Goal: Task Accomplishment & Management: Complete application form

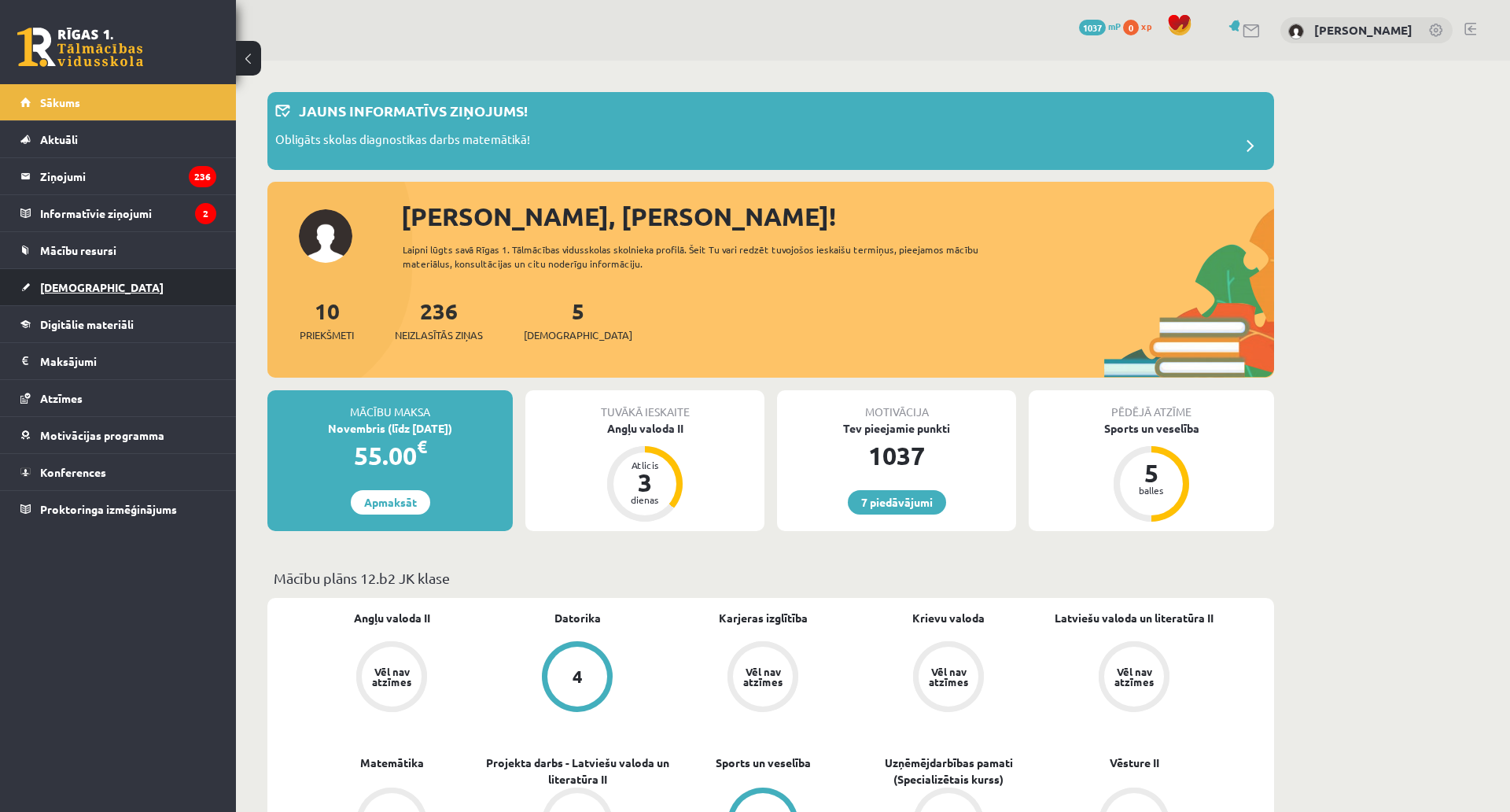
click at [123, 294] on link "[DEMOGRAPHIC_DATA]" at bounding box center [118, 286] width 195 height 36
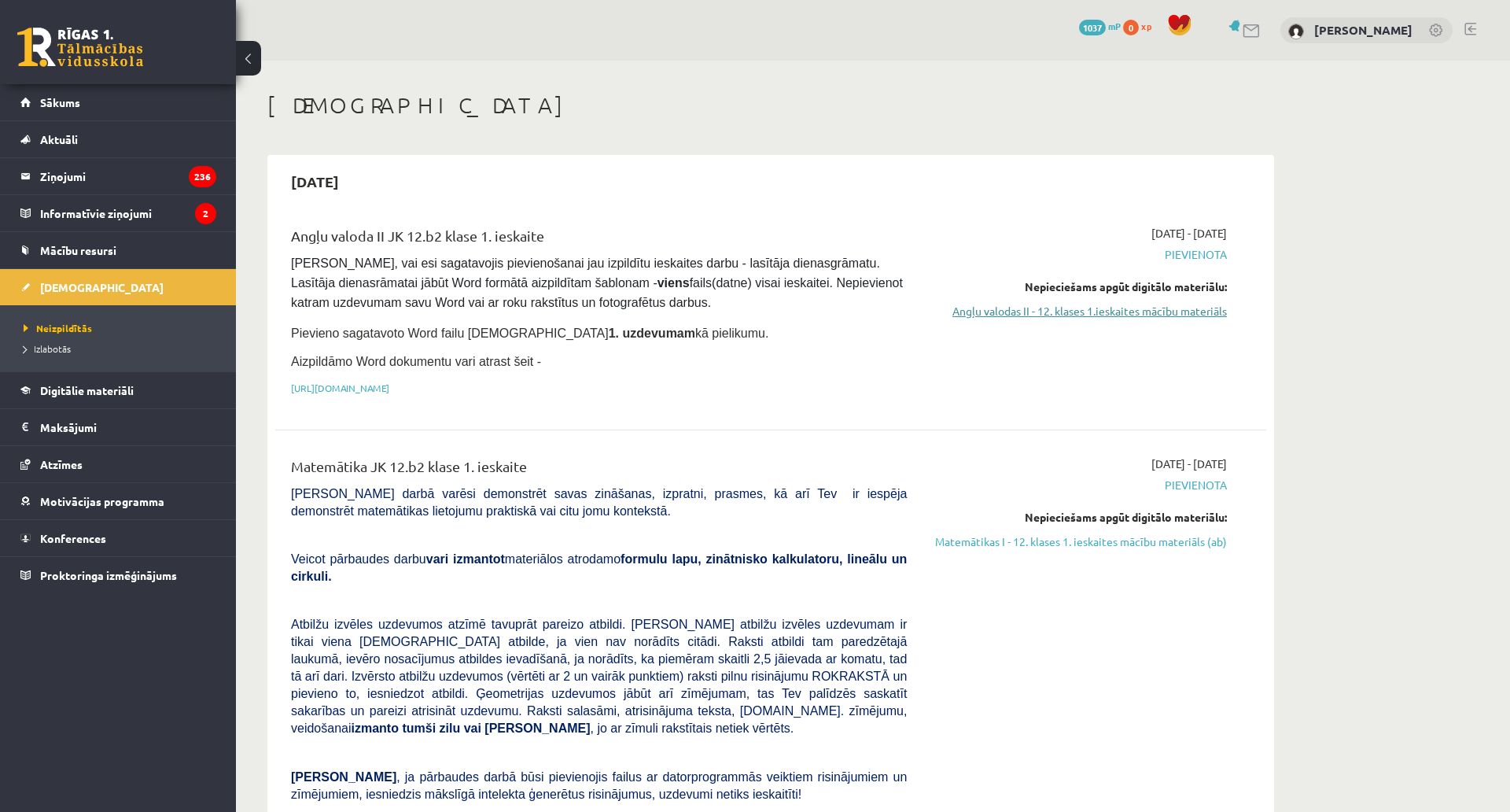
click at [1091, 311] on link "Angļu valodas II - 12. klases 1.ieskaites mācību materiāls" at bounding box center [1078, 311] width 296 height 17
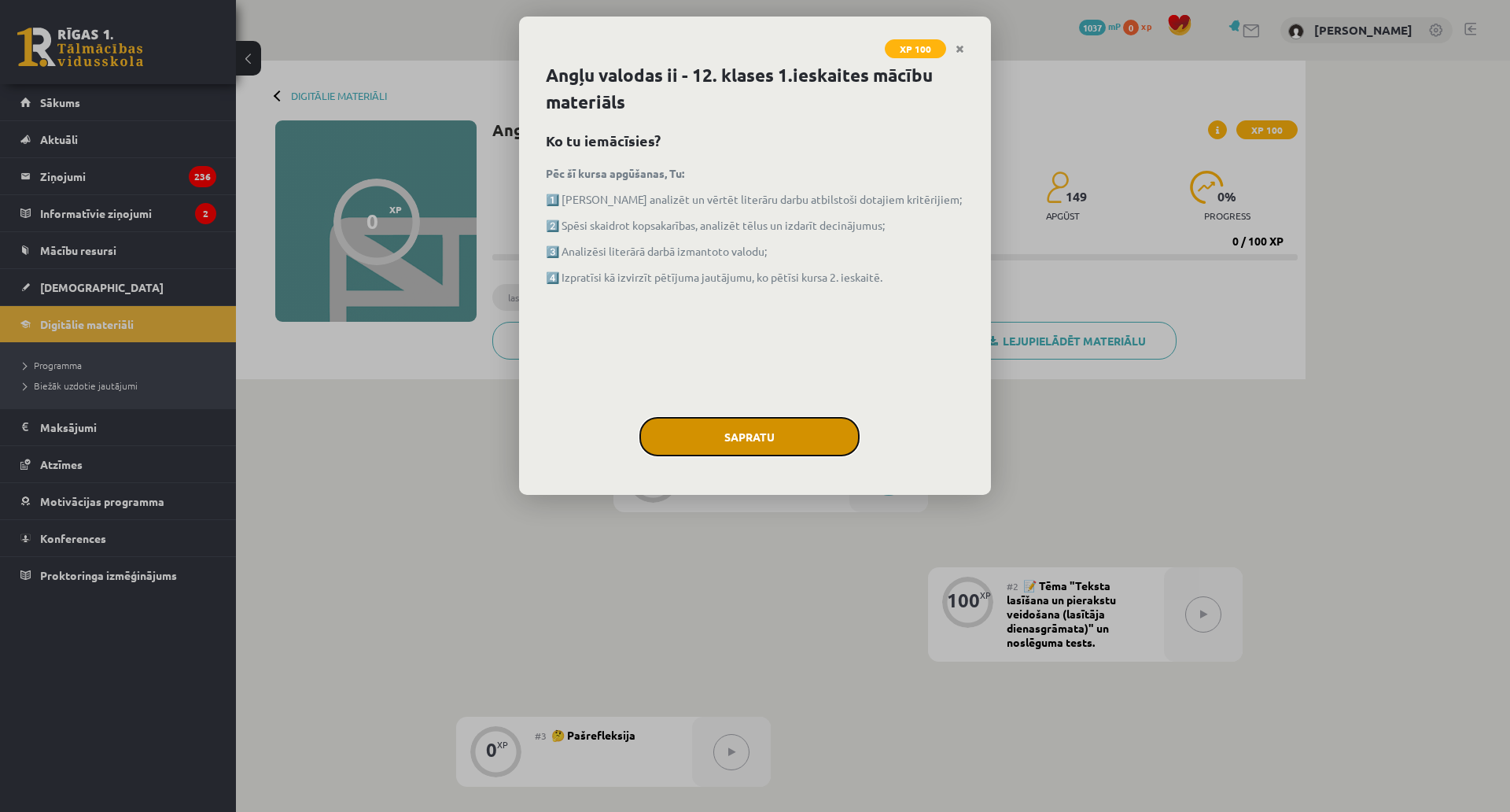
click at [743, 429] on button "Sapratu" at bounding box center [749, 437] width 220 height 39
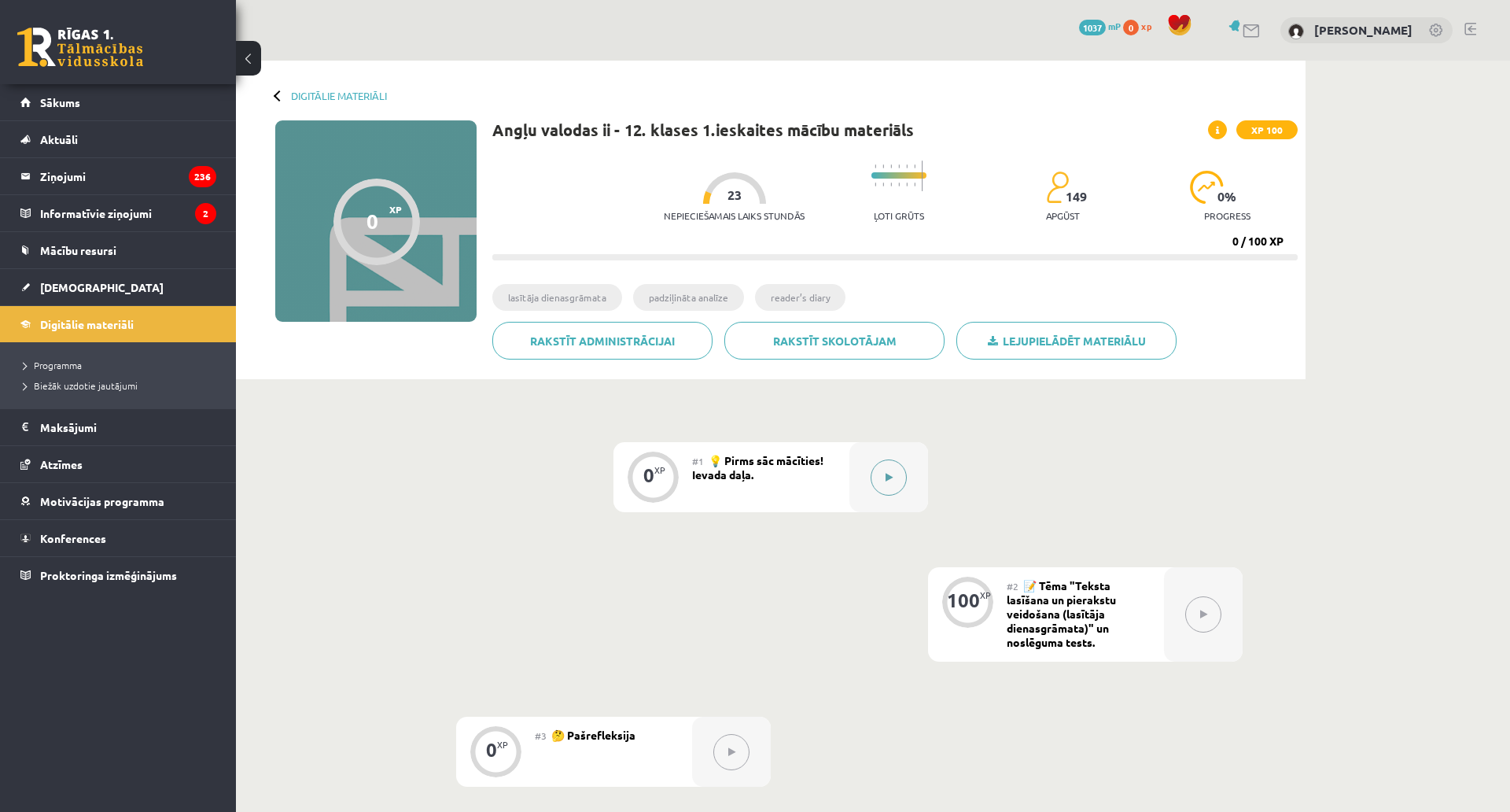
click at [884, 465] on button at bounding box center [888, 477] width 36 height 36
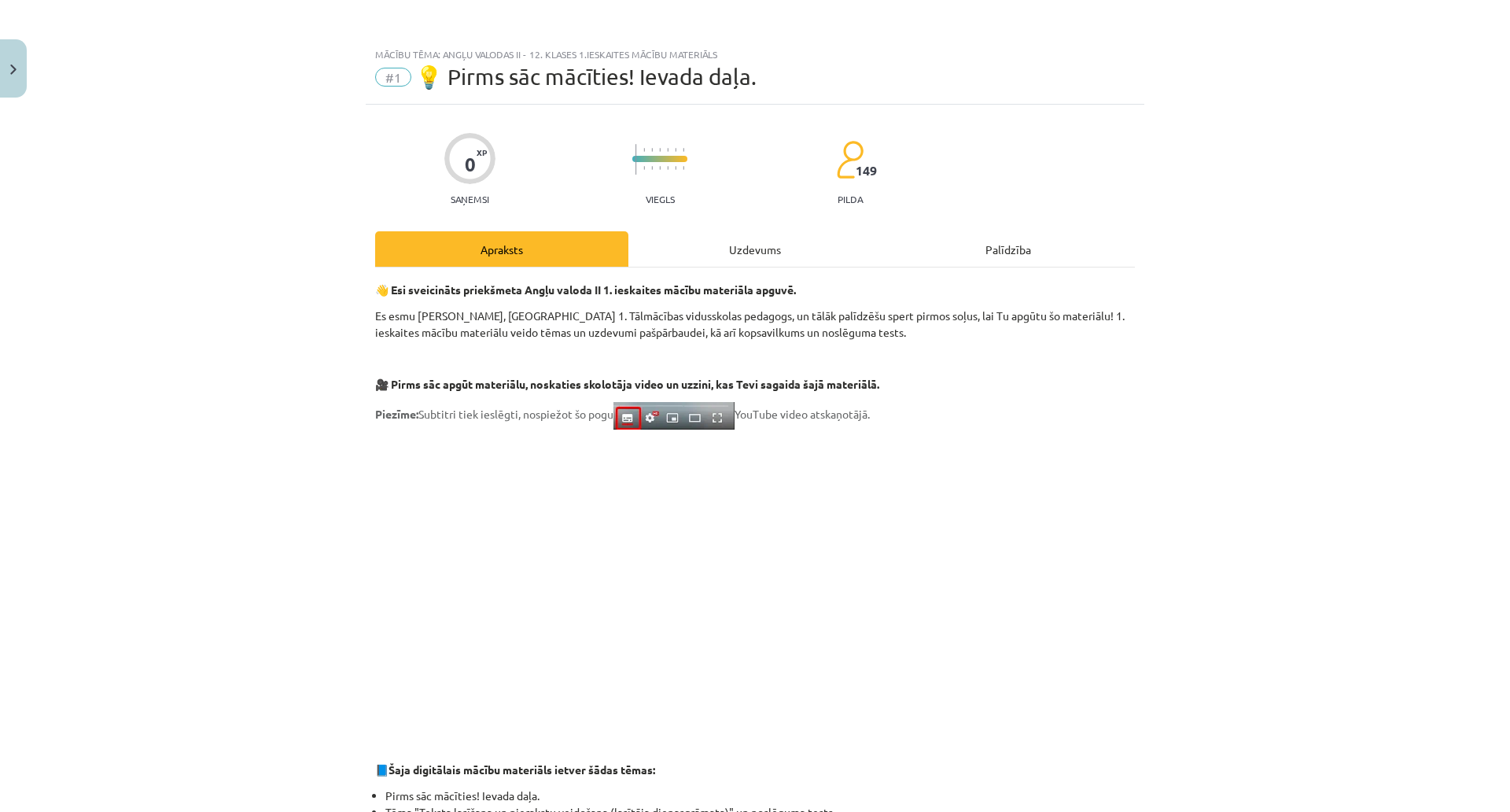
click at [749, 251] on div "Uzdevums" at bounding box center [755, 249] width 253 height 35
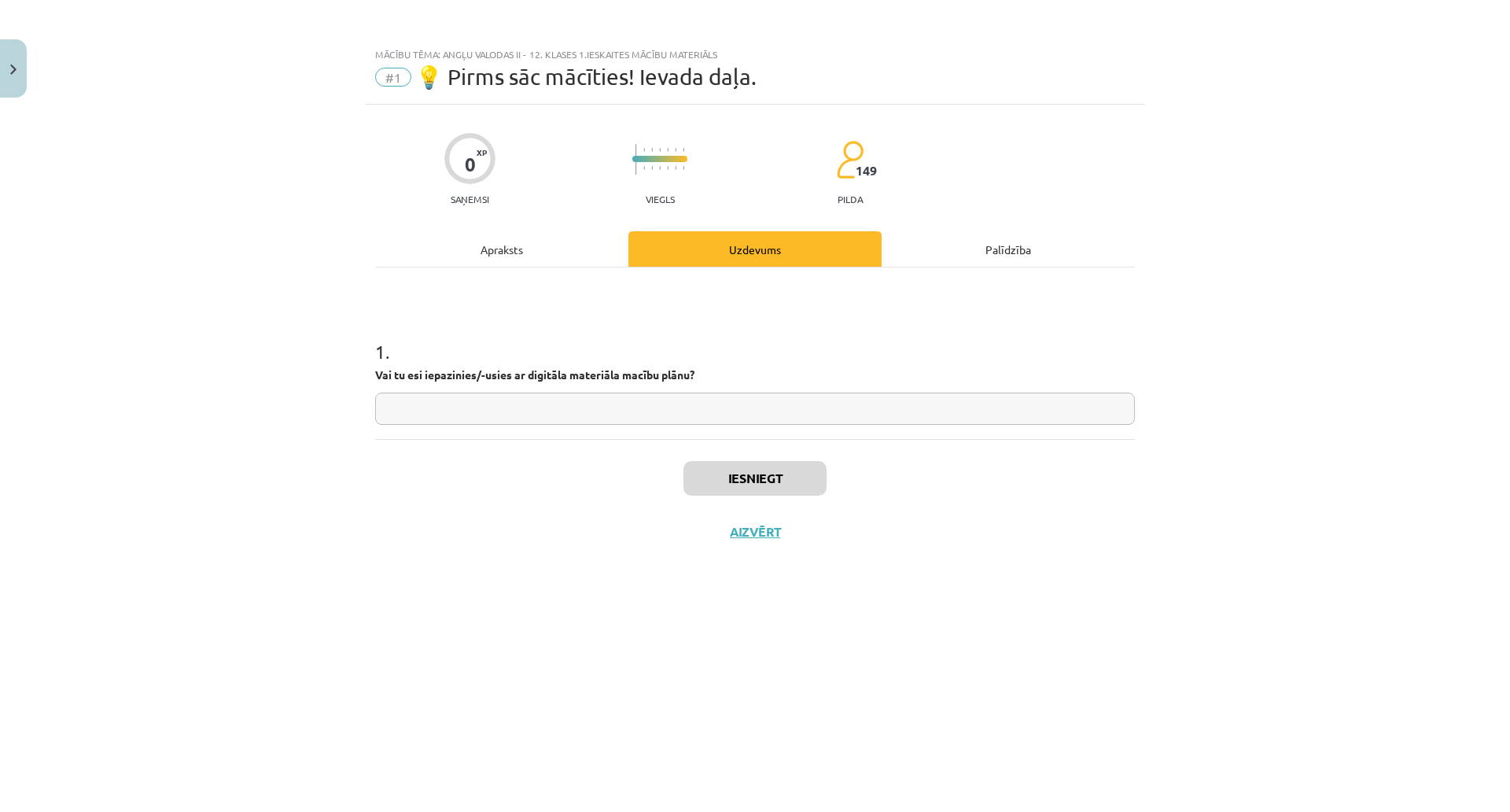
click at [768, 540] on div "Iesniegt Aizvērt" at bounding box center [755, 493] width 759 height 110
click at [978, 237] on div "Palīdzība" at bounding box center [1008, 249] width 253 height 35
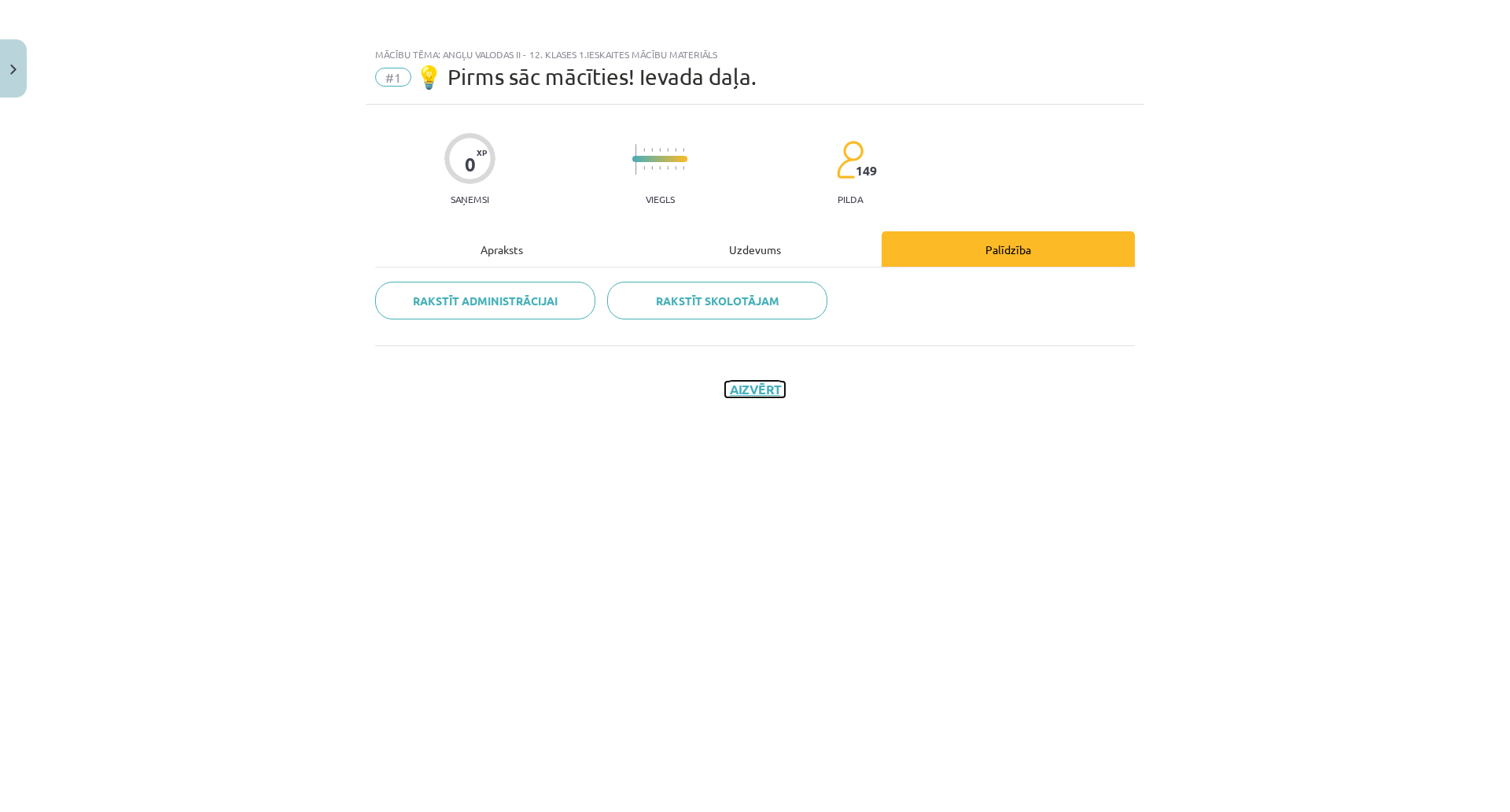
click at [757, 385] on button "Aizvērt" at bounding box center [755, 389] width 60 height 16
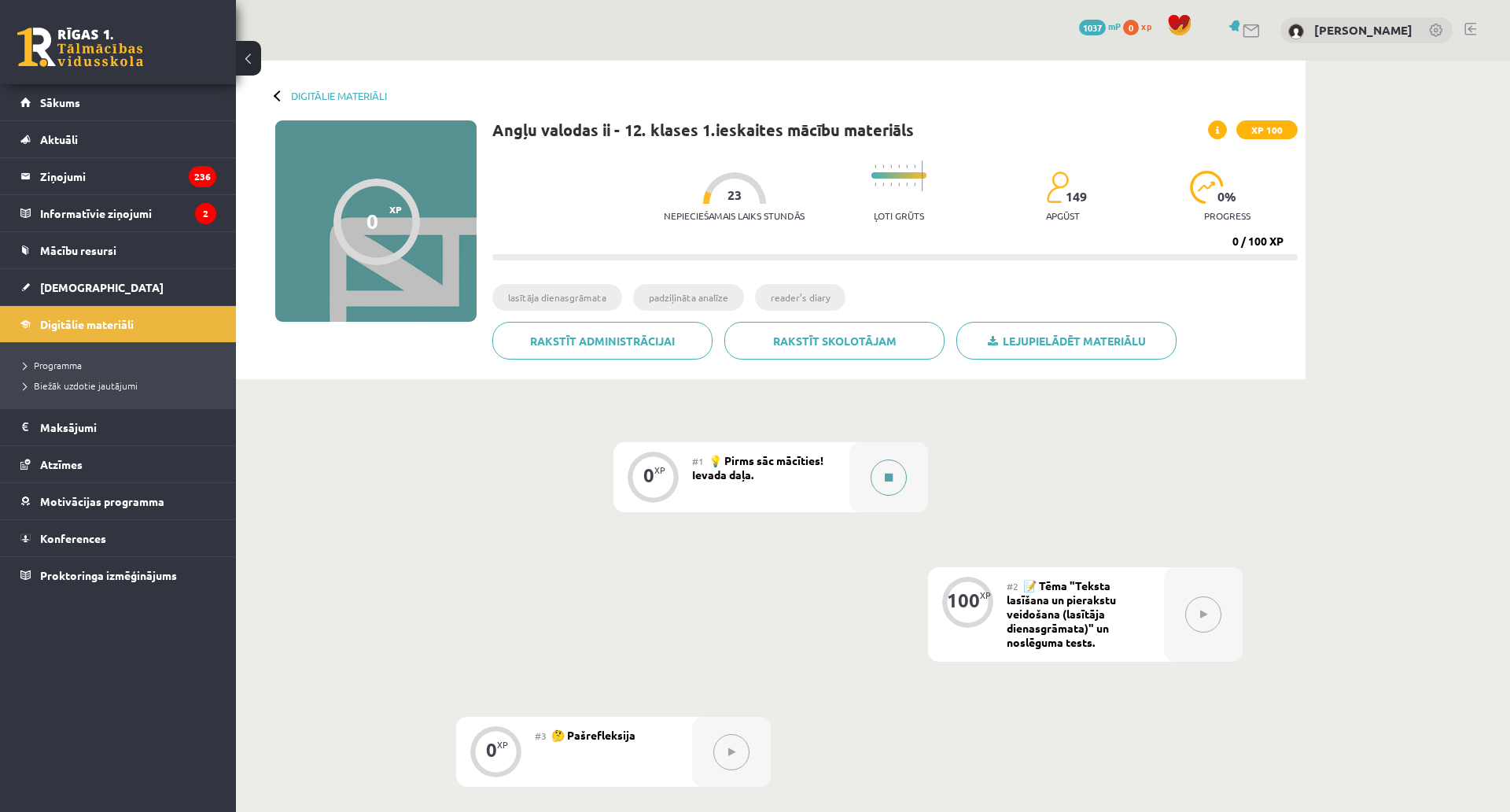
click at [889, 472] on button at bounding box center [888, 477] width 36 height 36
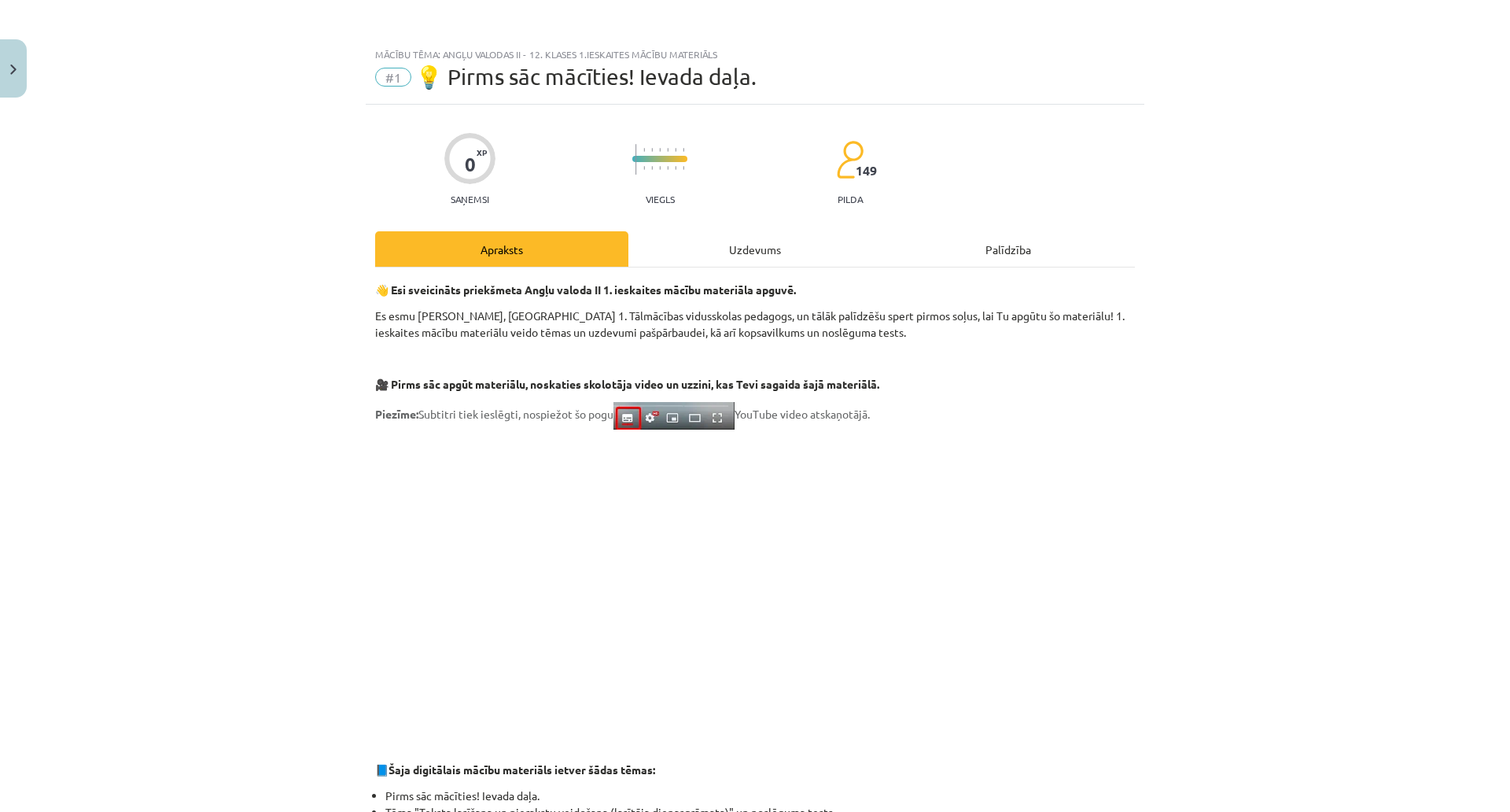
click at [816, 253] on div "Uzdevums" at bounding box center [755, 249] width 253 height 35
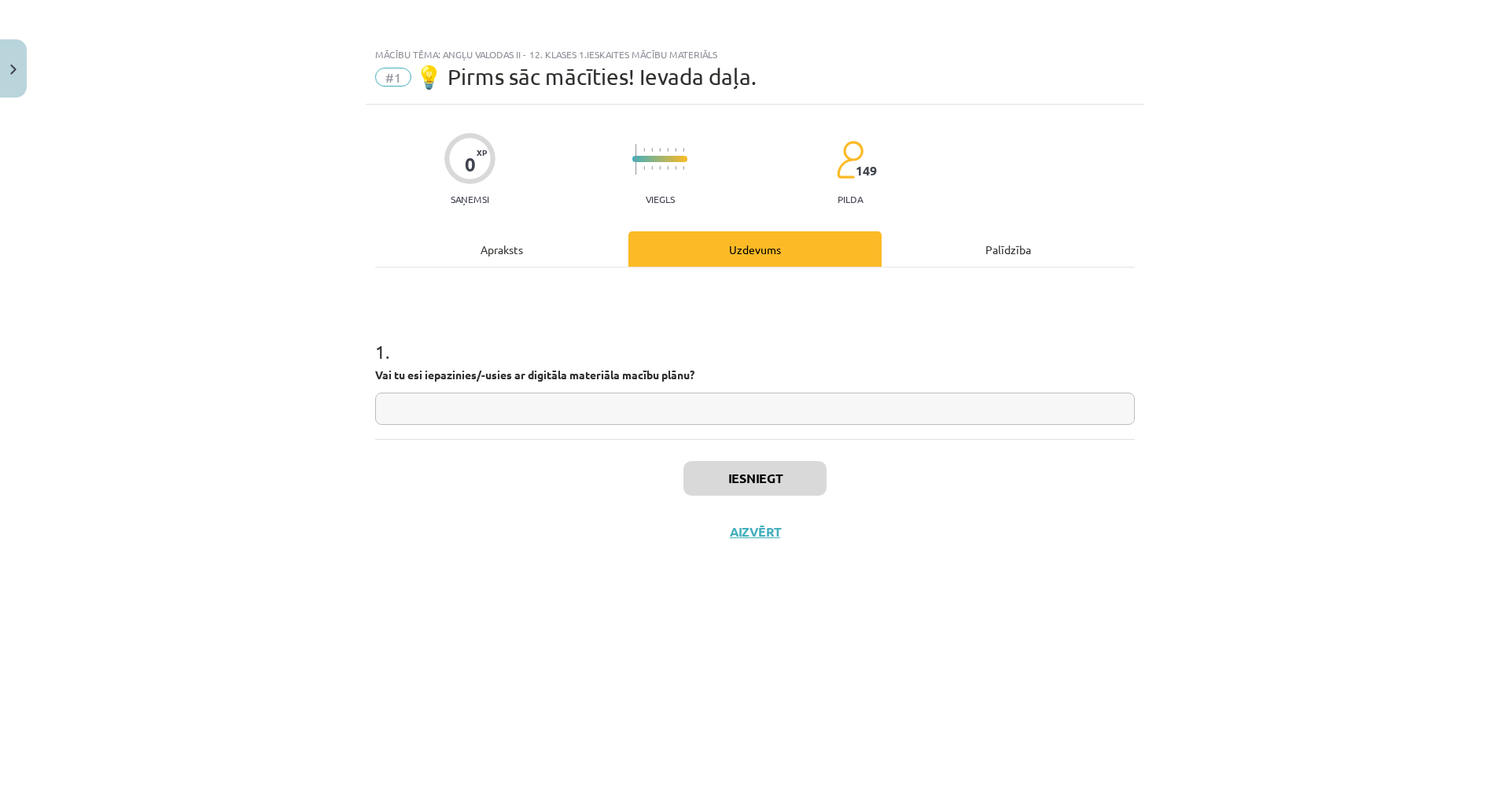
click at [596, 244] on div "Apraksts" at bounding box center [501, 249] width 253 height 35
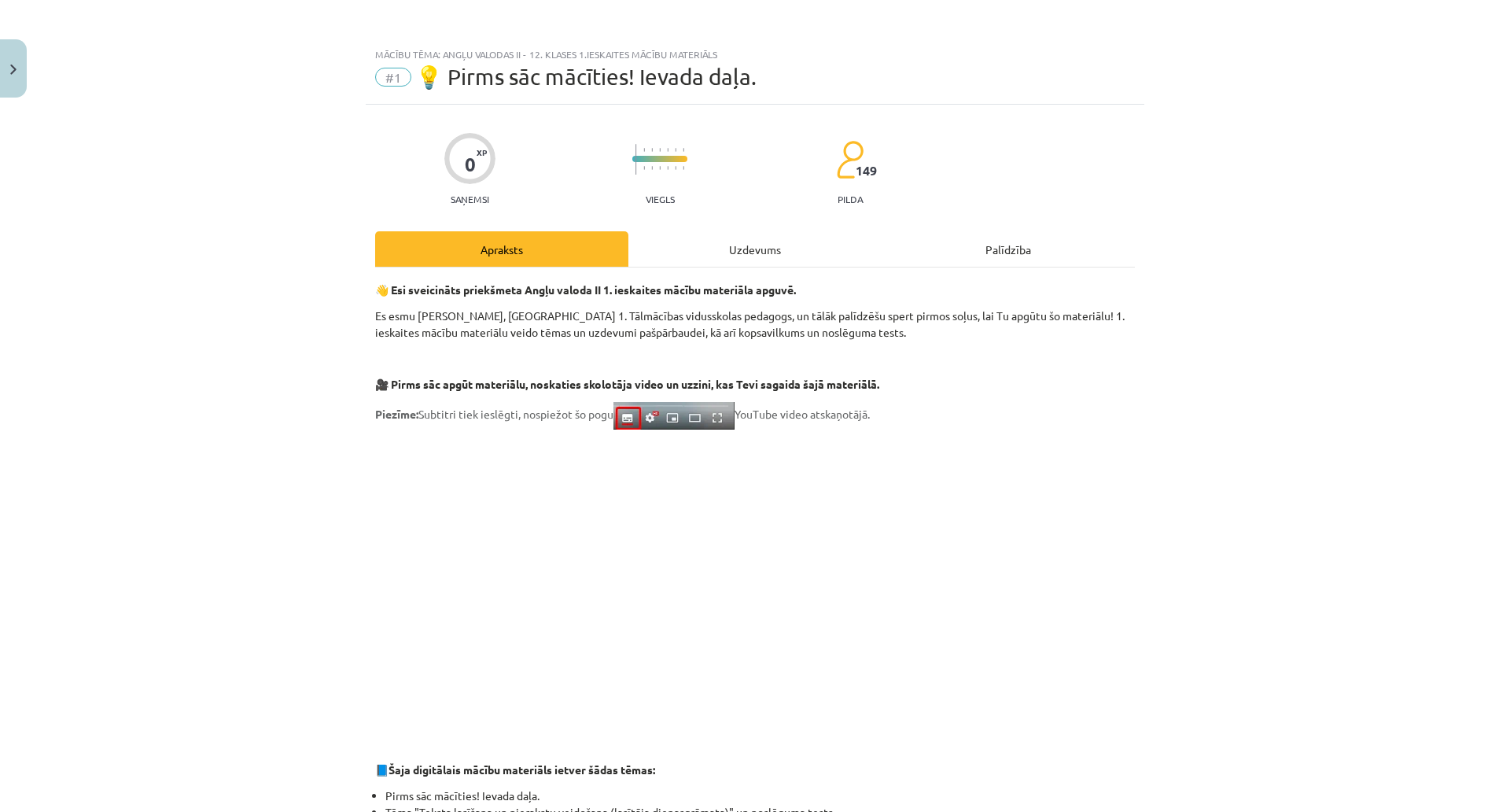
click at [696, 235] on div "Uzdevums" at bounding box center [755, 249] width 253 height 35
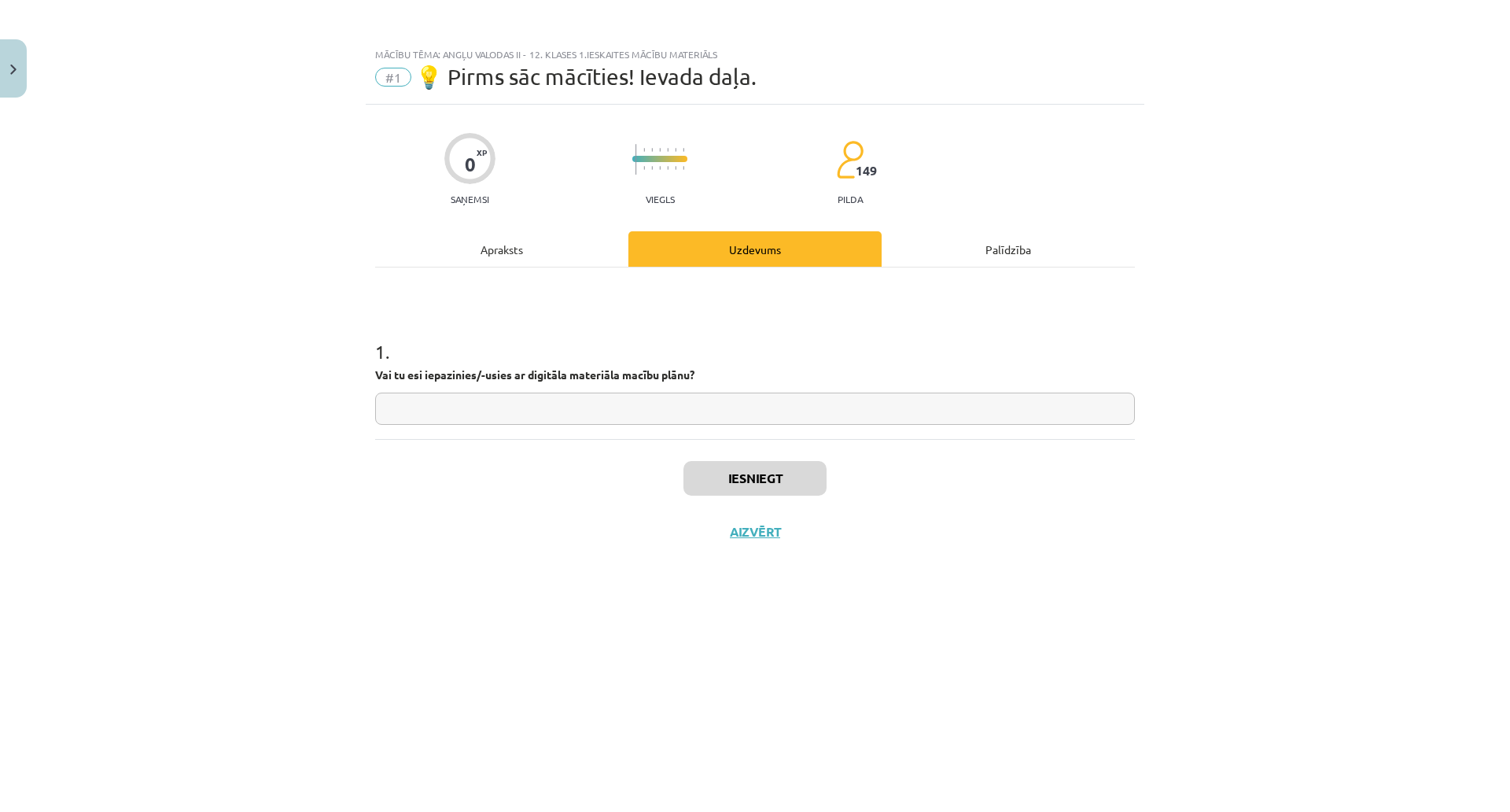
click at [446, 399] on input "text" at bounding box center [755, 408] width 759 height 32
type input "*"
type input "**"
click at [734, 465] on button "Iesniegt" at bounding box center [755, 478] width 143 height 34
click at [788, 535] on button "Nākamā nodarbība" at bounding box center [755, 541] width 154 height 36
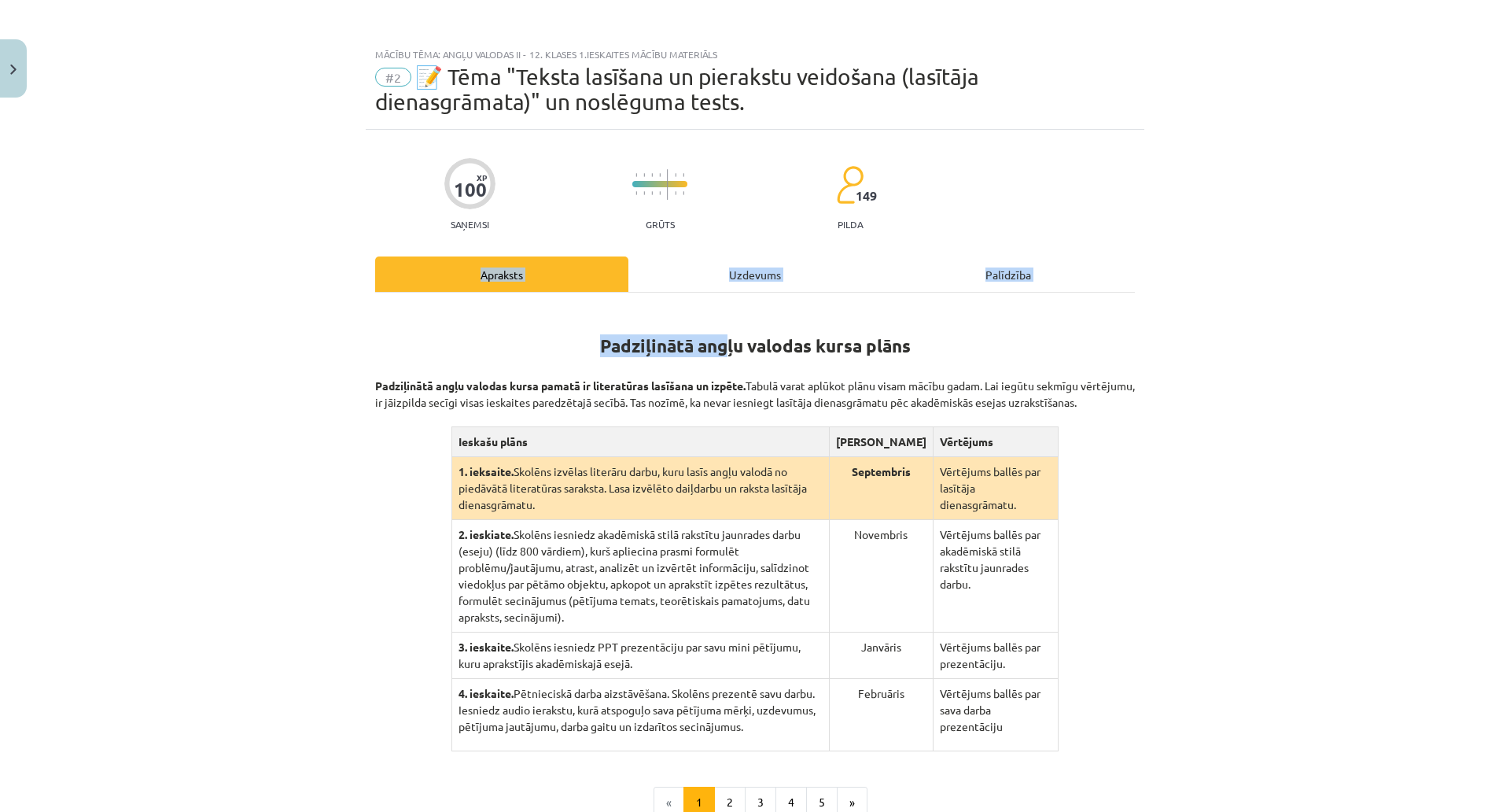
click at [718, 292] on div "Apraksts Uzdevums Palīdzība Padziļinātā angļu valodas kursa plāns Padziļinātā a…" at bounding box center [755, 547] width 759 height 583
click at [725, 281] on div "Uzdevums" at bounding box center [755, 274] width 253 height 35
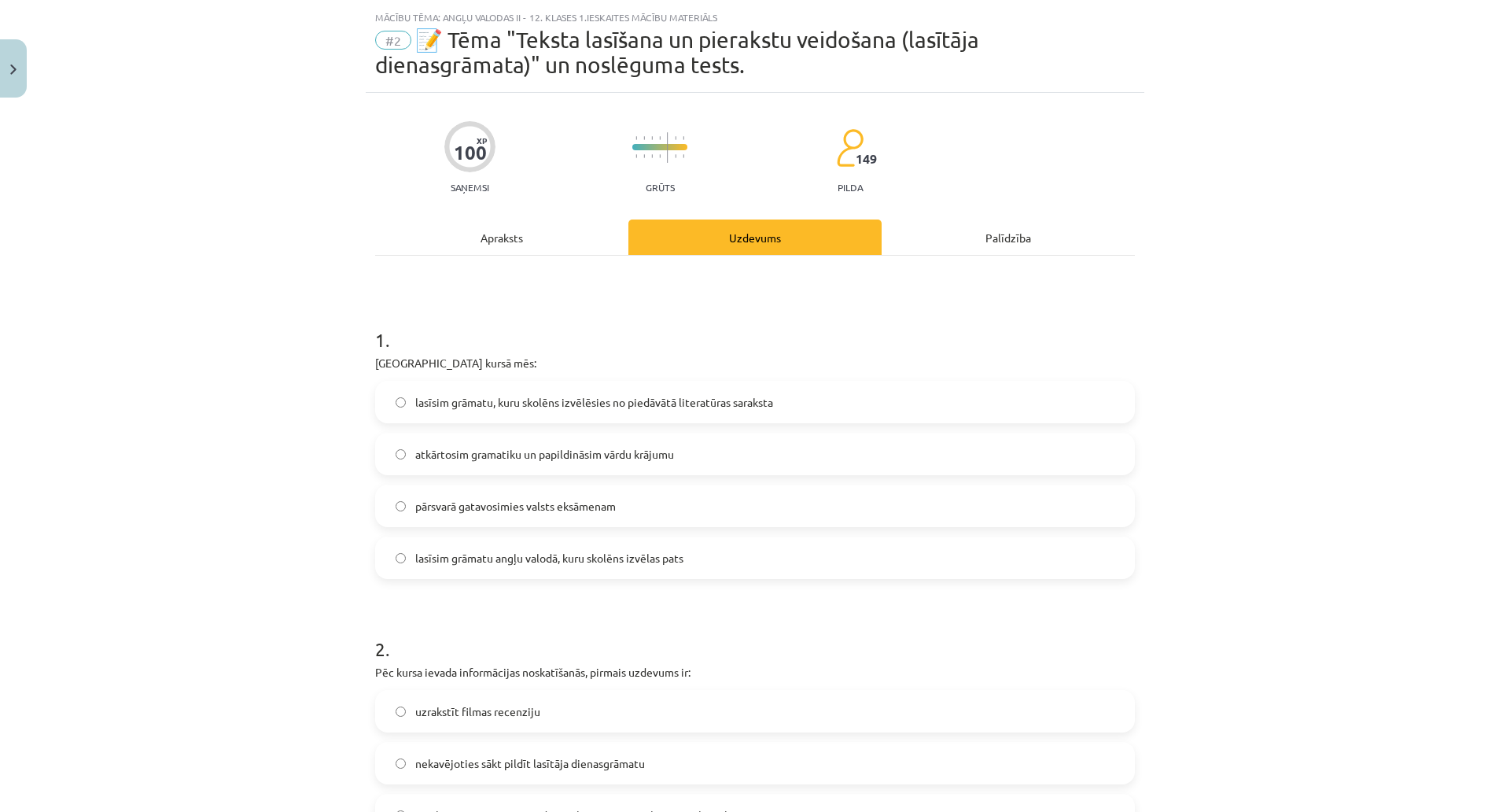
scroll to position [39, 0]
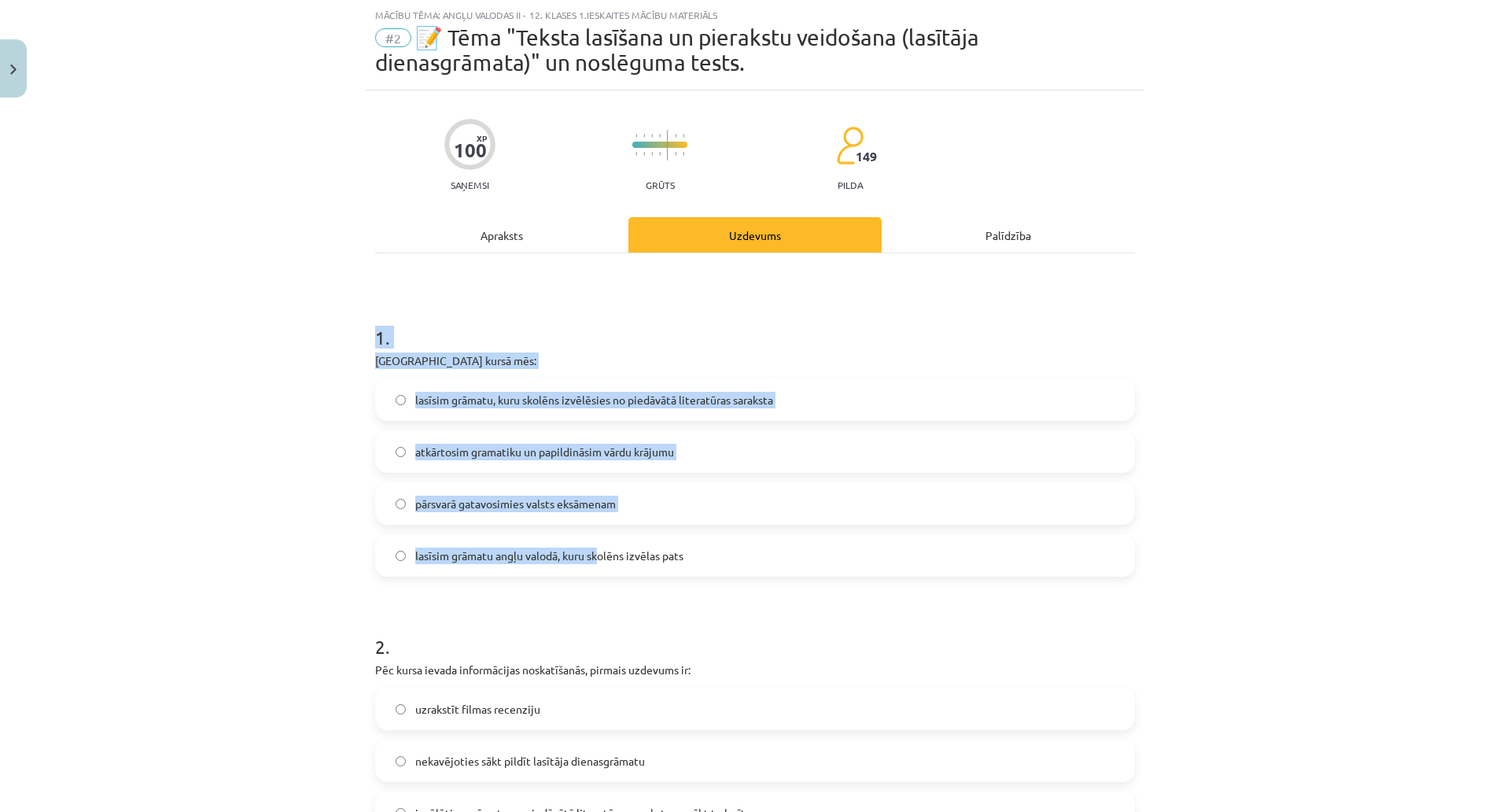
drag, startPoint x: 373, startPoint y: 335, endPoint x: 588, endPoint y: 534, distance: 293.0
click at [594, 549] on div "1 . Padziļinātajā kursā mēs: lasīsim grāmatu, kuru skolēns izvēlēsies no piedāv…" at bounding box center [755, 438] width 759 height 278
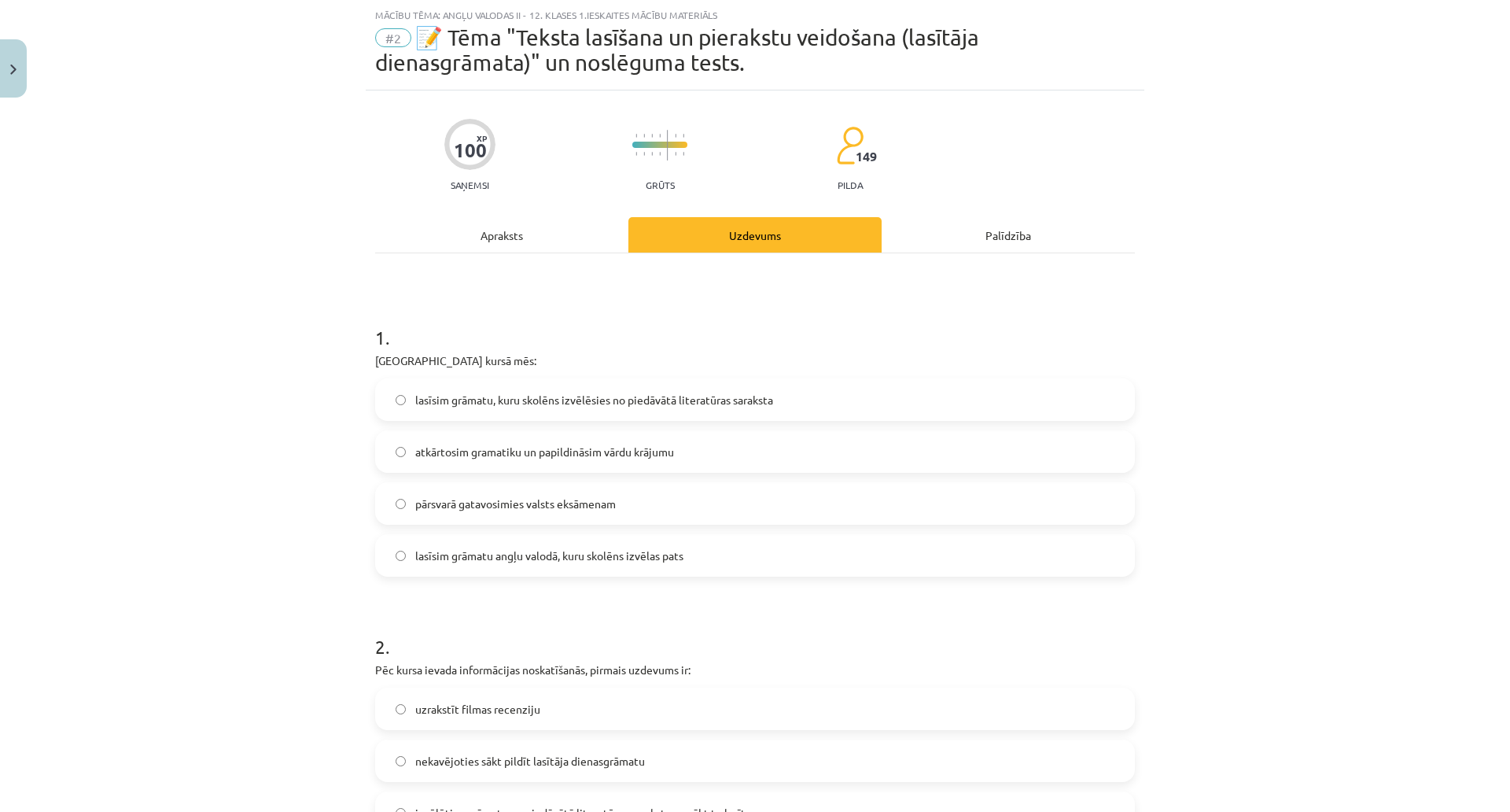
click at [544, 230] on div "Apraksts" at bounding box center [501, 235] width 253 height 35
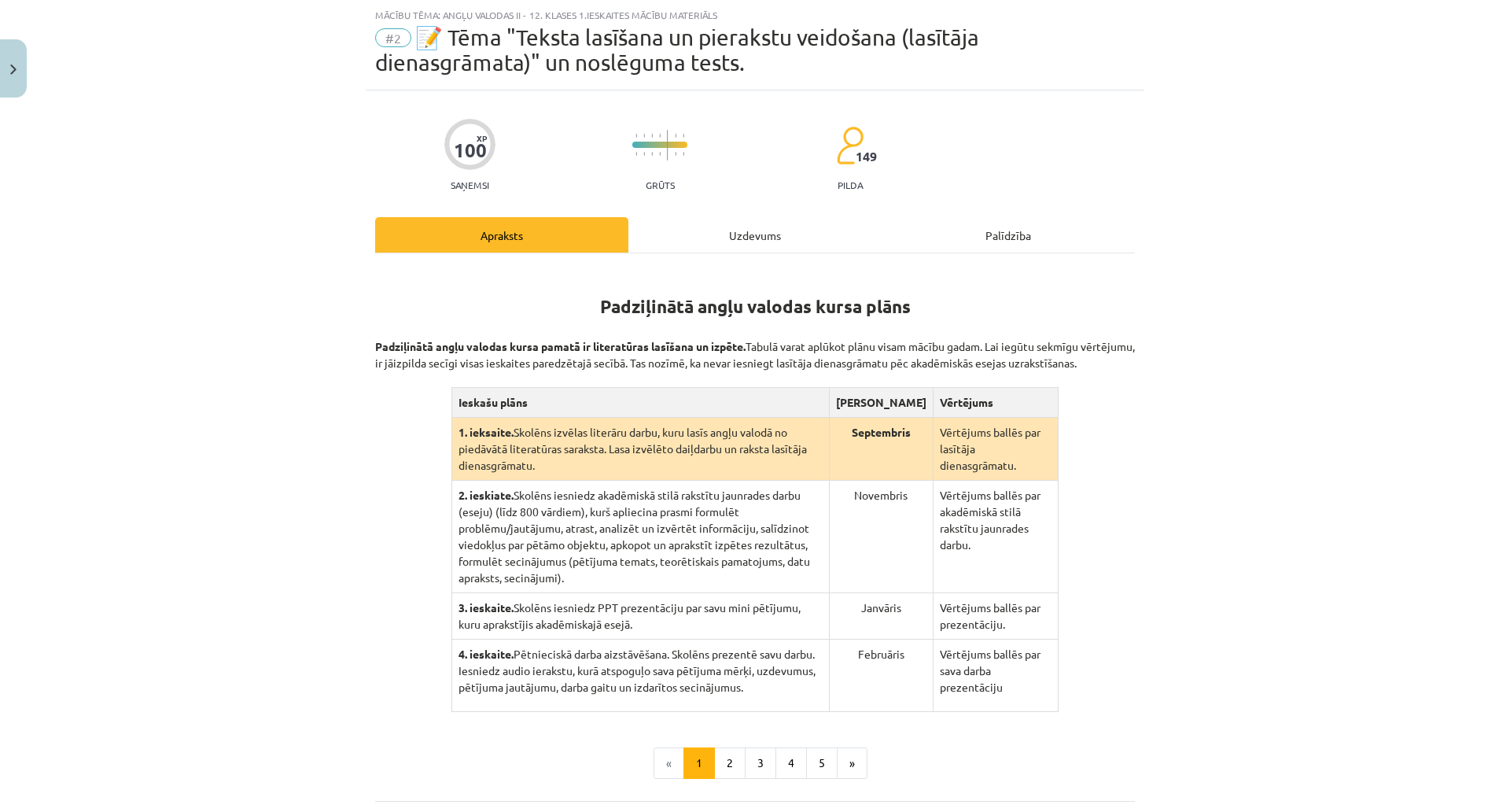
scroll to position [238, 0]
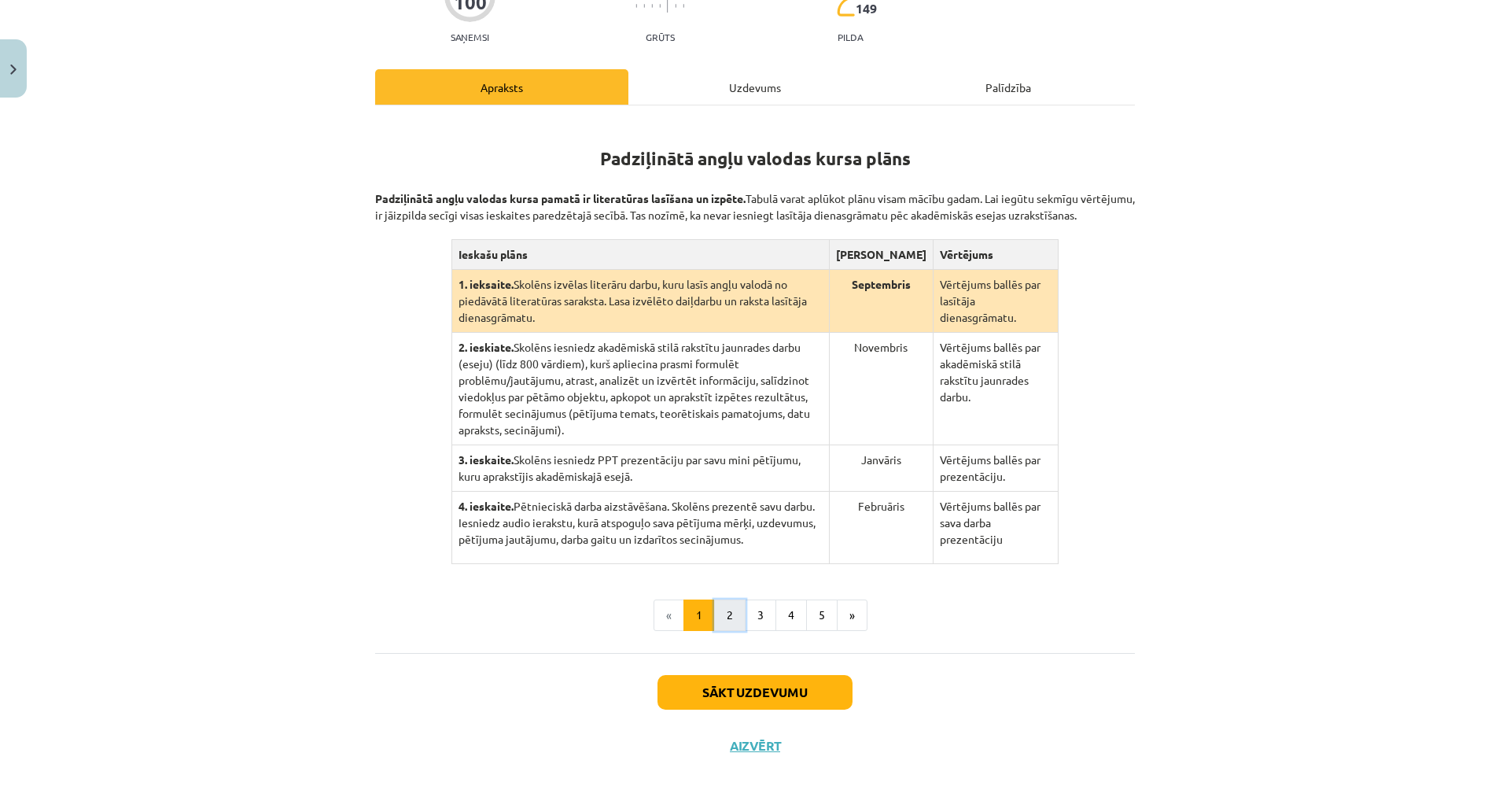
click at [720, 599] on button "2" at bounding box center [730, 615] width 31 height 31
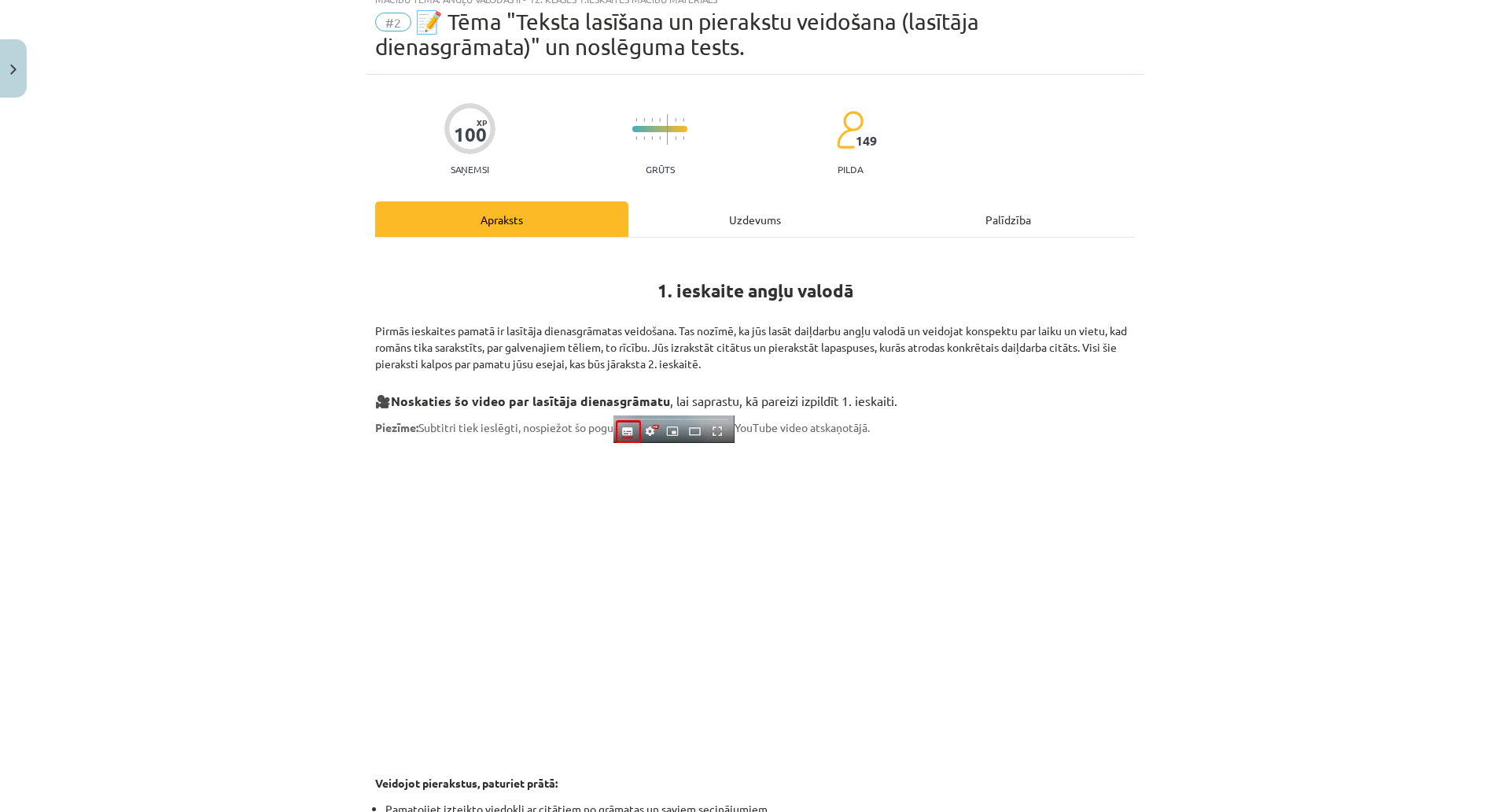
scroll to position [0, 0]
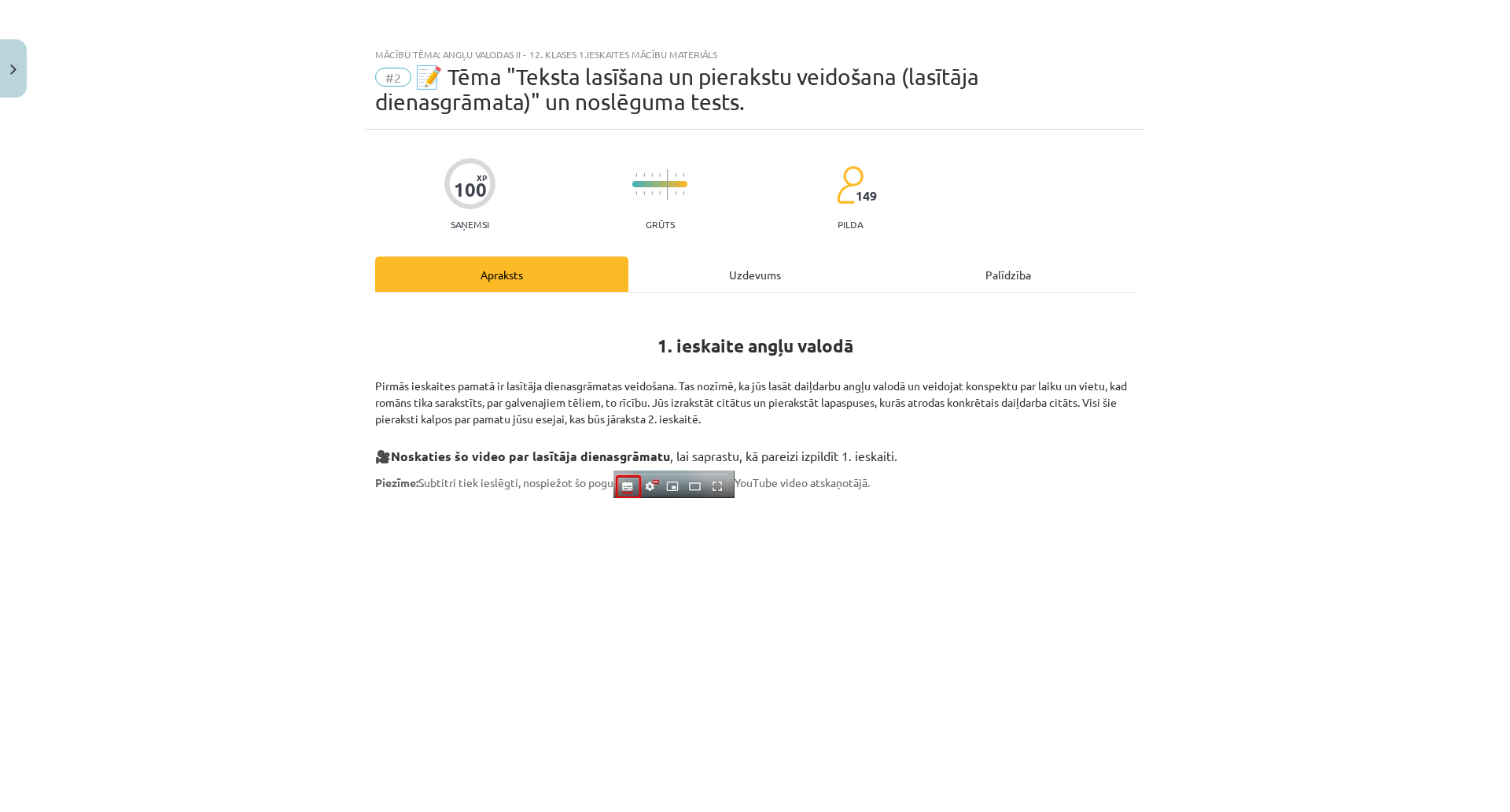
click at [689, 273] on div "Uzdevums" at bounding box center [755, 274] width 253 height 35
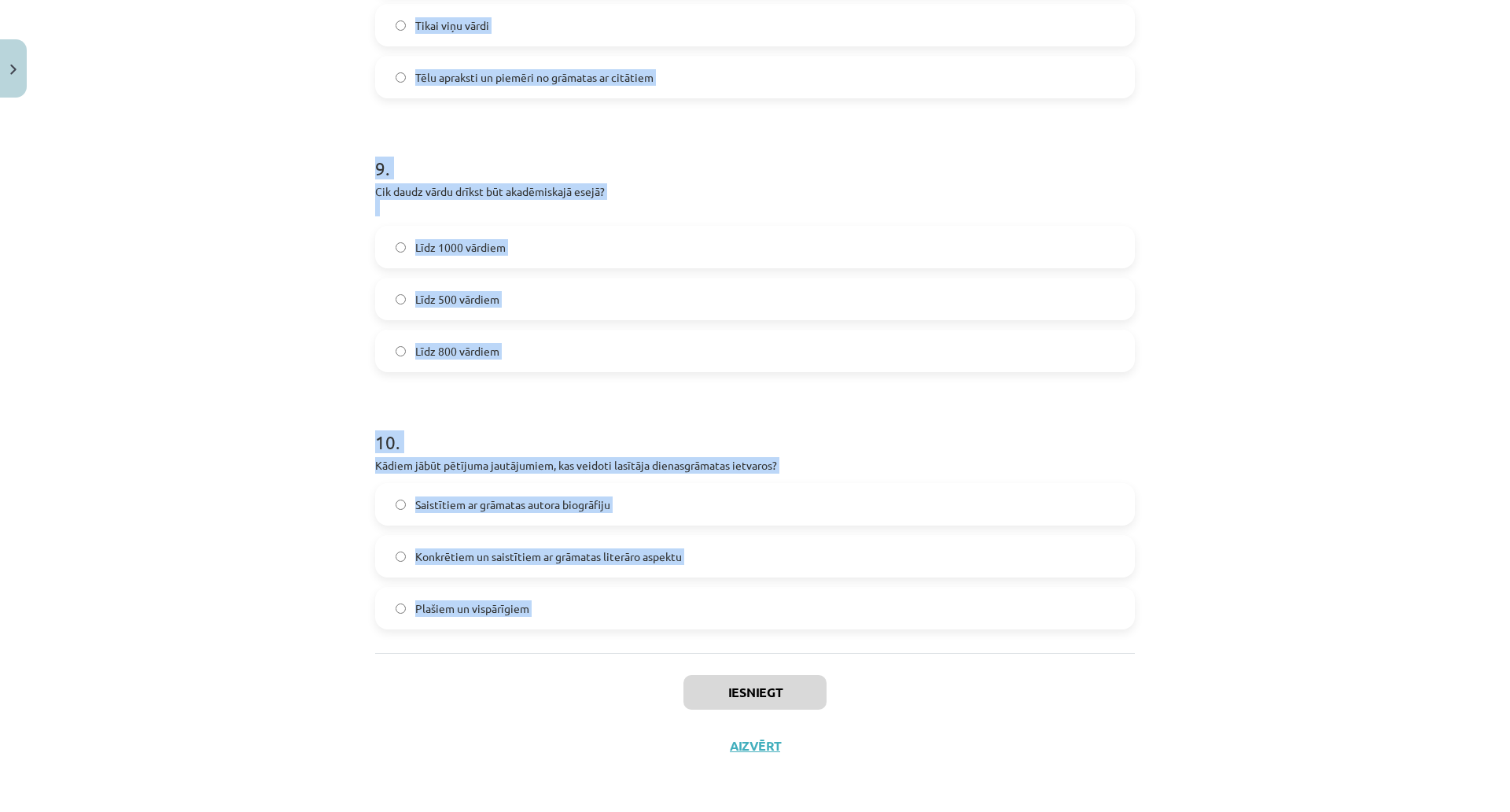
scroll to position [2334, 0]
drag, startPoint x: 381, startPoint y: 342, endPoint x: 565, endPoint y: 551, distance: 278.5
copy form "1 . Padziļinātajā kursā mēs: lasīsim grāmatu, kuru skolēns izvēlēsies no piedāv…"
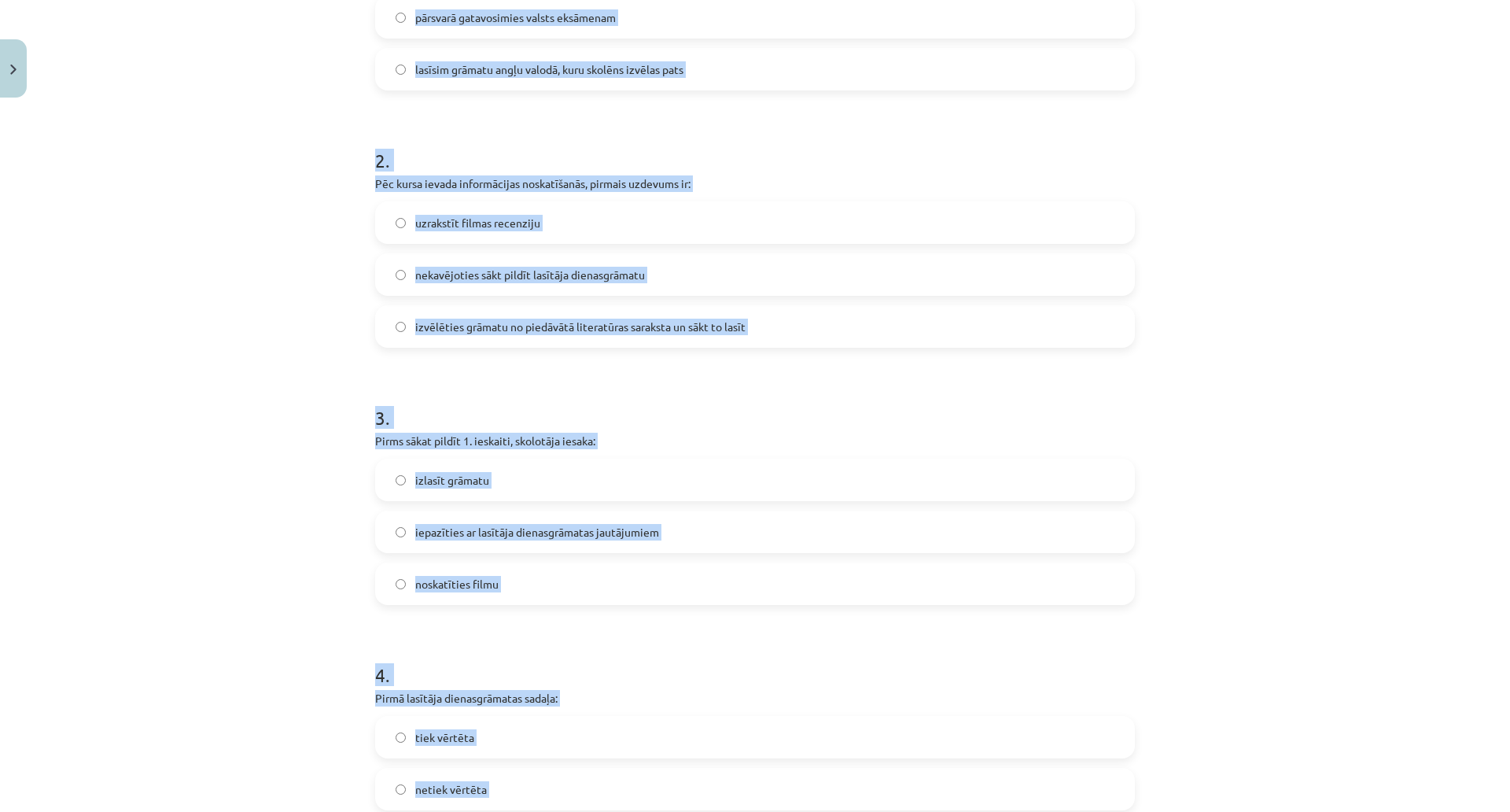
scroll to position [132, 0]
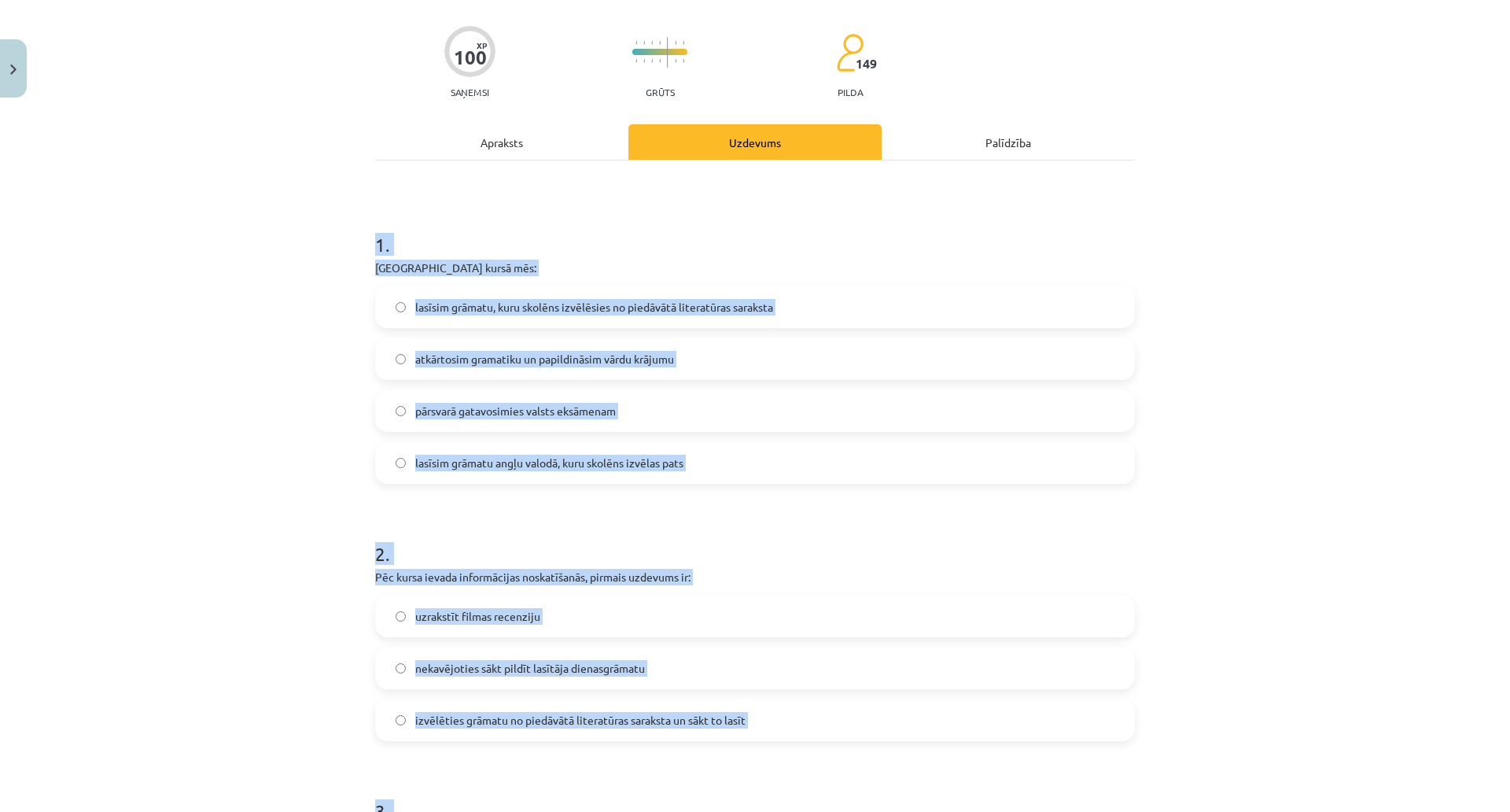
click at [461, 252] on h1 "1 ." at bounding box center [755, 231] width 759 height 49
click at [463, 256] on div "1 . Padziļinātajā kursā mēs: lasīsim grāmatu, kuru skolēns izvēlēsies no piedāv…" at bounding box center [755, 345] width 759 height 278
click at [463, 264] on p "Padziļinātajā kursā mēs:" at bounding box center [755, 268] width 759 height 17
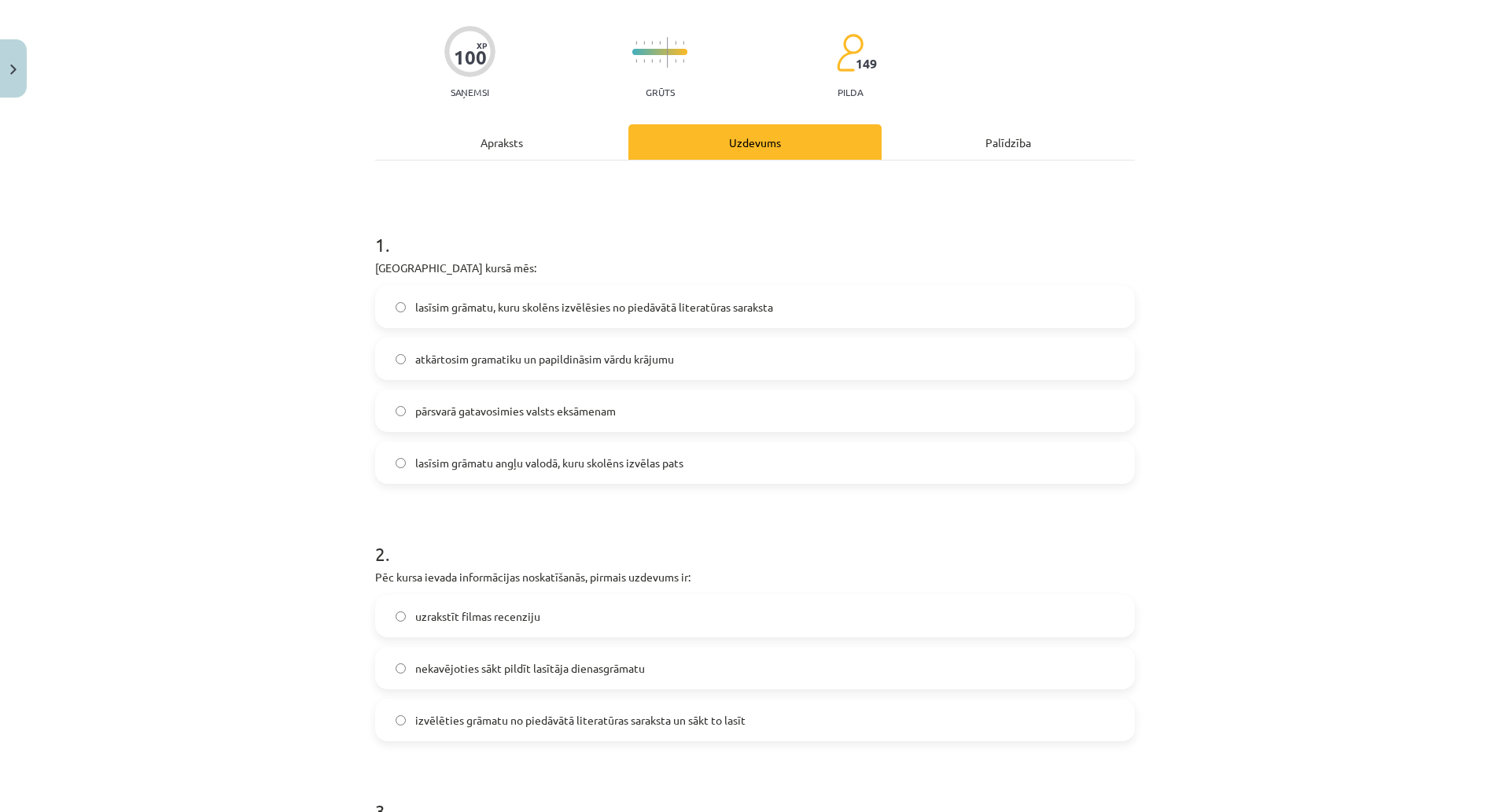
click at [473, 308] on span "lasīsim grāmatu, kuru skolēns izvēlēsies no piedāvātā literatūras saraksta" at bounding box center [594, 307] width 358 height 17
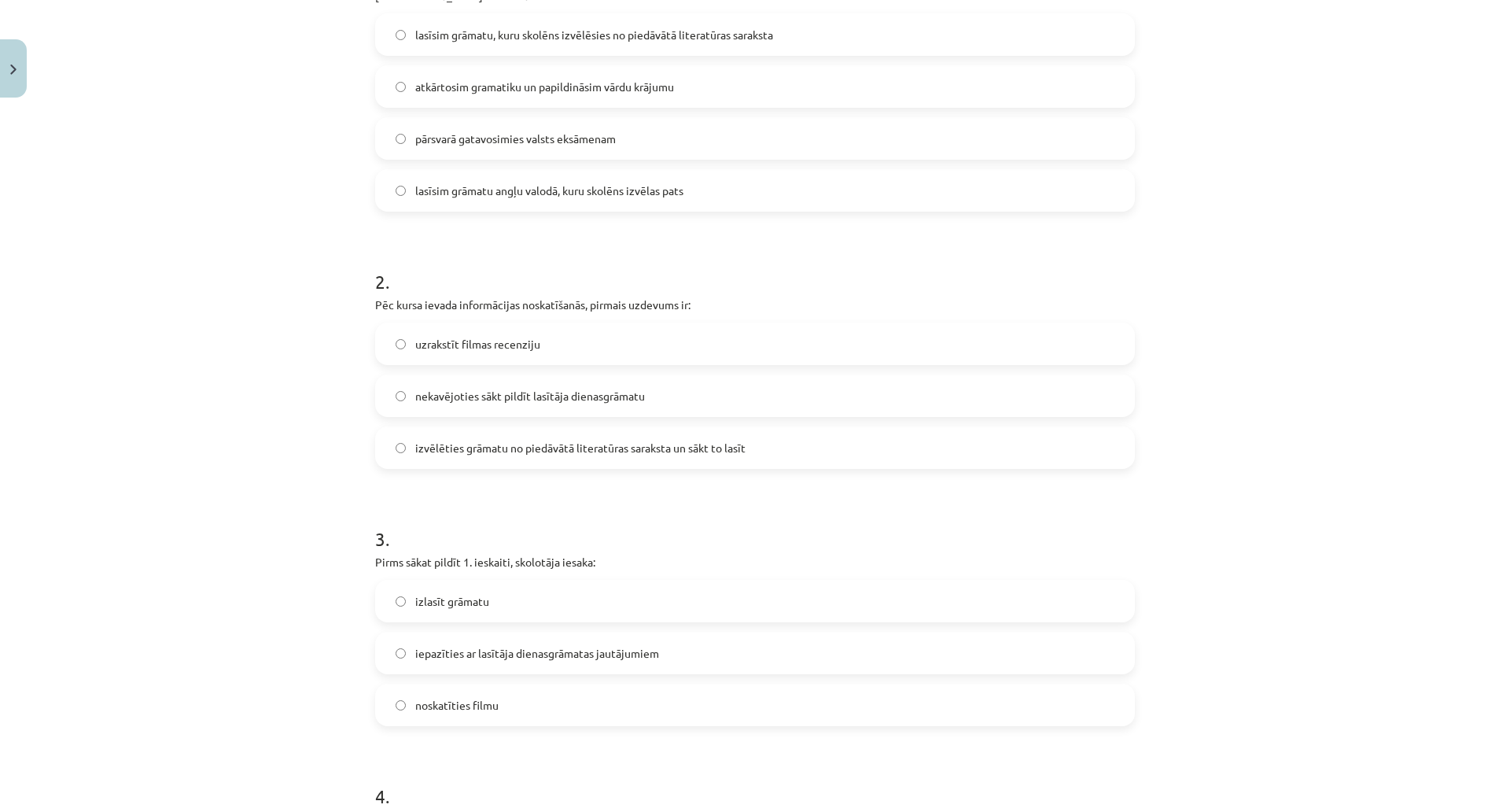
scroll to position [447, 0]
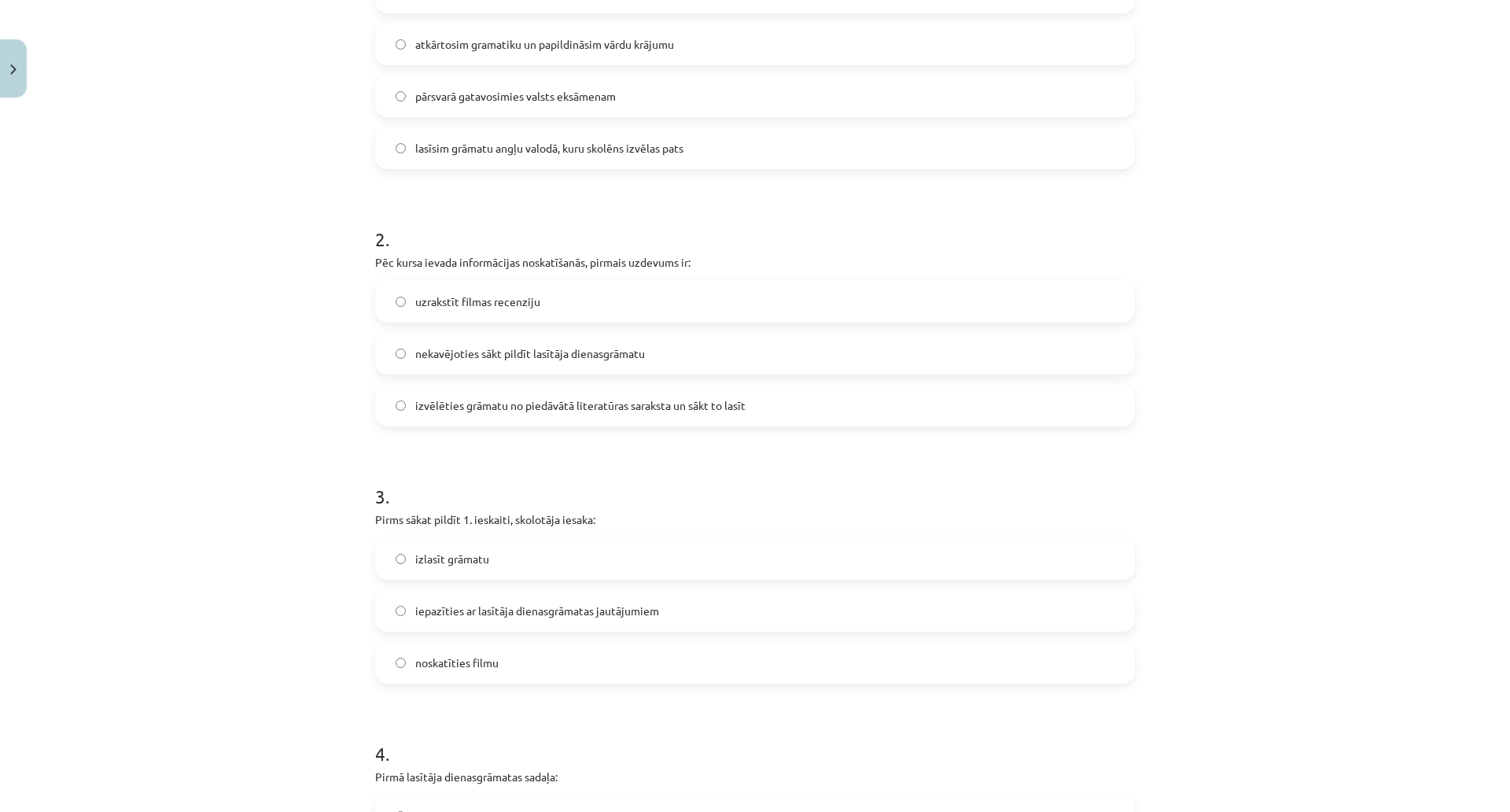
click at [474, 406] on span "izvēlēties grāmatu no piedāvātā literatūras saraksta un sākt to lasīt" at bounding box center [581, 405] width 330 height 17
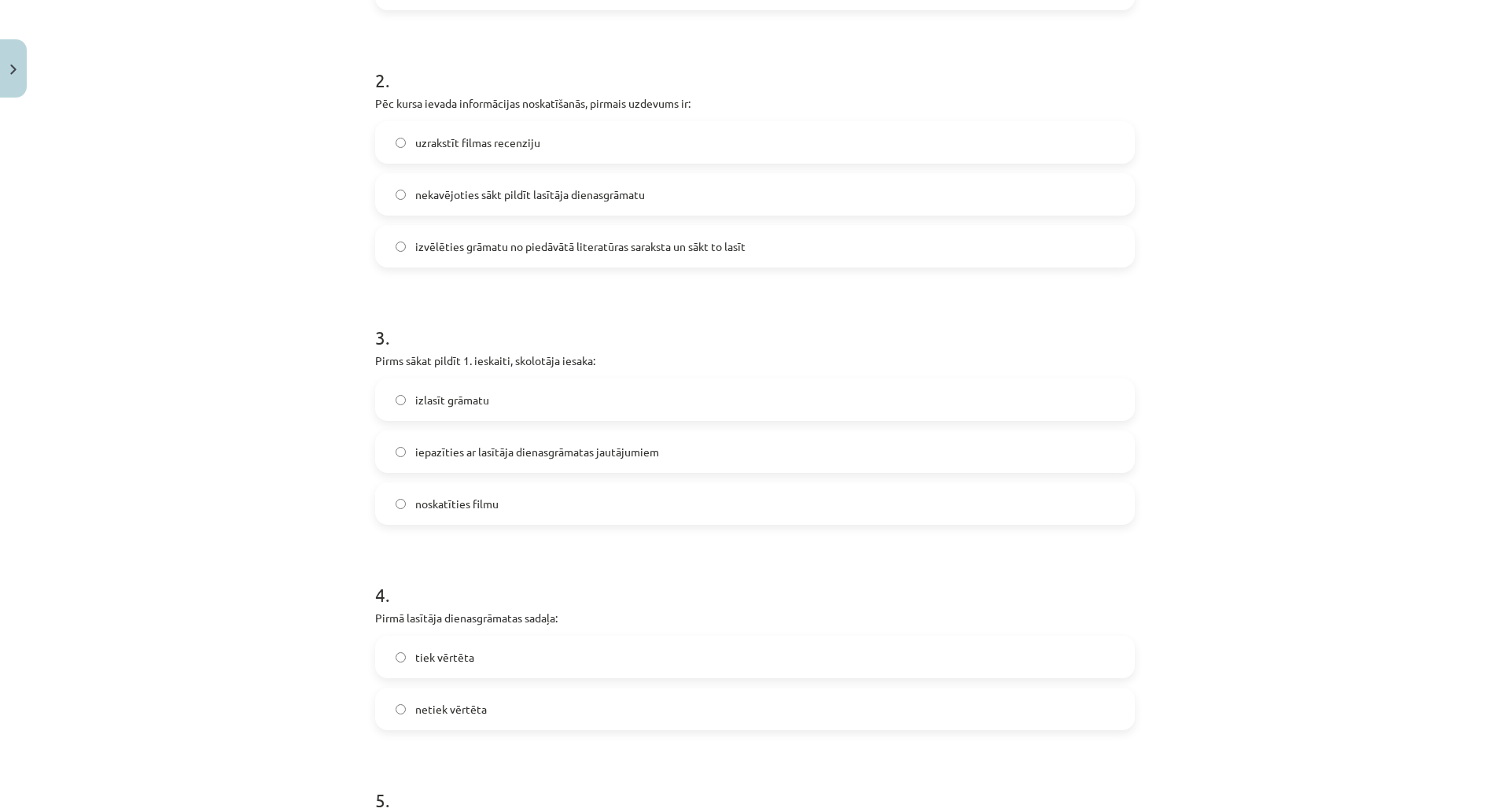
scroll to position [683, 0]
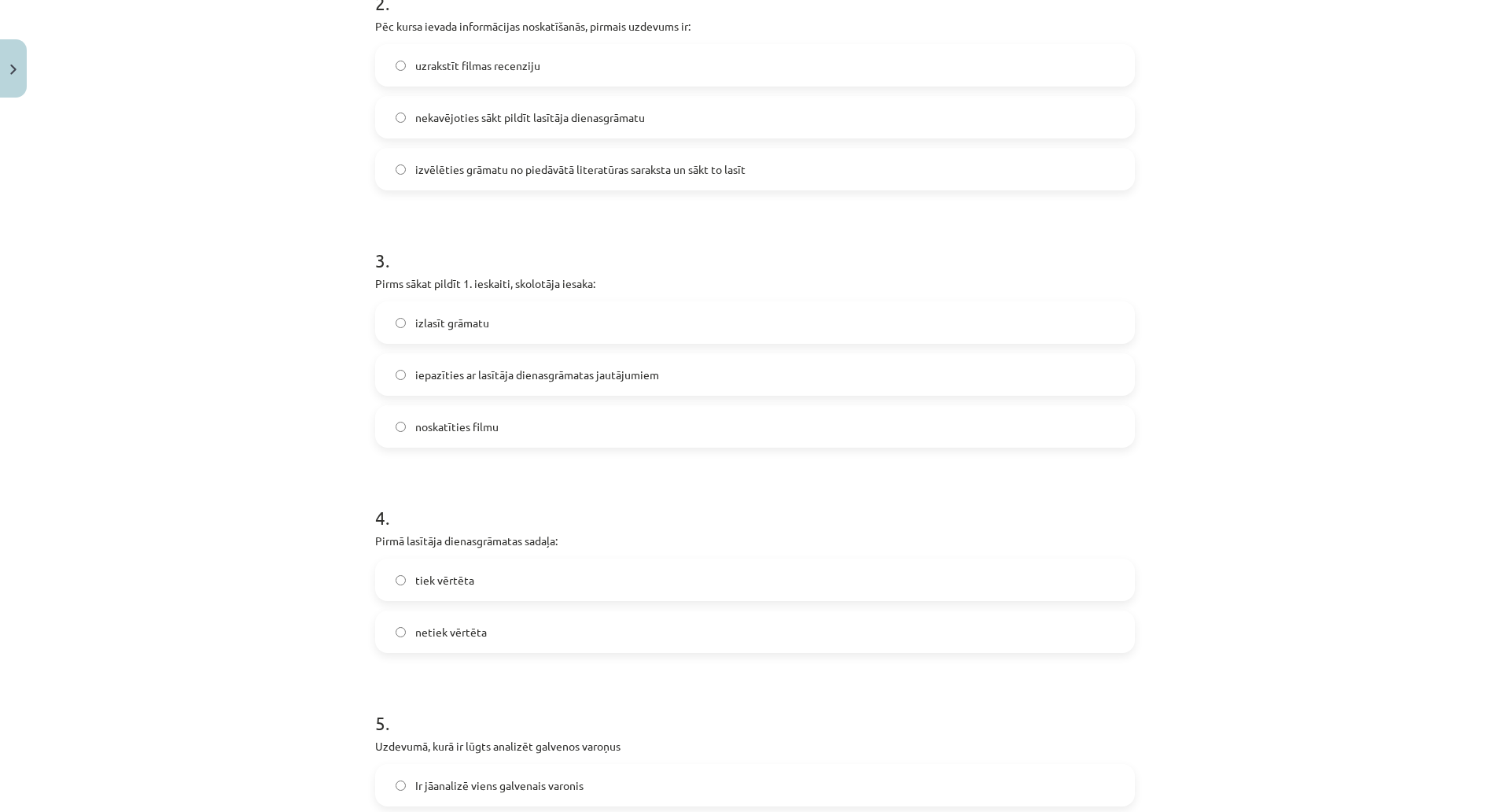
click at [522, 370] on span "iepazīties ar lasītāja dienasgrāmatas jautājumiem" at bounding box center [537, 374] width 243 height 17
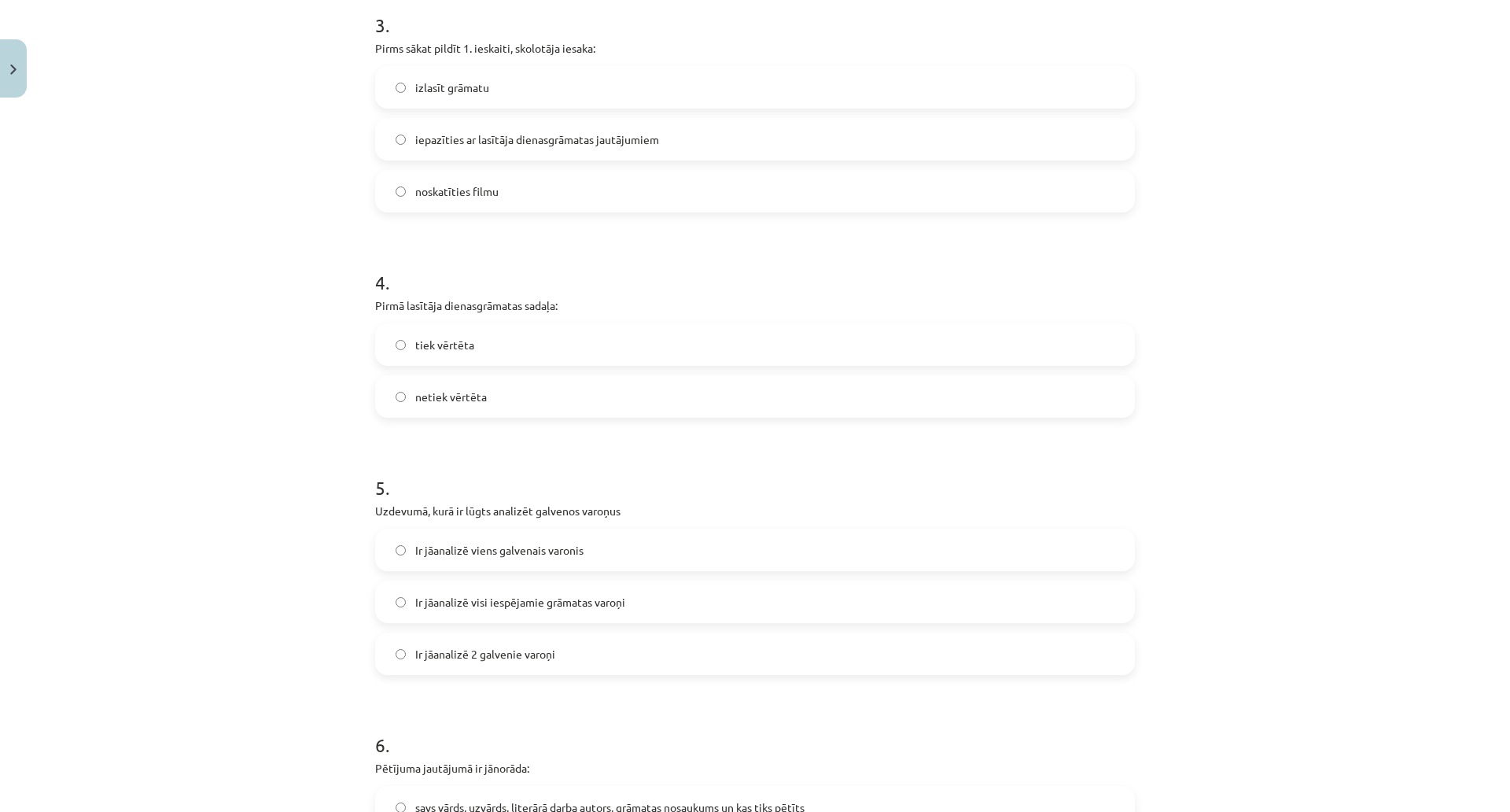
scroll to position [919, 0]
click at [457, 395] on span "netiek vērtēta" at bounding box center [451, 396] width 71 height 17
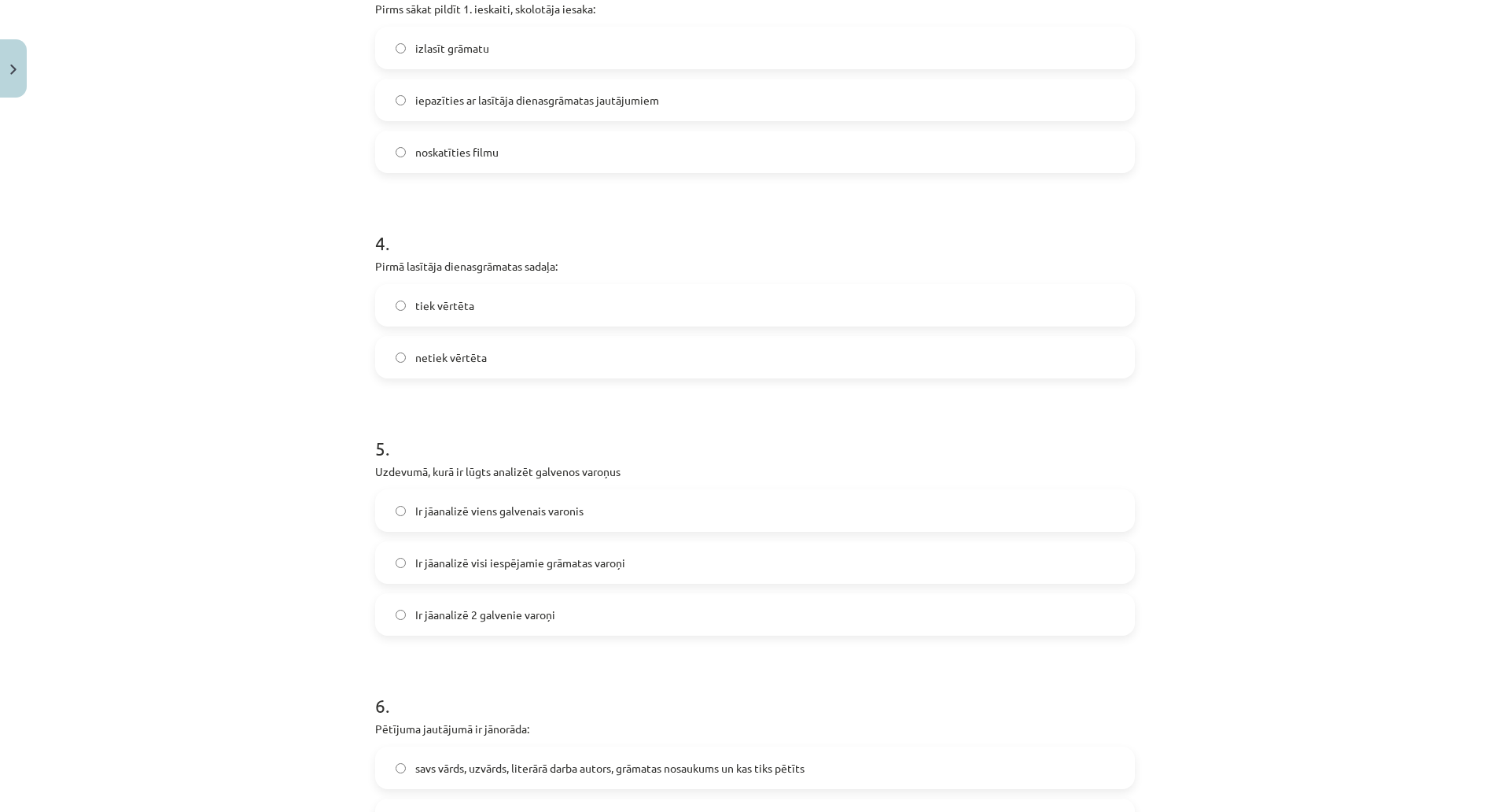
scroll to position [1154, 0]
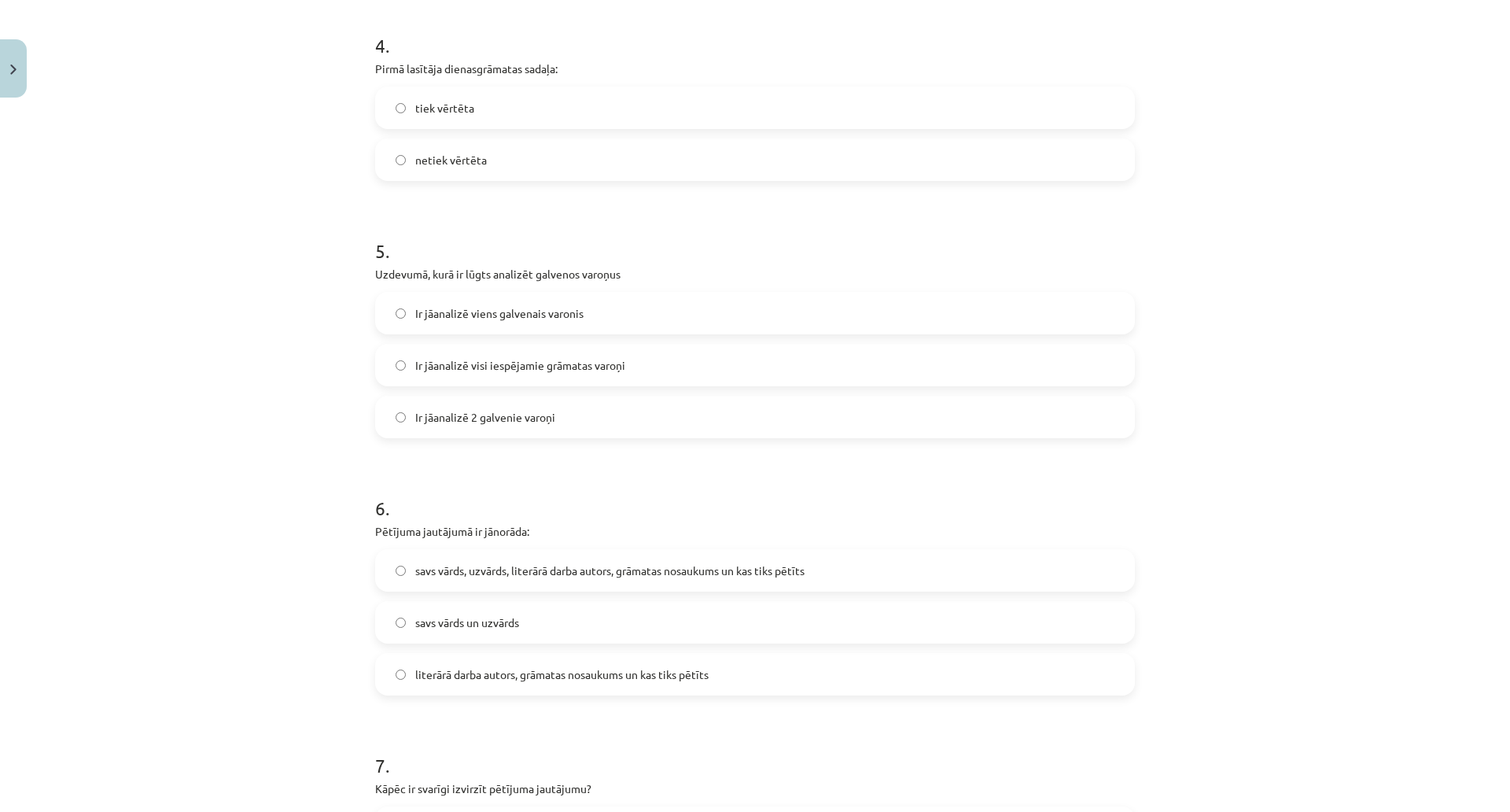
click at [467, 403] on label "Ir jāanalizē 2 galvenie varoņi" at bounding box center [755, 416] width 756 height 39
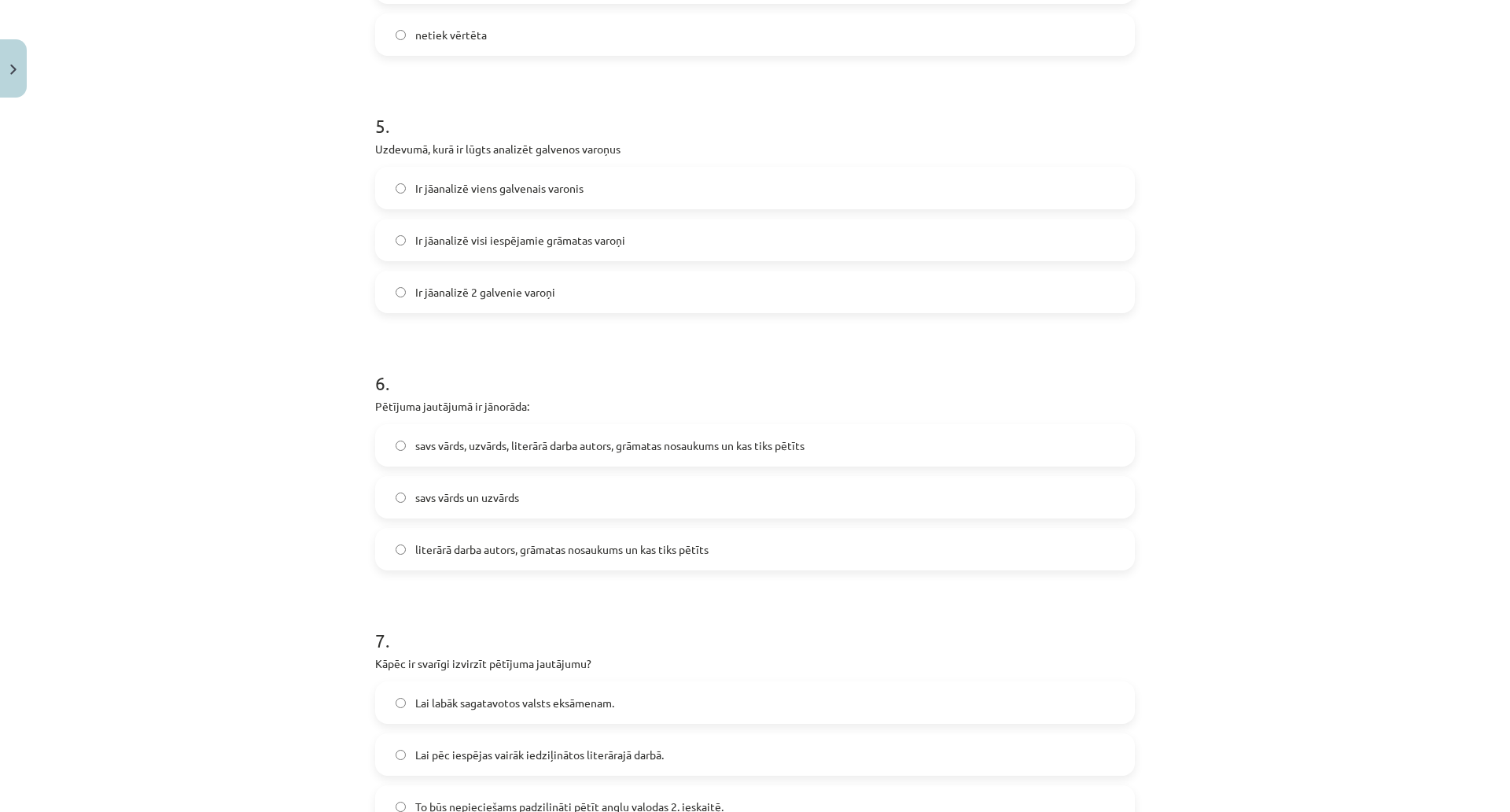
scroll to position [1311, 0]
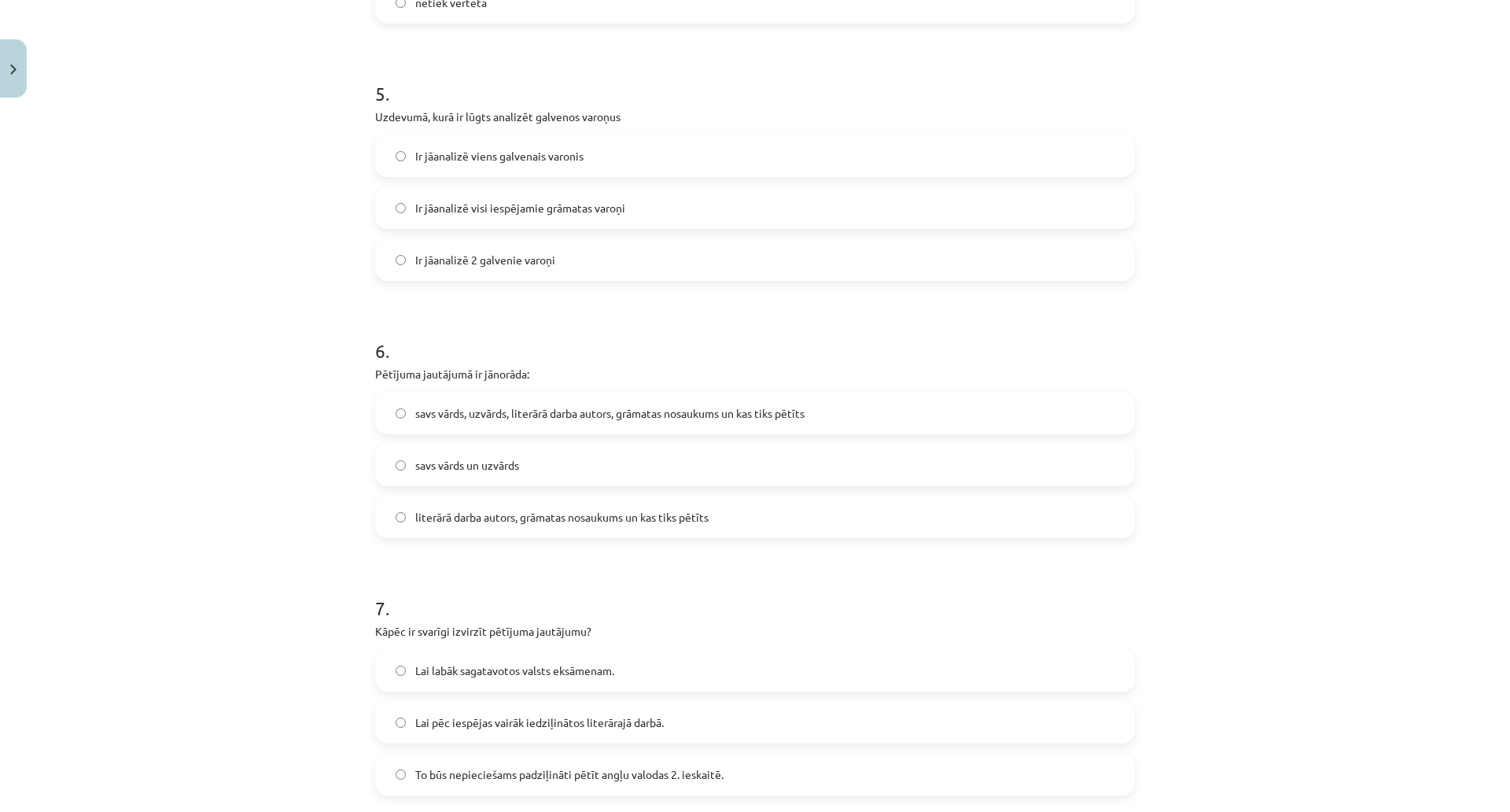
click at [452, 421] on span "savs vārds, uzvārds, literārā darba autors, grāmatas nosaukums un kas tiks pētī…" at bounding box center [610, 412] width 389 height 17
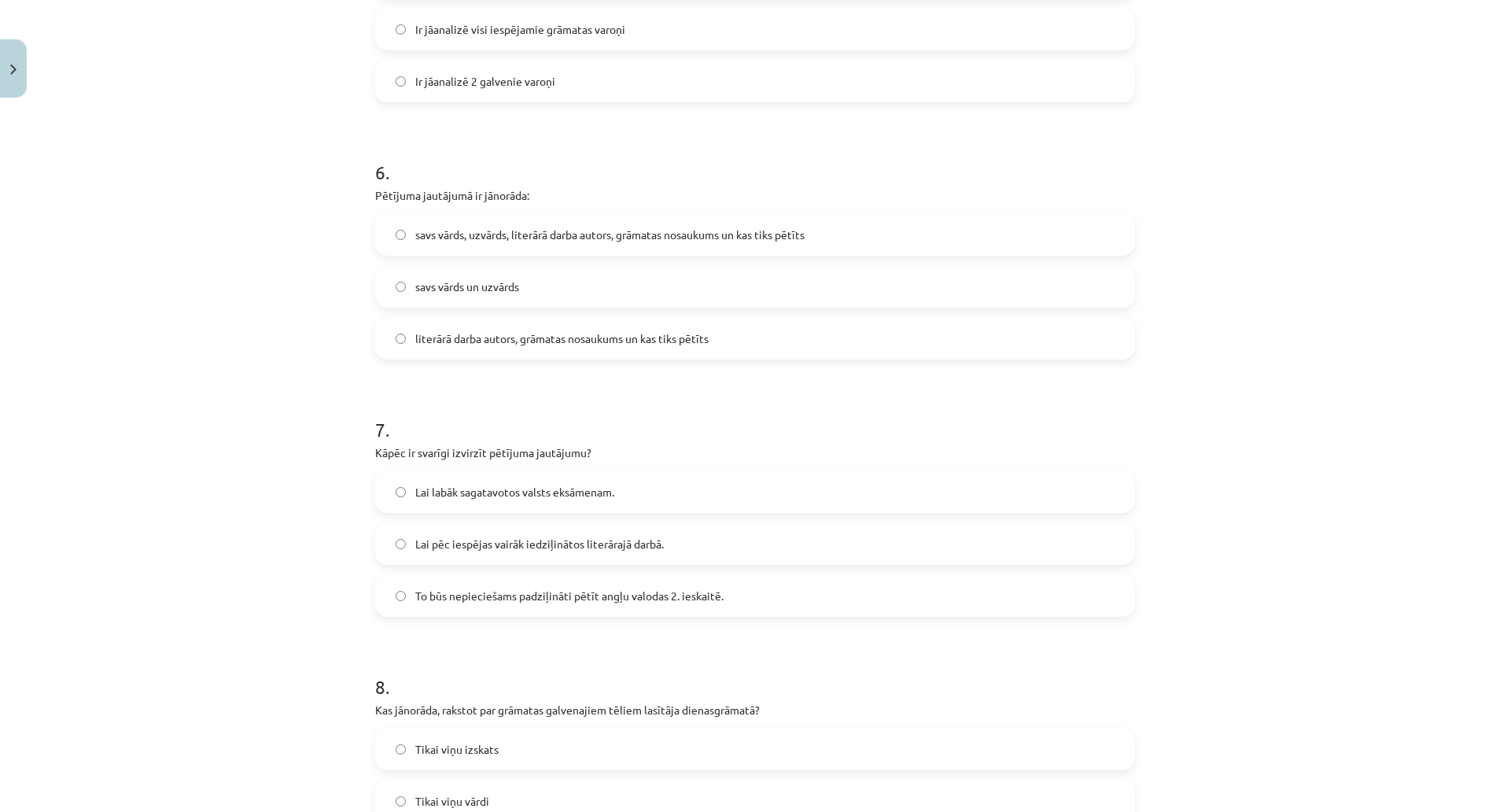
scroll to position [1548, 0]
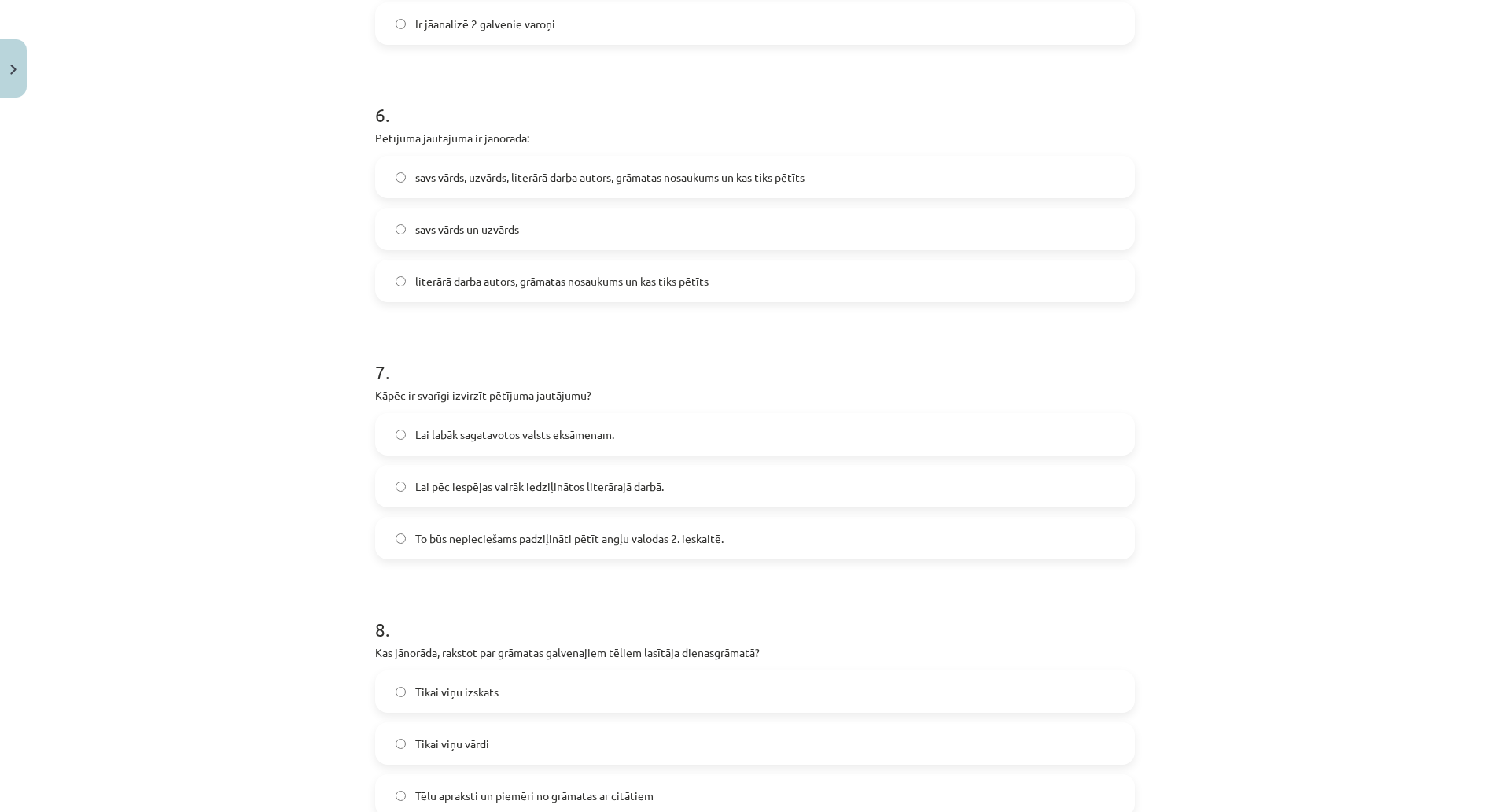
click at [471, 486] on span "Lai pēc iespējas vairāk iedziļinātos literārajā darbā." at bounding box center [539, 486] width 248 height 17
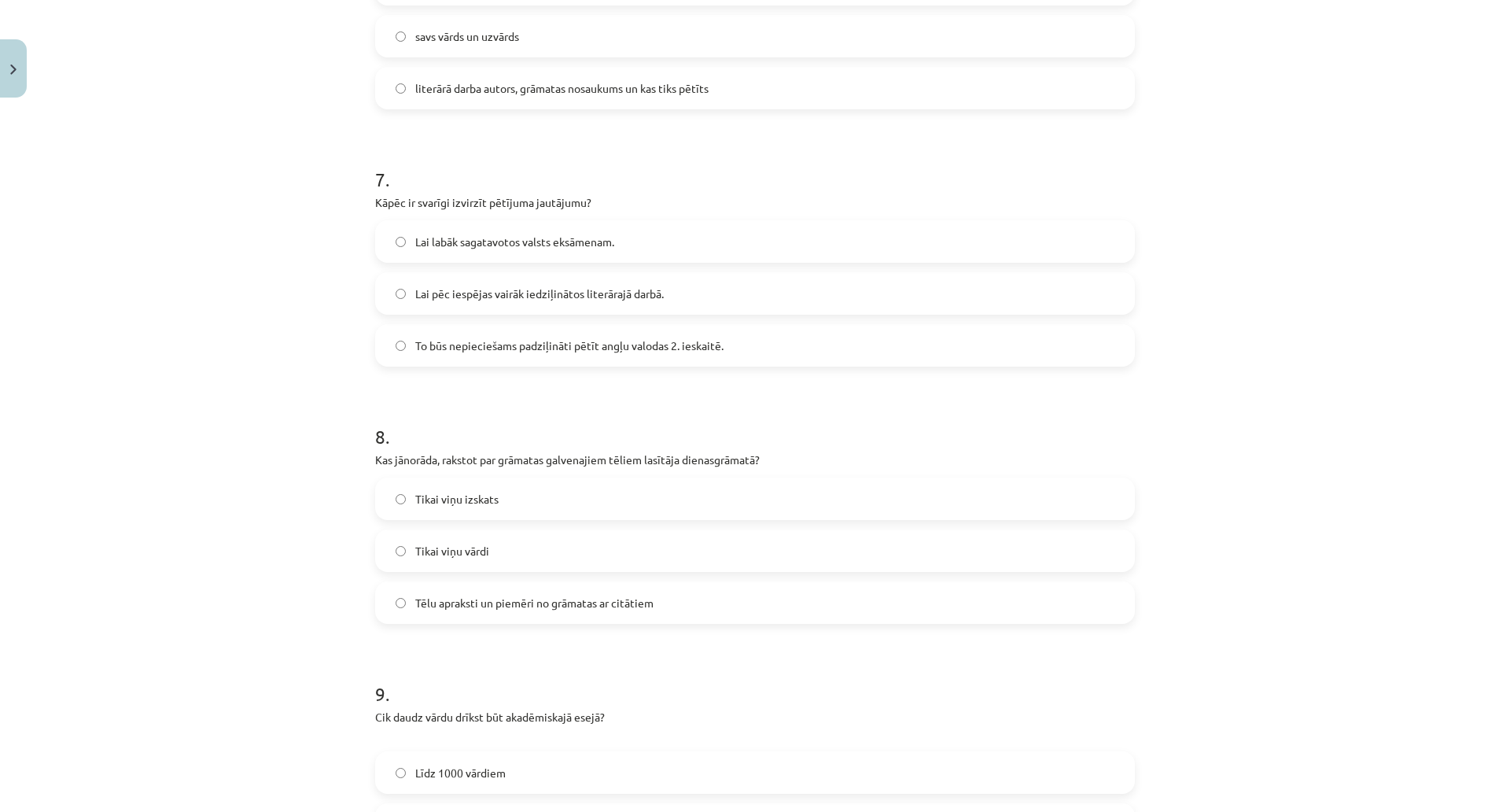
scroll to position [1783, 0]
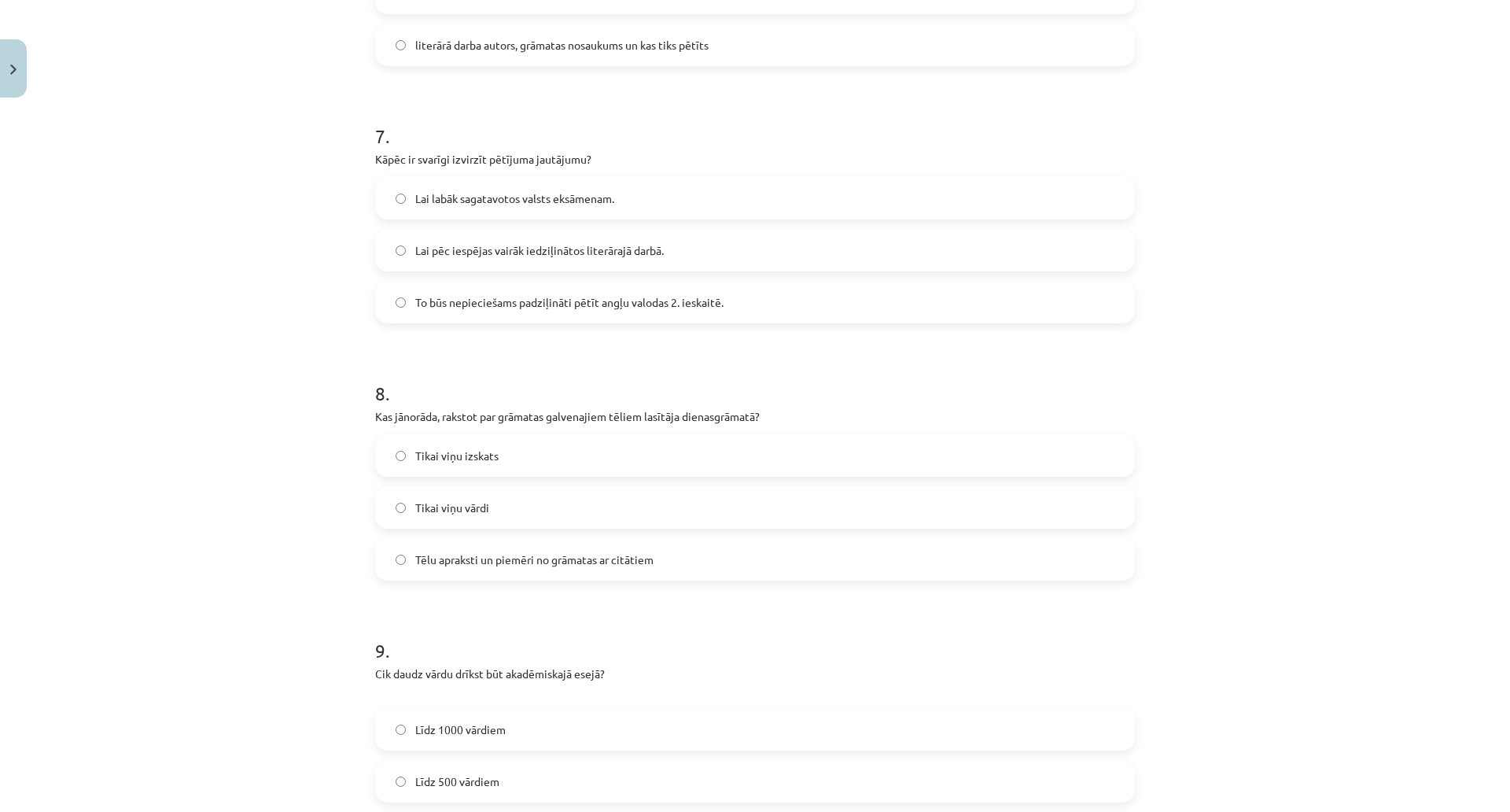
click at [474, 563] on span "Tēlu apraksti un piemēri no grāmatas ar citātiem" at bounding box center [535, 559] width 238 height 17
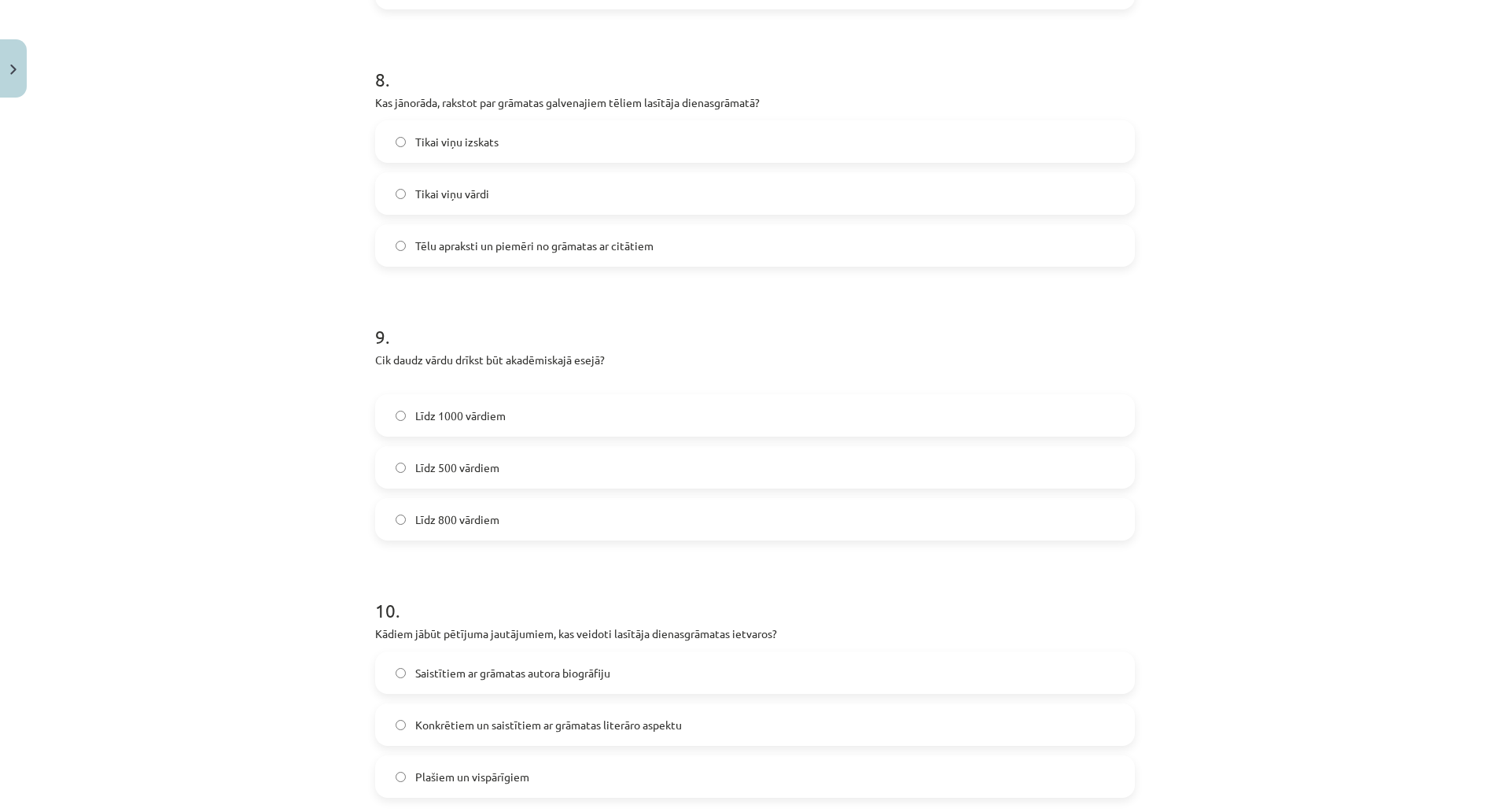
scroll to position [2098, 0]
click at [467, 519] on span "Līdz 800 vārdiem" at bounding box center [457, 518] width 84 height 17
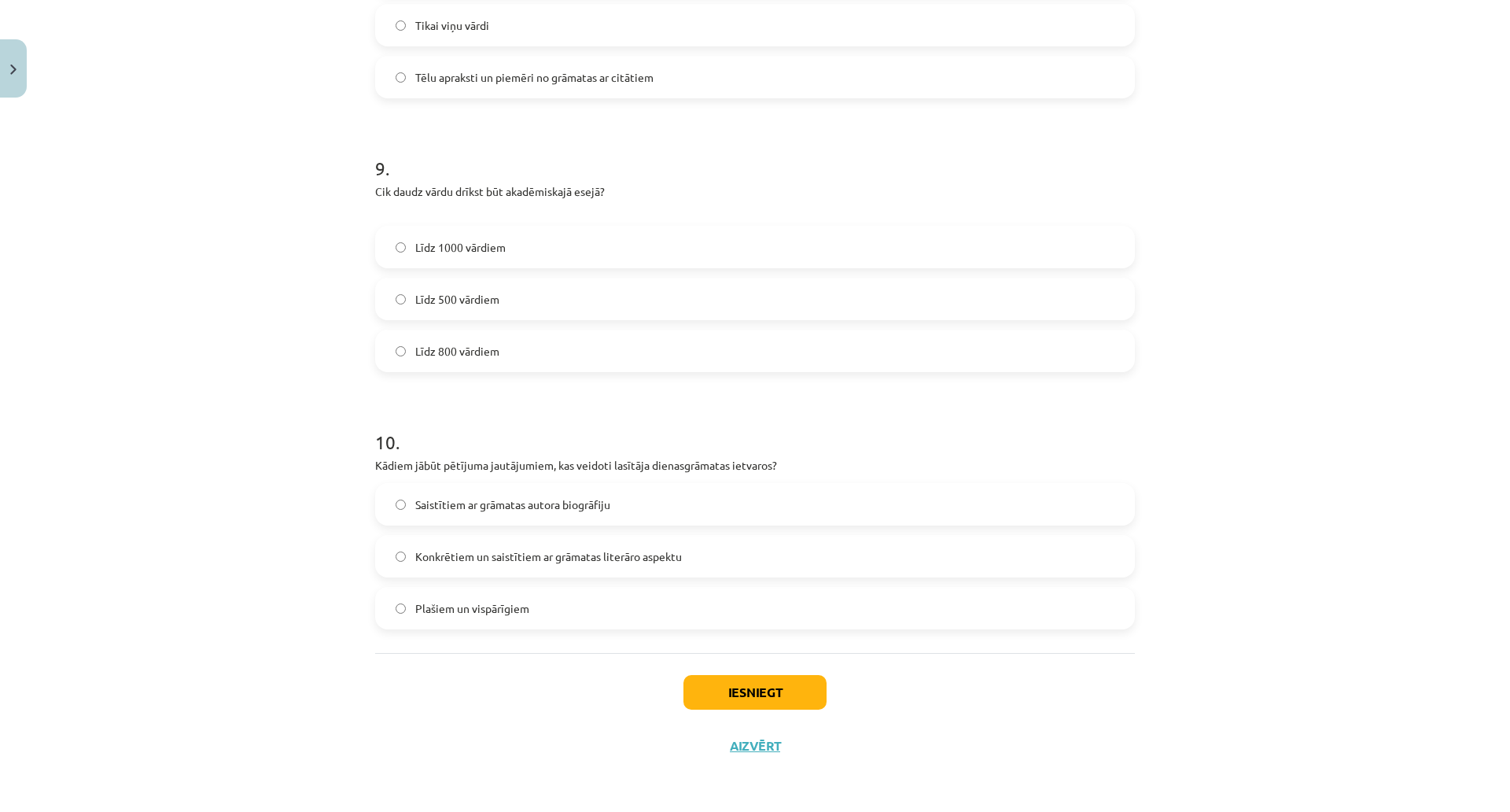
scroll to position [2334, 0]
click at [509, 548] on span "Konkrētiem un saistītiem ar grāmatas literāro aspektu" at bounding box center [548, 556] width 267 height 17
click at [759, 675] on button "Iesniegt" at bounding box center [755, 692] width 143 height 34
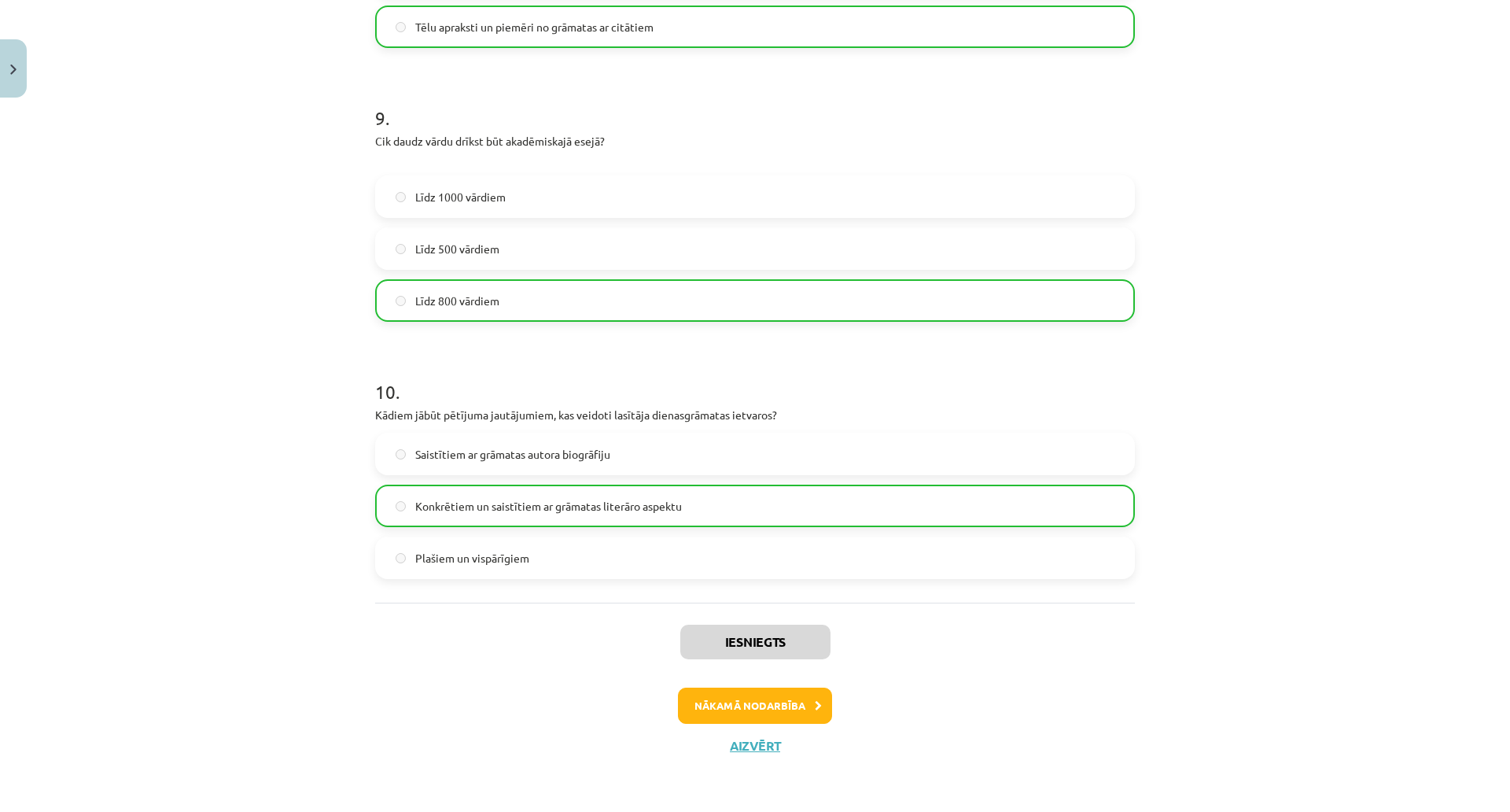
scroll to position [2360, 0]
click at [778, 687] on button "Nākamā nodarbība" at bounding box center [755, 705] width 154 height 36
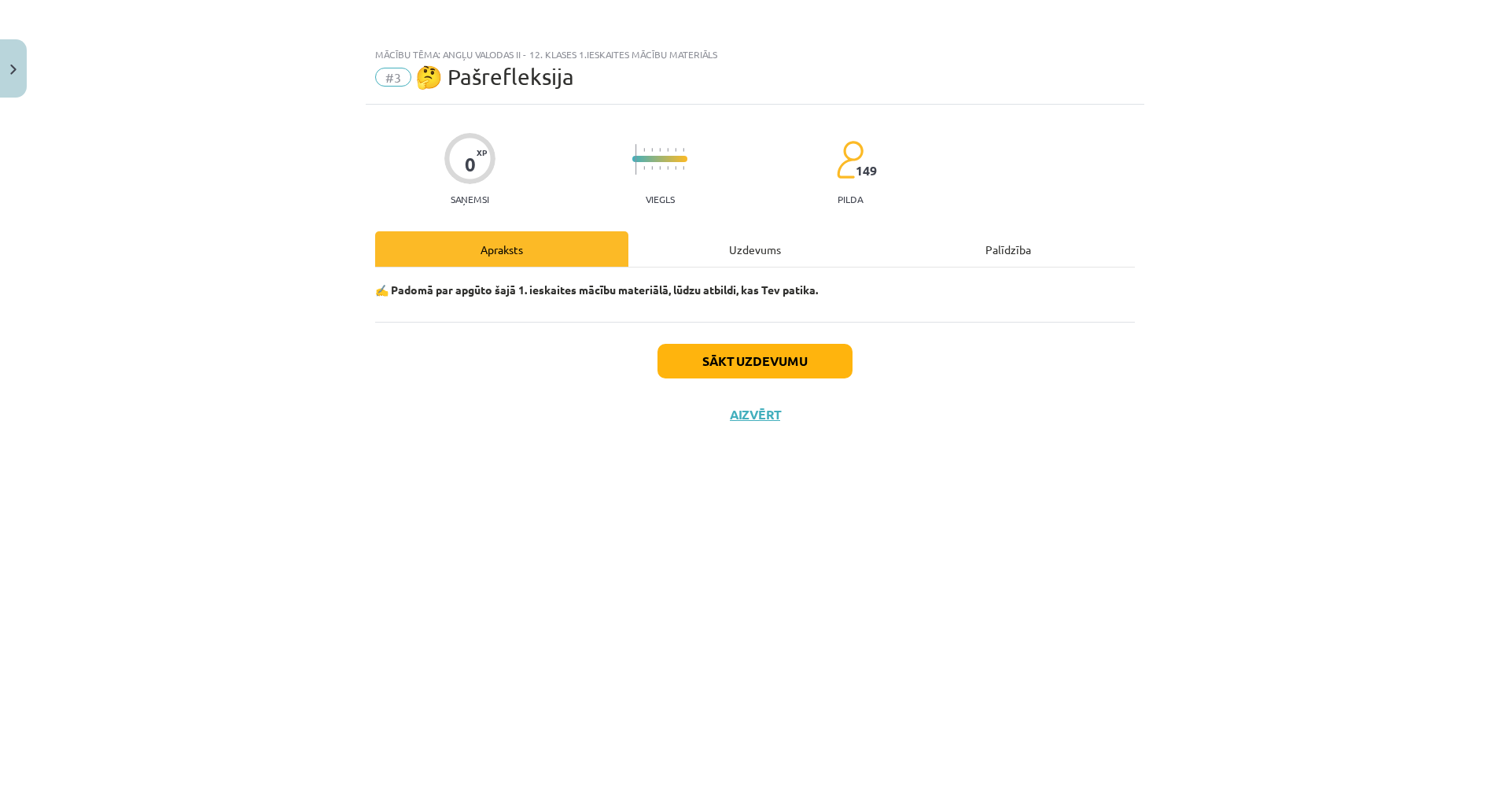
scroll to position [0, 0]
click at [744, 355] on button "Sākt uzdevumu" at bounding box center [755, 361] width 195 height 34
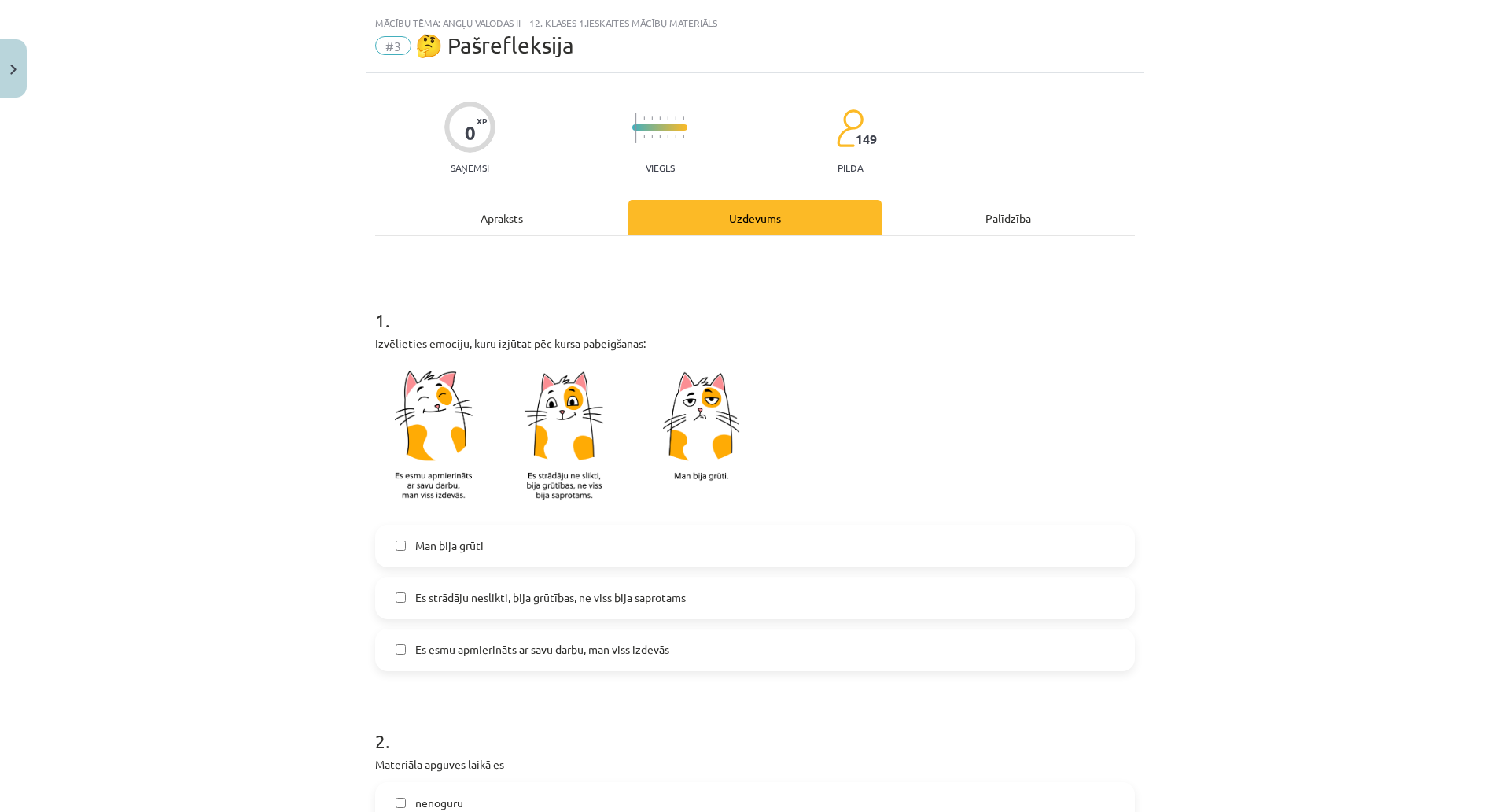
scroll to position [157, 0]
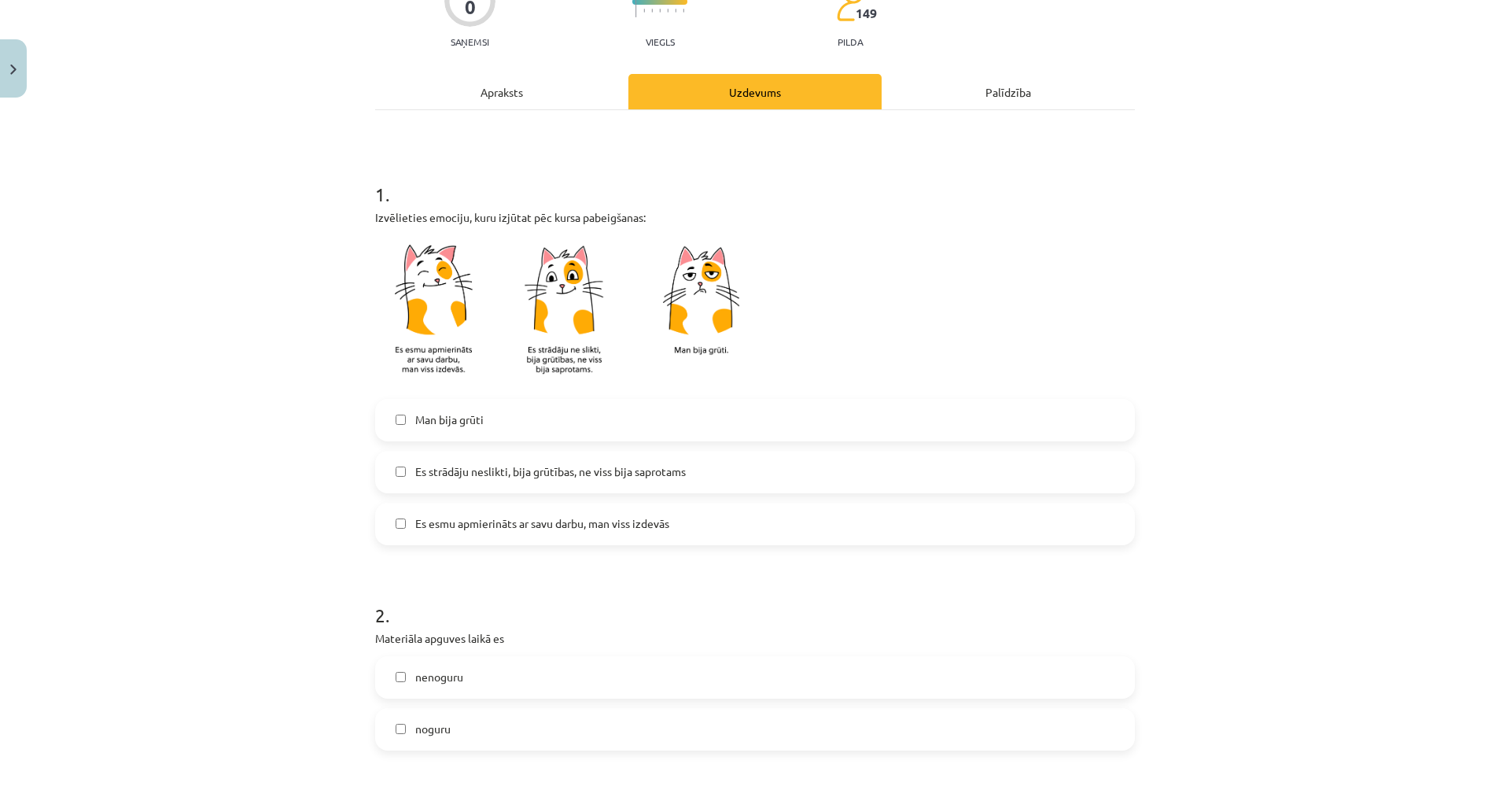
click at [453, 477] on span "Es strādāju neslikti, bija grūtības, ne viss bija saprotams" at bounding box center [550, 471] width 271 height 17
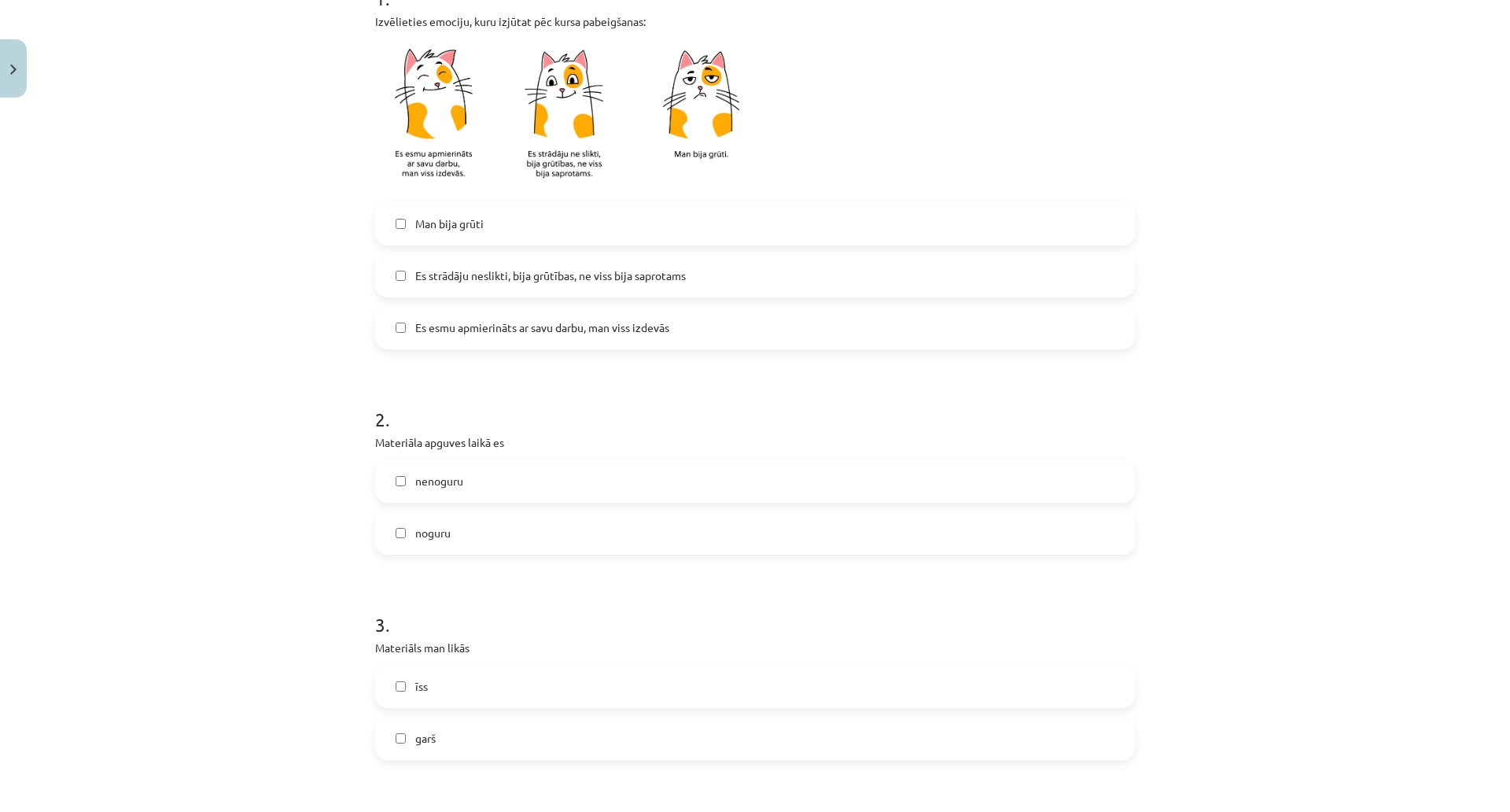
scroll to position [472, 0]
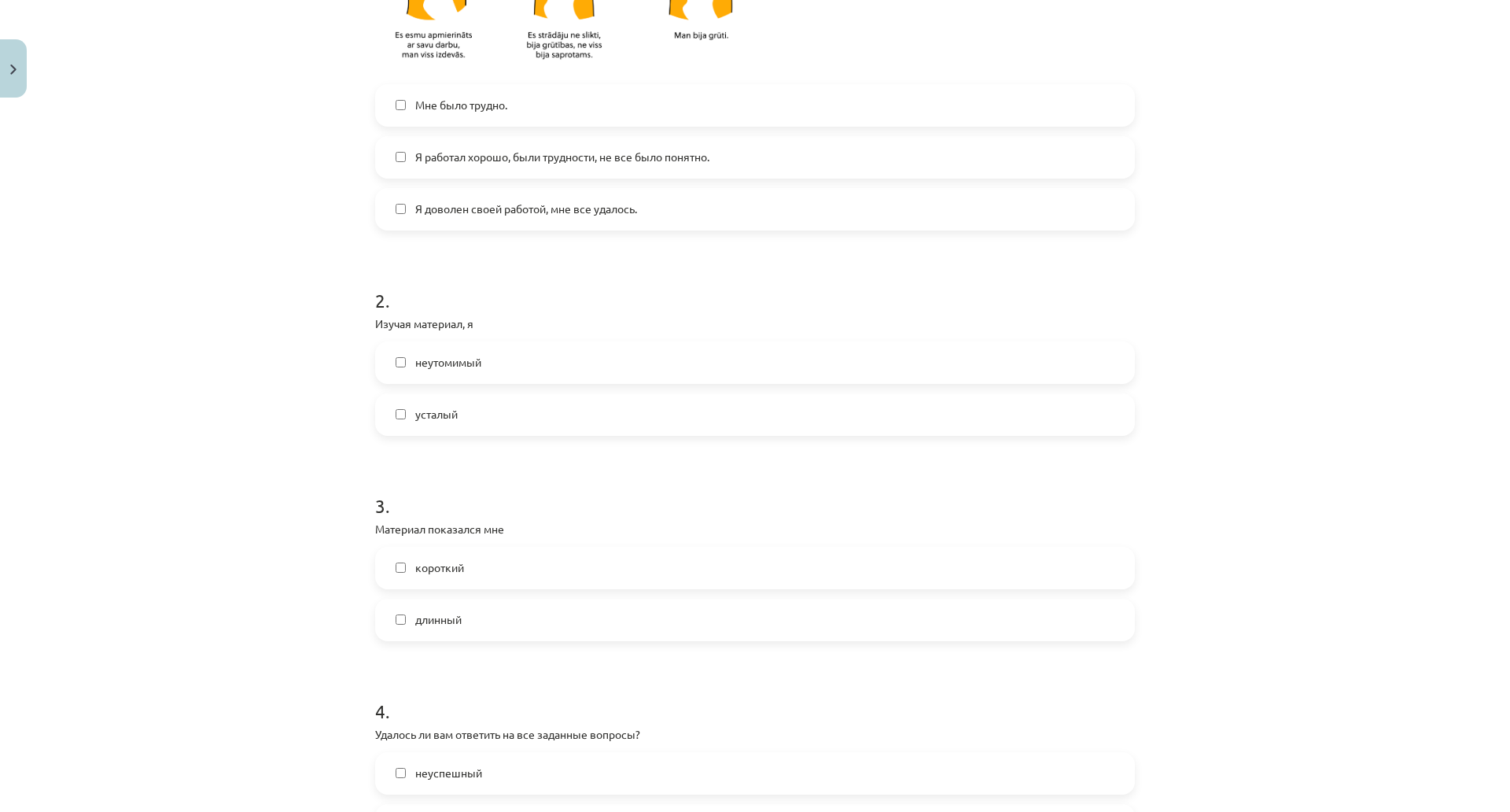
click at [438, 416] on font "усталый" at bounding box center [436, 413] width 42 height 14
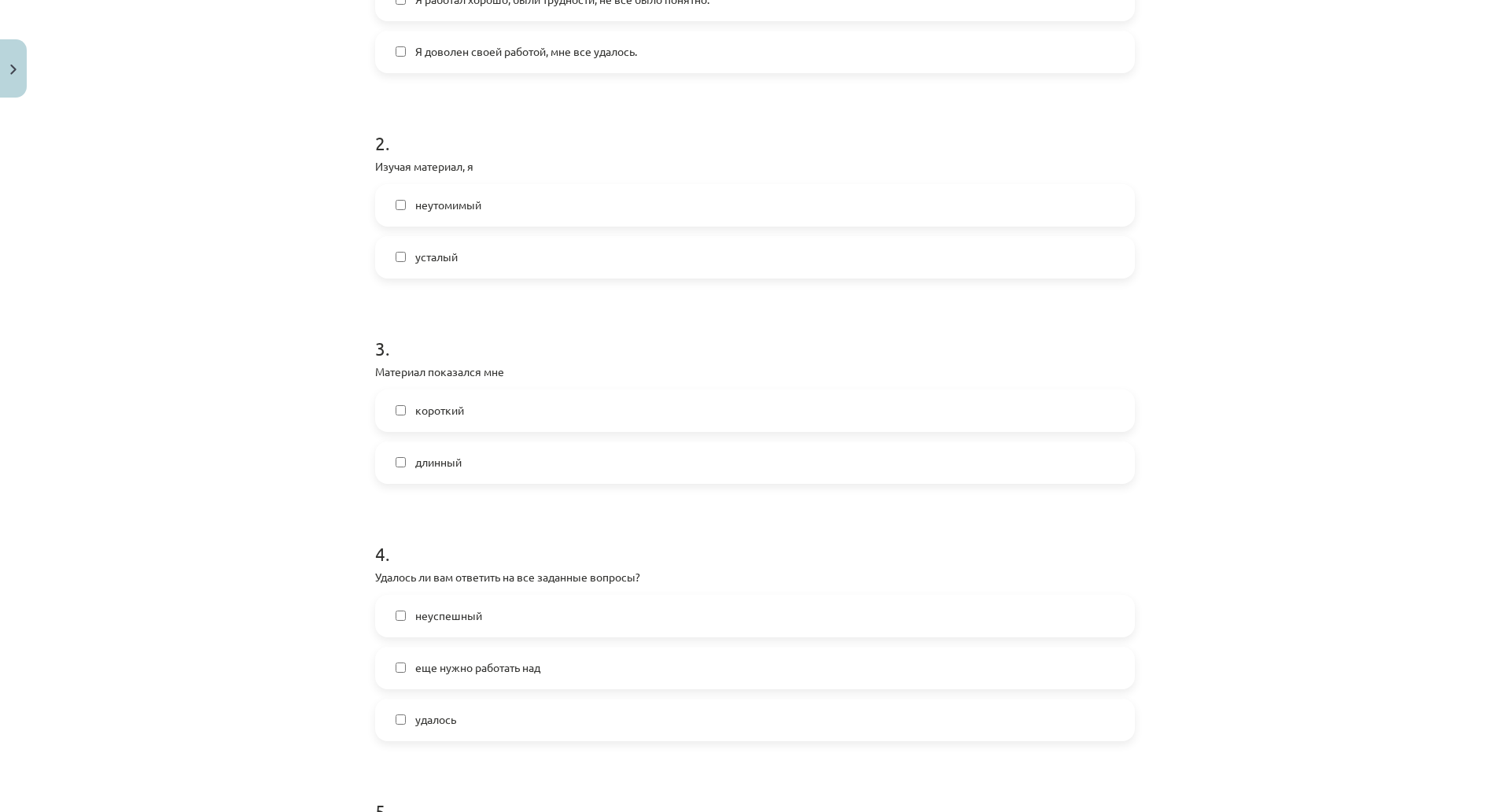
scroll to position [707, 0]
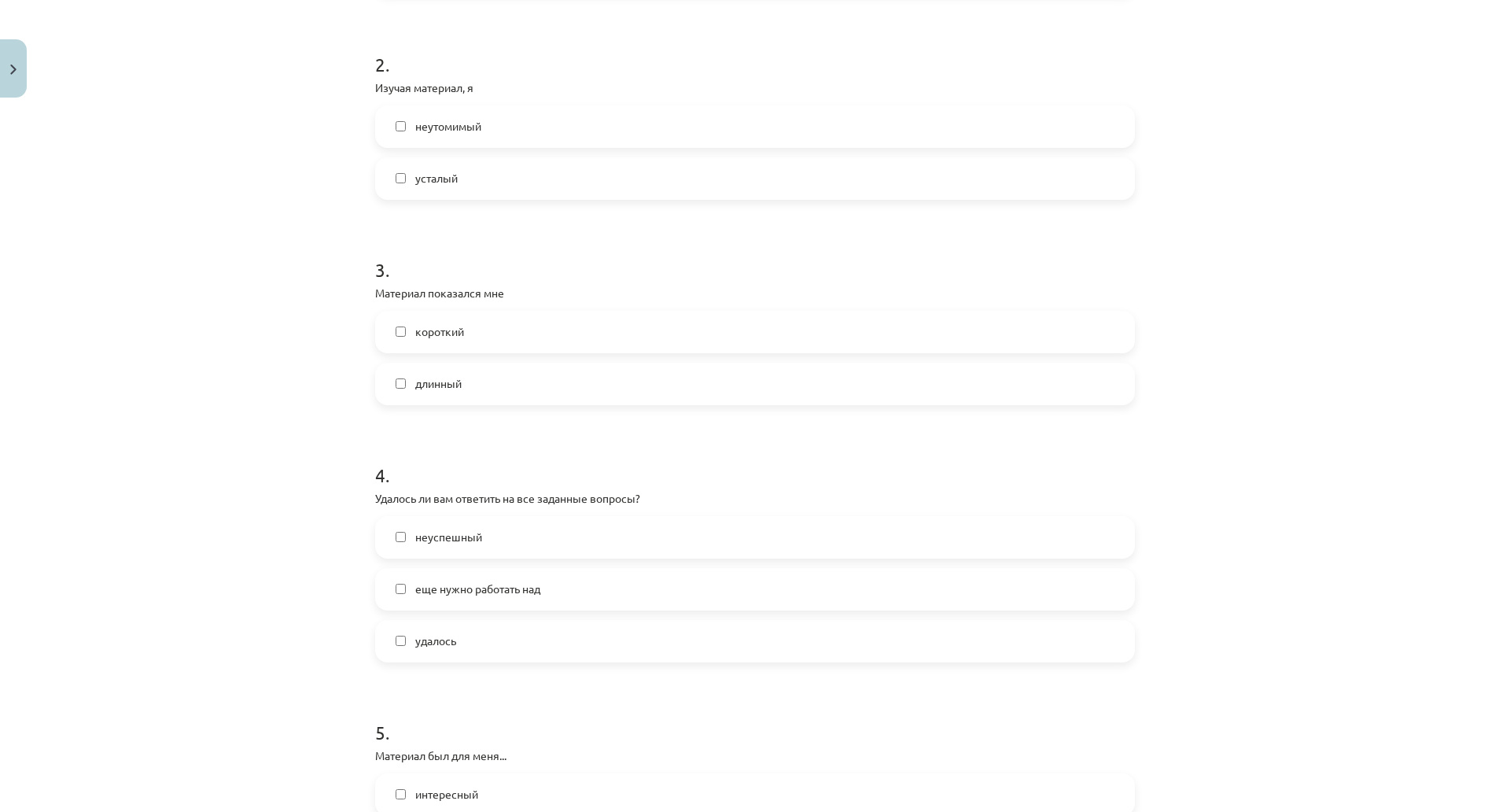
click at [426, 127] on font "неутомимый" at bounding box center [449, 126] width 66 height 14
click at [419, 295] on font "Материал показался мне" at bounding box center [440, 292] width 129 height 14
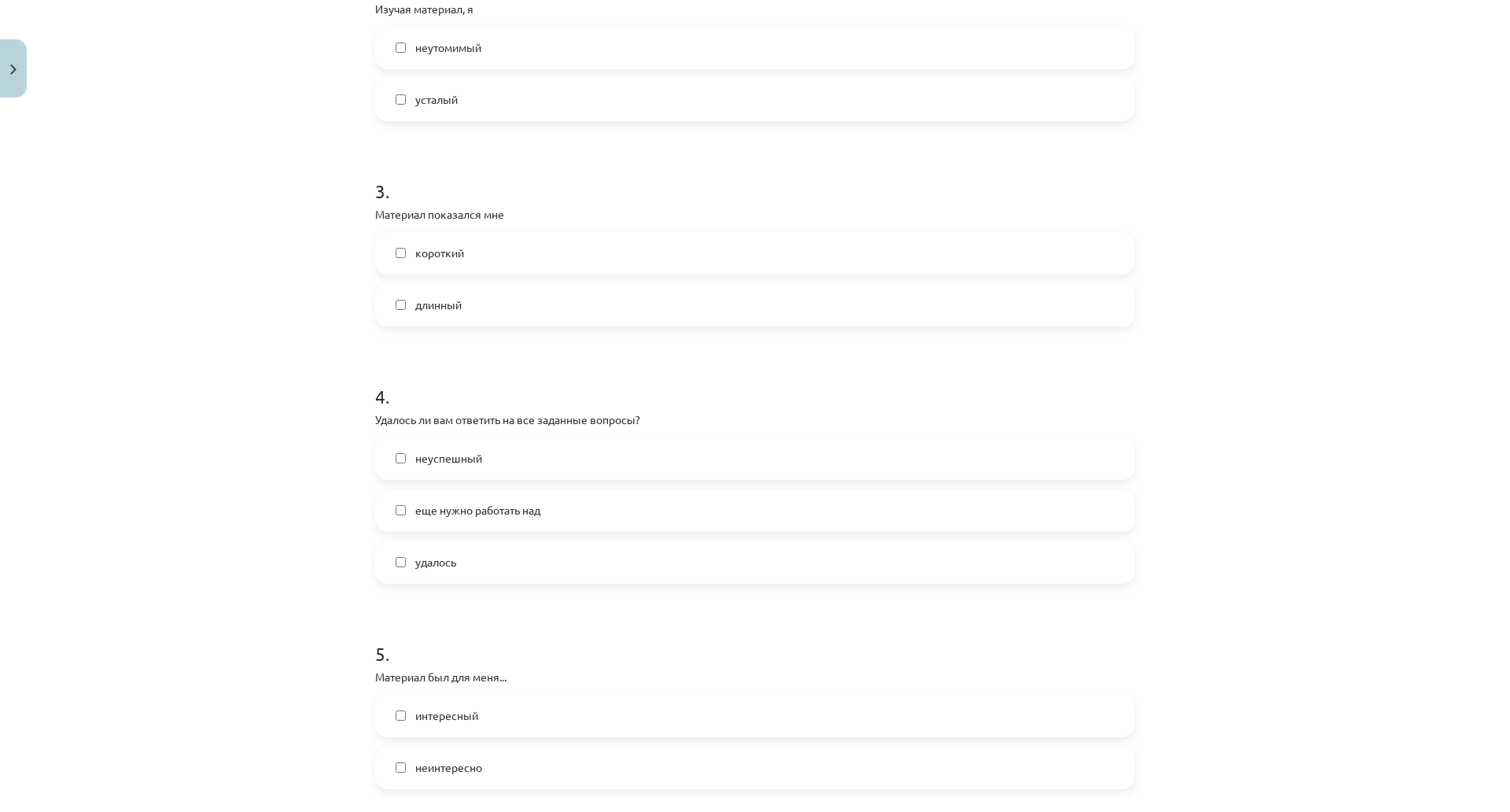
click at [427, 316] on label "длинный" at bounding box center [755, 305] width 756 height 39
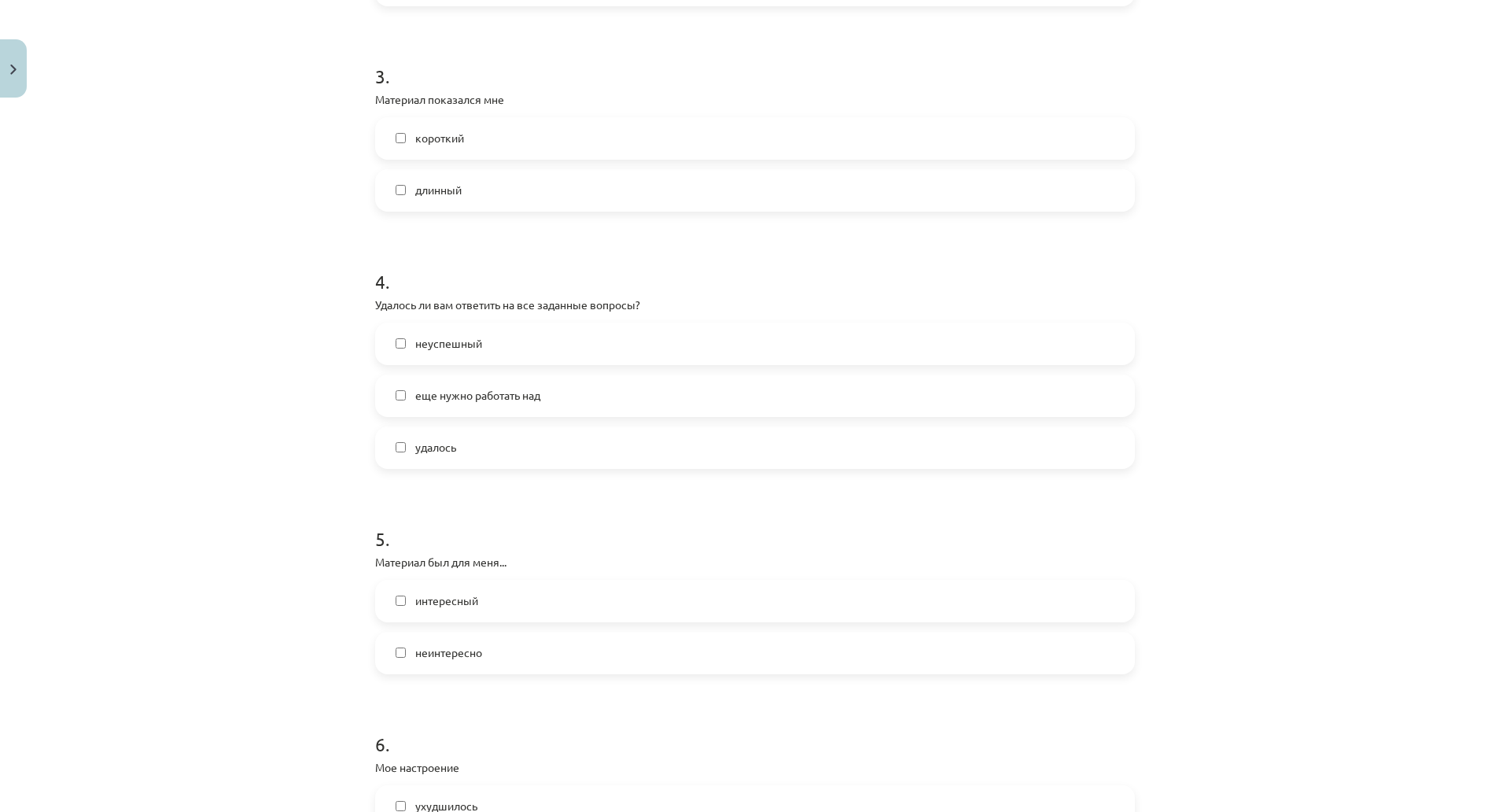
scroll to position [944, 0]
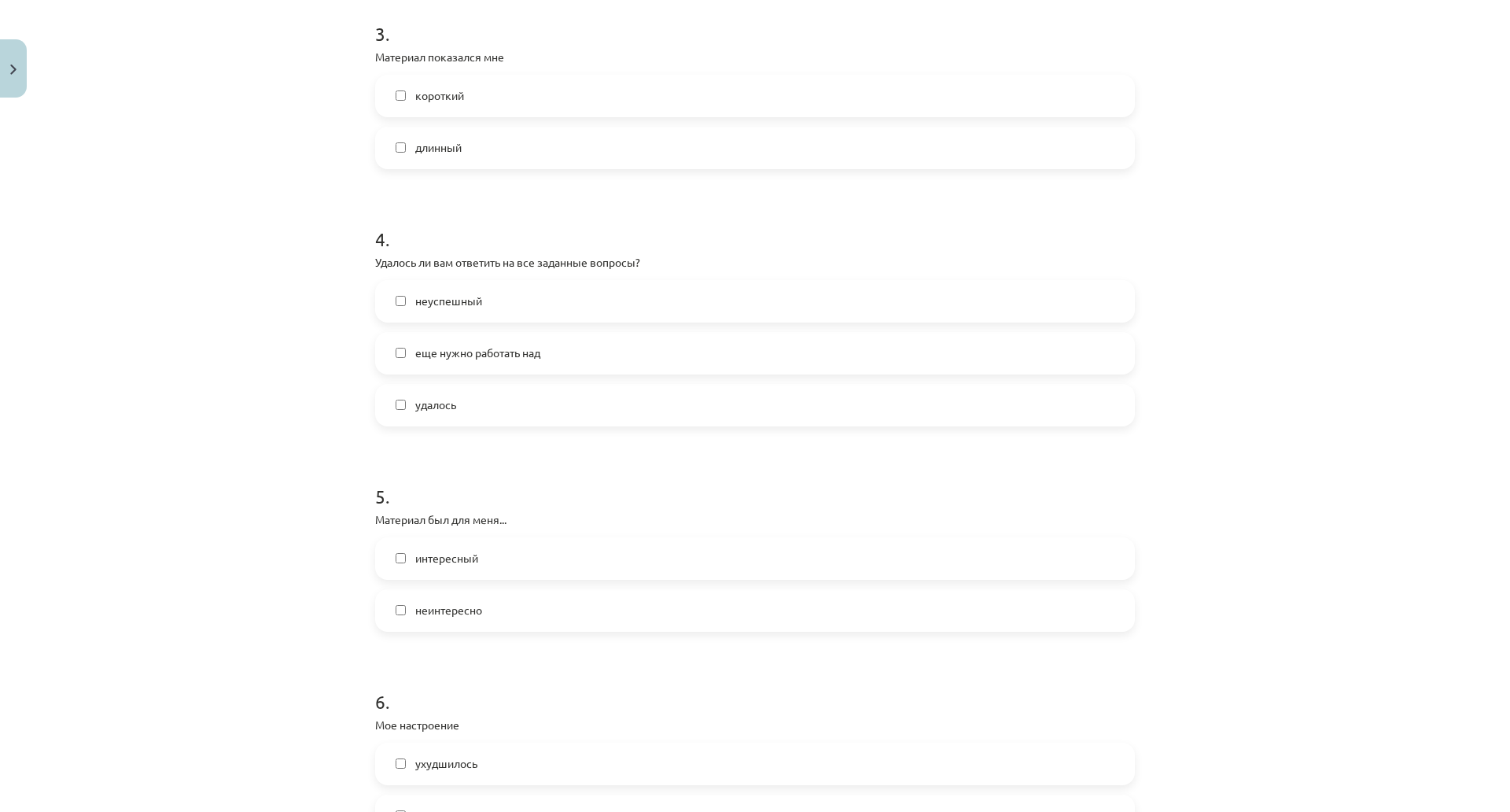
click at [424, 409] on font "удалось" at bounding box center [436, 404] width 41 height 14
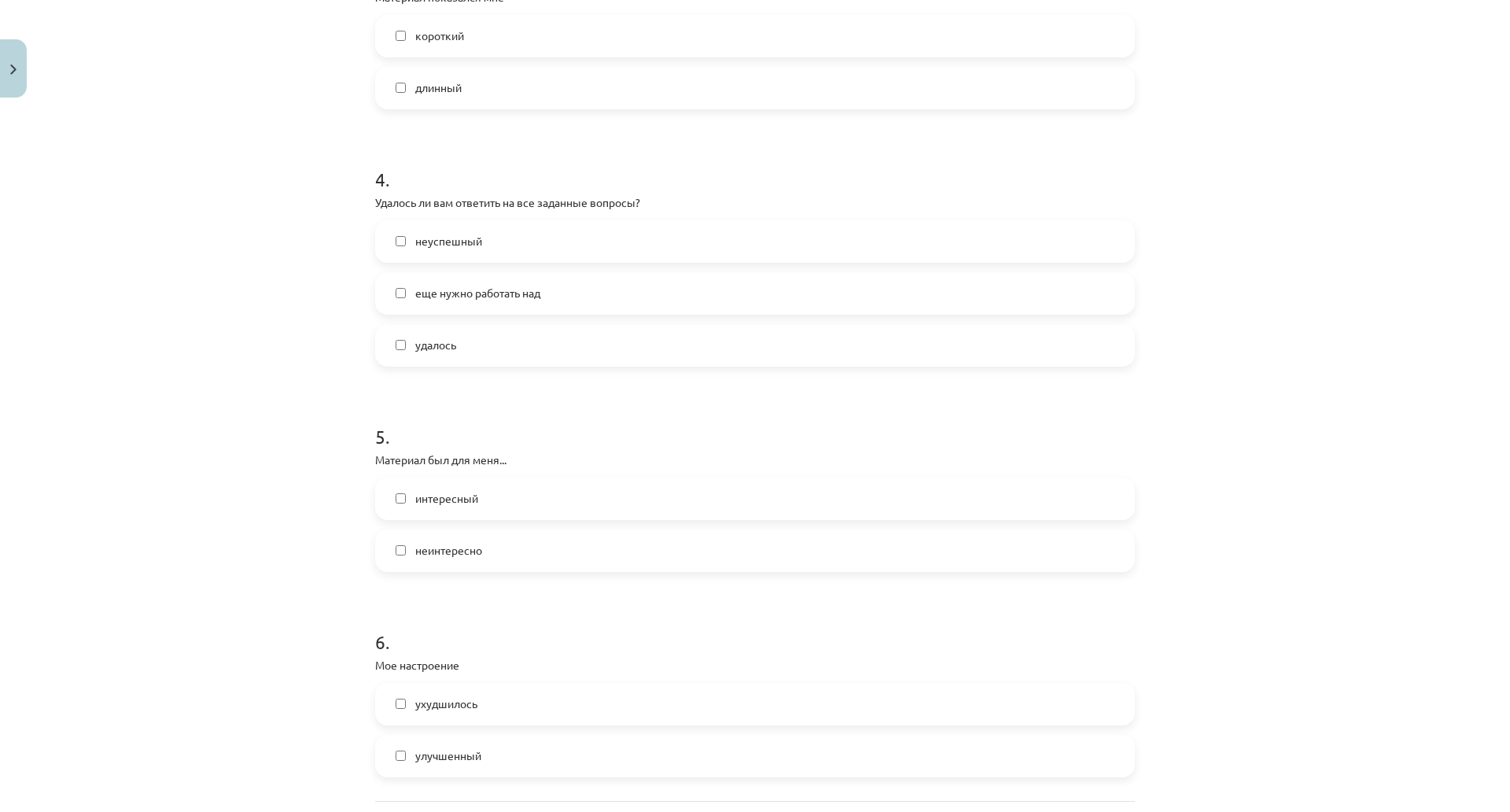
scroll to position [1219, 0]
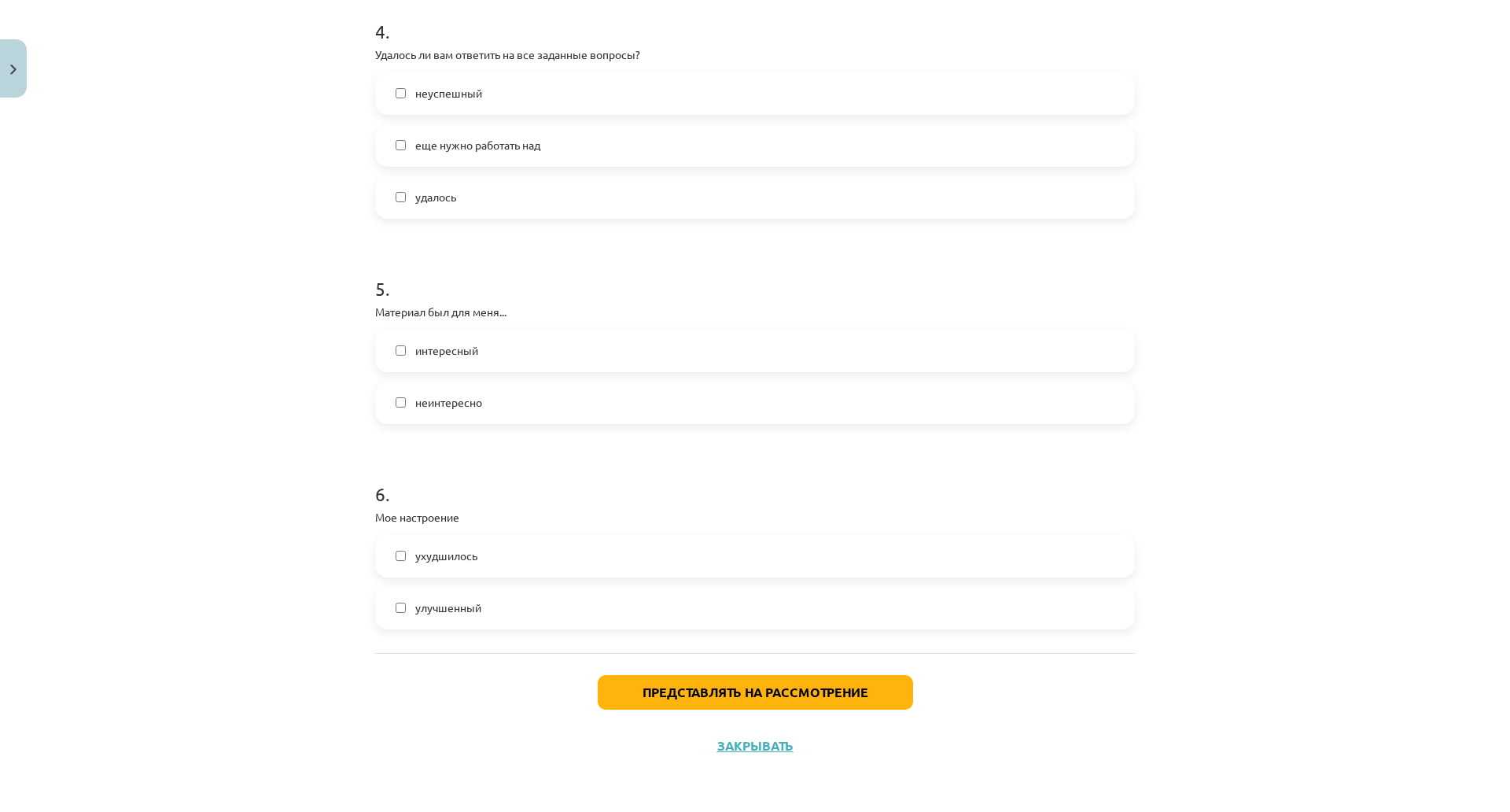
click at [450, 343] on font "интересный" at bounding box center [447, 350] width 63 height 14
click at [445, 600] on font "улучшенный" at bounding box center [449, 607] width 66 height 14
click at [682, 683] on font "Представлять на рассмотрение" at bounding box center [755, 691] width 226 height 17
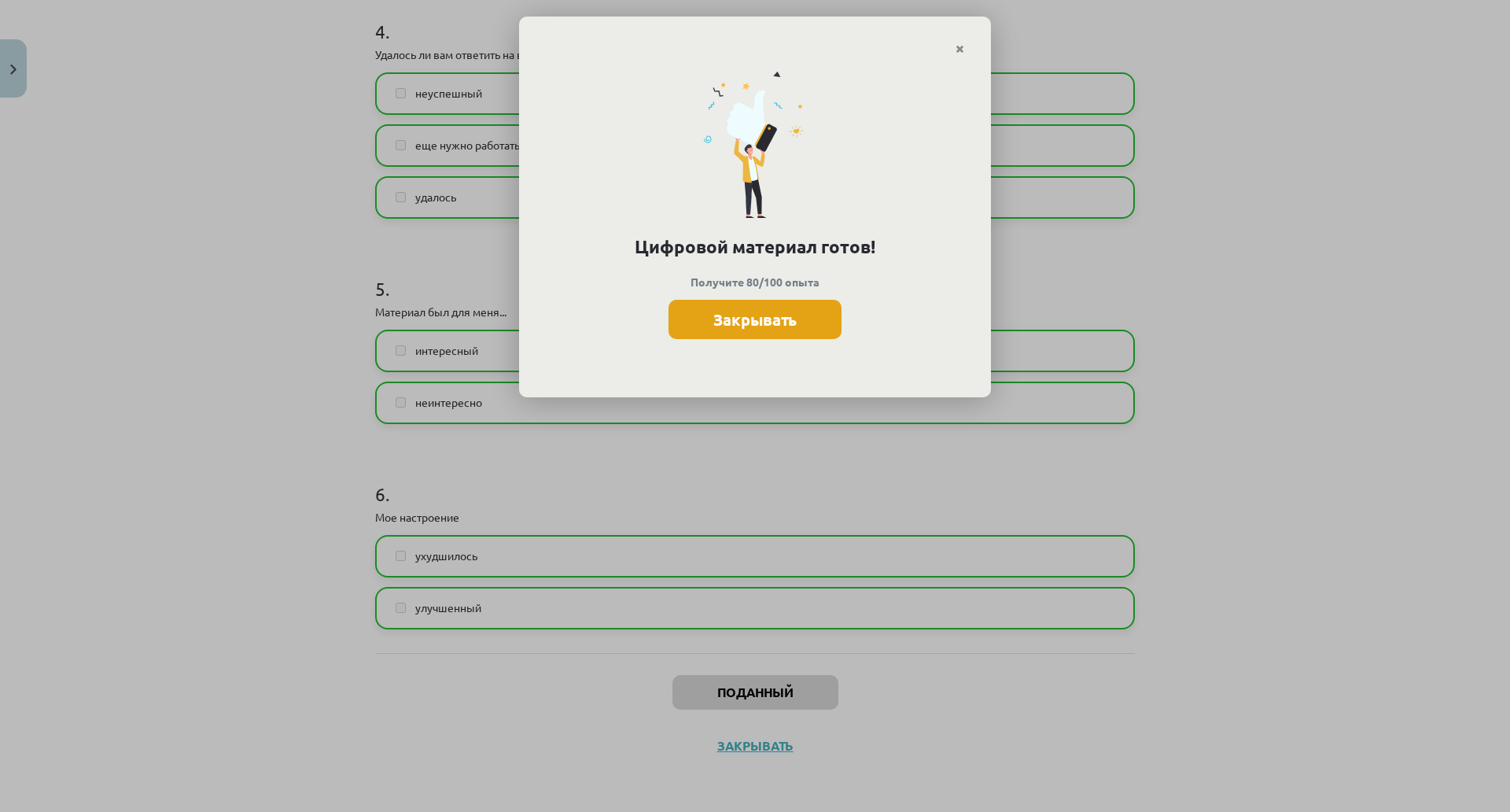
click at [783, 315] on font "Закрывать" at bounding box center [755, 319] width 83 height 21
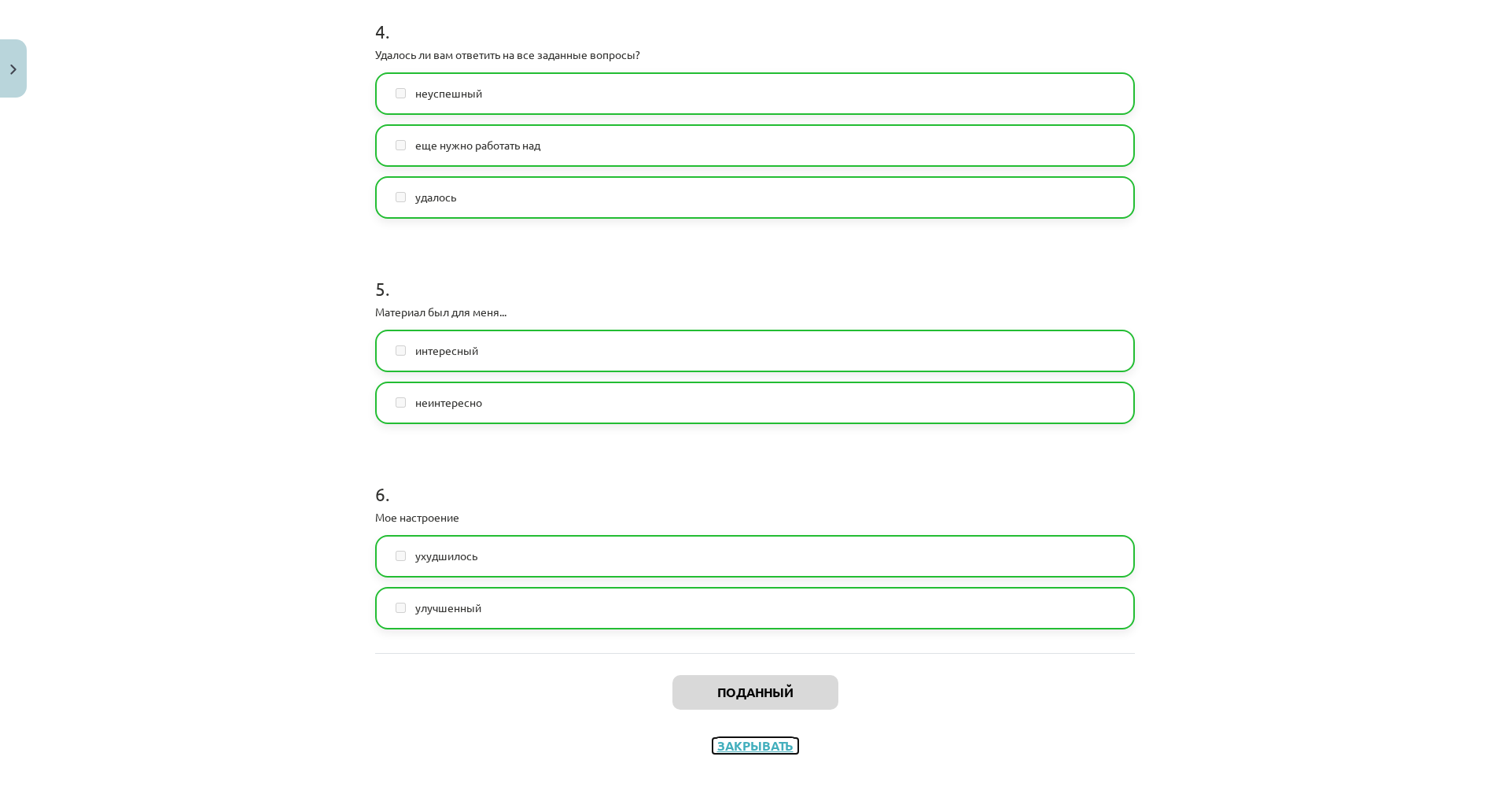
click at [772, 737] on font "Закрывать" at bounding box center [755, 745] width 76 height 17
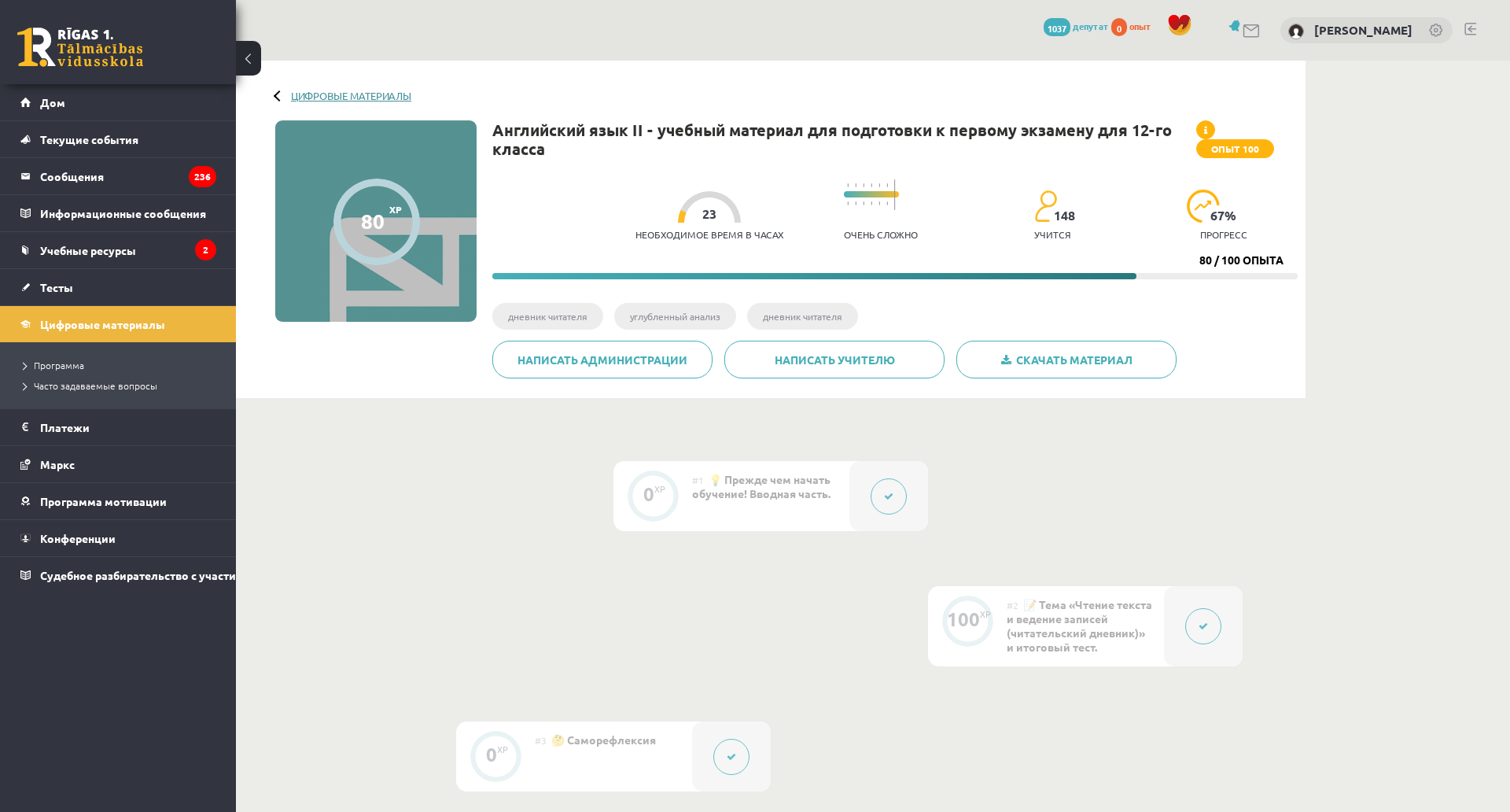
click at [325, 101] on link "Цифровые материалы" at bounding box center [351, 96] width 120 height 12
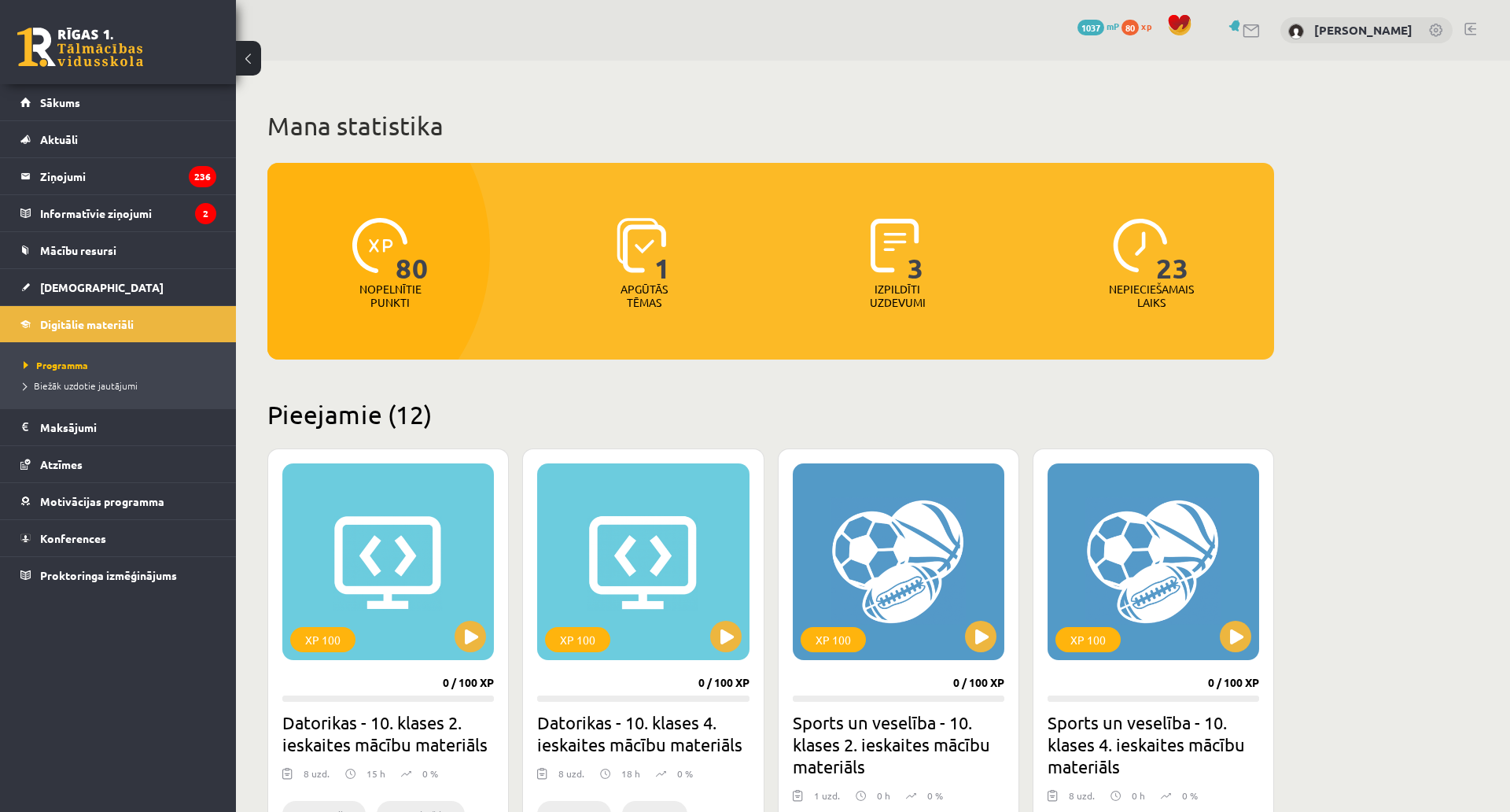
click at [135, 355] on li "Programma" at bounding box center [121, 364] width 196 height 21
click at [86, 290] on span "[DEMOGRAPHIC_DATA]" at bounding box center [102, 287] width 123 height 14
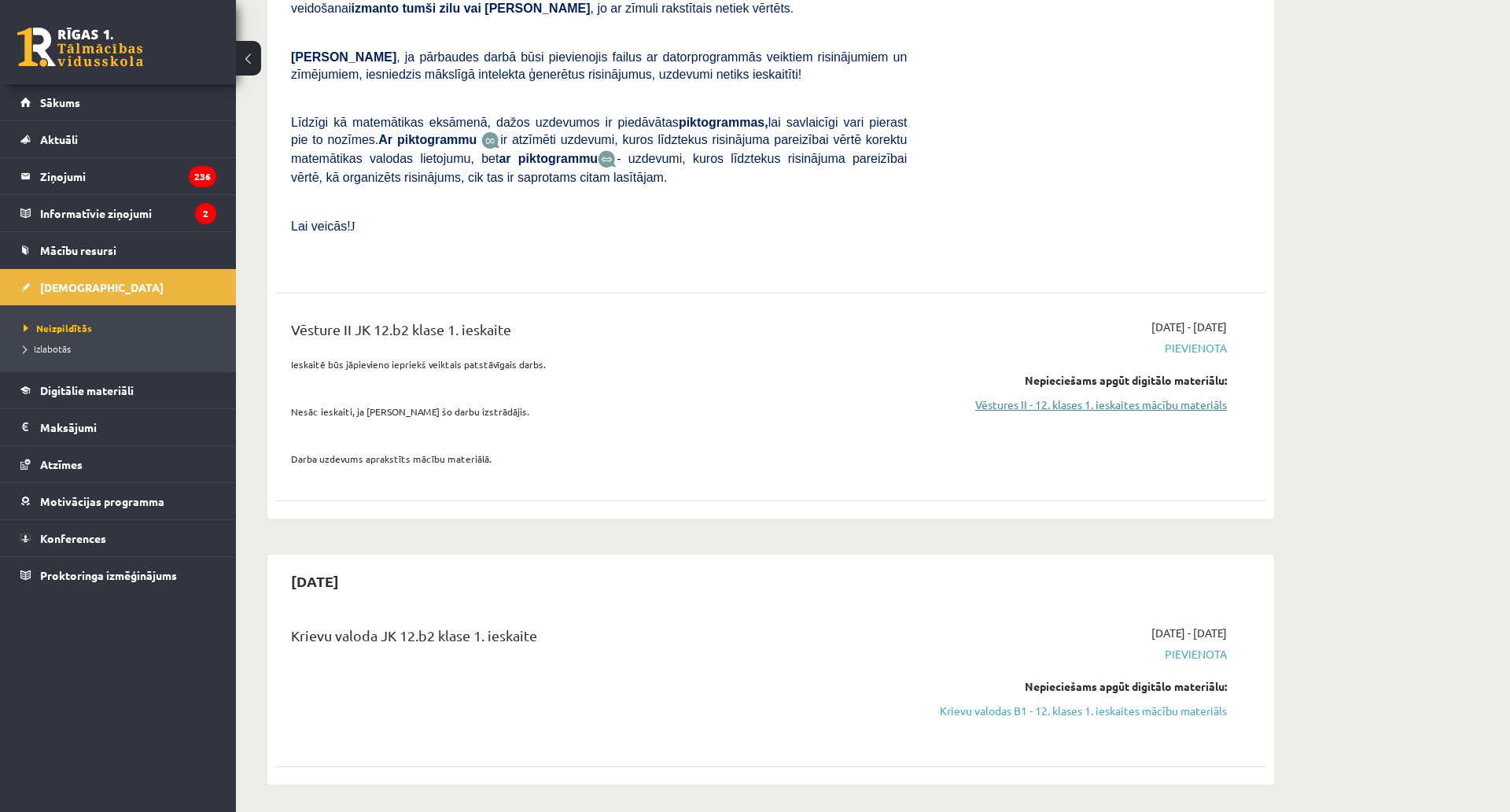
scroll to position [944, 0]
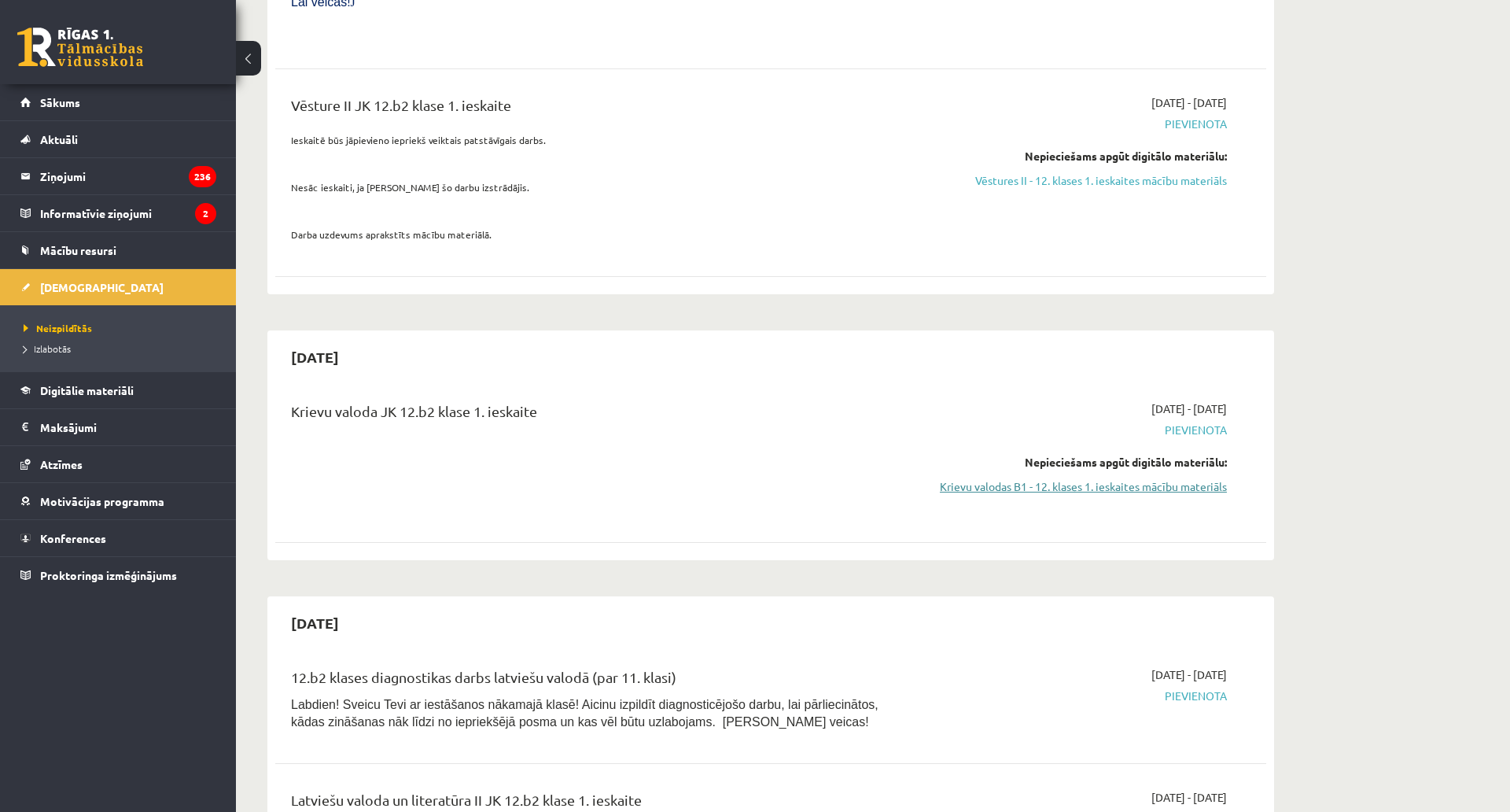
click at [1146, 478] on link "Krievu valodas B1 - 12. klases 1. ieskaites mācību materiāls" at bounding box center [1078, 486] width 296 height 17
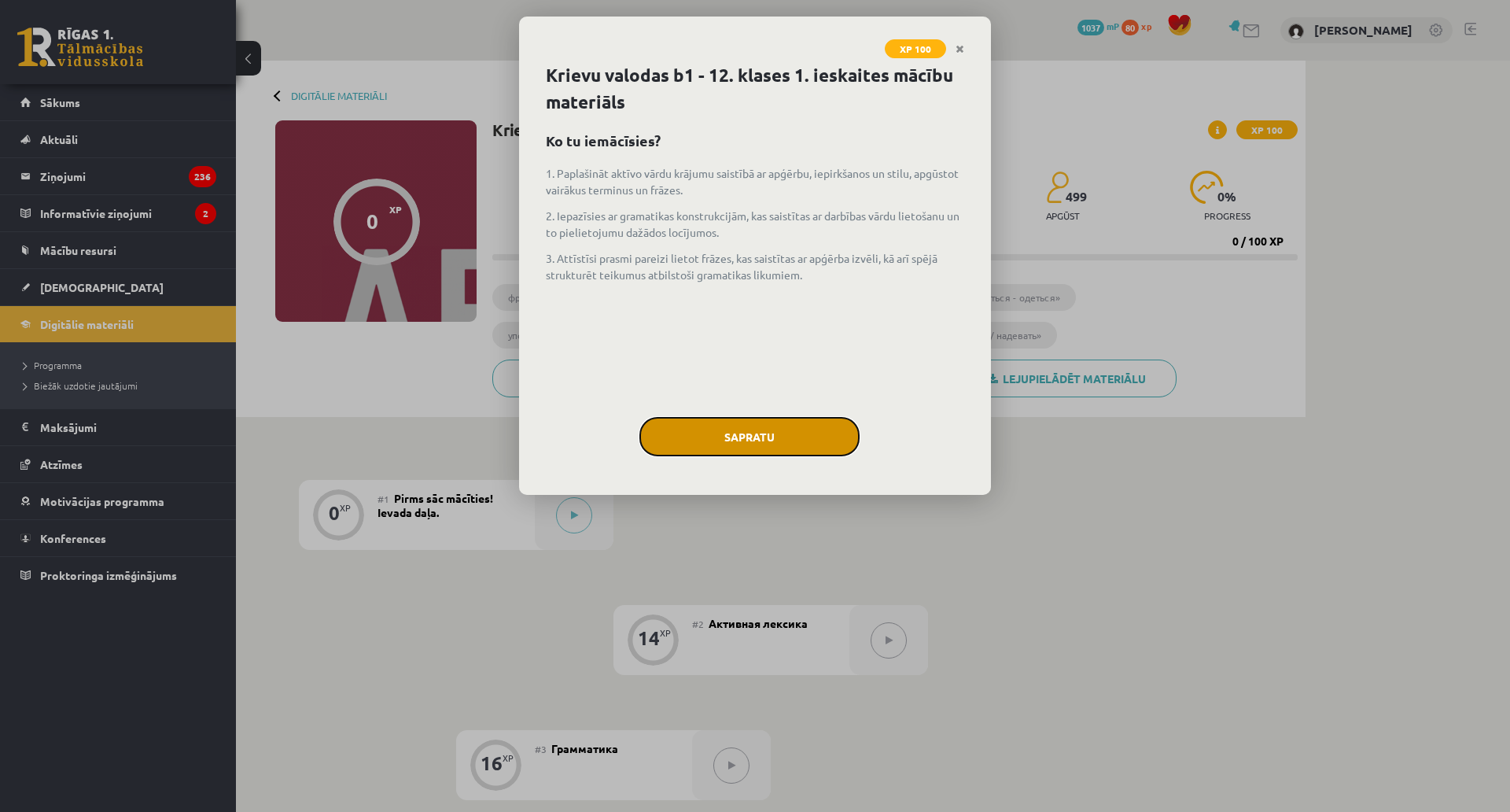
click at [829, 429] on button "Sapratu" at bounding box center [749, 437] width 220 height 39
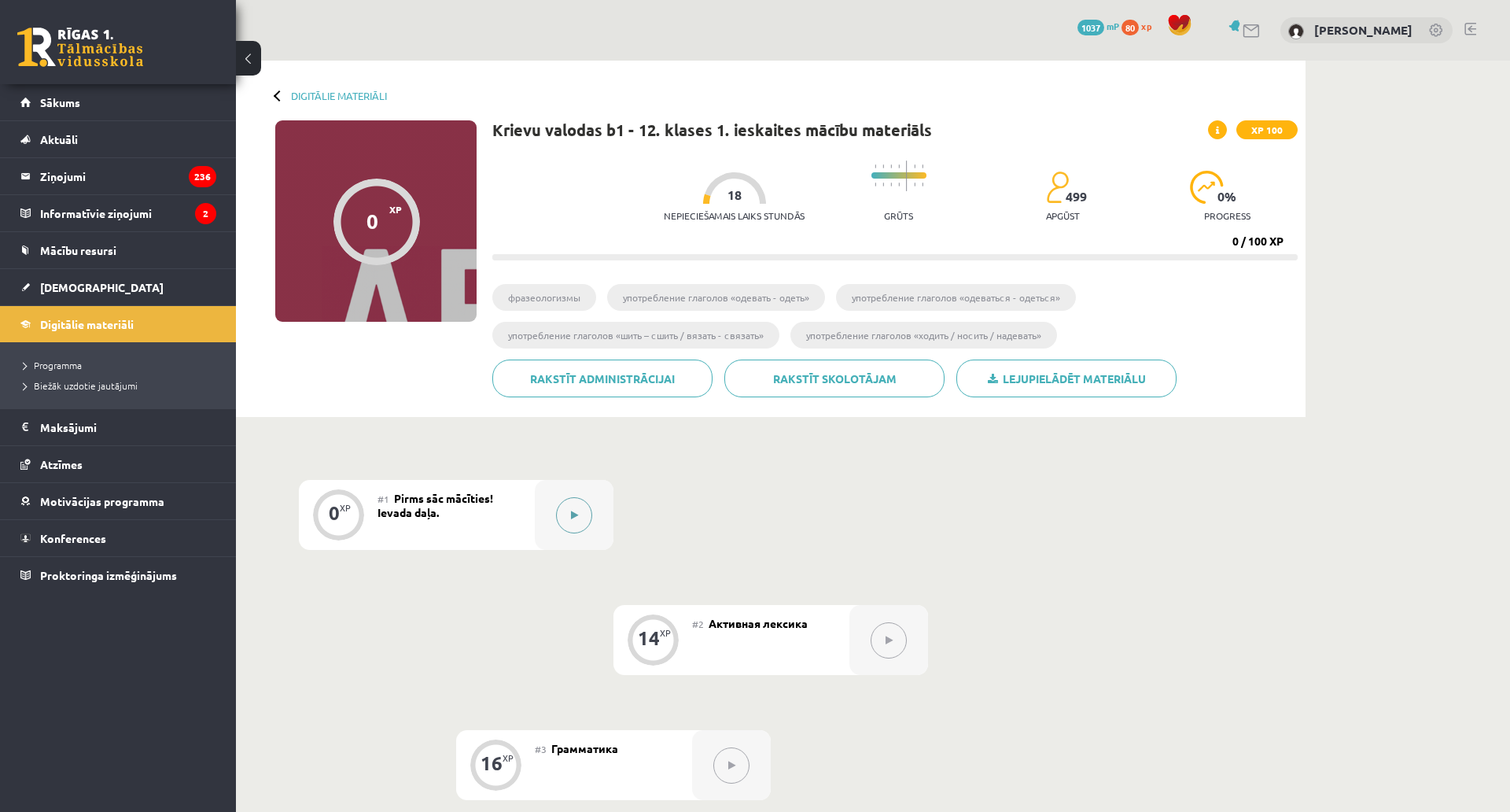
click at [575, 521] on button at bounding box center [574, 515] width 36 height 36
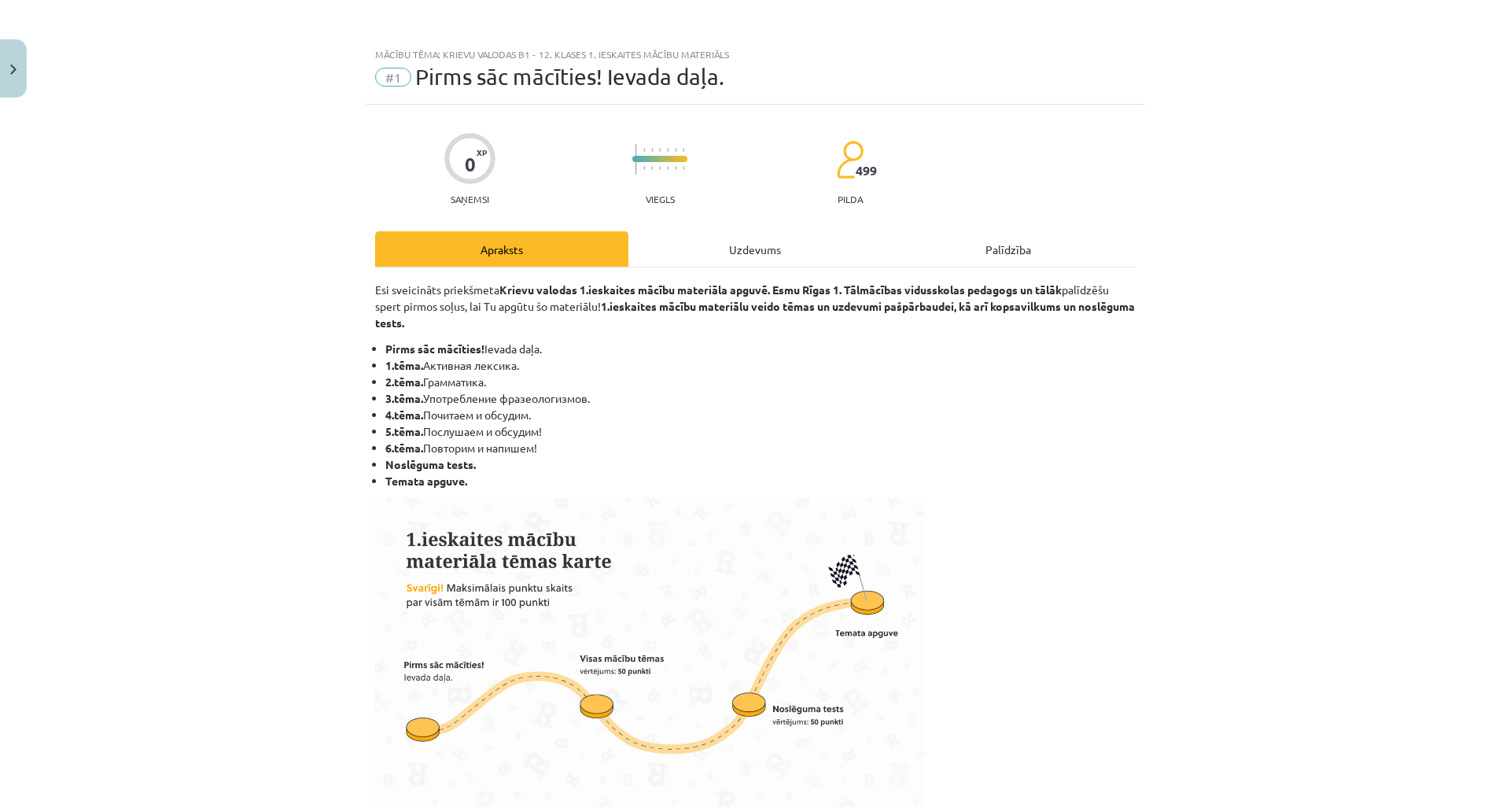
click at [695, 262] on div "Uzdevums" at bounding box center [755, 249] width 253 height 35
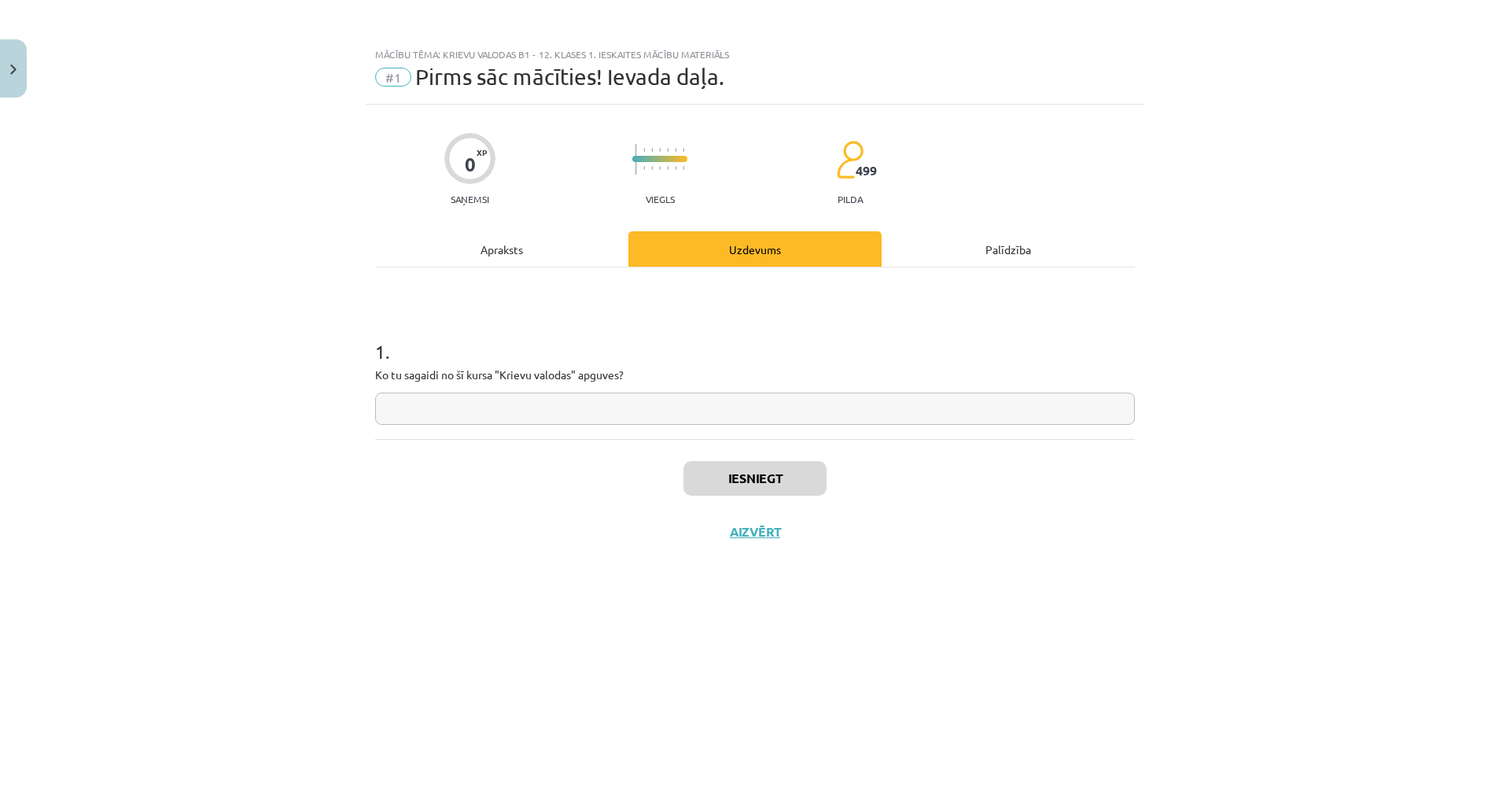
click at [578, 417] on input "text" at bounding box center [755, 408] width 759 height 32
click at [531, 228] on div "0 XP Saņemsi Viegls 499 pilda Apraksts Uzdevums Palīdzība 1 . Ko tu sagaidi no …" at bounding box center [755, 438] width 779 height 667
click at [969, 253] on div "Palīdzība" at bounding box center [1008, 249] width 253 height 35
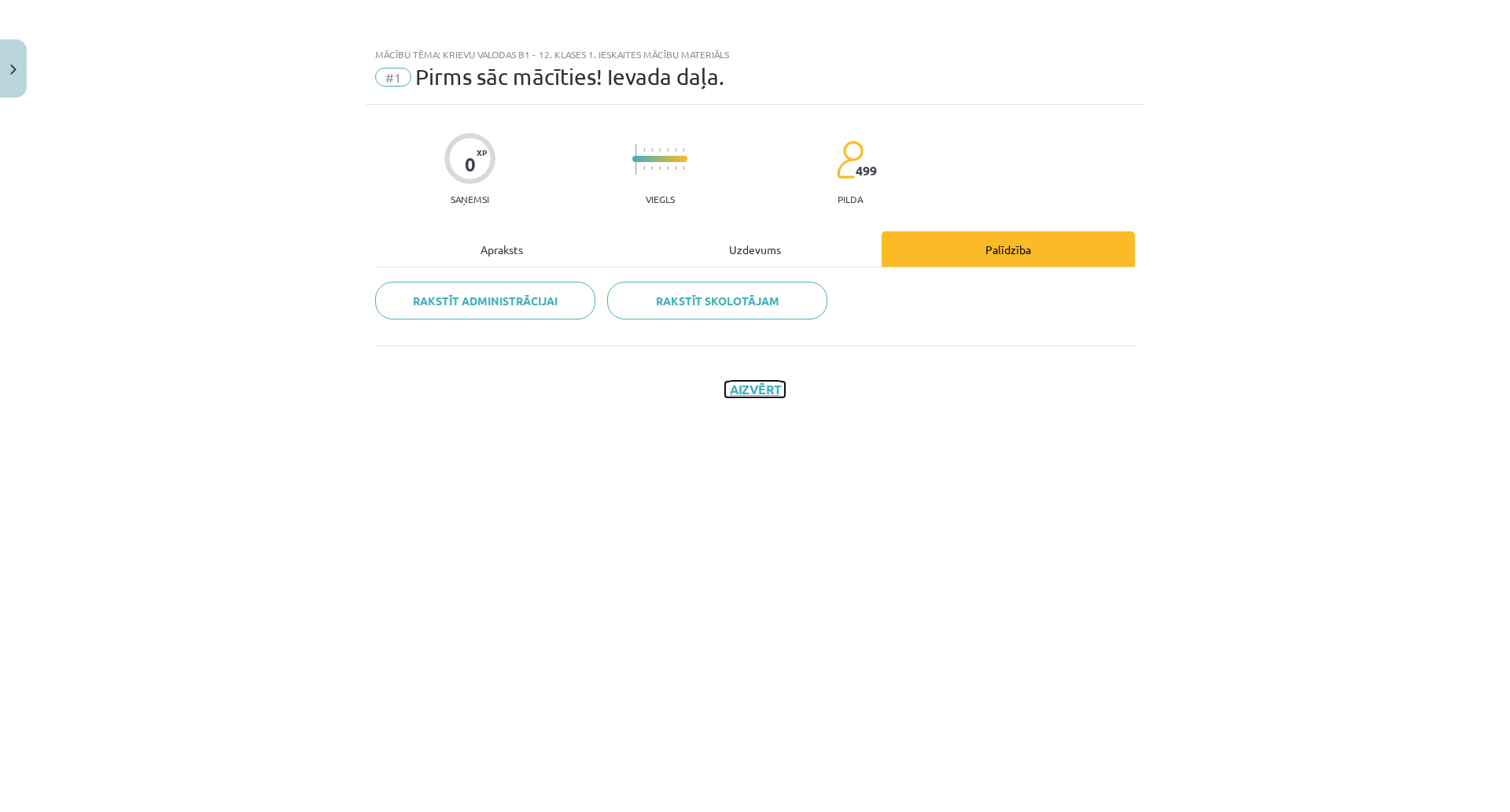
click at [780, 383] on button "Aizvērt" at bounding box center [755, 389] width 60 height 16
drag, startPoint x: 611, startPoint y: 503, endPoint x: 603, endPoint y: 508, distance: 9.4
click at [611, 504] on div "Mācību tēma: Krievu valodas b1 - 12. klases 1. ieskaites mācību materiāls #1 Pi…" at bounding box center [755, 406] width 1510 height 812
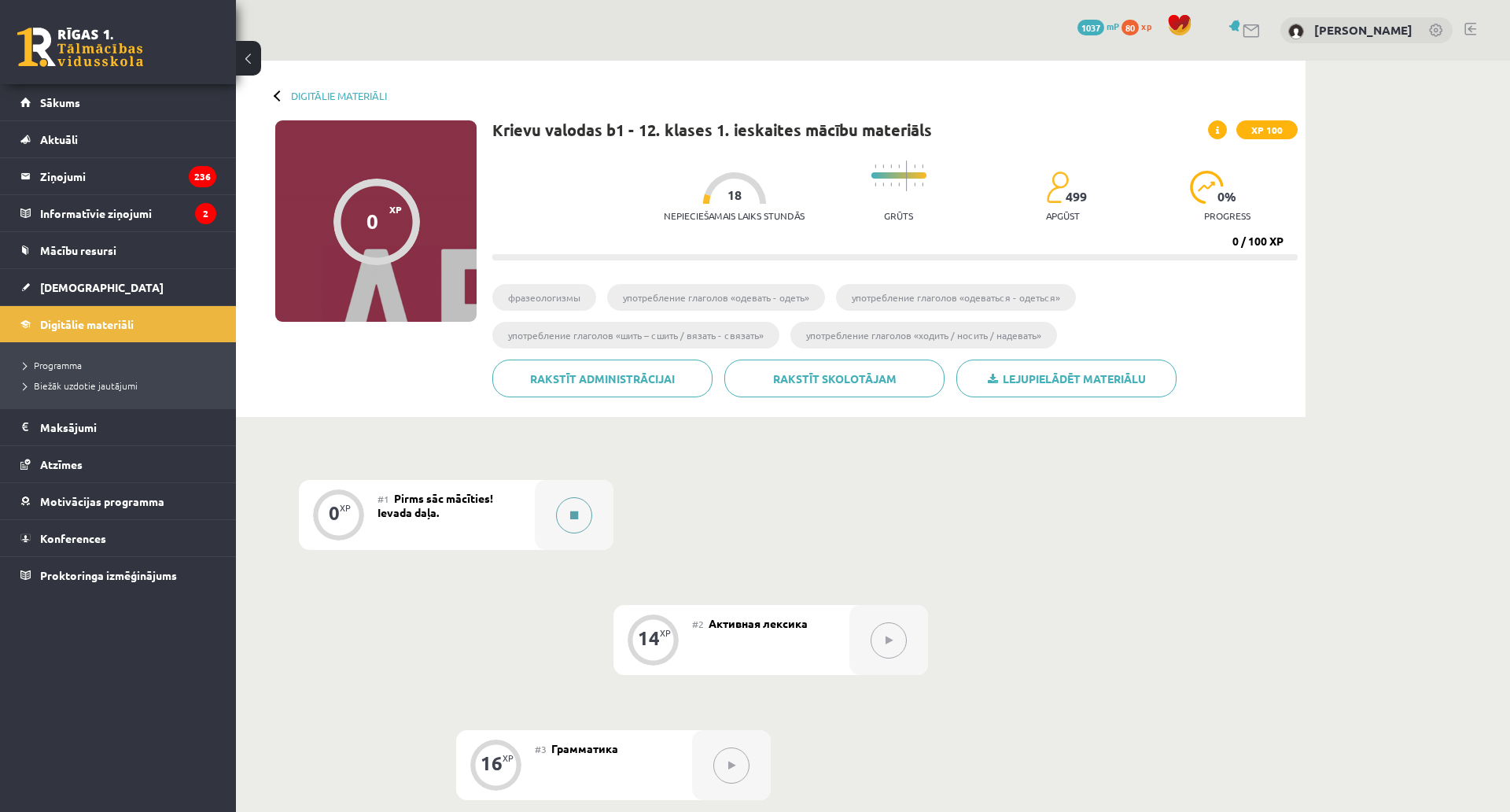
click at [596, 513] on div at bounding box center [574, 515] width 78 height 70
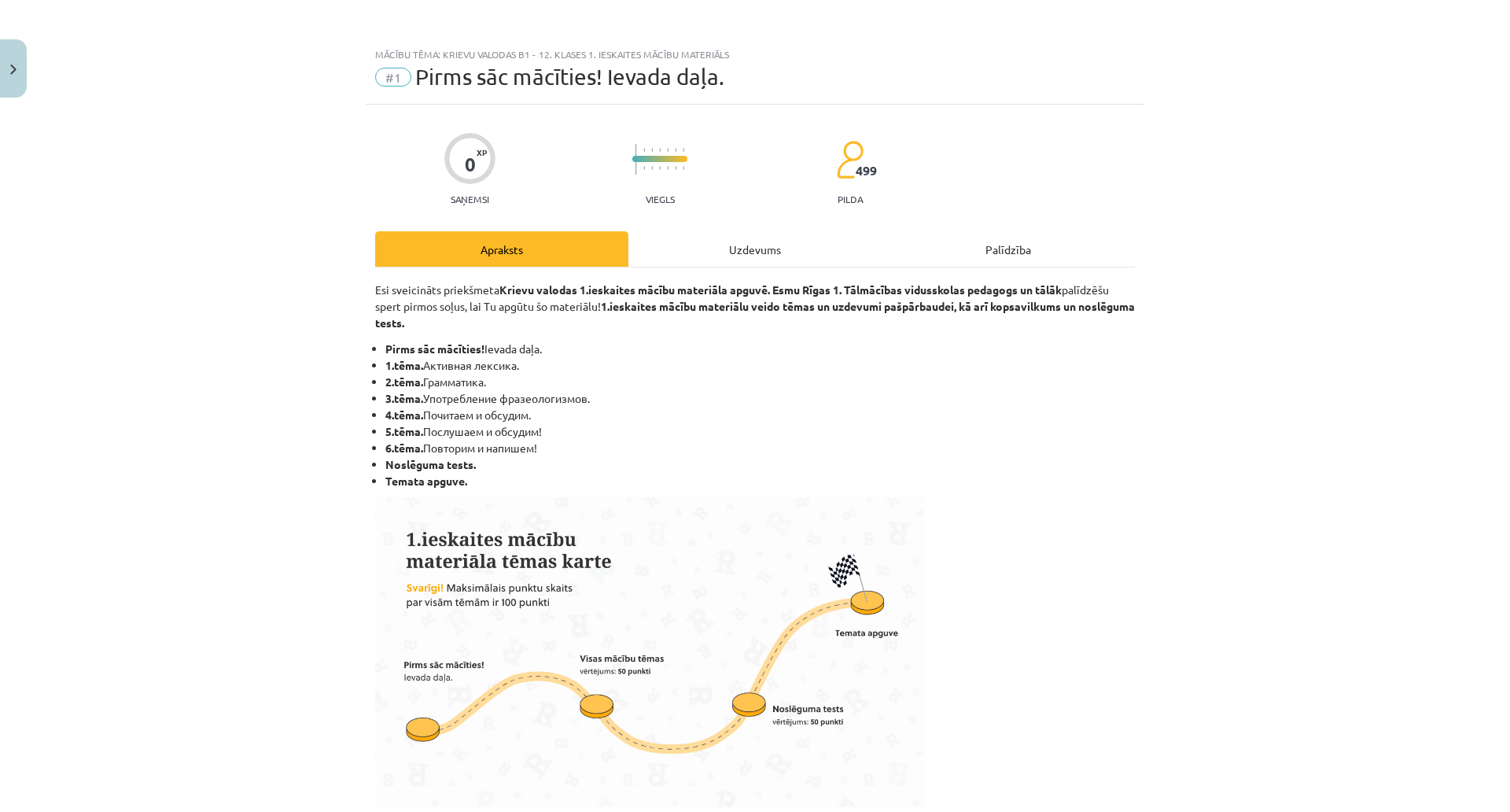
click at [796, 247] on div "Uzdevums" at bounding box center [755, 249] width 253 height 35
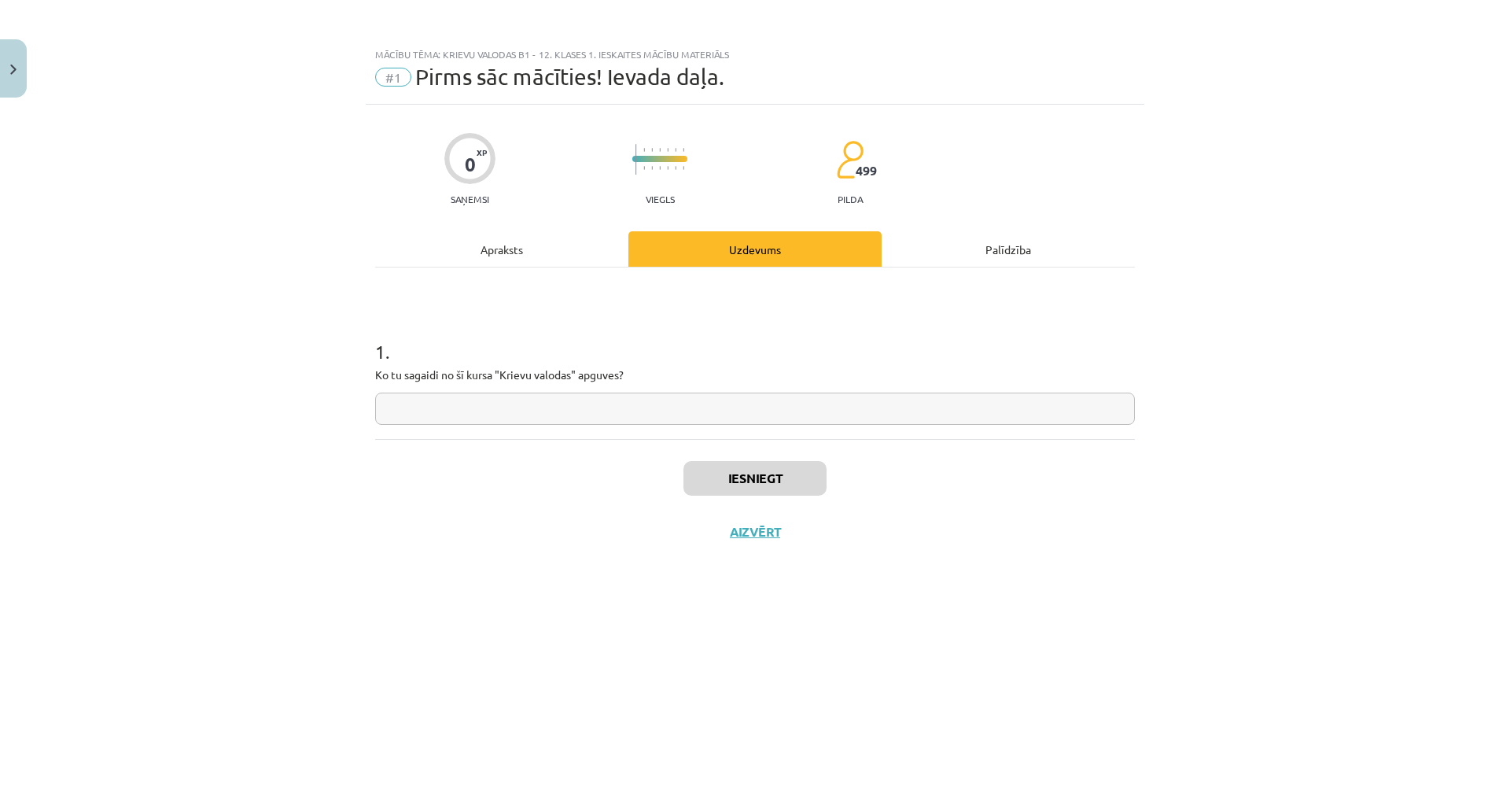
click at [598, 412] on input "text" at bounding box center [755, 408] width 759 height 32
type input "*"
click at [756, 470] on button "Iesniegt" at bounding box center [755, 478] width 143 height 34
click at [740, 533] on button "Nākamā nodarbība" at bounding box center [755, 541] width 154 height 36
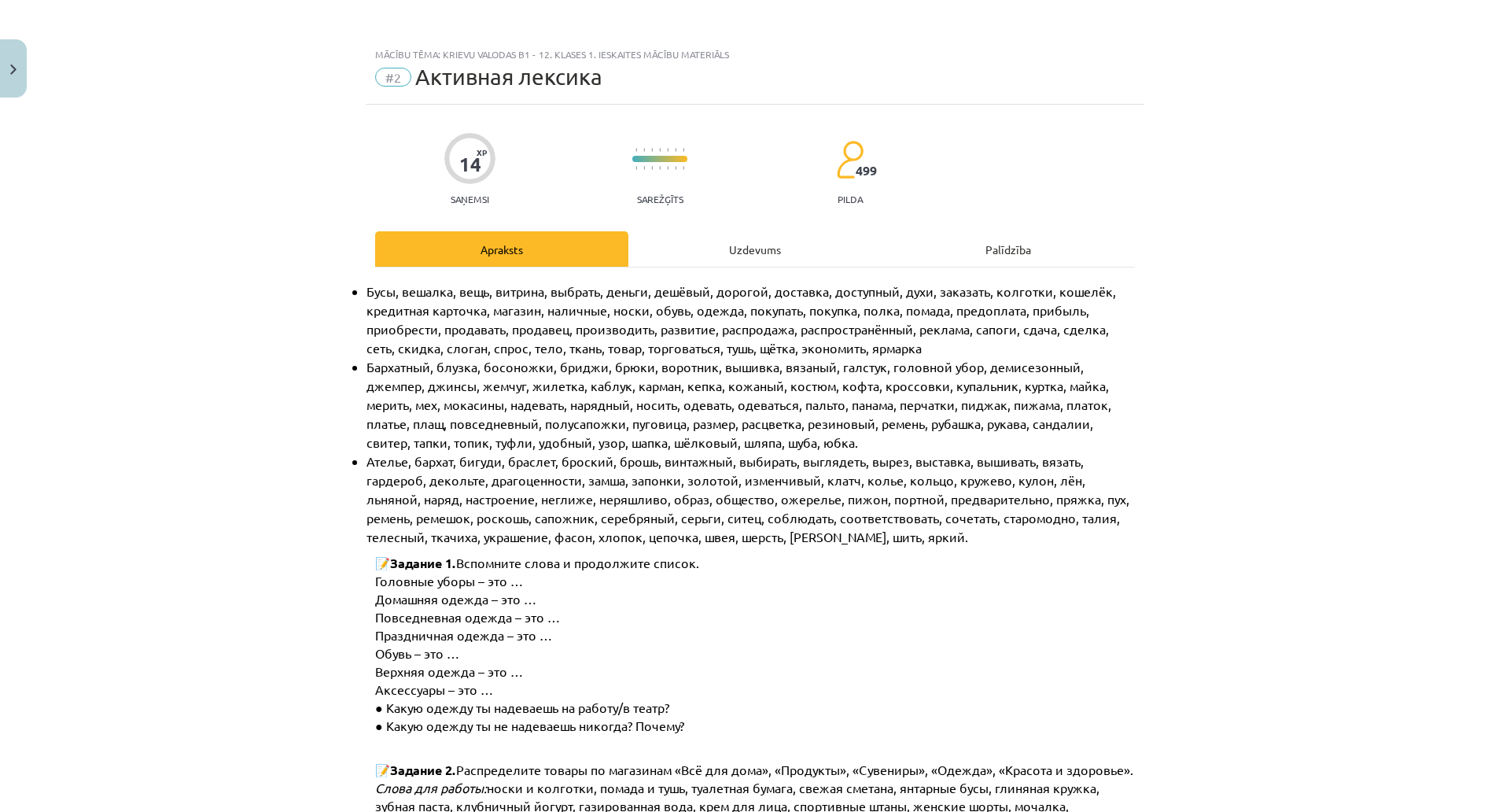
click at [698, 236] on div "Uzdevums" at bounding box center [755, 249] width 253 height 35
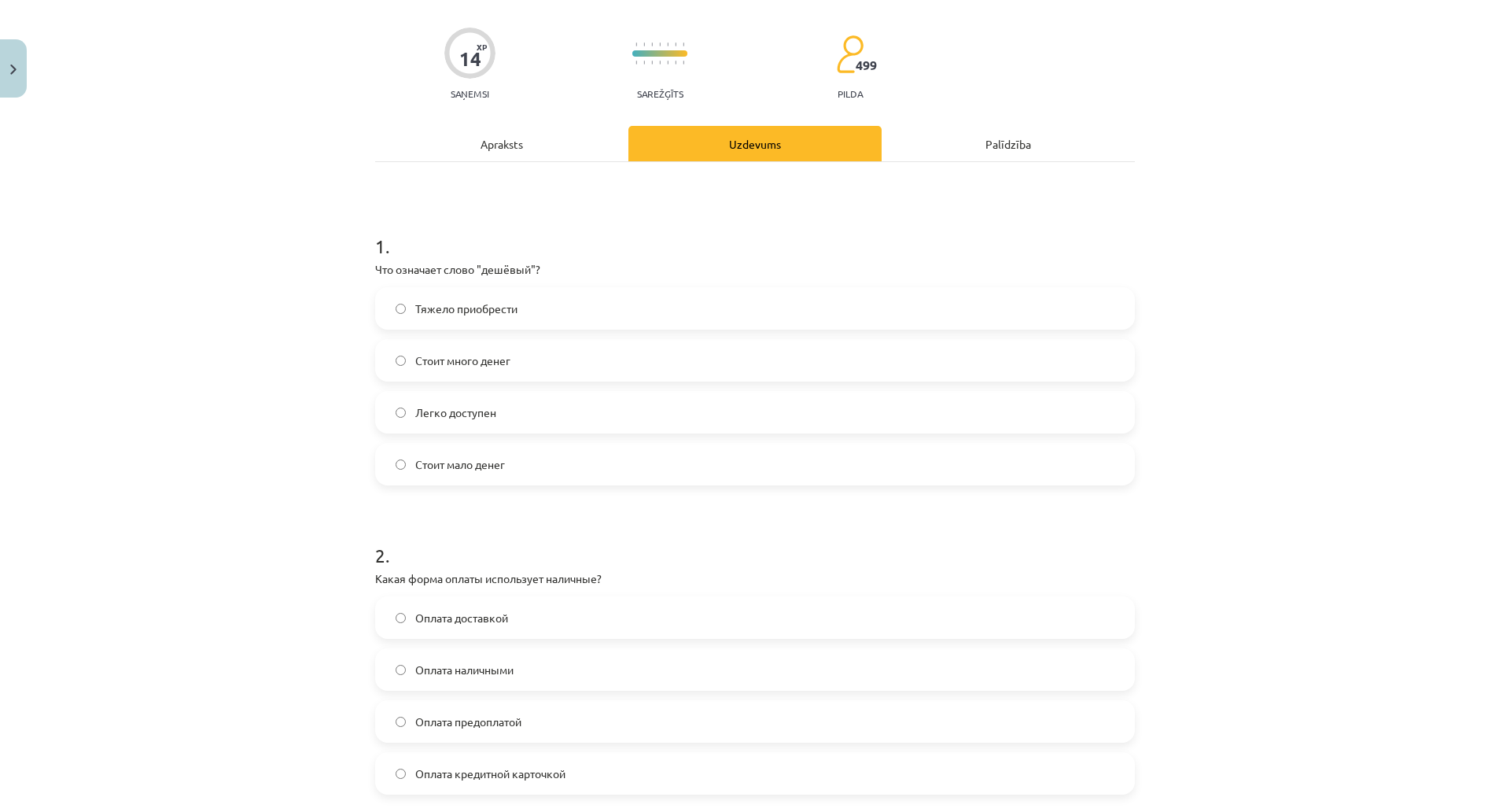
scroll to position [118, 0]
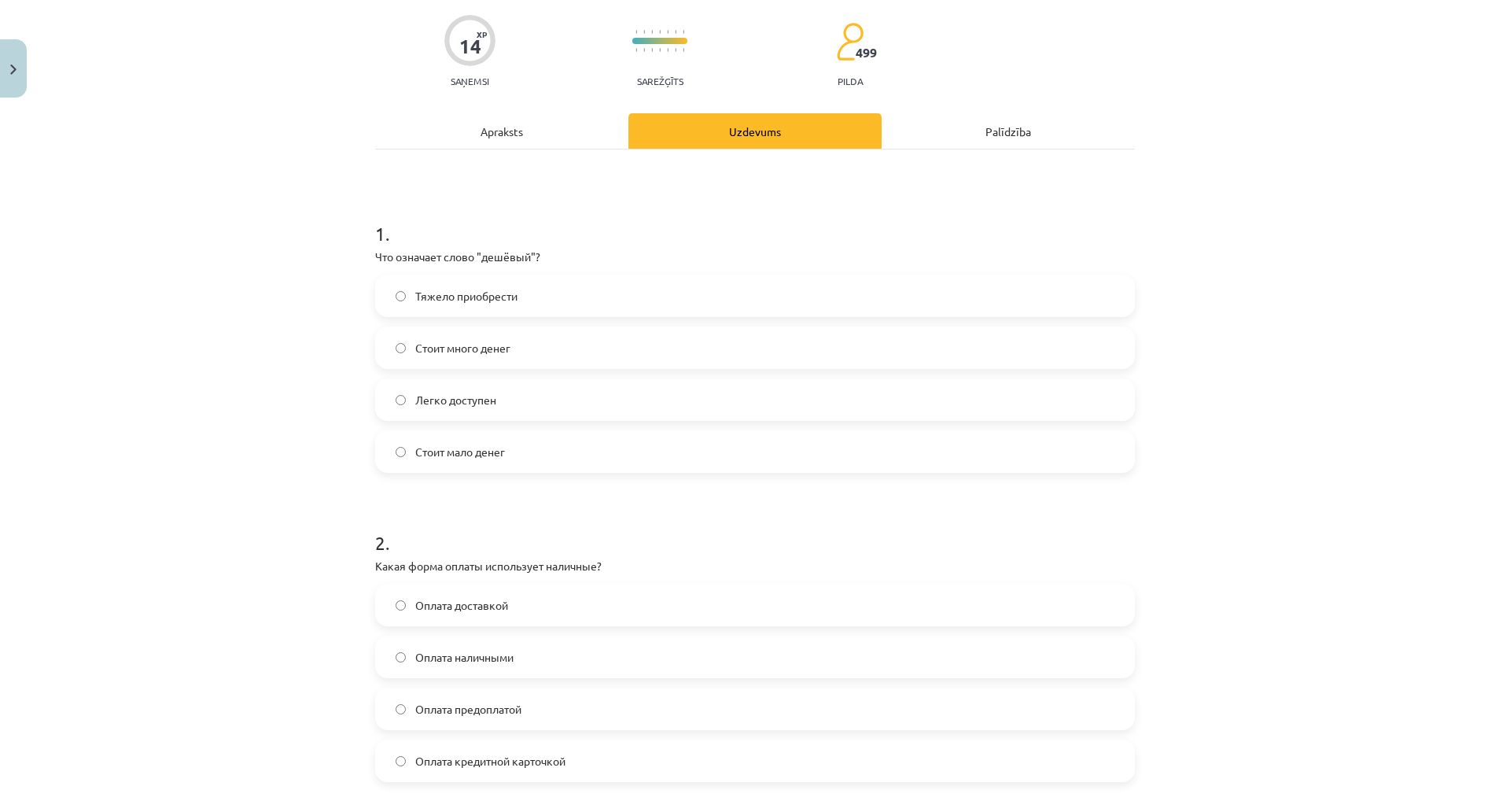
click at [511, 135] on div "Apraksts" at bounding box center [501, 131] width 253 height 35
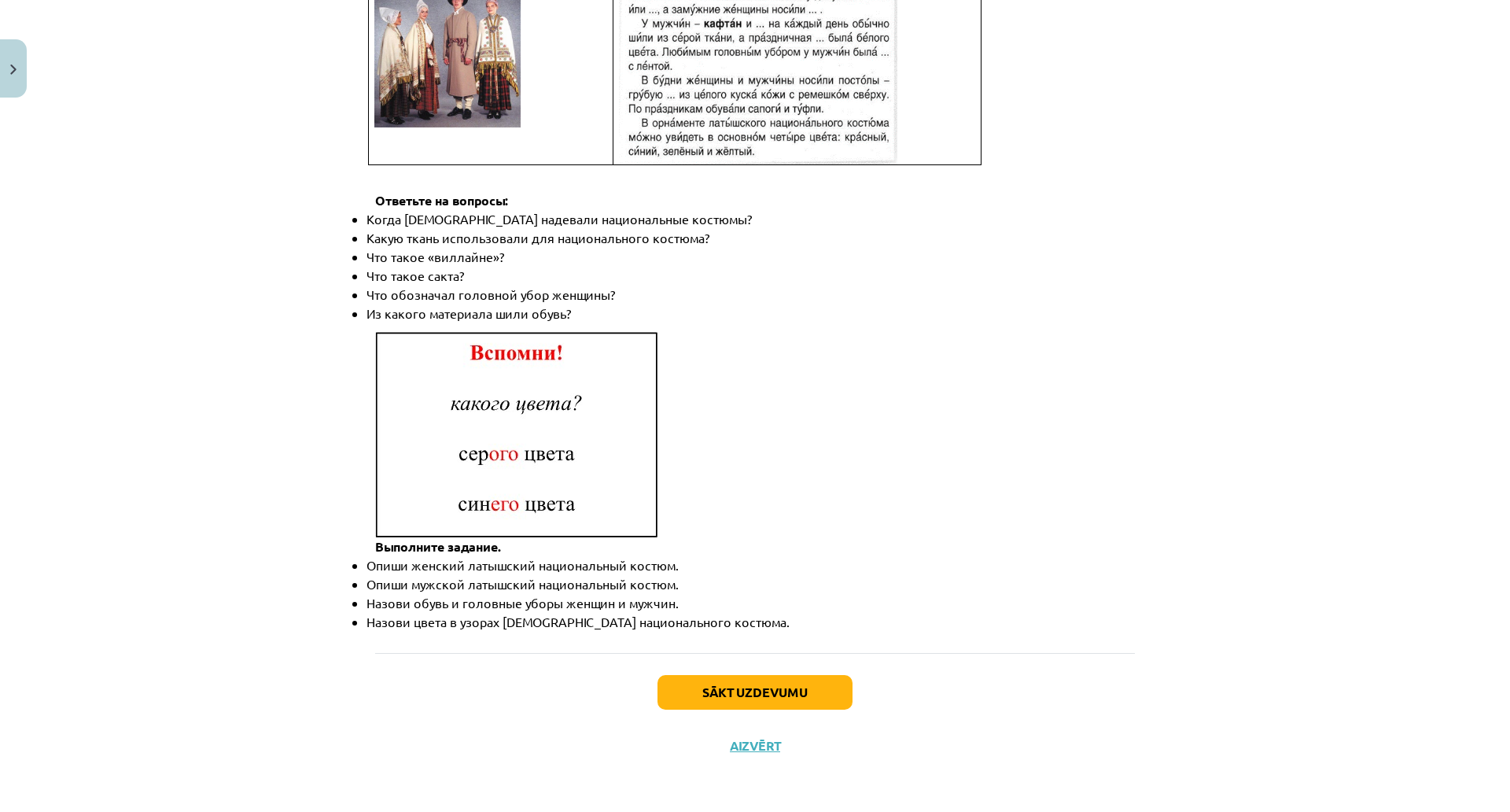
scroll to position [2158, 0]
click at [768, 675] on button "Sākt uzdevumu" at bounding box center [755, 692] width 195 height 34
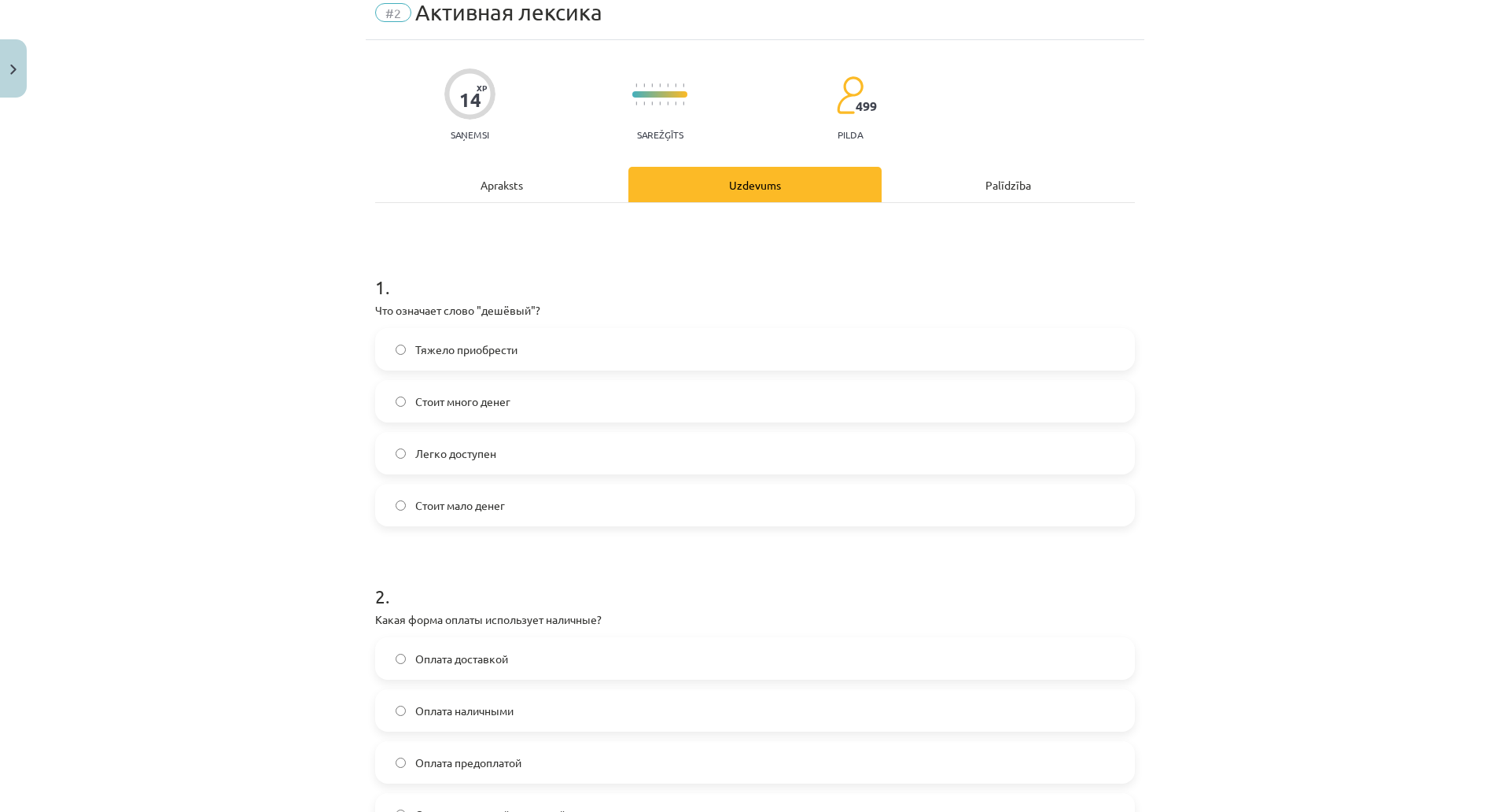
scroll to position [39, 0]
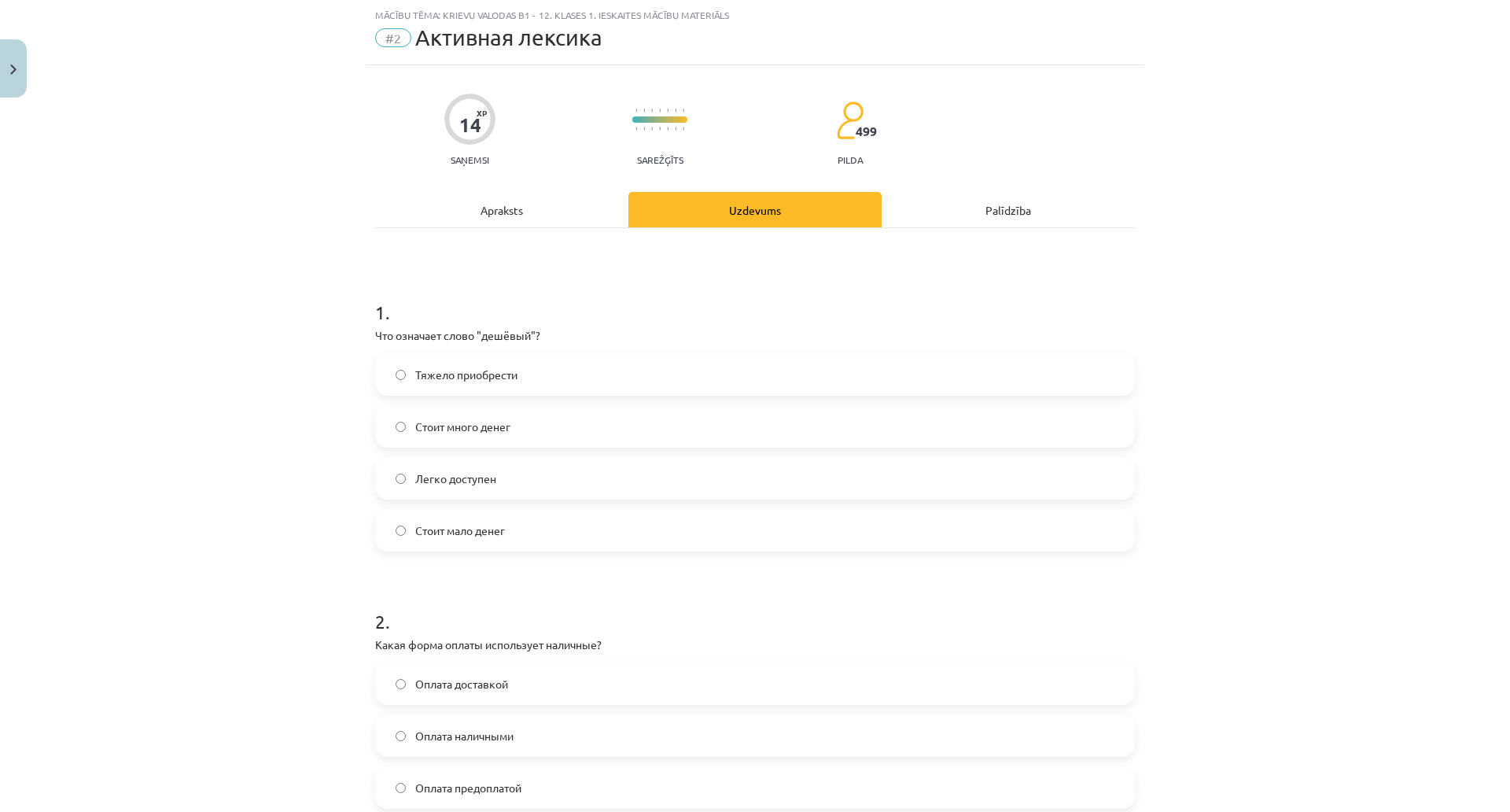
click at [446, 537] on span "Стоит мало денег" at bounding box center [460, 530] width 90 height 17
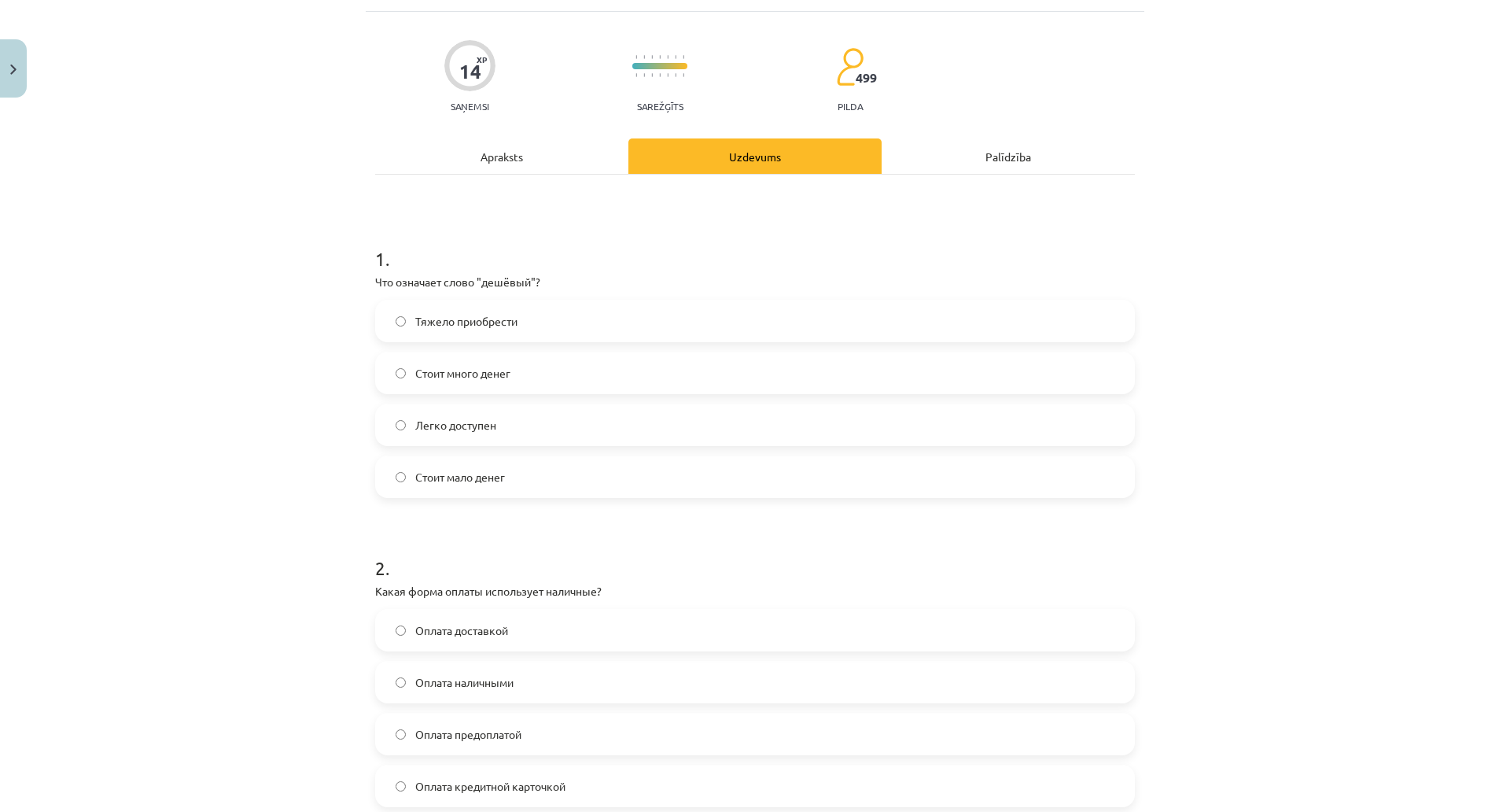
scroll to position [276, 0]
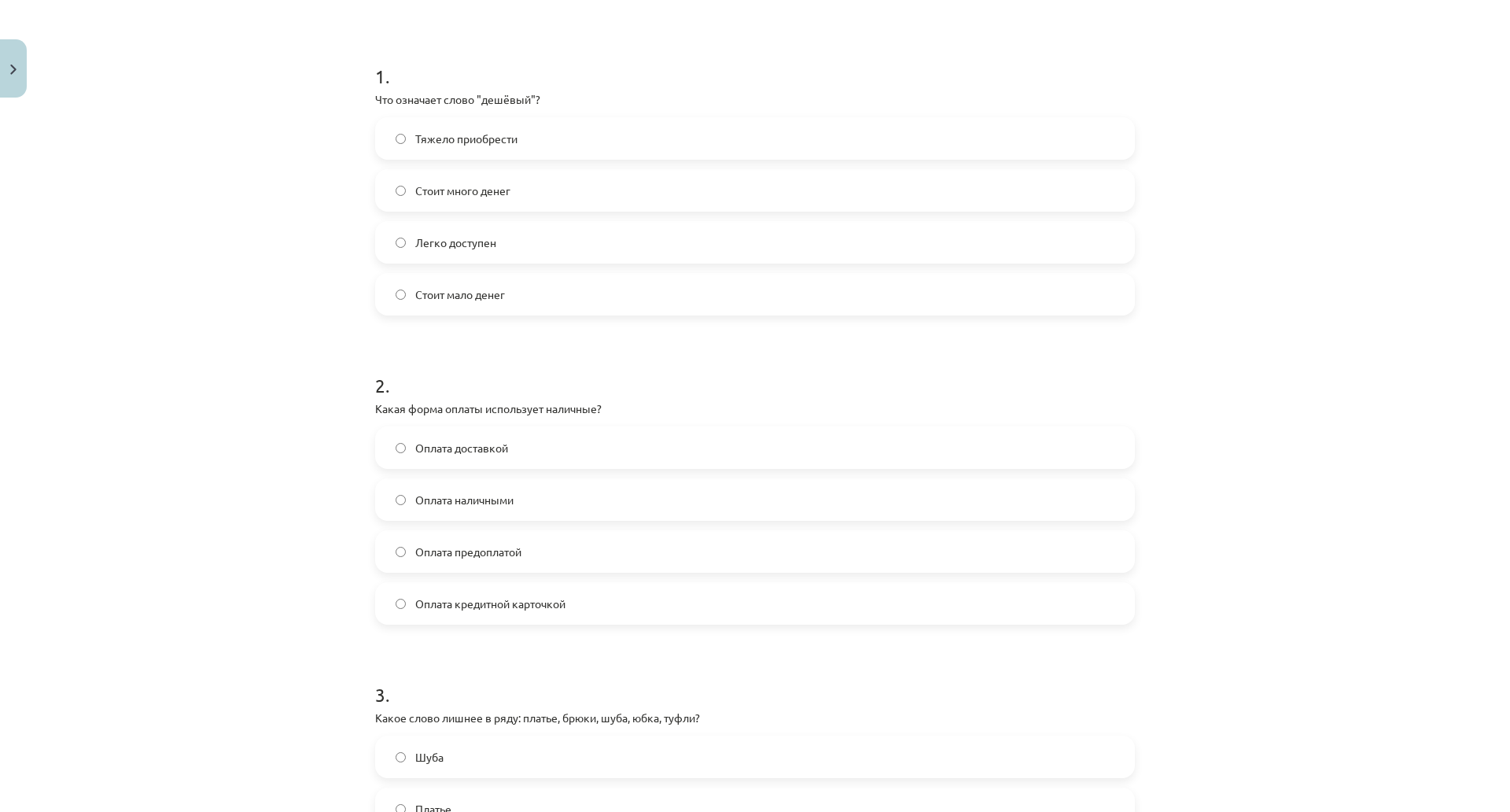
click at [486, 503] on span "Оплата наличными" at bounding box center [464, 499] width 99 height 17
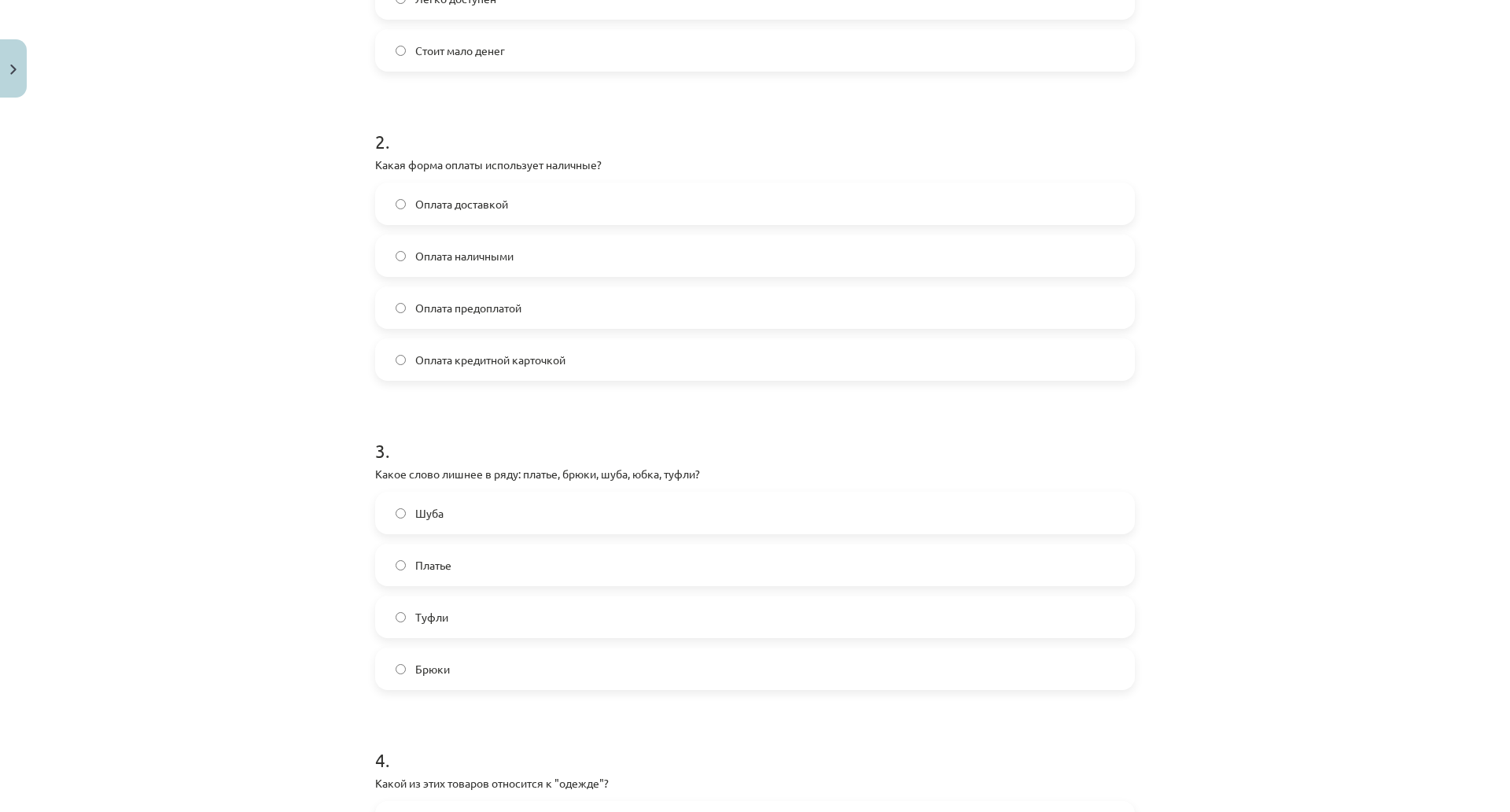
scroll to position [590, 0]
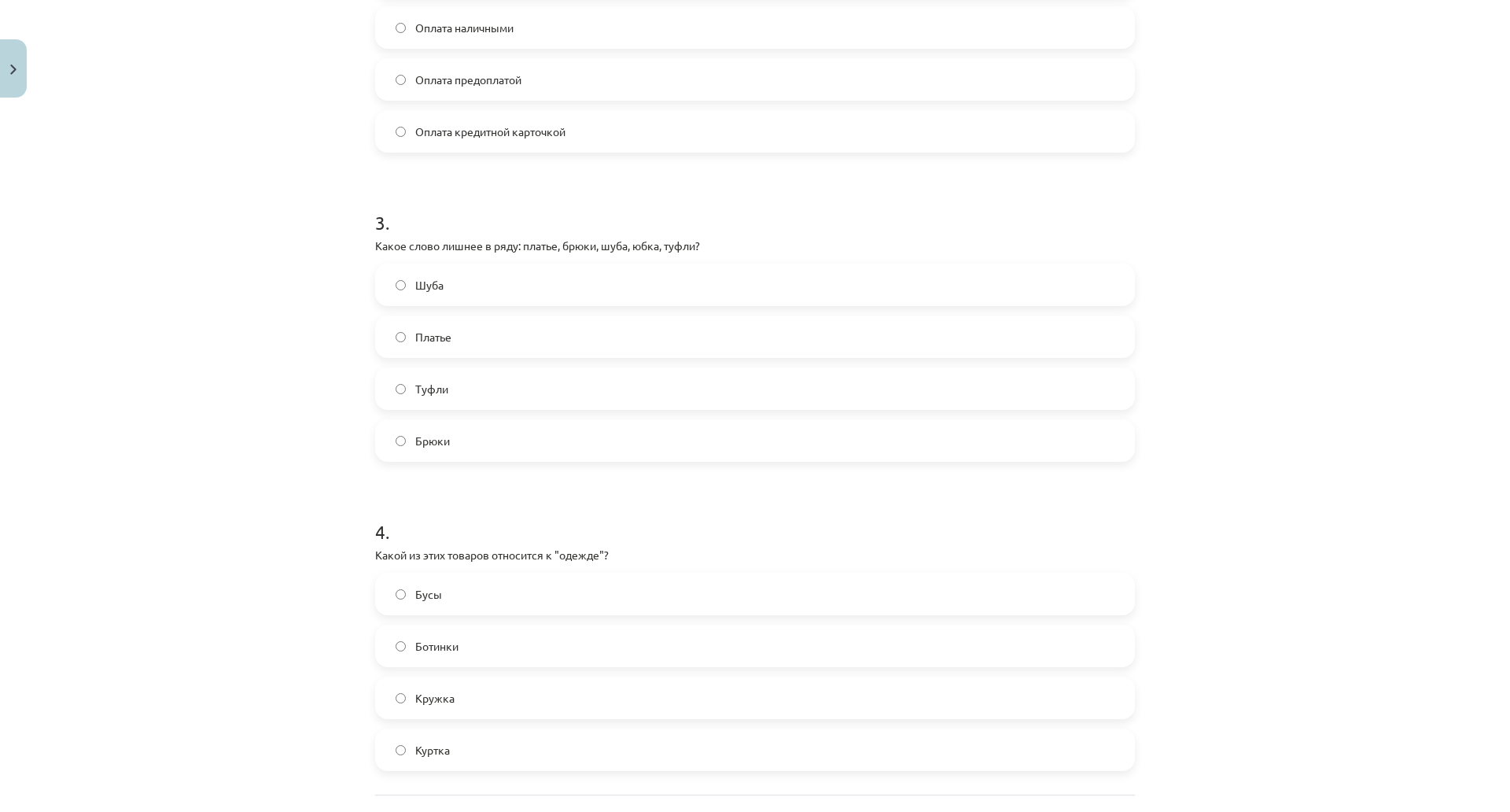
click at [437, 396] on span "Туфли" at bounding box center [432, 389] width 33 height 17
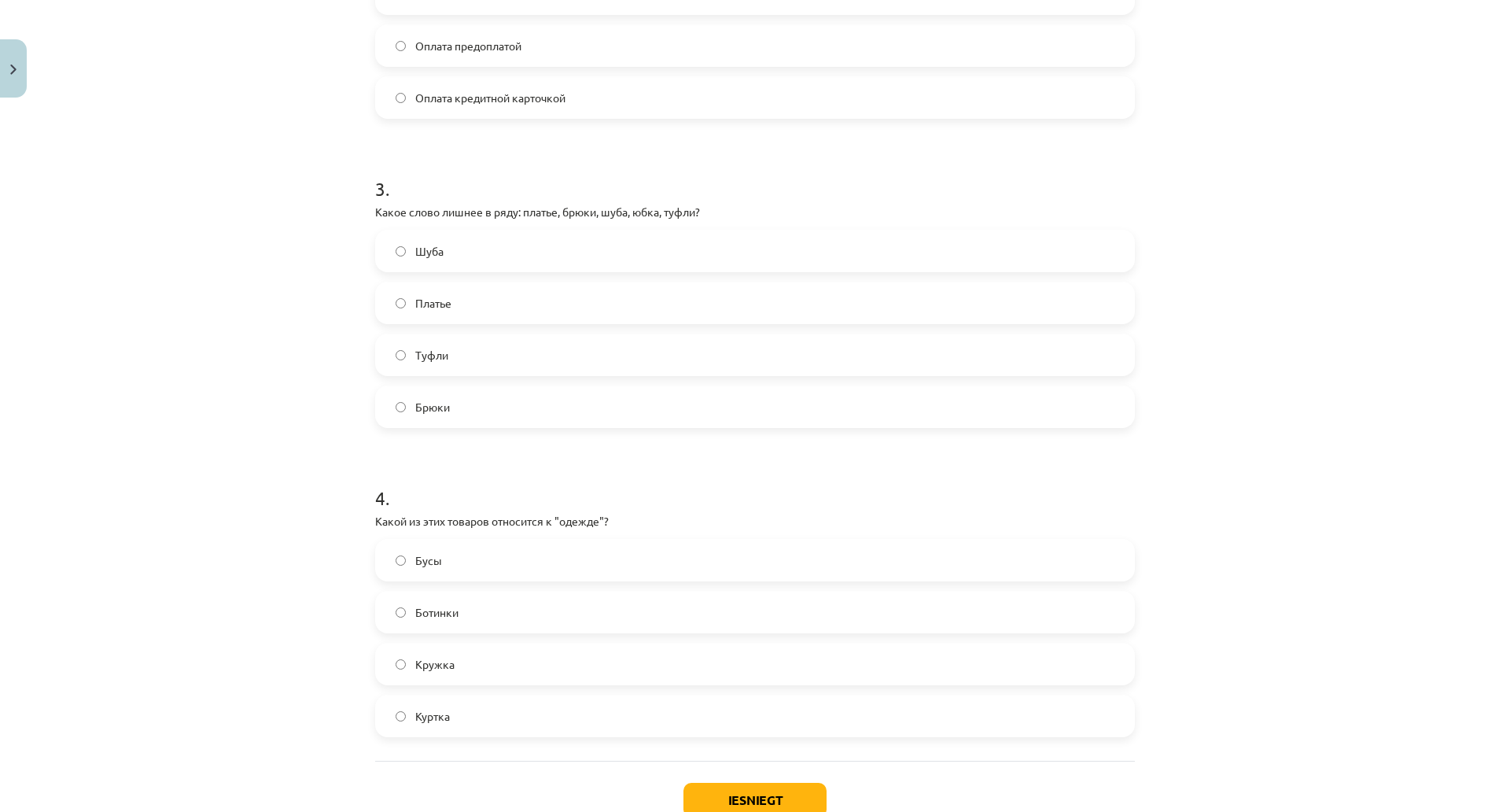
scroll to position [957, 0]
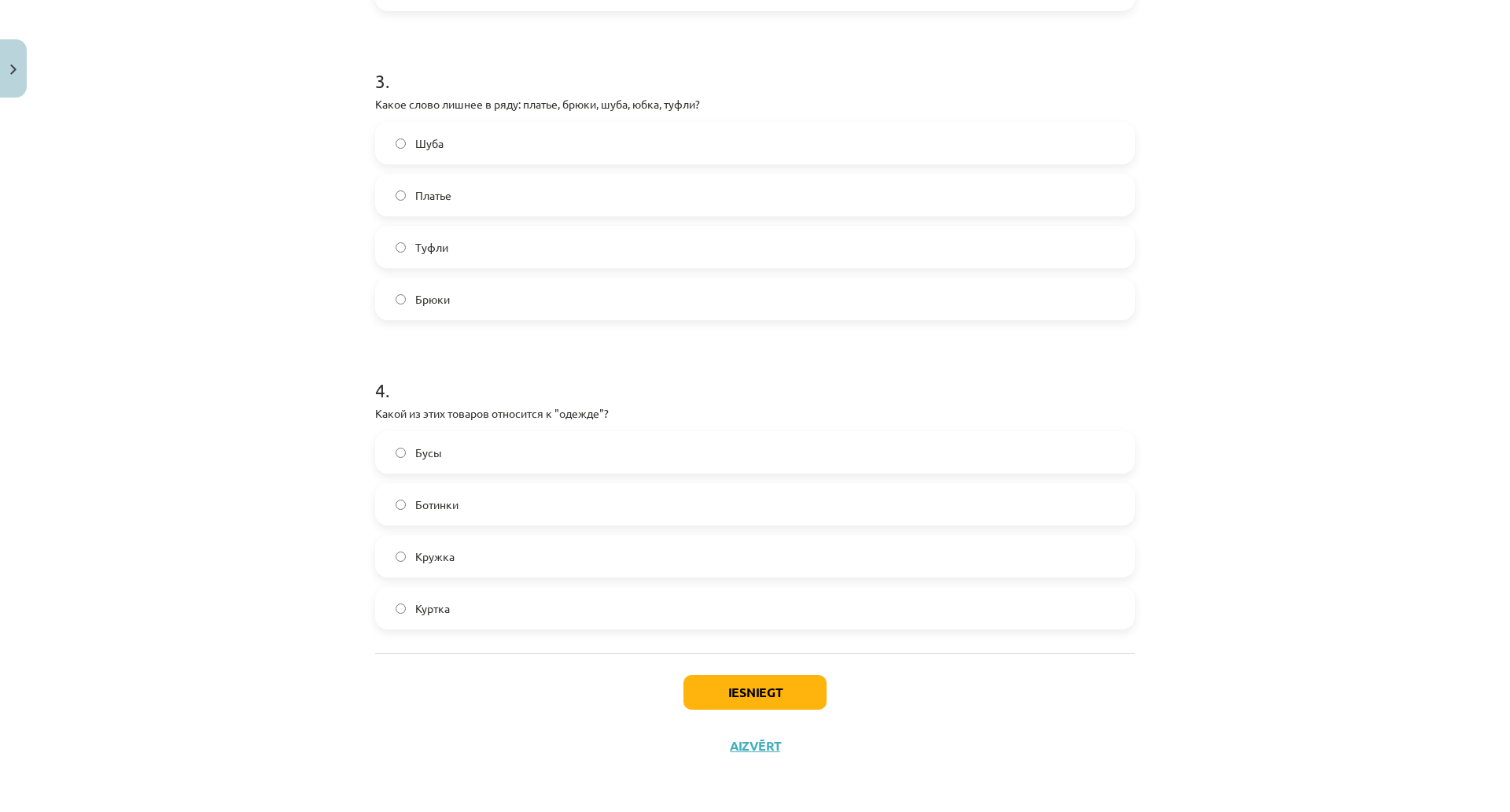
click at [430, 600] on span "Куртка" at bounding box center [432, 608] width 34 height 17
click at [456, 485] on label "Ботинки" at bounding box center [755, 504] width 756 height 39
click at [456, 588] on label "Куртка" at bounding box center [755, 608] width 756 height 39
click at [749, 675] on button "Iesniegt" at bounding box center [755, 692] width 143 height 34
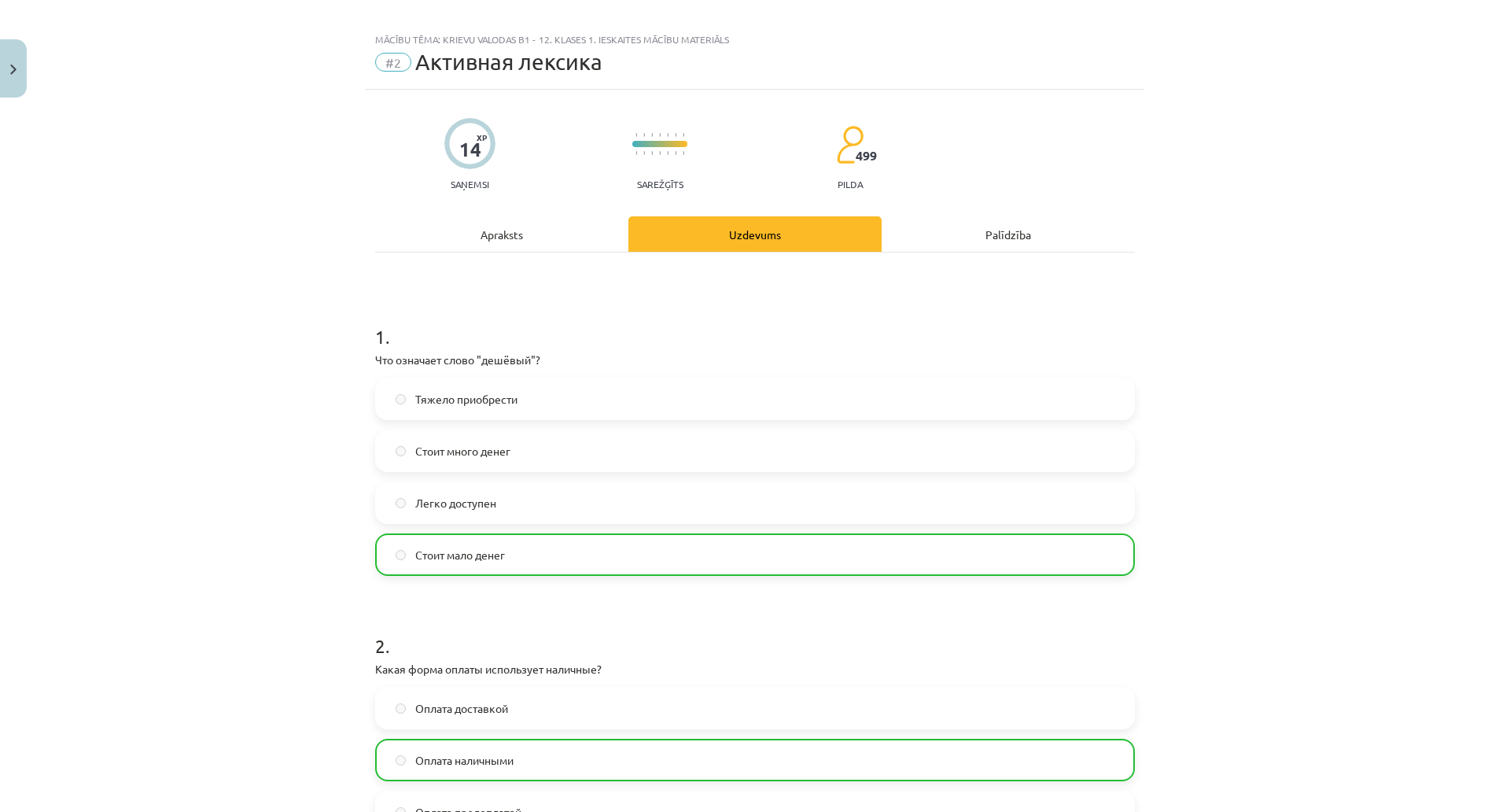
scroll to position [0, 0]
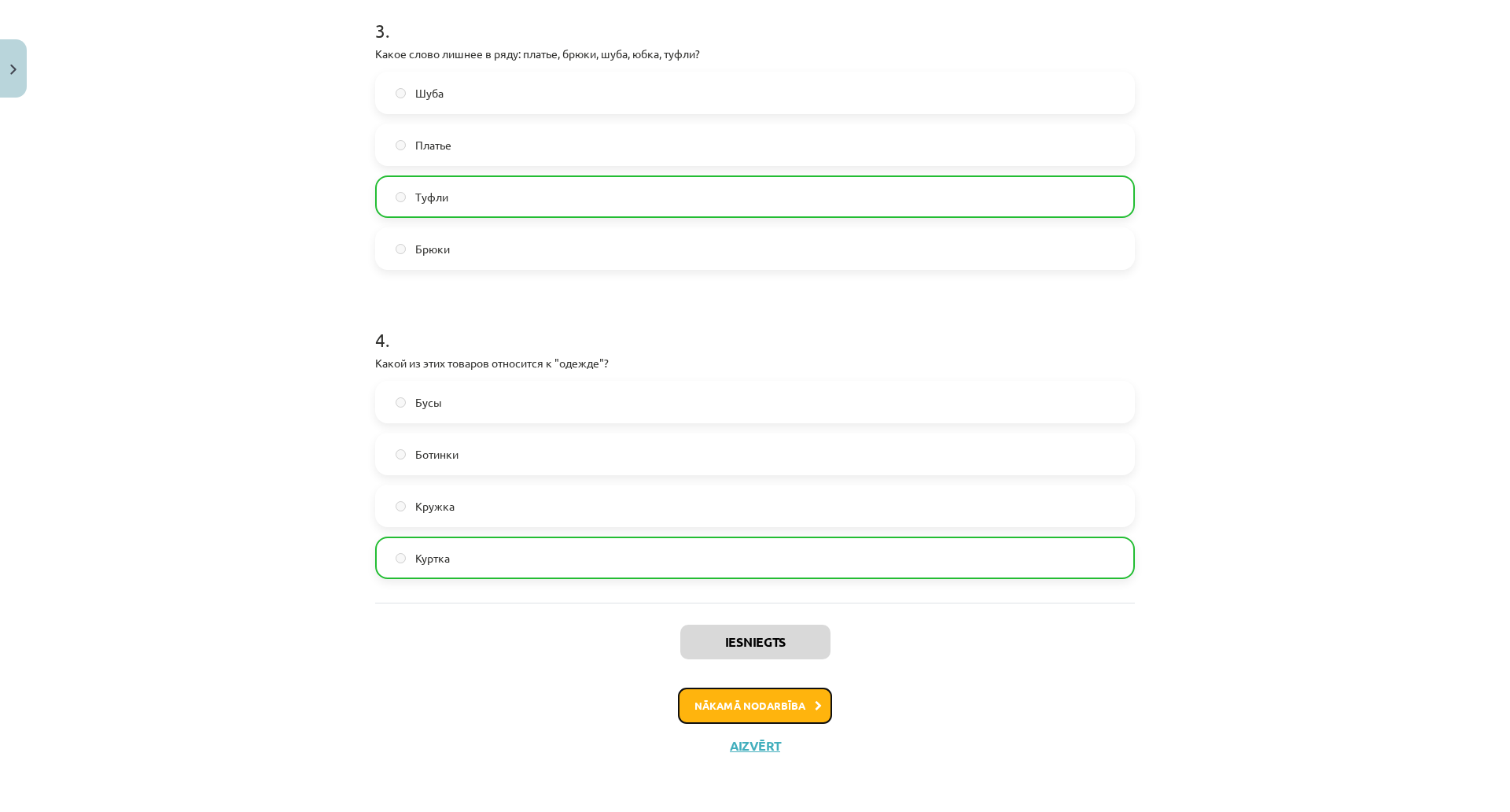
click at [736, 687] on button "Nākamā nodarbība" at bounding box center [755, 705] width 154 height 36
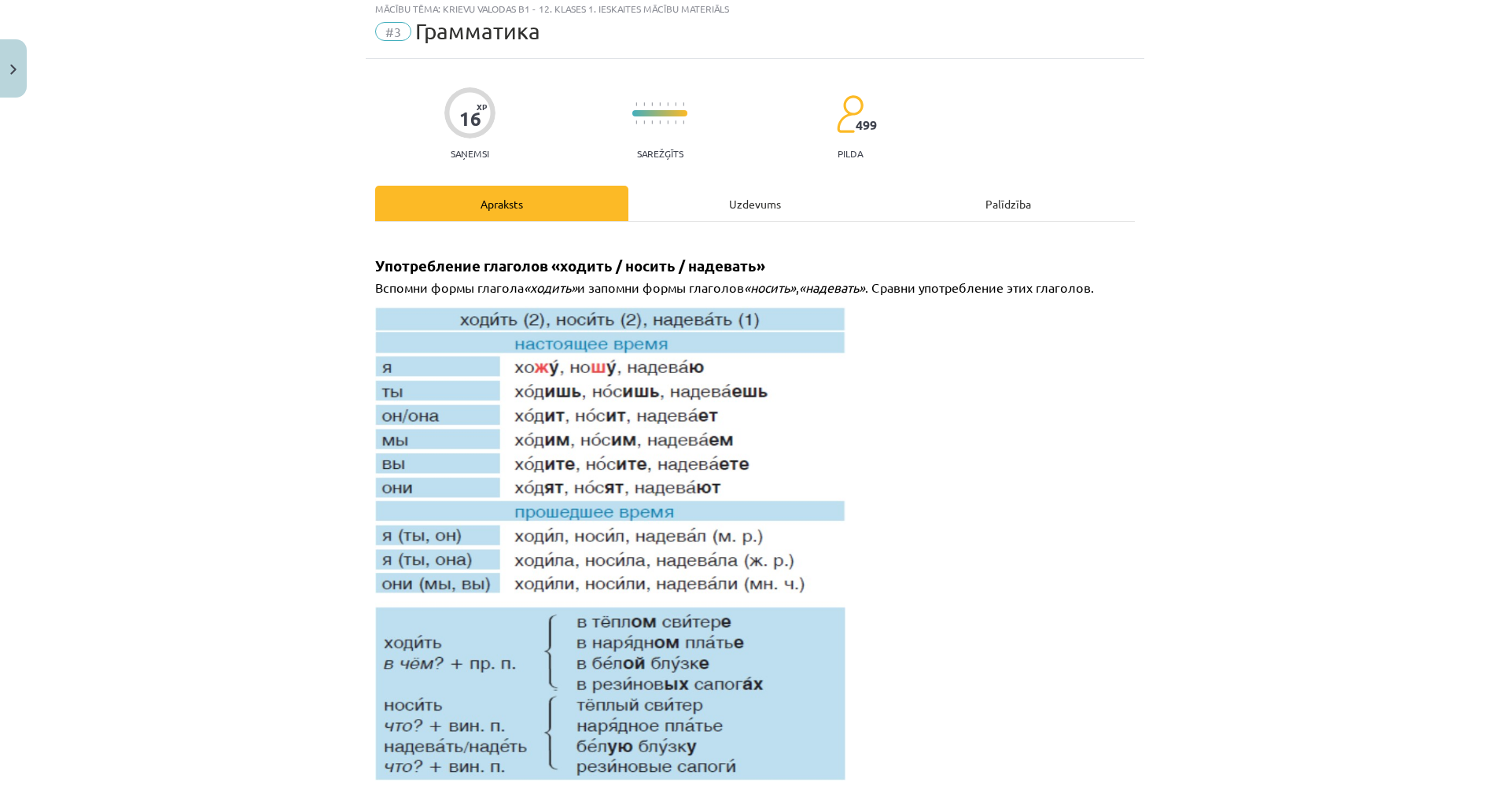
scroll to position [39, 0]
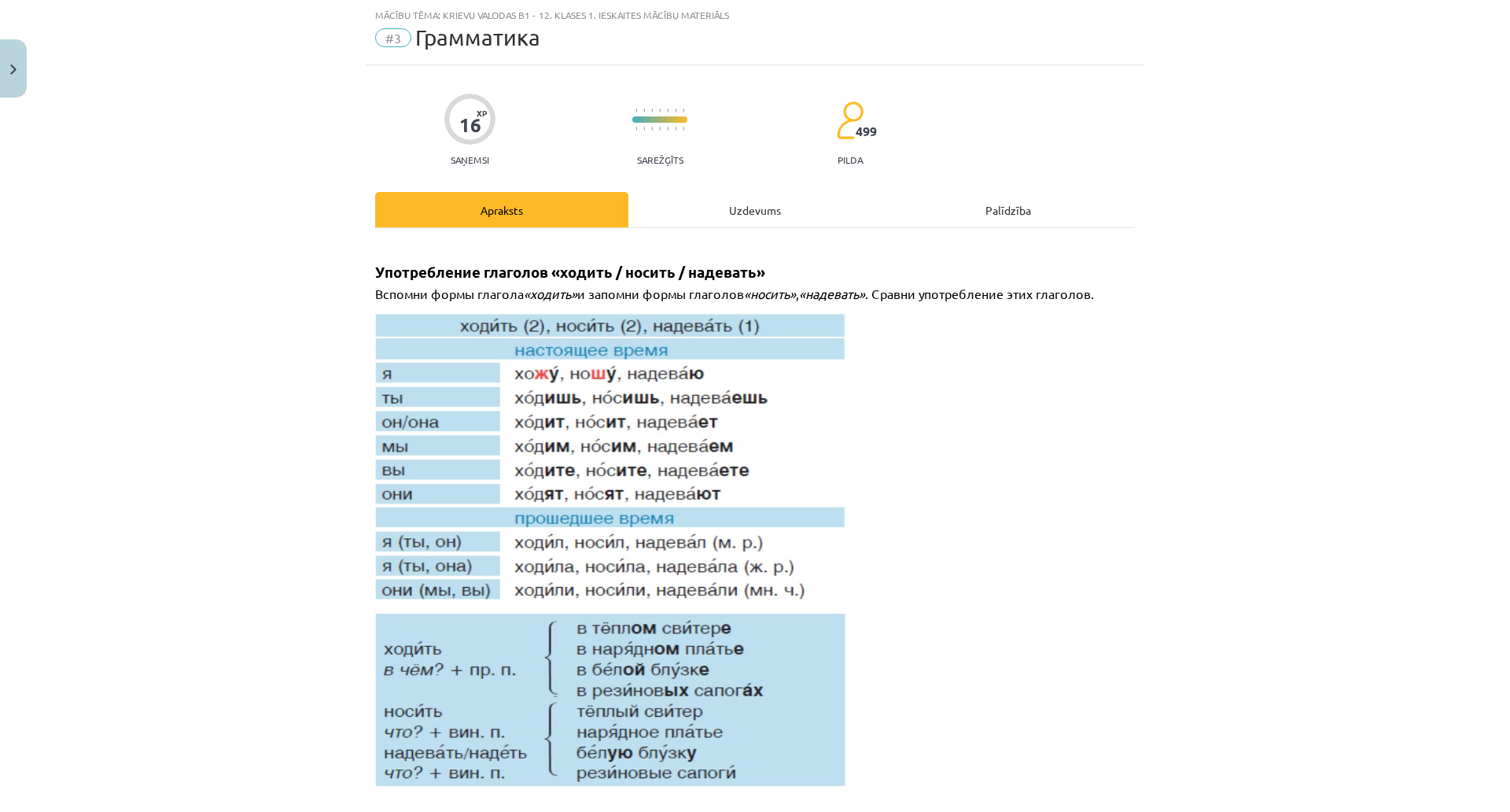
click at [695, 212] on div "Uzdevums" at bounding box center [755, 209] width 253 height 35
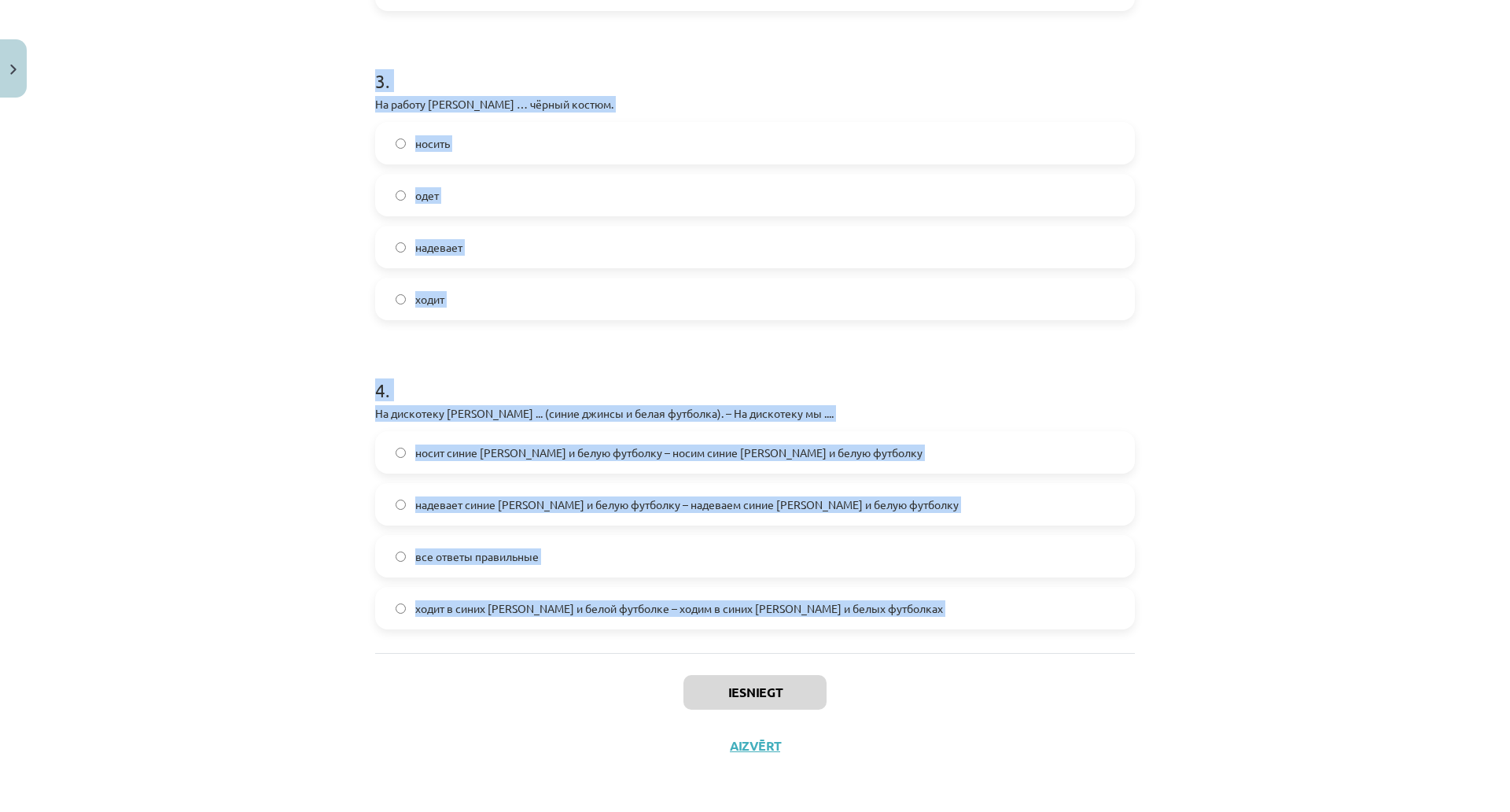
scroll to position [983, 0]
drag, startPoint x: 367, startPoint y: 303, endPoint x: 918, endPoint y: 526, distance: 594.4
copy form "1 . В школу мы ... (школьная форма). – В школу я .... носим школьную форму – но…"
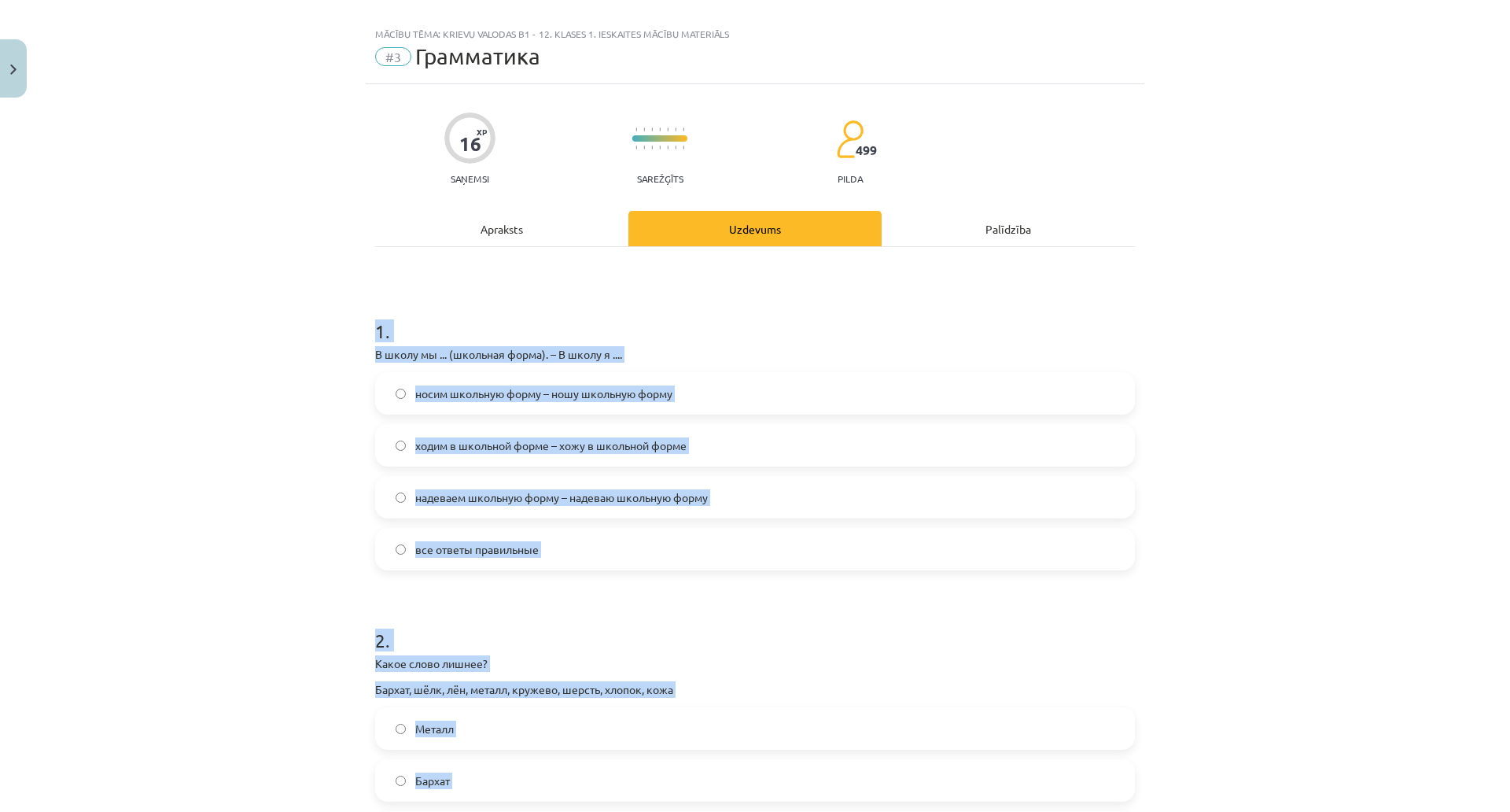
scroll to position [0, 0]
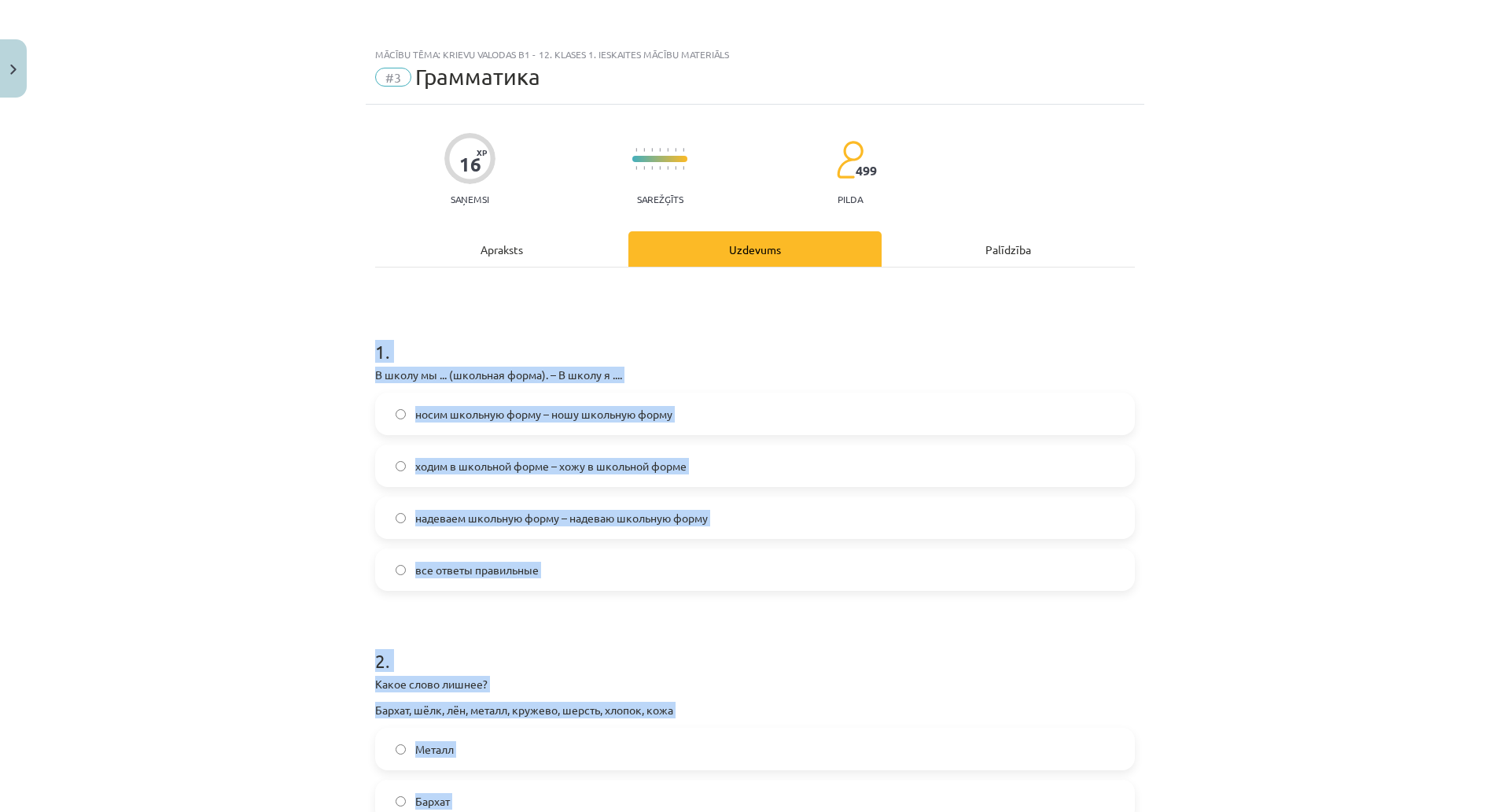
click at [476, 355] on h1 "1 ." at bounding box center [755, 337] width 759 height 49
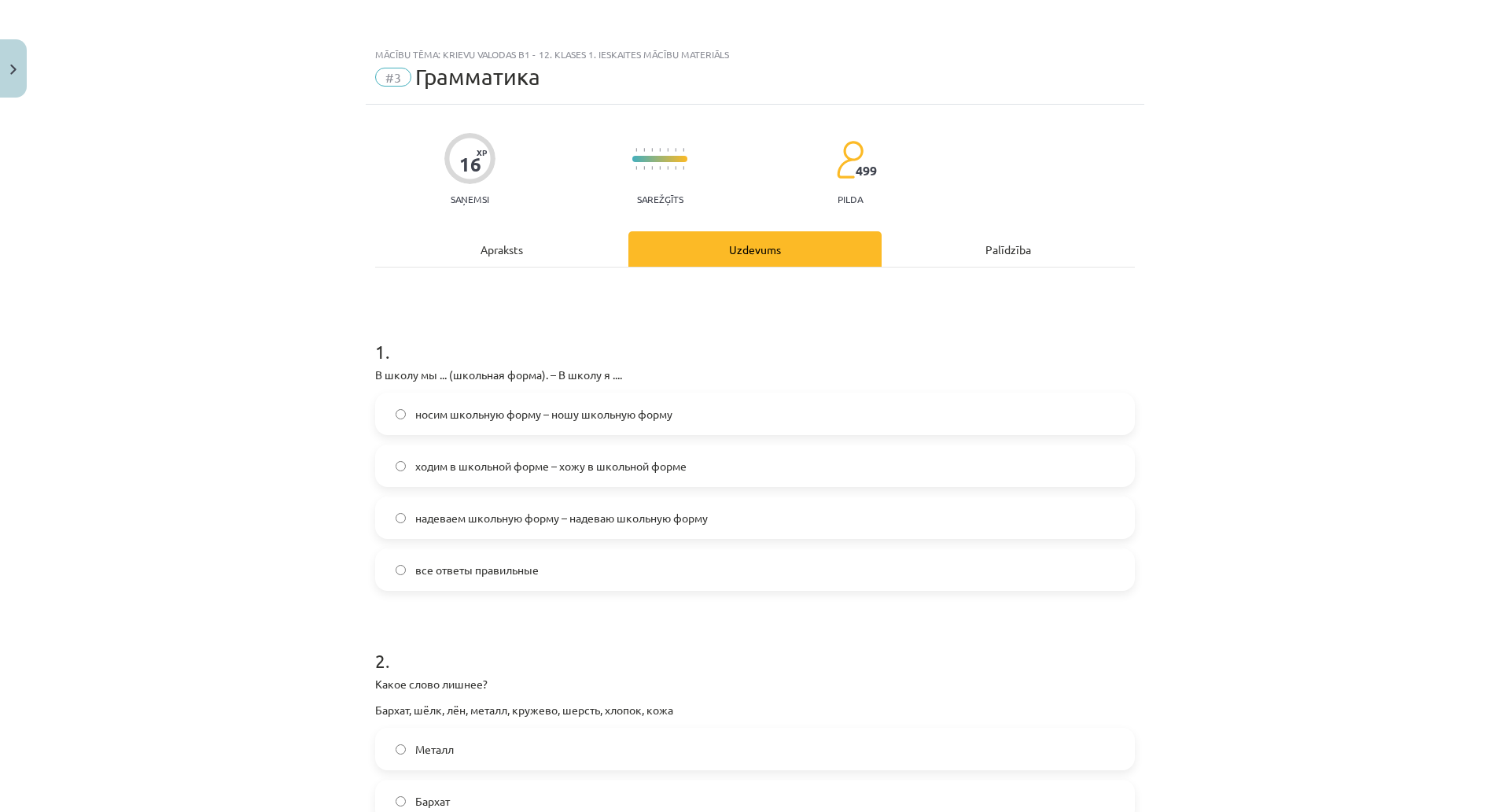
click at [503, 469] on span "ходим в школьной форме – хожу в школьной форме" at bounding box center [551, 465] width 272 height 17
click at [508, 409] on span "носим школьную форму – ношу школьную форму" at bounding box center [543, 413] width 257 height 17
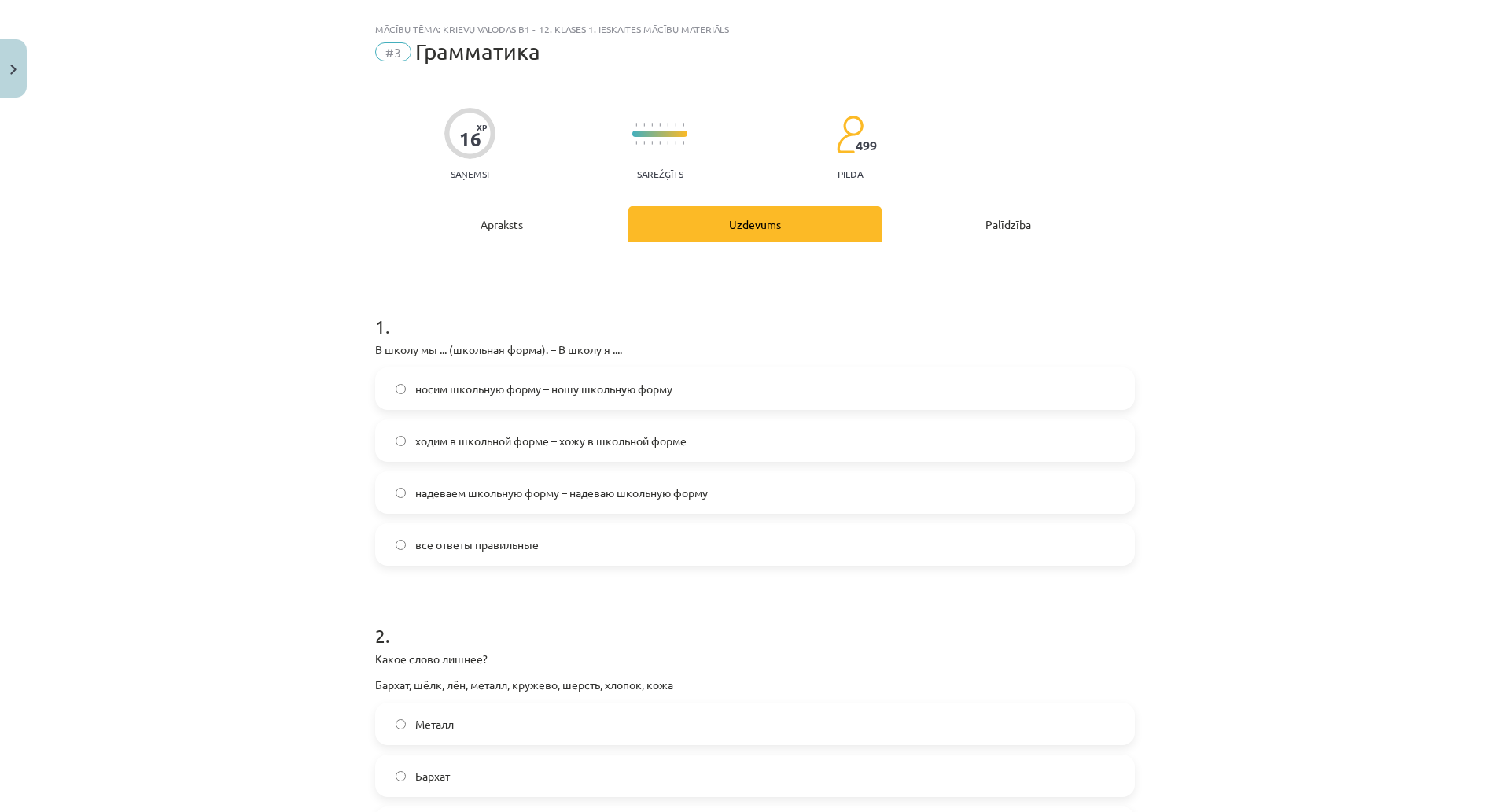
scroll to position [78, 0]
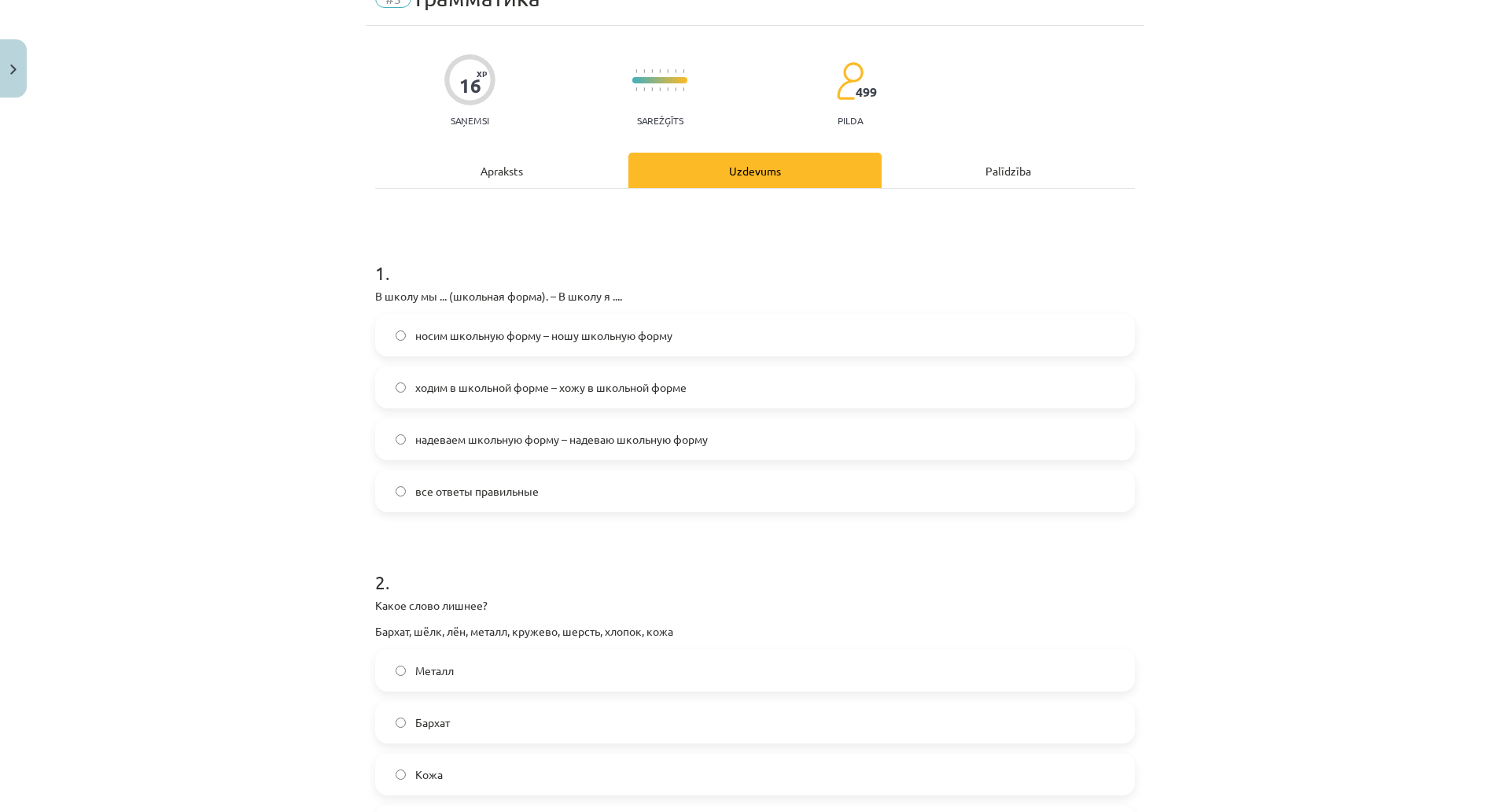
click at [505, 495] on span "все ответы правильные" at bounding box center [477, 491] width 123 height 17
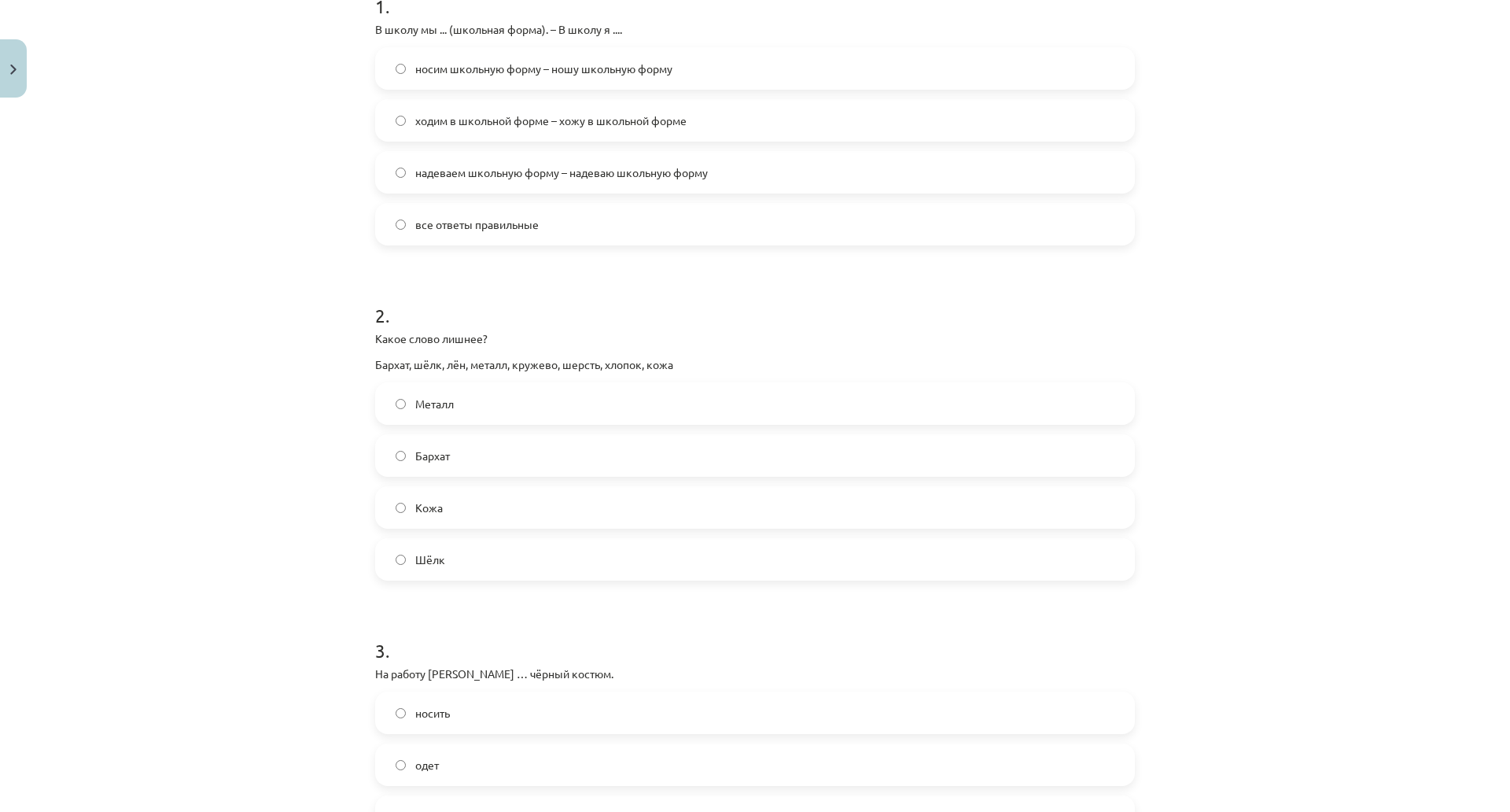
scroll to position [393, 0]
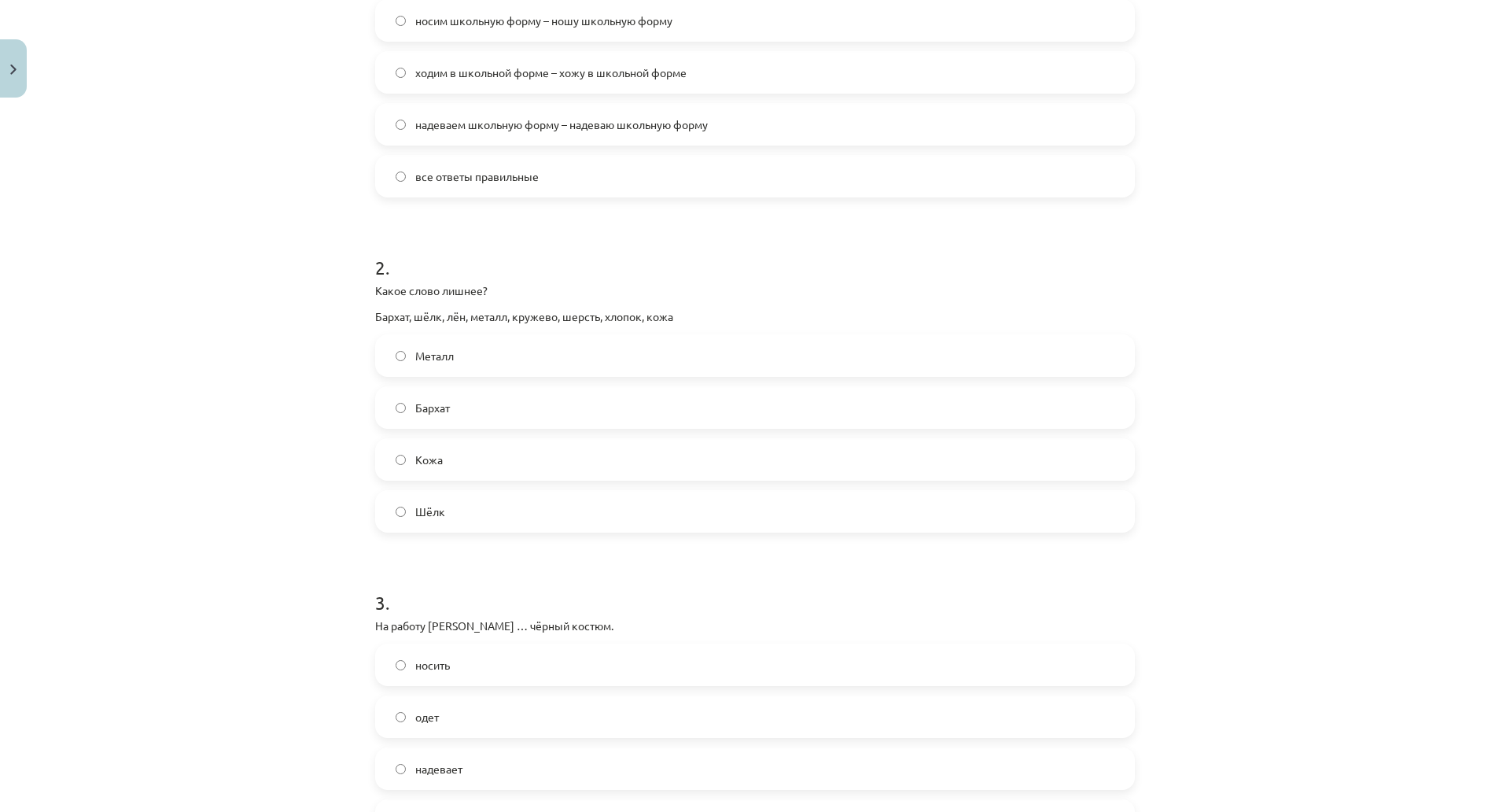
click at [439, 361] on span "Металл" at bounding box center [434, 356] width 38 height 17
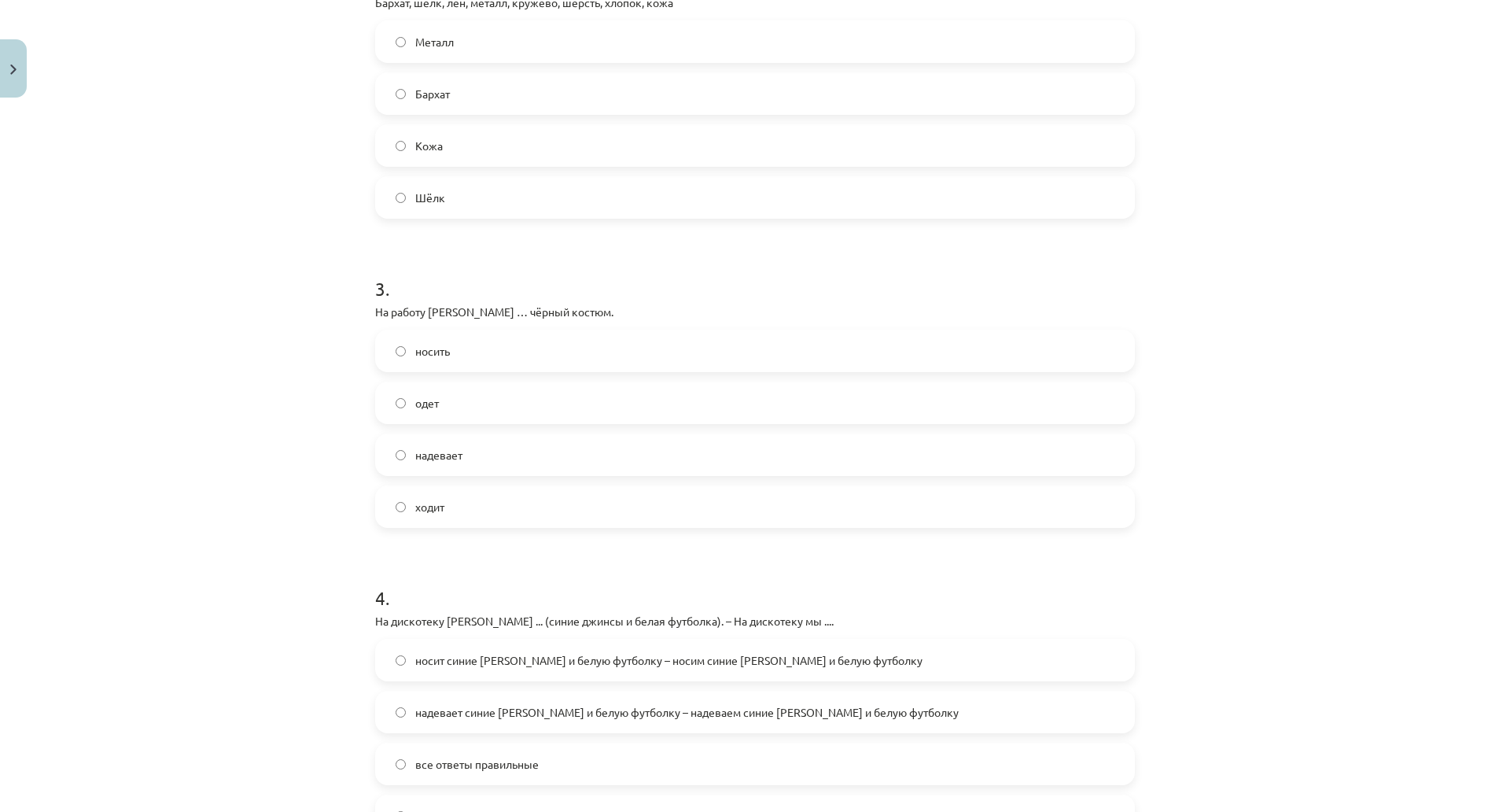
scroll to position [707, 0]
click at [439, 461] on span "надевает" at bounding box center [439, 453] width 47 height 17
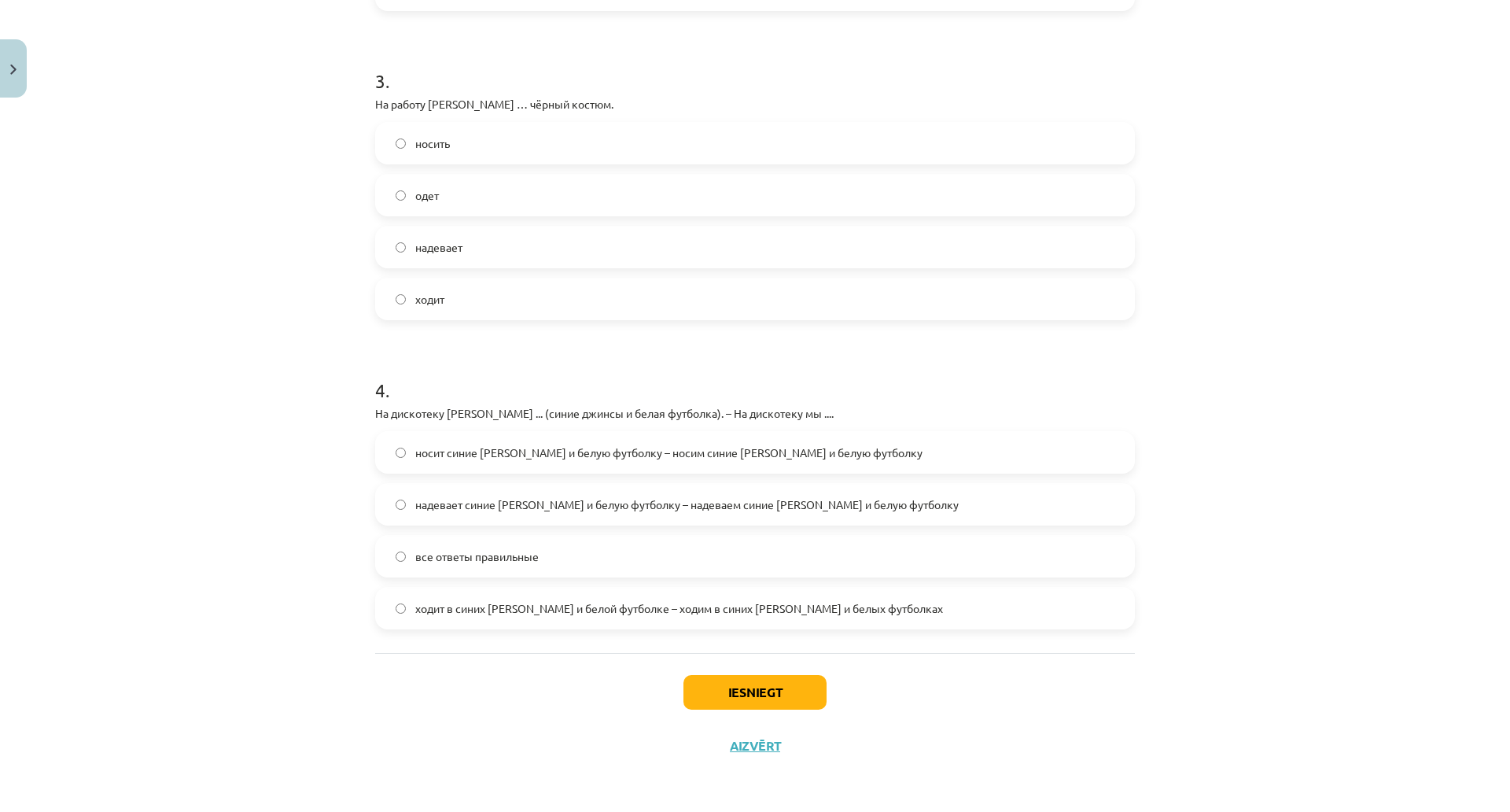
scroll to position [983, 0]
click at [461, 548] on span "все ответы правильные" at bounding box center [477, 556] width 123 height 17
click at [713, 675] on button "Iesniegt" at bounding box center [755, 692] width 143 height 34
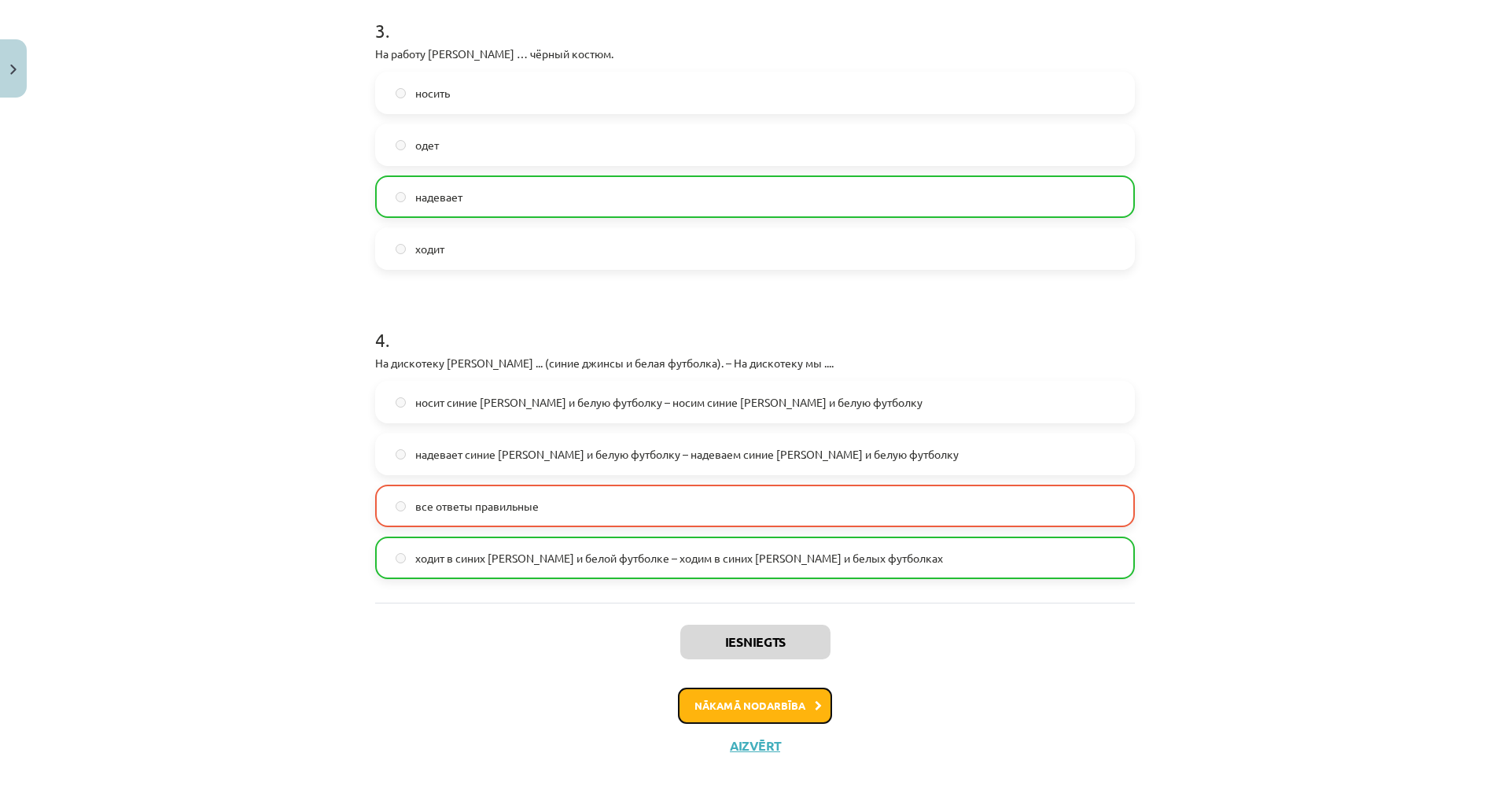
click at [753, 687] on button "Nākamā nodarbība" at bounding box center [755, 705] width 154 height 36
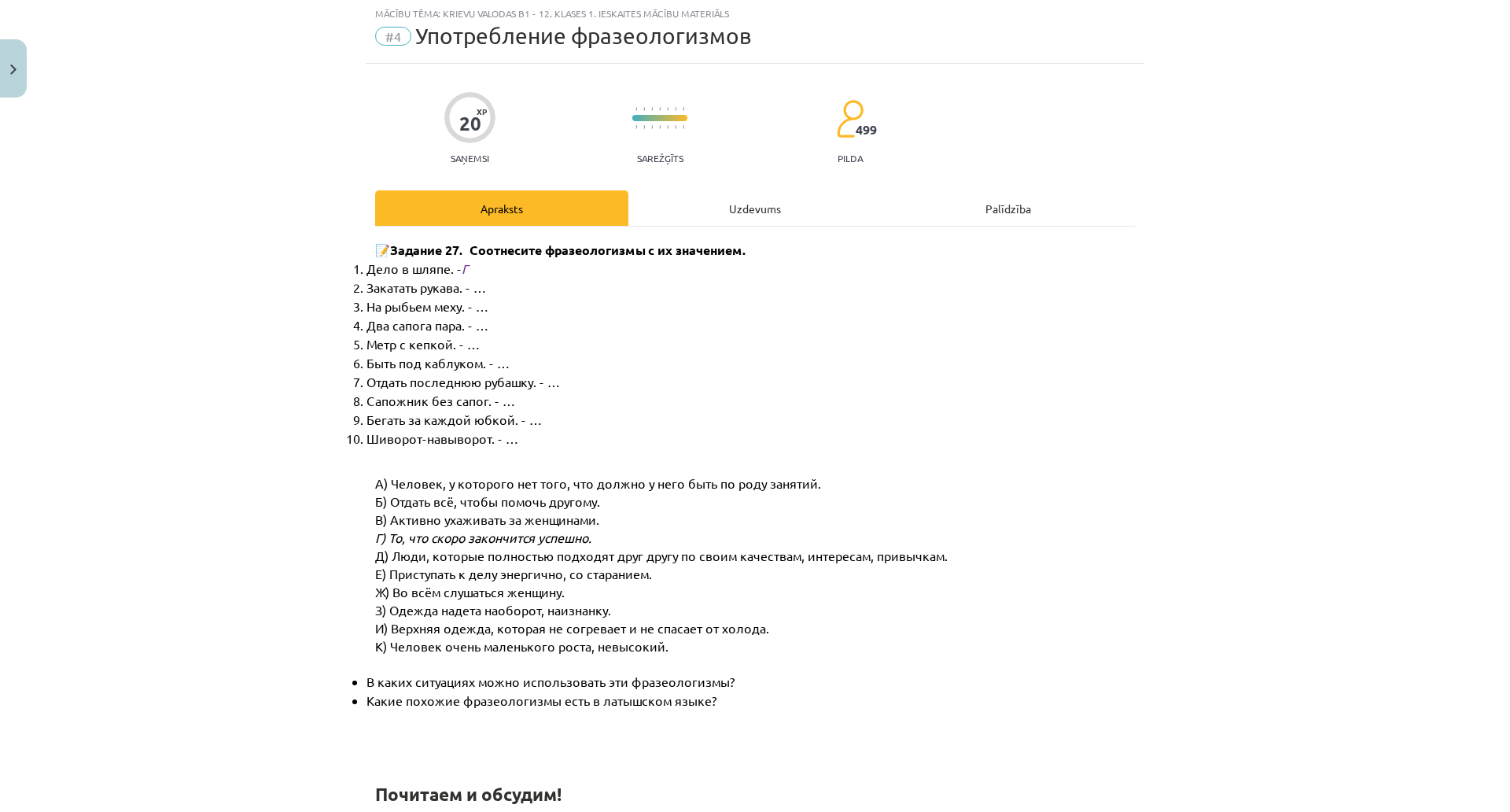
scroll to position [39, 0]
click at [707, 199] on div "Uzdevums" at bounding box center [755, 209] width 253 height 35
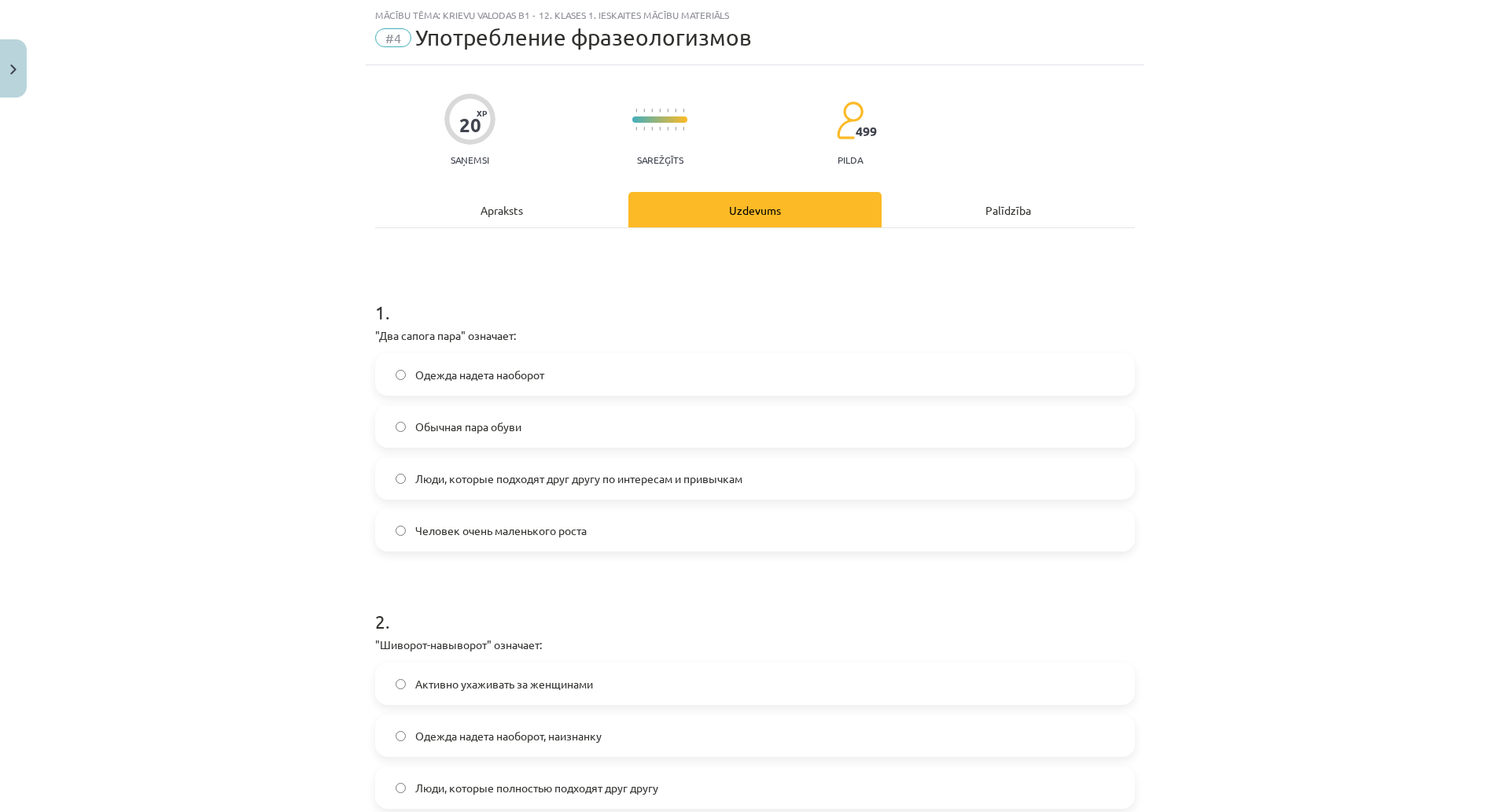
click at [475, 476] on span "Люди, которые подходят друг другу по интересам и привычкам" at bounding box center [579, 478] width 327 height 17
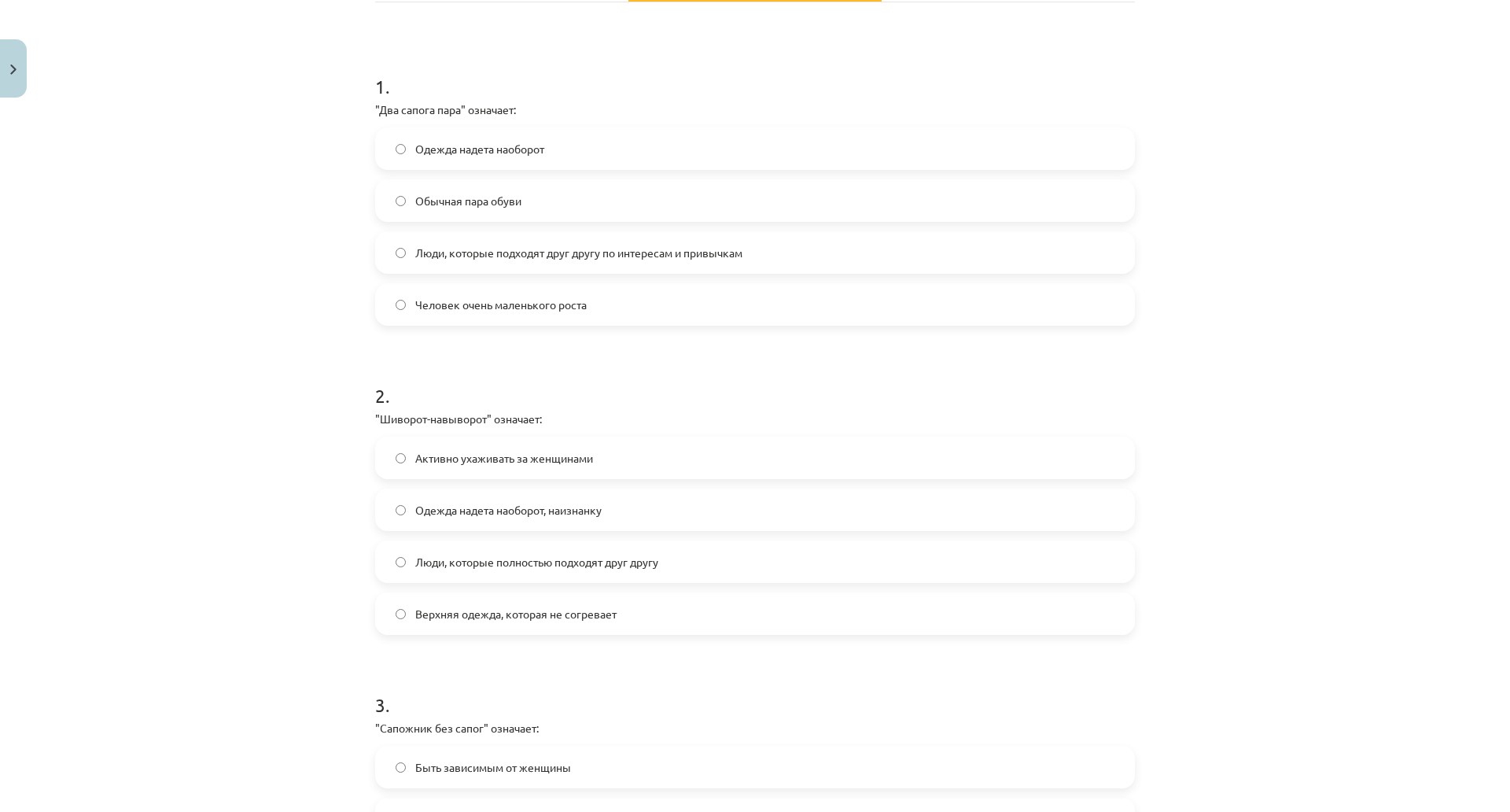
scroll to position [276, 0]
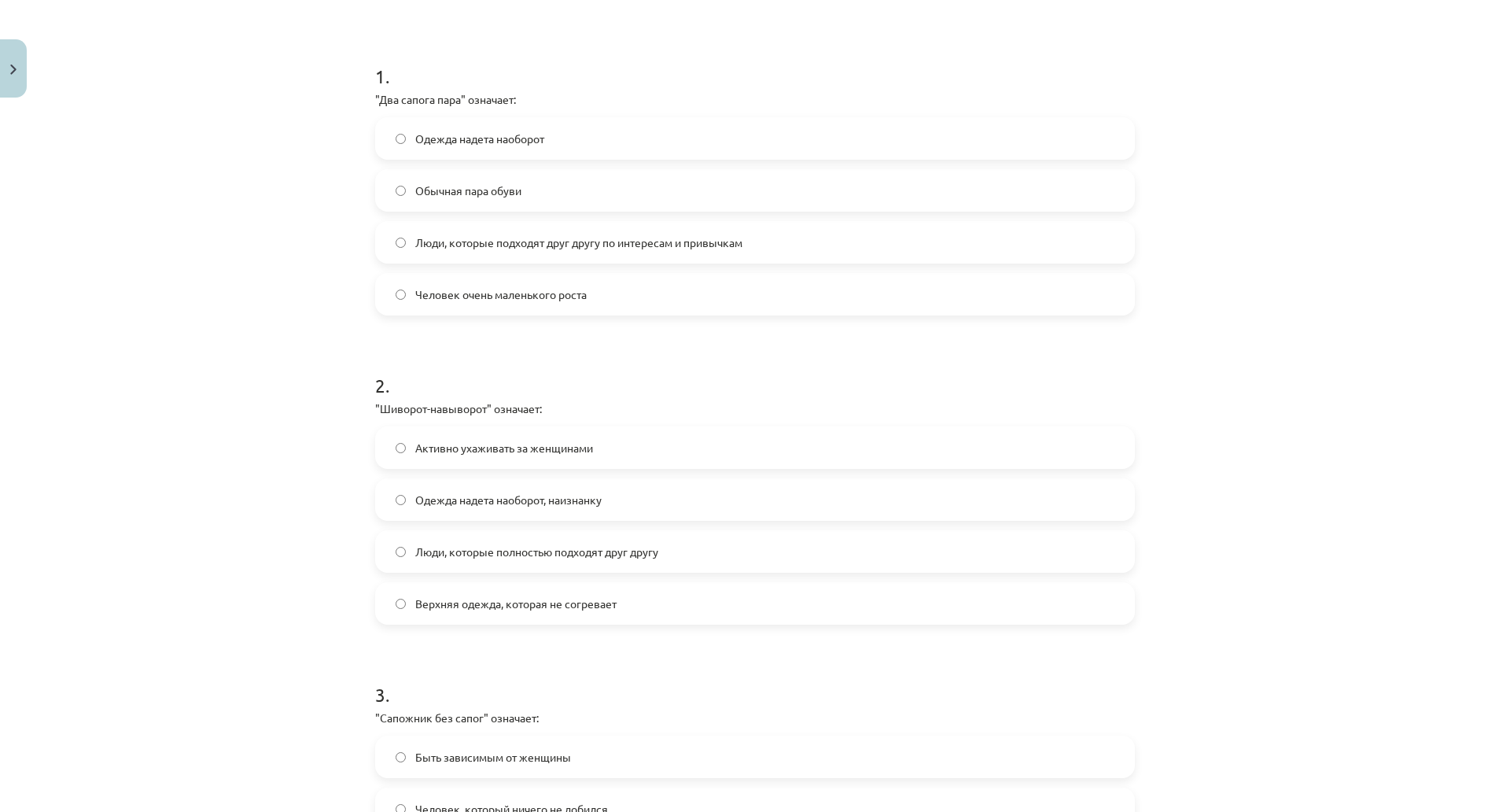
click at [495, 495] on span "Одежда надета наоборот, наизнанку" at bounding box center [508, 499] width 187 height 17
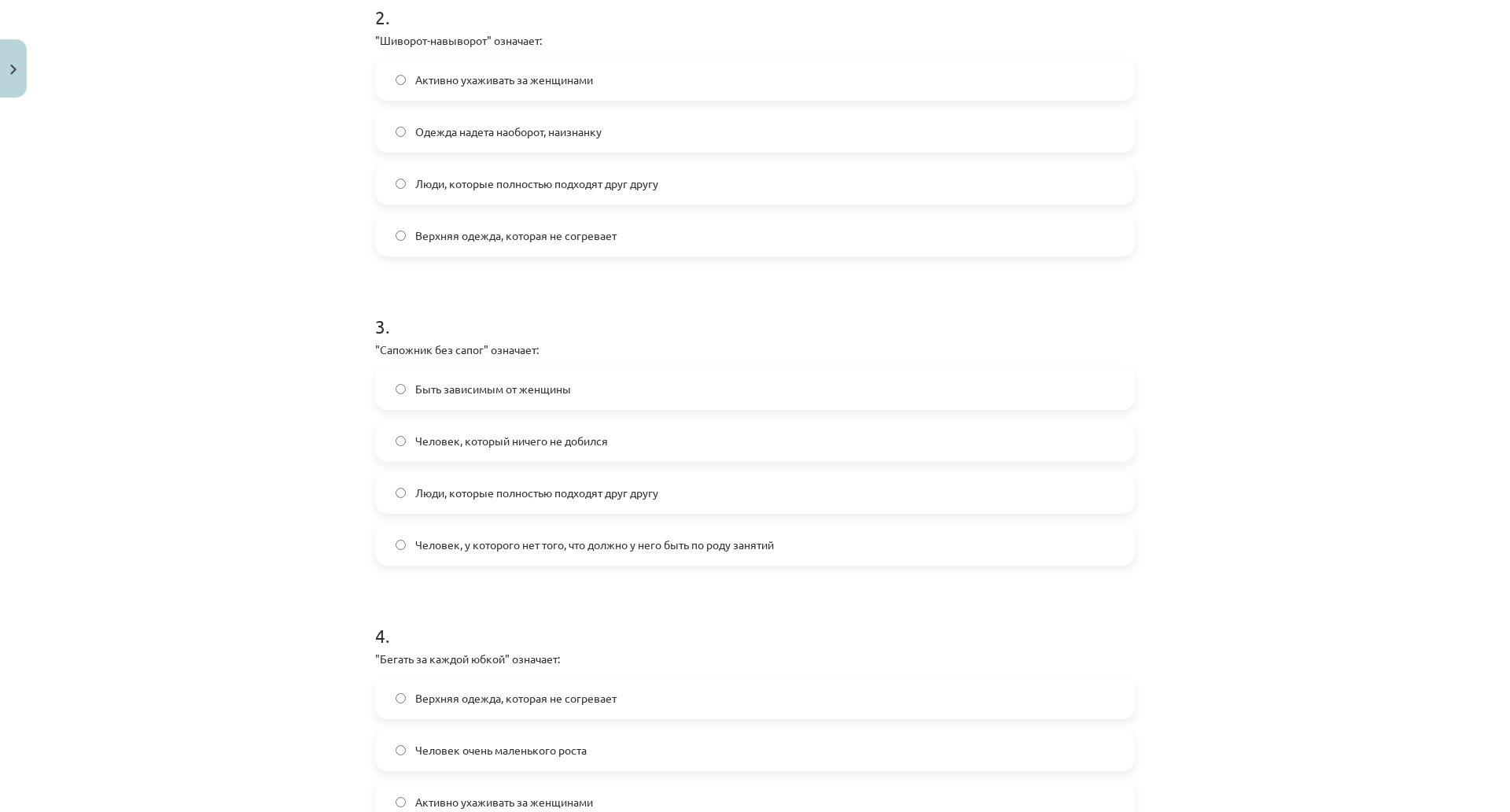
scroll to position [668, 0]
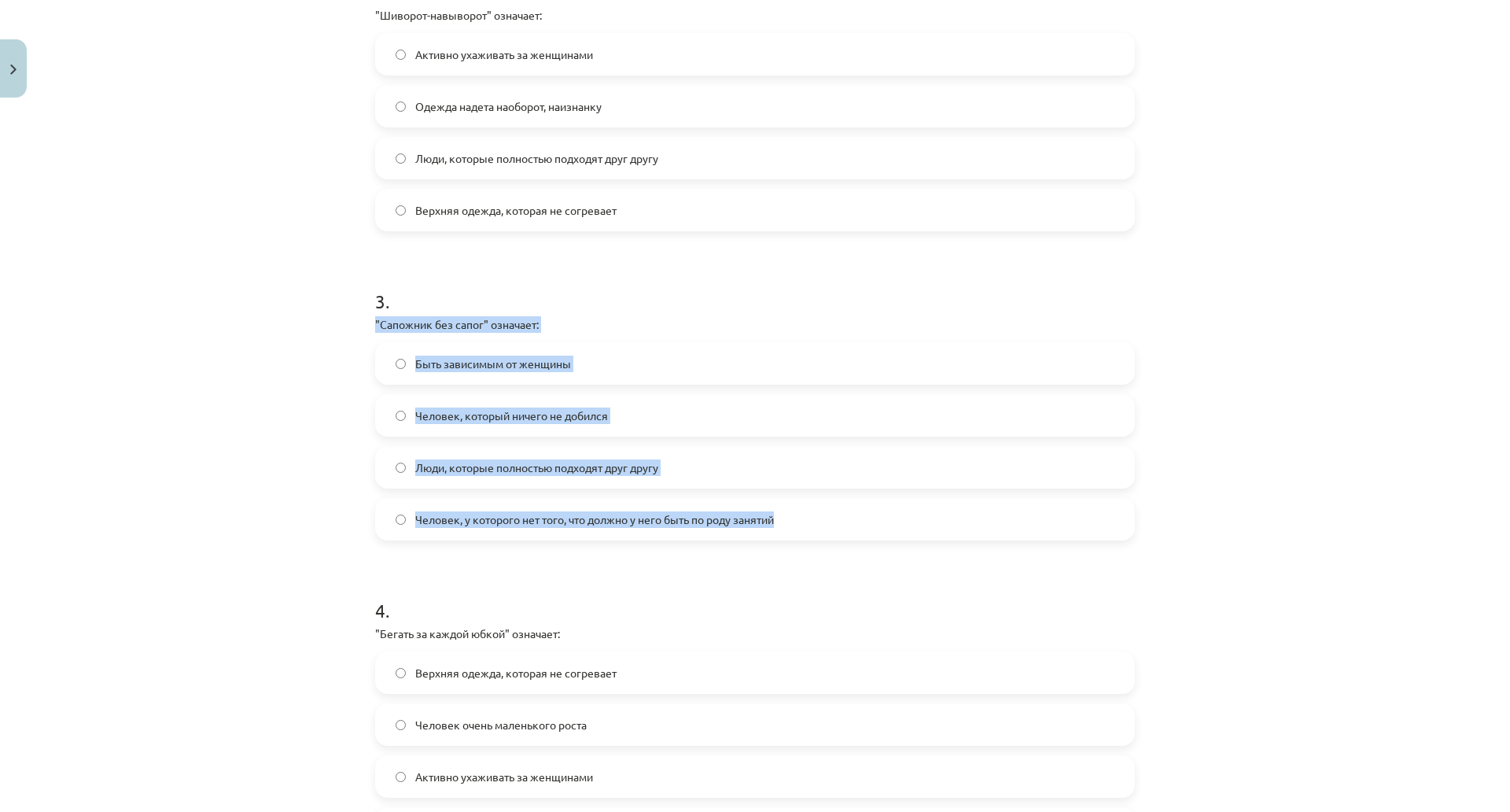
drag, startPoint x: 368, startPoint y: 322, endPoint x: 812, endPoint y: 518, distance: 485.3
click at [812, 519] on div "3 . "Сапожник без сапог" означает: Быть зависимым от женщины Человек, который н…" at bounding box center [755, 402] width 759 height 278
copy div ""Сапожник без сапог" означает: Быть зависимым от женщины Человек, который ничег…"
click at [491, 414] on span "Человек, который ничего не добился" at bounding box center [511, 415] width 193 height 17
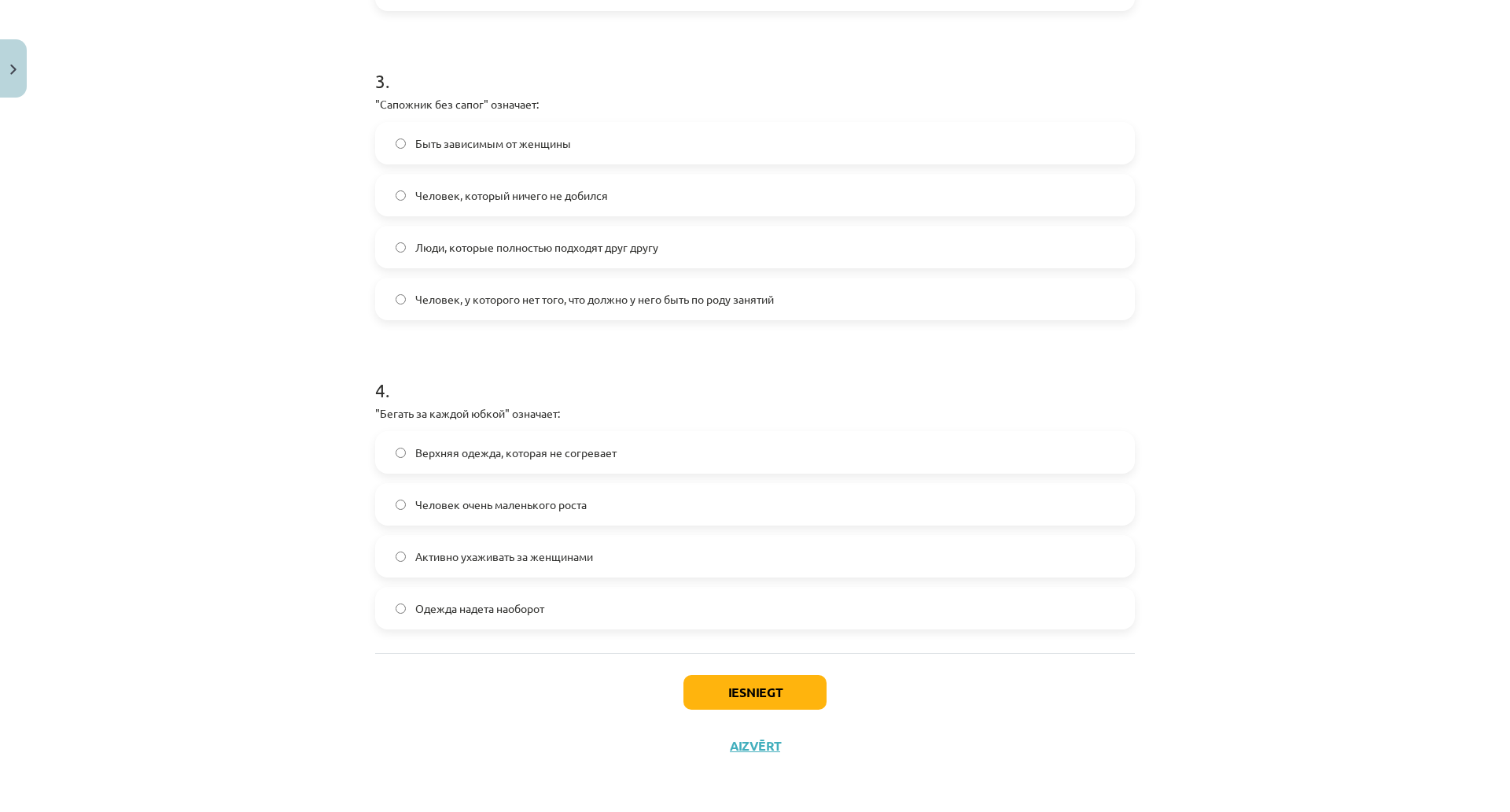
scroll to position [957, 0]
click at [506, 548] on span "Активно ухаживать за женщинами" at bounding box center [504, 556] width 178 height 17
click at [736, 675] on button "Iesniegt" at bounding box center [755, 692] width 143 height 34
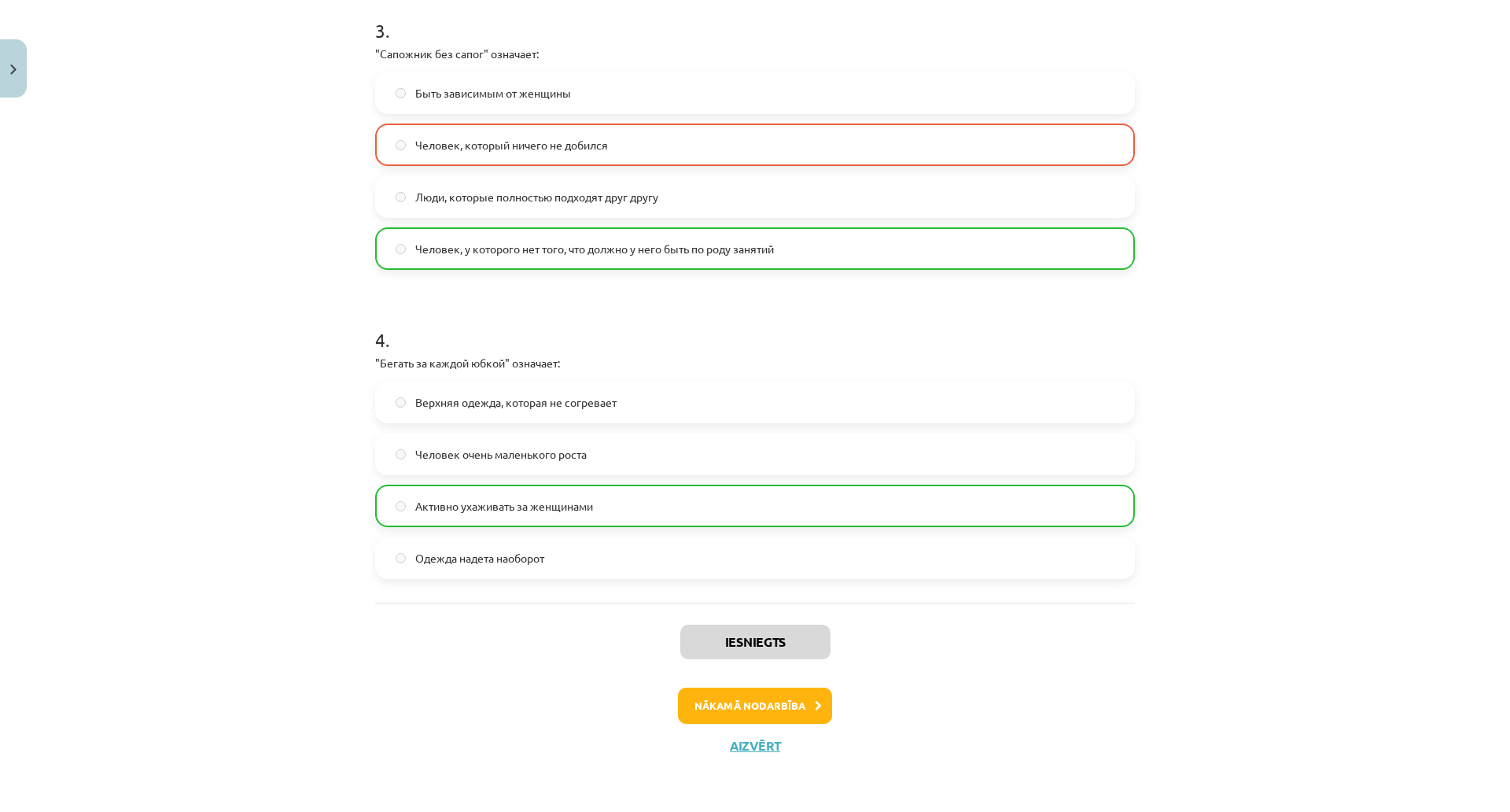
scroll to position [1007, 0]
click at [759, 687] on button "Nākamā nodarbība" at bounding box center [755, 705] width 154 height 36
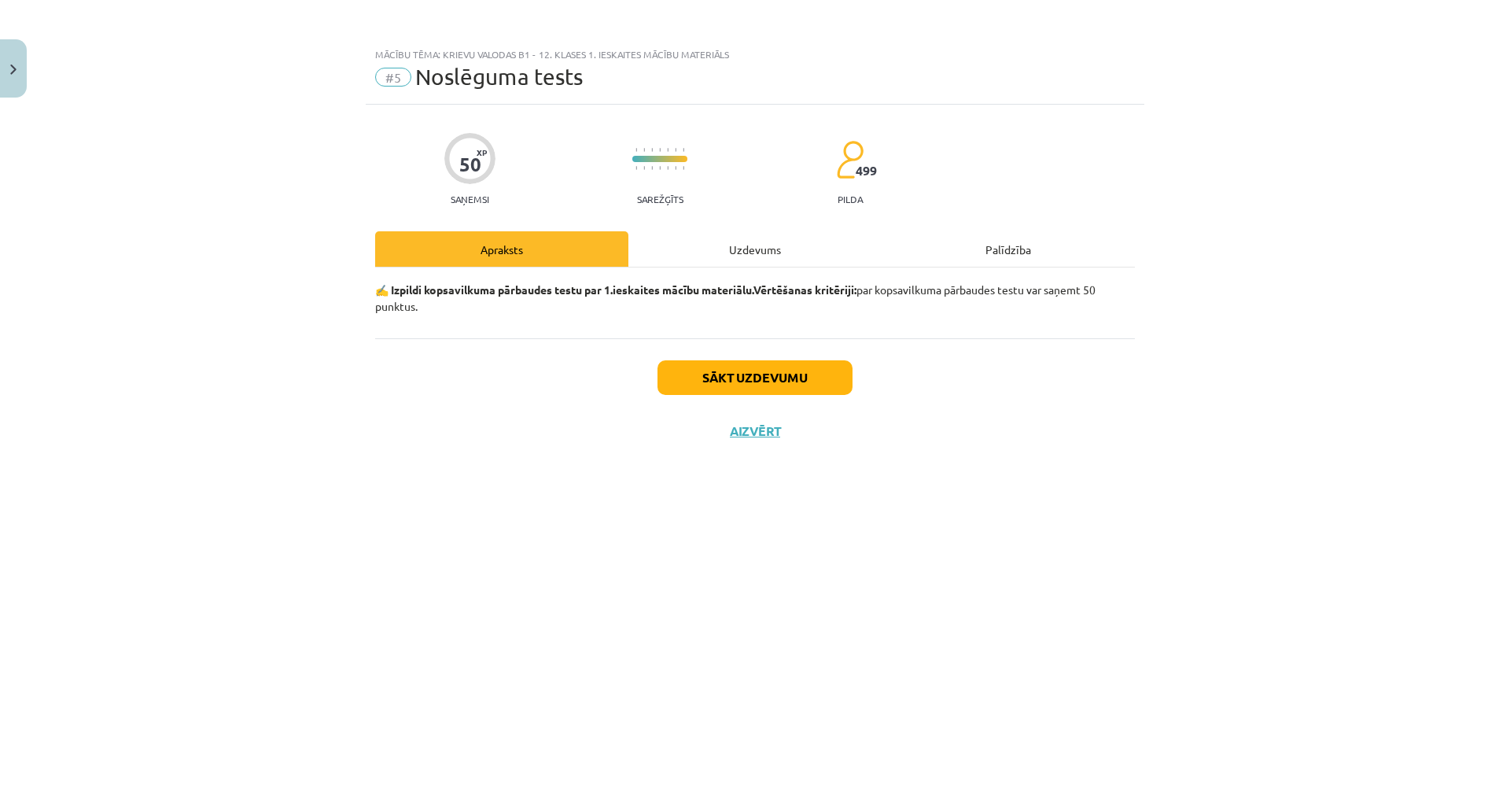
scroll to position [0, 0]
click at [705, 377] on button "Sākt uzdevumu" at bounding box center [755, 377] width 195 height 34
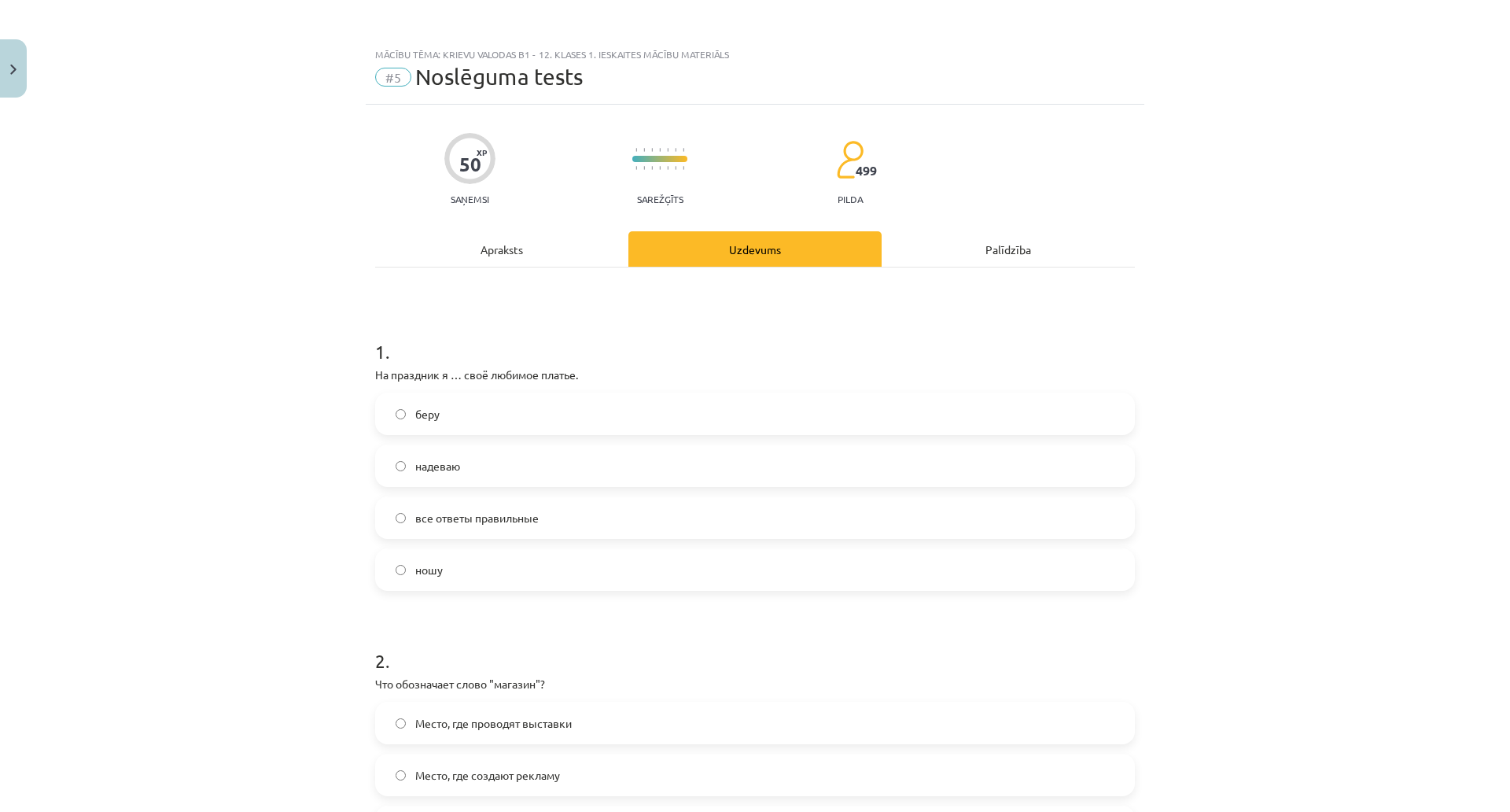
scroll to position [78, 0]
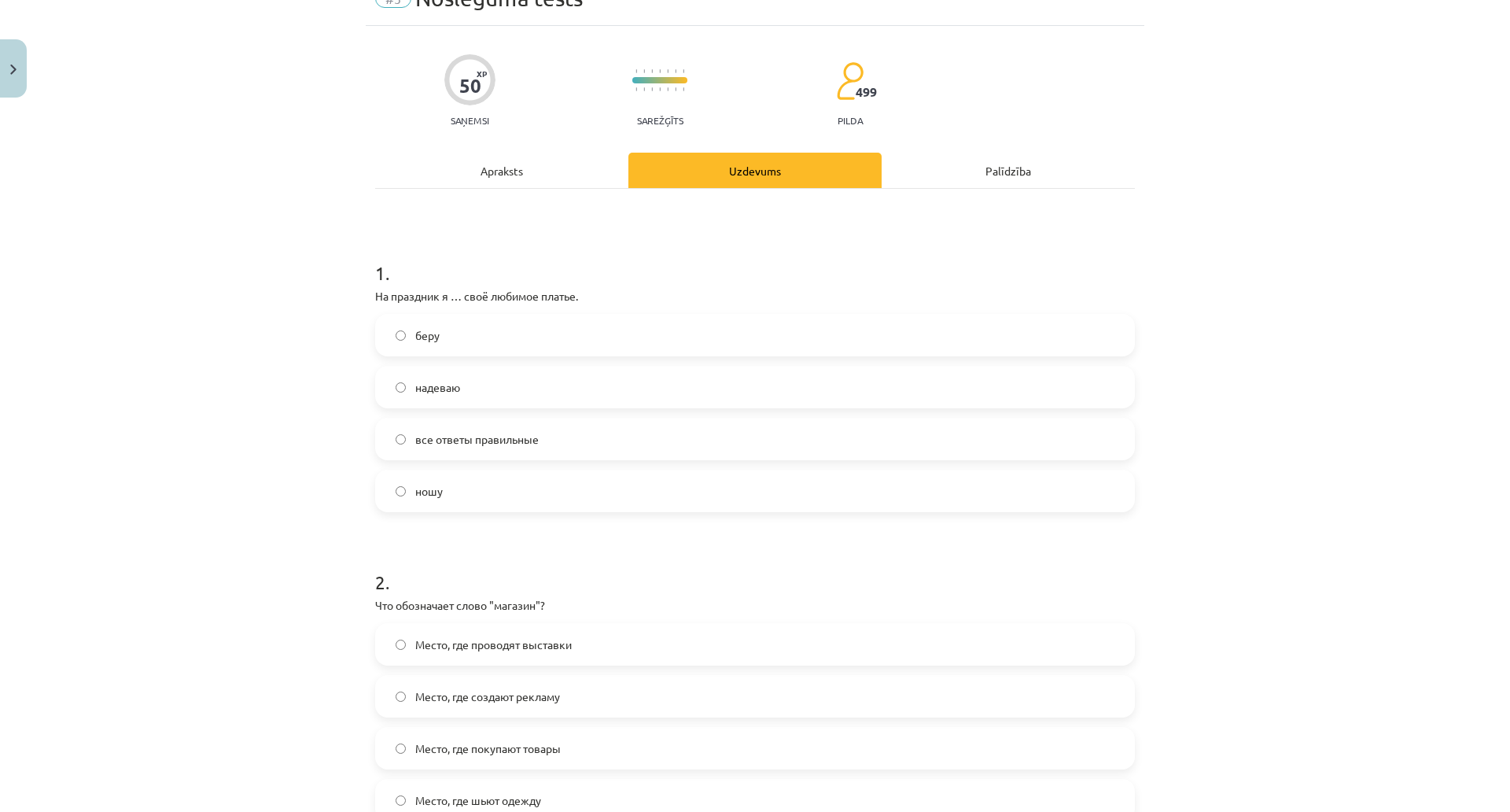
click at [419, 345] on label "беру" at bounding box center [755, 335] width 756 height 39
click at [417, 497] on span "ношу" at bounding box center [429, 491] width 27 height 17
click at [428, 448] on label "все ответы правильные" at bounding box center [755, 439] width 756 height 39
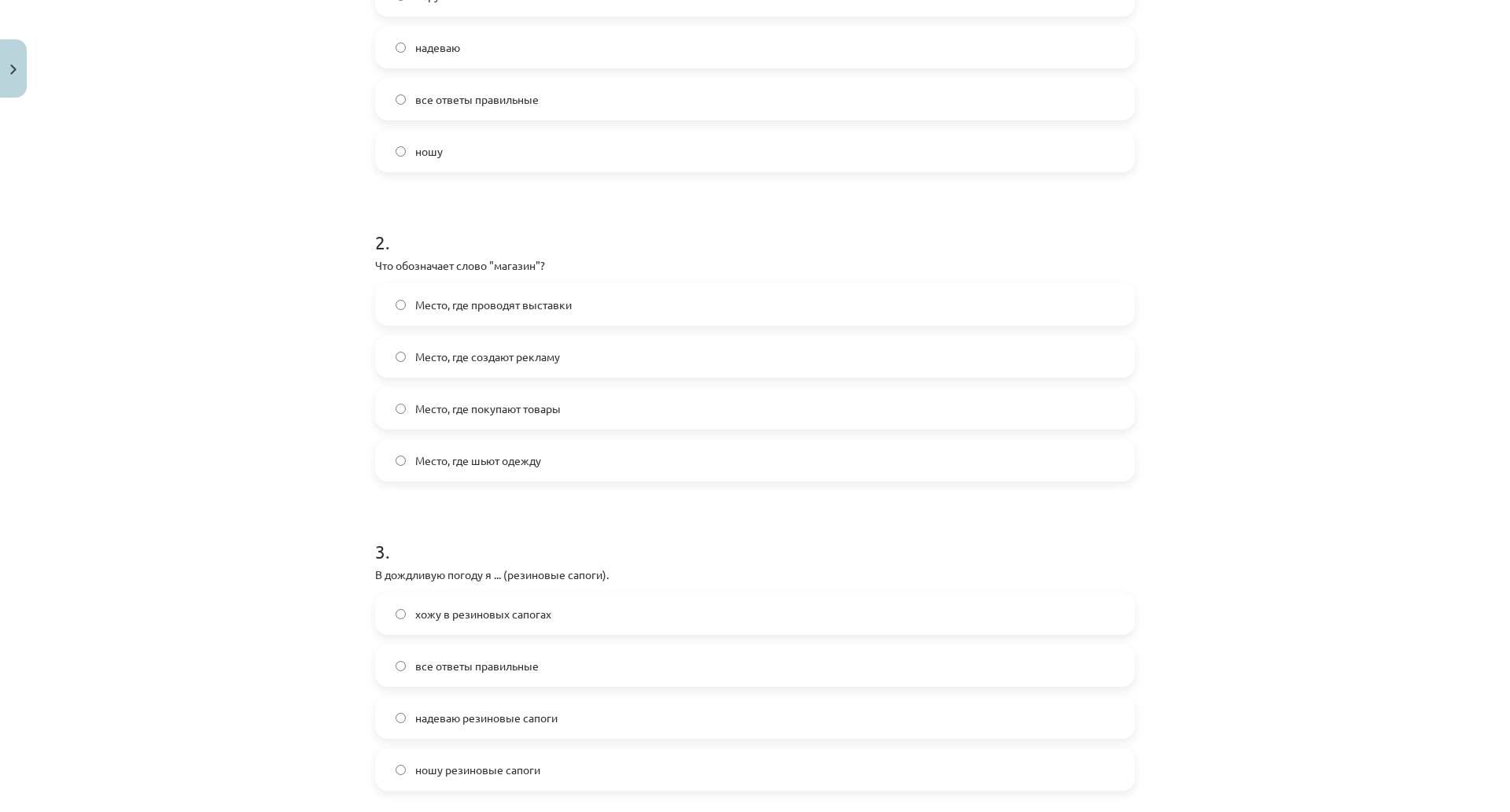
scroll to position [472, 0]
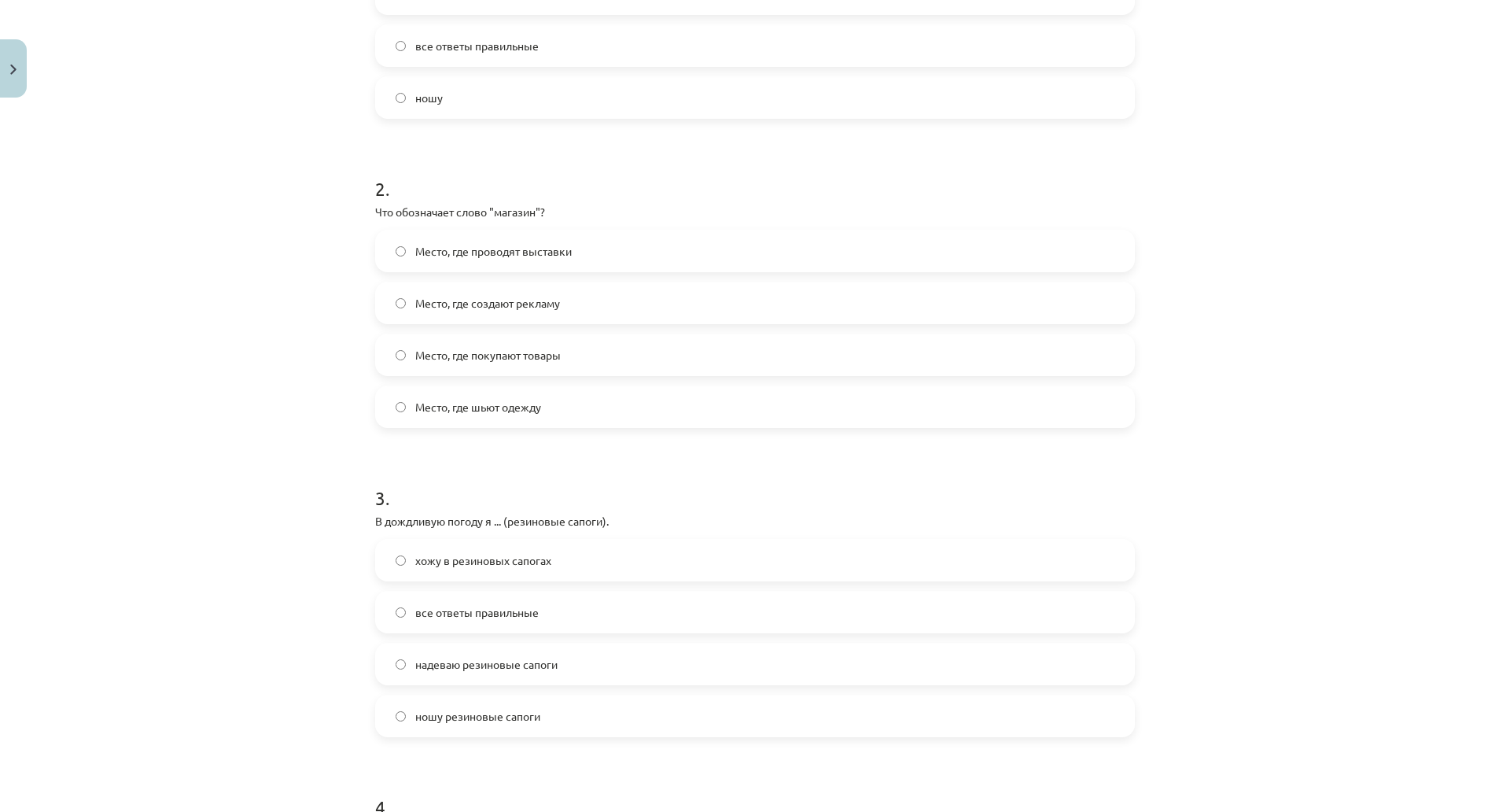
click at [498, 353] on span "Место, где покупают товары" at bounding box center [488, 355] width 146 height 17
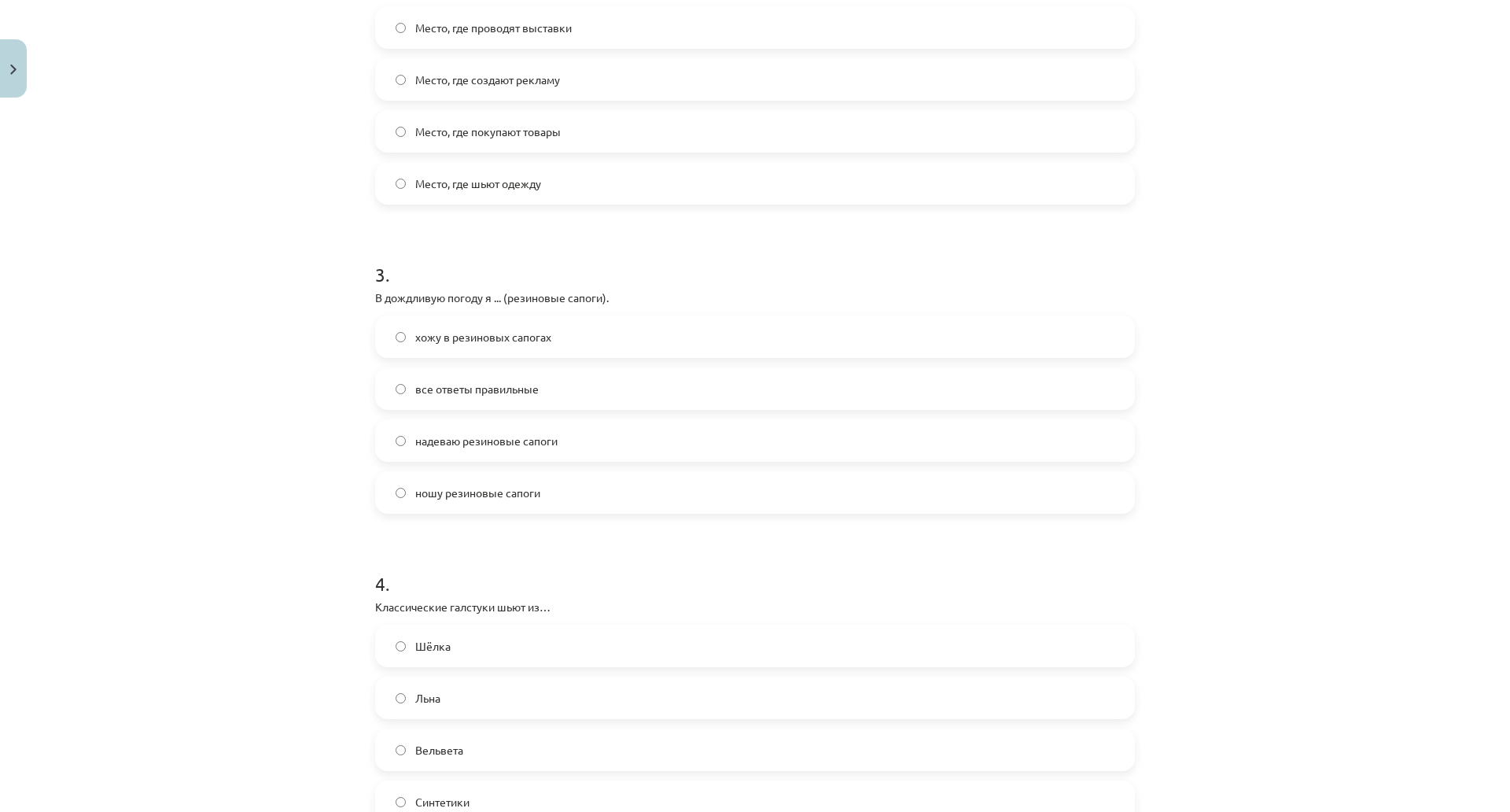
scroll to position [707, 0]
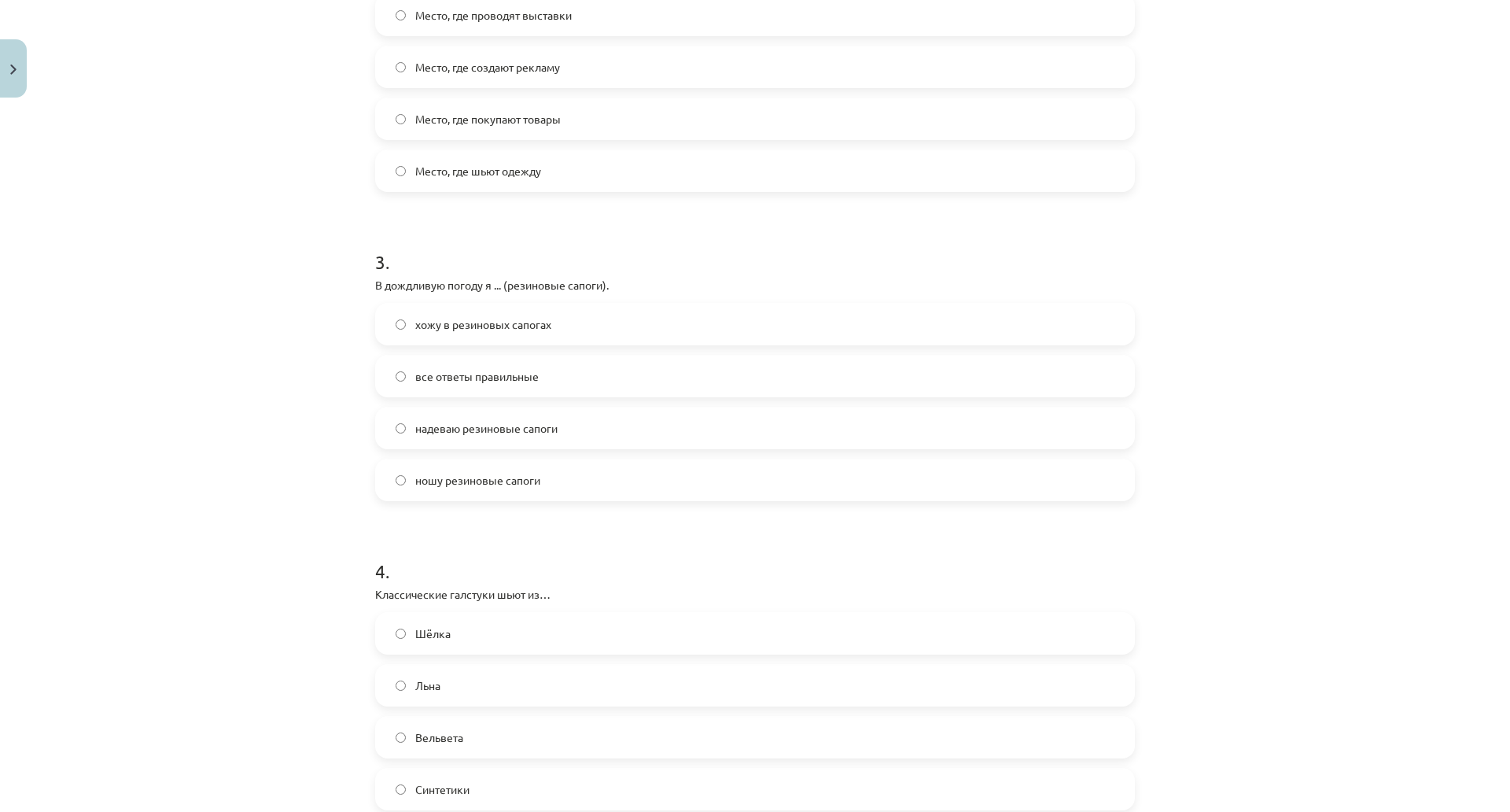
click at [454, 377] on span "все ответы правильные" at bounding box center [477, 376] width 123 height 17
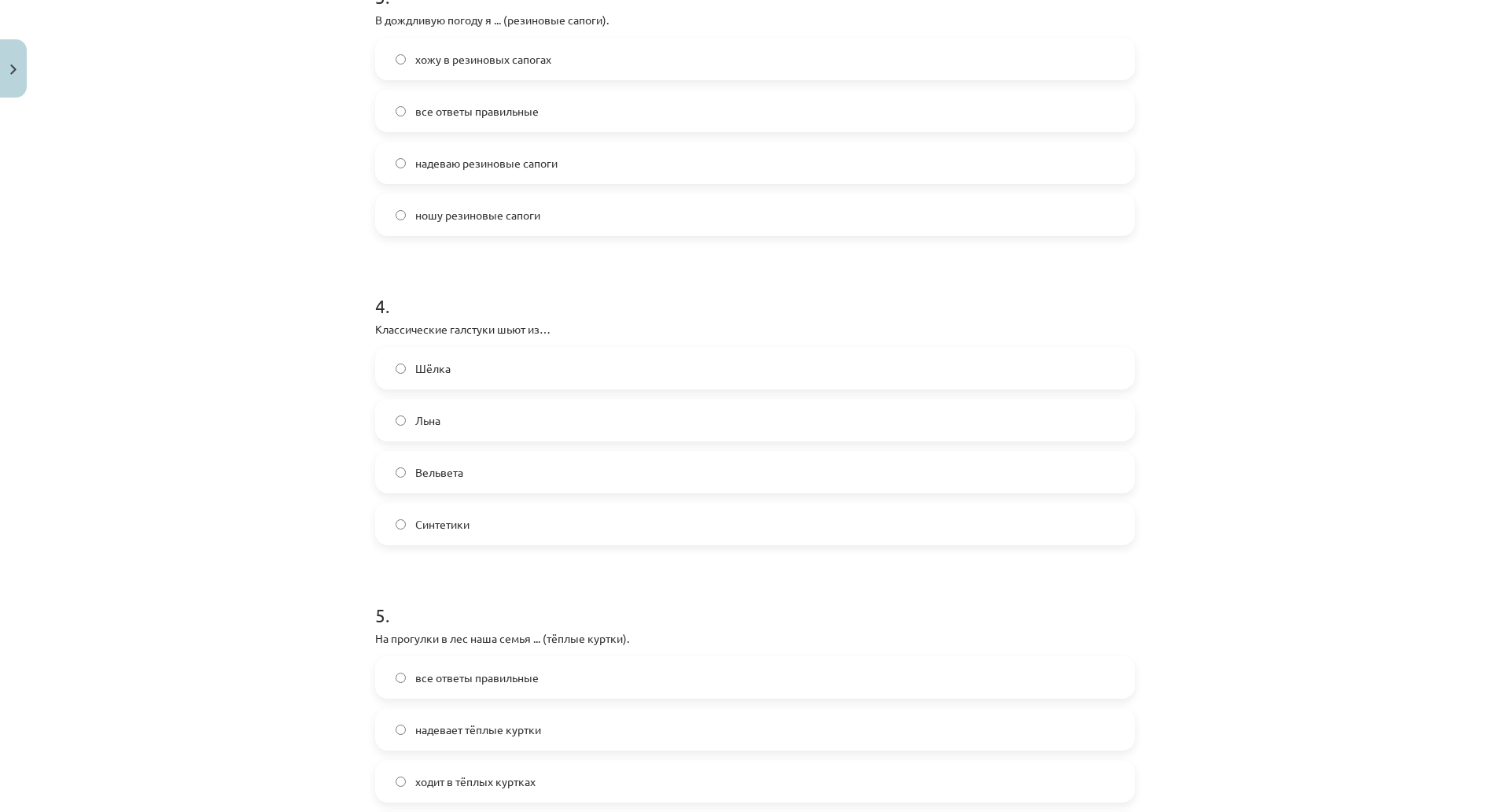
scroll to position [1022, 0]
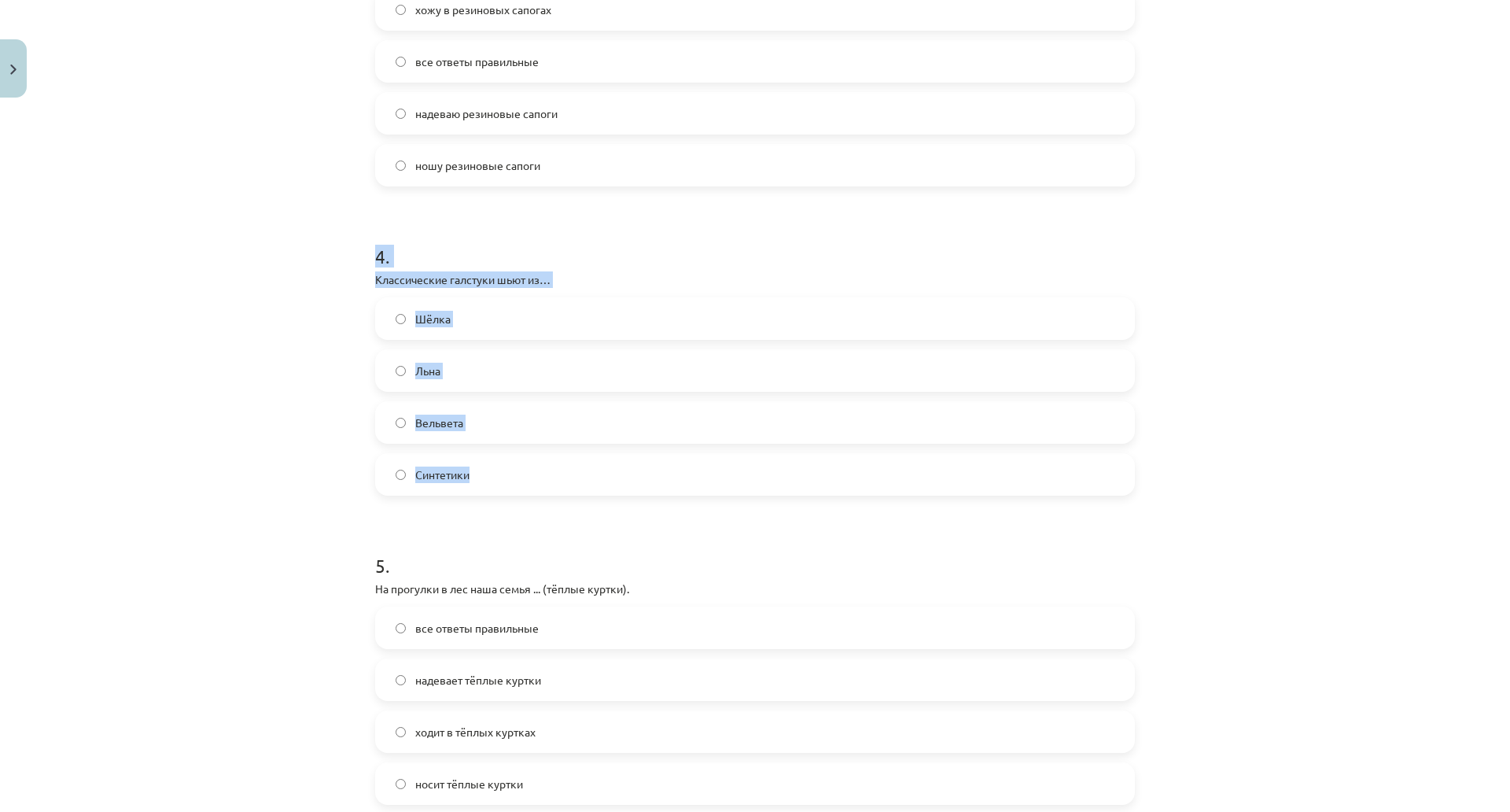
drag, startPoint x: 367, startPoint y: 253, endPoint x: 518, endPoint y: 462, distance: 257.8
click at [518, 462] on div "50 XP Saņemsi Sarežģīts 499 pilda Apraksts Uzdevums Palīdzība 1 . На праздник я…" at bounding box center [755, 788] width 779 height 3411
copy div "4 . Классические галстуки шьют из… Шёлка Льна Вельвета Синтетики"
click at [437, 324] on span "Шёлка" at bounding box center [433, 319] width 35 height 17
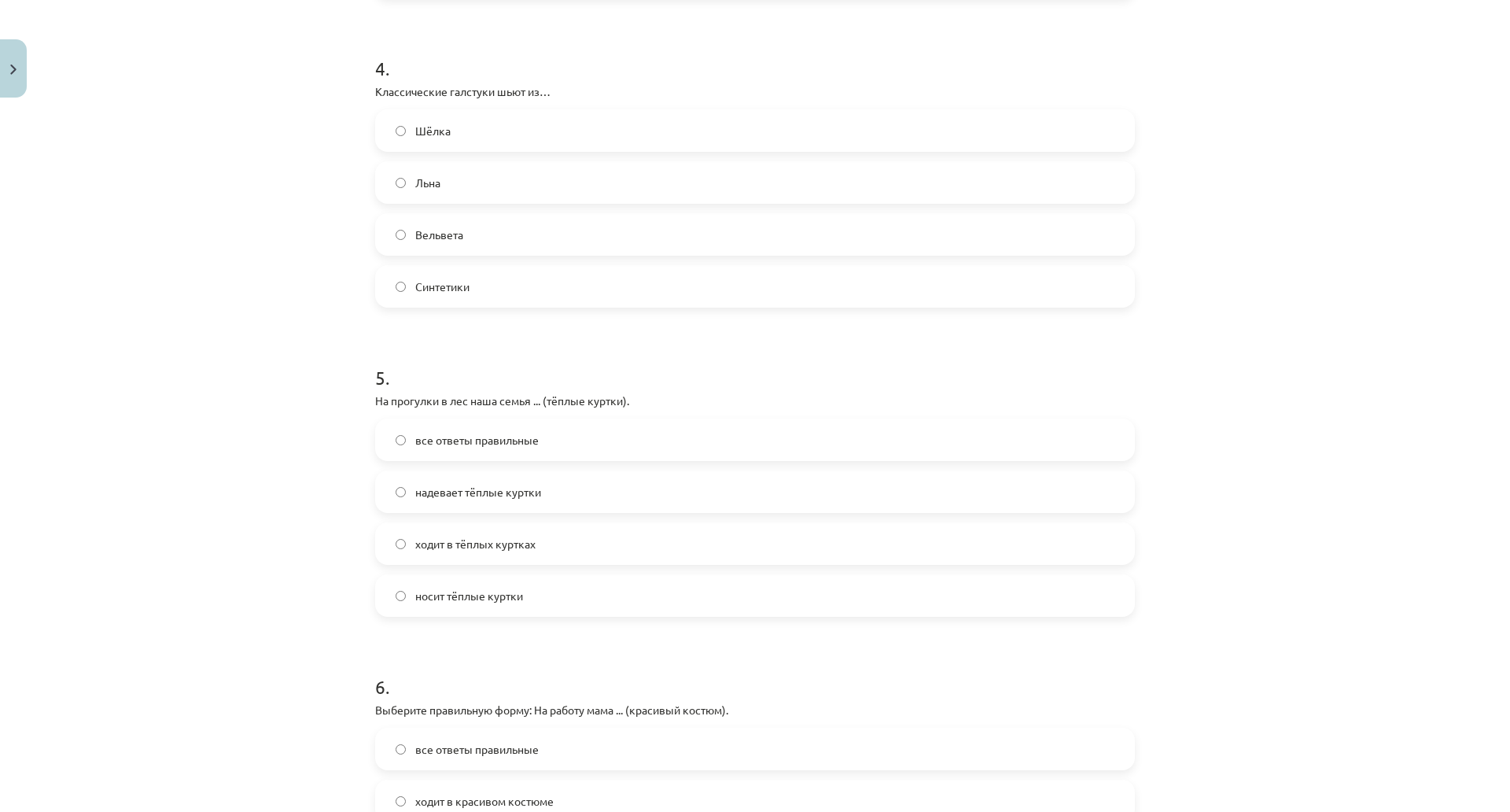
scroll to position [1259, 0]
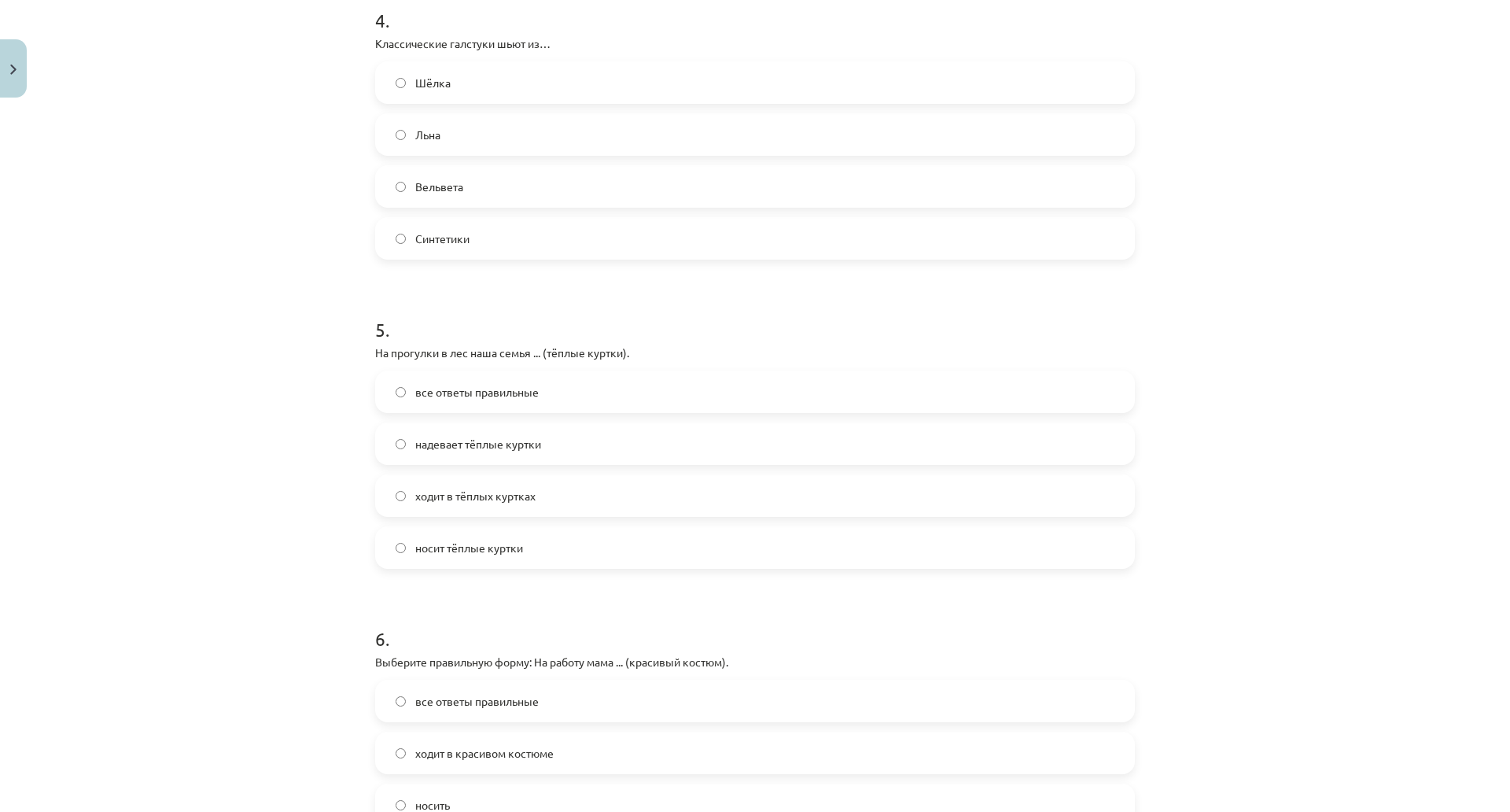
click at [484, 389] on span "все ответы правильные" at bounding box center [477, 392] width 123 height 17
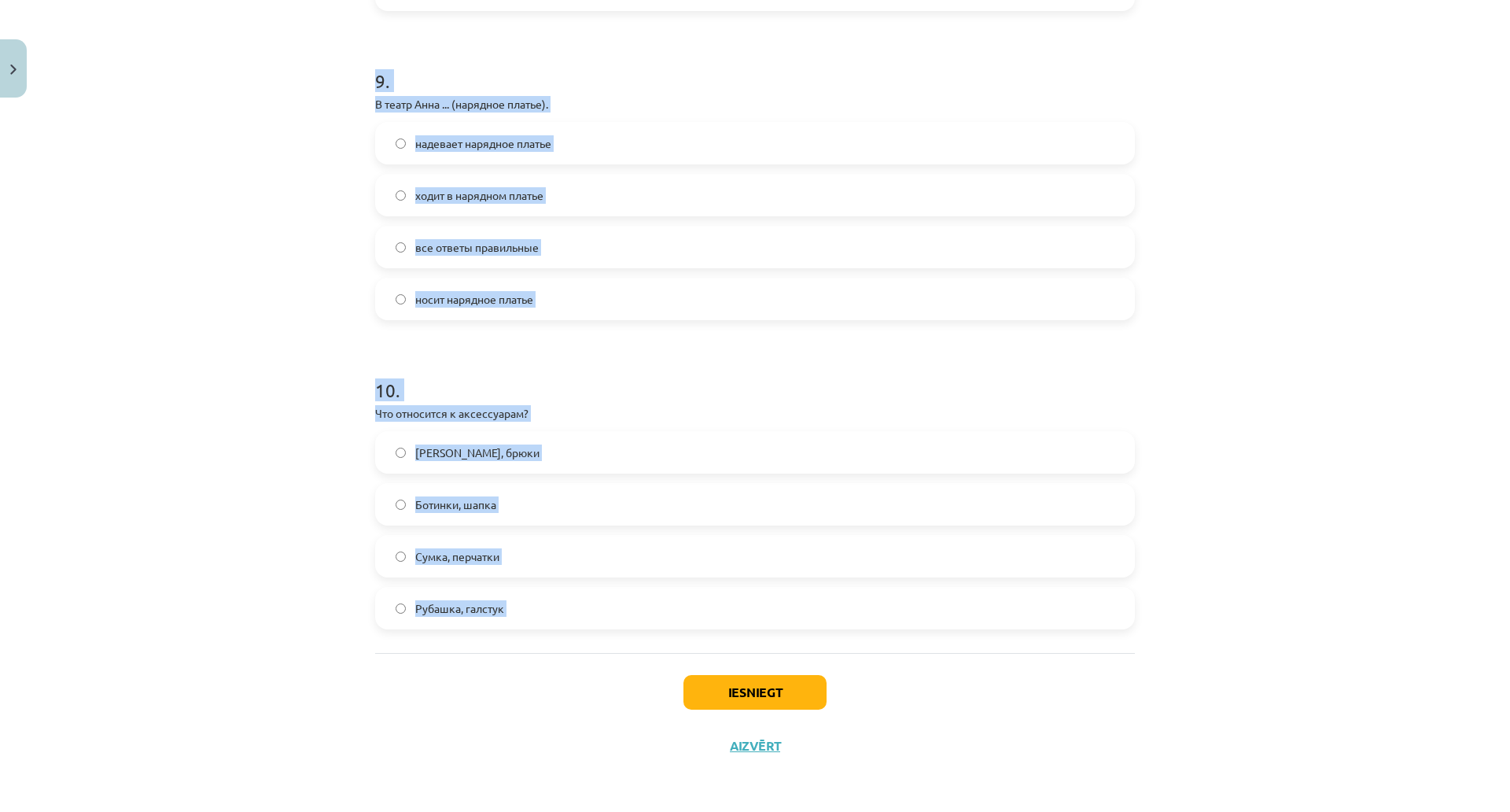
scroll to position [2811, 0]
drag, startPoint x: 370, startPoint y: 267, endPoint x: 526, endPoint y: 534, distance: 309.2
copy form "6 . Выберите правильную форму: На работу мама ... (красивый костюм). все ответы…"
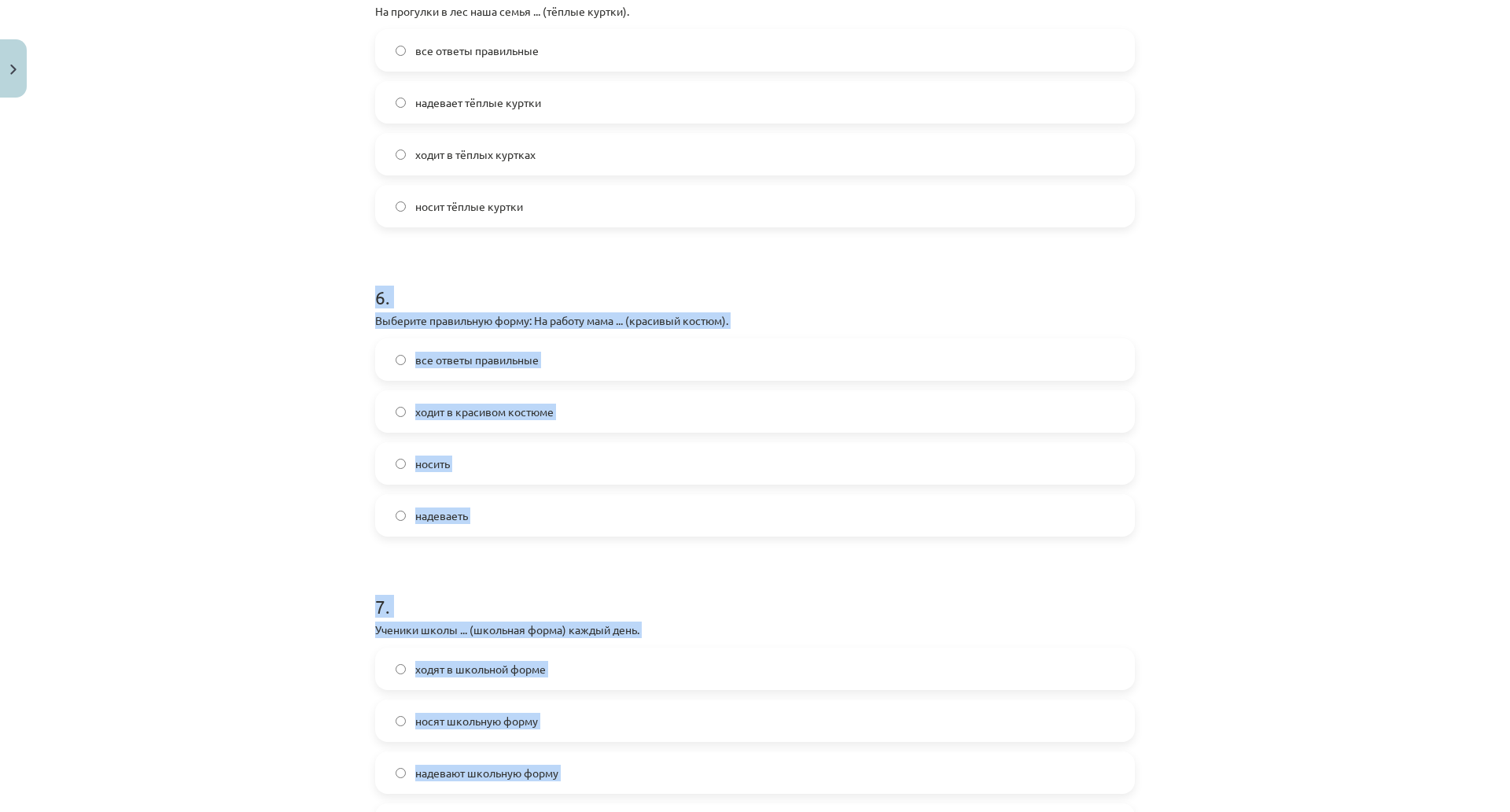
scroll to position [1554, 0]
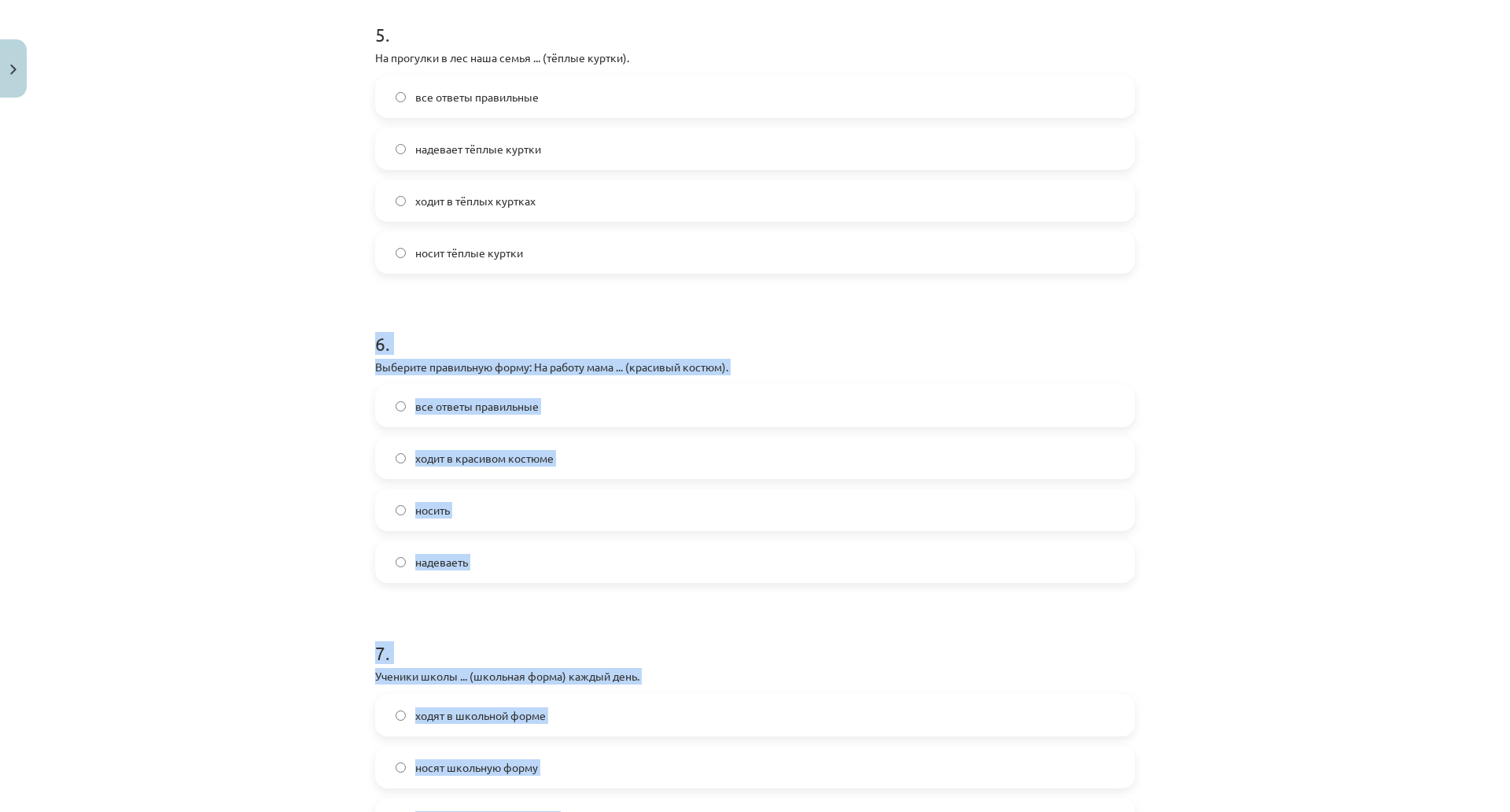
click at [461, 358] on div "6 . Выберите правильную форму: На работу мама ... (красивый костюм). все ответы…" at bounding box center [755, 444] width 759 height 278
click at [458, 371] on p "Выберите правильную форму: На работу мама ... (красивый костюм)." at bounding box center [755, 366] width 759 height 17
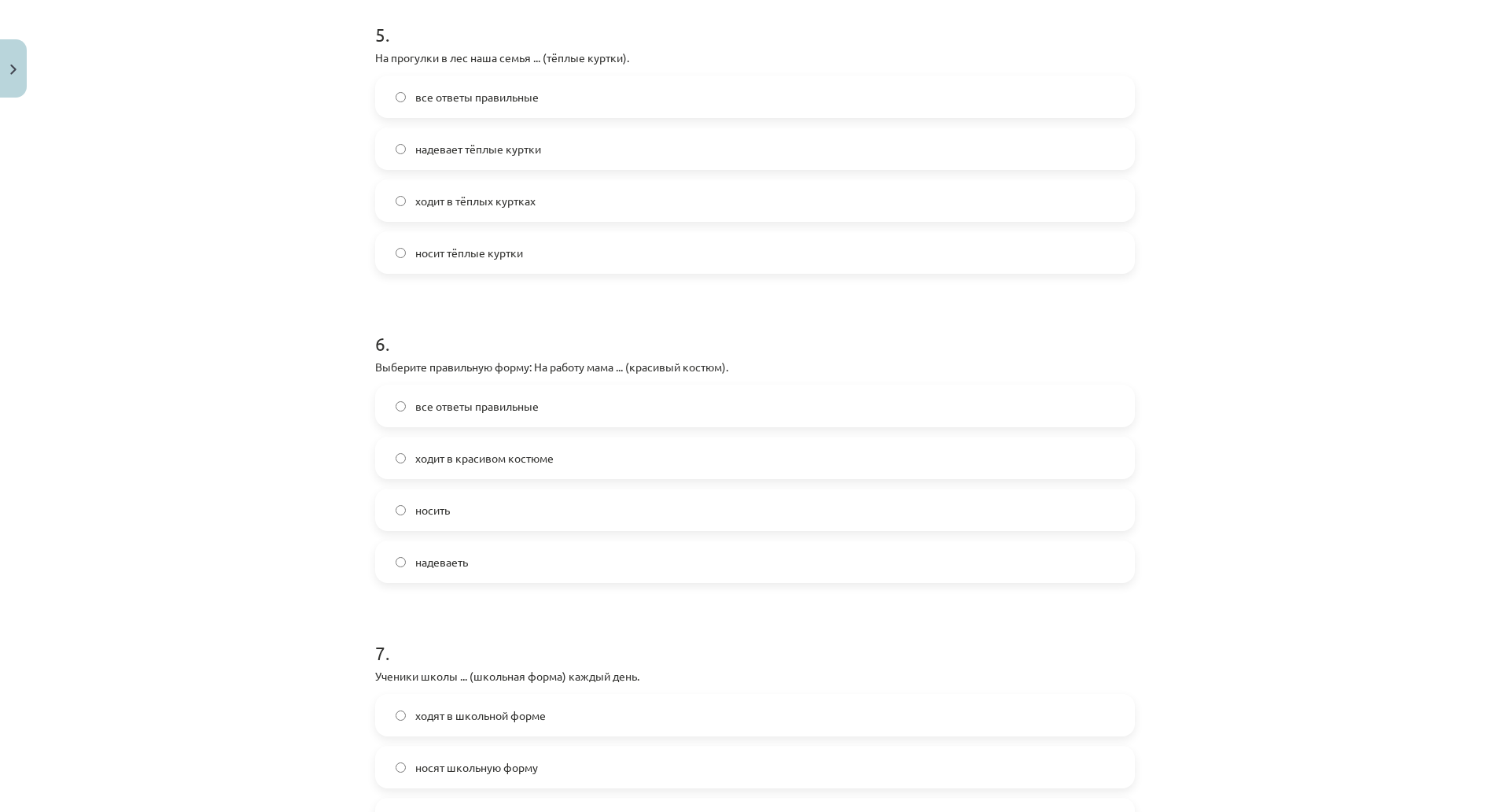
click at [469, 455] on span "ходит в красивом костюме" at bounding box center [485, 457] width 139 height 17
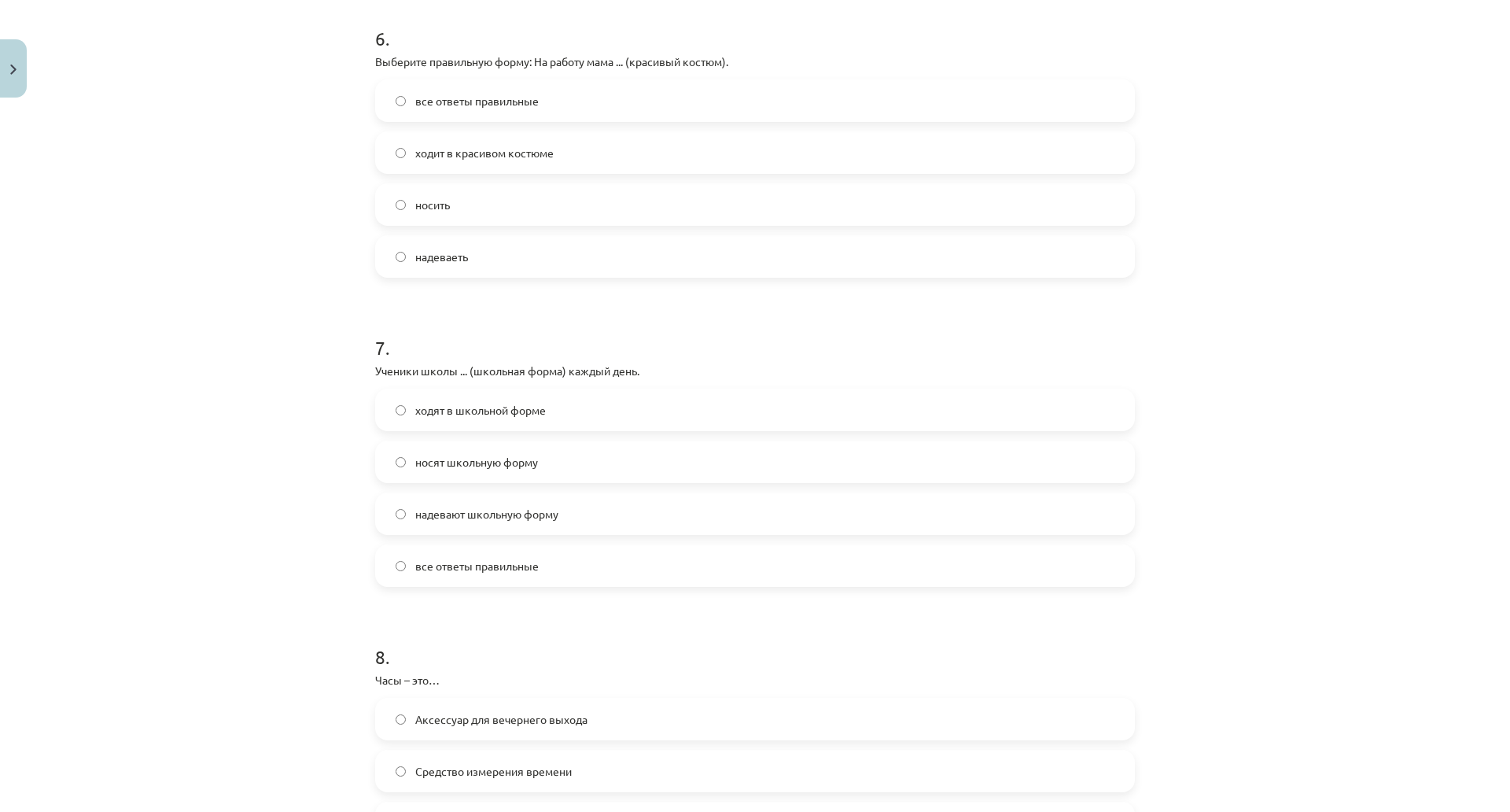
scroll to position [1867, 0]
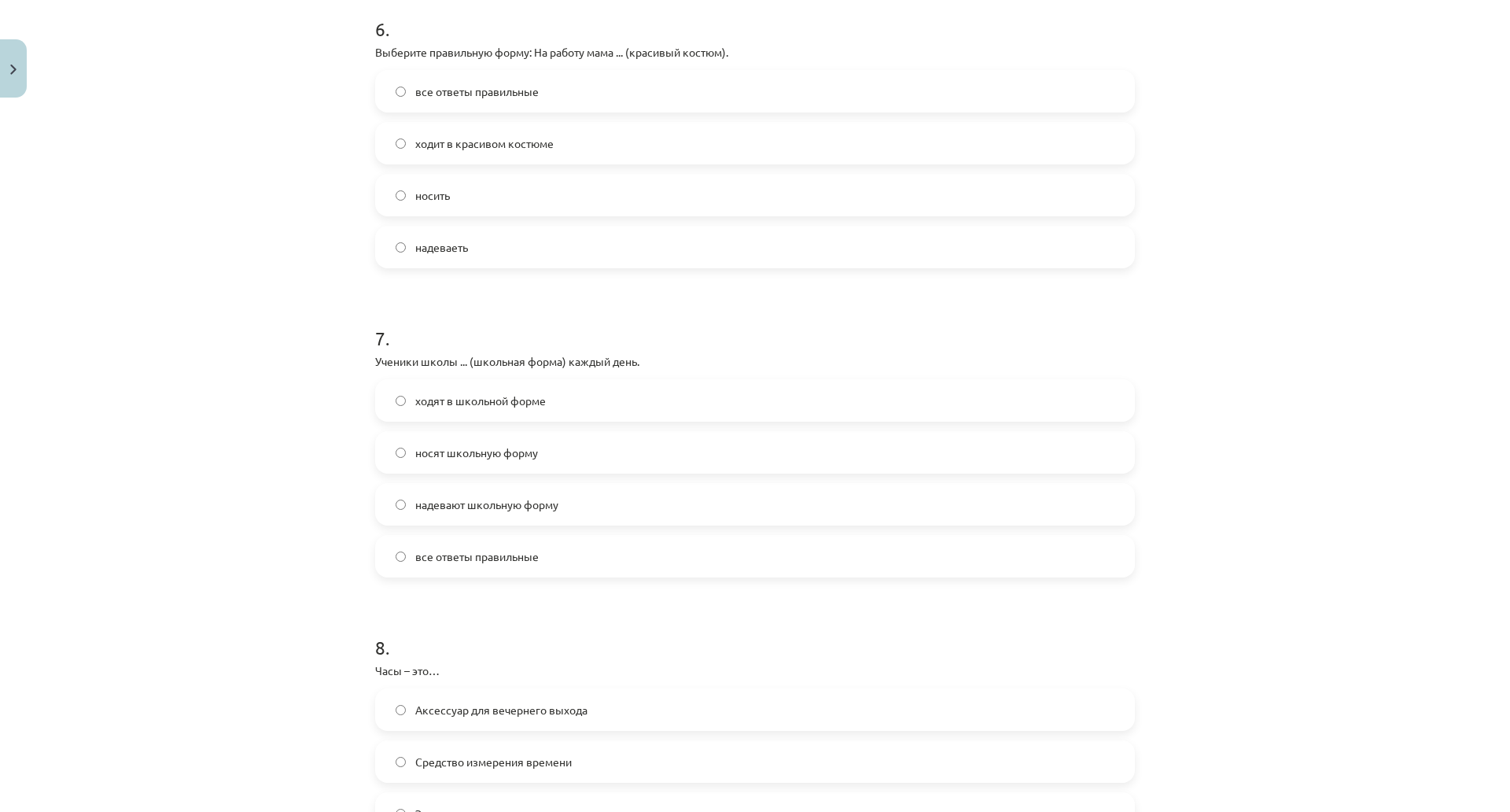
click at [444, 559] on span "все ответы правильные" at bounding box center [477, 556] width 123 height 17
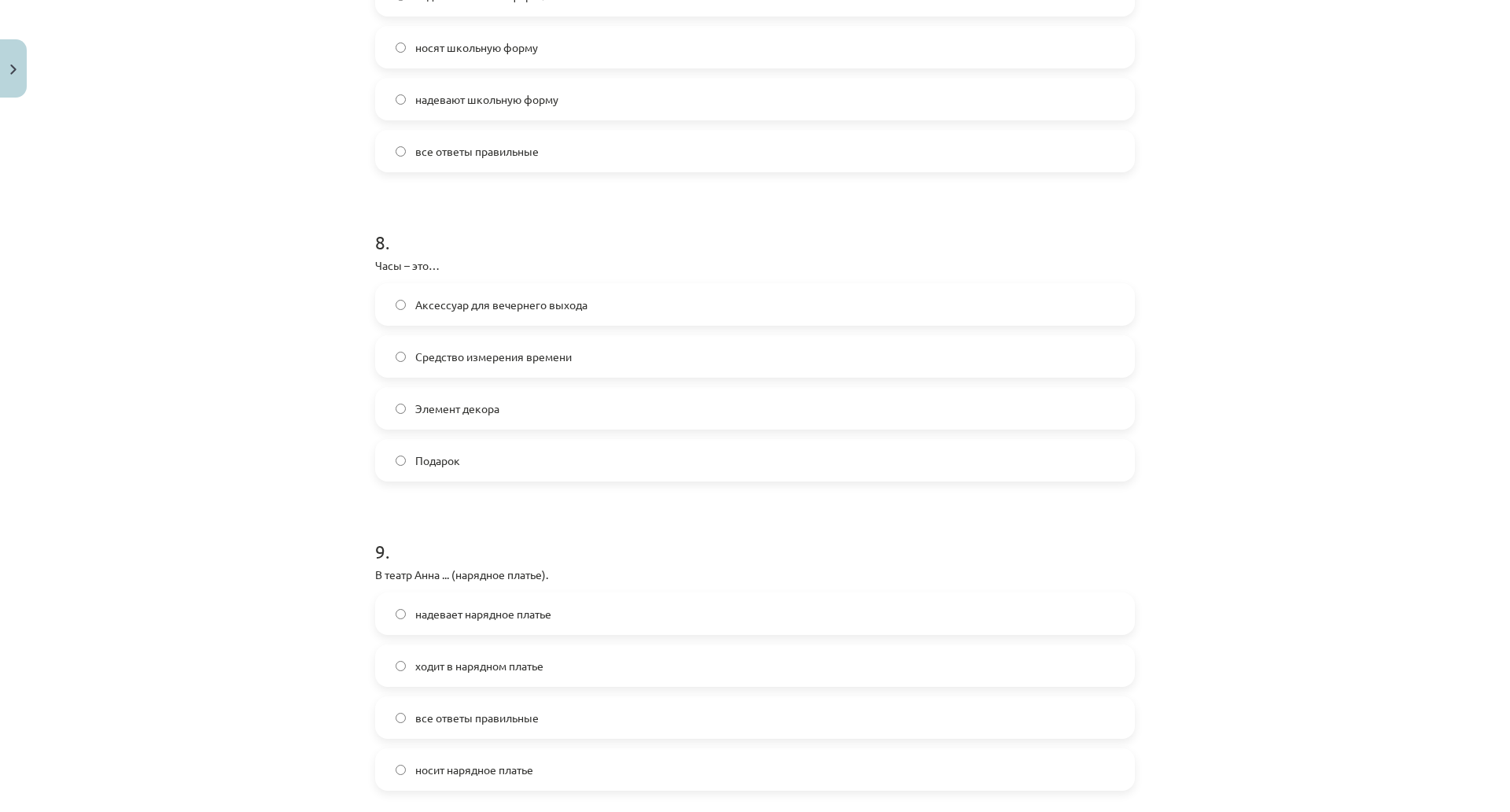
scroll to position [2339, 0]
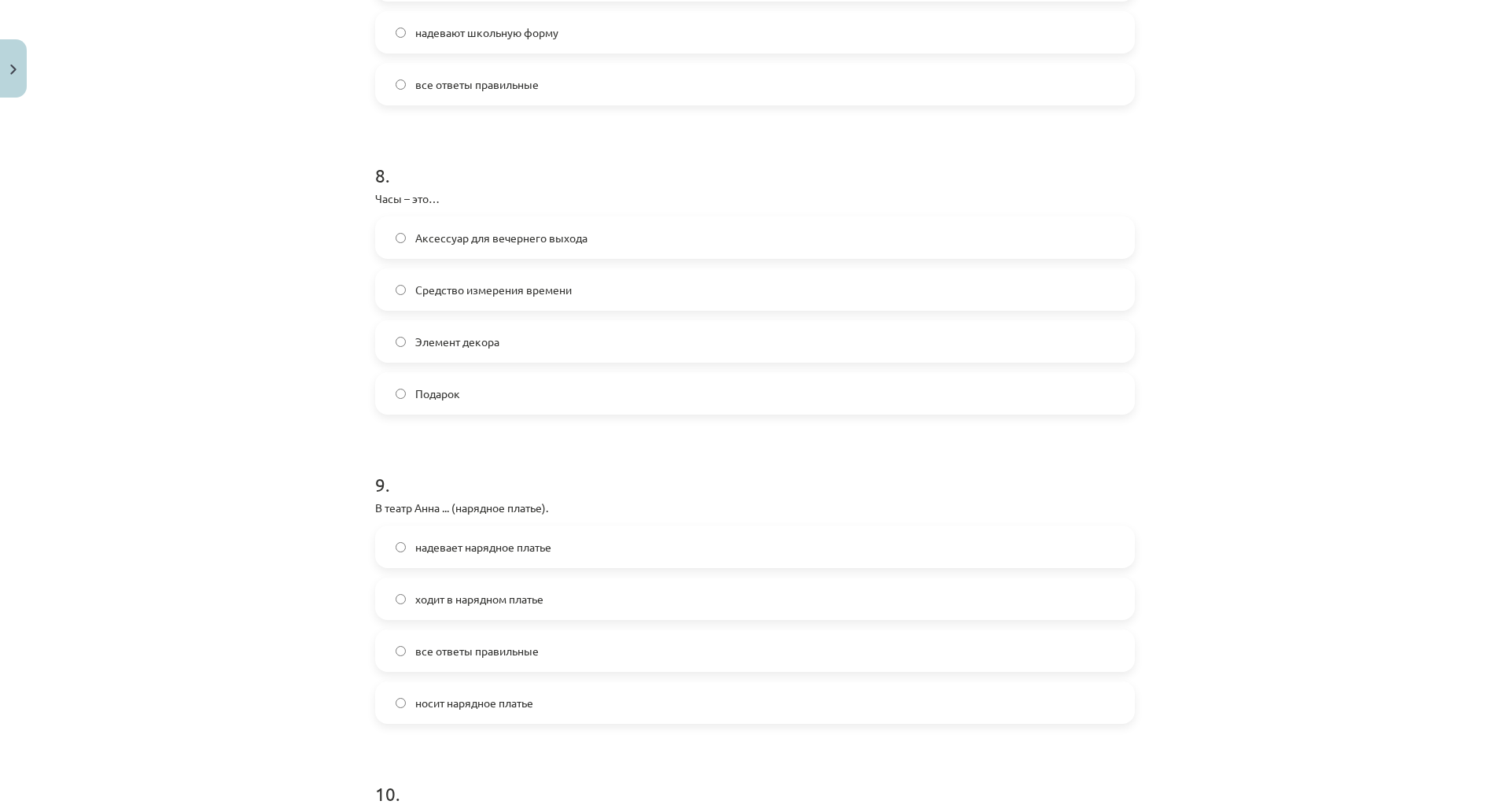
click at [479, 288] on span "Средство измерения времени" at bounding box center [494, 289] width 156 height 17
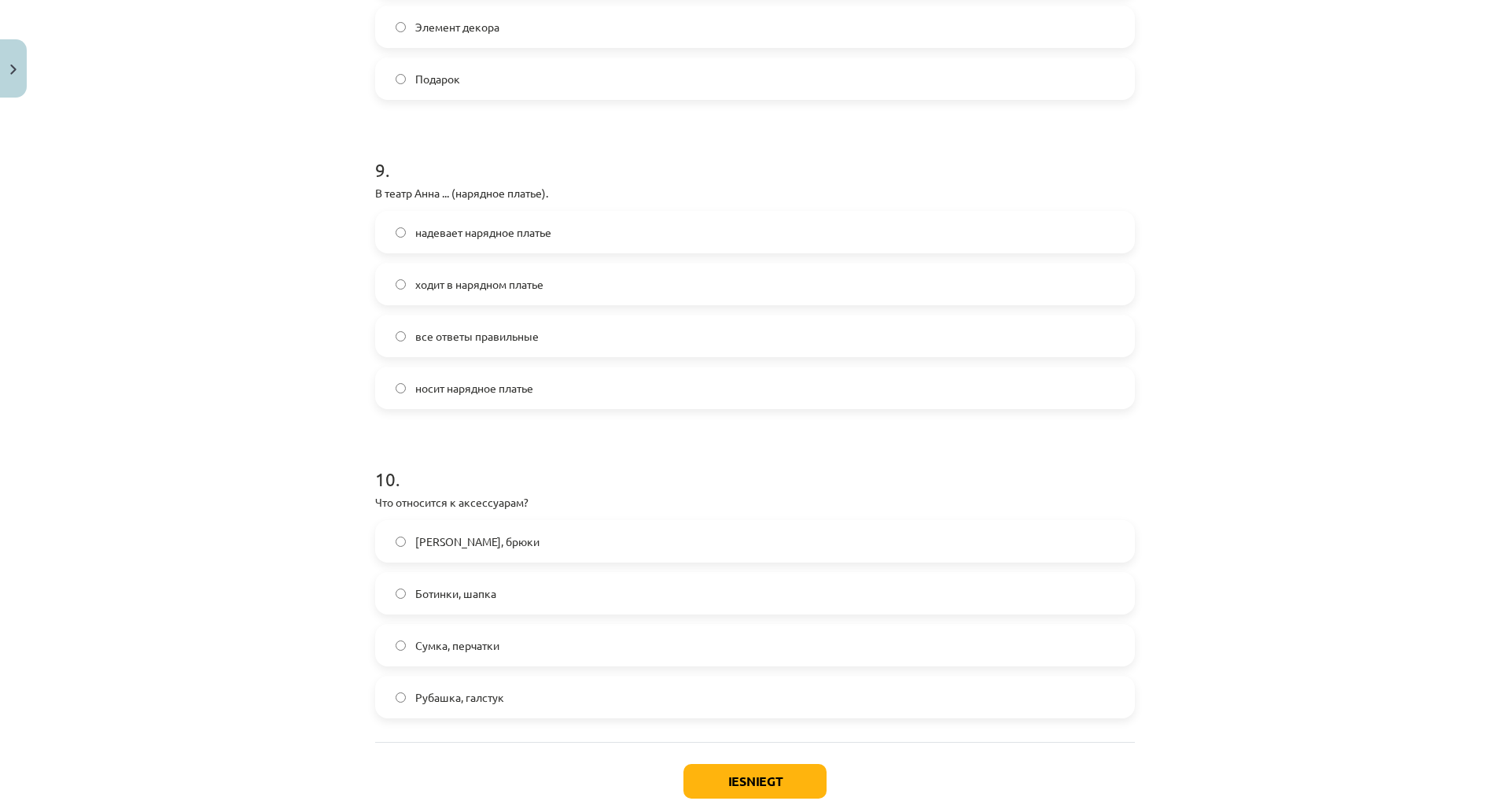
click at [457, 340] on span "все ответы правильные" at bounding box center [477, 336] width 123 height 17
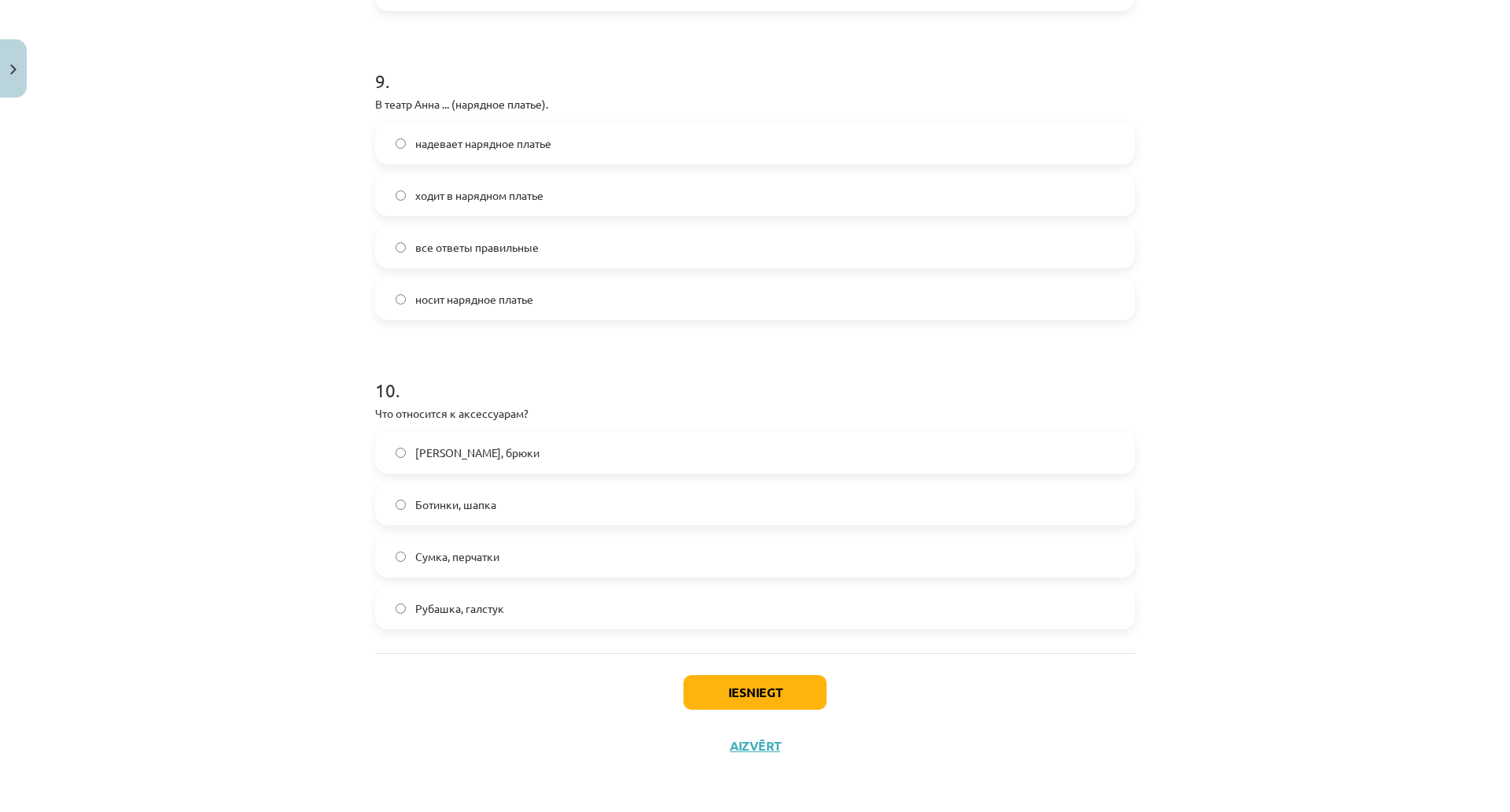
scroll to position [2811, 0]
click at [455, 548] on span "Сумка, перчатки" at bounding box center [457, 556] width 84 height 17
click at [743, 675] on button "Iesniegt" at bounding box center [755, 692] width 143 height 34
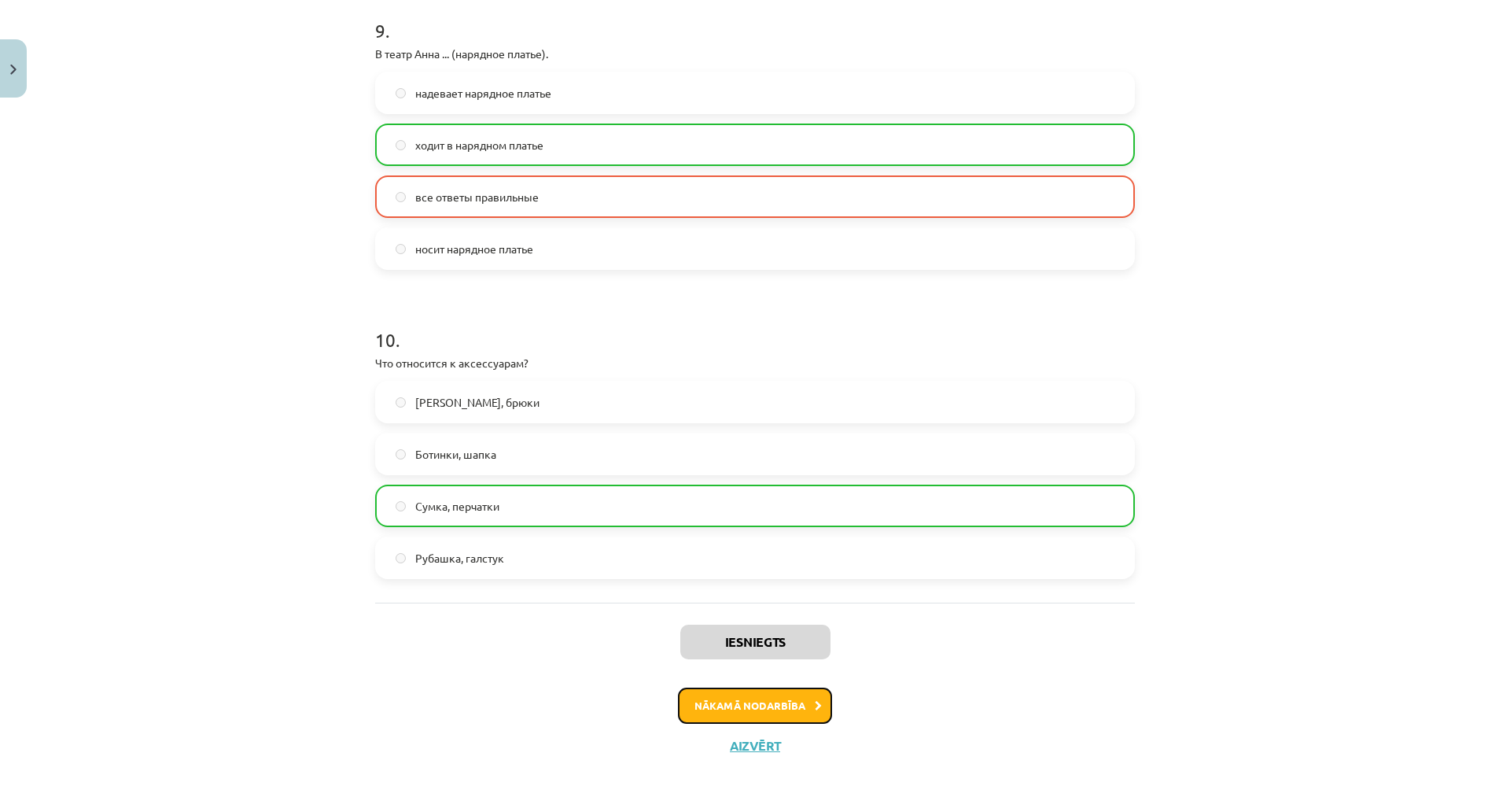
click at [787, 687] on button "Nākamā nodarbība" at bounding box center [755, 705] width 154 height 36
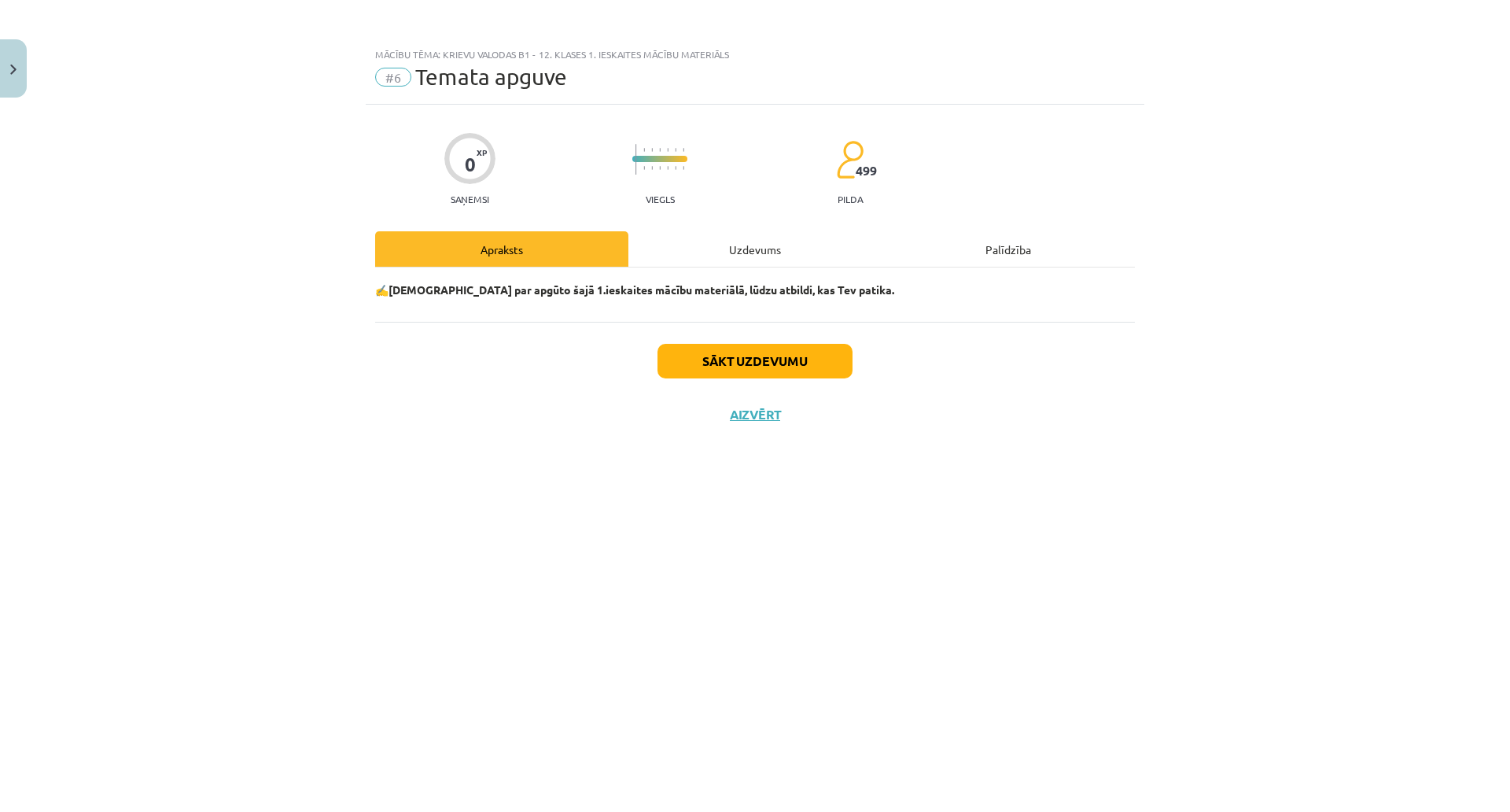
click at [763, 258] on div "Uzdevums" at bounding box center [755, 249] width 253 height 35
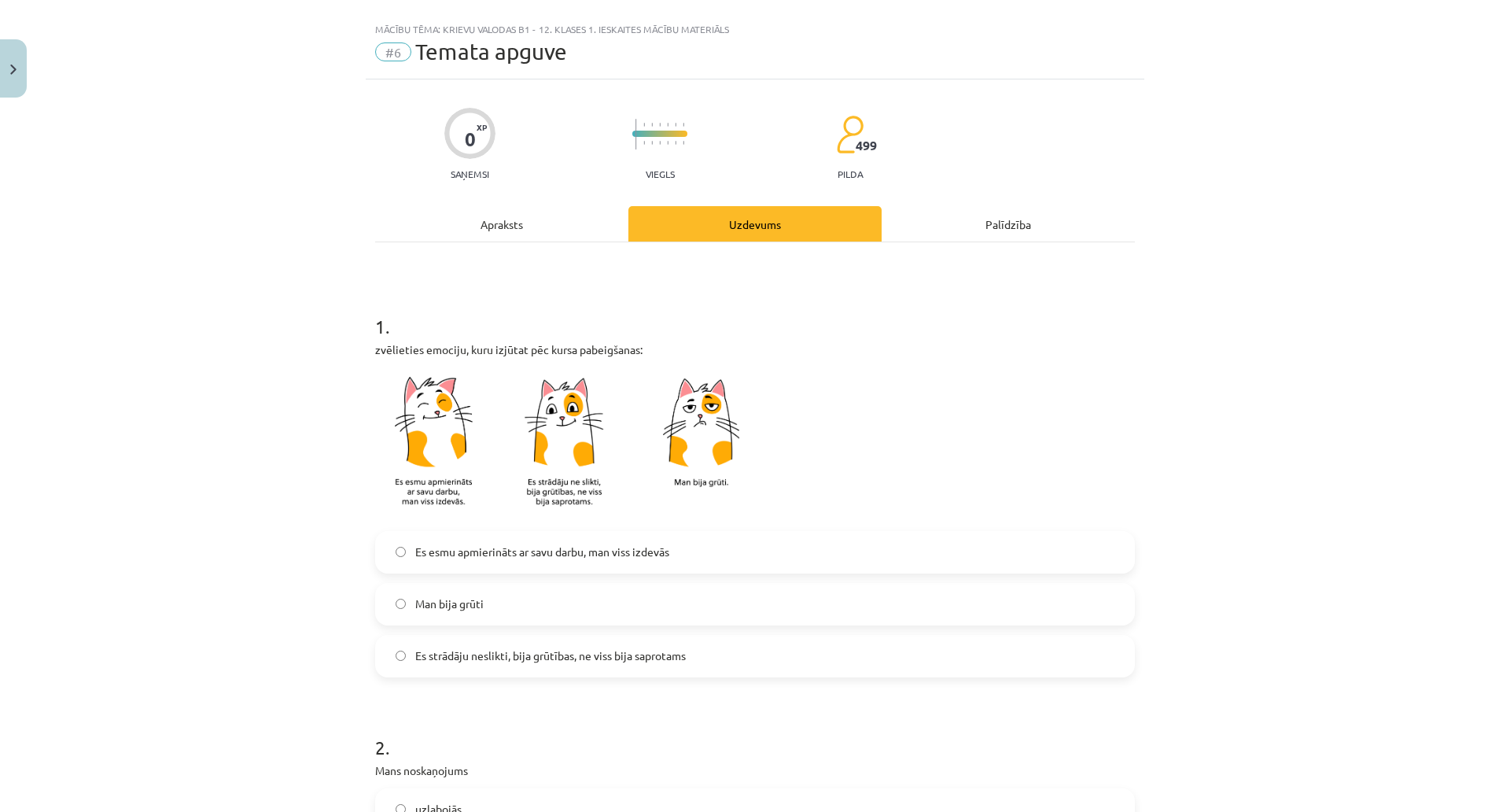
scroll to position [78, 0]
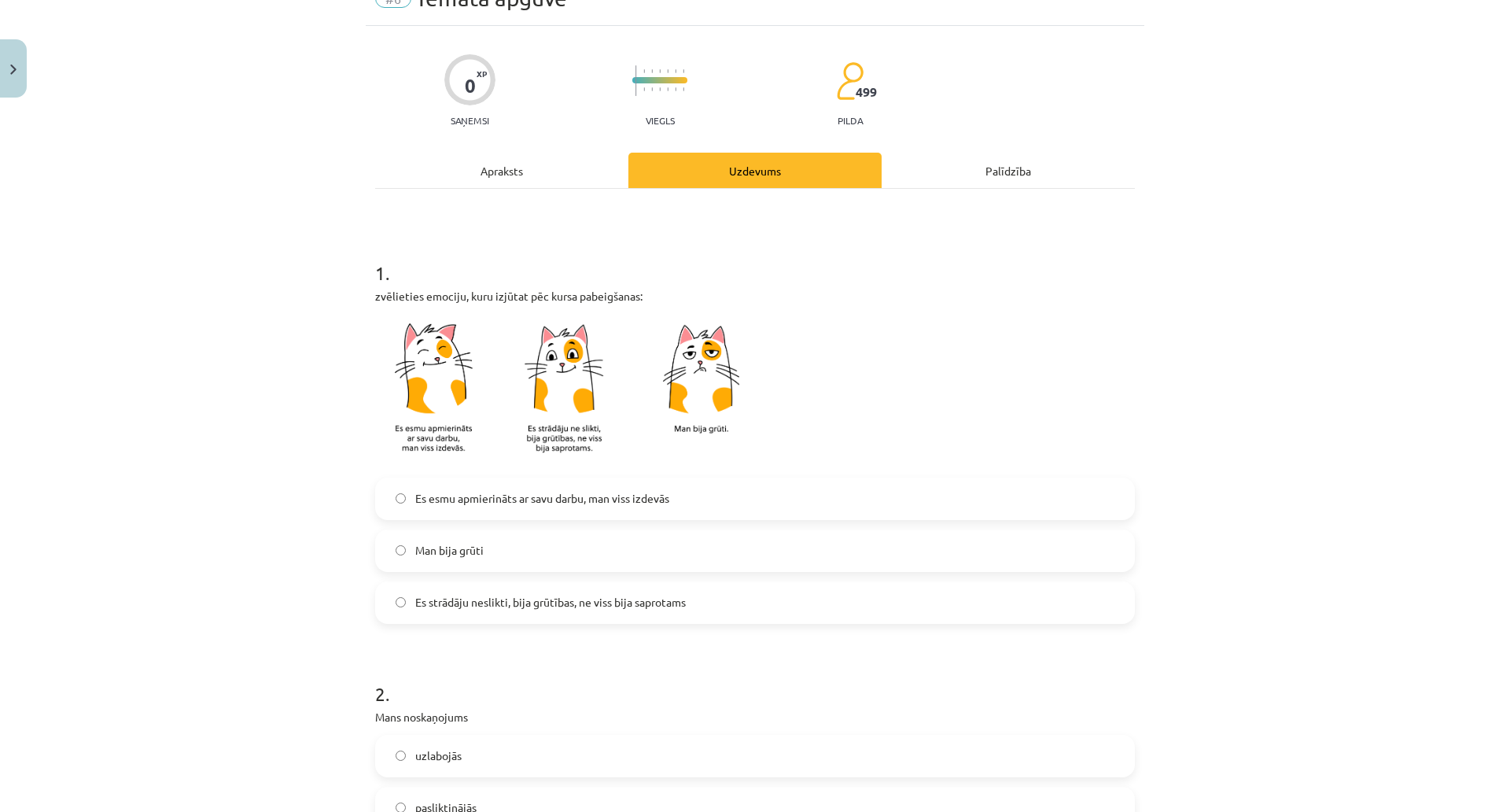
drag, startPoint x: 463, startPoint y: 438, endPoint x: 333, endPoint y: 473, distance: 134.6
click at [512, 485] on label "Я доволен своей работой, мне все удалось." at bounding box center [755, 498] width 756 height 39
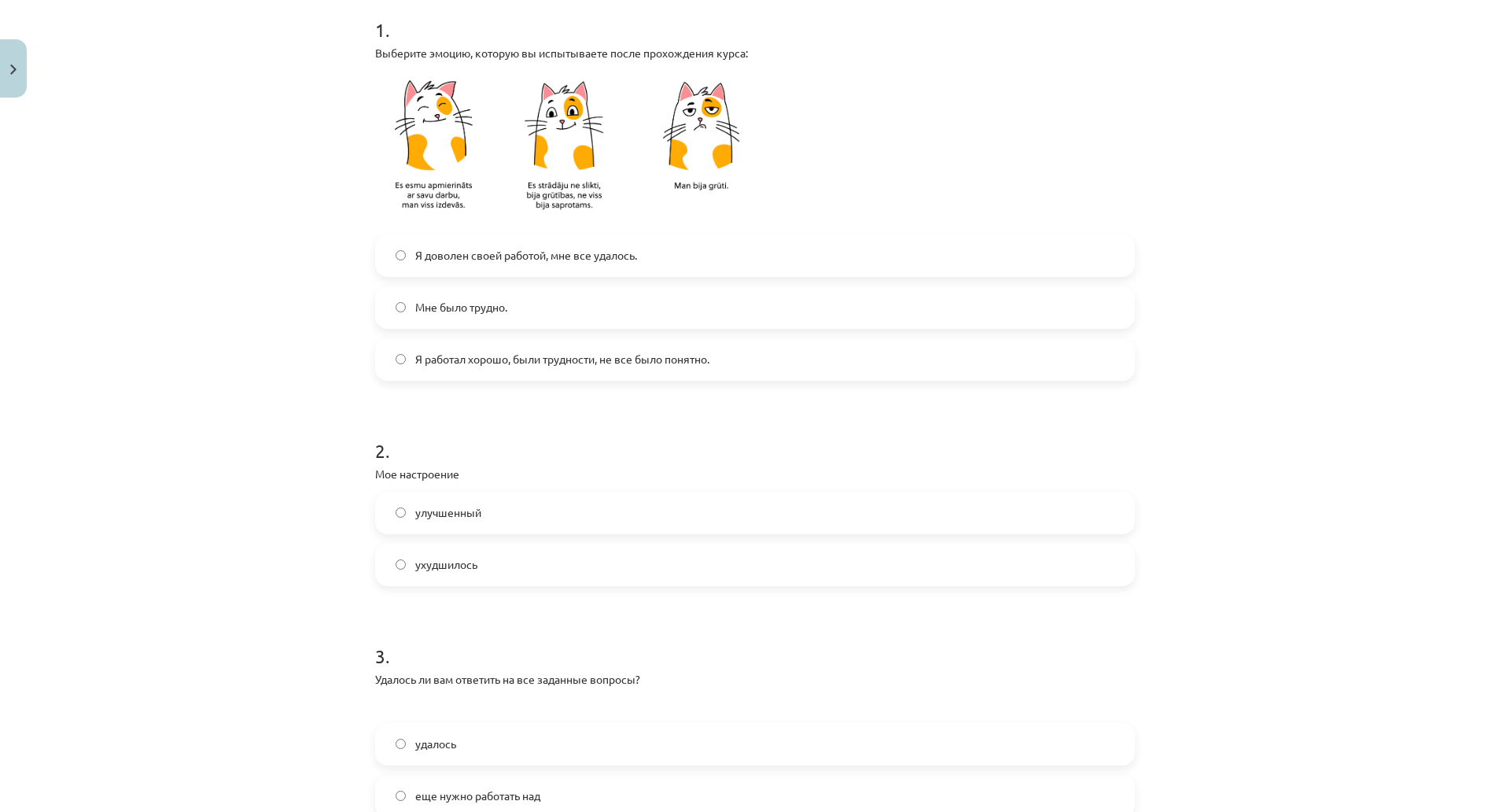
scroll to position [393, 0]
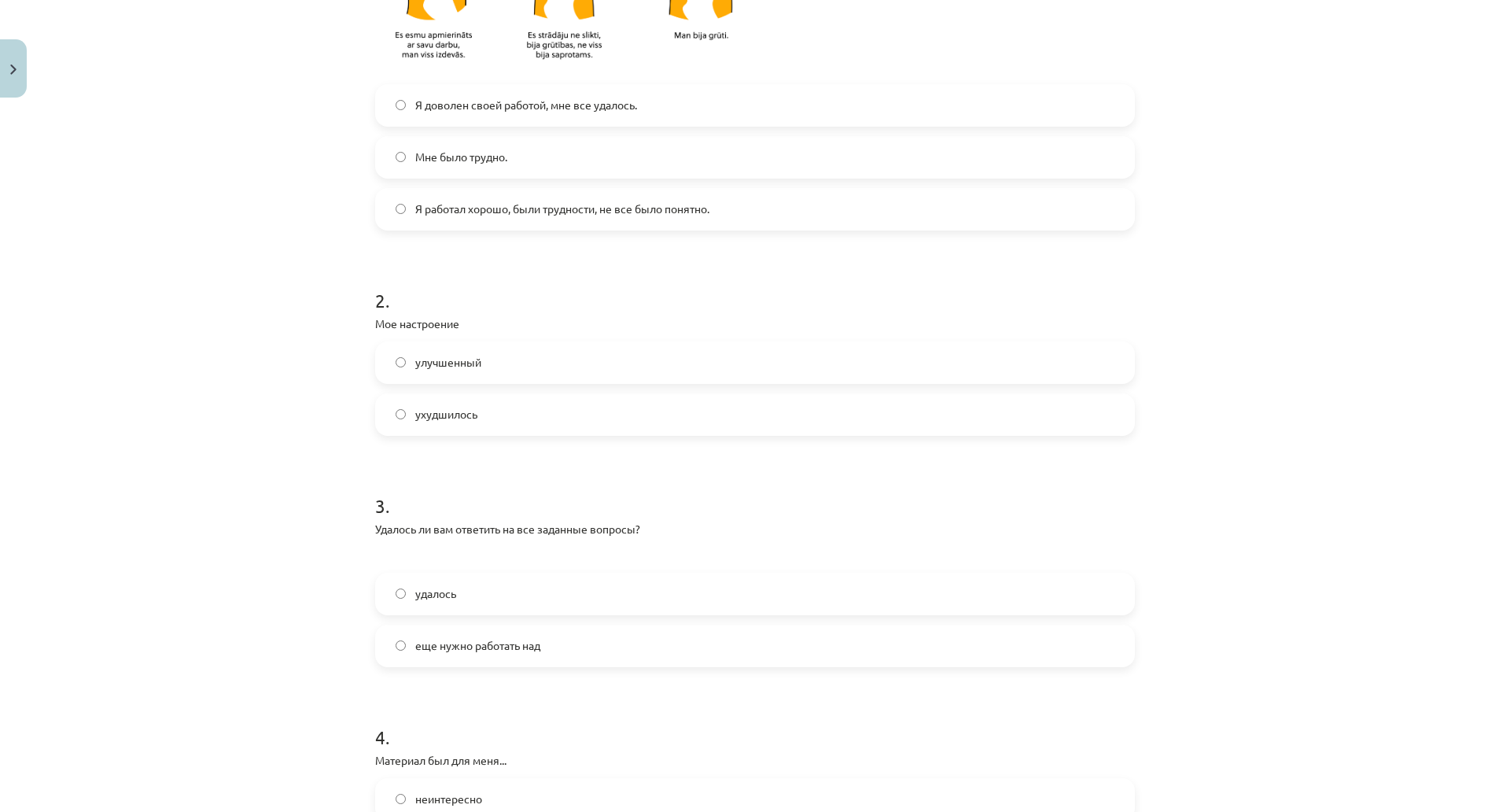
click at [431, 357] on font "улучшенный" at bounding box center [449, 362] width 66 height 14
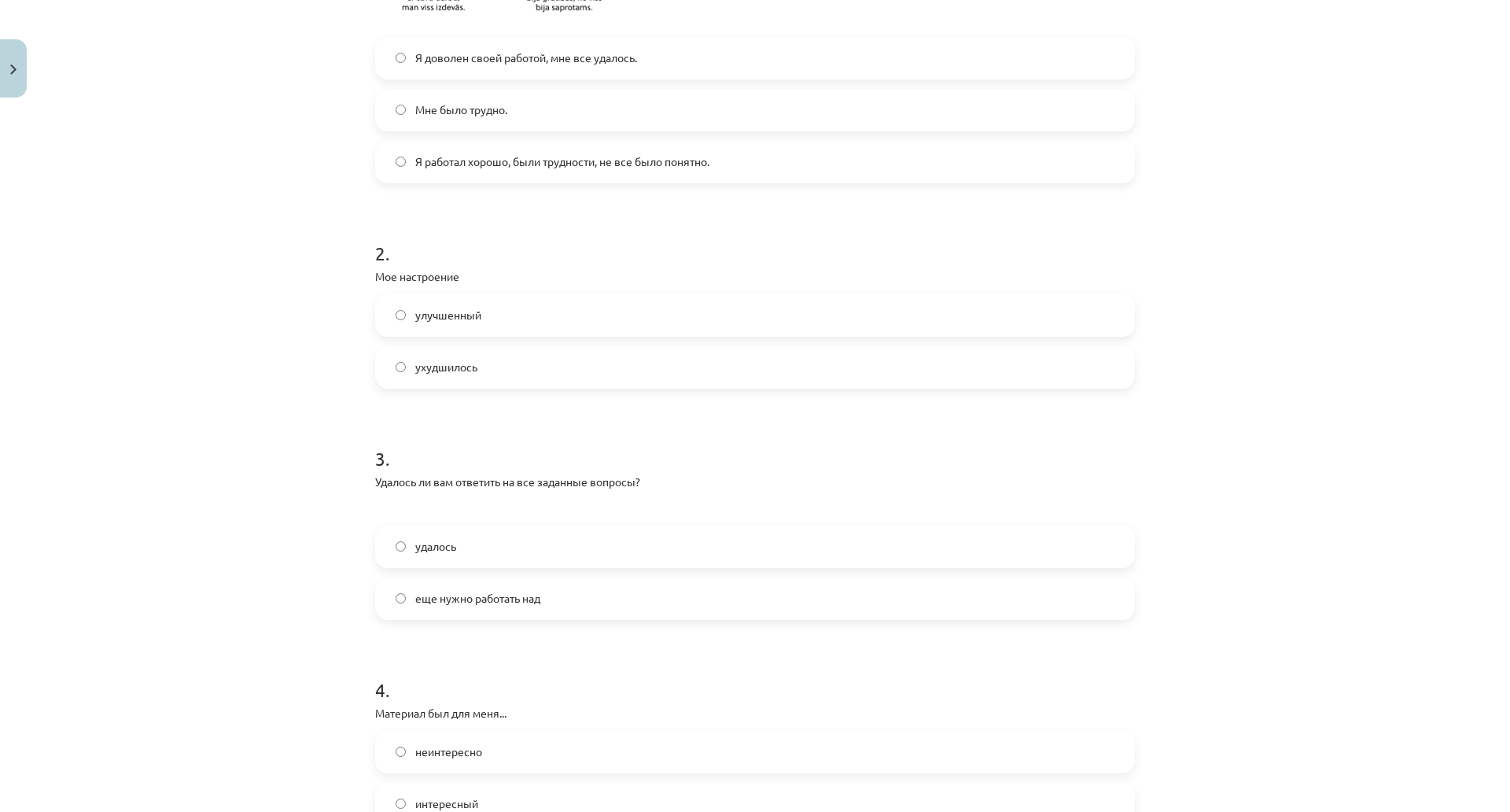
scroll to position [787, 0]
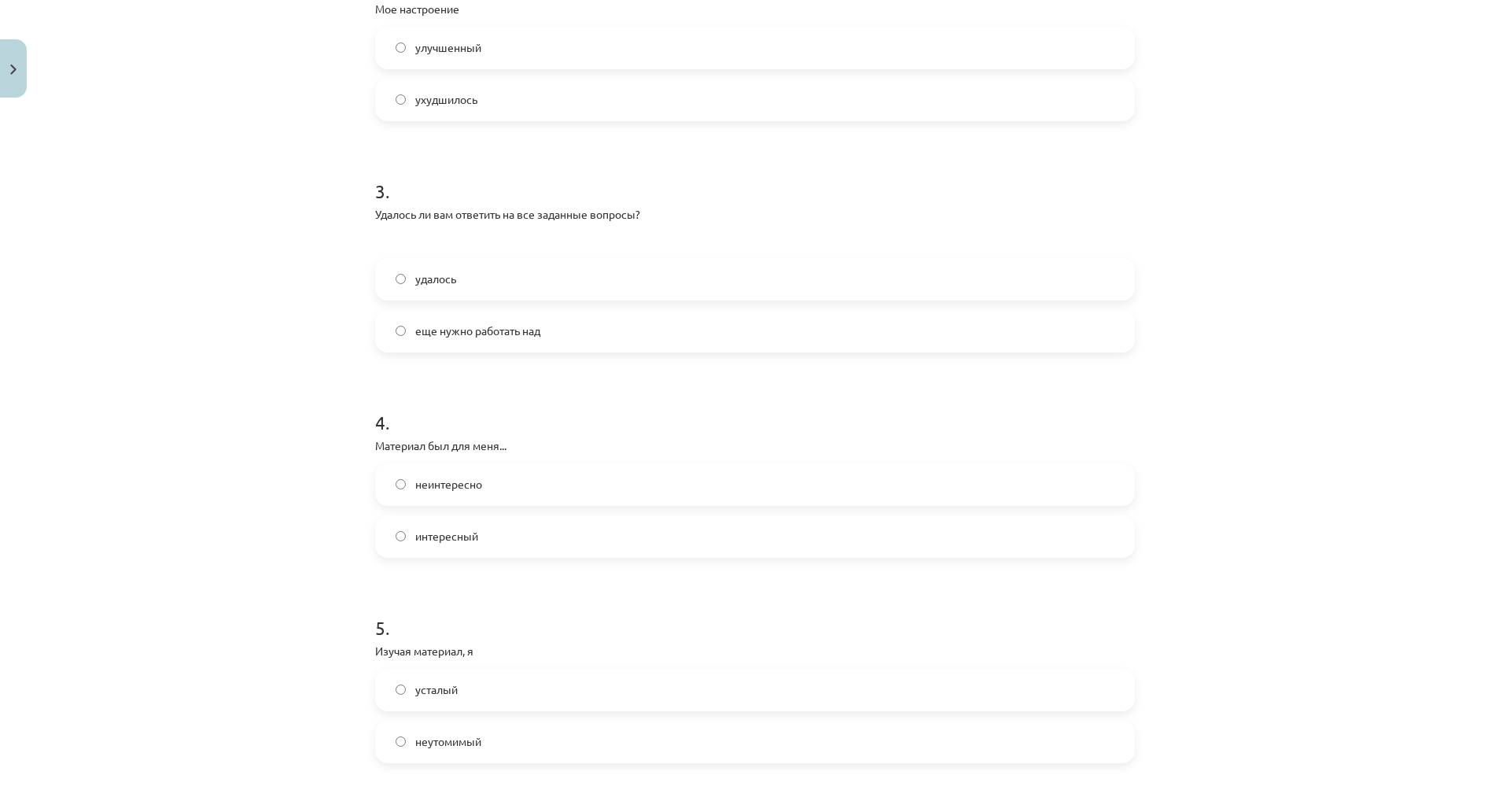
click at [449, 278] on font "удалось" at bounding box center [436, 278] width 41 height 14
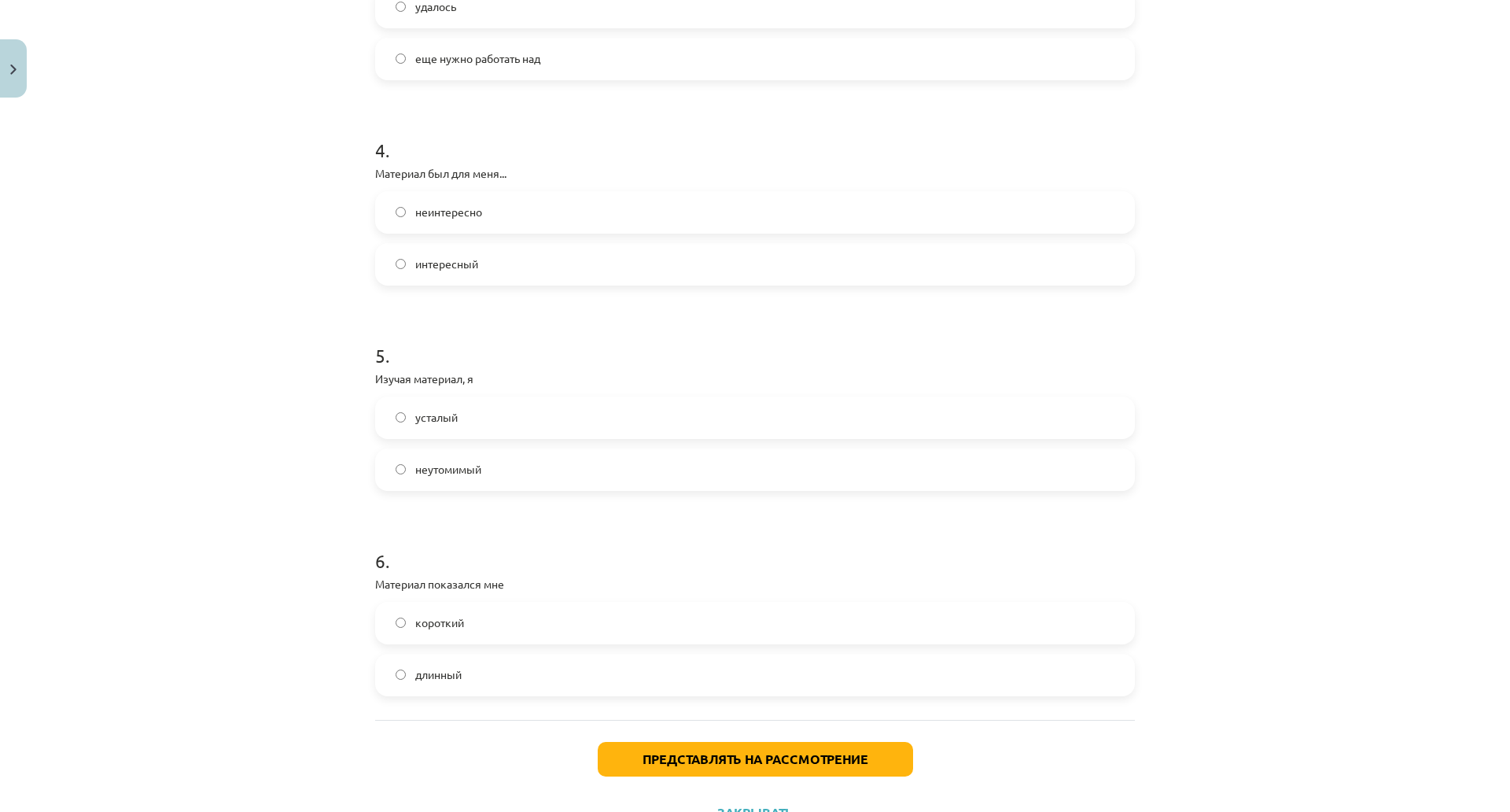
scroll to position [1101, 0]
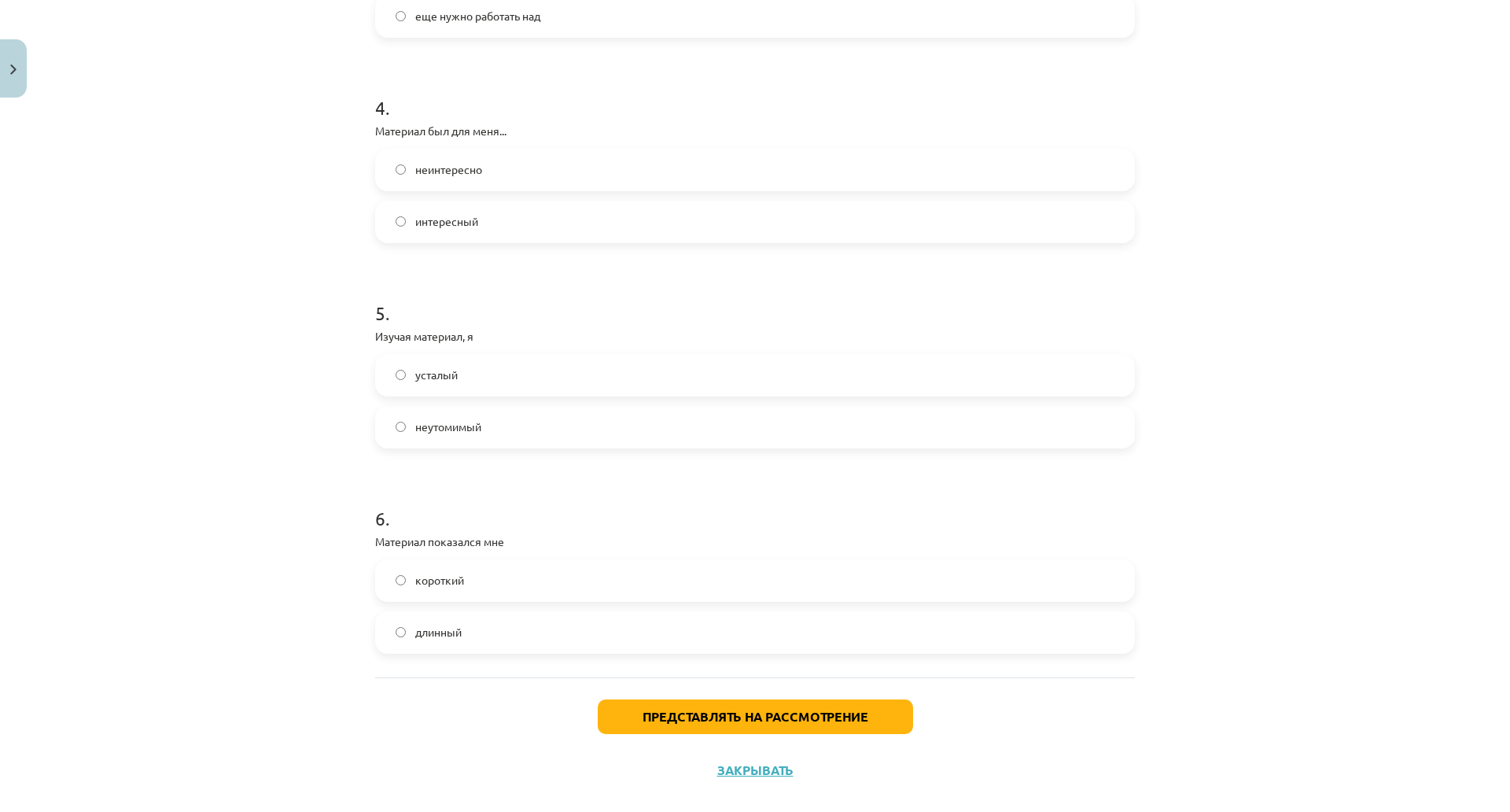
click at [442, 168] on font "неинтересно" at bounding box center [449, 169] width 66 height 14
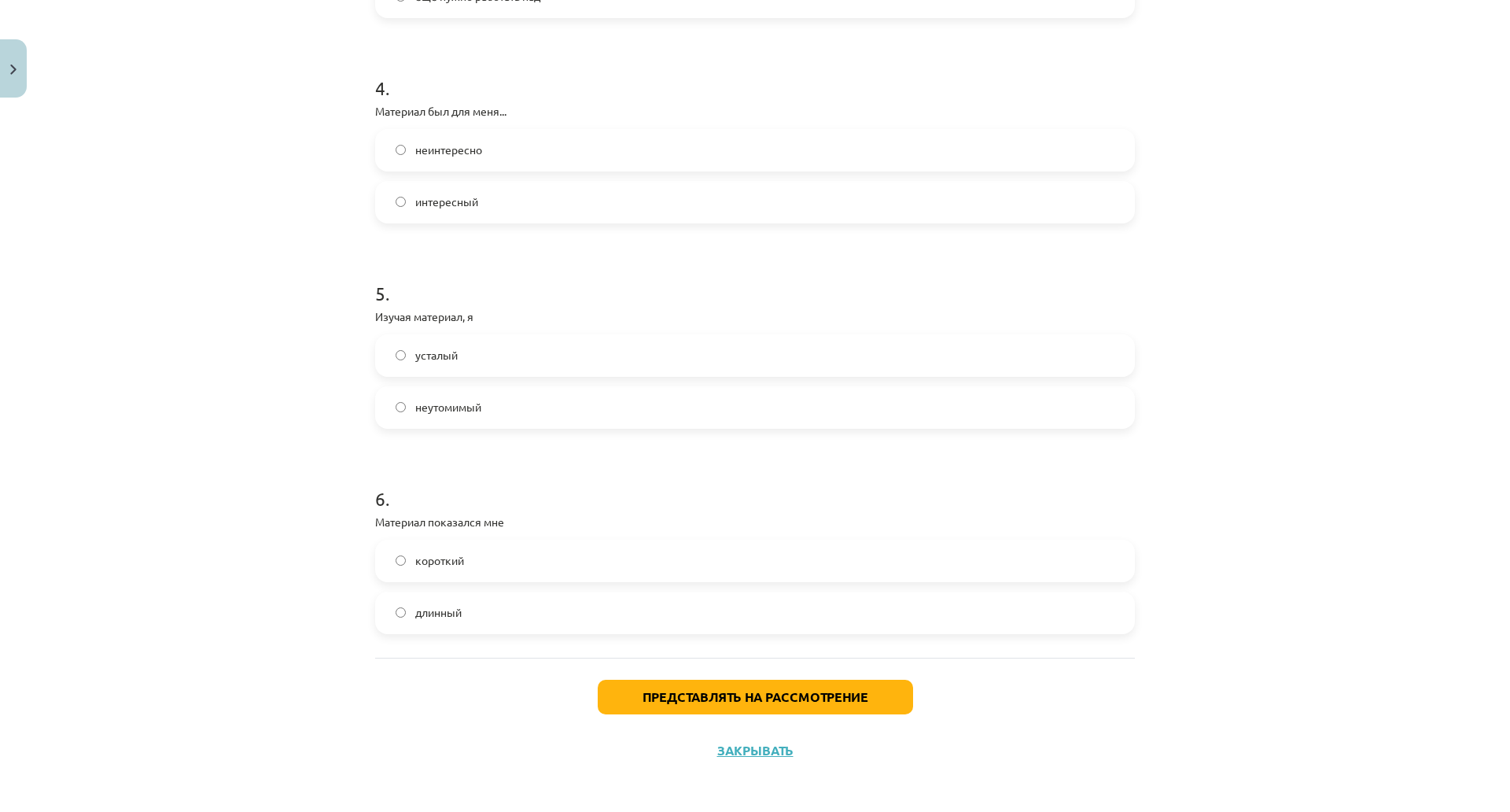
scroll to position [1194, 0]
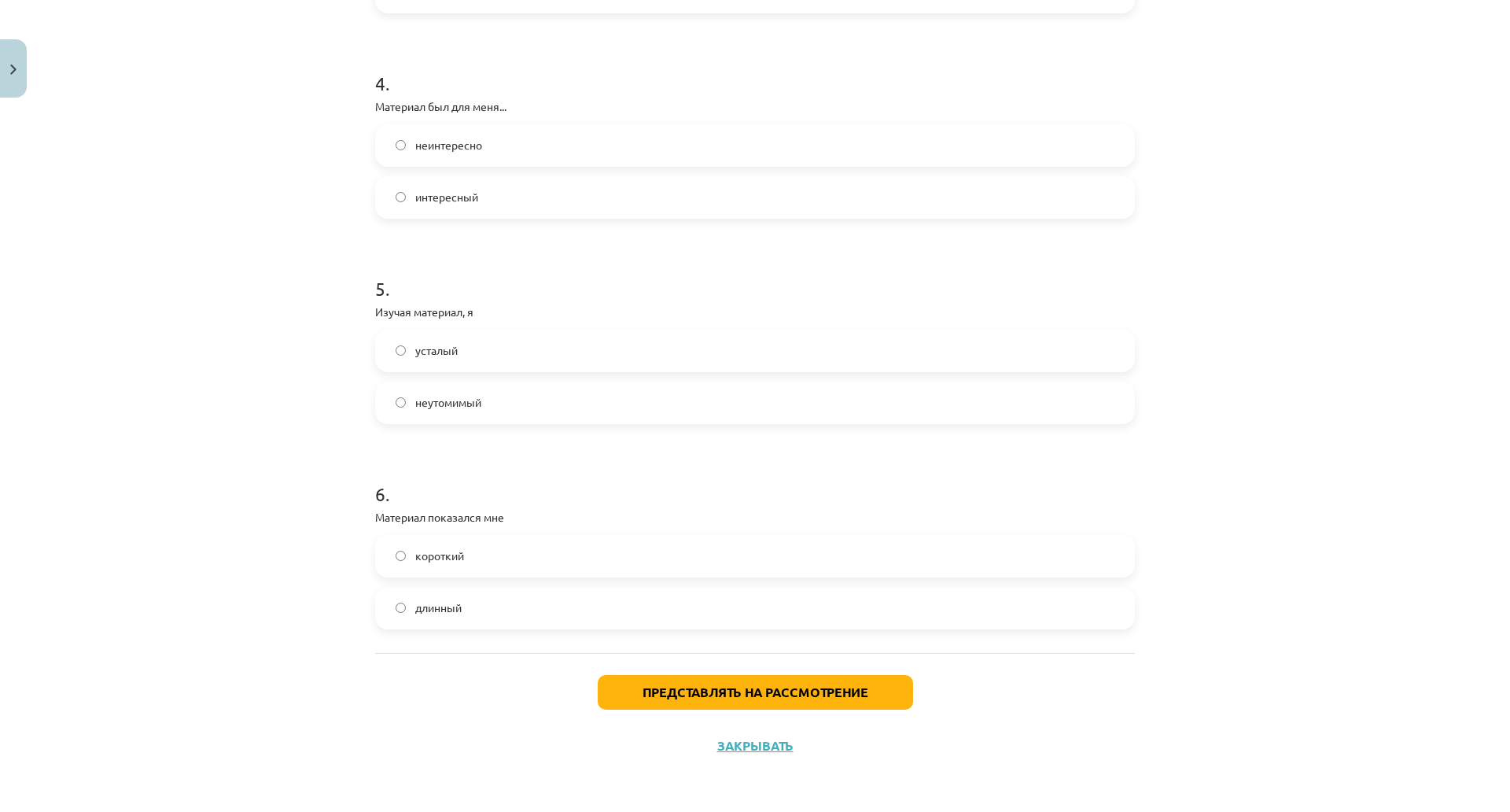
click at [450, 395] on font "неутомимый" at bounding box center [449, 402] width 66 height 14
click at [444, 548] on font "короткий" at bounding box center [440, 555] width 49 height 14
click at [446, 600] on font "длинный" at bounding box center [438, 607] width 46 height 14
click at [690, 683] on font "Представлять на рассмотрение" at bounding box center [755, 691] width 226 height 17
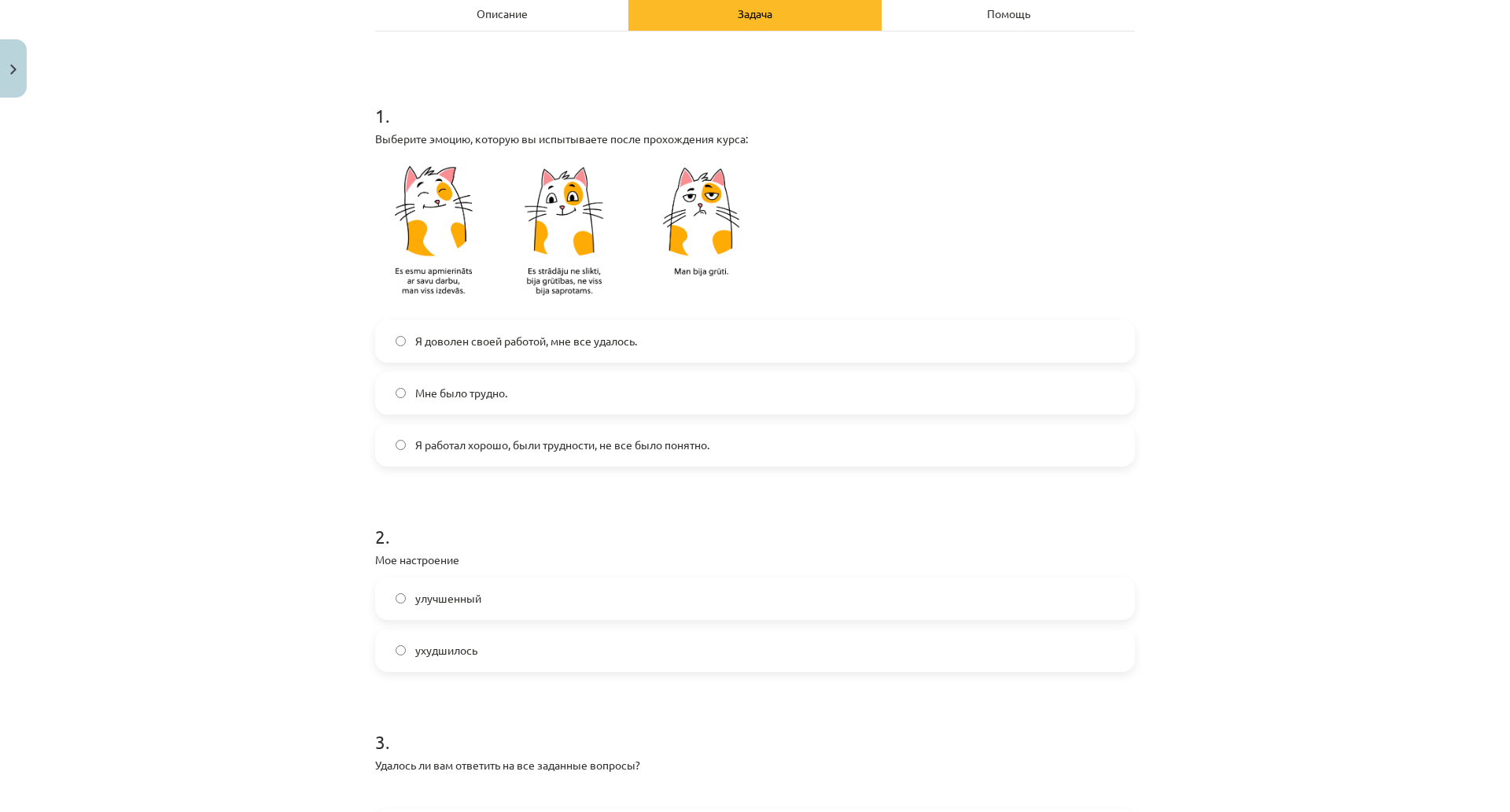
scroll to position [0, 0]
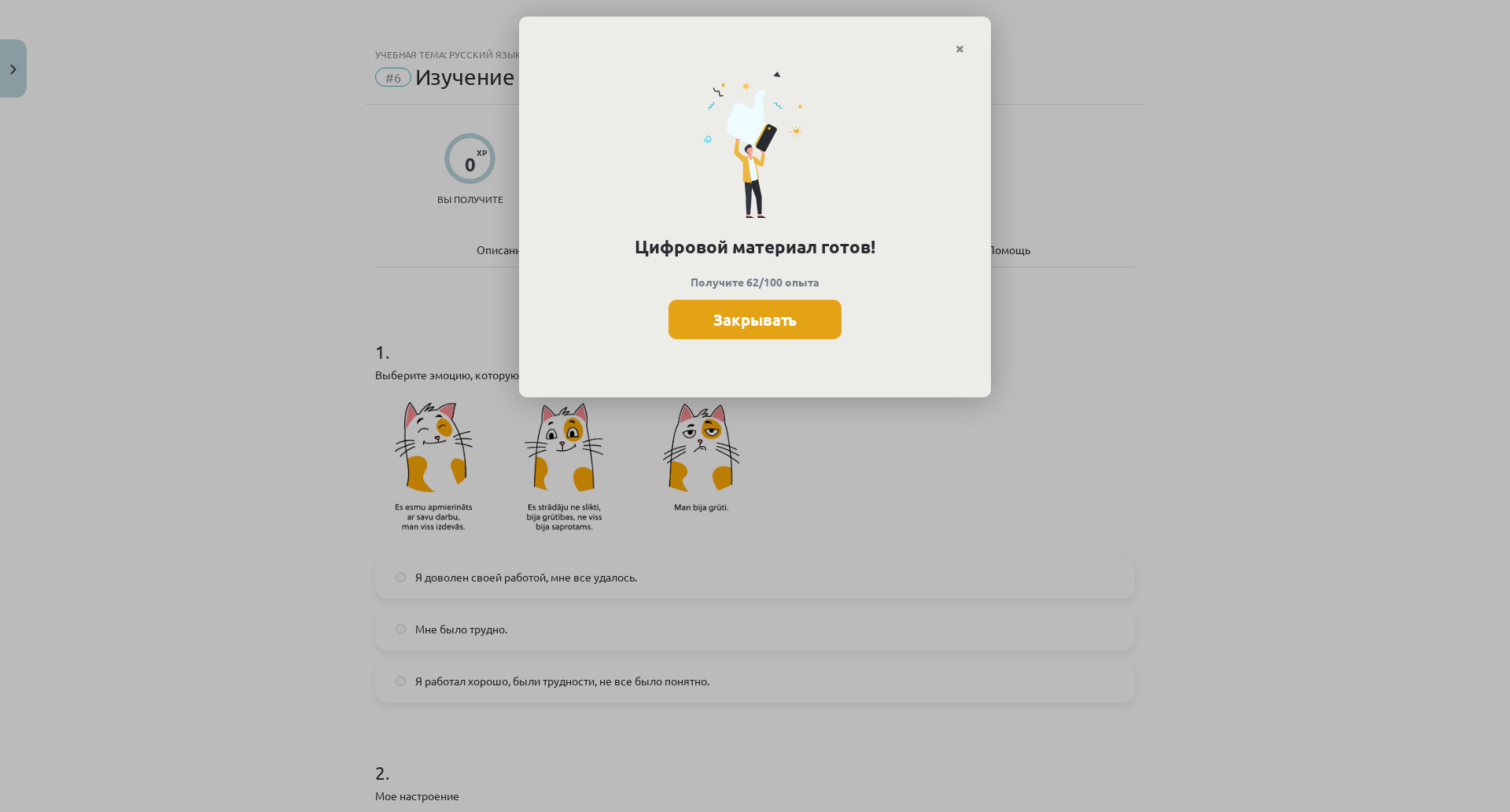
click at [744, 316] on font "Закрывать" at bounding box center [755, 319] width 83 height 21
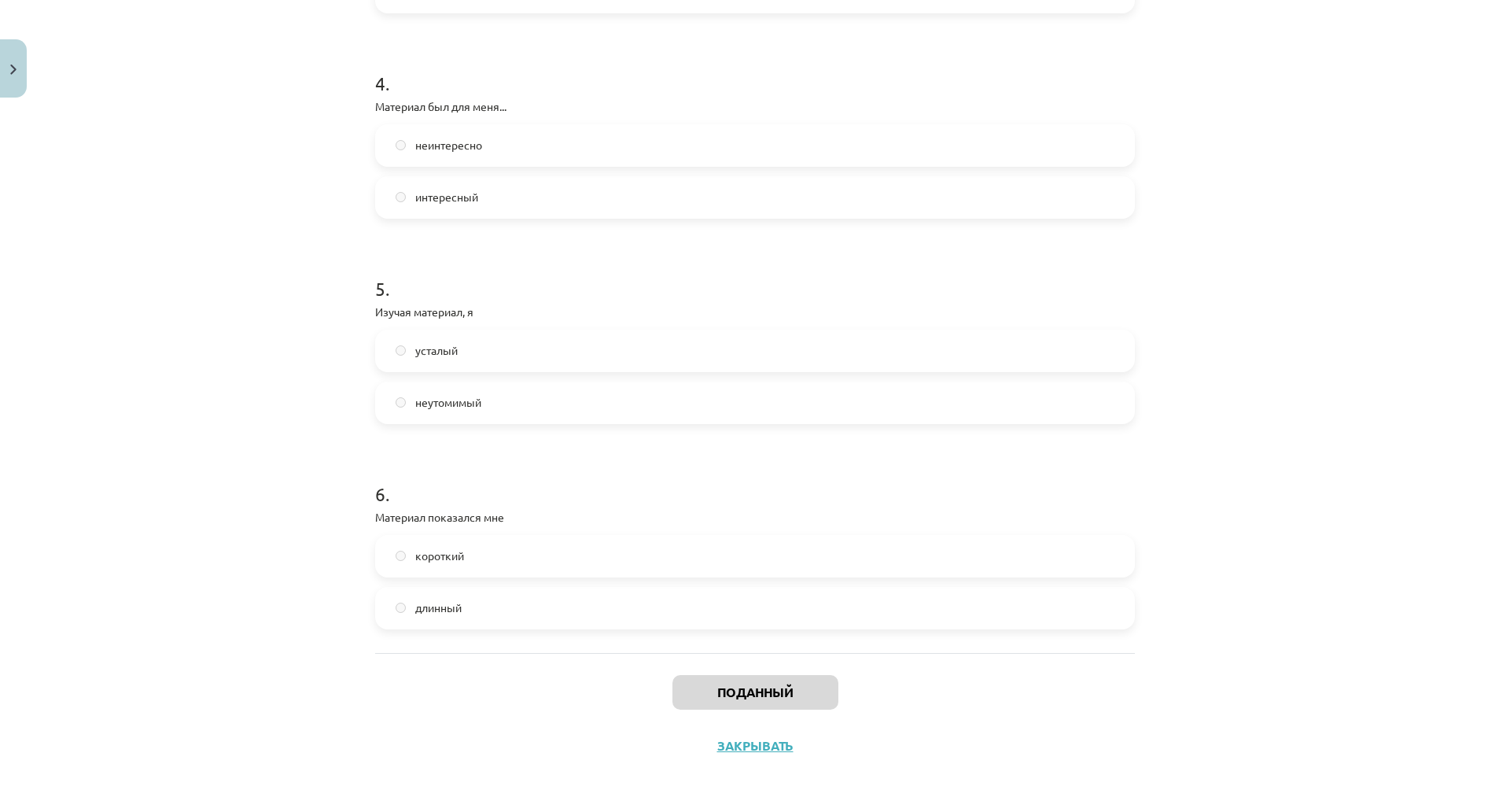
scroll to position [1194, 0]
click at [741, 737] on font "Закрывать" at bounding box center [755, 745] width 76 height 17
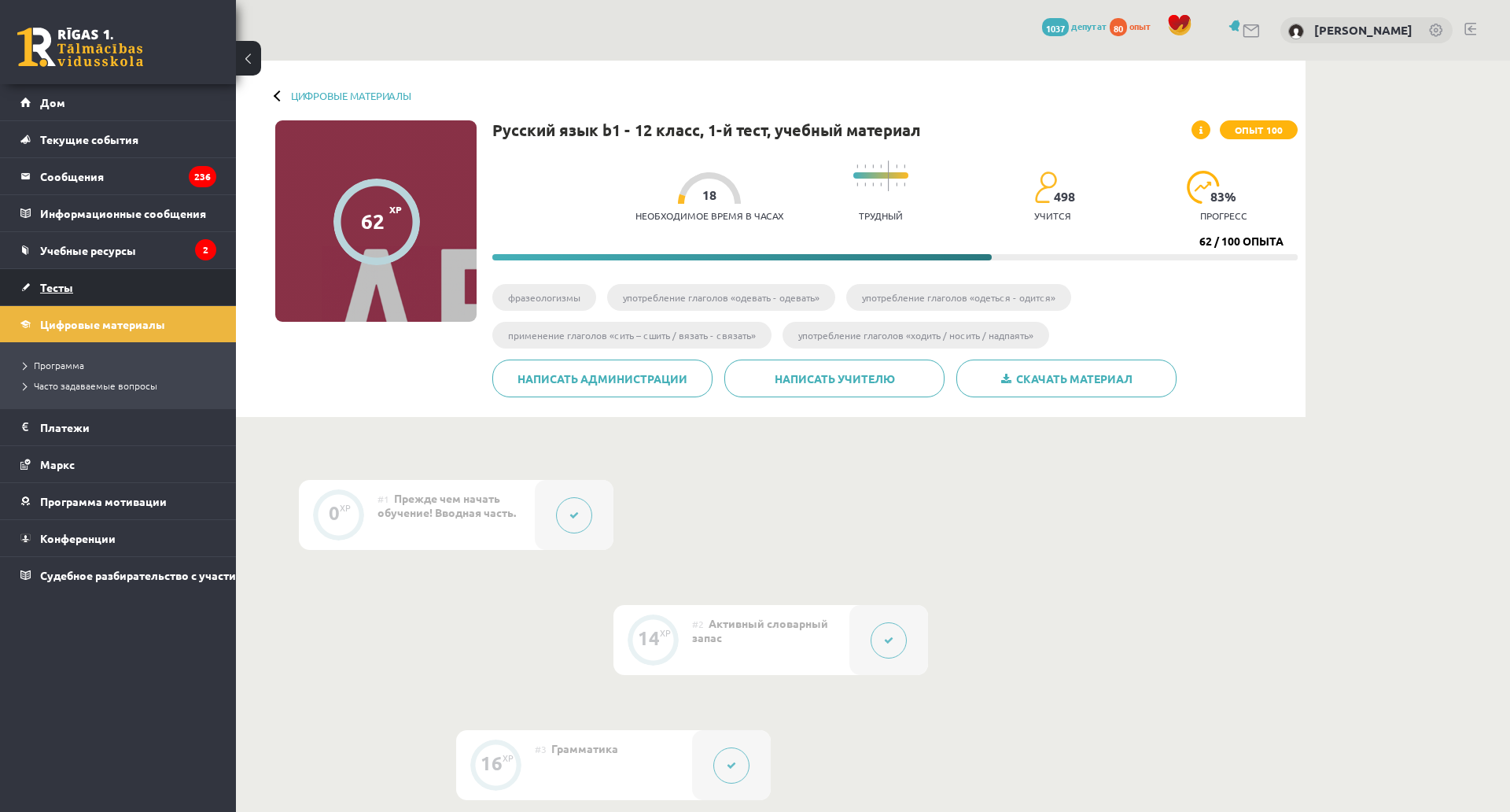
click at [58, 288] on font "Тесты" at bounding box center [57, 287] width 33 height 14
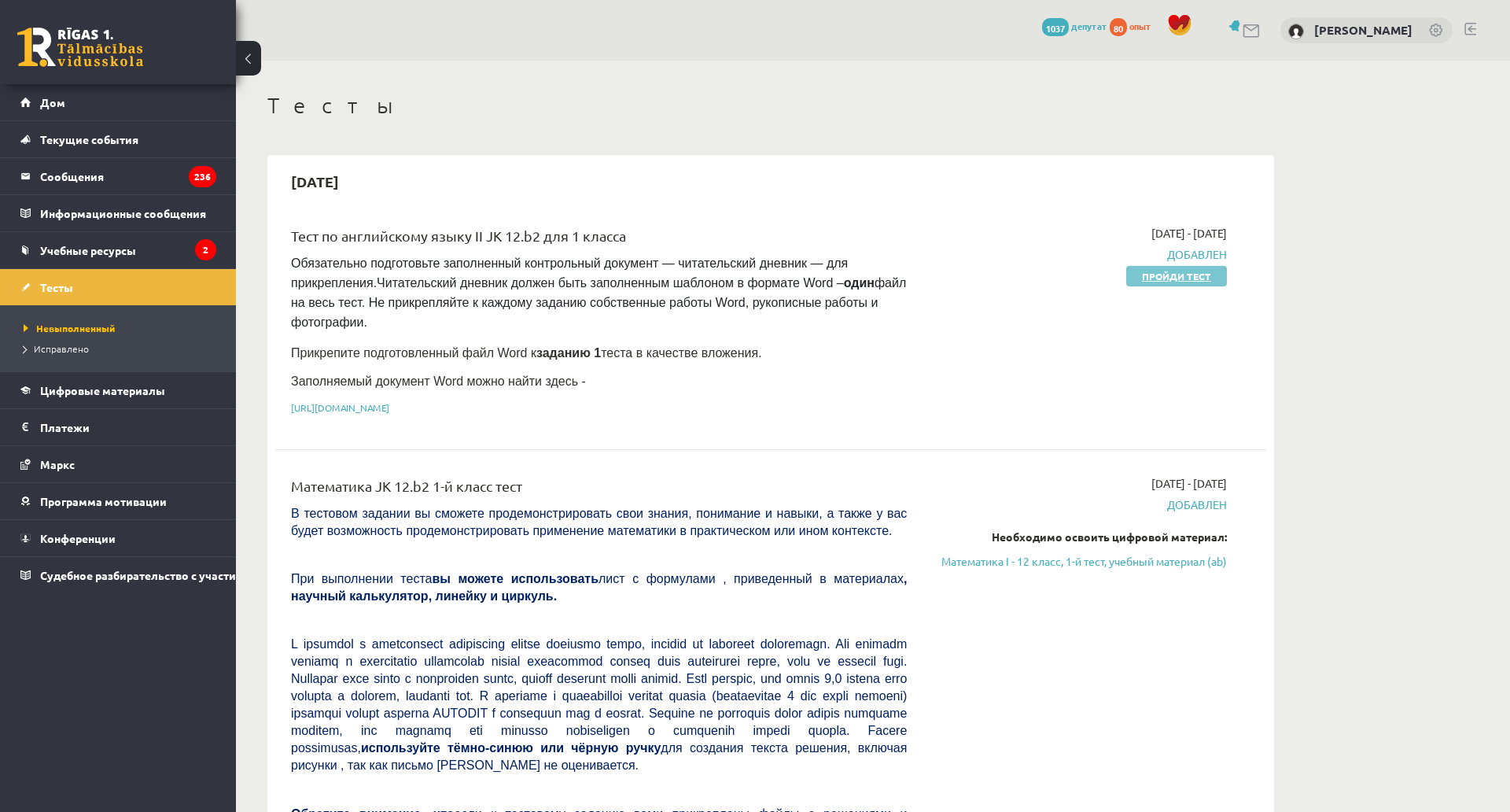
click at [1167, 281] on link "Пройди тест" at bounding box center [1177, 276] width 101 height 21
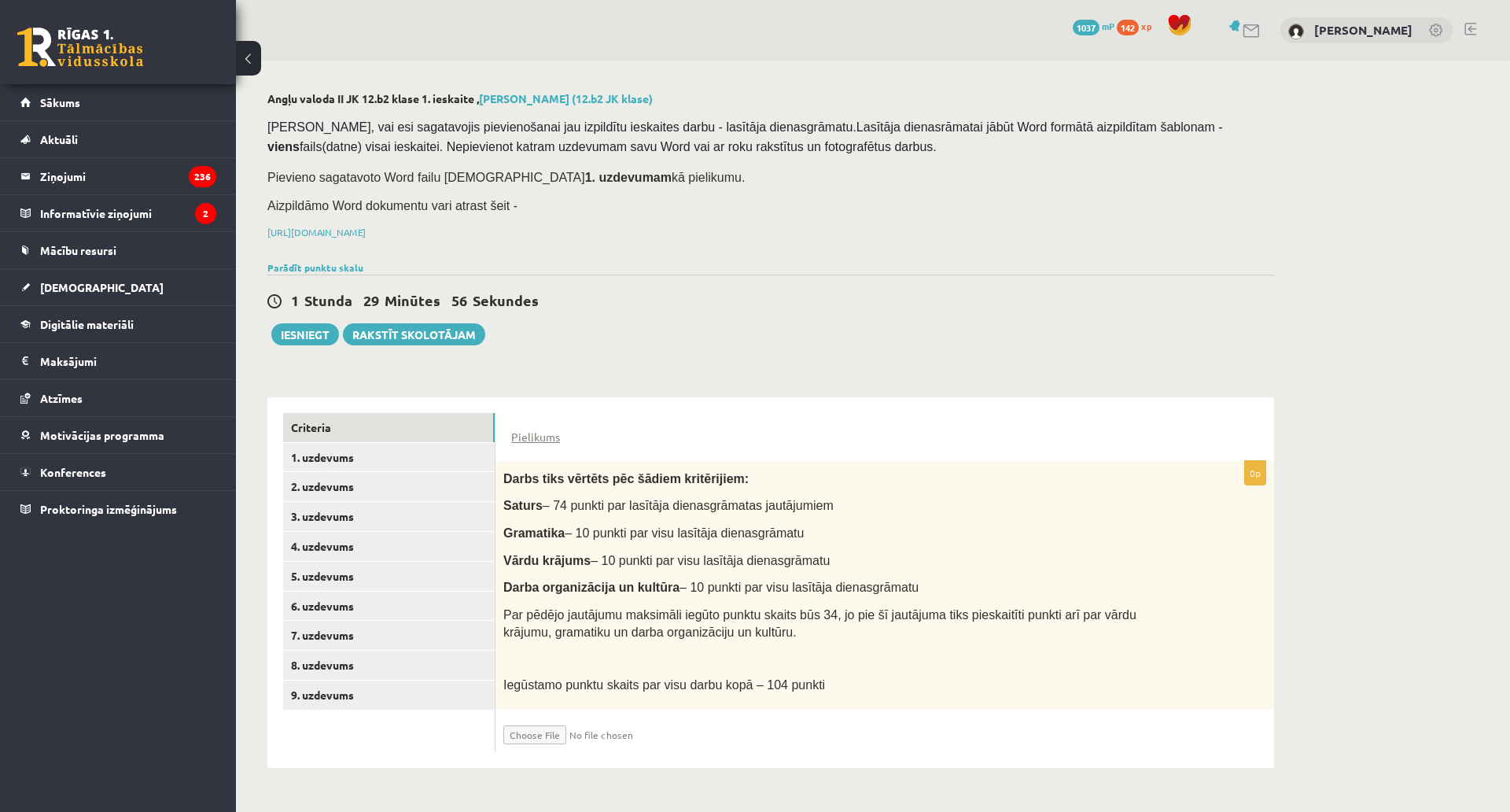
scroll to position [55, 0]
click at [763, 313] on div "Angļu valoda II JK 12.b2 klase 1. ieskaite , [PERSON_NAME] (12.b2 JK klase) [PE…" at bounding box center [770, 430] width 1070 height 739
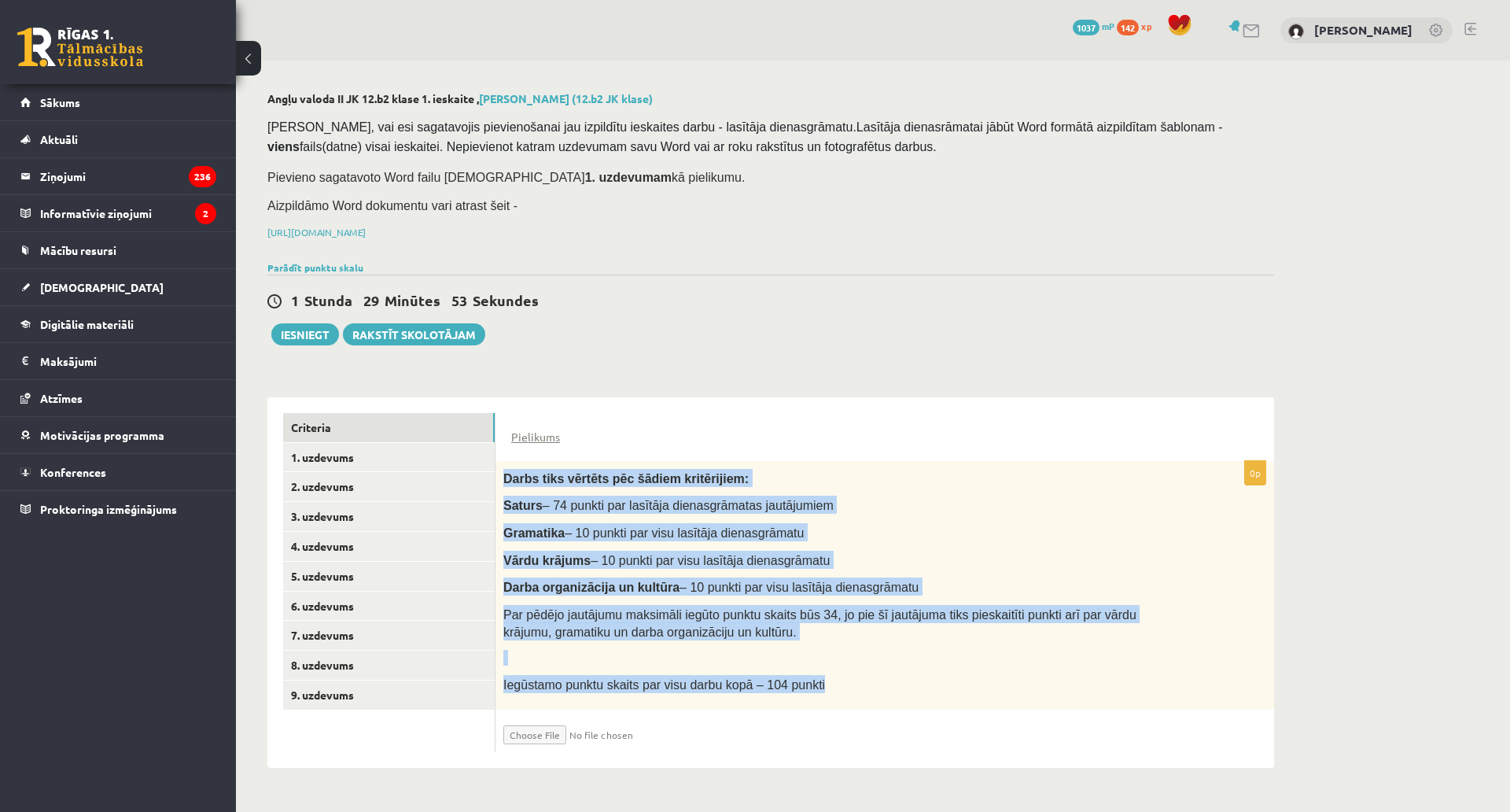
drag, startPoint x: 503, startPoint y: 419, endPoint x: 875, endPoint y: 625, distance: 425.2
click at [875, 625] on div "Darbs tiks vērtēts pēc šādiem kritērijiem: Saturs – 74 punkti par lasītāja dien…" at bounding box center [884, 585] width 779 height 248
copy div "Darbs tiks vērtēts pēc šādiem kritērijiem: Saturs – 74 punkti par lasītāja dien…"
click at [530, 429] on link "Pielikums" at bounding box center [536, 437] width 49 height 17
click at [608, 461] on div "Darbs tiks vērtēts pēc šādiem kritērijiem: Saturs – 74 punkti par lasītāja dien…" at bounding box center [884, 585] width 779 height 248
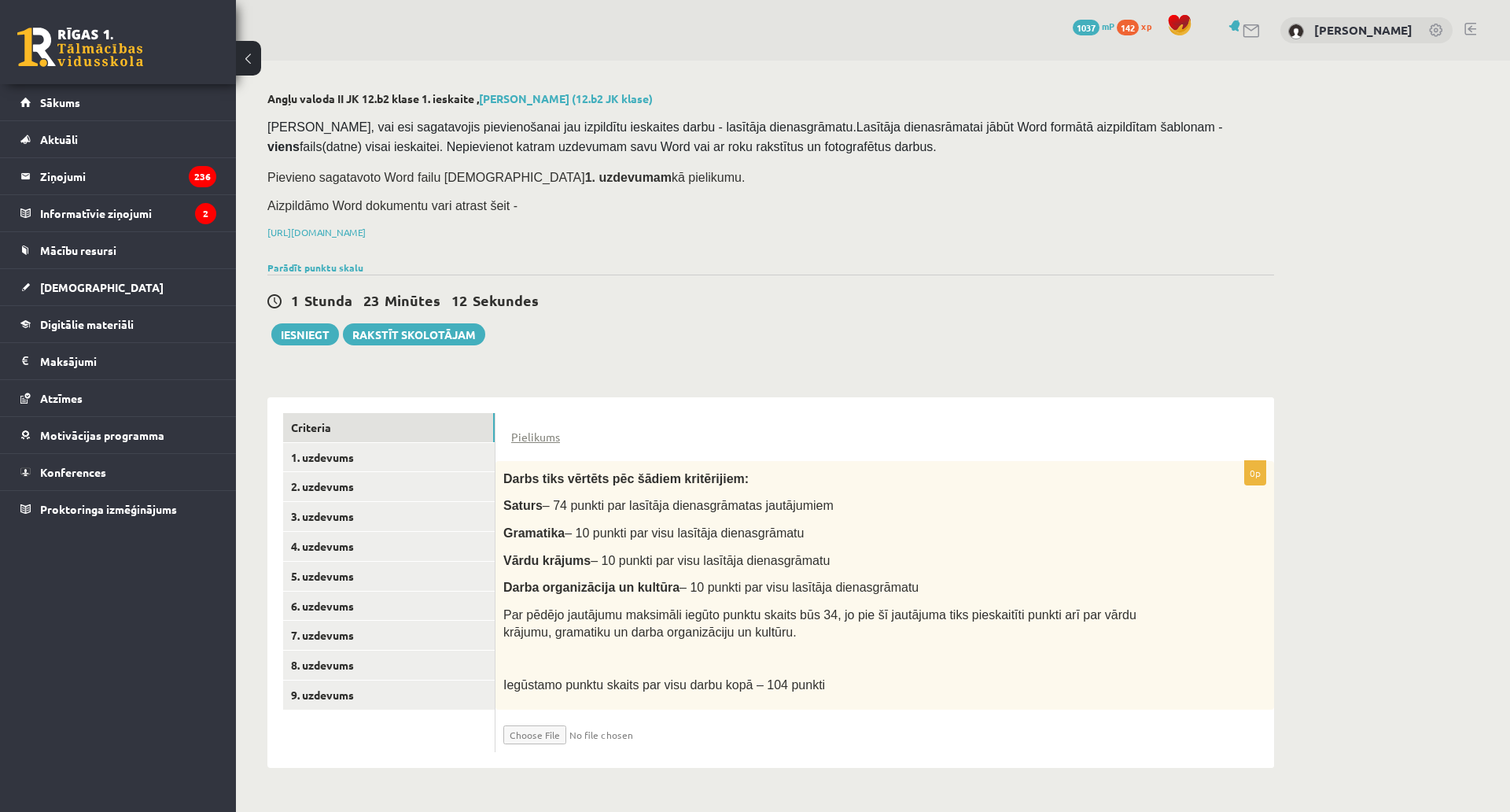
click at [558, 717] on input "file" at bounding box center [597, 730] width 188 height 26
type input "**********"
click at [343, 443] on link "1. uzdevums" at bounding box center [389, 457] width 212 height 29
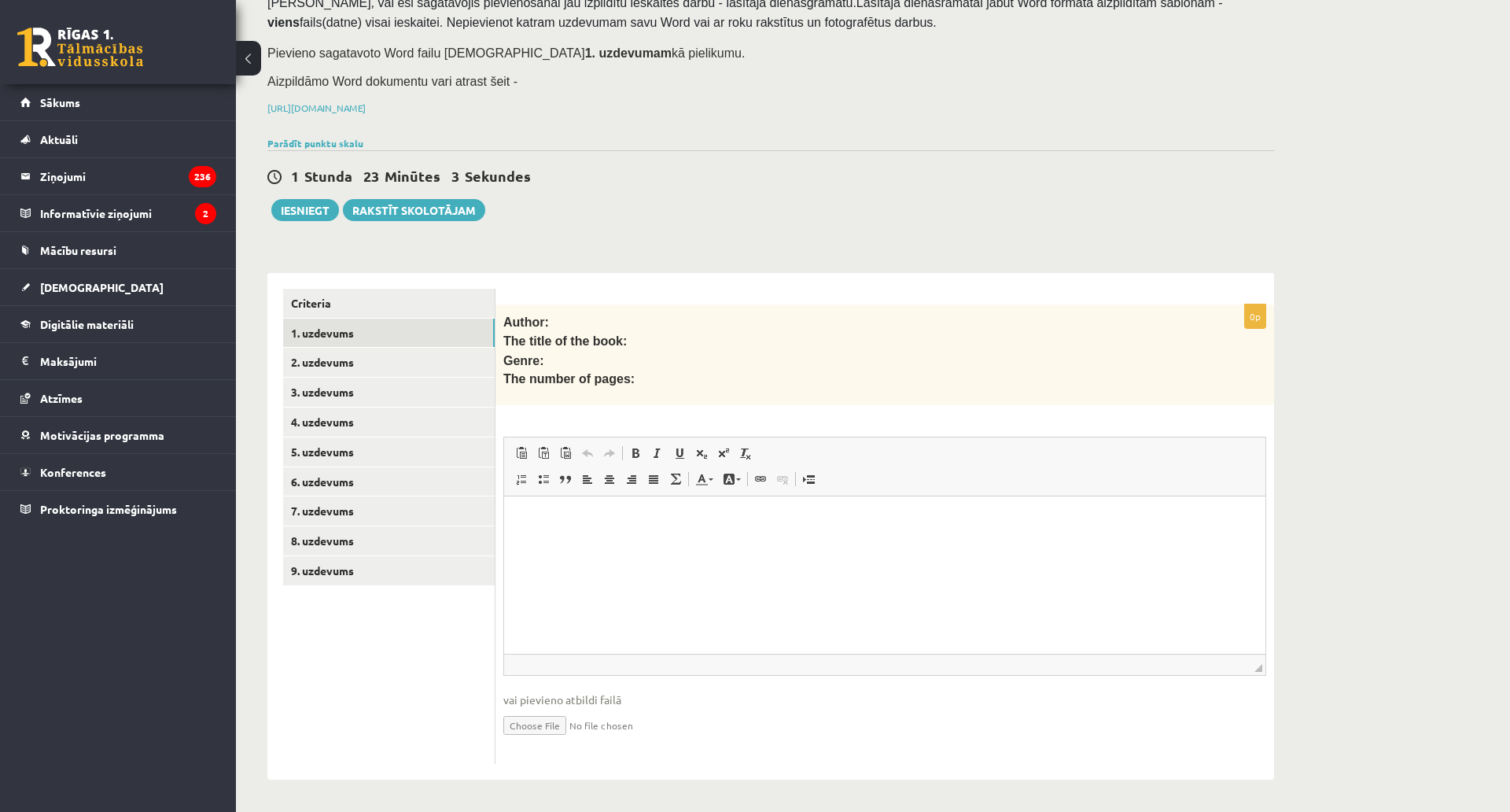
scroll to position [207, 0]
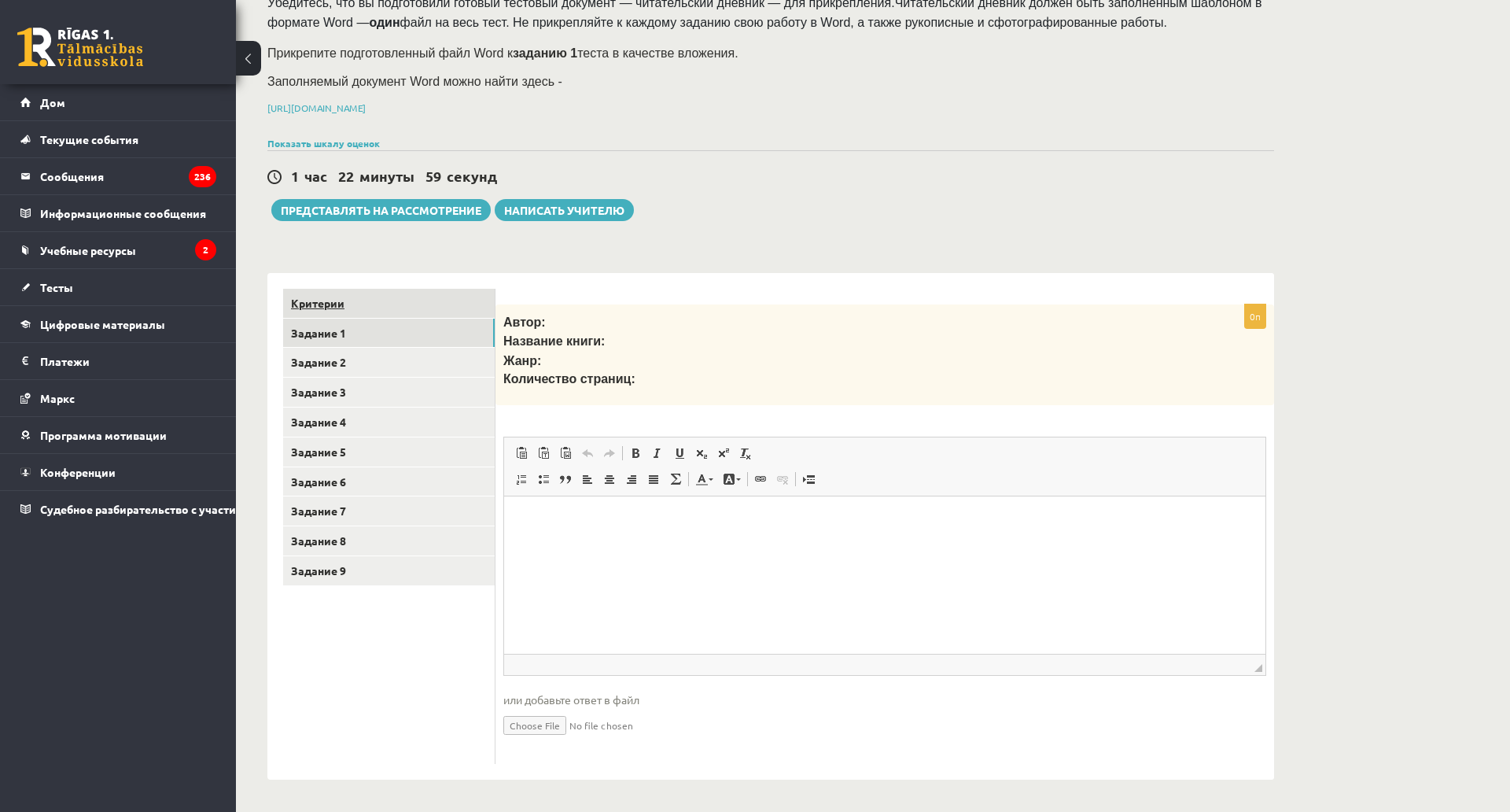
click at [348, 288] on link "Критерии" at bounding box center [389, 303] width 212 height 29
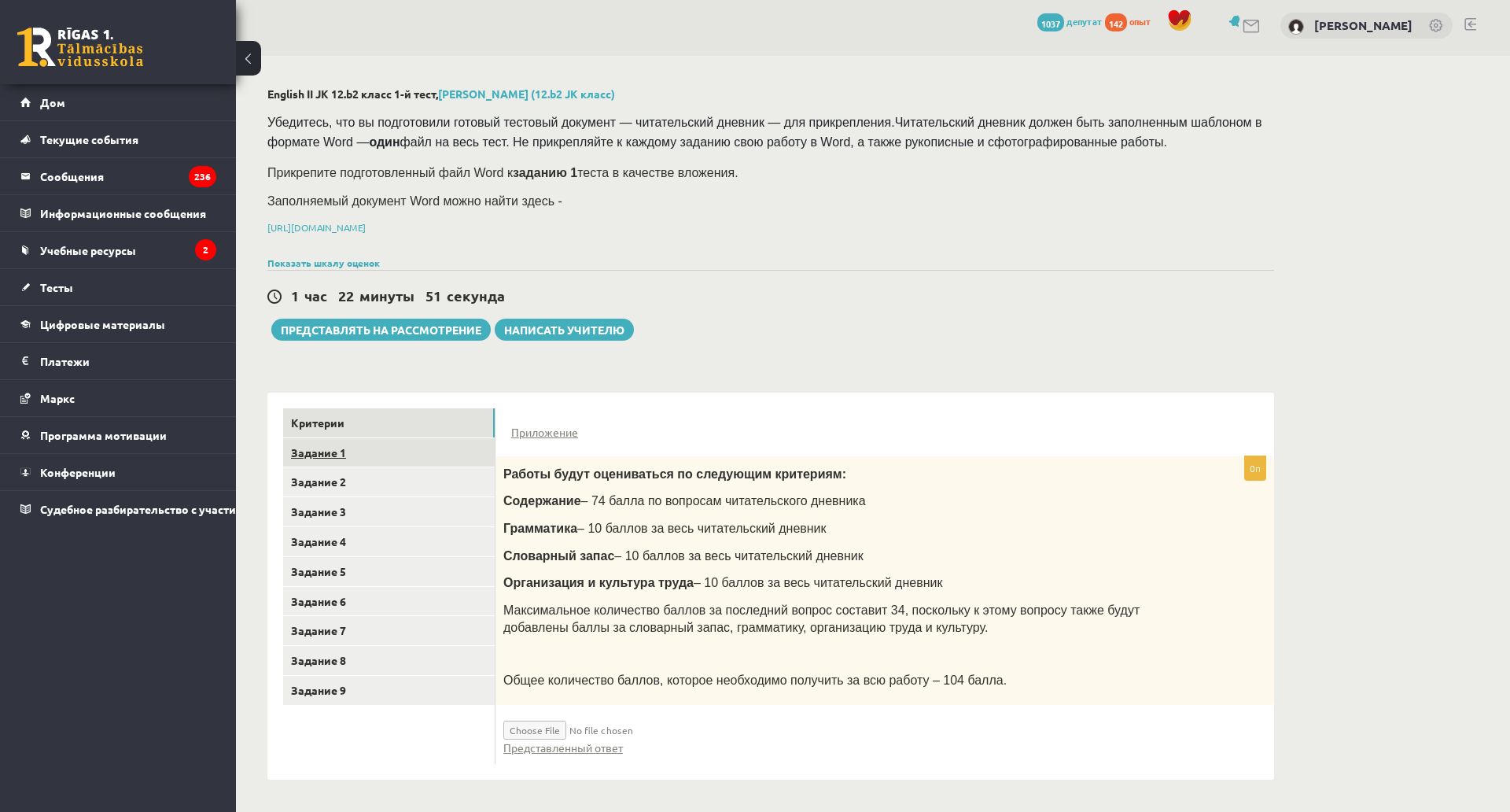
click at [354, 438] on link "Задание 1" at bounding box center [389, 452] width 212 height 29
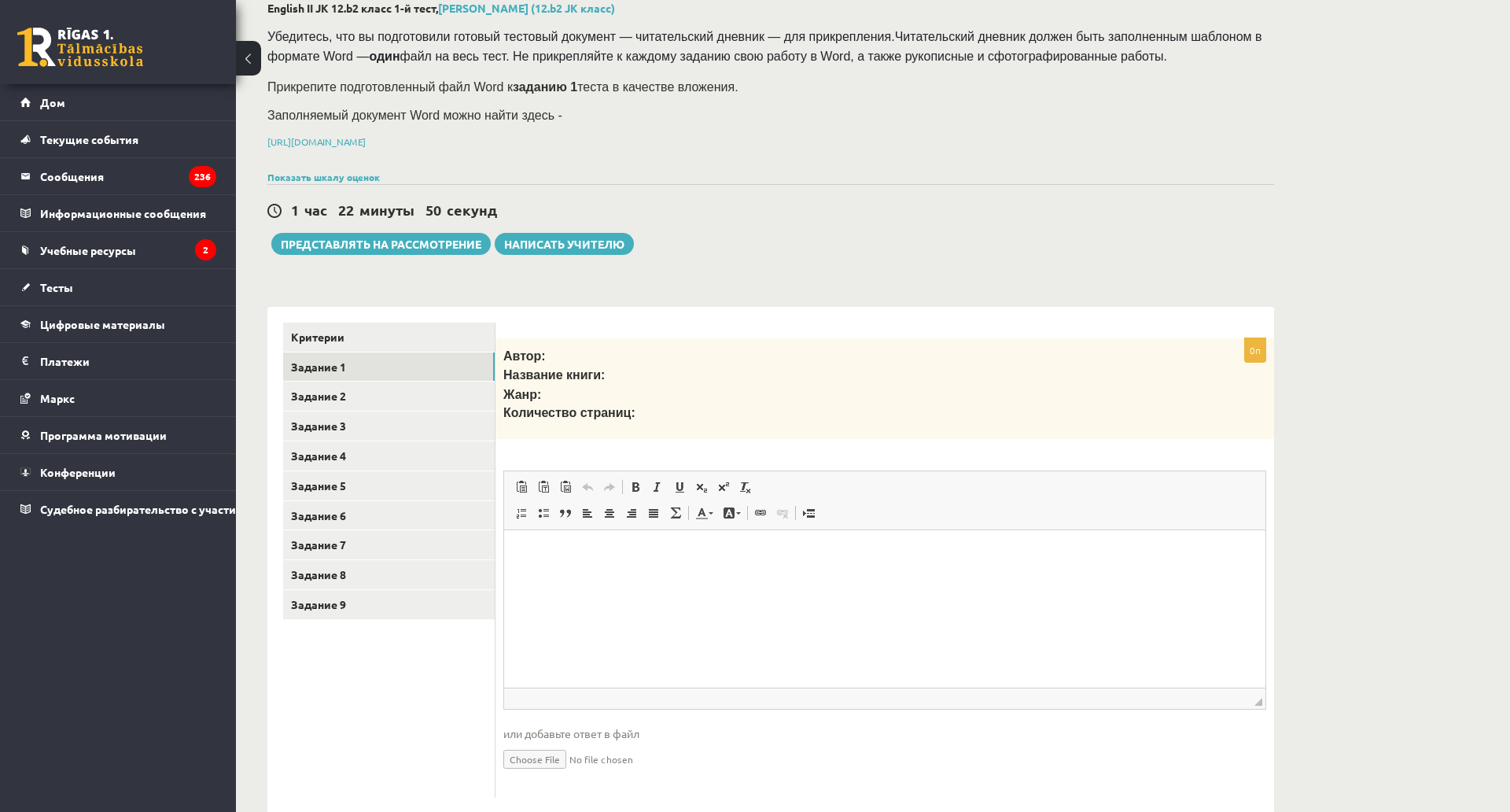
scroll to position [0, 0]
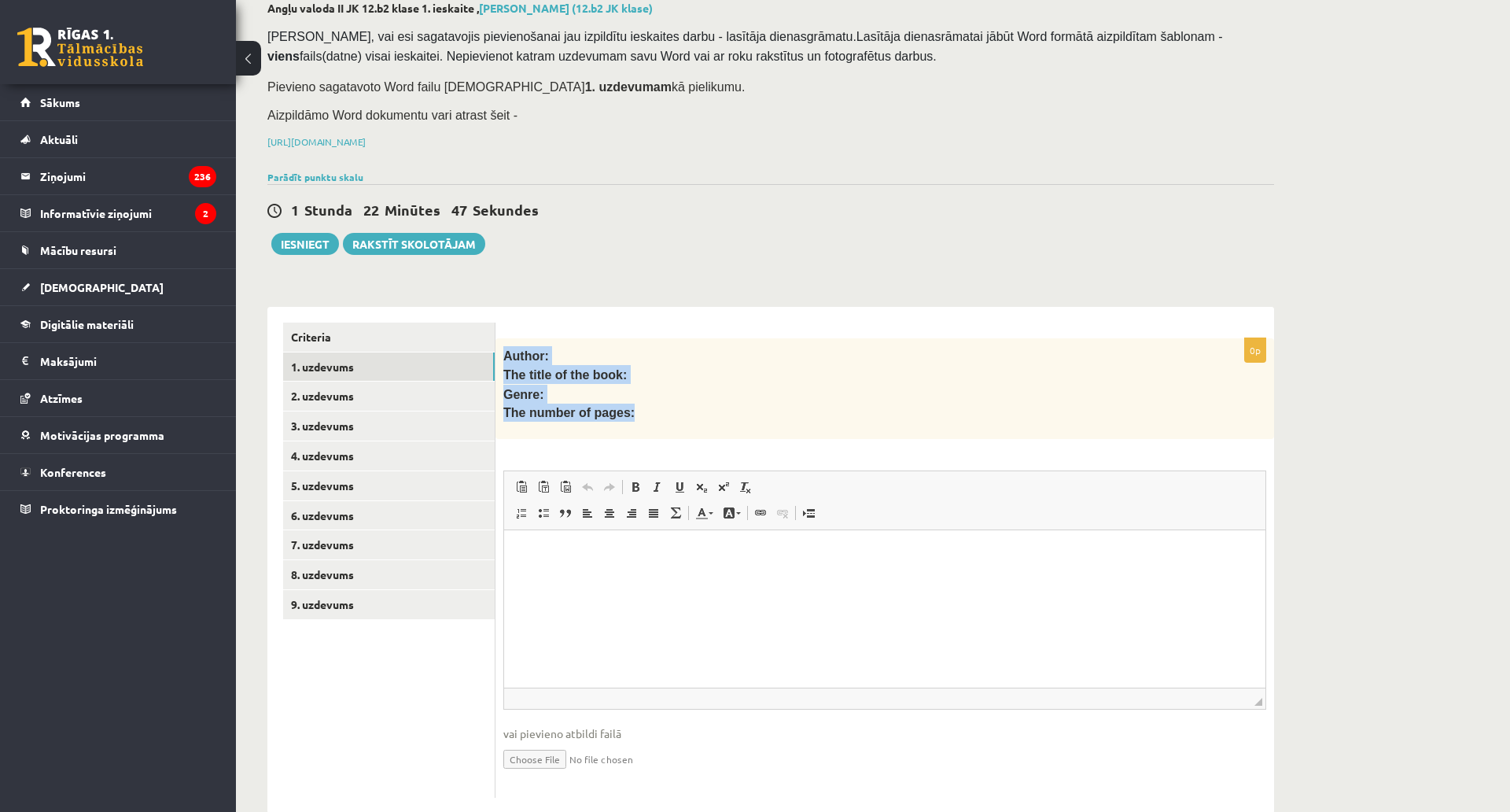
drag, startPoint x: 500, startPoint y: 348, endPoint x: 626, endPoint y: 409, distance: 140.0
click at [626, 409] on div "Author: The title of the book: Genre: The number of pages:" at bounding box center [884, 389] width 779 height 102
copy div "Author: The title of the book: Genre: The number of pages:"
click at [607, 578] on html at bounding box center [884, 553] width 761 height 48
click at [345, 398] on link "2. uzdevums" at bounding box center [389, 396] width 212 height 29
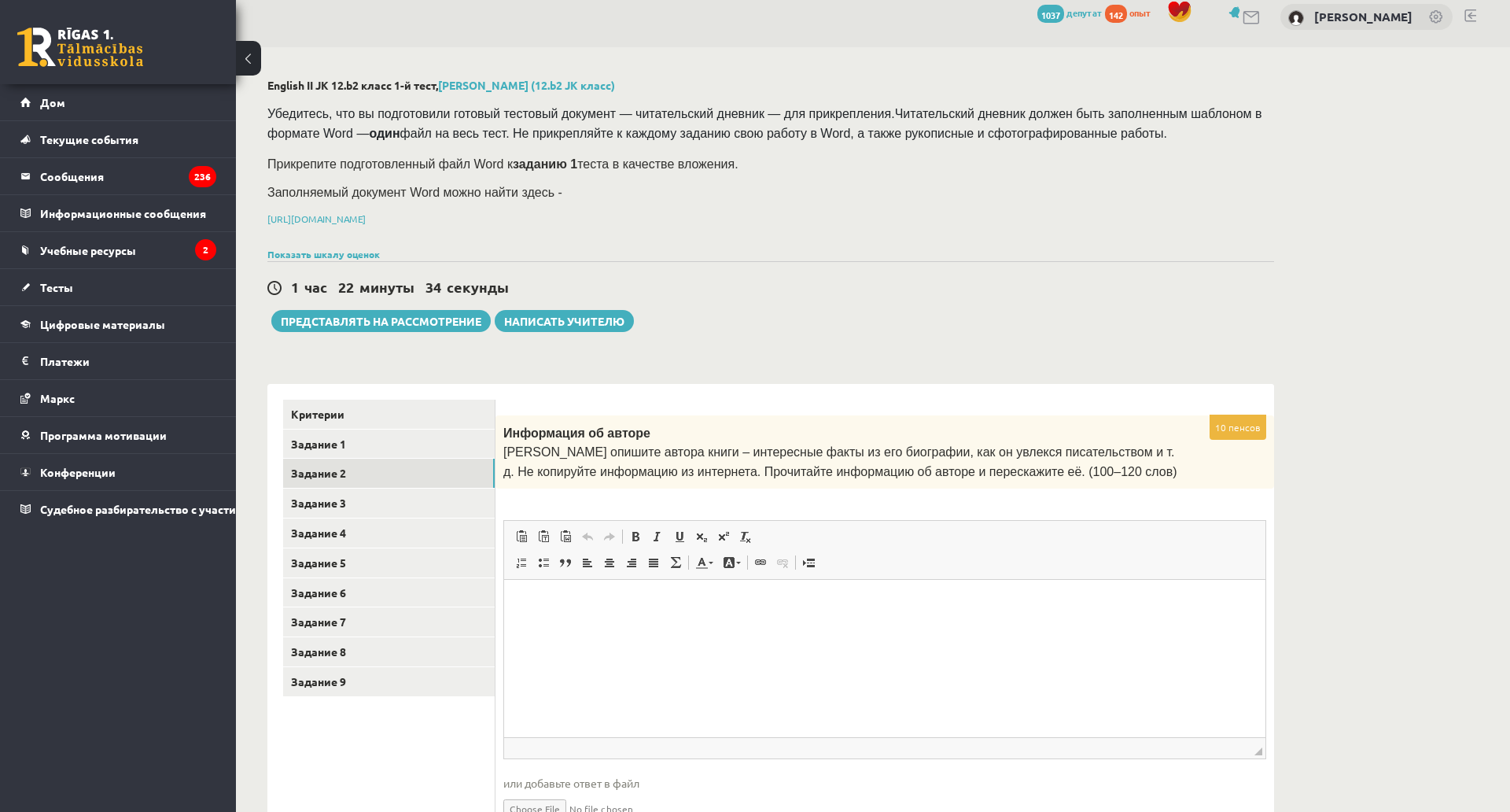
scroll to position [92, 0]
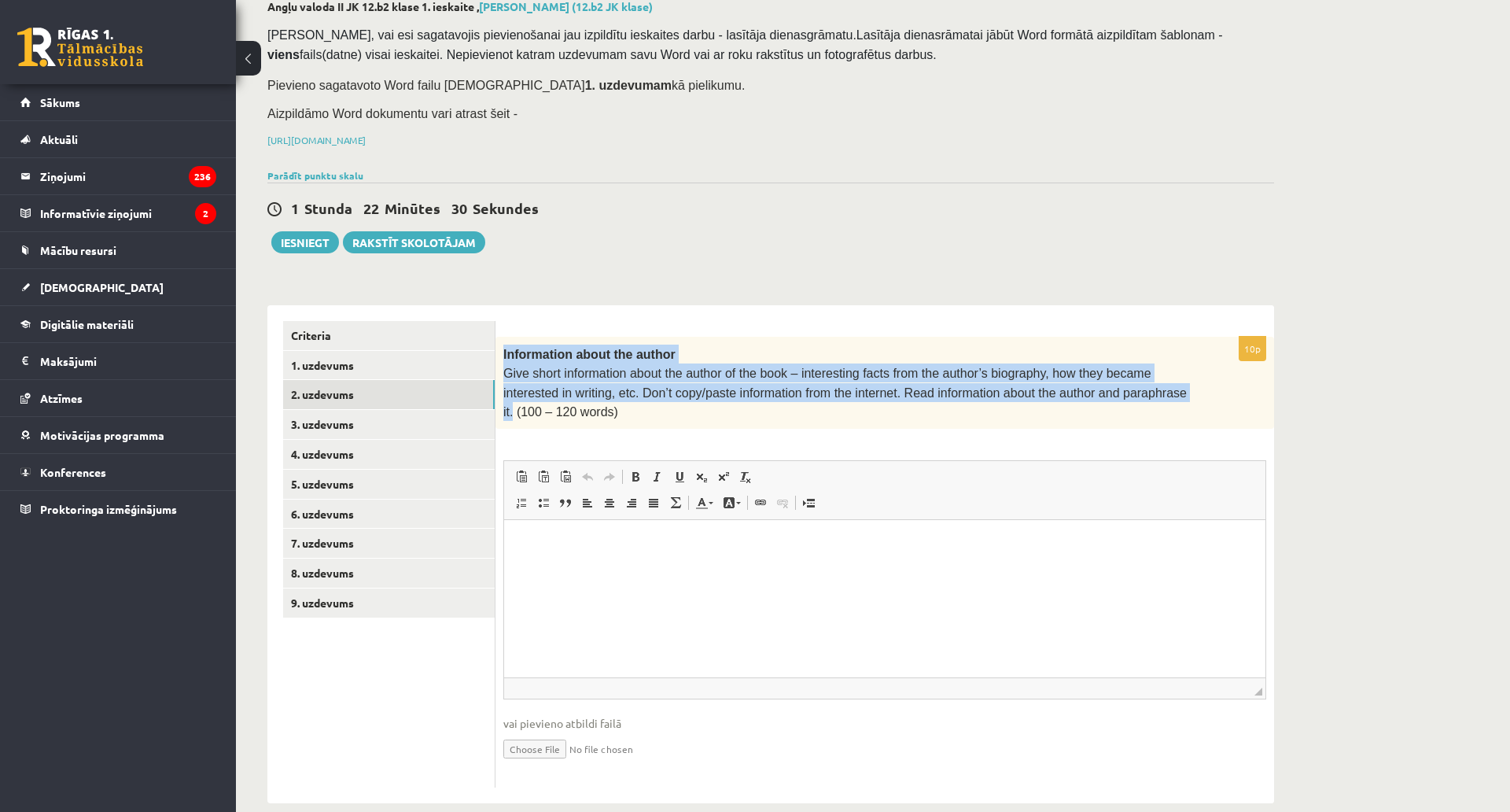
drag, startPoint x: 503, startPoint y: 349, endPoint x: 1090, endPoint y: 396, distance: 588.9
click at [1090, 396] on div "Information about the author Give short information about the author of the boo…" at bounding box center [884, 382] width 779 height 93
copy div "Information about the author Give short information about the author of the boo…"
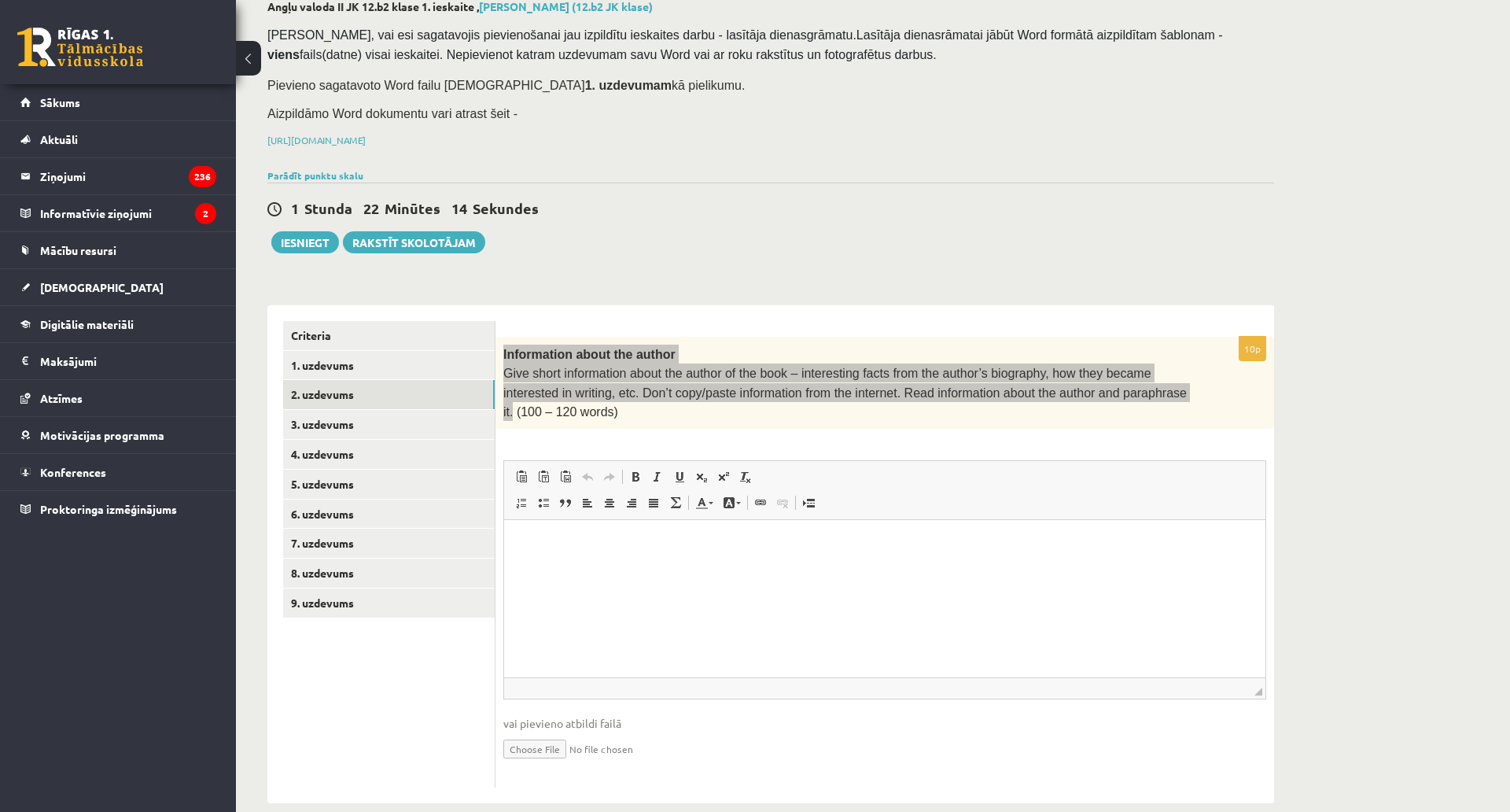
click at [636, 568] on html at bounding box center [884, 543] width 761 height 48
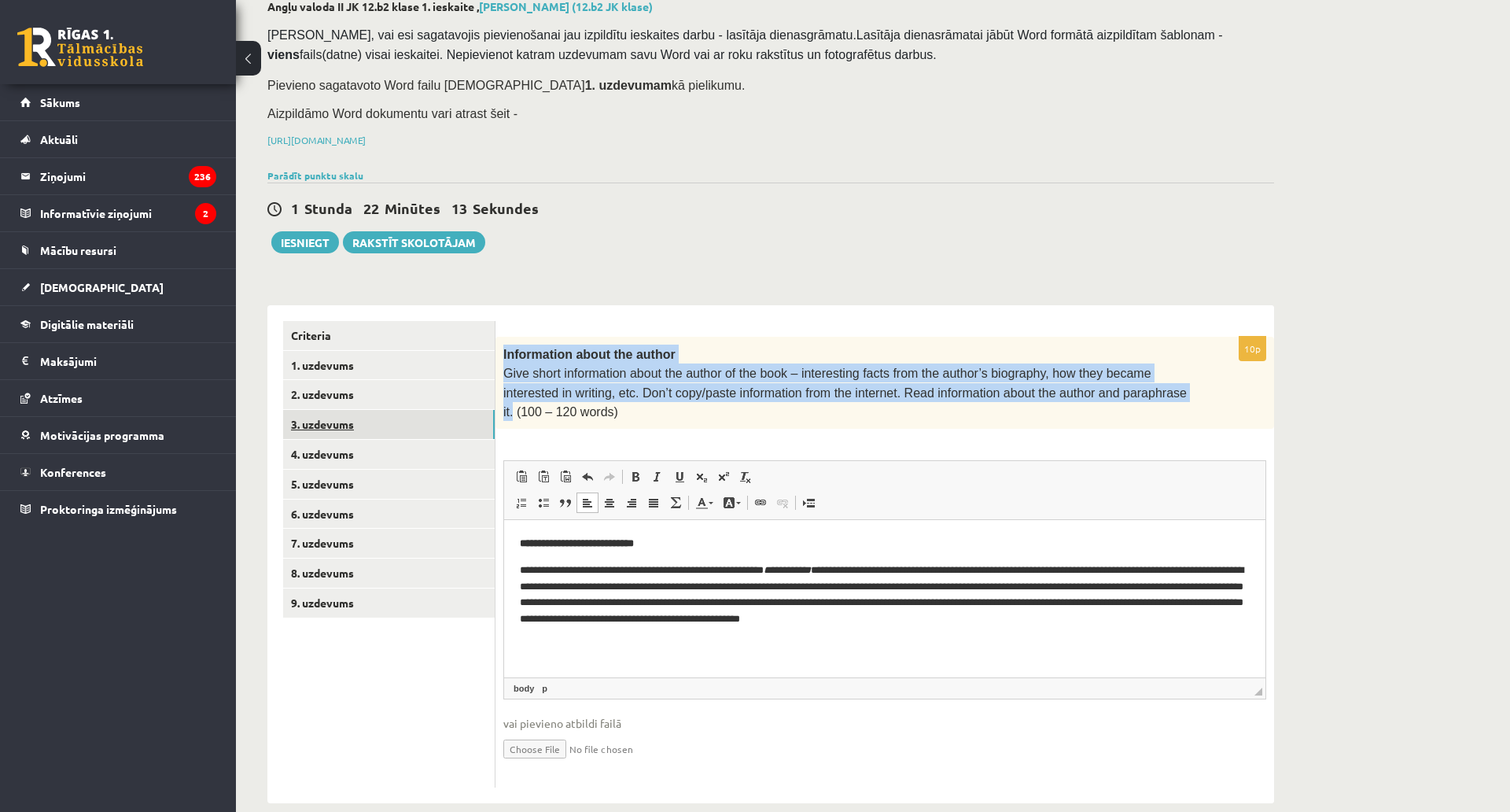
click at [461, 418] on link "3. uzdevums" at bounding box center [389, 424] width 212 height 29
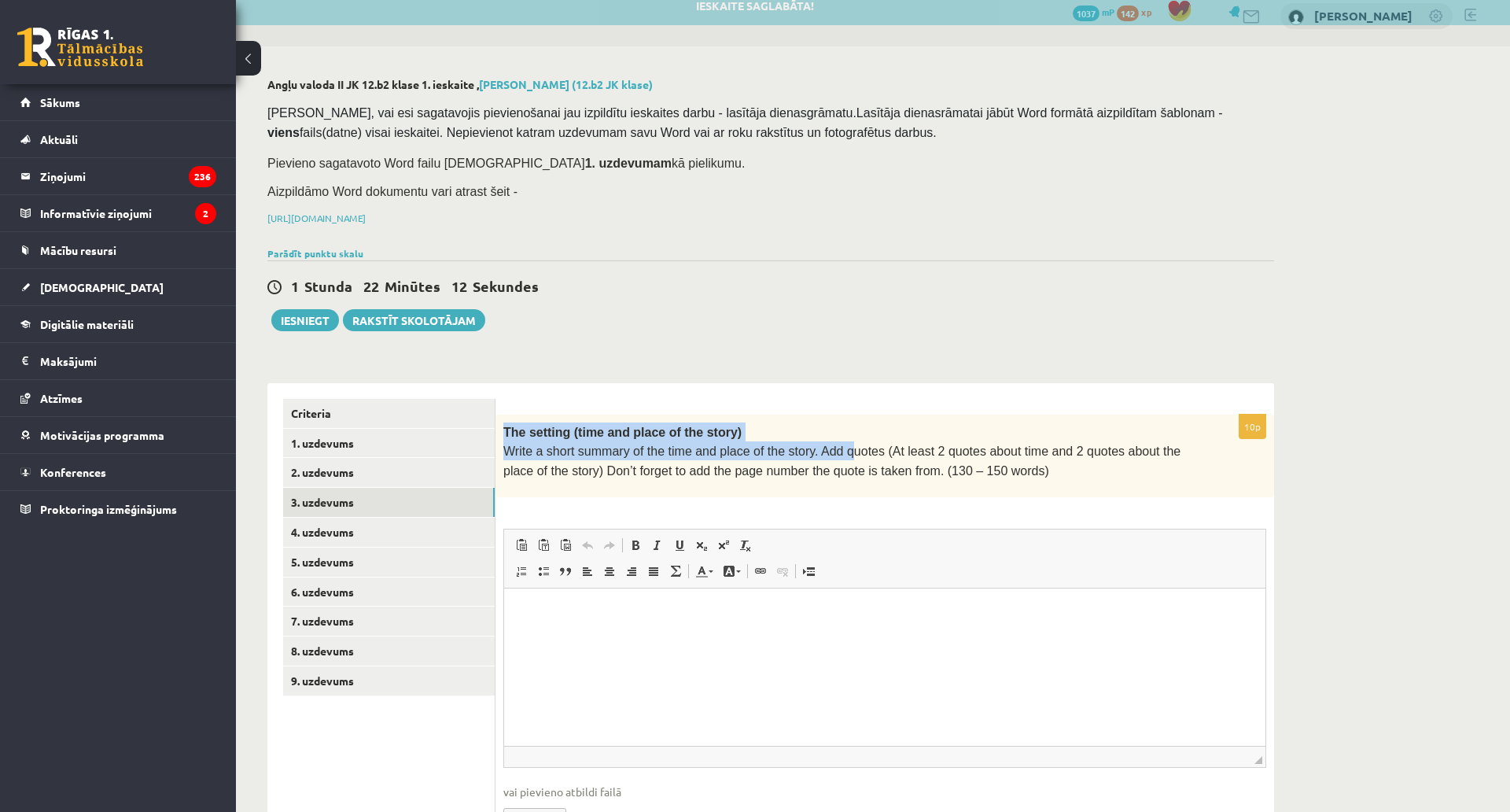
scroll to position [0, 0]
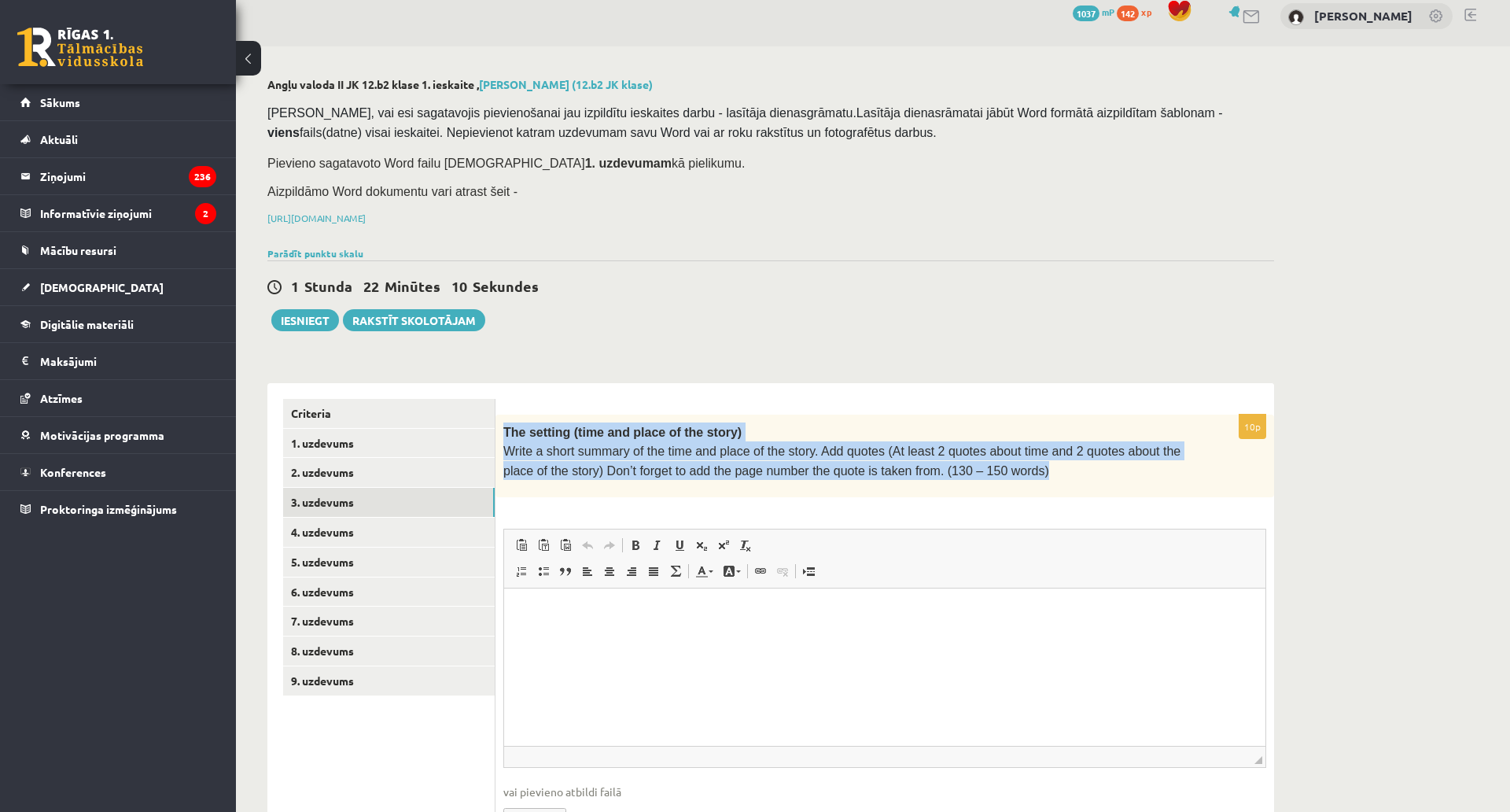
drag, startPoint x: 503, startPoint y: 427, endPoint x: 971, endPoint y: 467, distance: 469.7
click at [971, 467] on div "The setting (time and place of the story) Write a short summary of the time and…" at bounding box center [884, 455] width 779 height 83
copy div "The setting (time and place of the story) Write a short summary of the time and…"
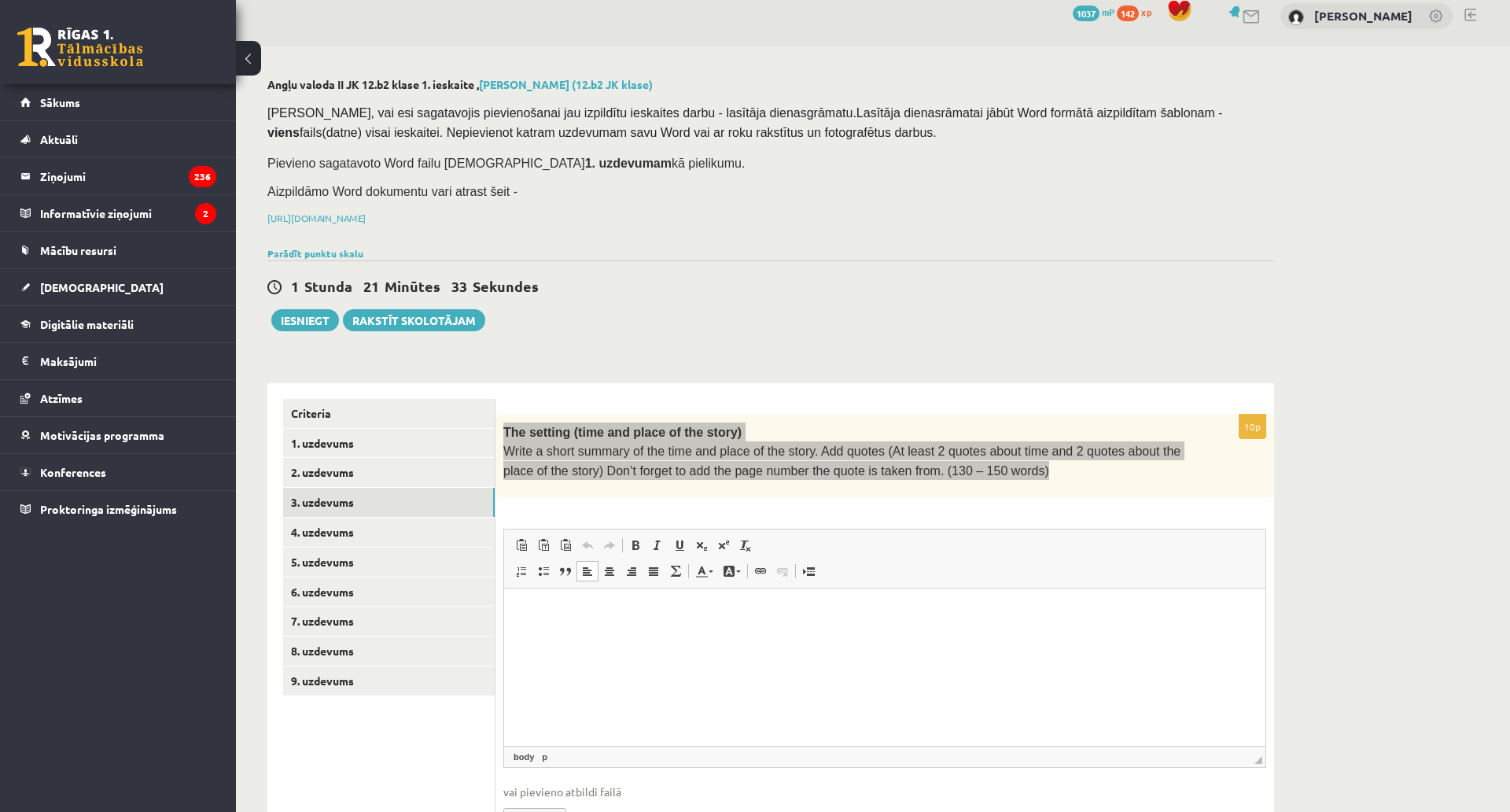
click at [595, 622] on html at bounding box center [884, 611] width 761 height 48
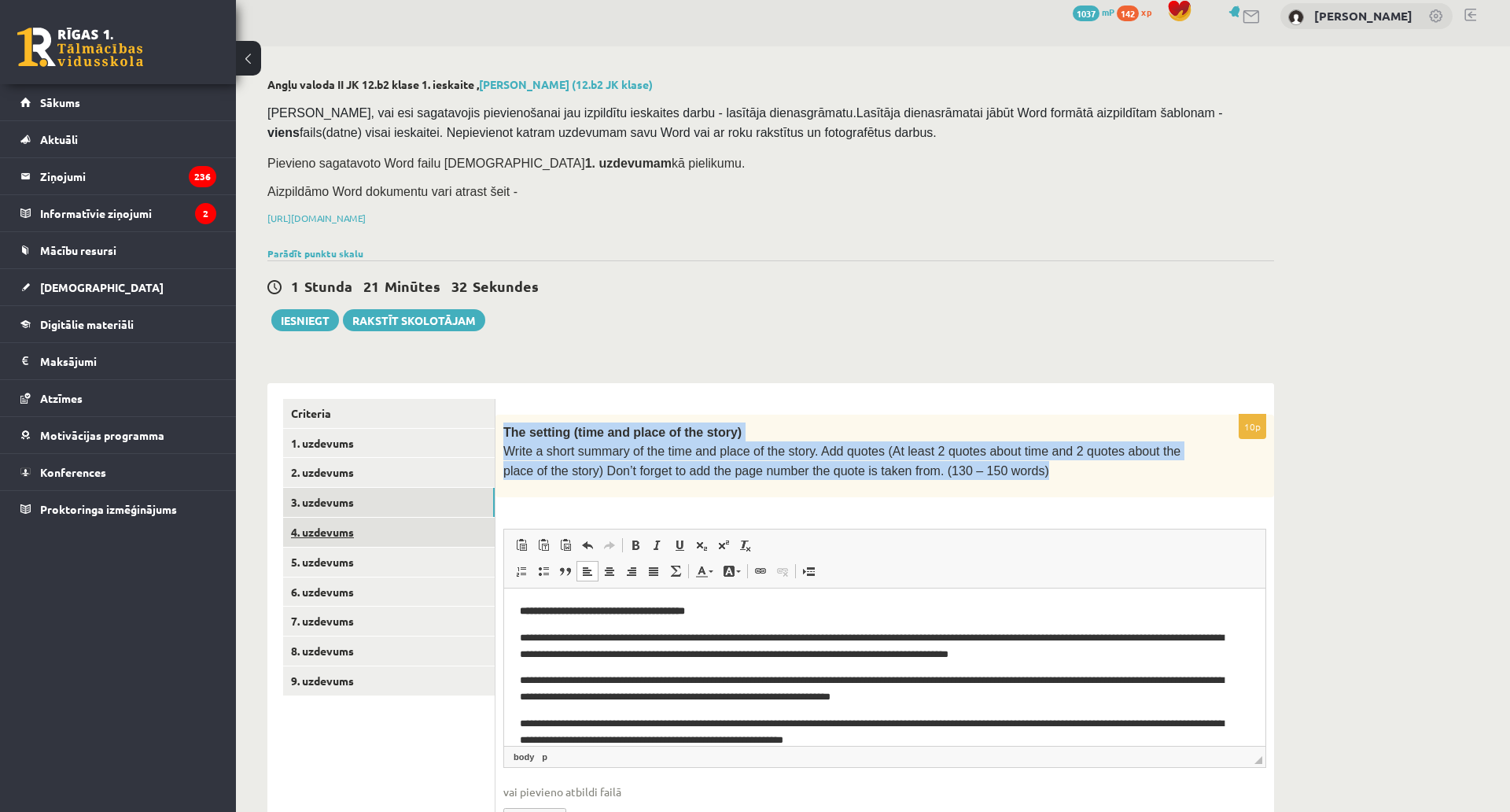
click at [468, 541] on link "4. uzdevums" at bounding box center [389, 533] width 212 height 29
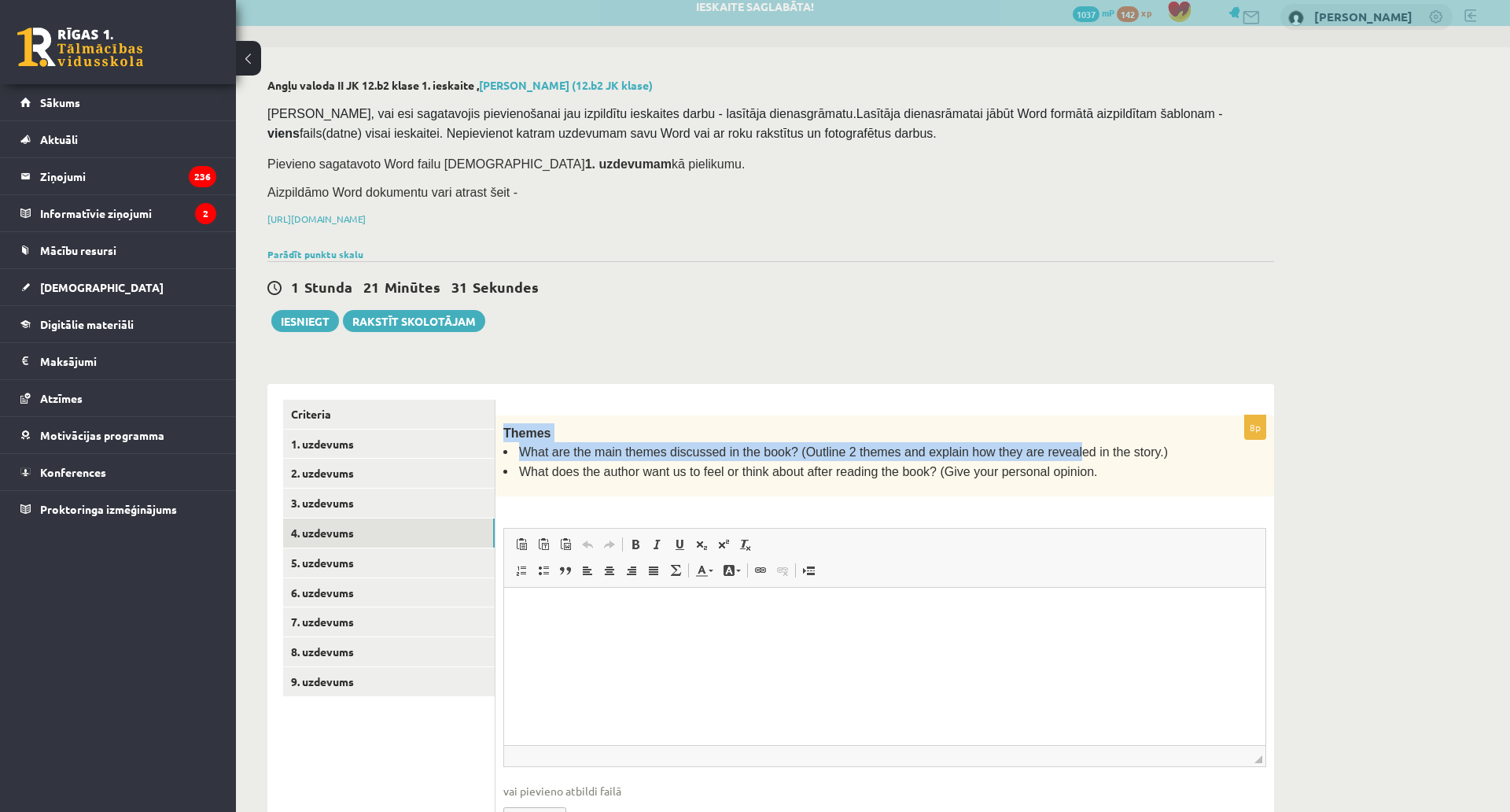
scroll to position [0, 0]
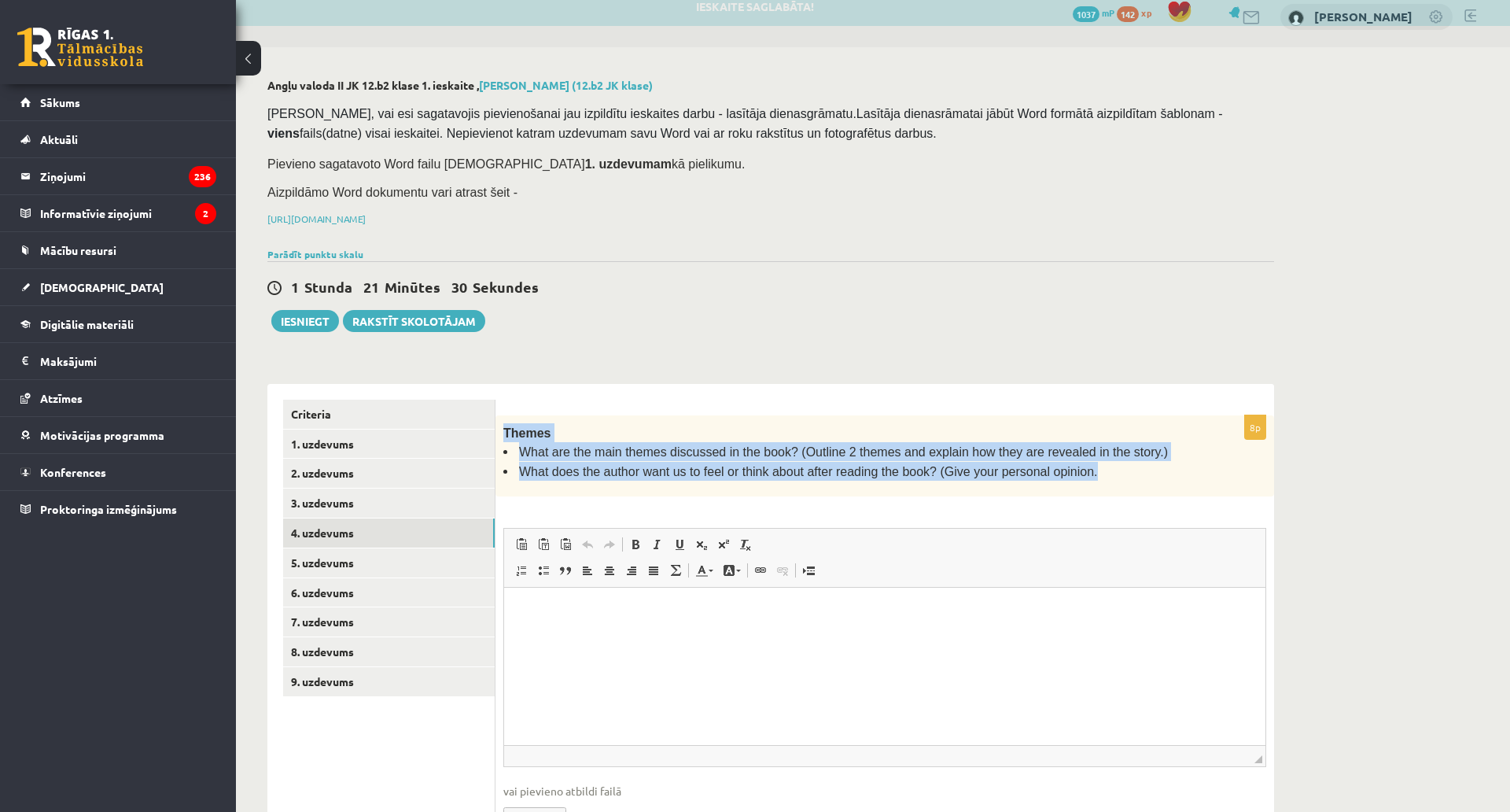
drag, startPoint x: 506, startPoint y: 427, endPoint x: 1072, endPoint y: 474, distance: 567.9
click at [1072, 474] on div "Themes What are the main themes discussed in the book? (Outline 2 themes and ex…" at bounding box center [884, 455] width 779 height 81
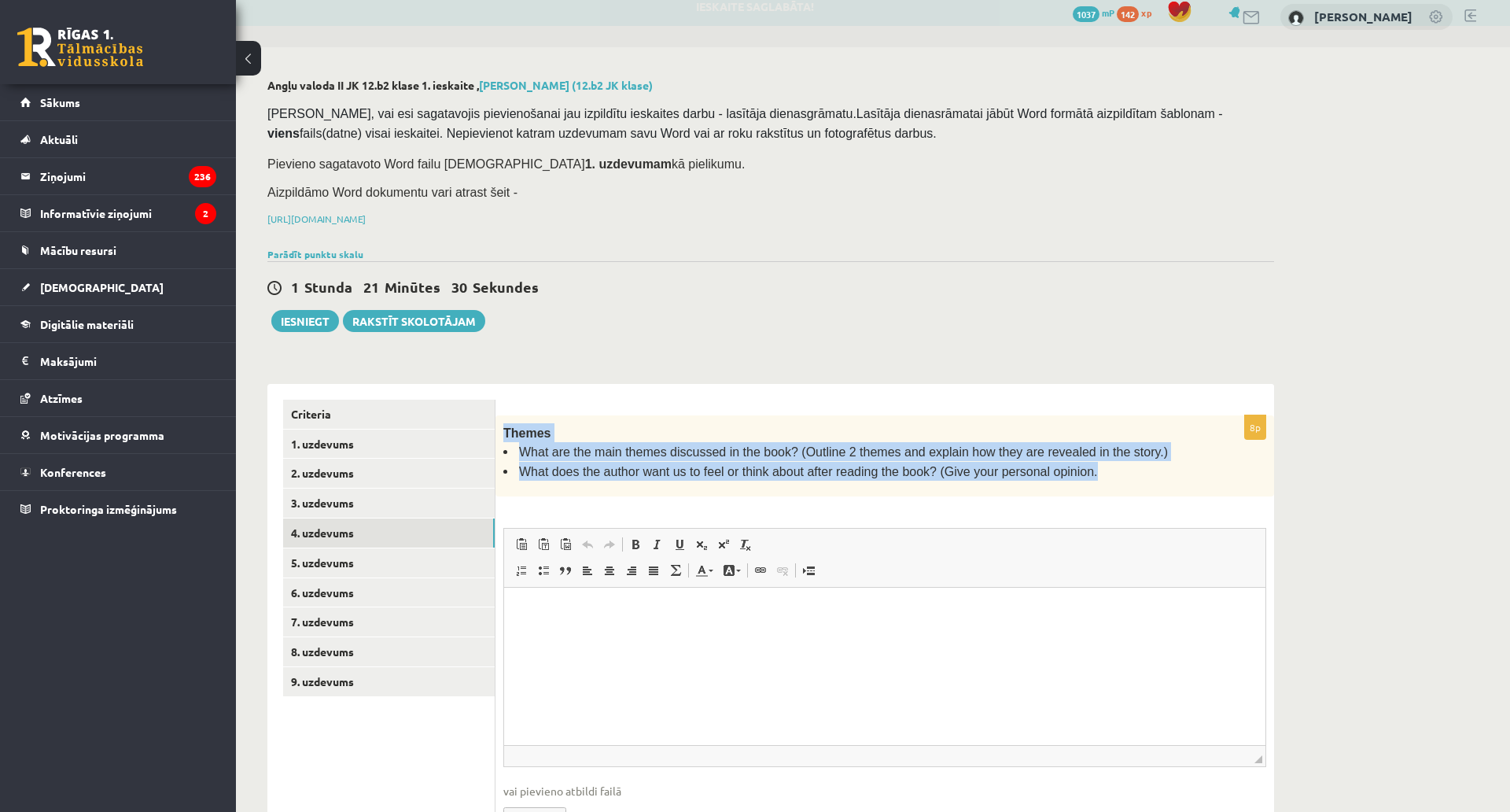
copy div "Themes What are the main themes discussed in the book? (Outline 2 themes and ex…"
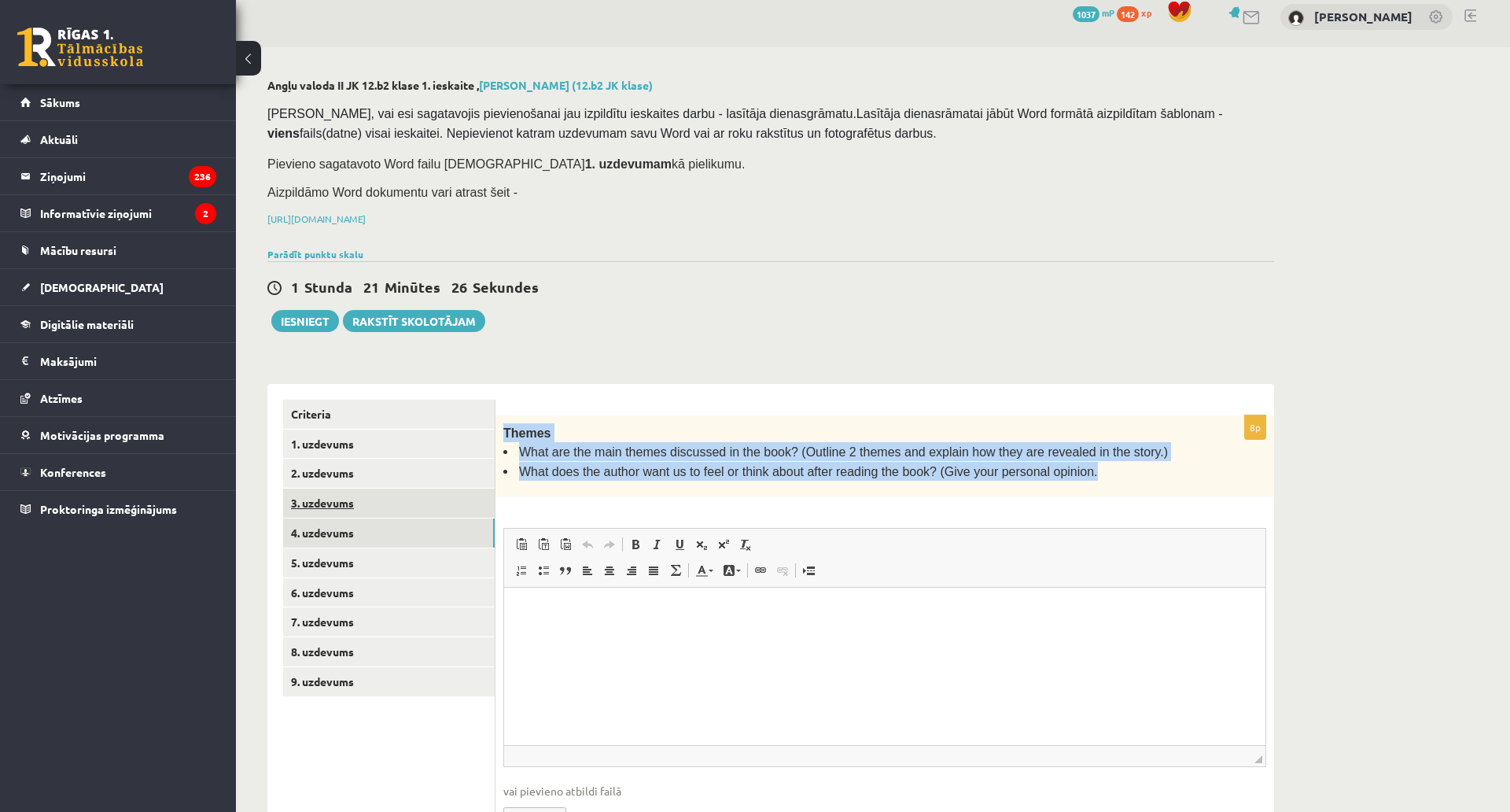
click at [344, 512] on link "3. uzdevums" at bounding box center [389, 503] width 212 height 29
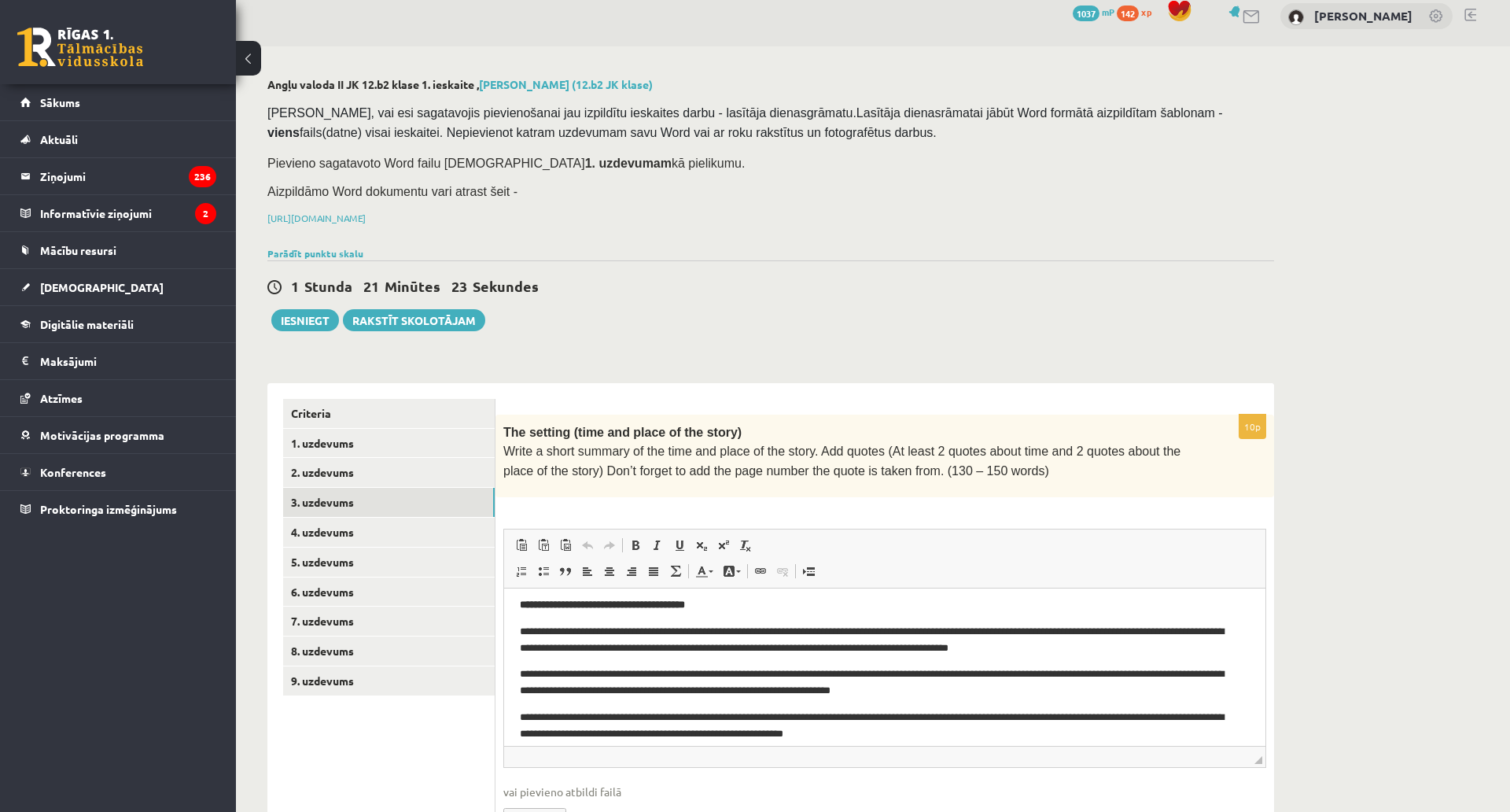
scroll to position [20, 0]
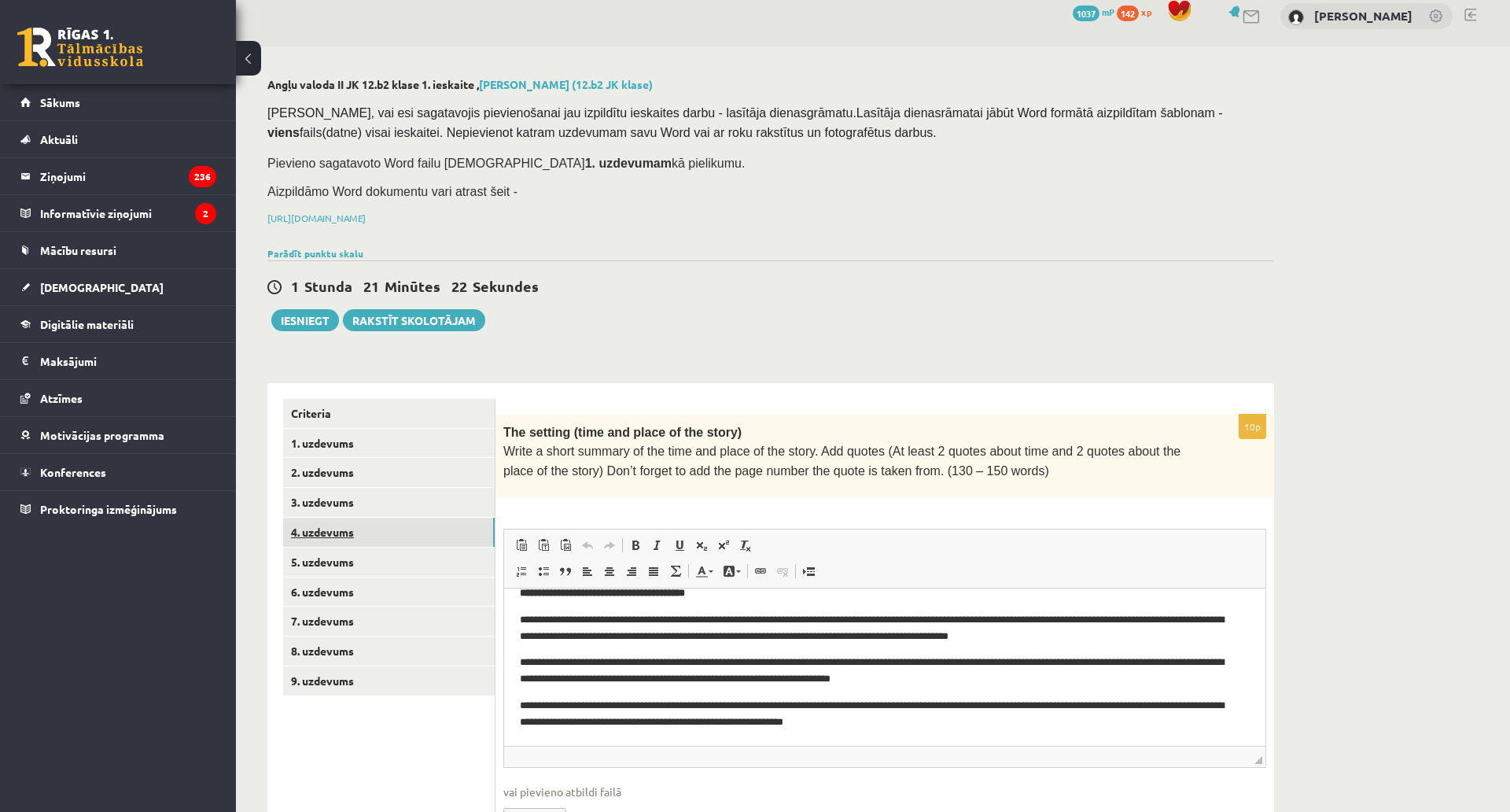
click at [357, 533] on link "4. uzdevums" at bounding box center [389, 533] width 212 height 29
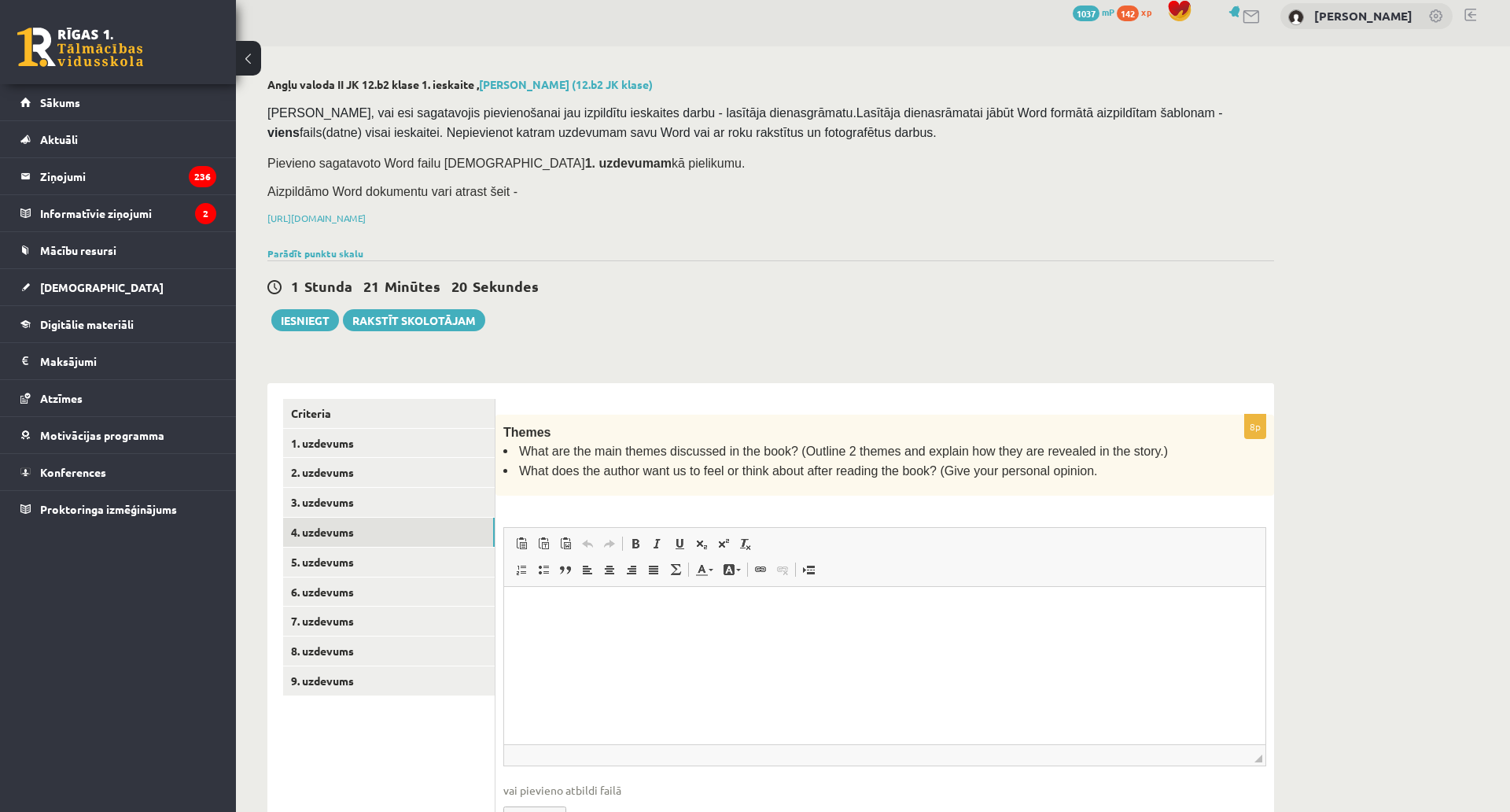
scroll to position [0, 0]
click at [554, 634] on html at bounding box center [884, 610] width 761 height 48
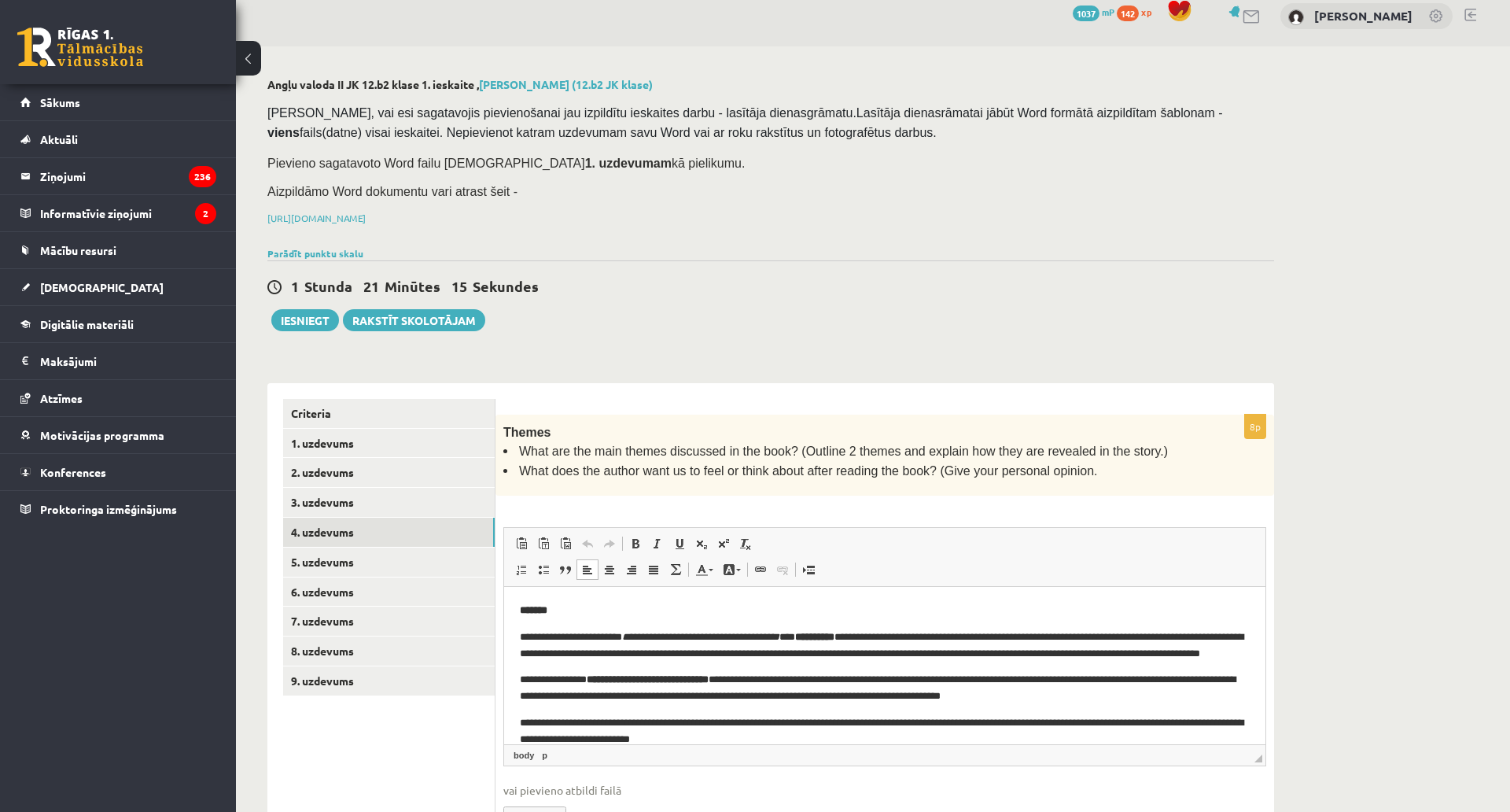
scroll to position [18, 0]
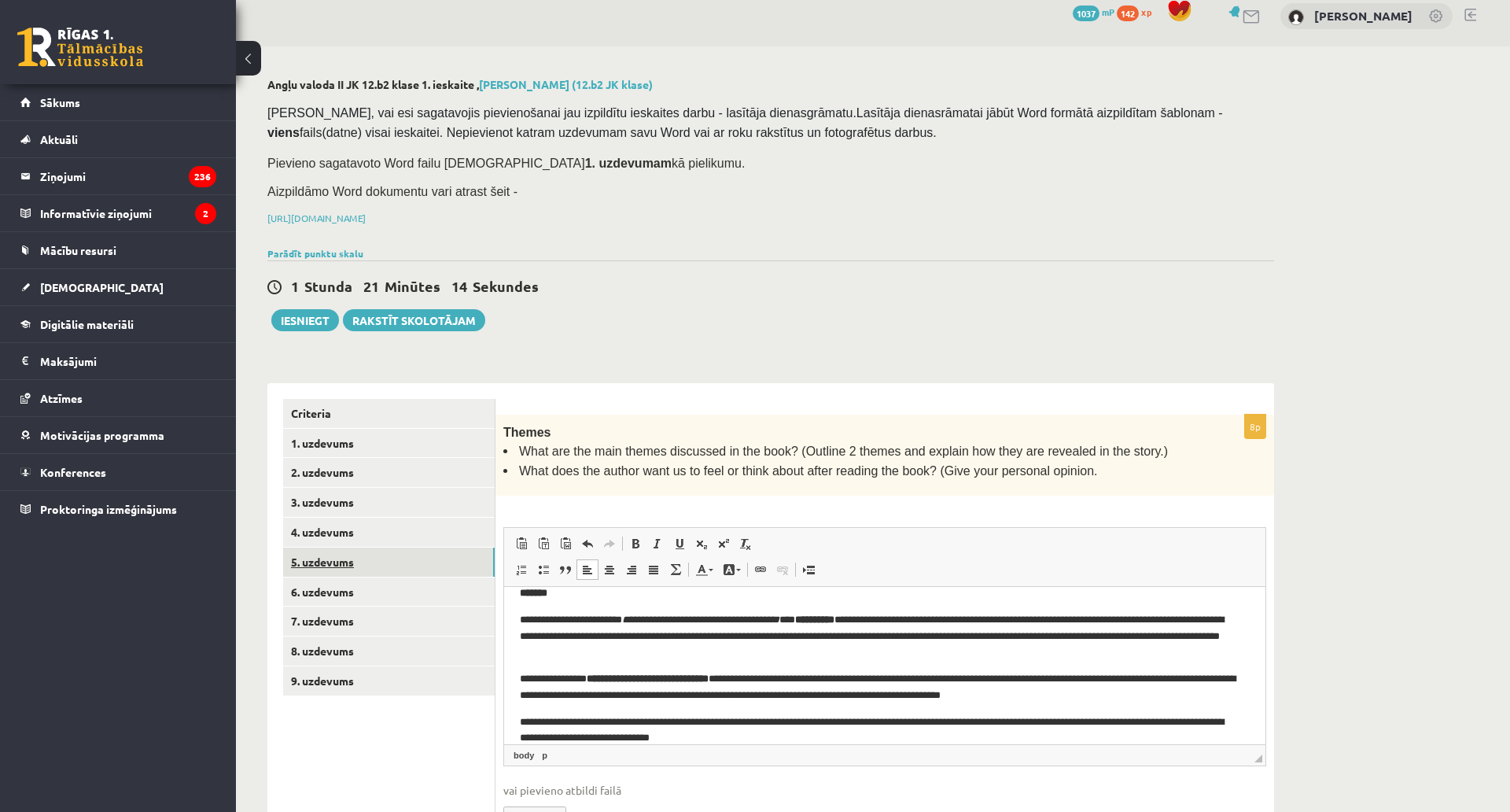
click at [455, 553] on link "5. uzdevums" at bounding box center [389, 562] width 212 height 29
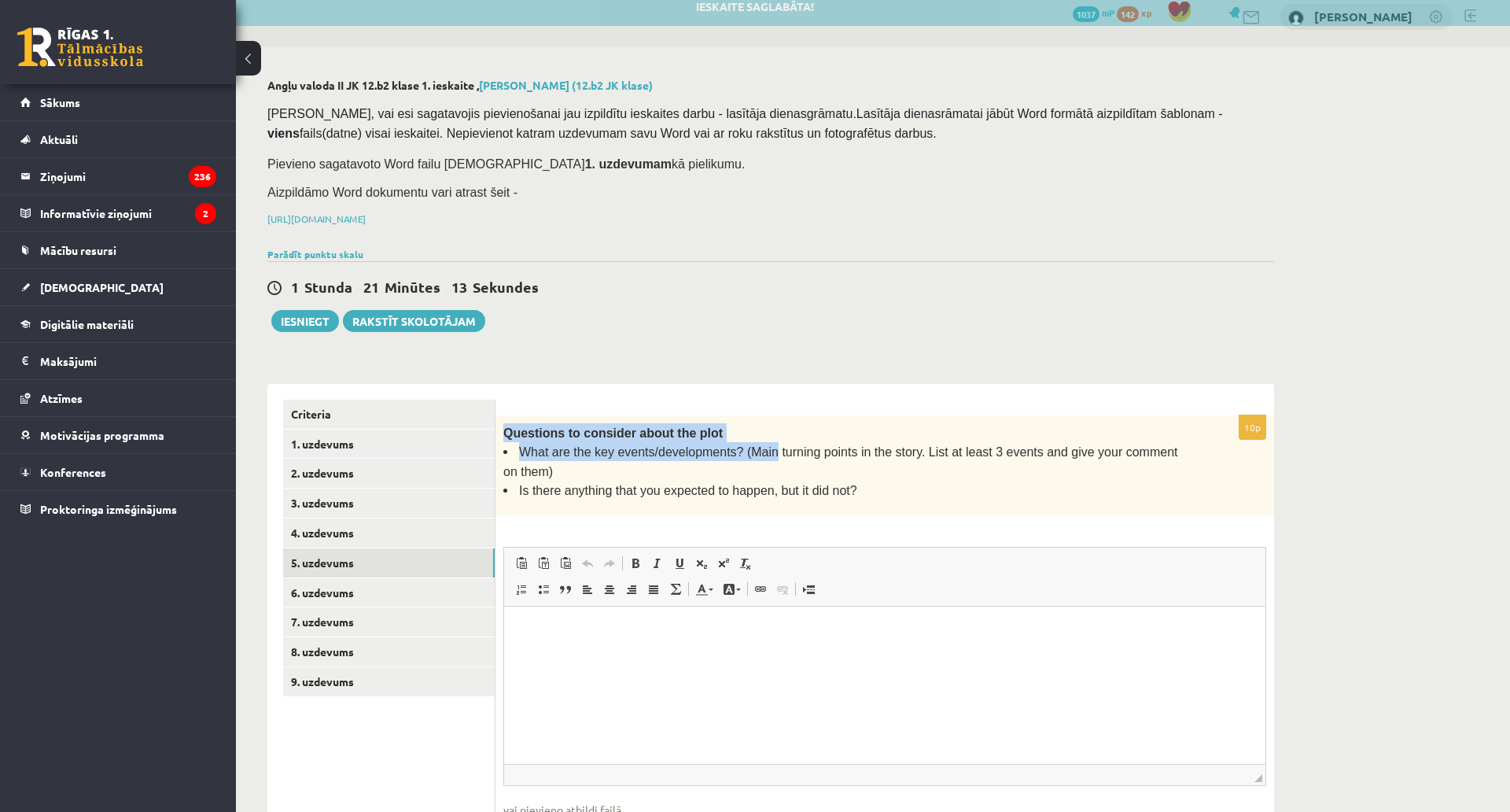
scroll to position [0, 0]
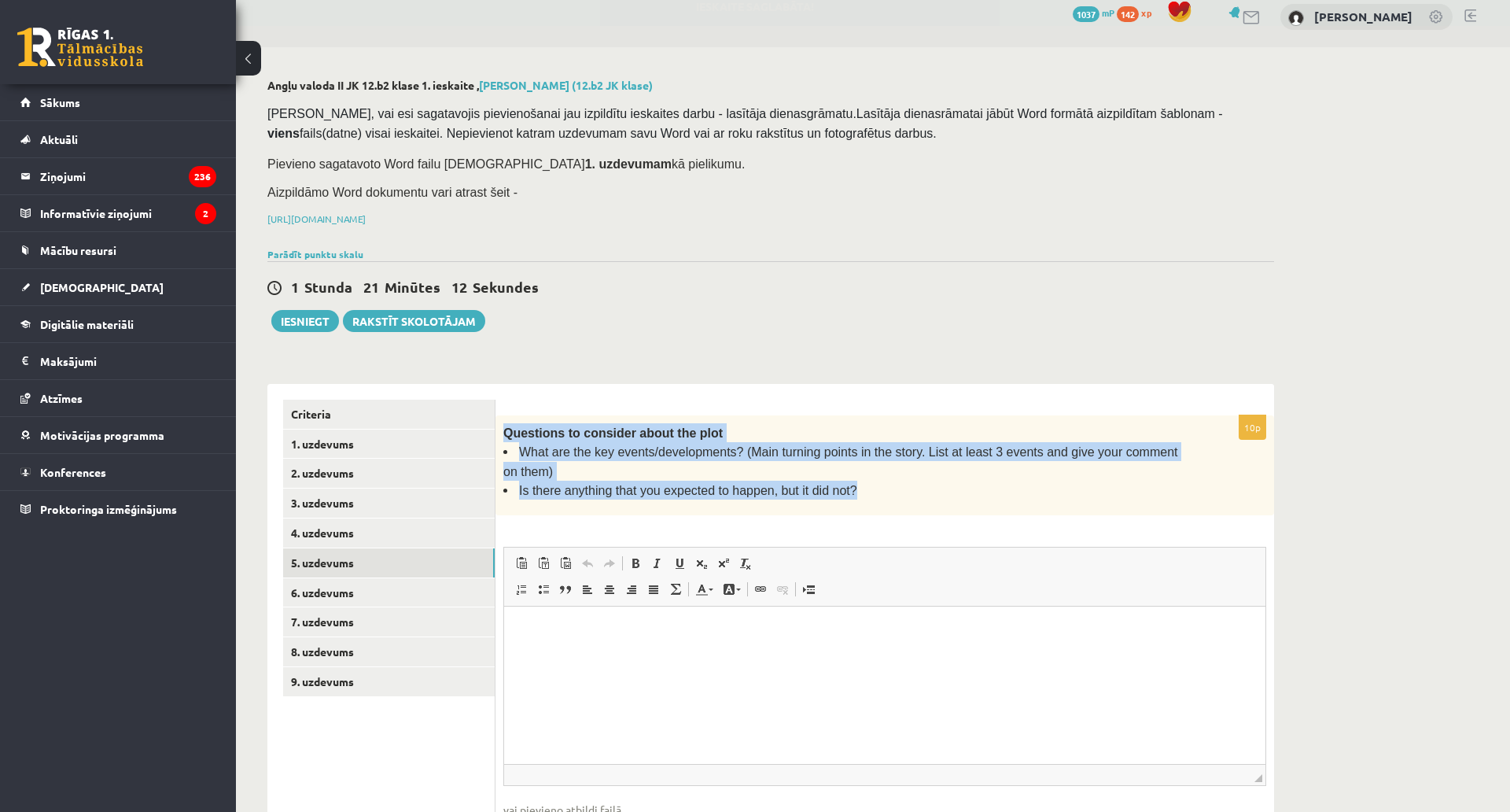
drag, startPoint x: 505, startPoint y: 426, endPoint x: 840, endPoint y: 467, distance: 337.5
click at [840, 467] on div "Questions to consider about the plot What are the key events/developments? (Mai…" at bounding box center [884, 465] width 779 height 101
copy div "Questions to consider about the plot What are the key events/developments? (Mai…"
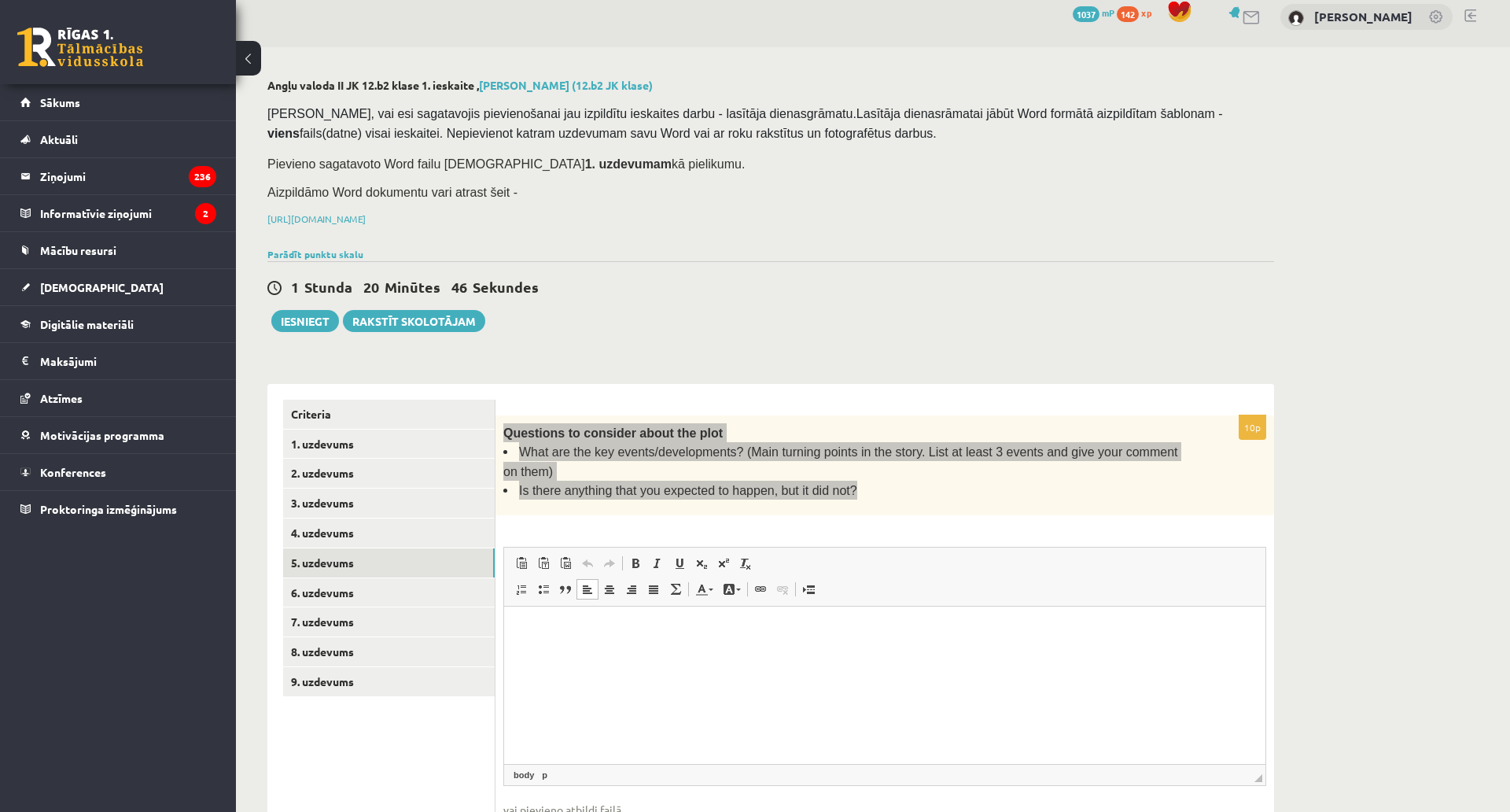
click at [635, 655] on html at bounding box center [884, 630] width 761 height 48
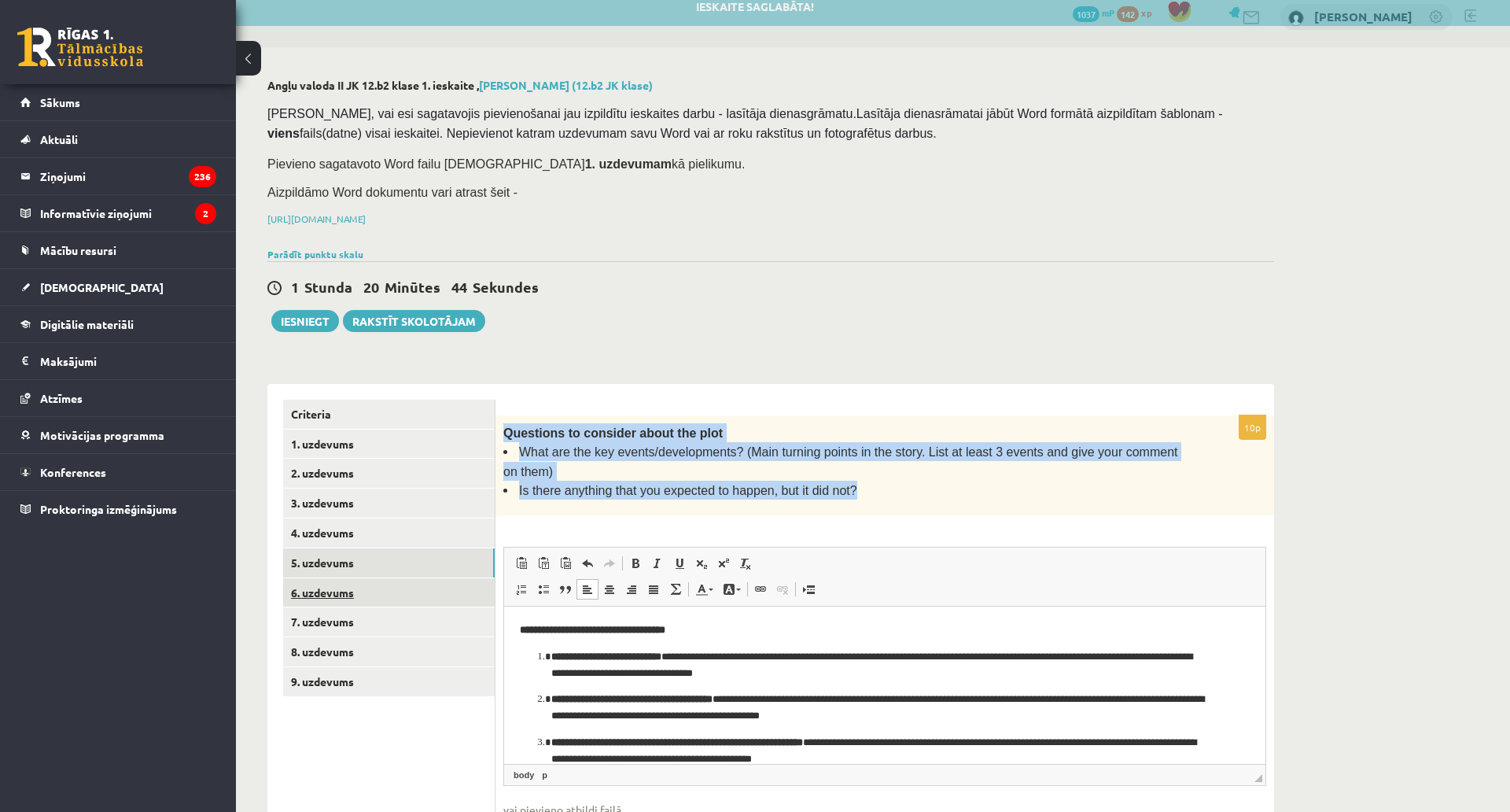
click at [391, 603] on link "6. uzdevums" at bounding box center [389, 593] width 212 height 29
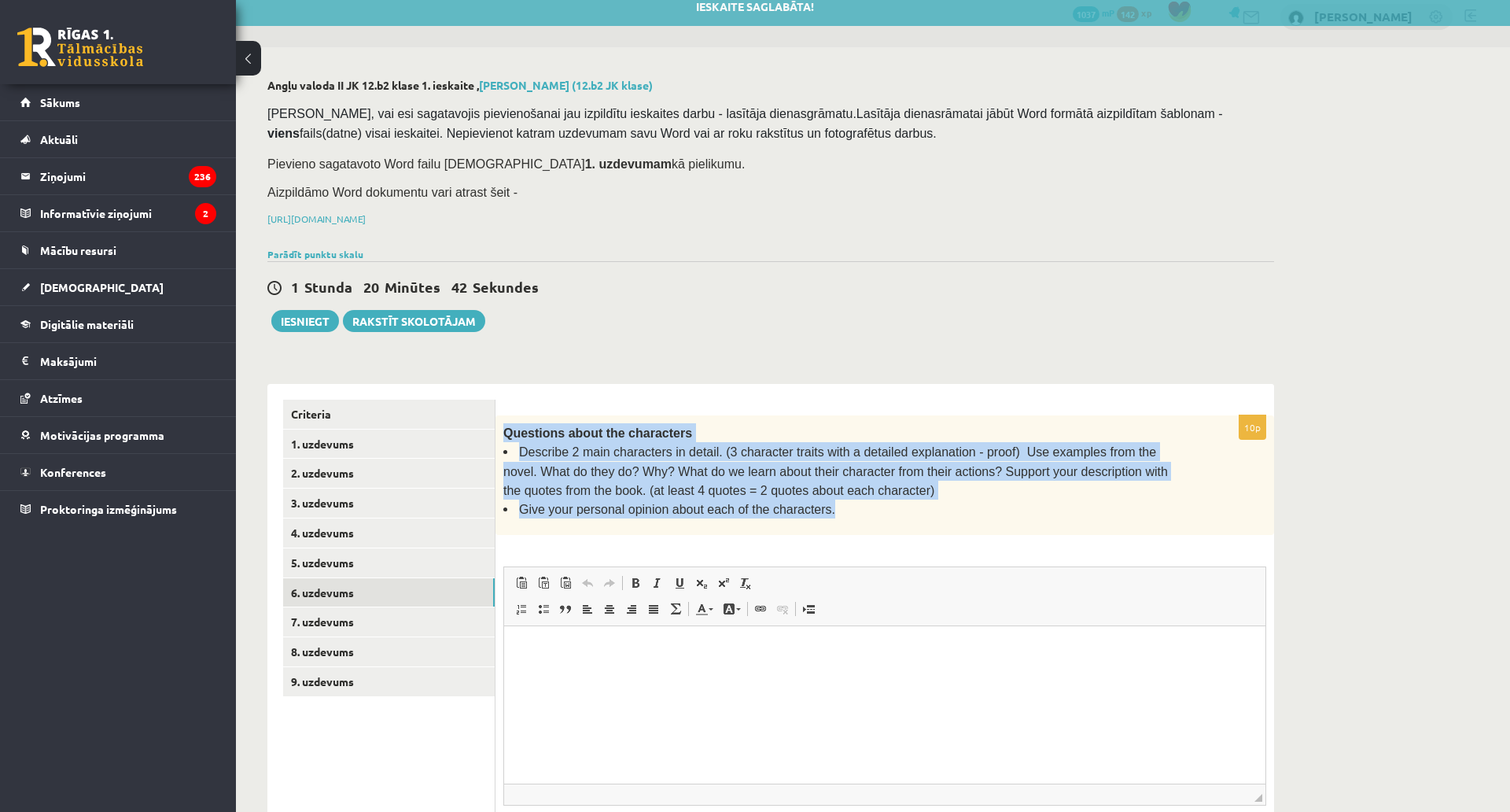
drag, startPoint x: 501, startPoint y: 420, endPoint x: 818, endPoint y: 509, distance: 329.3
click at [818, 509] on div "Questions about the characters Describe 2 main characters in detail. (3 charact…" at bounding box center [884, 475] width 779 height 119
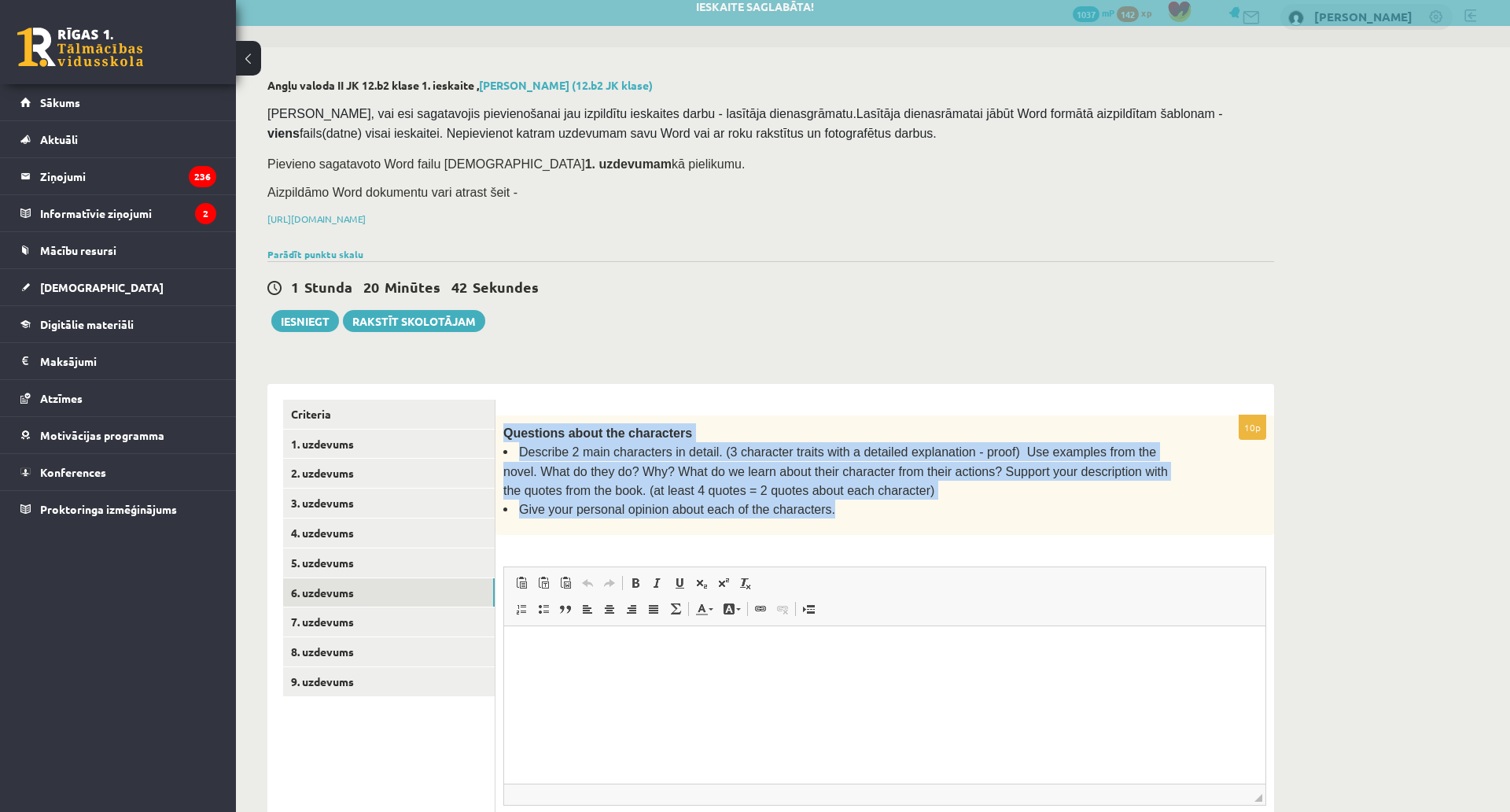
copy div "Questions about the characters Describe 2 main characters in detail. (3 charact…"
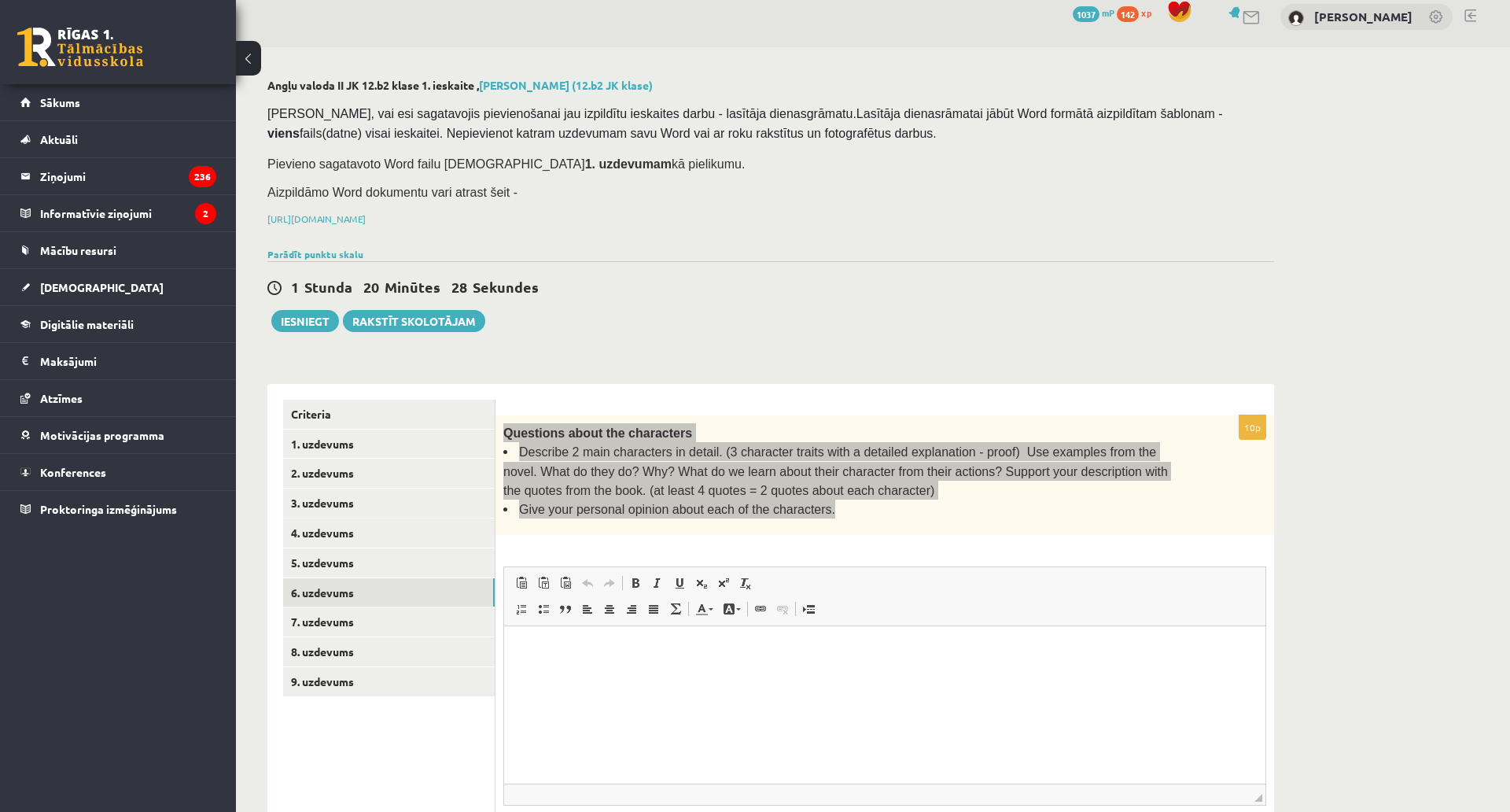
click at [630, 662] on html at bounding box center [884, 649] width 761 height 48
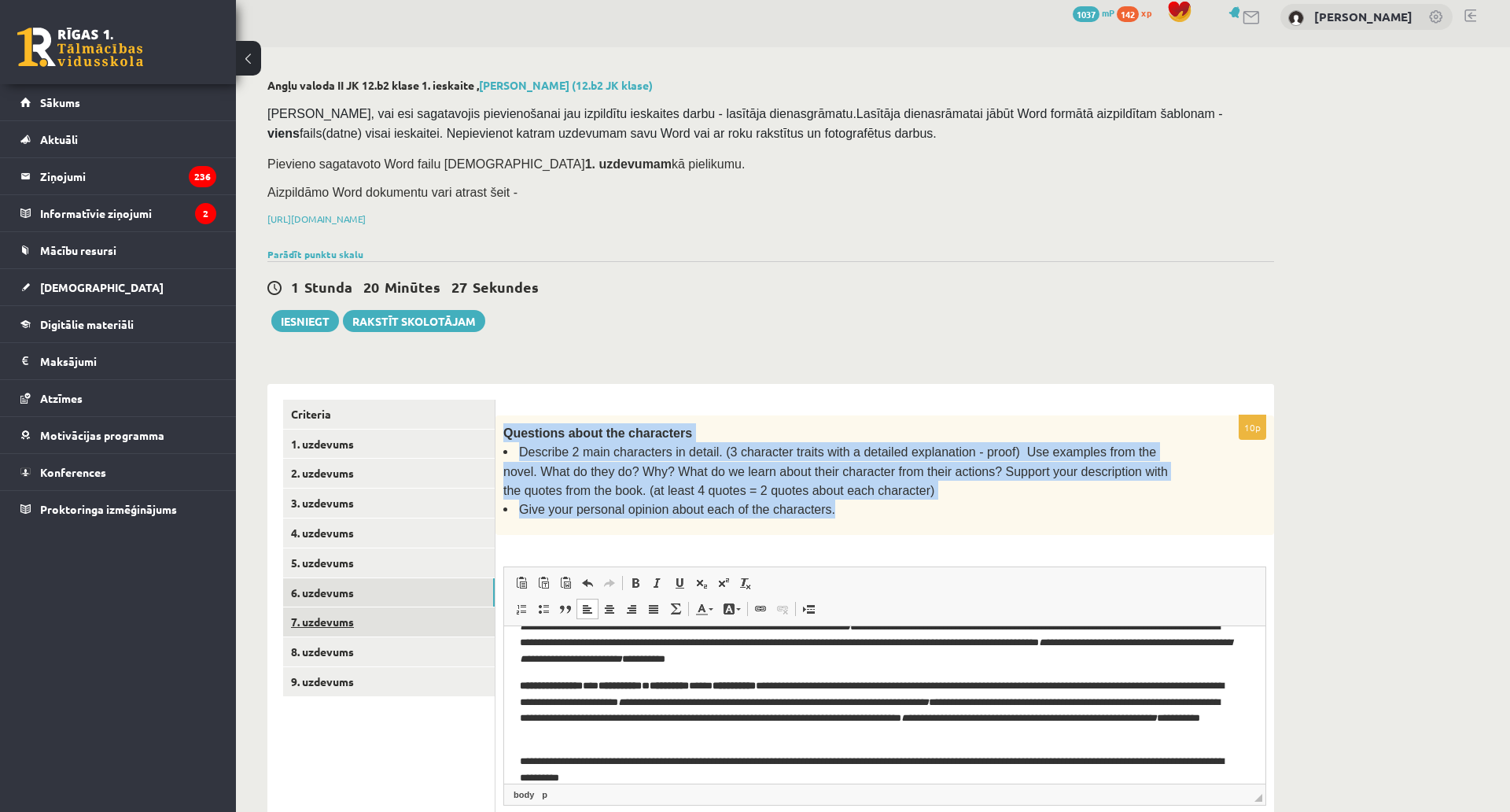
click at [456, 620] on link "7. uzdevums" at bounding box center [389, 621] width 212 height 29
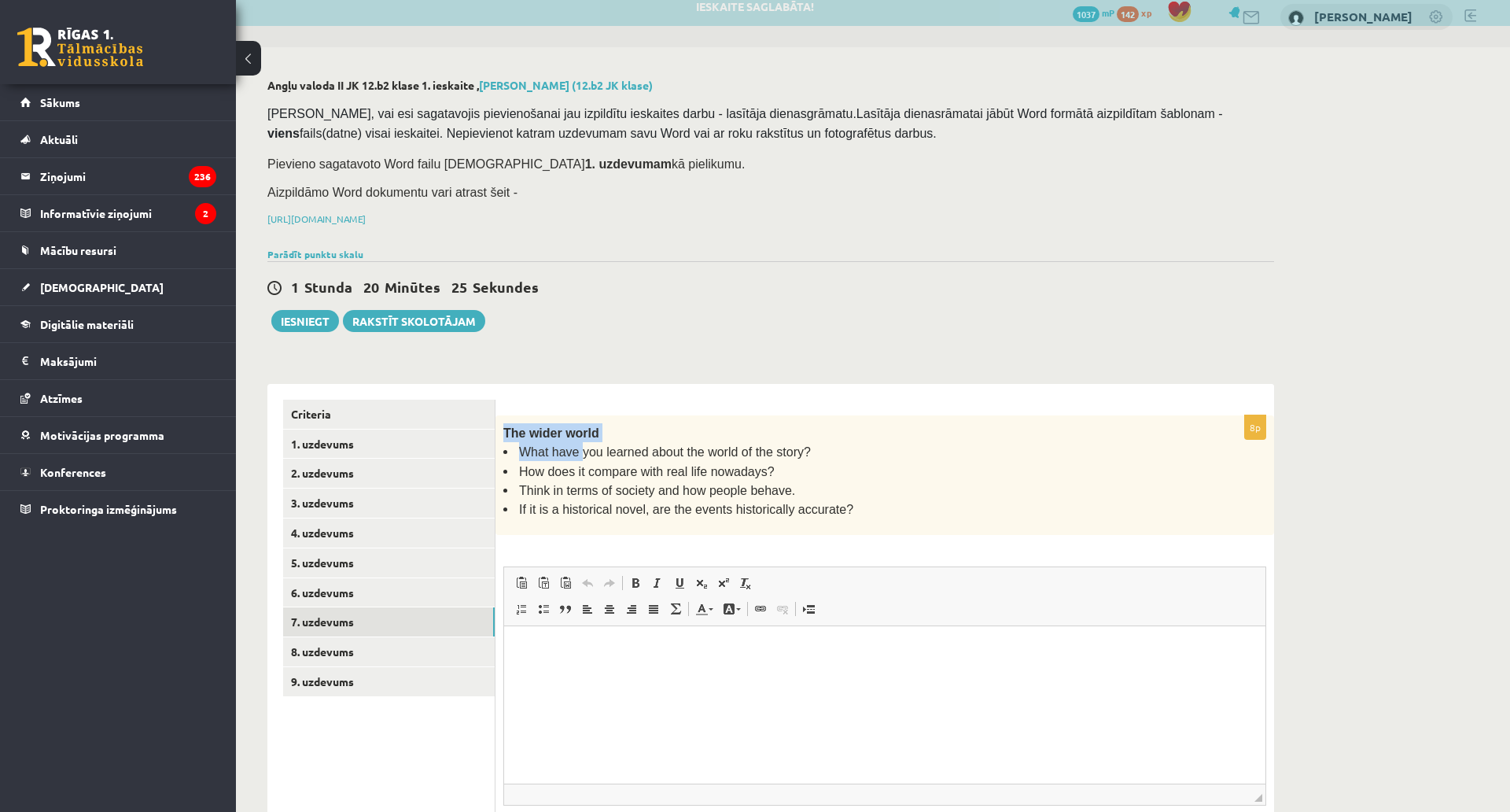
scroll to position [0, 0]
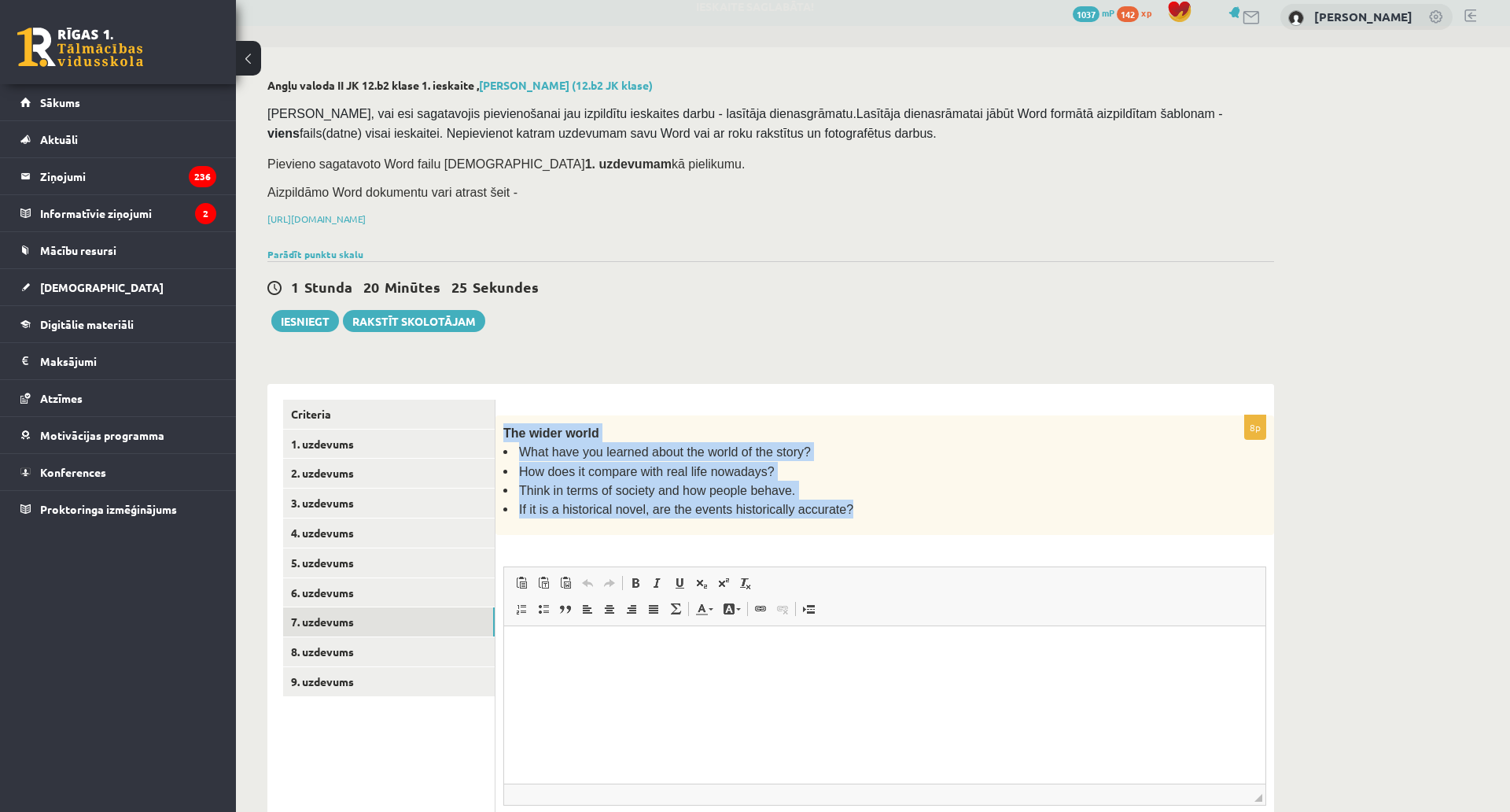
drag, startPoint x: 502, startPoint y: 427, endPoint x: 836, endPoint y: 504, distance: 342.8
click at [836, 504] on div "The wider world What have you learned about the world of the story? How does it…" at bounding box center [884, 475] width 779 height 119
copy div "The wider world What have you learned about the world of the story? How does it…"
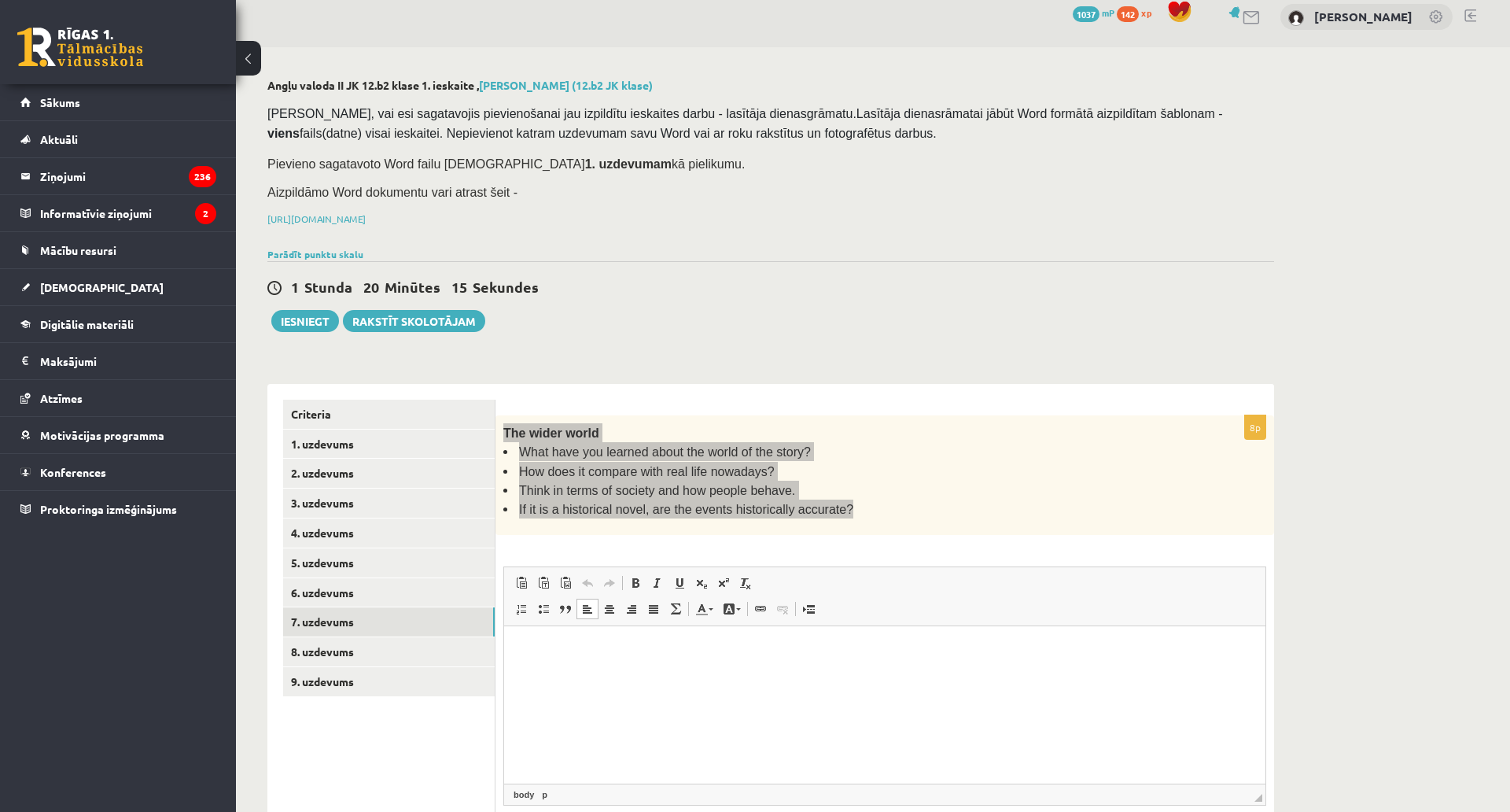
click at [588, 650] on p "Визуальный текстовый редактор, wiswyg-editor-user-answer-47433911097060" at bounding box center [884, 649] width 730 height 17
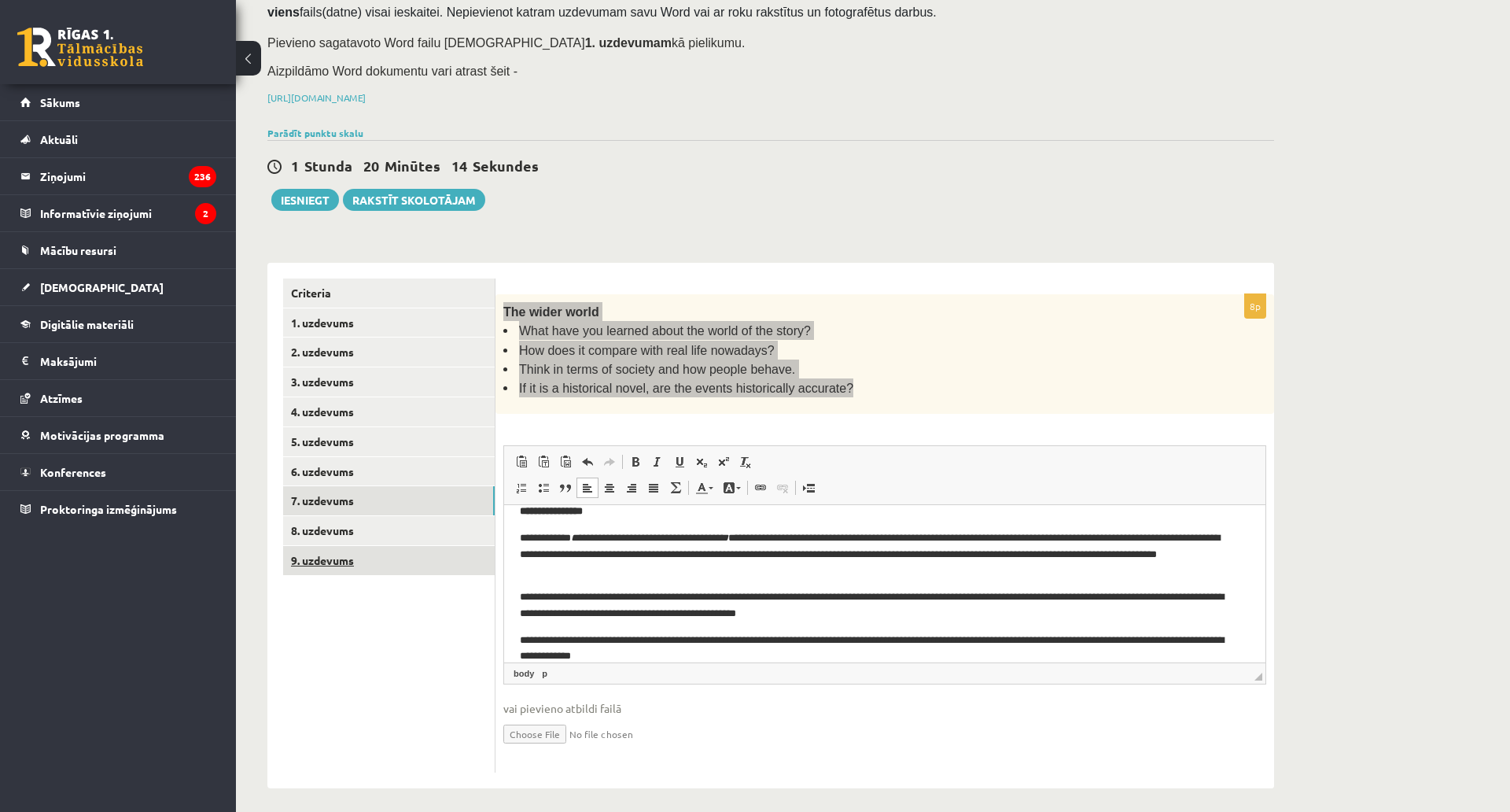
scroll to position [206, 0]
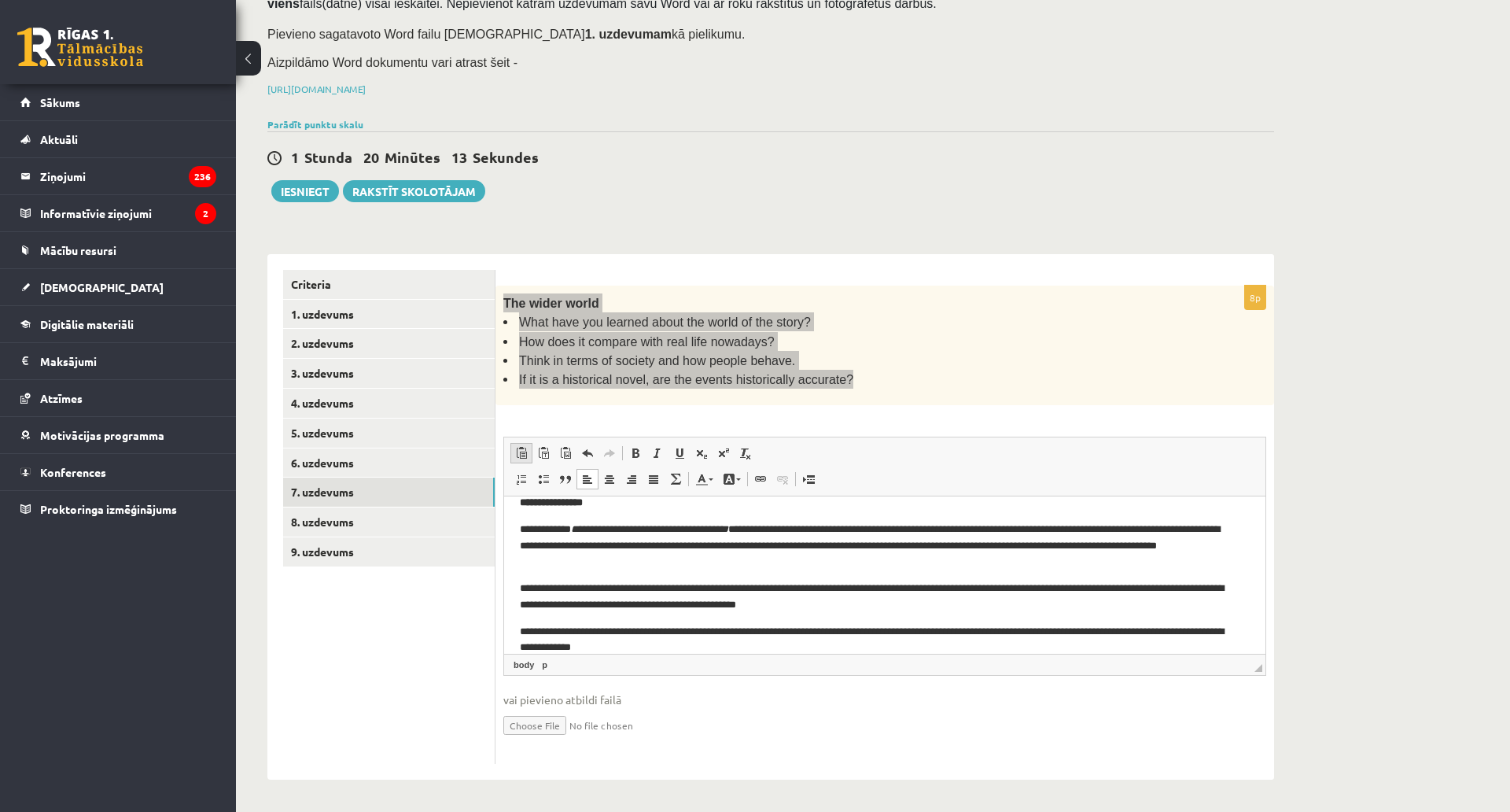
click at [521, 443] on link "Вставить Комбинация клавиш Ctrl+V" at bounding box center [521, 452] width 22 height 21
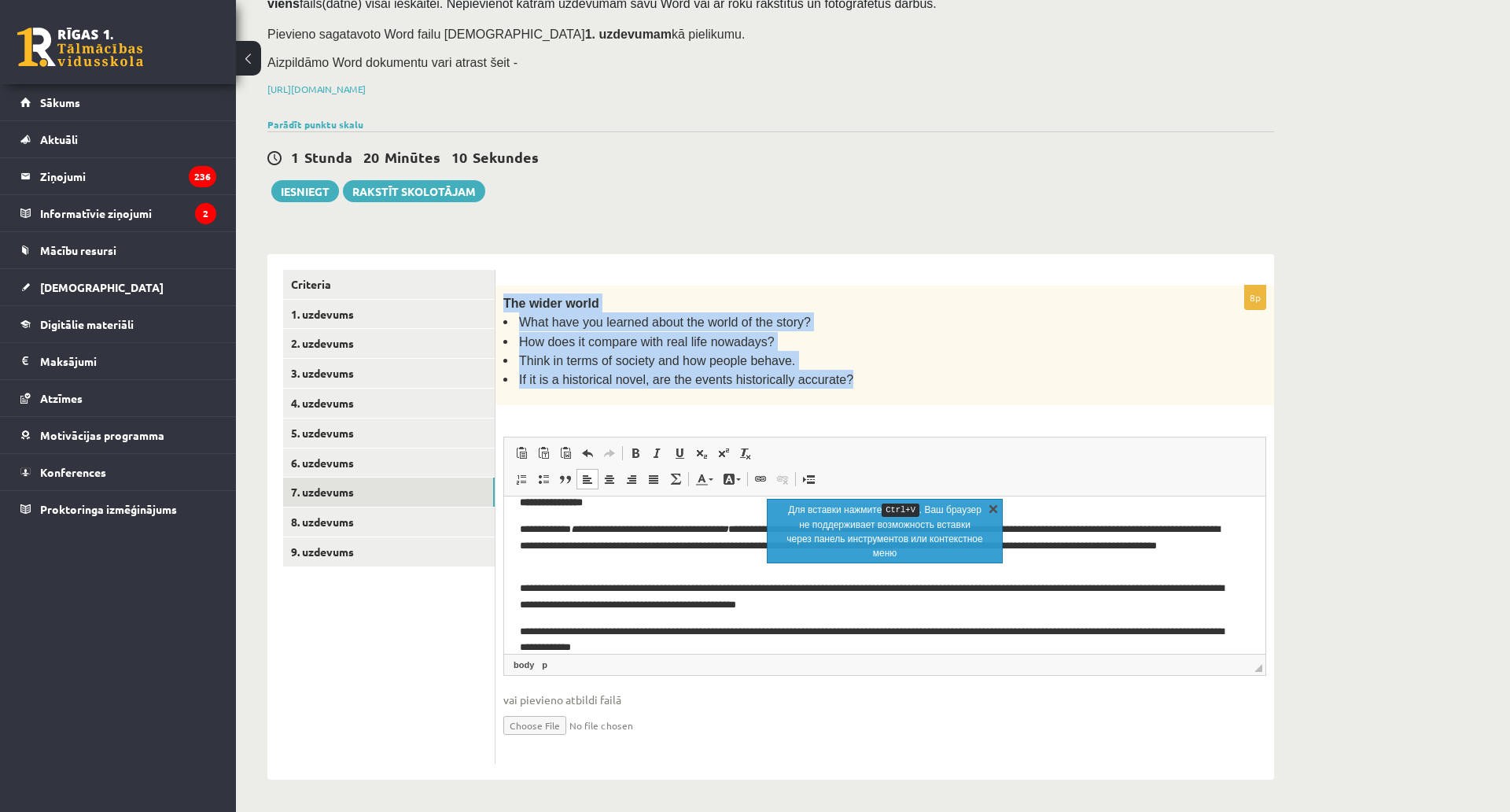
click at [997, 500] on link "X" at bounding box center [993, 508] width 16 height 16
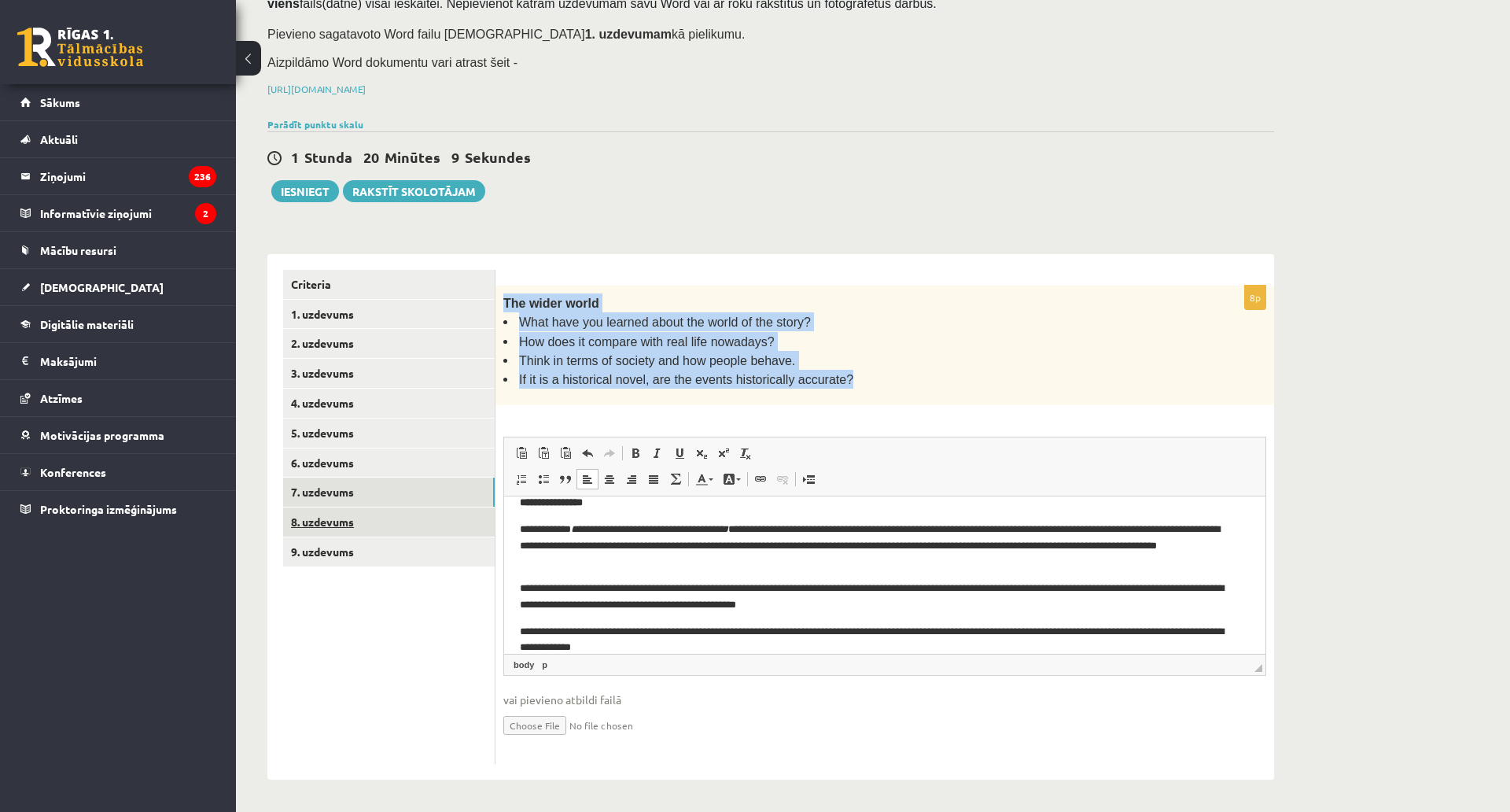
click at [421, 507] on link "8. uzdevums" at bounding box center [389, 522] width 212 height 29
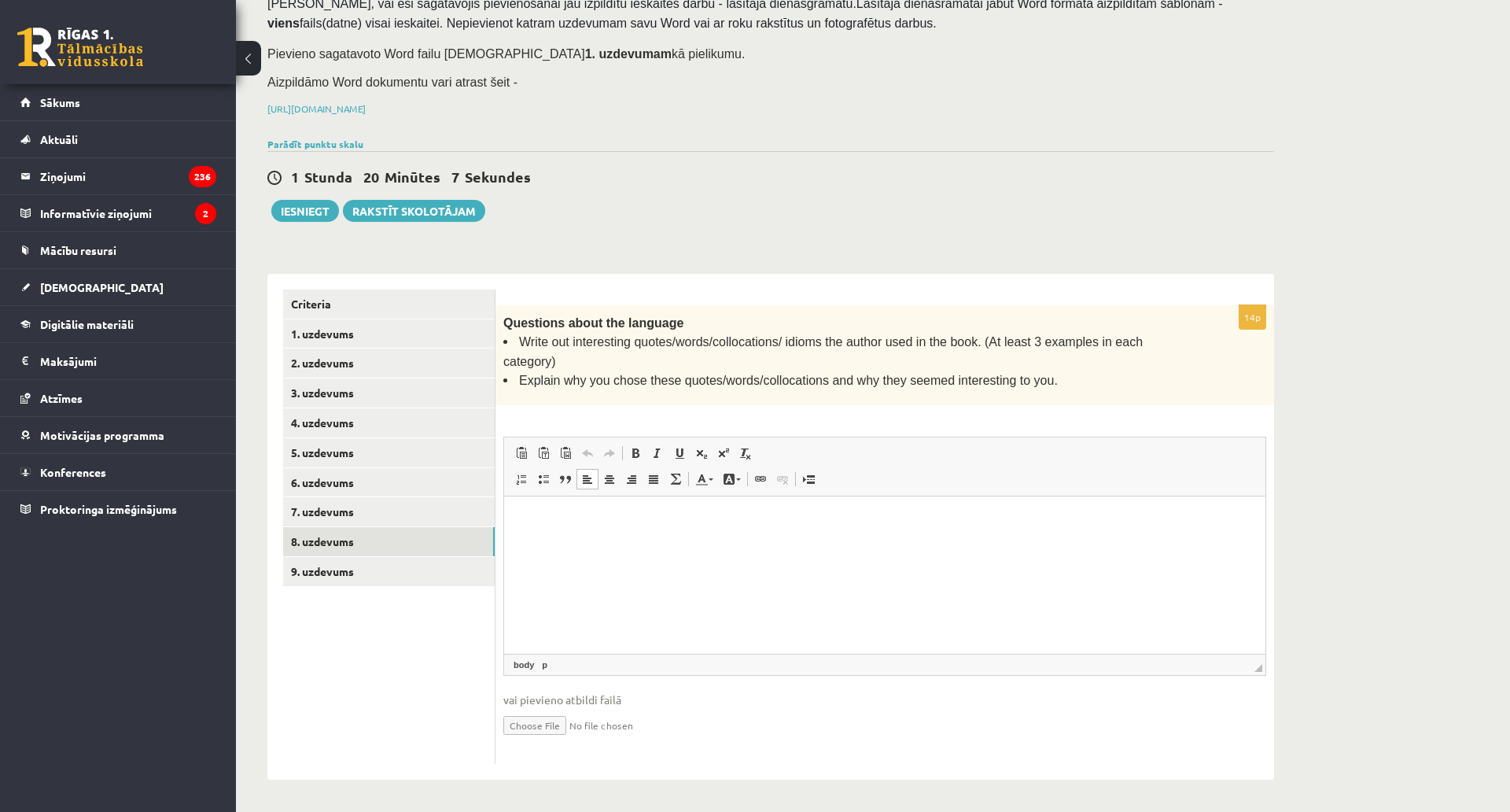
scroll to position [0, 0]
click at [526, 447] on span at bounding box center [521, 452] width 13 height 13
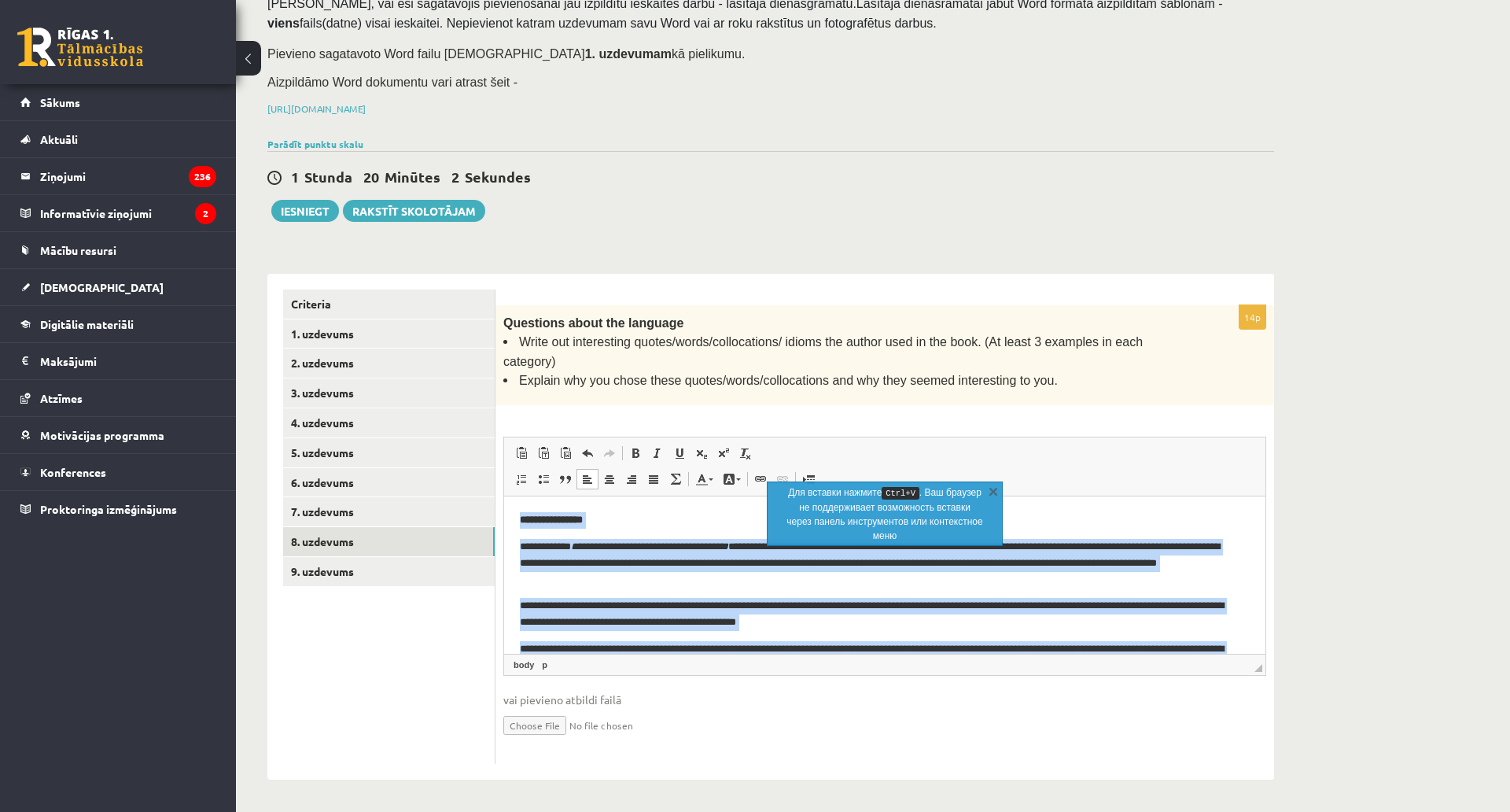
drag, startPoint x: 689, startPoint y: 648, endPoint x: 1008, endPoint y: 895, distance: 403.4
click at [504, 496] on html "**********" at bounding box center [884, 592] width 761 height 192
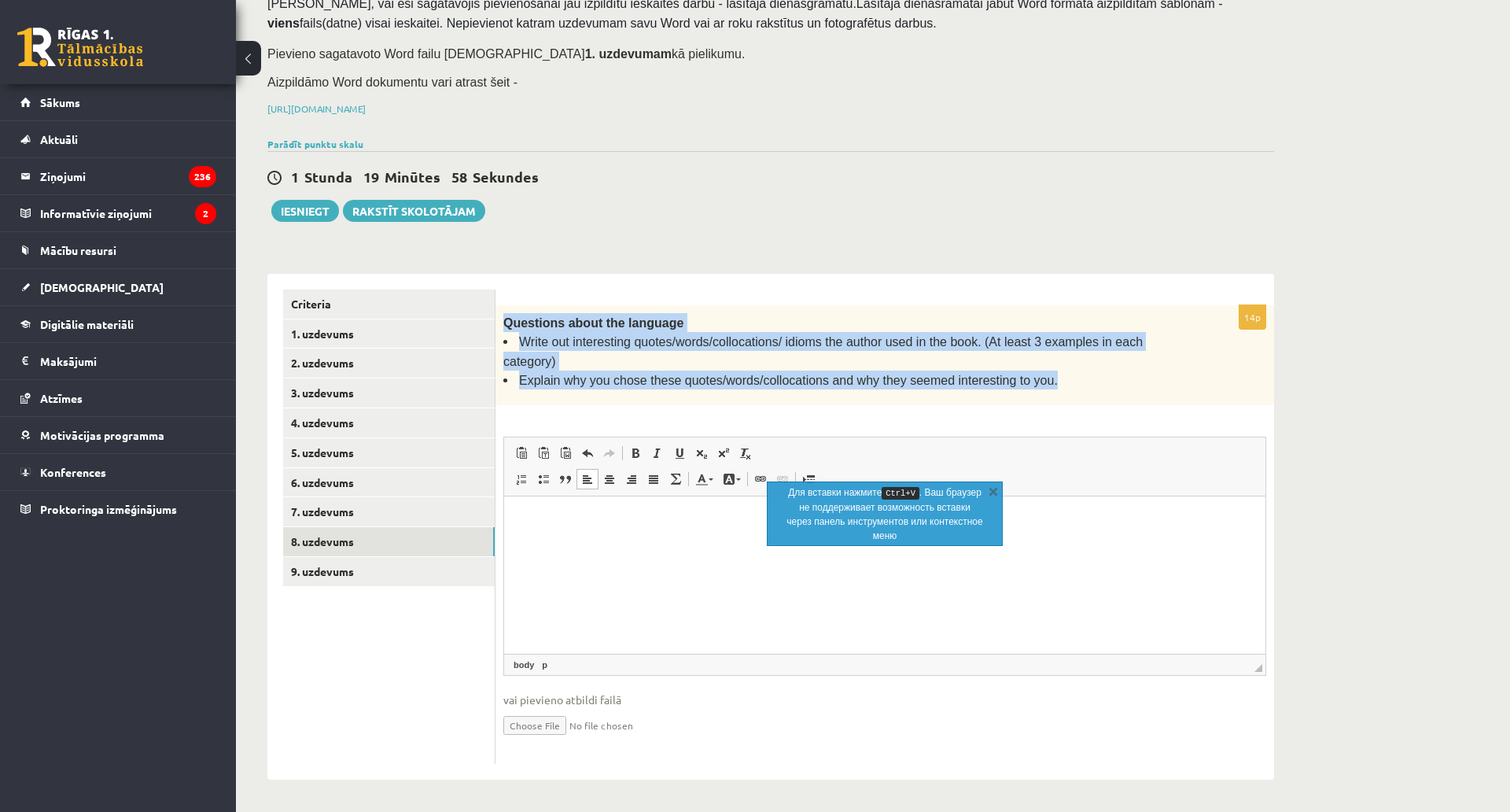
drag, startPoint x: 501, startPoint y: 269, endPoint x: 1058, endPoint y: 327, distance: 560.0
click at [1058, 327] on div "Questions about the language Write out interesting quotes/words/collocations/ i…" at bounding box center [884, 355] width 779 height 101
copy div "Questions about the language Write out interesting quotes/words/collocations/ i…"
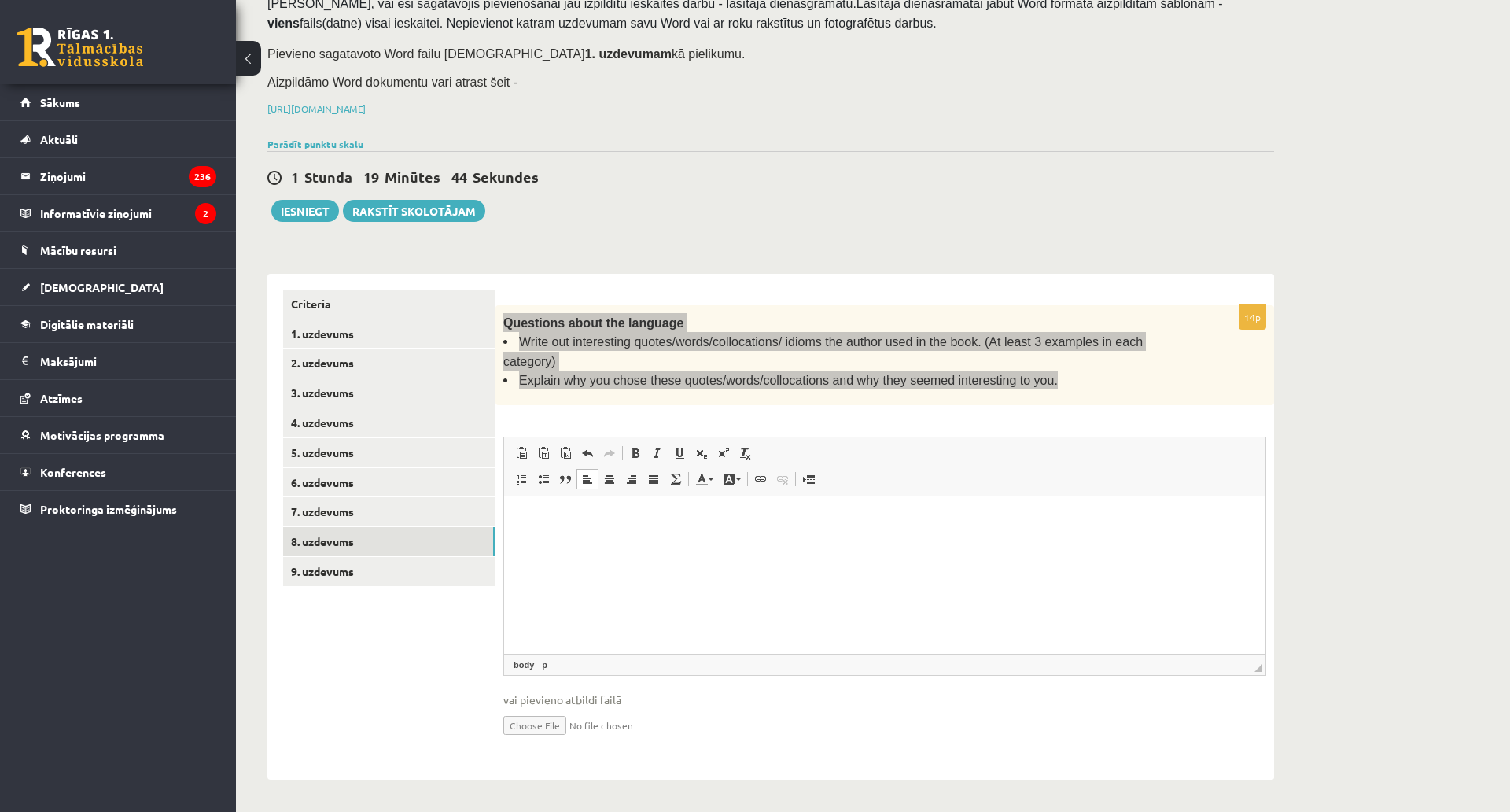
click at [554, 544] on html at bounding box center [884, 520] width 761 height 48
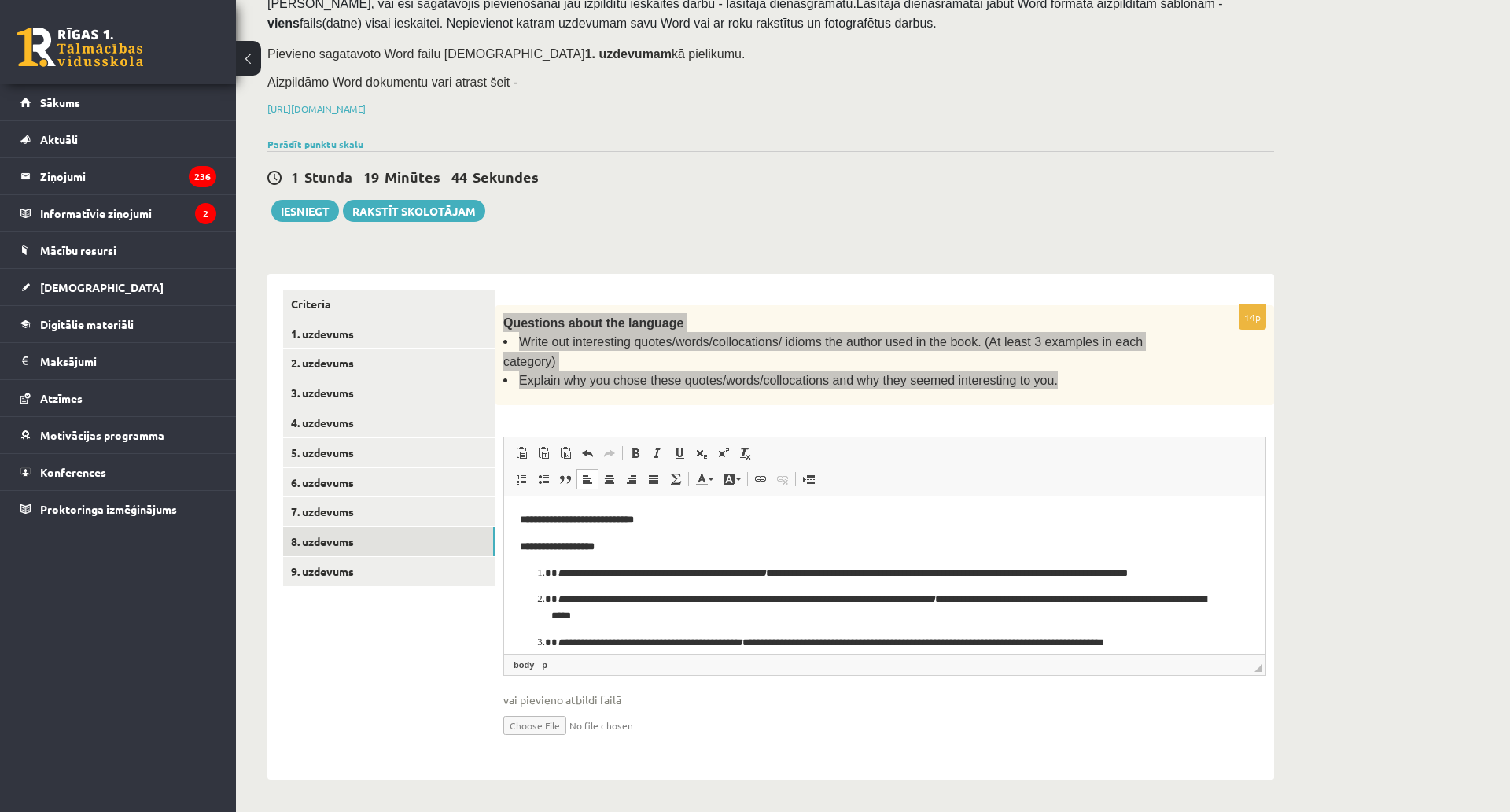
scroll to position [250, 0]
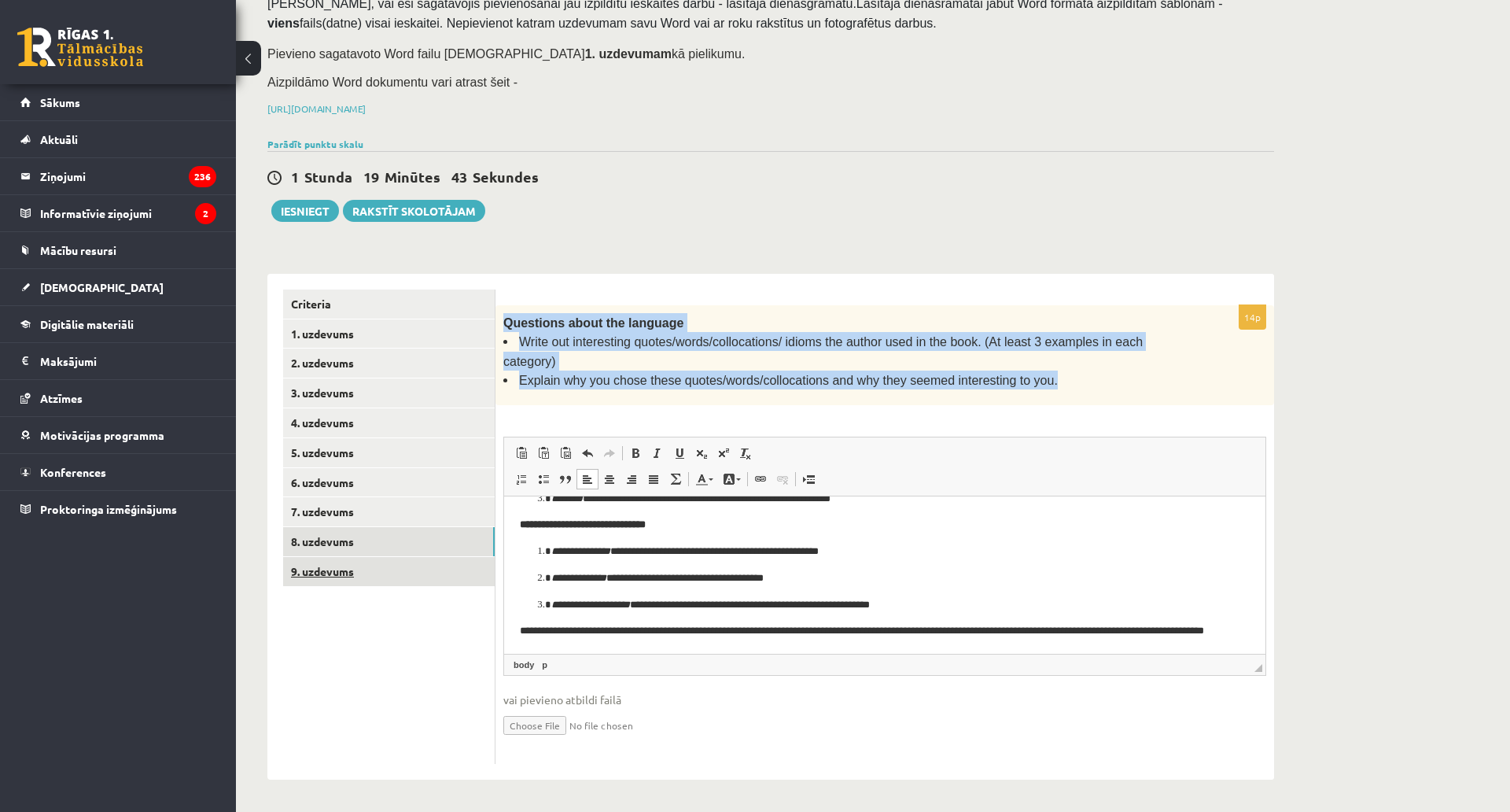
click at [412, 557] on link "9. uzdevums" at bounding box center [389, 572] width 212 height 29
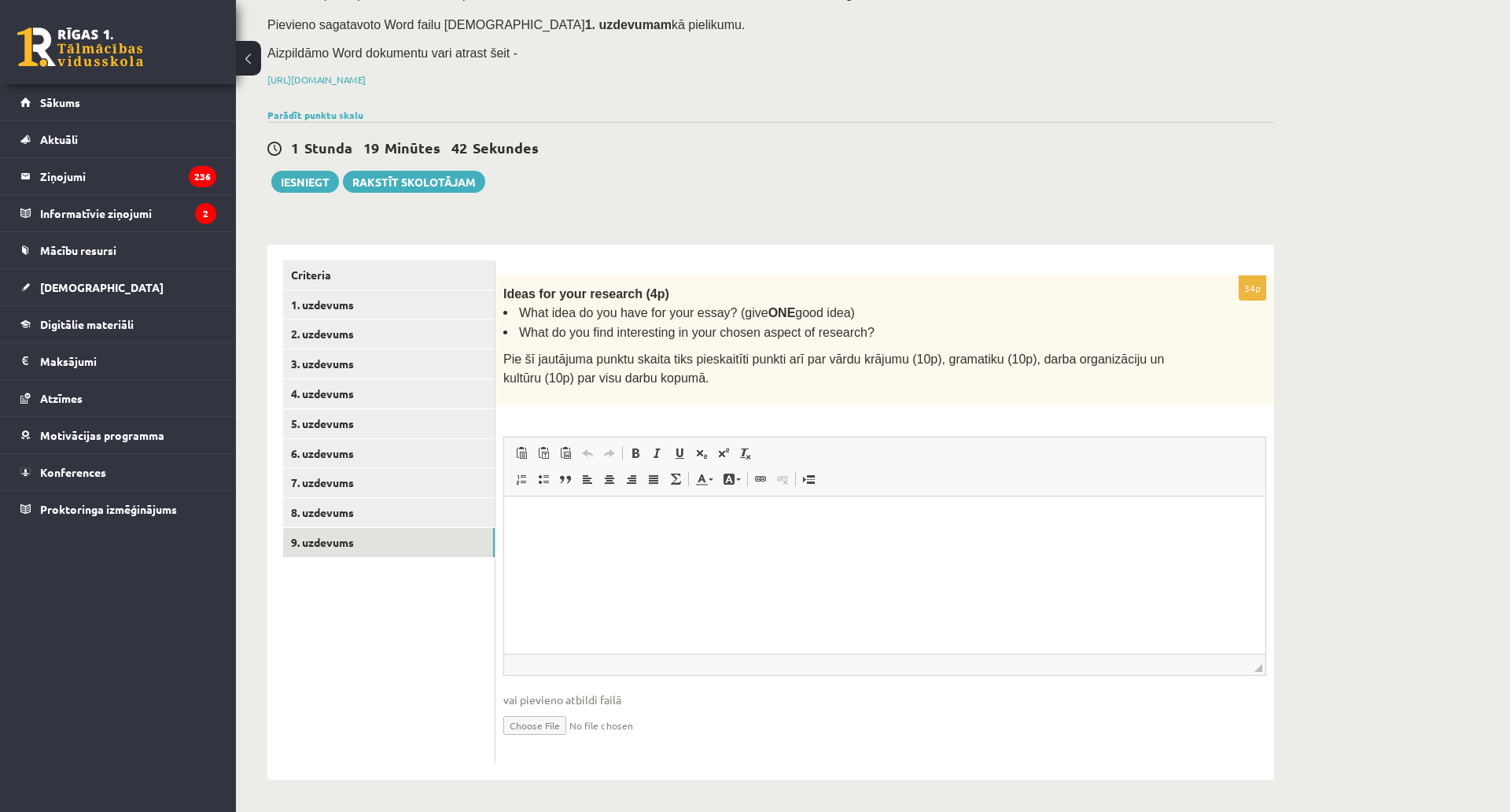
scroll to position [0, 0]
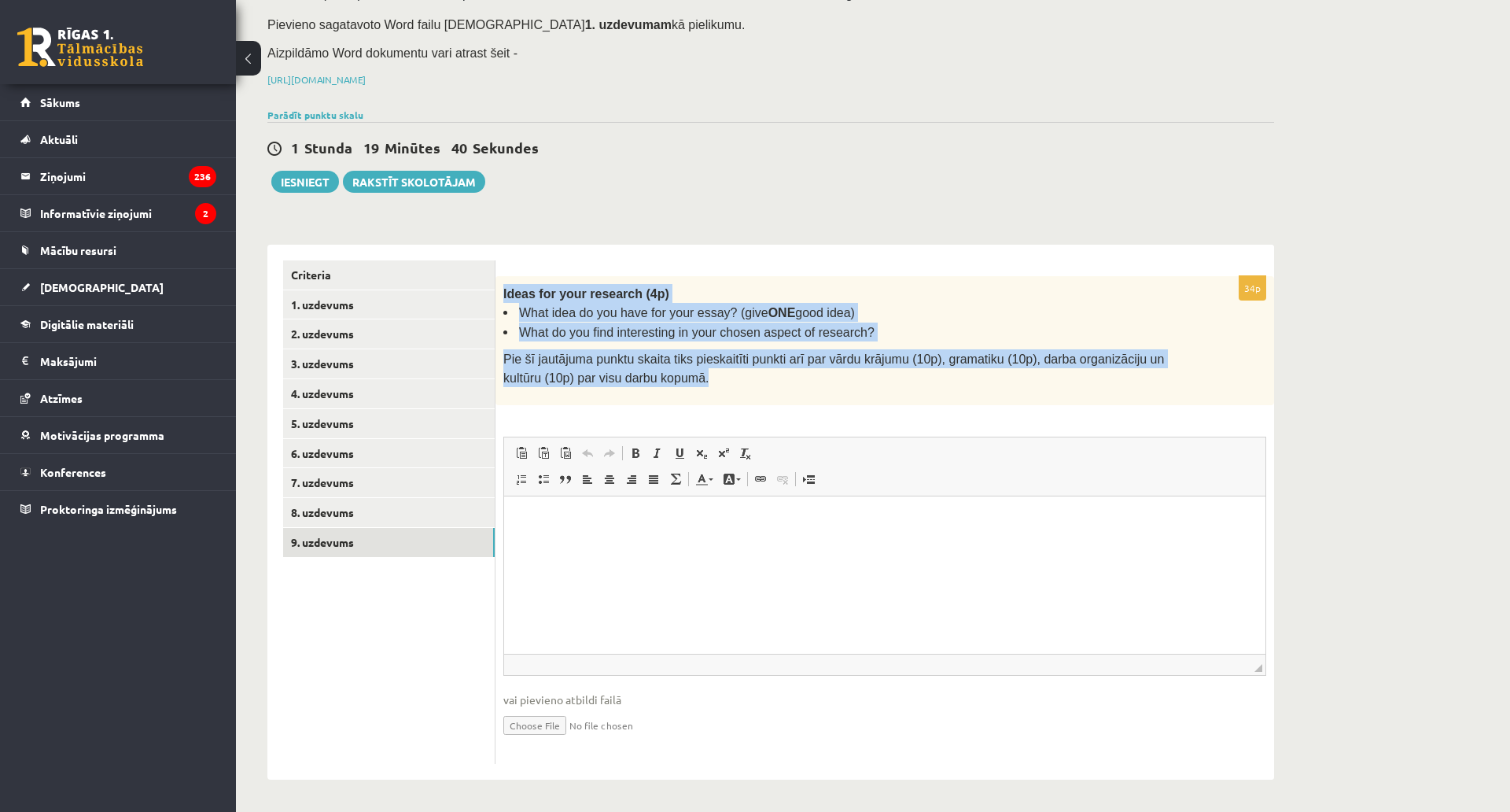
drag, startPoint x: 503, startPoint y: 271, endPoint x: 640, endPoint y: 352, distance: 159.2
click at [640, 352] on div "Ideas for your research (4p) What idea do you have for your essay? (give ONE go…" at bounding box center [884, 340] width 779 height 129
copy div "Ideas for your research (4p) What idea do you have for your essay? (give ONE go…"
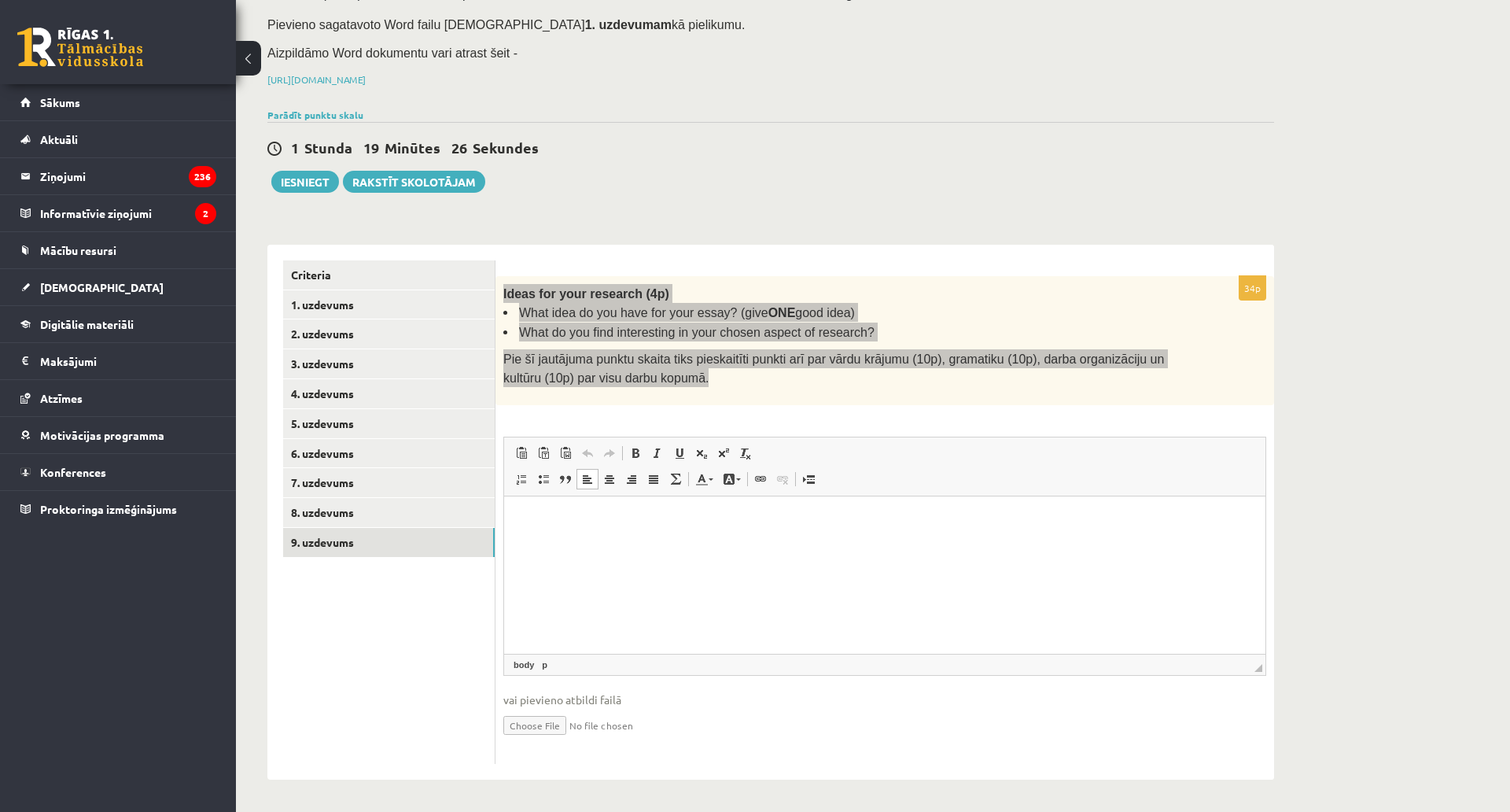
click at [721, 543] on html at bounding box center [884, 519] width 761 height 48
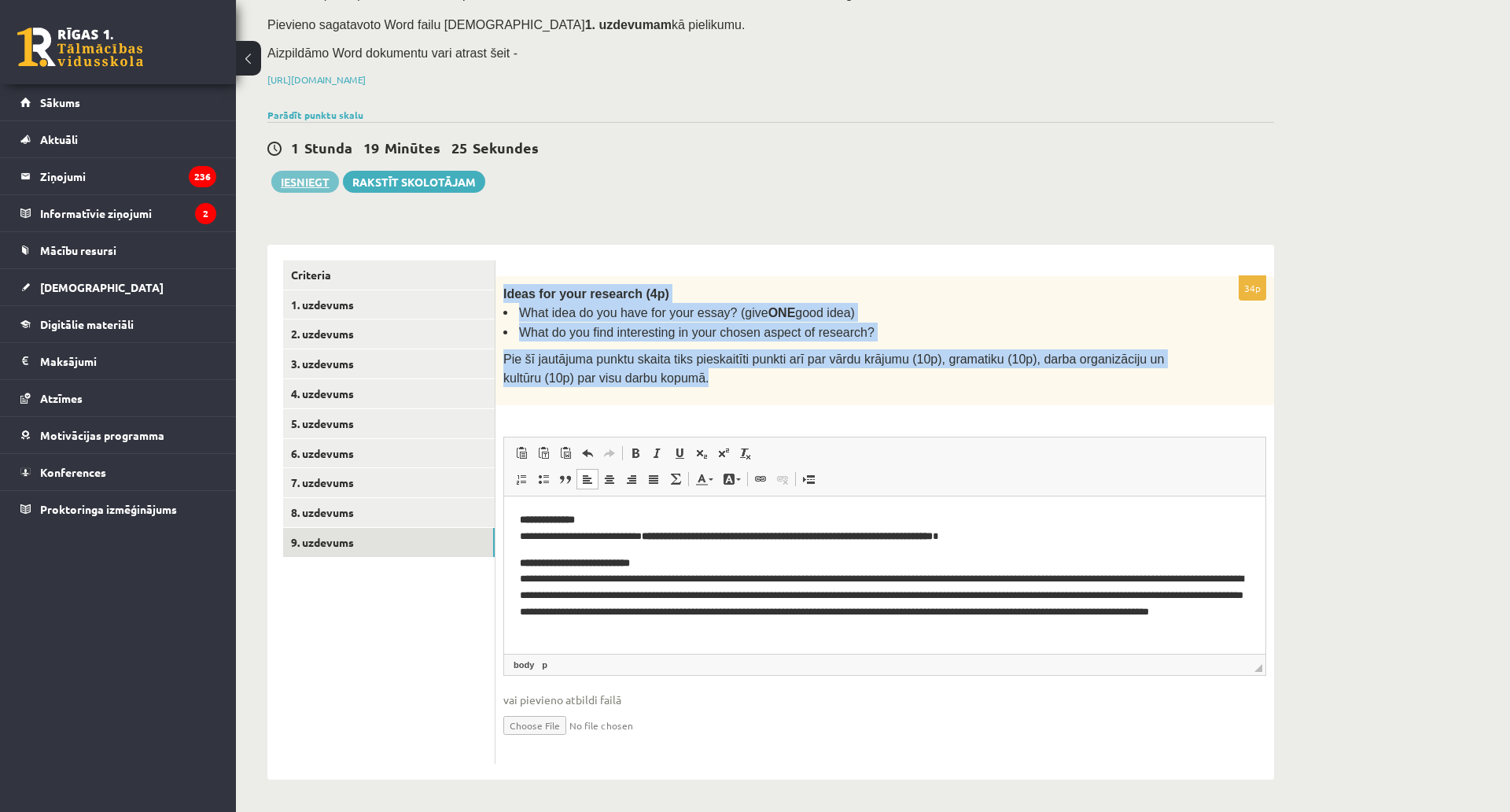
click at [319, 171] on button "Iesniegt" at bounding box center [305, 182] width 67 height 22
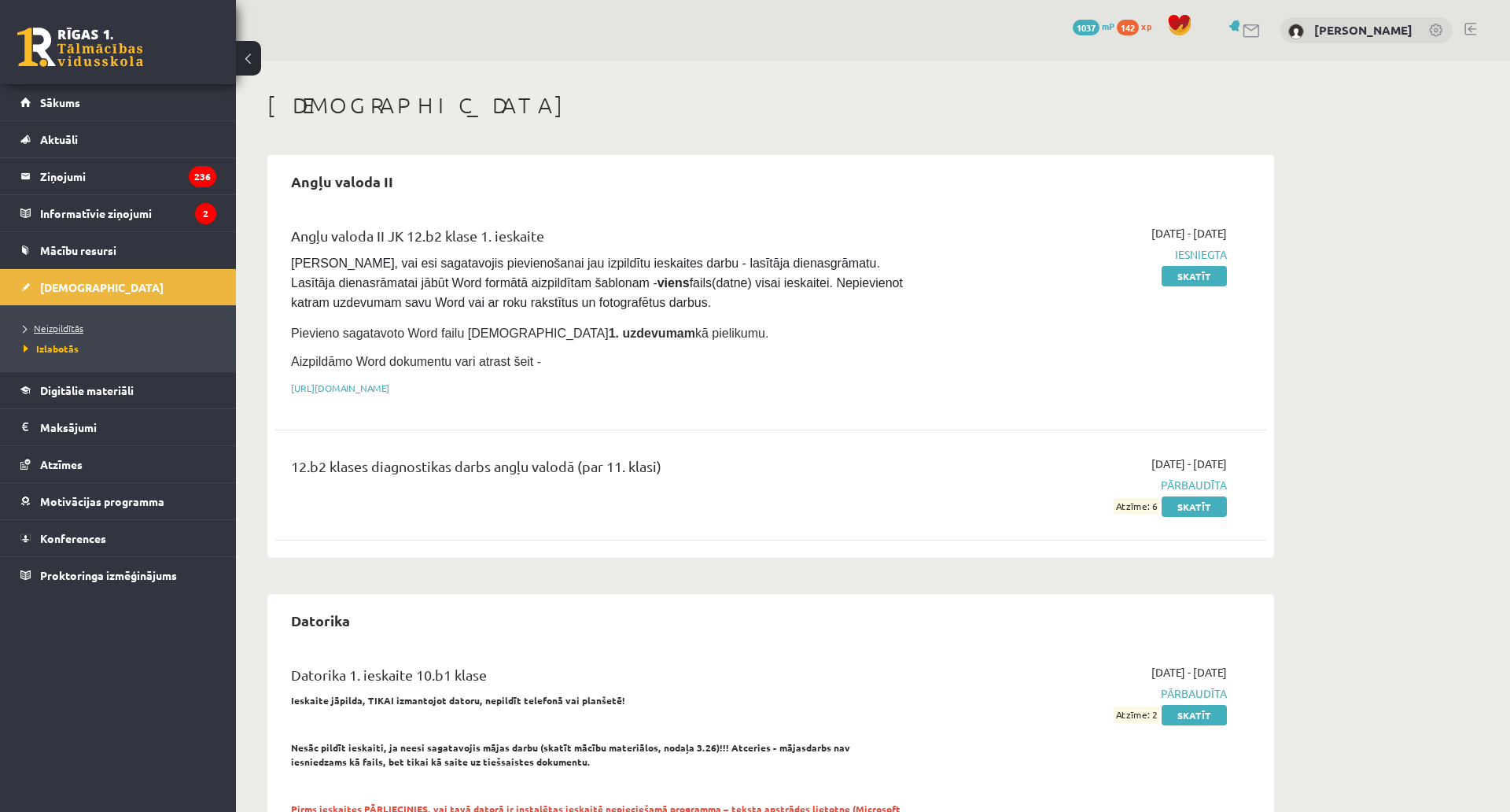
click at [83, 332] on link "Neizpildītās" at bounding box center [121, 327] width 196 height 14
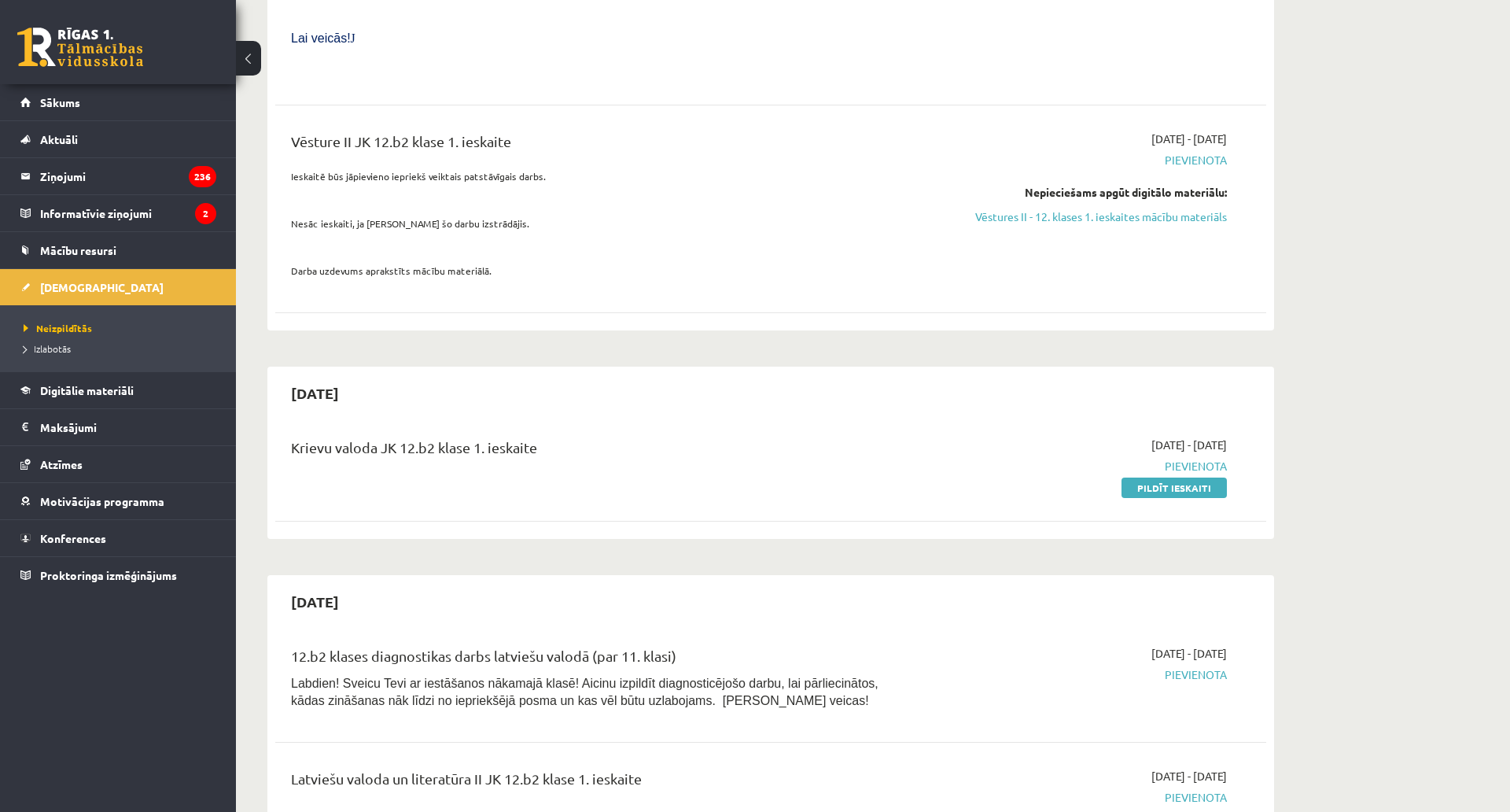
scroll to position [944, 0]
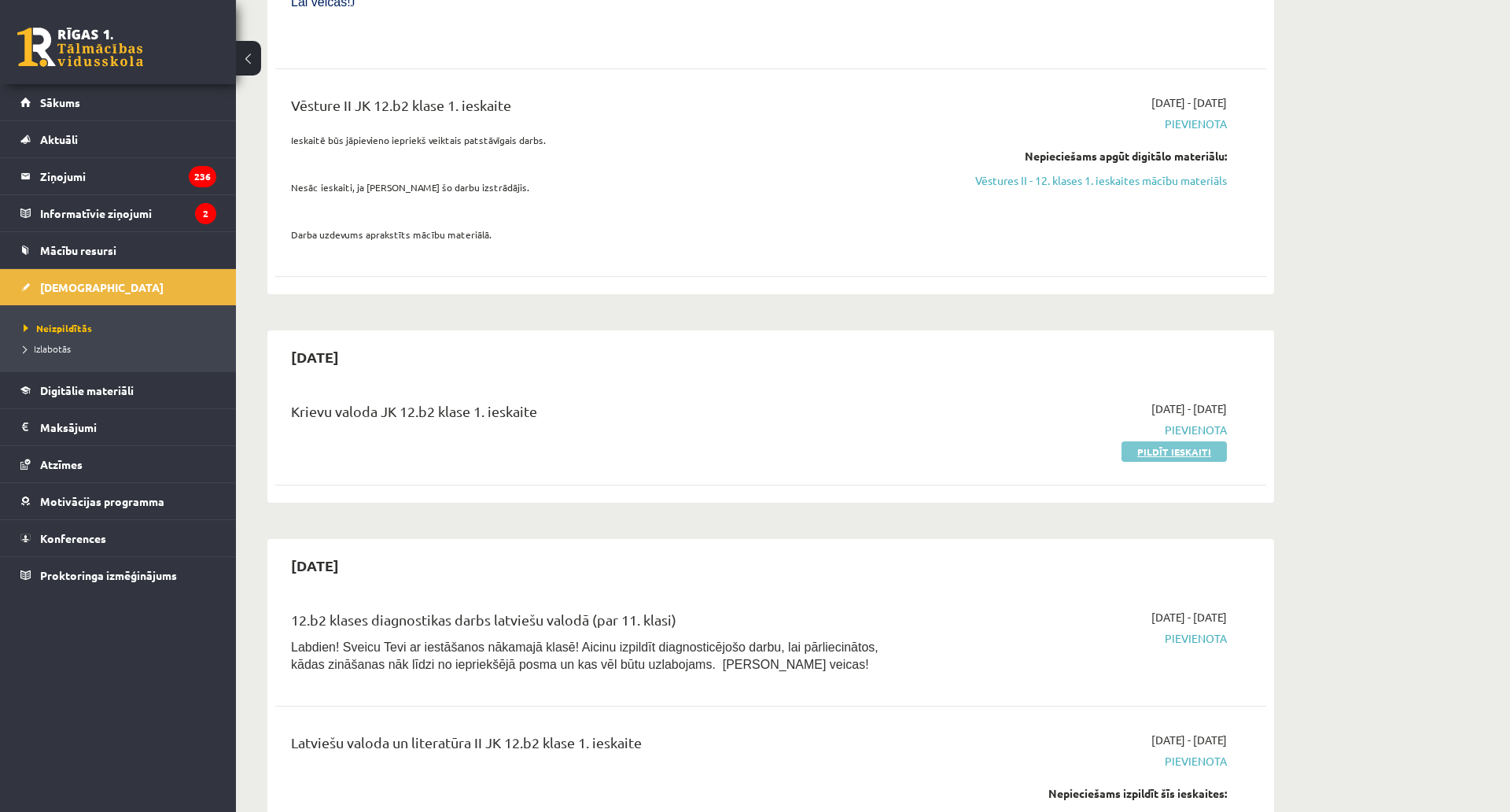
click at [1150, 442] on link "Pildīt ieskaiti" at bounding box center [1175, 451] width 106 height 21
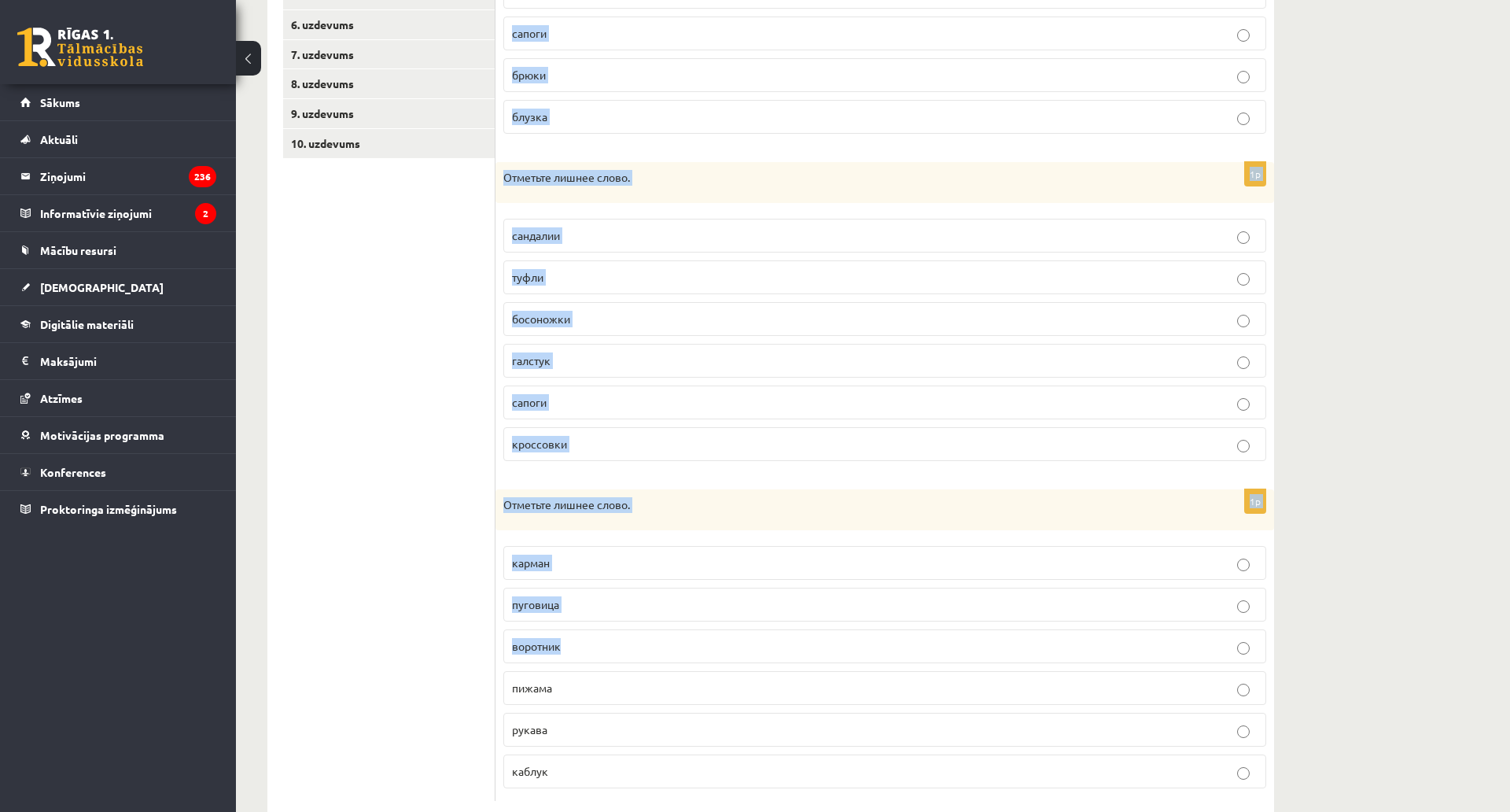
scroll to position [526, 0]
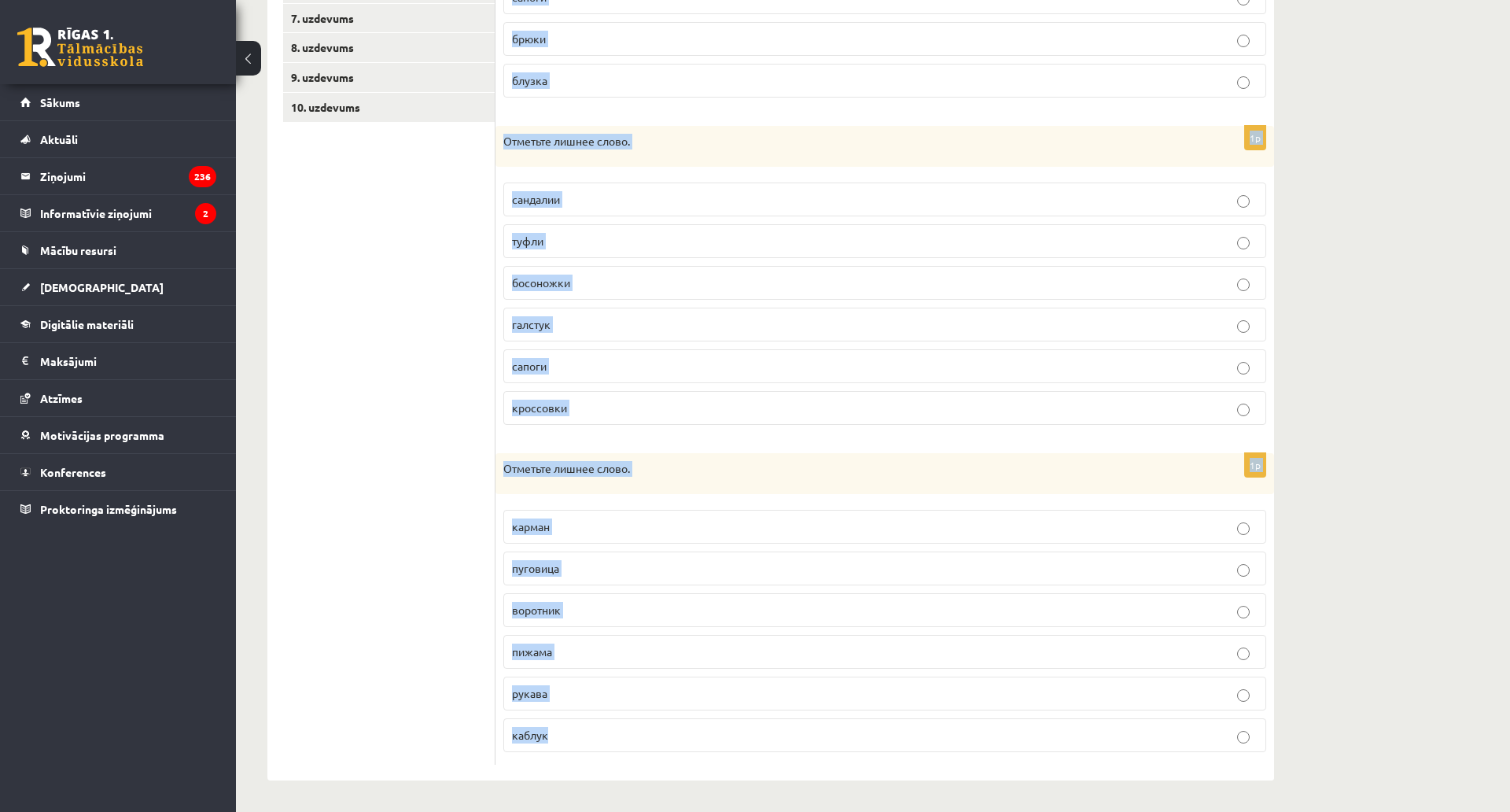
drag, startPoint x: 504, startPoint y: 316, endPoint x: 724, endPoint y: 662, distance: 410.0
click at [724, 662] on form "1p Отметьте лишнее слово. [GEOGRAPHIC_DATA] юбка сапоги [GEOGRAPHIC_DATA] блузк…" at bounding box center [884, 294] width 748 height 939
copy form "Отметьте лишнее слово. платье юбка сапоги брюки блузка 1p Отметьте лишнее слово…"
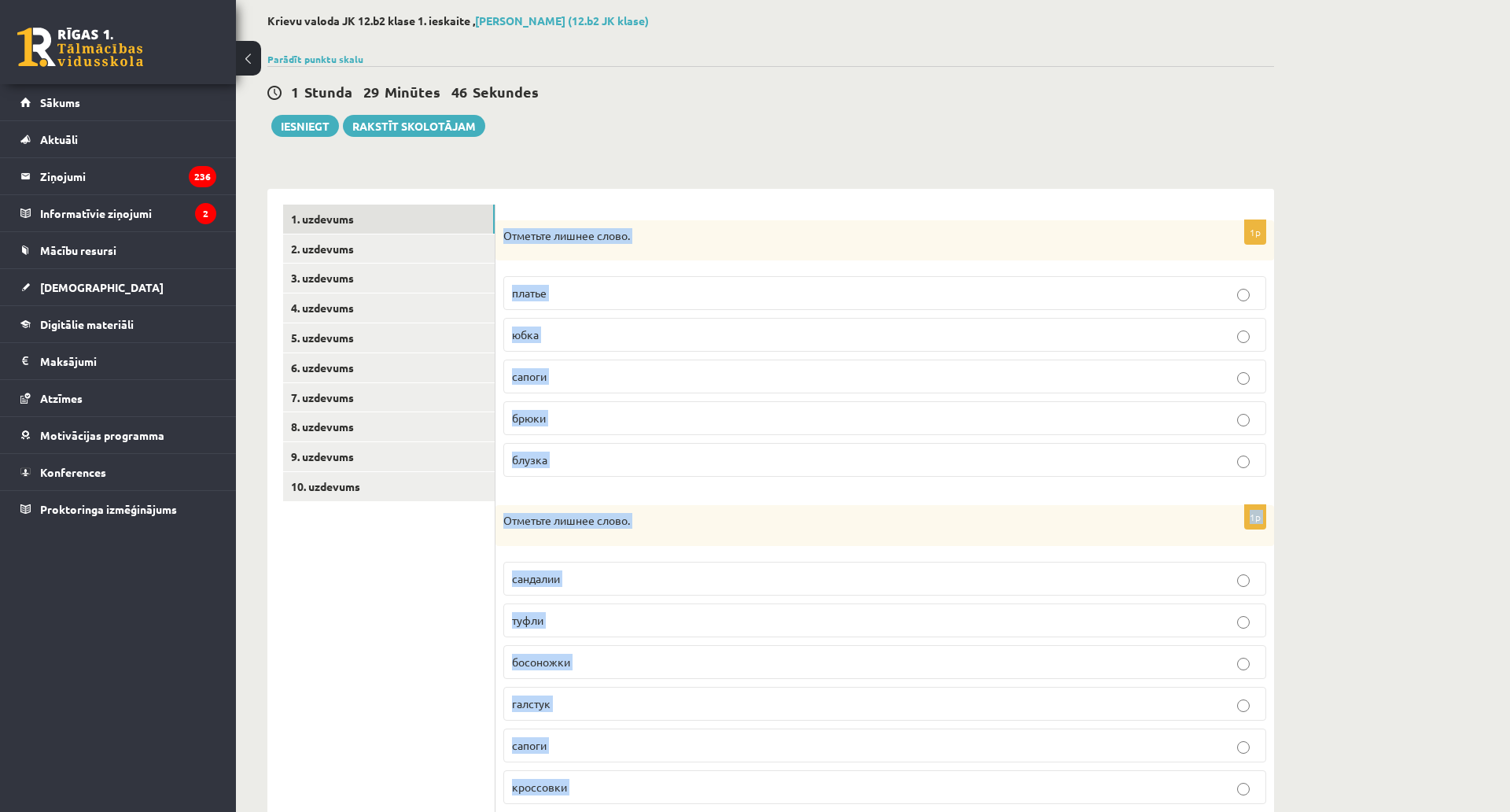
scroll to position [0, 0]
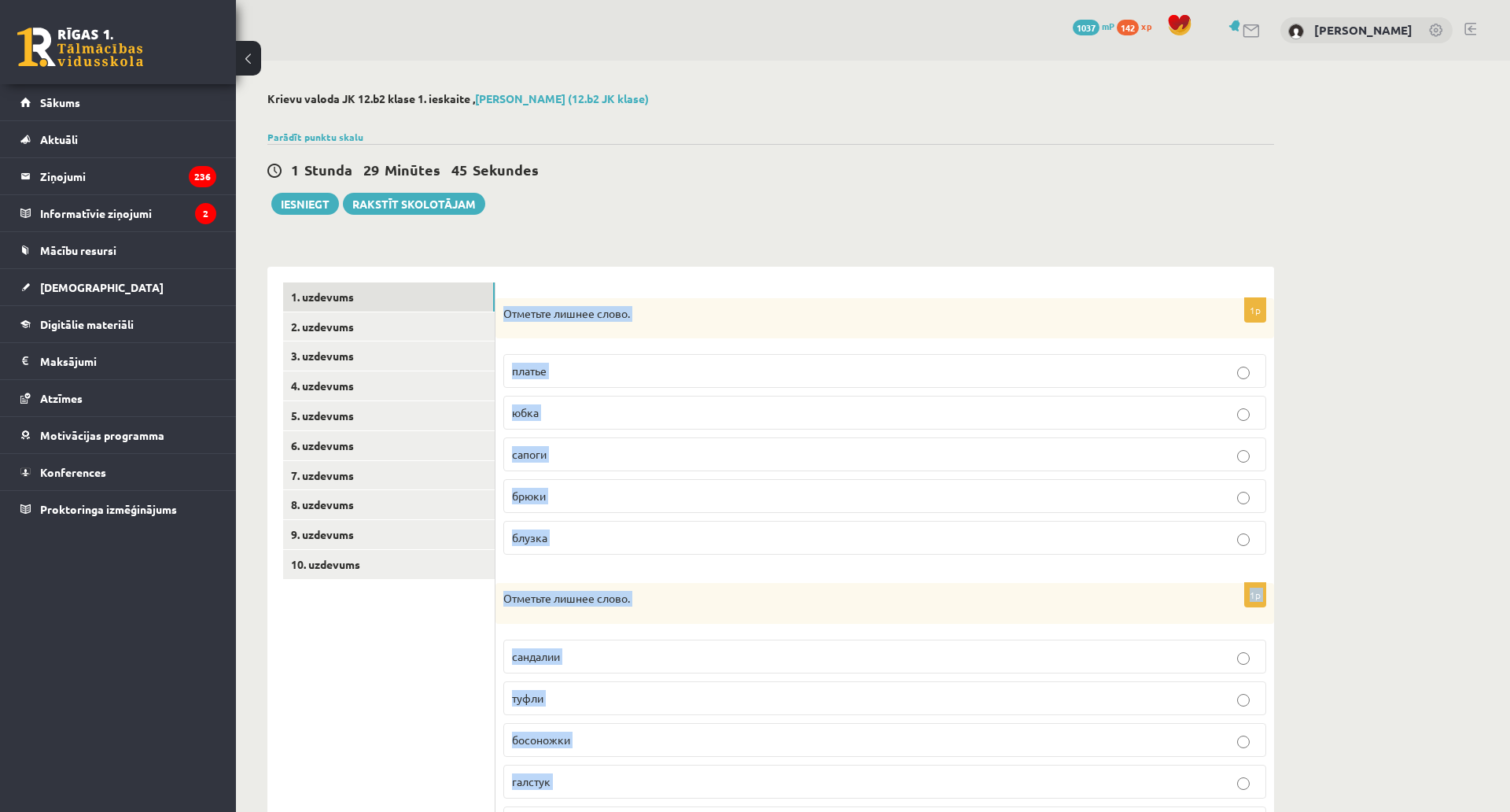
click at [552, 320] on p "Отметьте лишнее слово." at bounding box center [845, 314] width 684 height 16
click at [562, 295] on form "1p Отметьте лишнее слово. [GEOGRAPHIC_DATA] юбка сапоги [GEOGRAPHIC_DATA] блузк…" at bounding box center [884, 751] width 748 height 939
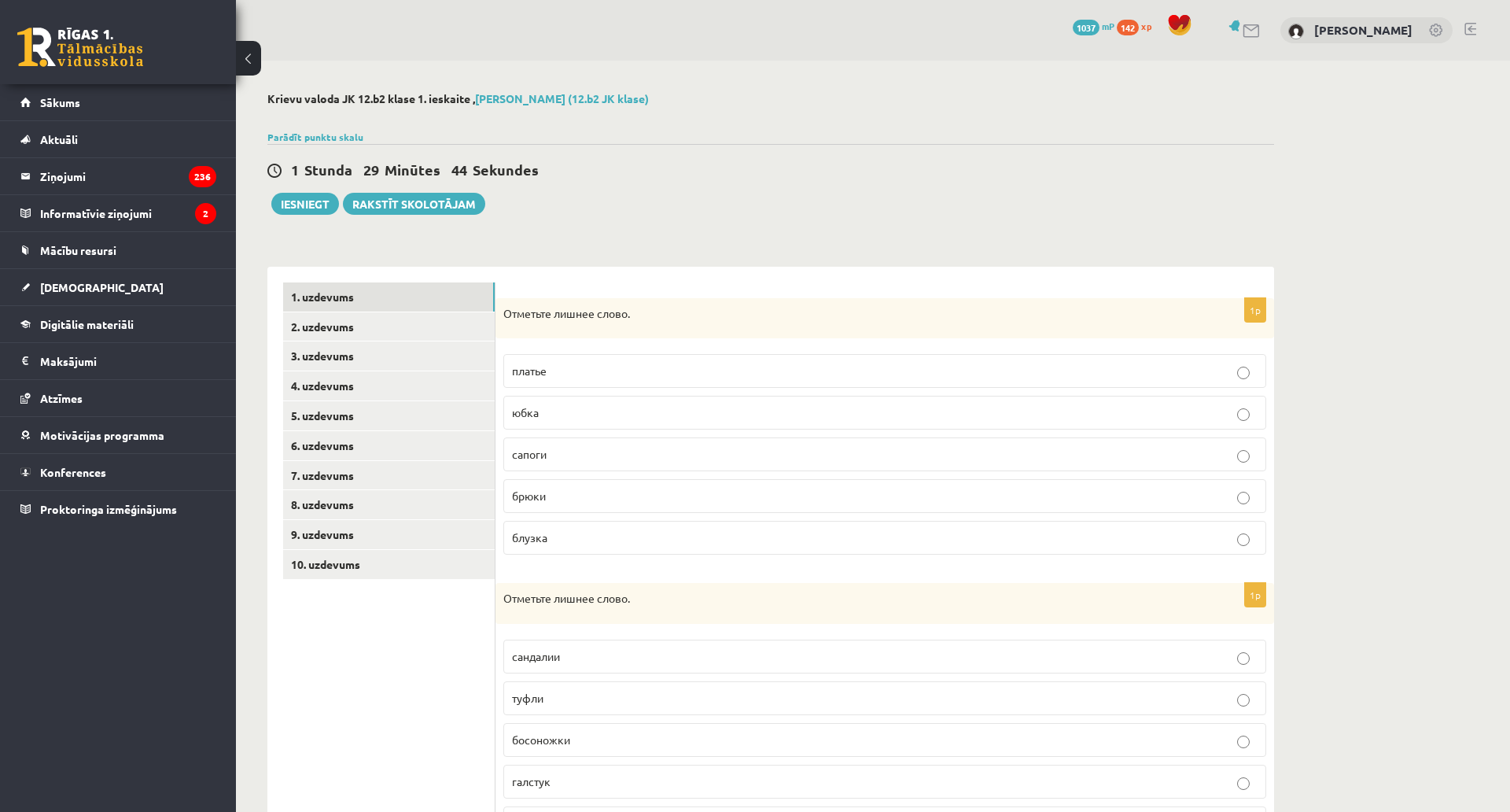
click at [546, 456] on span "сапоги" at bounding box center [529, 453] width 34 height 14
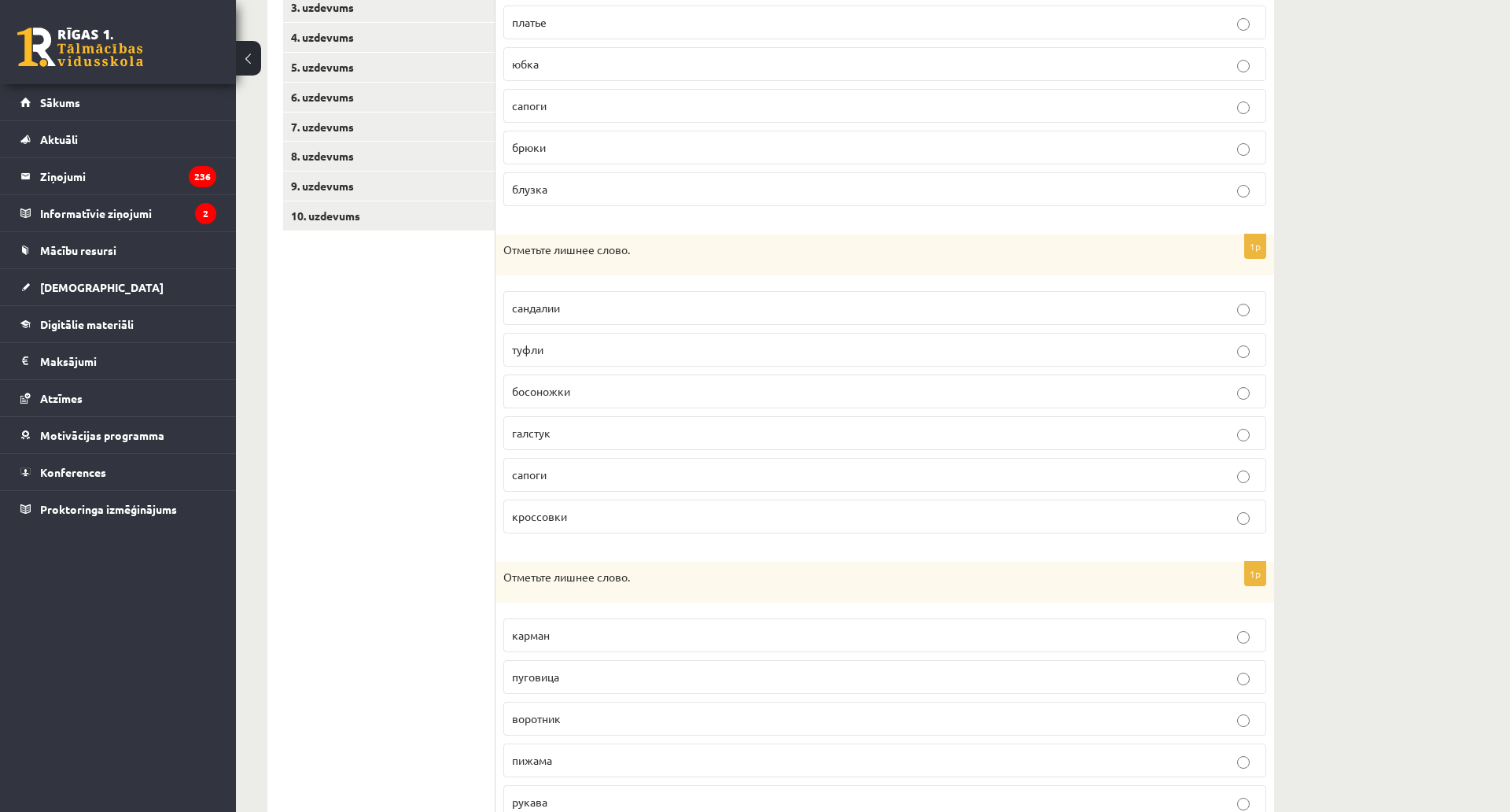
scroll to position [393, 0]
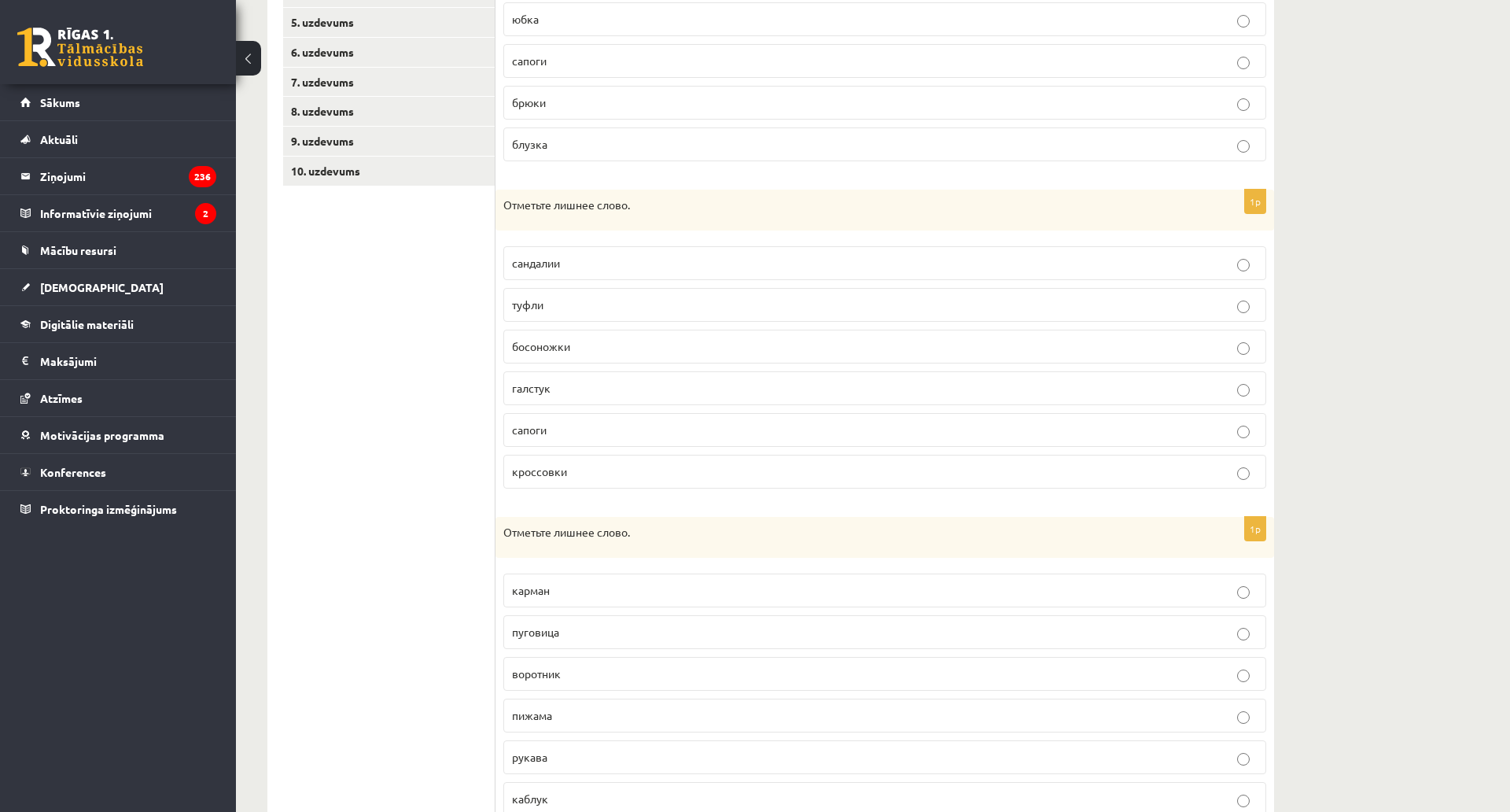
click at [545, 381] on p "галстук" at bounding box center [884, 388] width 746 height 17
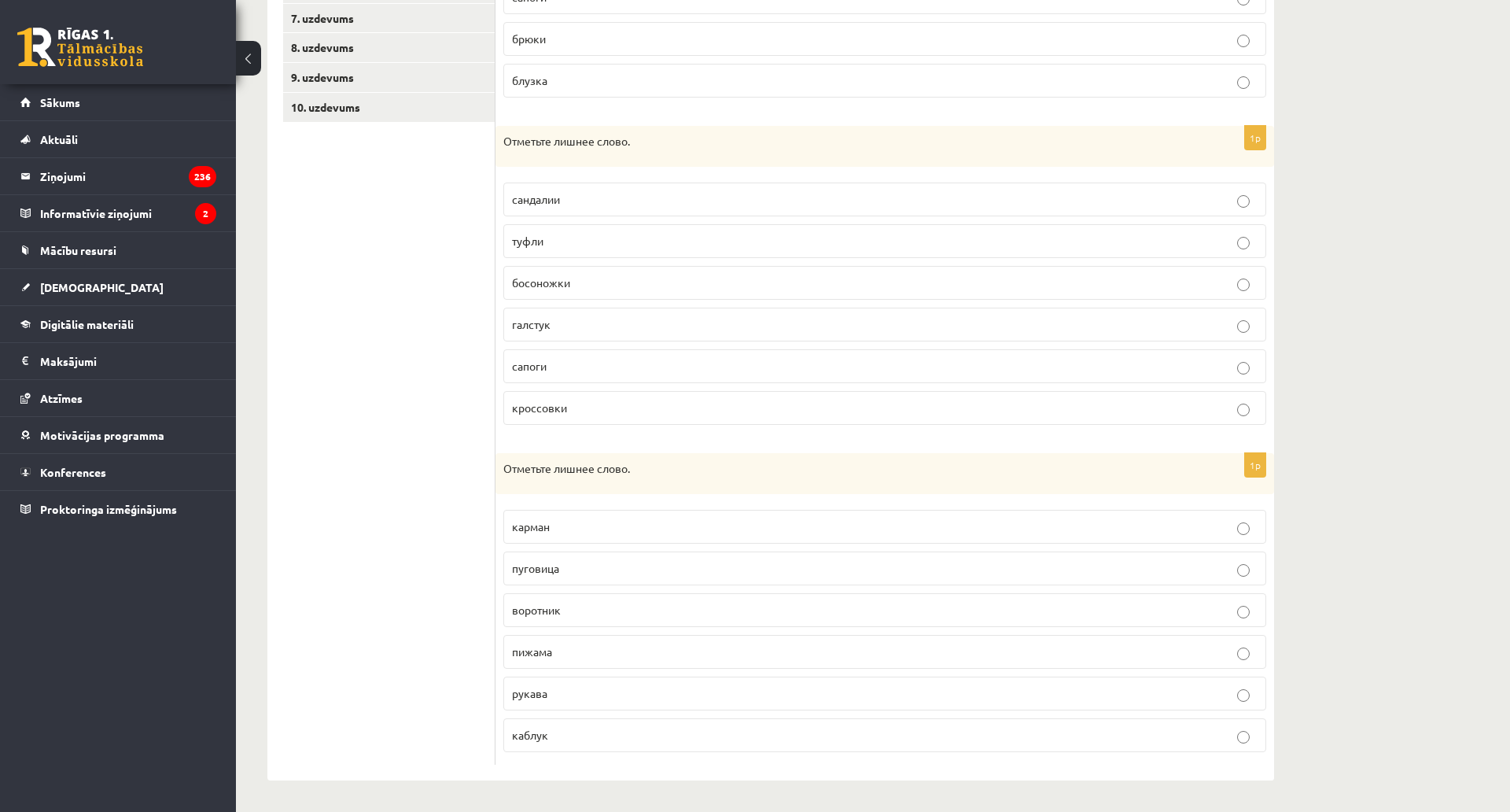
scroll to position [526, 0]
click at [539, 644] on span "пижама" at bounding box center [532, 651] width 40 height 14
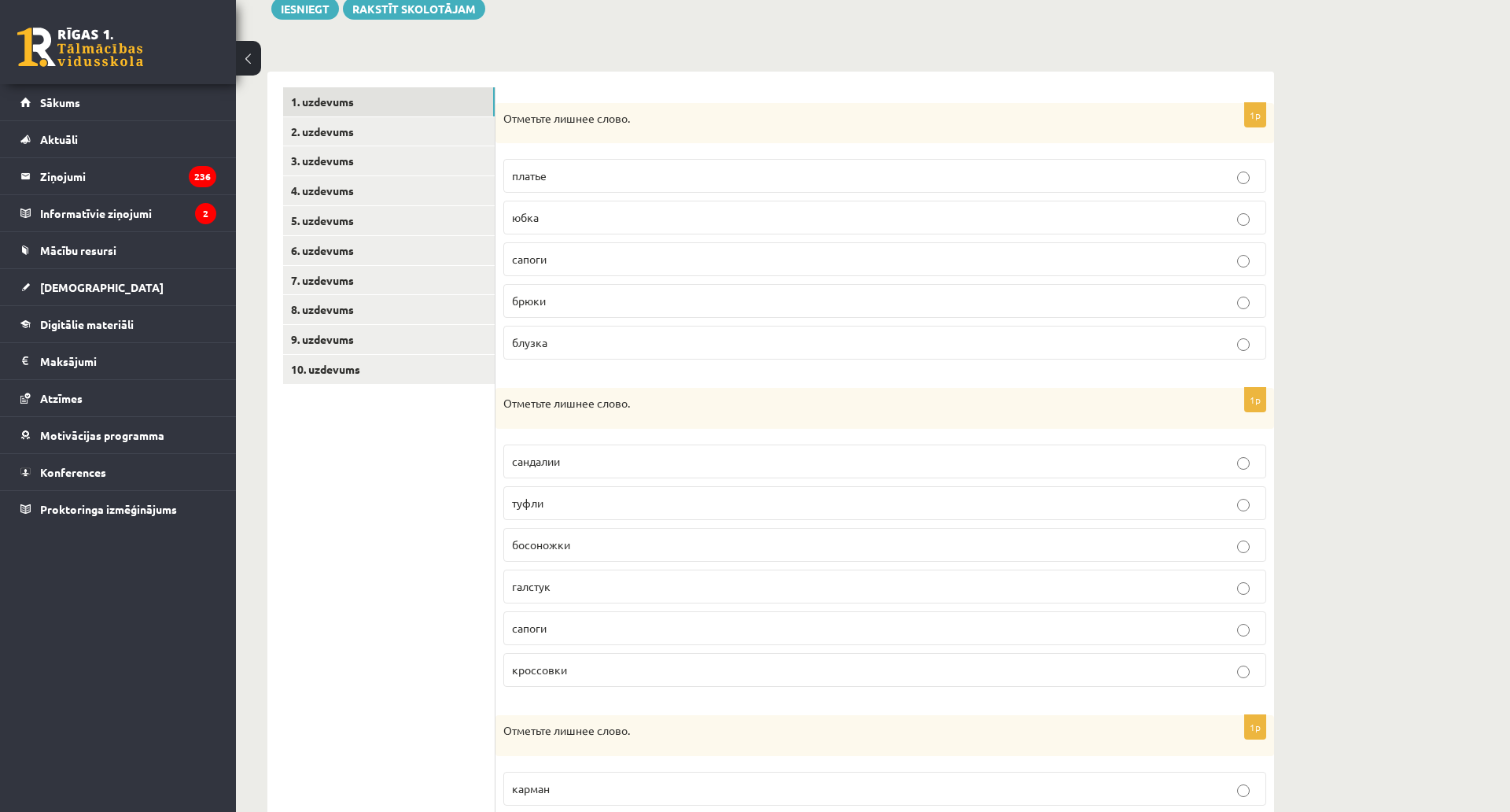
scroll to position [133, 0]
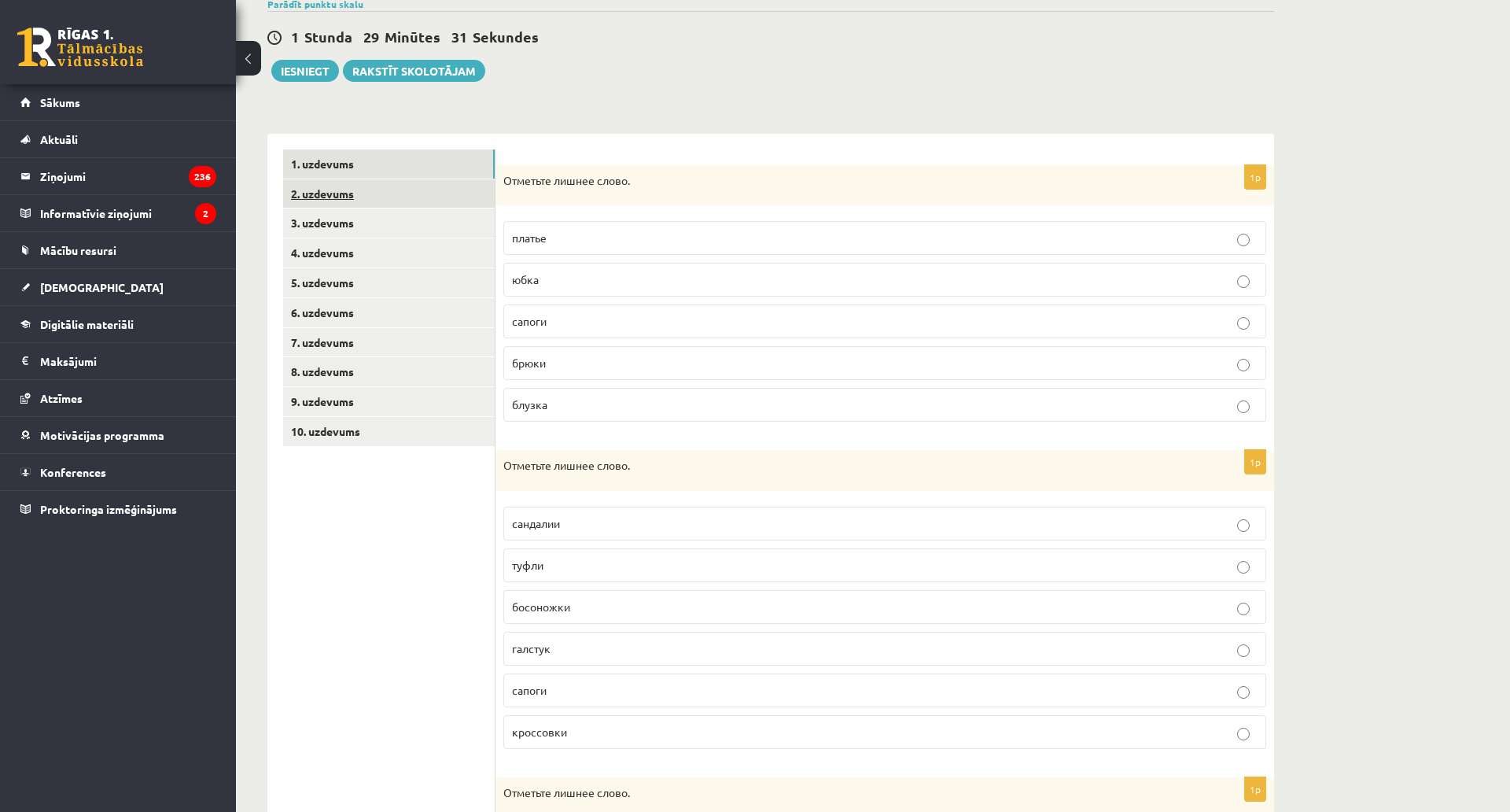
click at [413, 195] on link "2. uzdevums" at bounding box center [389, 194] width 212 height 29
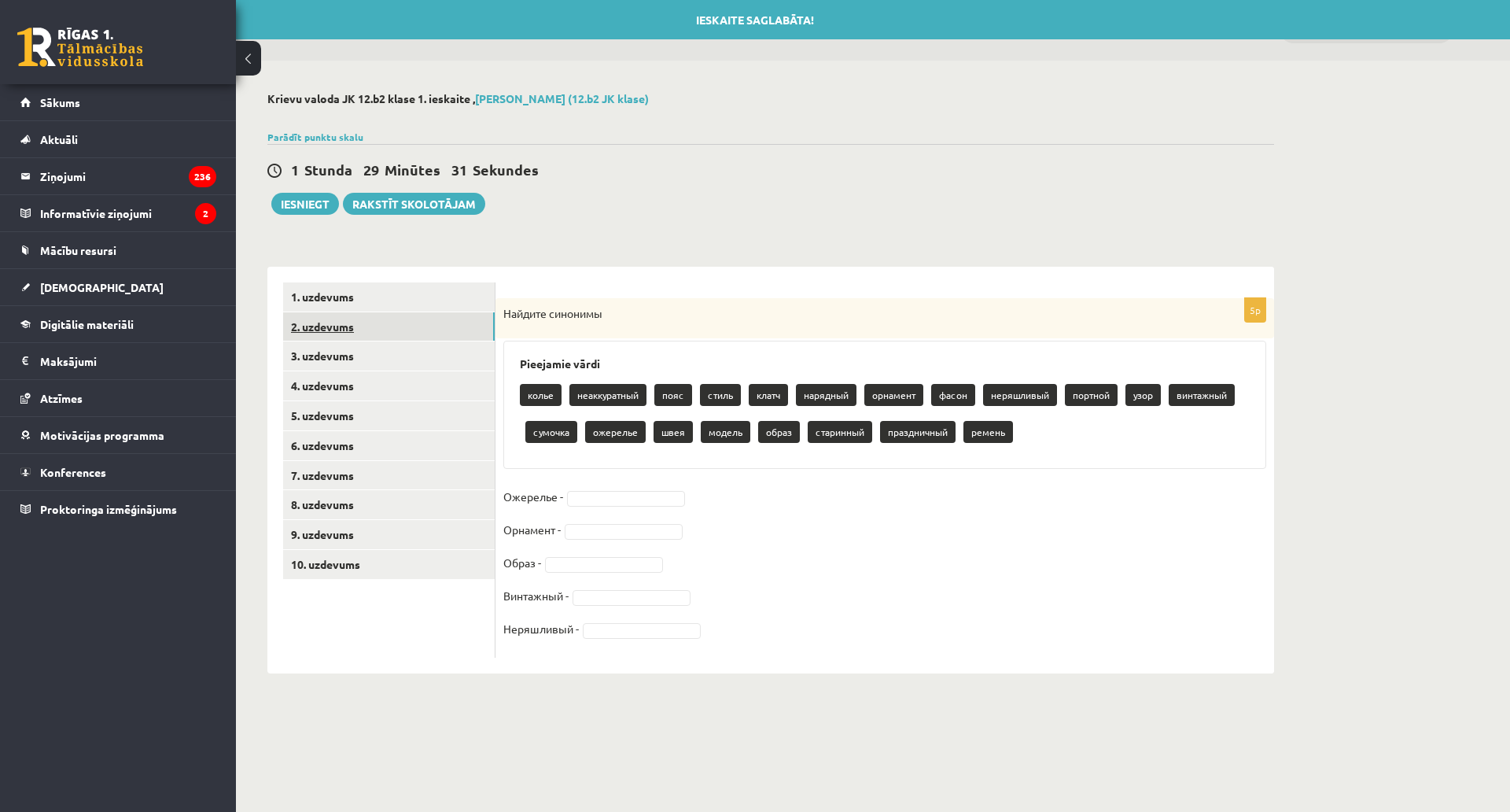
scroll to position [0, 0]
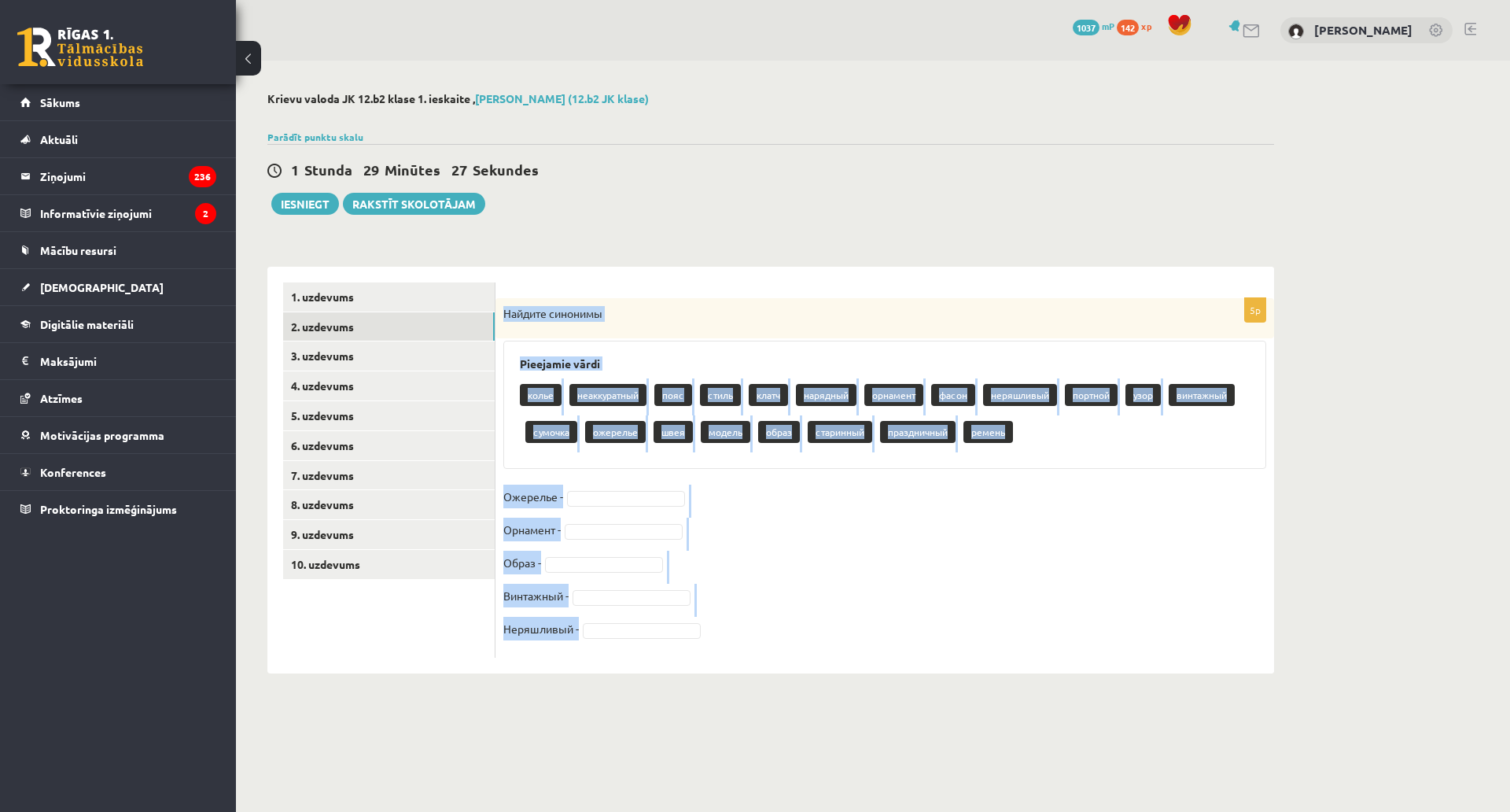
drag, startPoint x: 501, startPoint y: 311, endPoint x: 619, endPoint y: 637, distance: 346.7
click at [619, 637] on div "5p Найдите синонимы Pieejamie vārdi колье неаккуратный пояс стиль клатч нарядны…" at bounding box center [884, 478] width 779 height 360
copy div "Найдите синонимы Pieejamie vārdi колье неаккуратный пояс стиль клатч нарядный о…"
click at [550, 490] on p "Ожерелье -" at bounding box center [533, 496] width 60 height 23
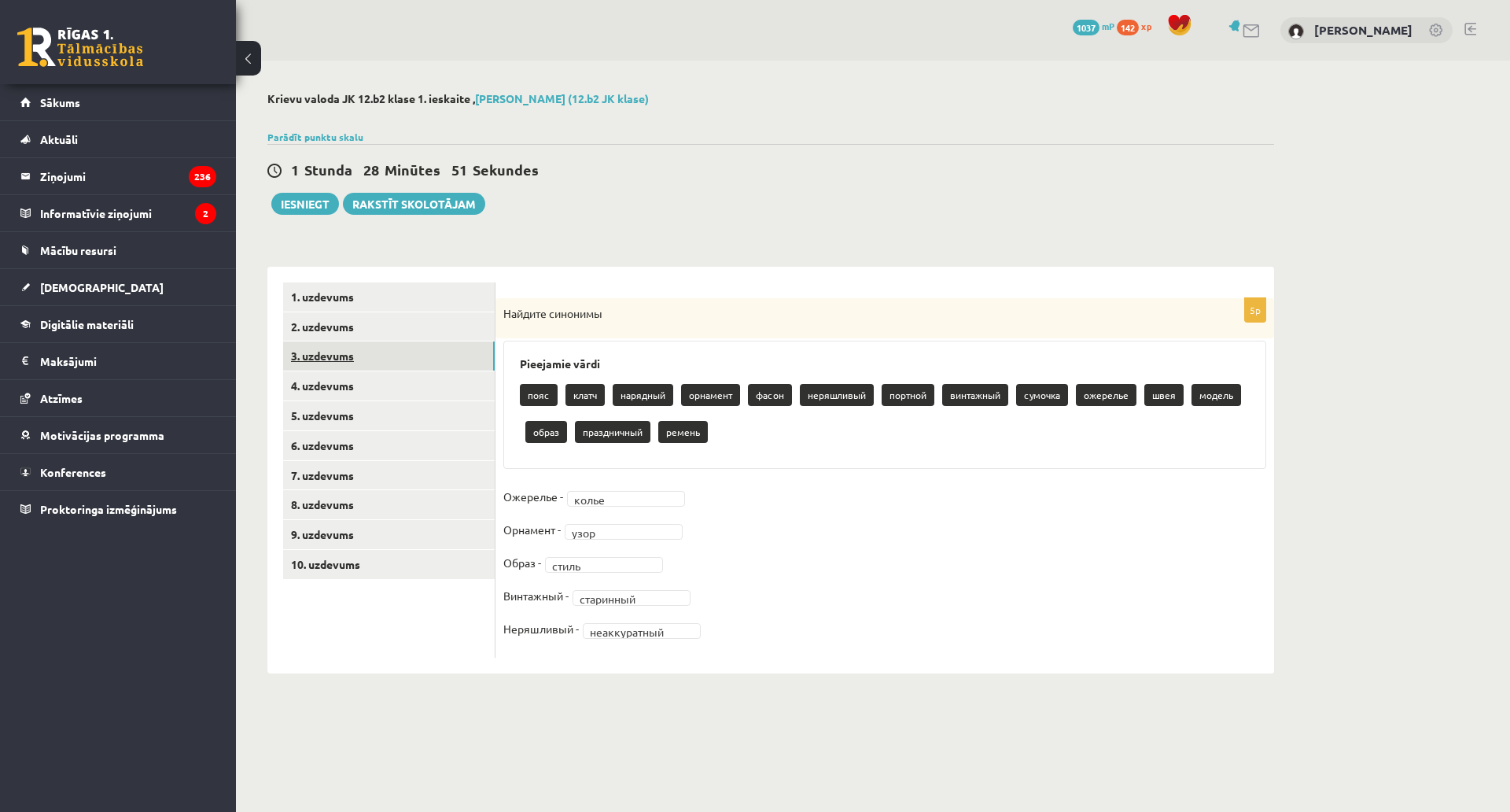
click at [360, 358] on link "3. uzdevums" at bounding box center [389, 356] width 212 height 29
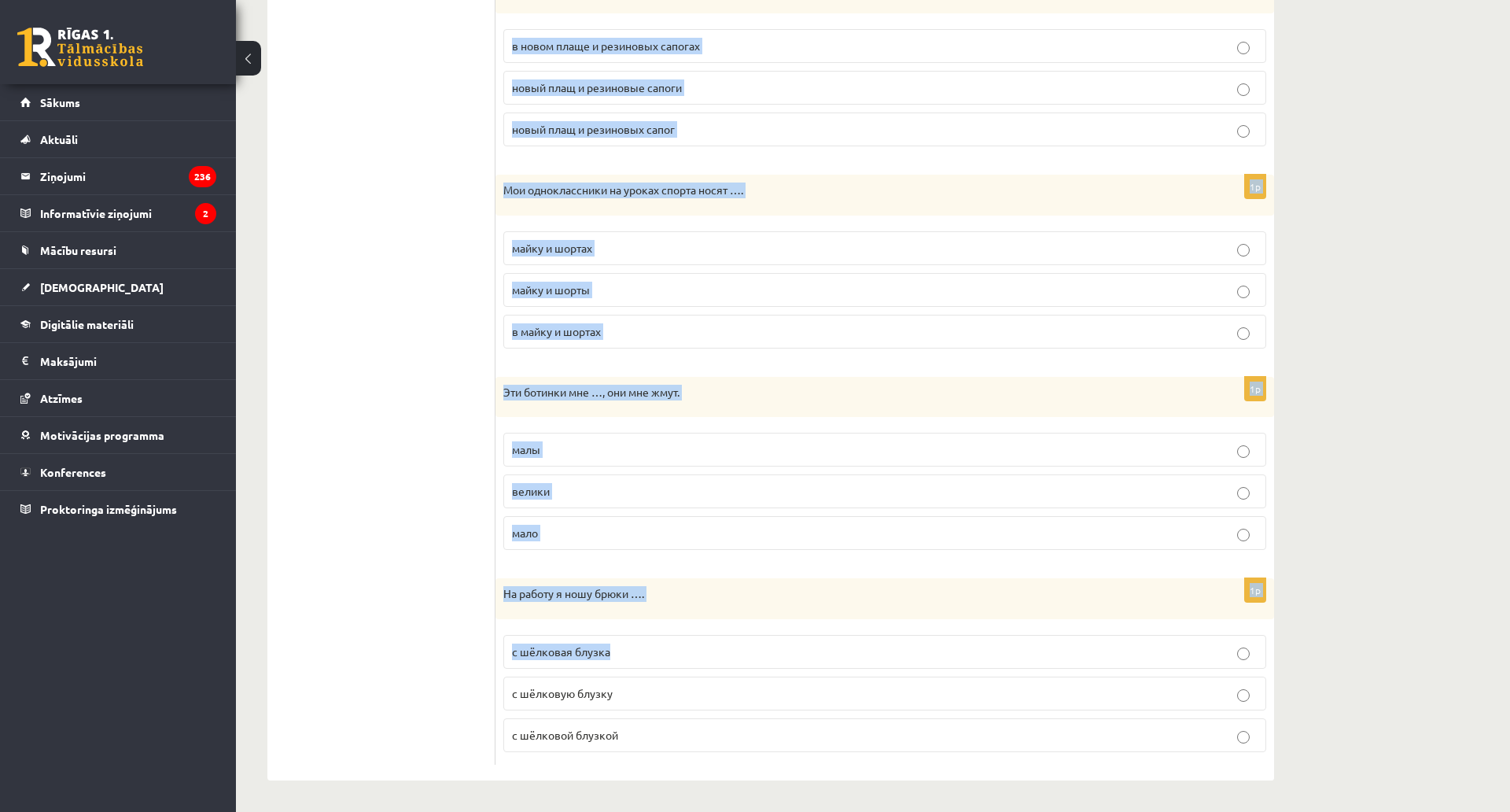
scroll to position [1605, 0]
drag, startPoint x: 498, startPoint y: 305, endPoint x: 727, endPoint y: 662, distance: 424.1
copy form "L ipsum dolo … sitametc adipis. elitsedd eiusm tempor 0i Utlabo etdolorema aliq…"
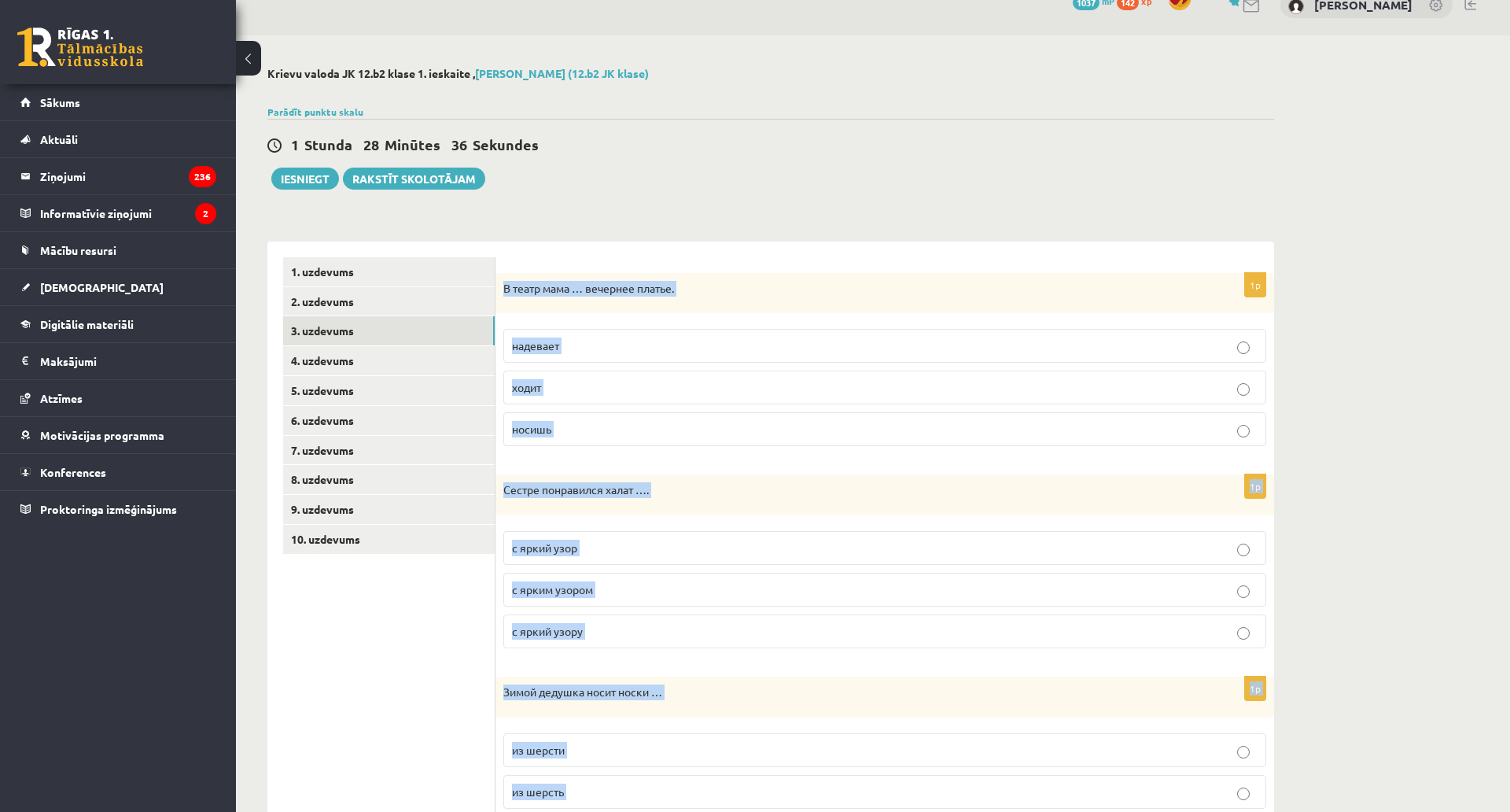
scroll to position [0, 0]
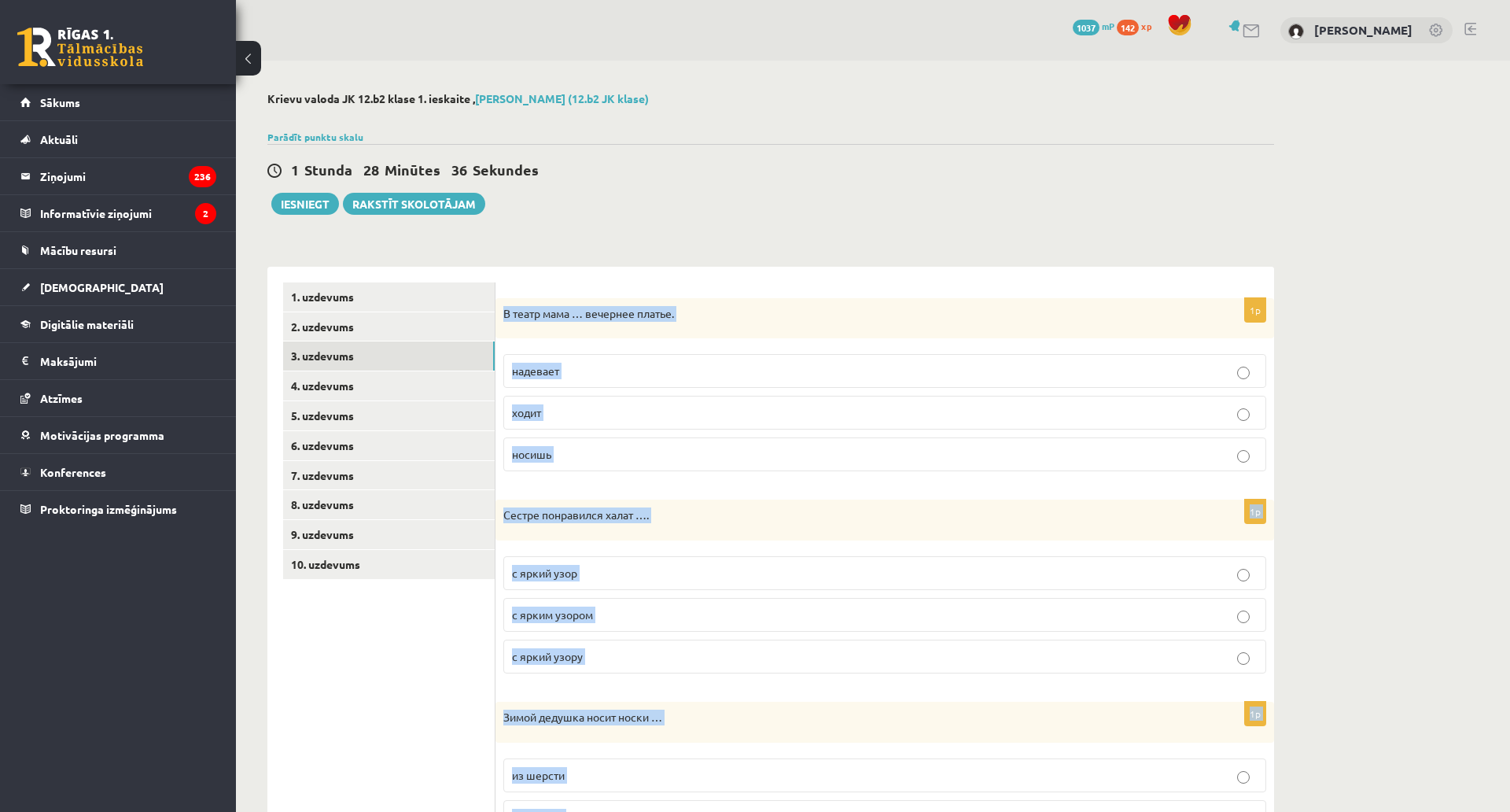
click at [566, 313] on p "В театр мама … вечернее платье." at bounding box center [845, 314] width 684 height 16
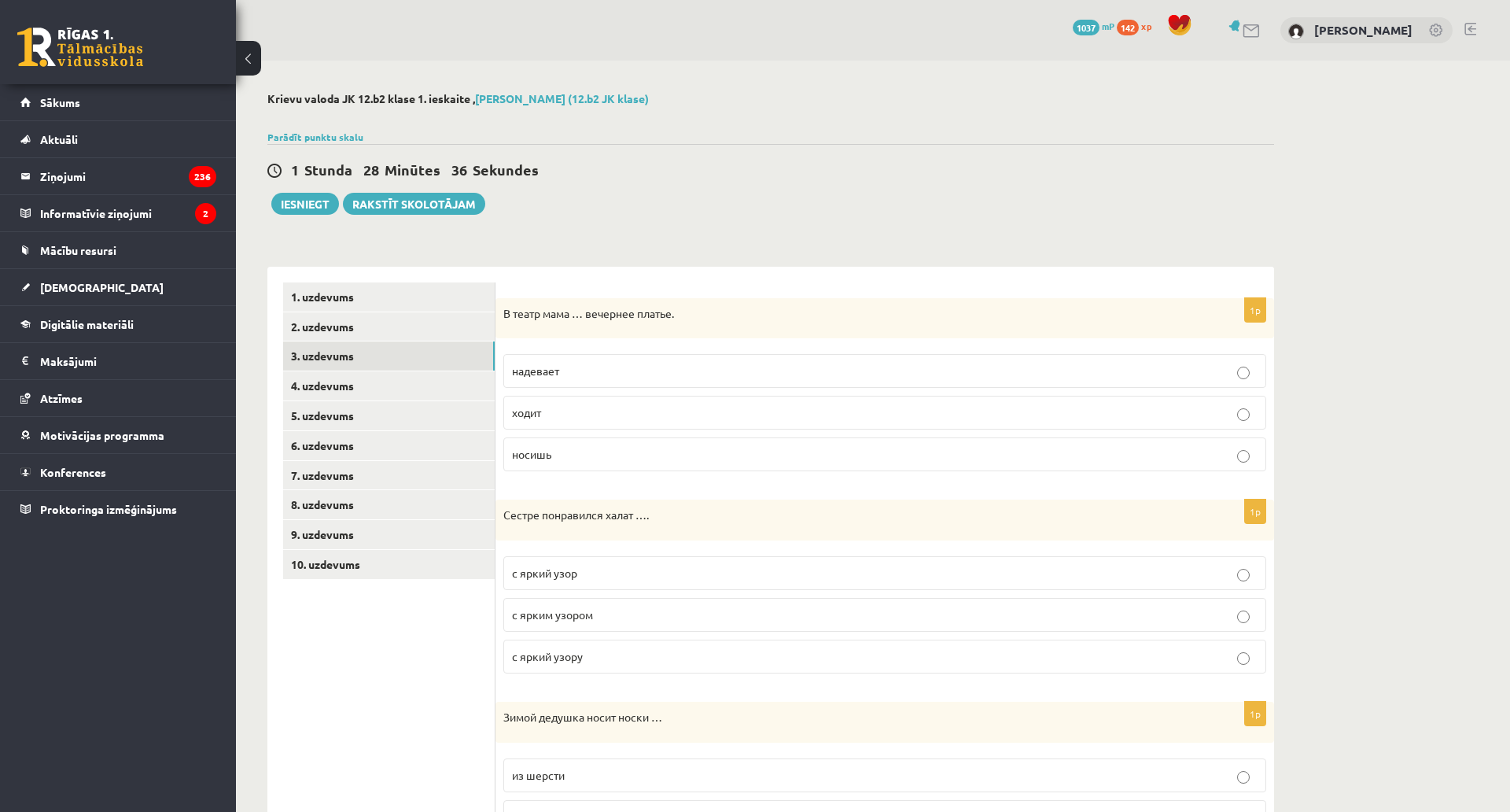
click at [542, 374] on span "надевает" at bounding box center [536, 370] width 47 height 14
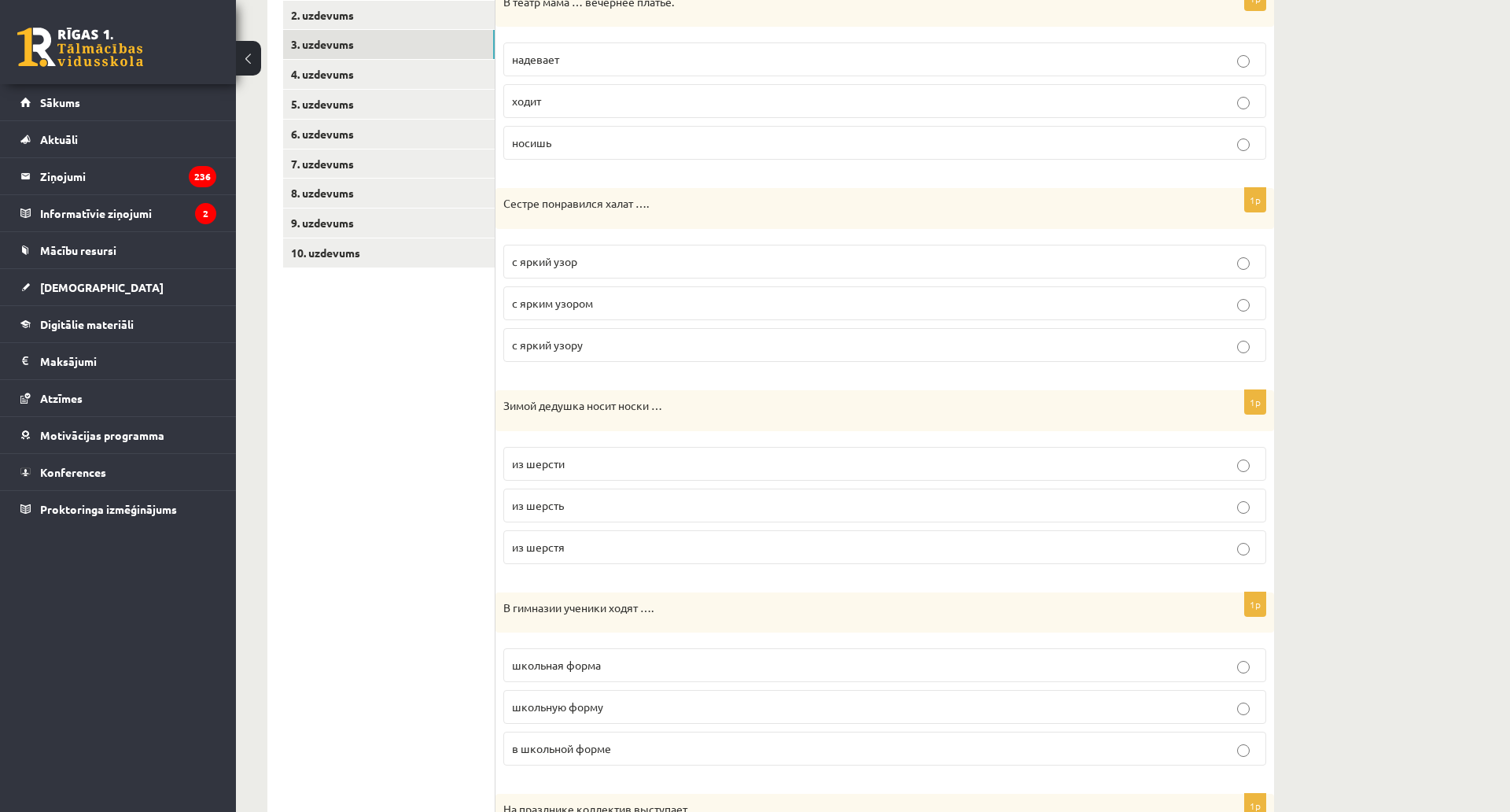
scroll to position [315, 0]
click at [541, 260] on span "с яркий узор" at bounding box center [544, 258] width 65 height 14
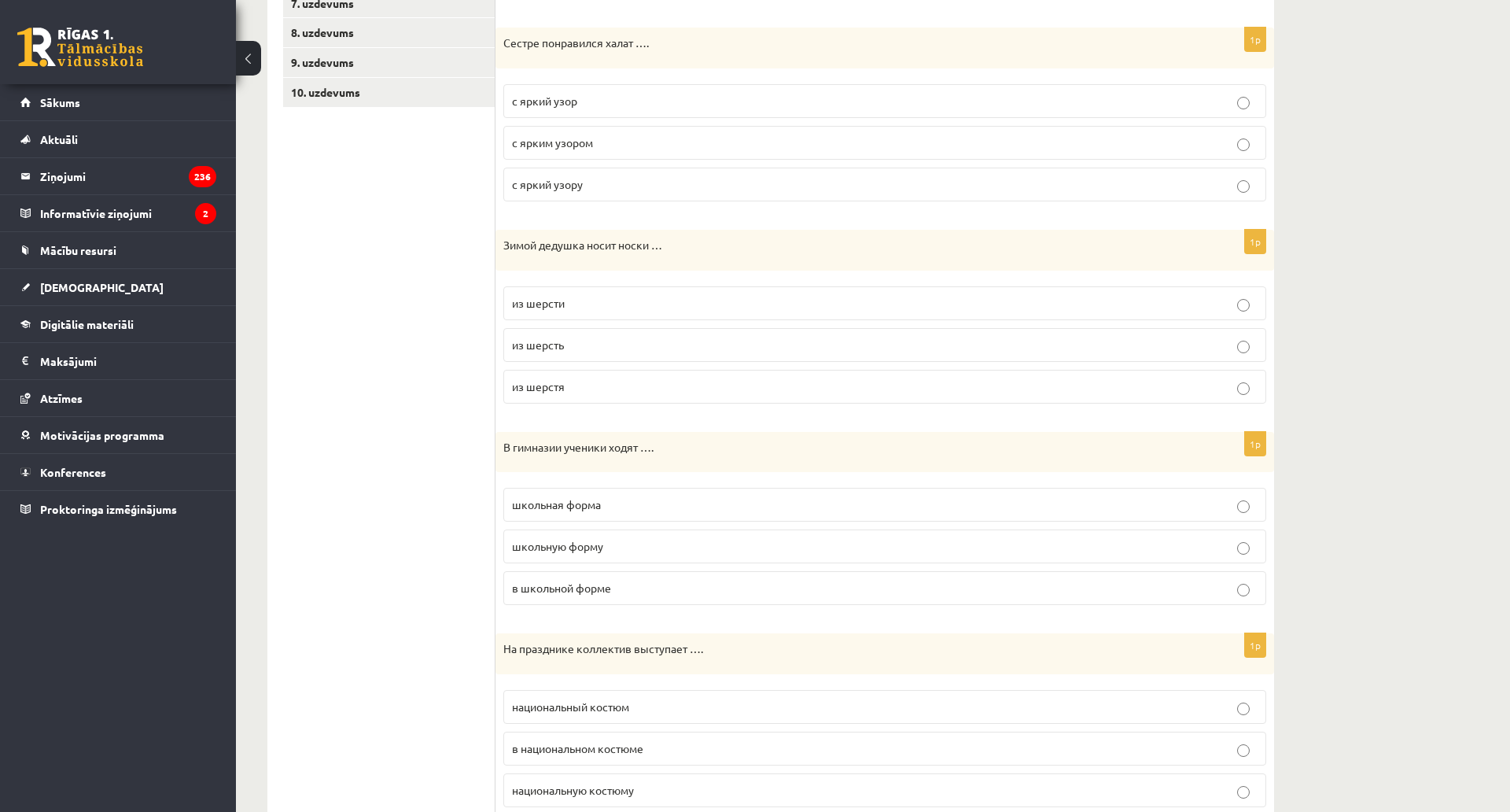
click at [568, 138] on span "с ярким узором" at bounding box center [552, 142] width 81 height 14
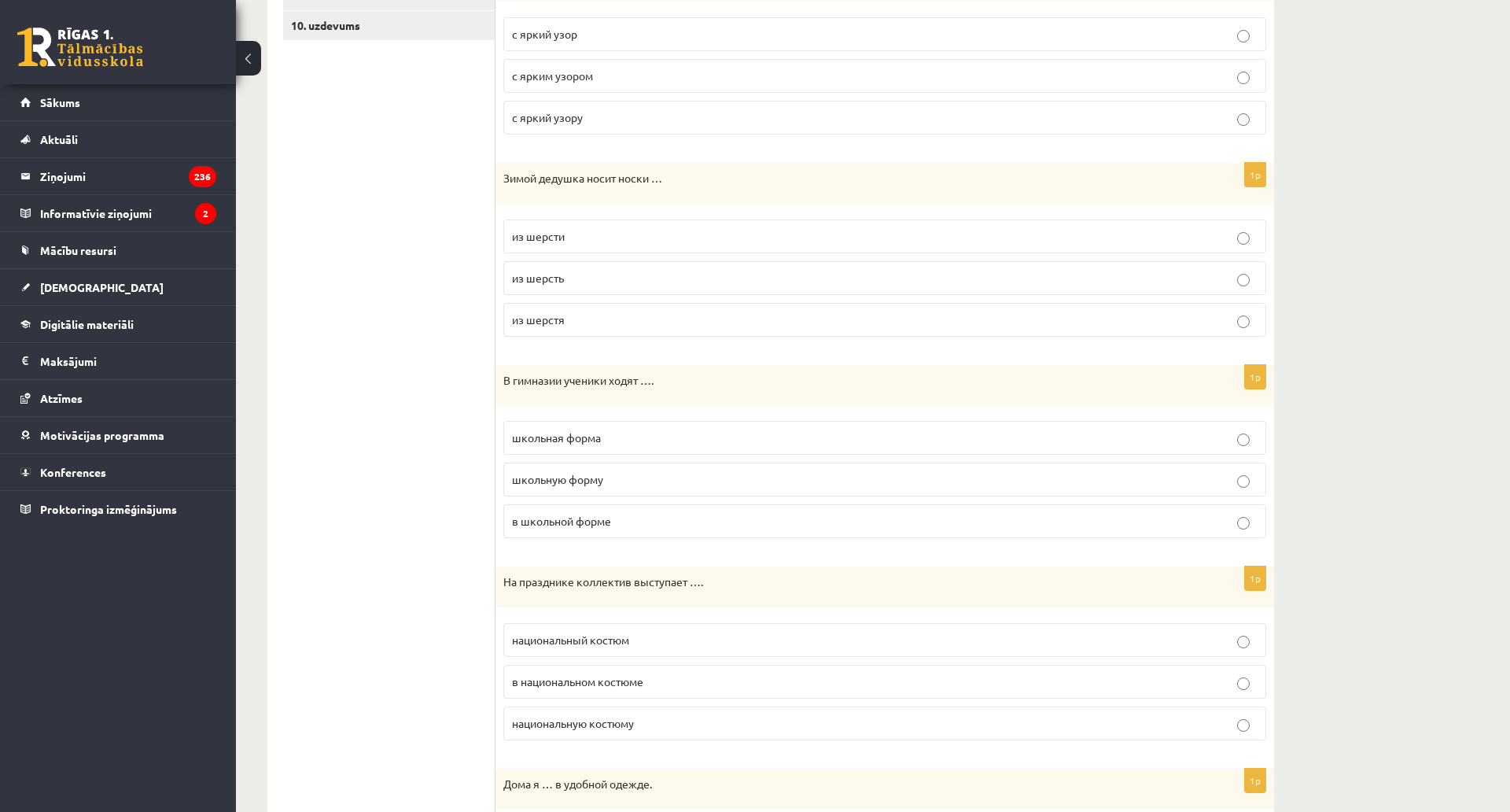
scroll to position [550, 0]
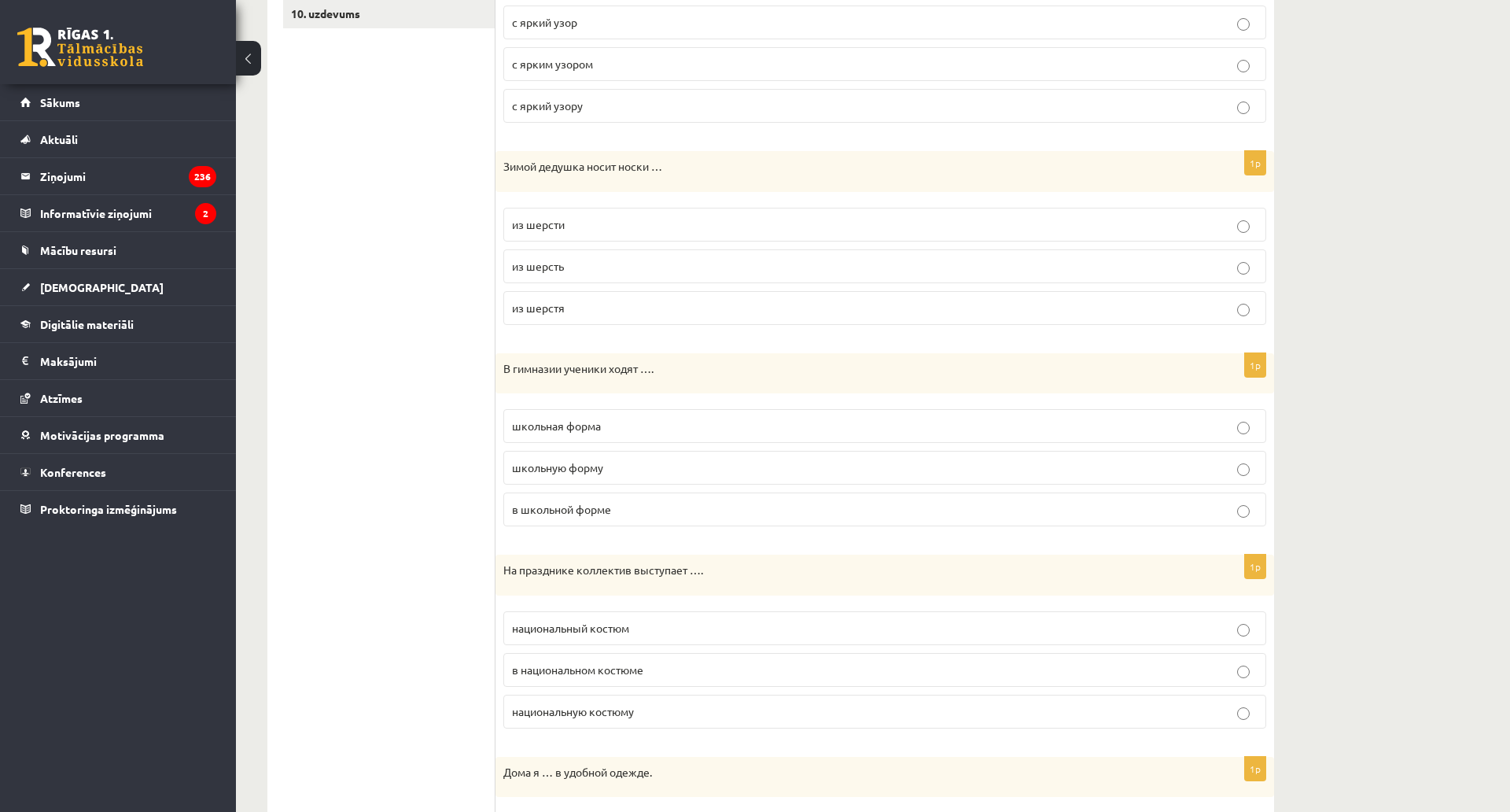
click at [554, 220] on span "из шерсти" at bounding box center [539, 224] width 53 height 14
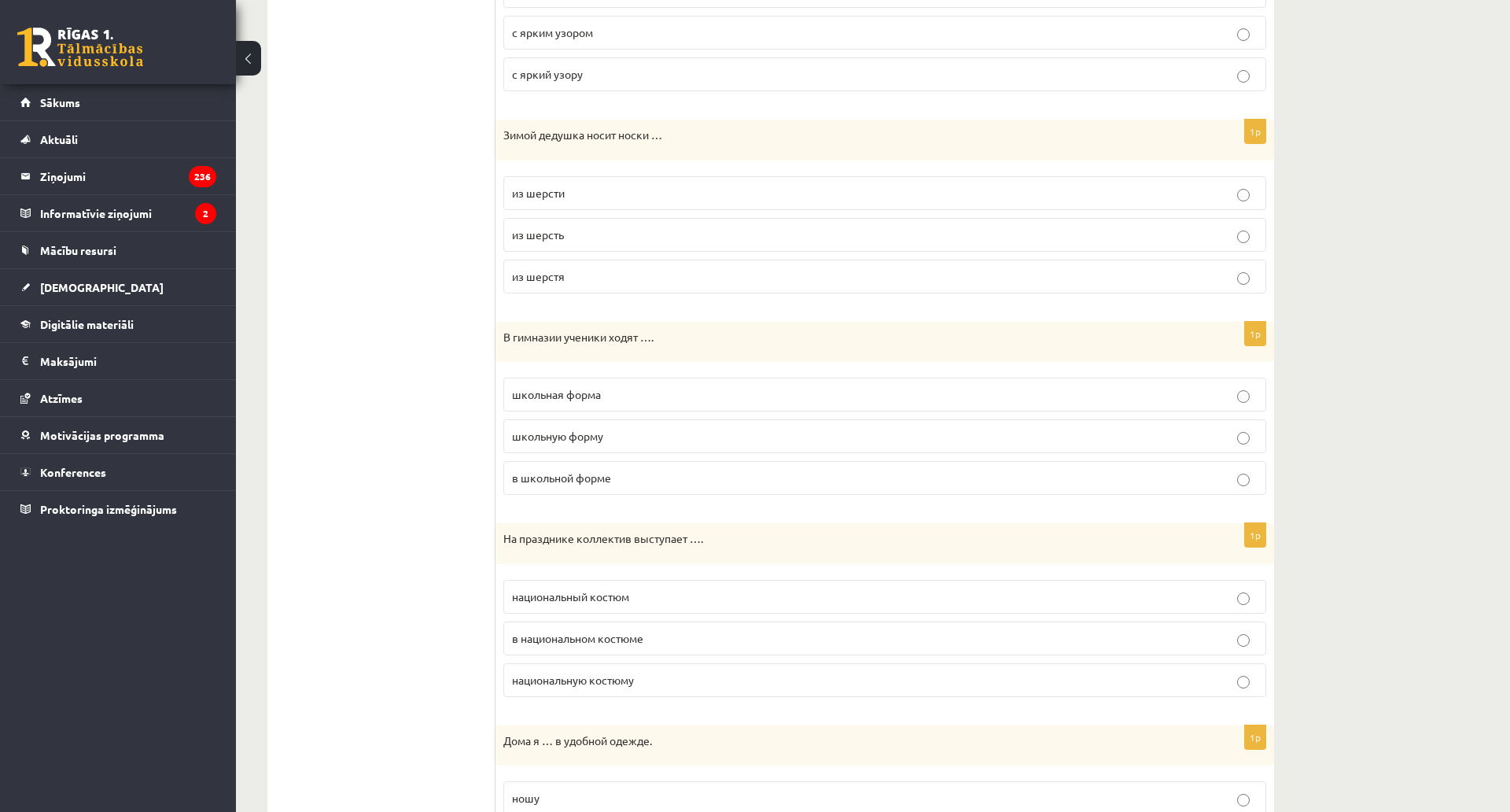
scroll to position [707, 0]
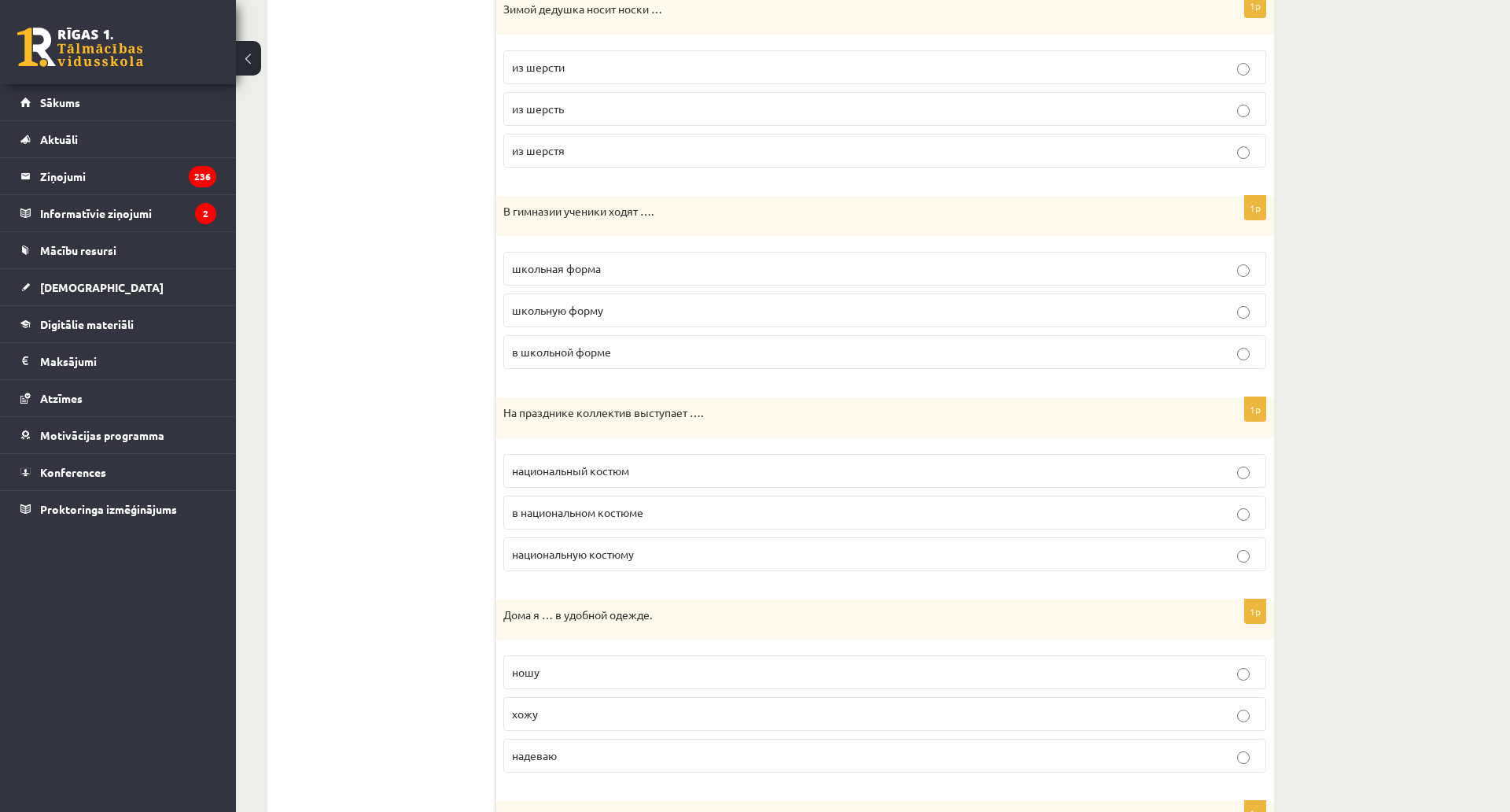
click at [592, 273] on span "школьная форма" at bounding box center [556, 268] width 89 height 14
click at [594, 360] on p "в школьной форме" at bounding box center [884, 352] width 746 height 17
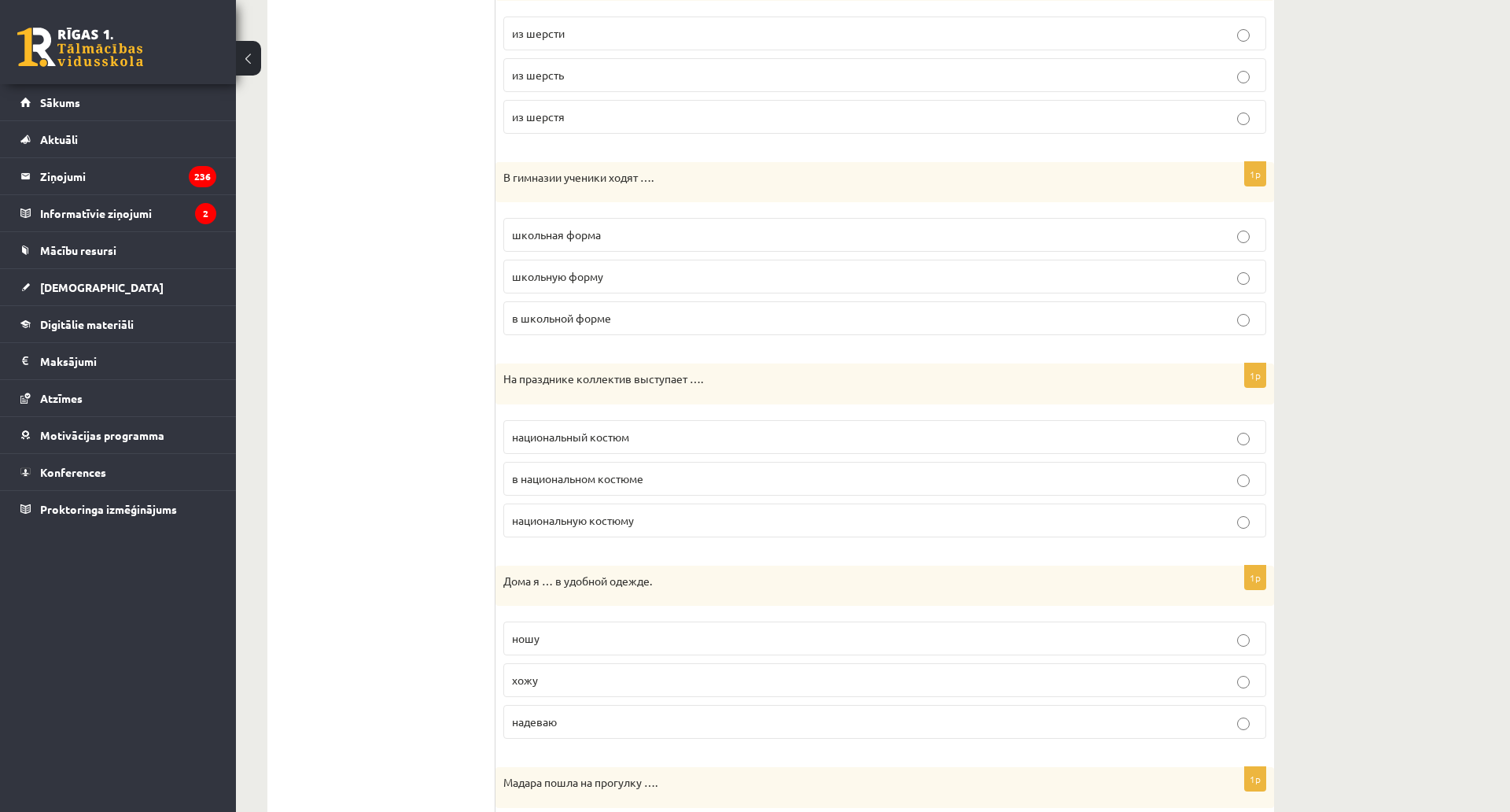
scroll to position [865, 0]
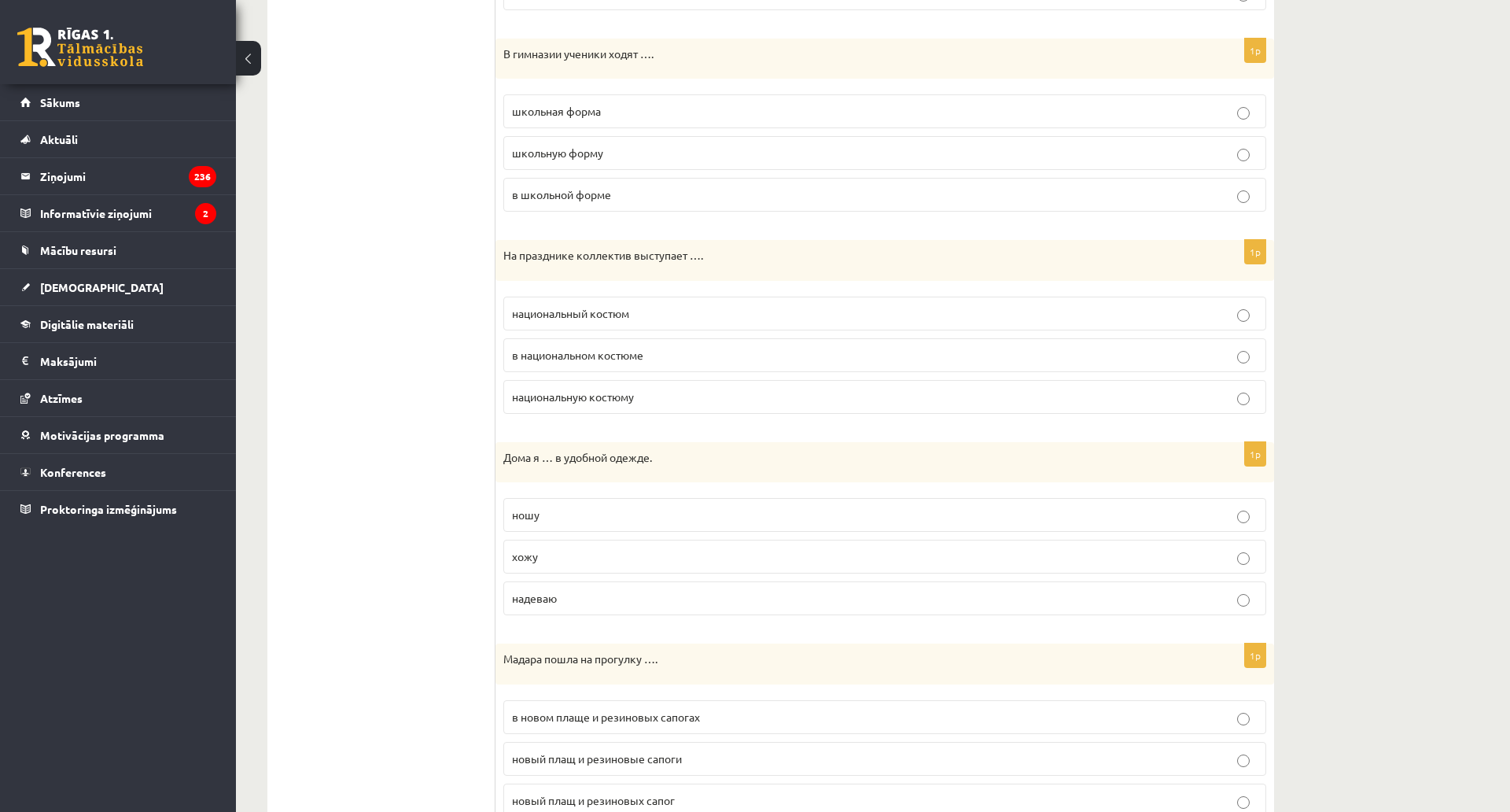
click at [597, 356] on span "в национальном костюме" at bounding box center [578, 355] width 131 height 14
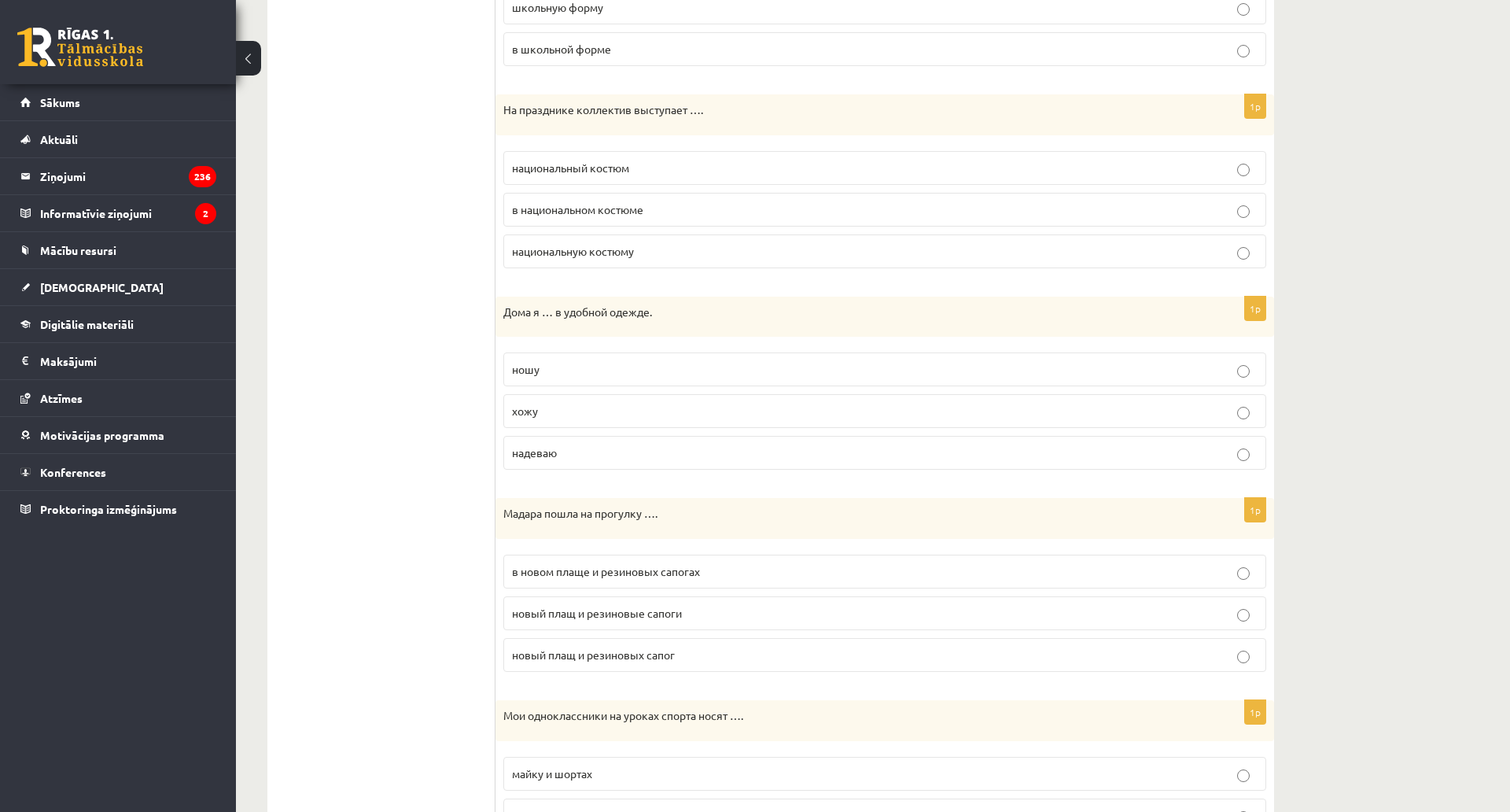
scroll to position [1022, 0]
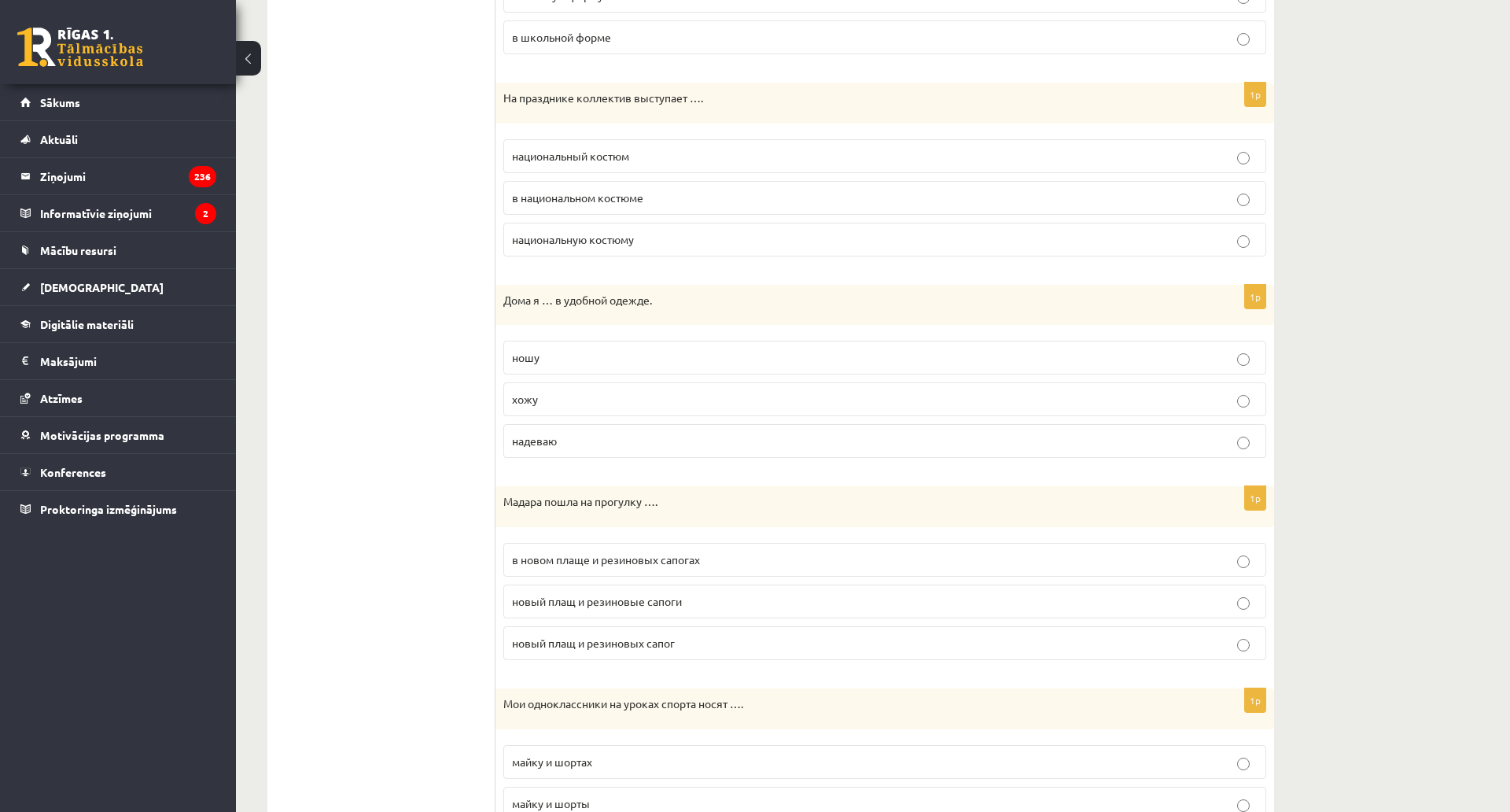
click at [561, 361] on p "ношу" at bounding box center [884, 357] width 746 height 17
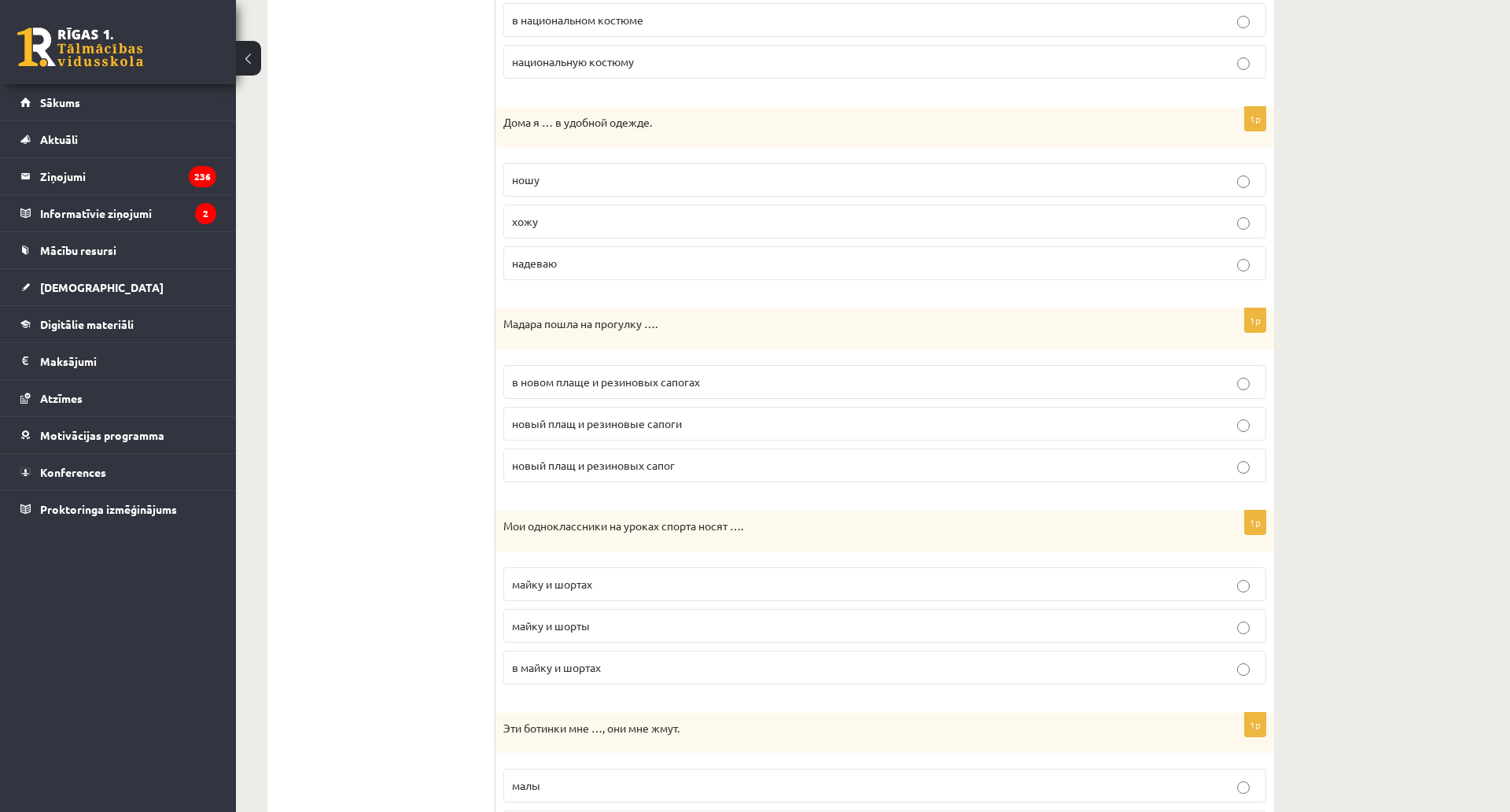
scroll to position [1337, 0]
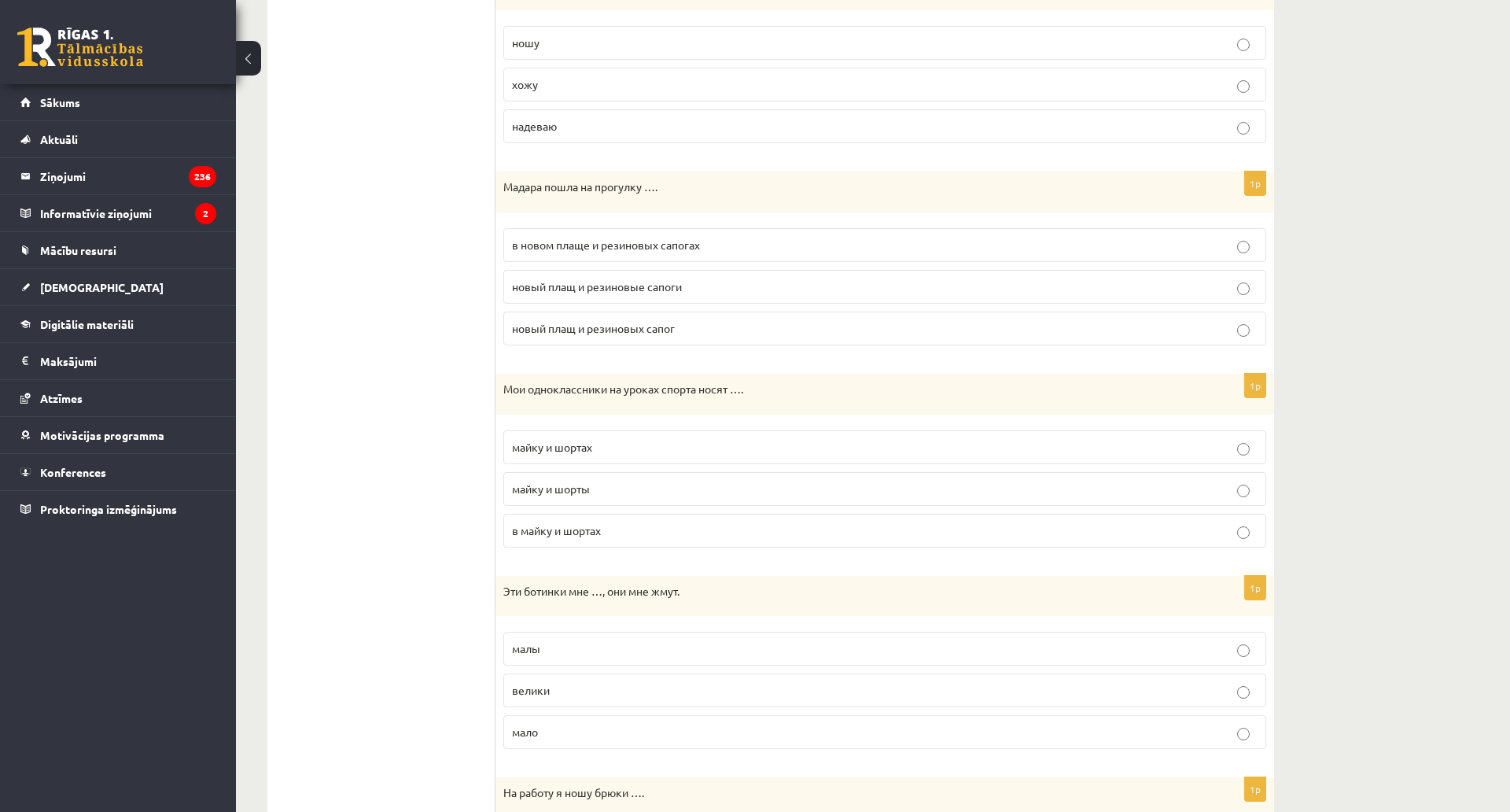
click at [593, 247] on span "в новом плаще и резиновых сапогах" at bounding box center [606, 244] width 188 height 14
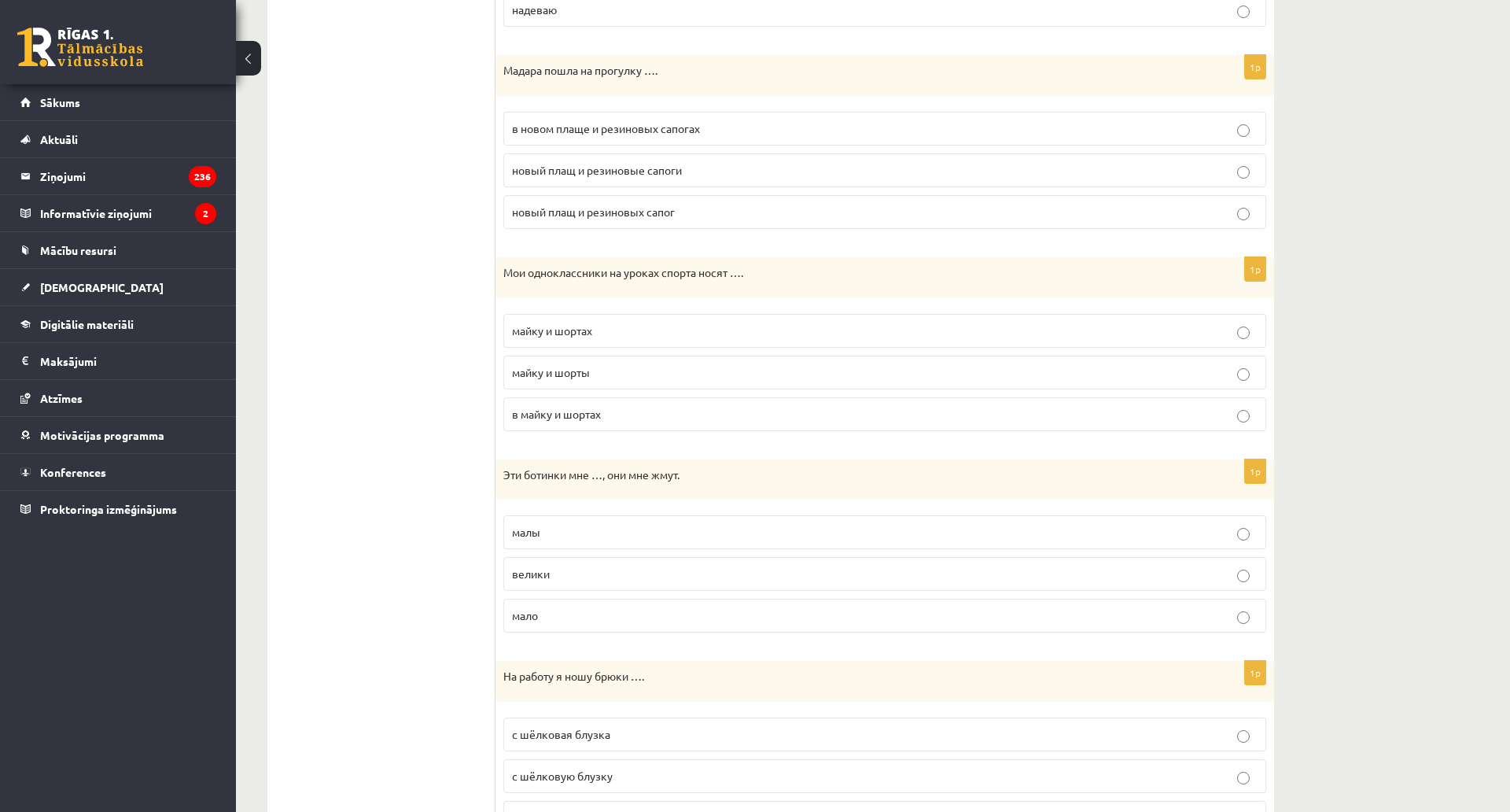
scroll to position [1494, 0]
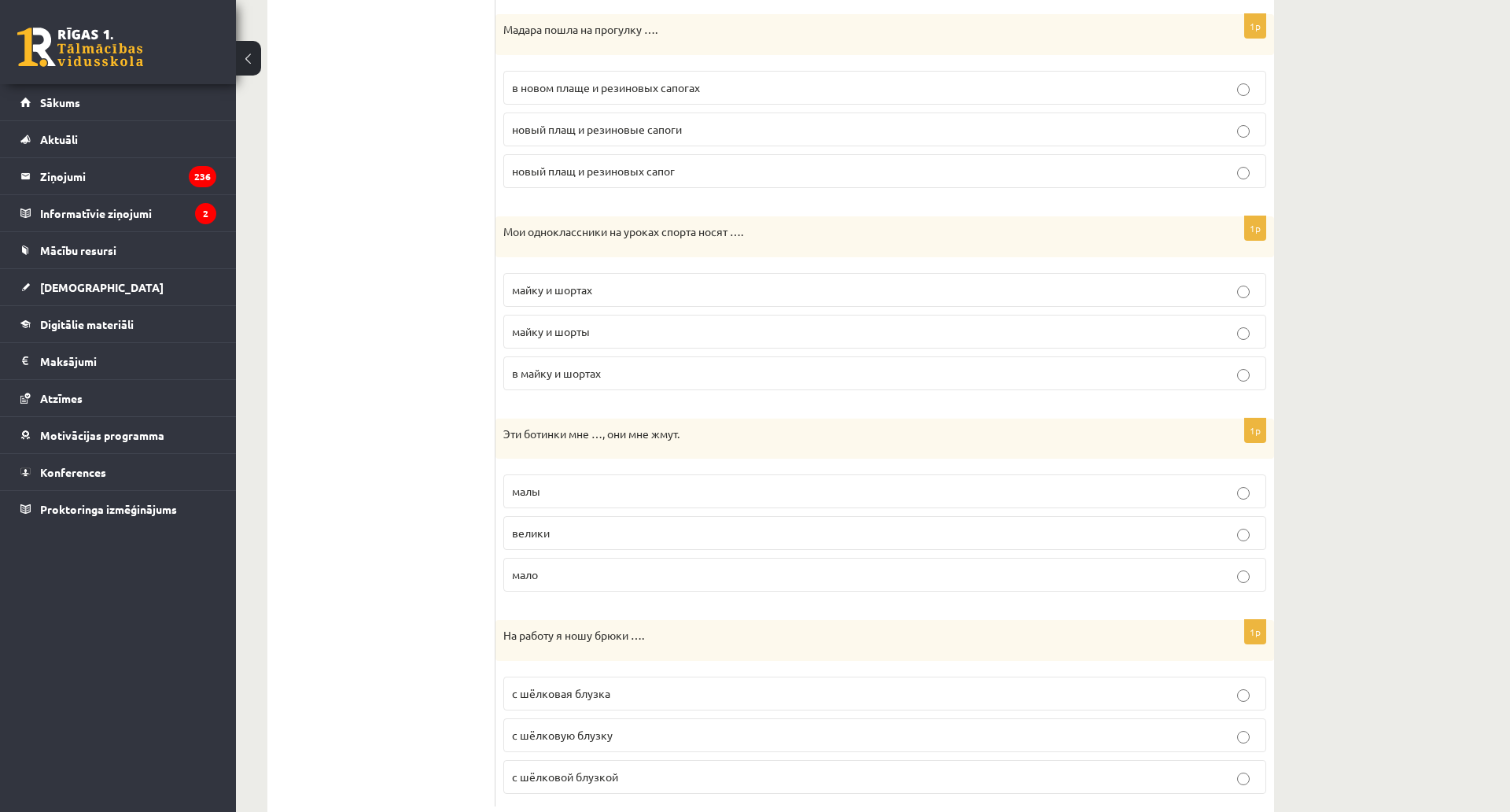
click at [583, 295] on span "майку и шортах" at bounding box center [552, 289] width 80 height 14
click at [579, 377] on span "в майку и шортах" at bounding box center [556, 372] width 89 height 14
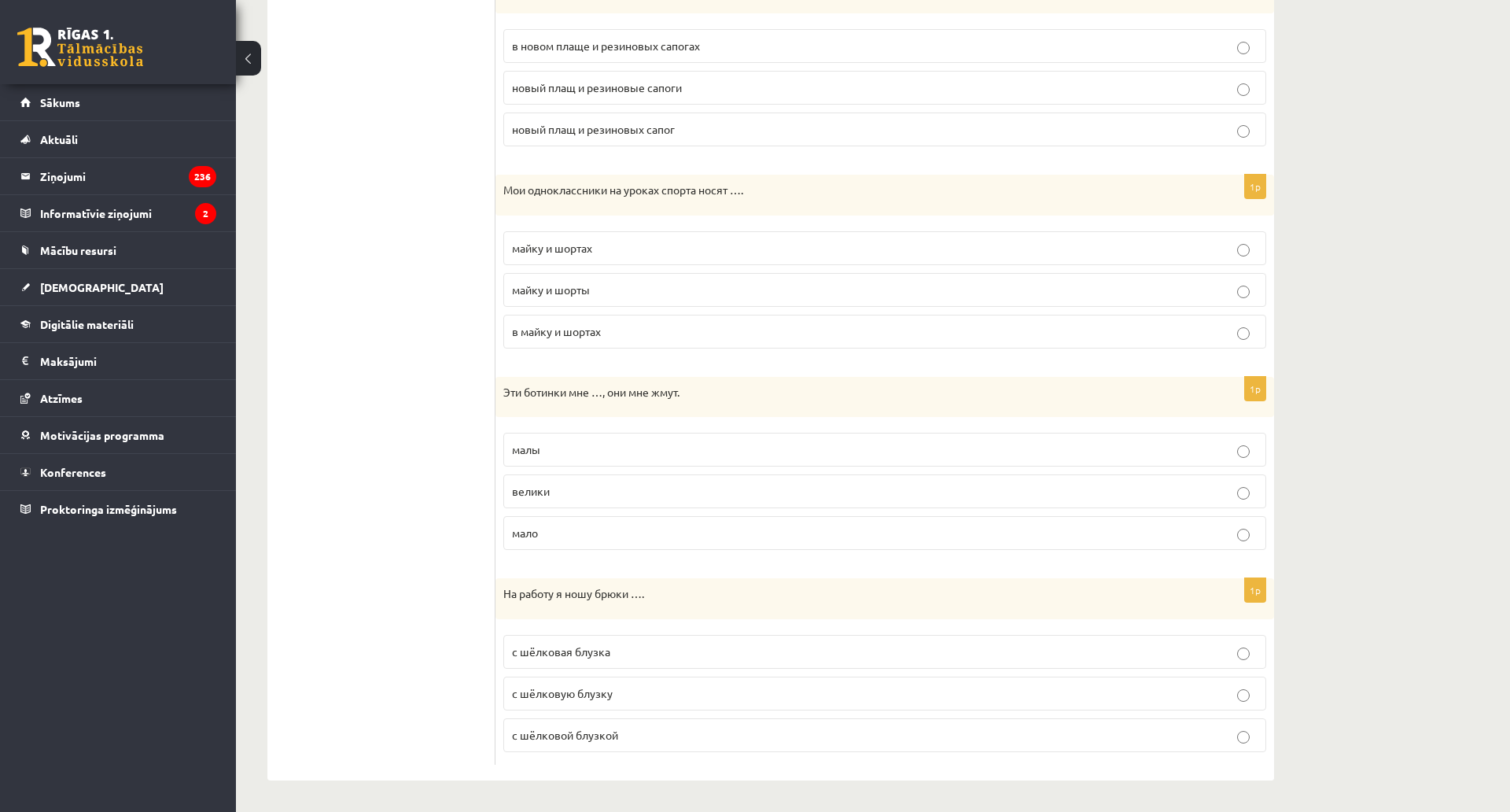
scroll to position [1605, 0]
click at [540, 442] on span "малы" at bounding box center [526, 449] width 28 height 14
click at [608, 727] on span "с шёлковой блузкой" at bounding box center [565, 734] width 107 height 14
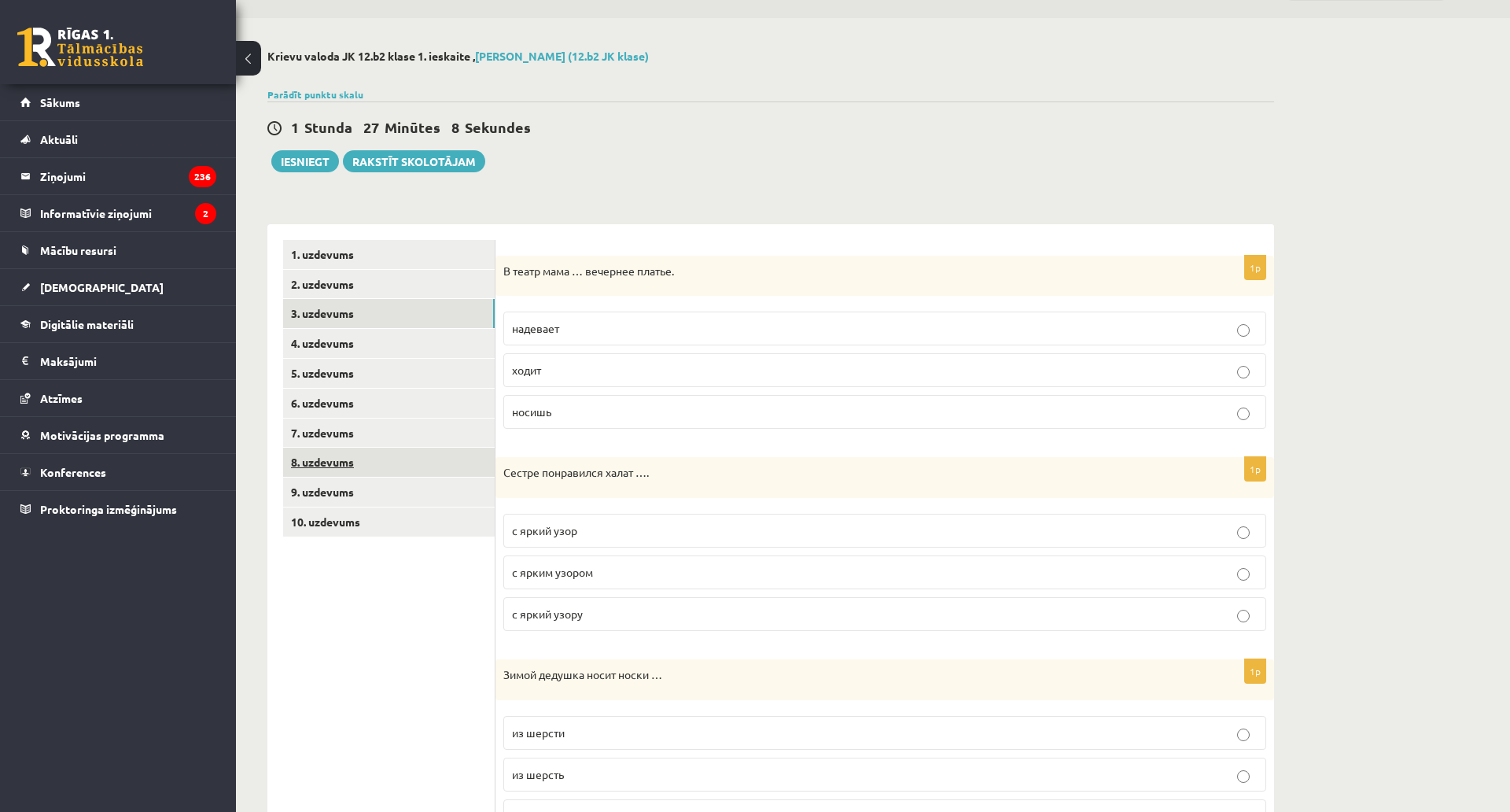
scroll to position [0, 0]
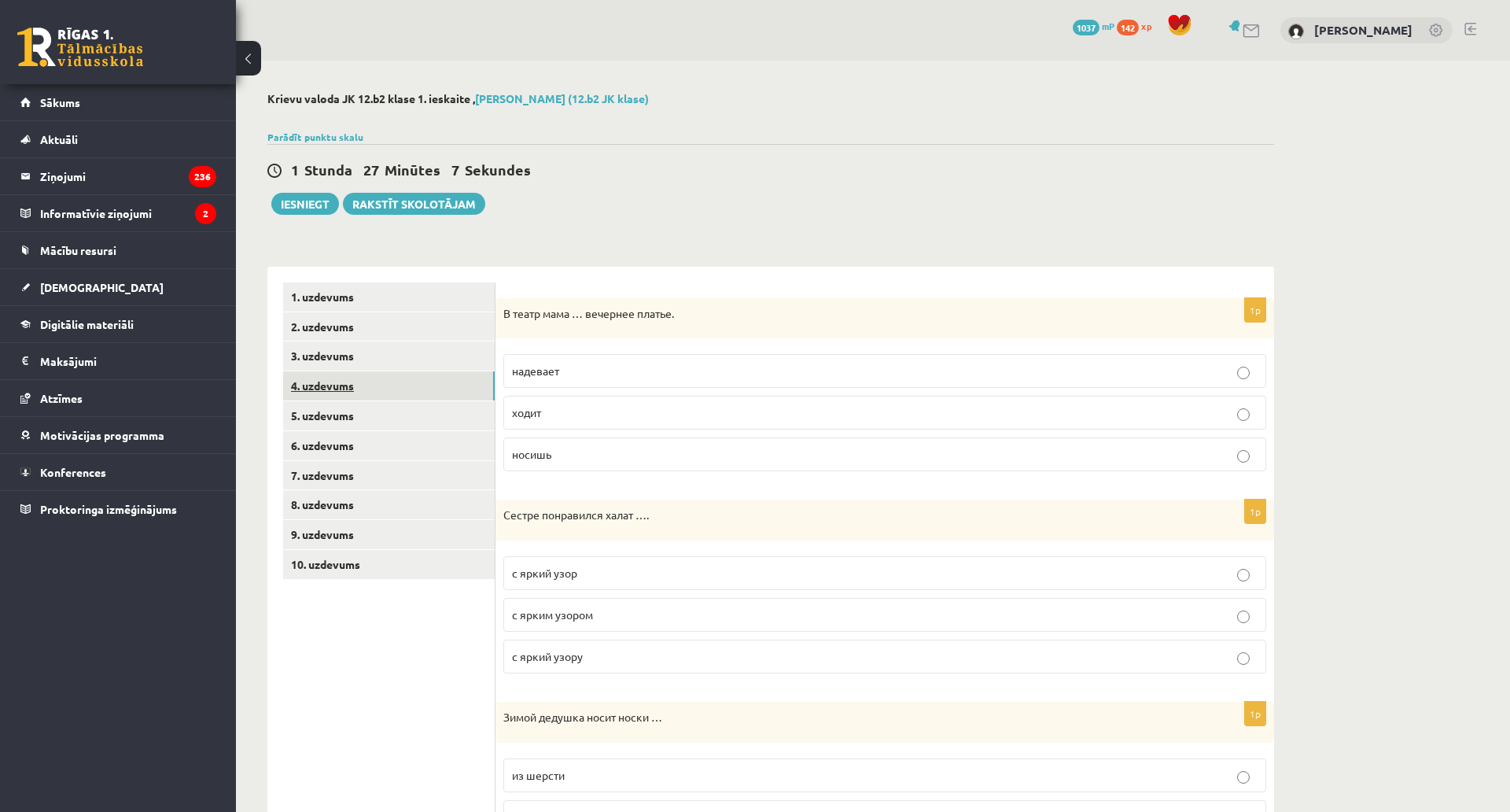
click at [418, 397] on link "4. uzdevums" at bounding box center [389, 386] width 212 height 29
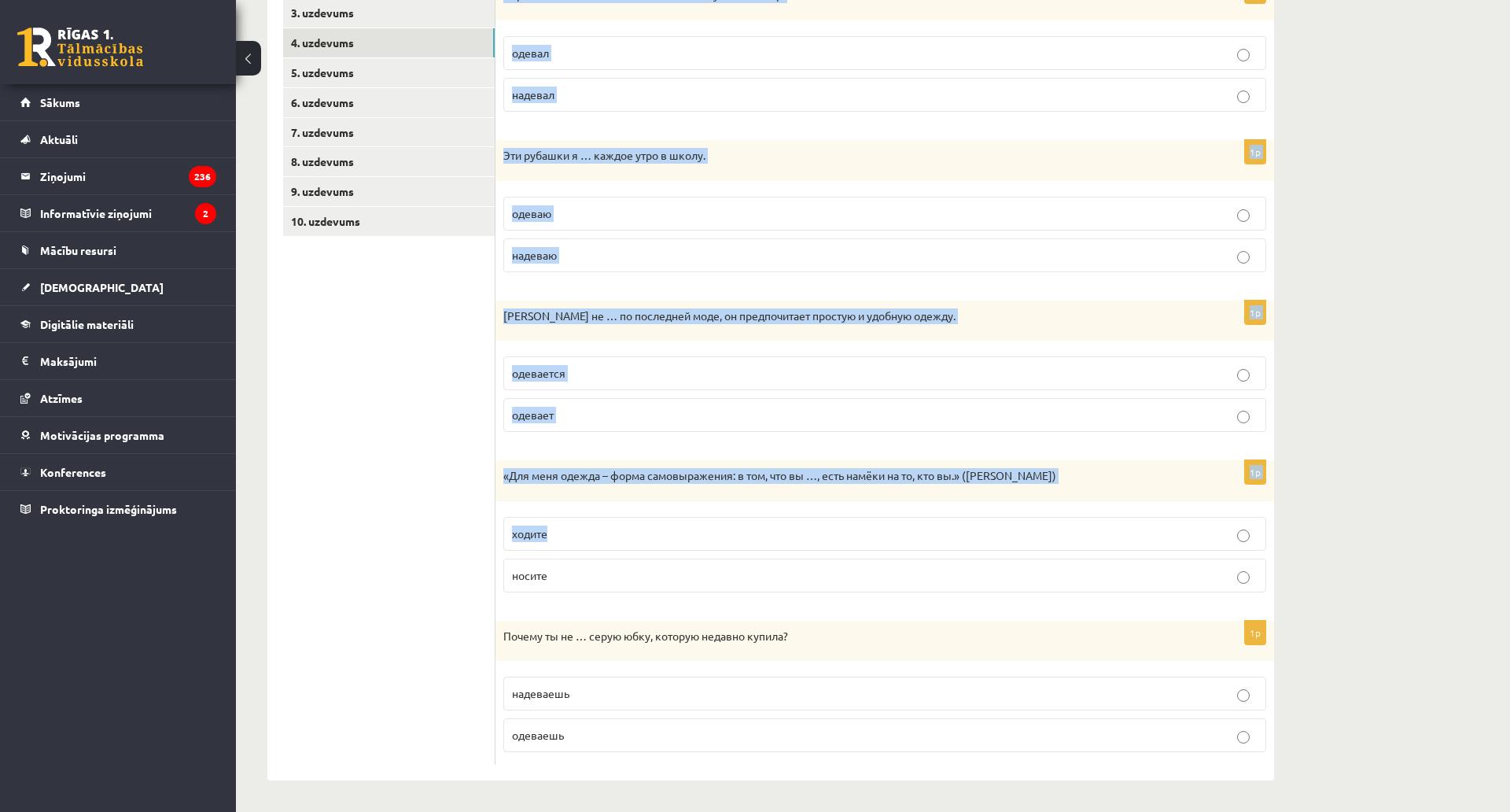
scroll to position [412, 0]
drag, startPoint x: 502, startPoint y: 335, endPoint x: 804, endPoint y: 662, distance: 445.1
click at [804, 662] on form "Выберите правильный глагол 1p Серый классический костюм я … на выпускной вечер.…" at bounding box center [884, 352] width 748 height 826
copy form "Серый классический костюм я … на выпускной вечер. одевал надевал 1p Эти рубашки…"
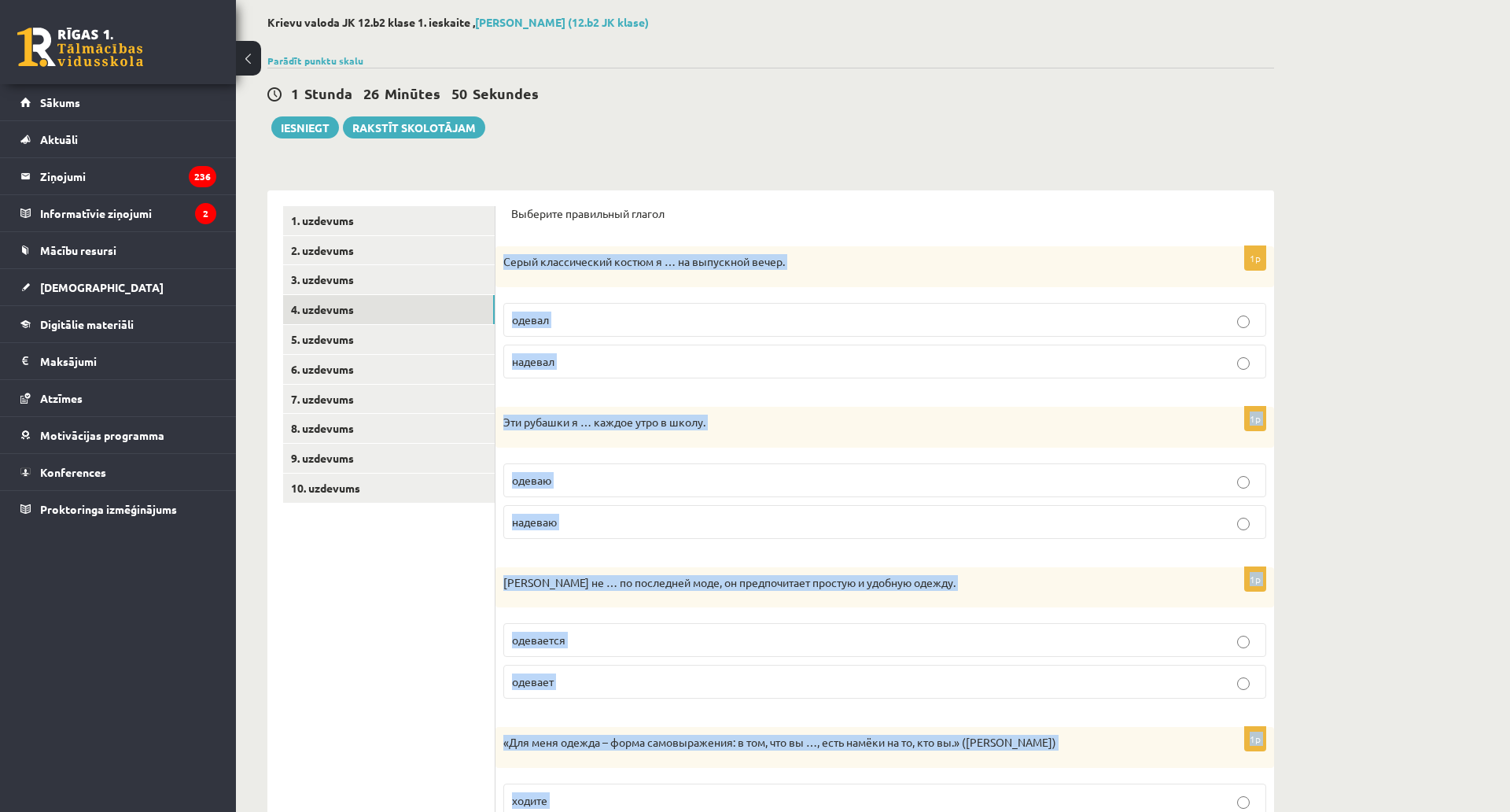
scroll to position [0, 0]
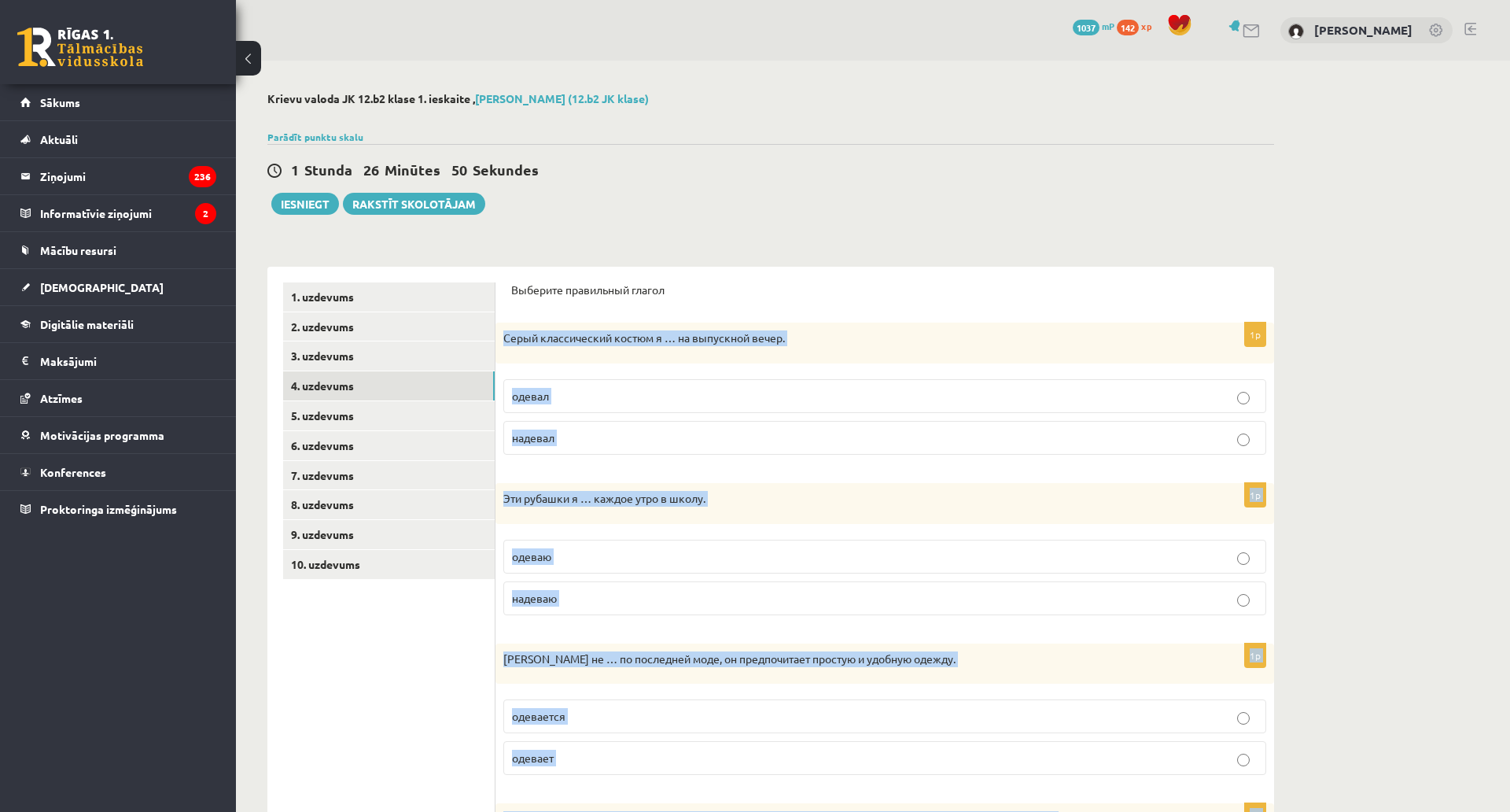
click at [588, 330] on div "Серый классический костюм я … на выпускной вечер." at bounding box center [884, 343] width 779 height 41
click at [565, 340] on p "Серый классический костюм я … на выпускной вечер." at bounding box center [845, 338] width 684 height 16
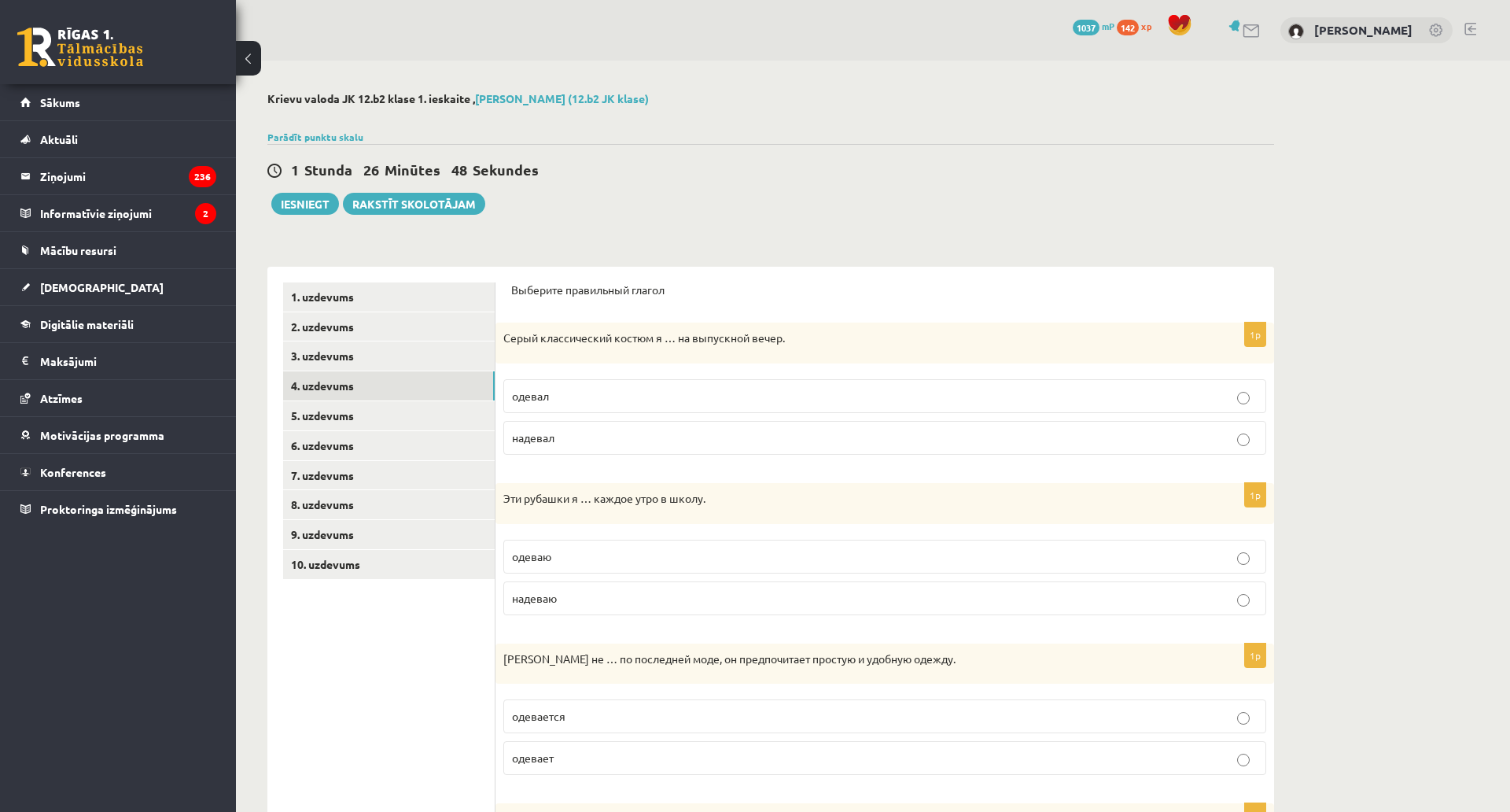
click at [545, 439] on span "надевал" at bounding box center [533, 437] width 42 height 14
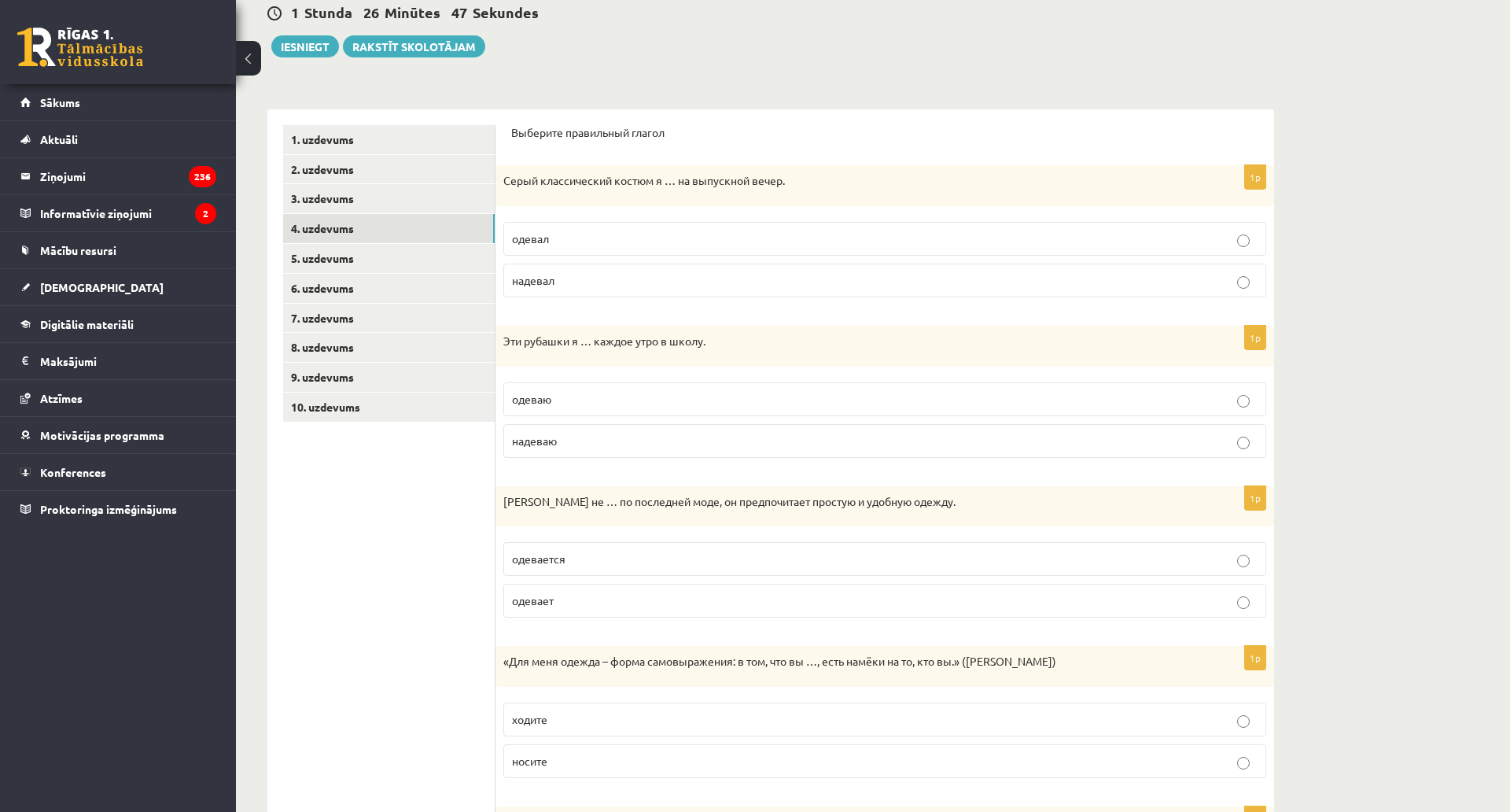
click at [539, 445] on span "надеваю" at bounding box center [535, 440] width 45 height 14
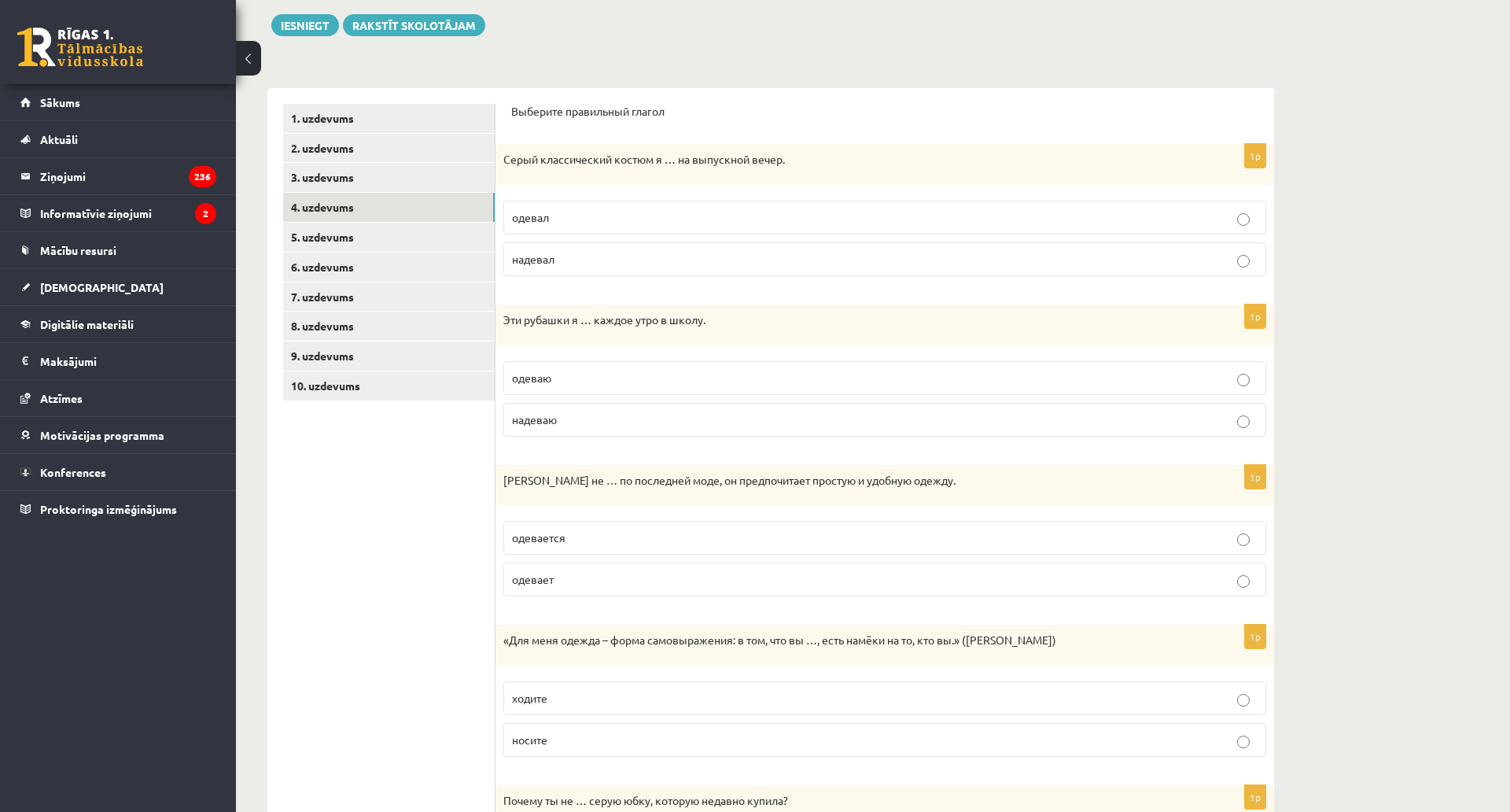
scroll to position [315, 0]
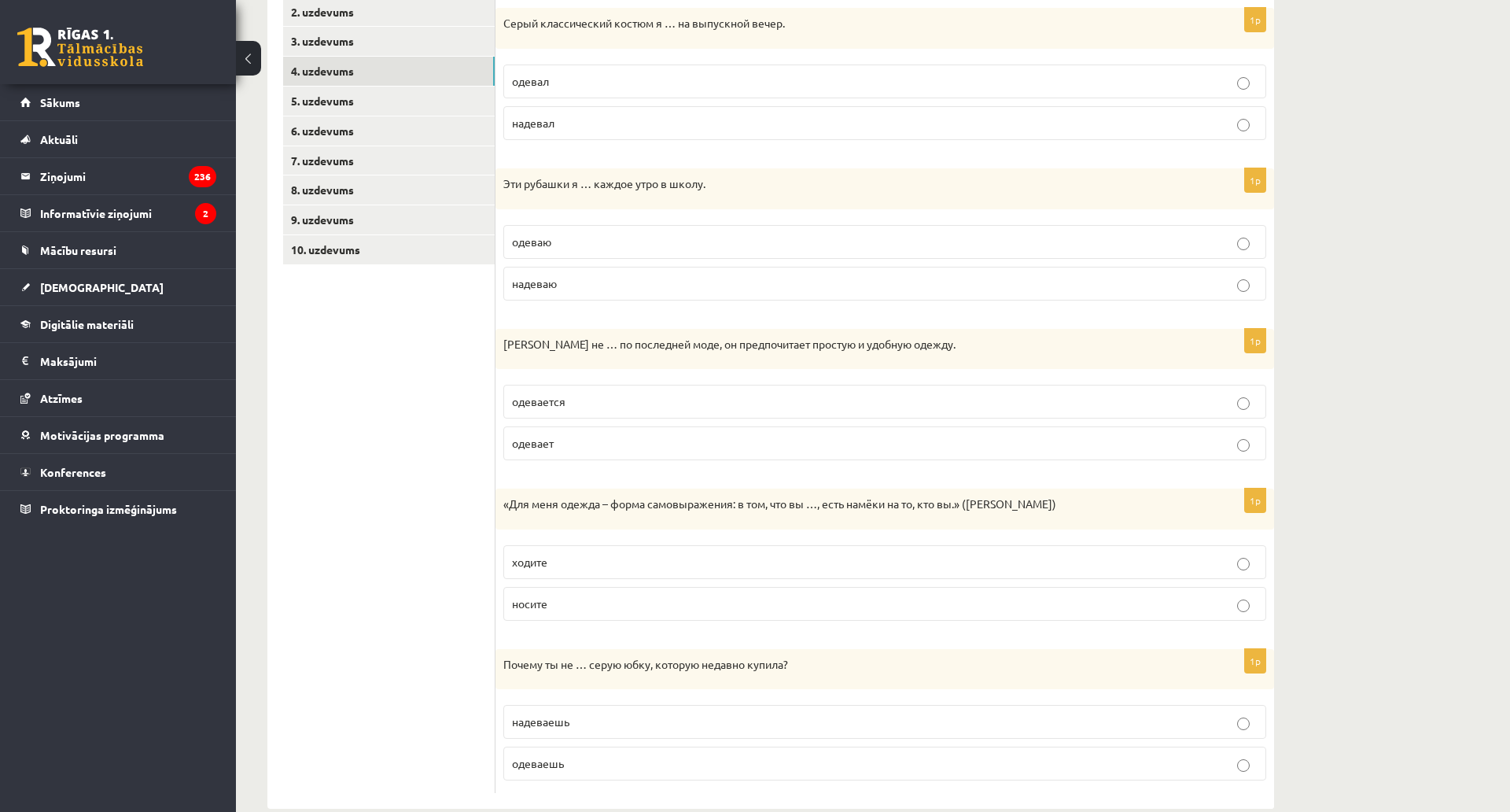
click at [560, 409] on p "одевается" at bounding box center [884, 401] width 746 height 17
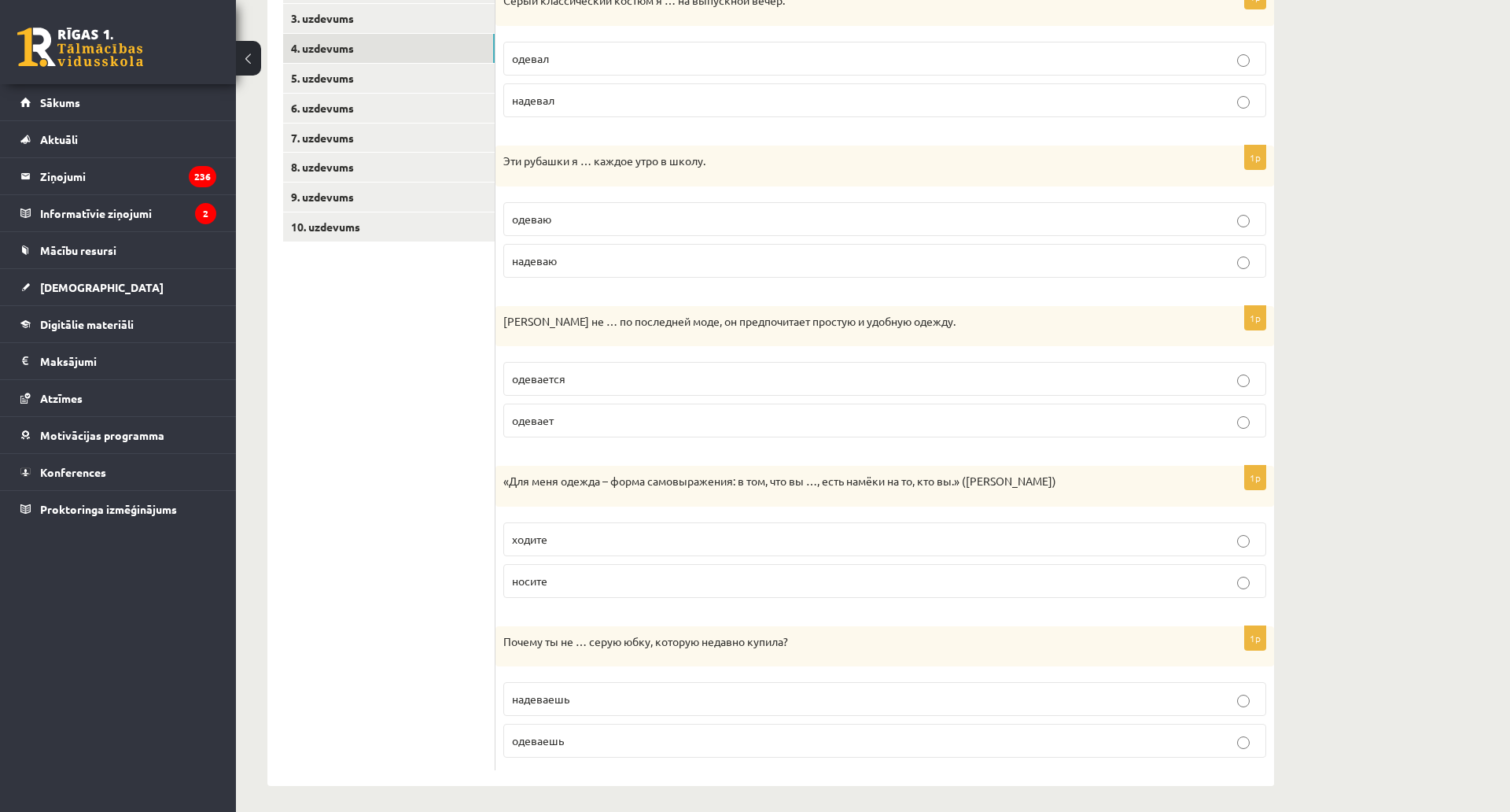
scroll to position [412, 0]
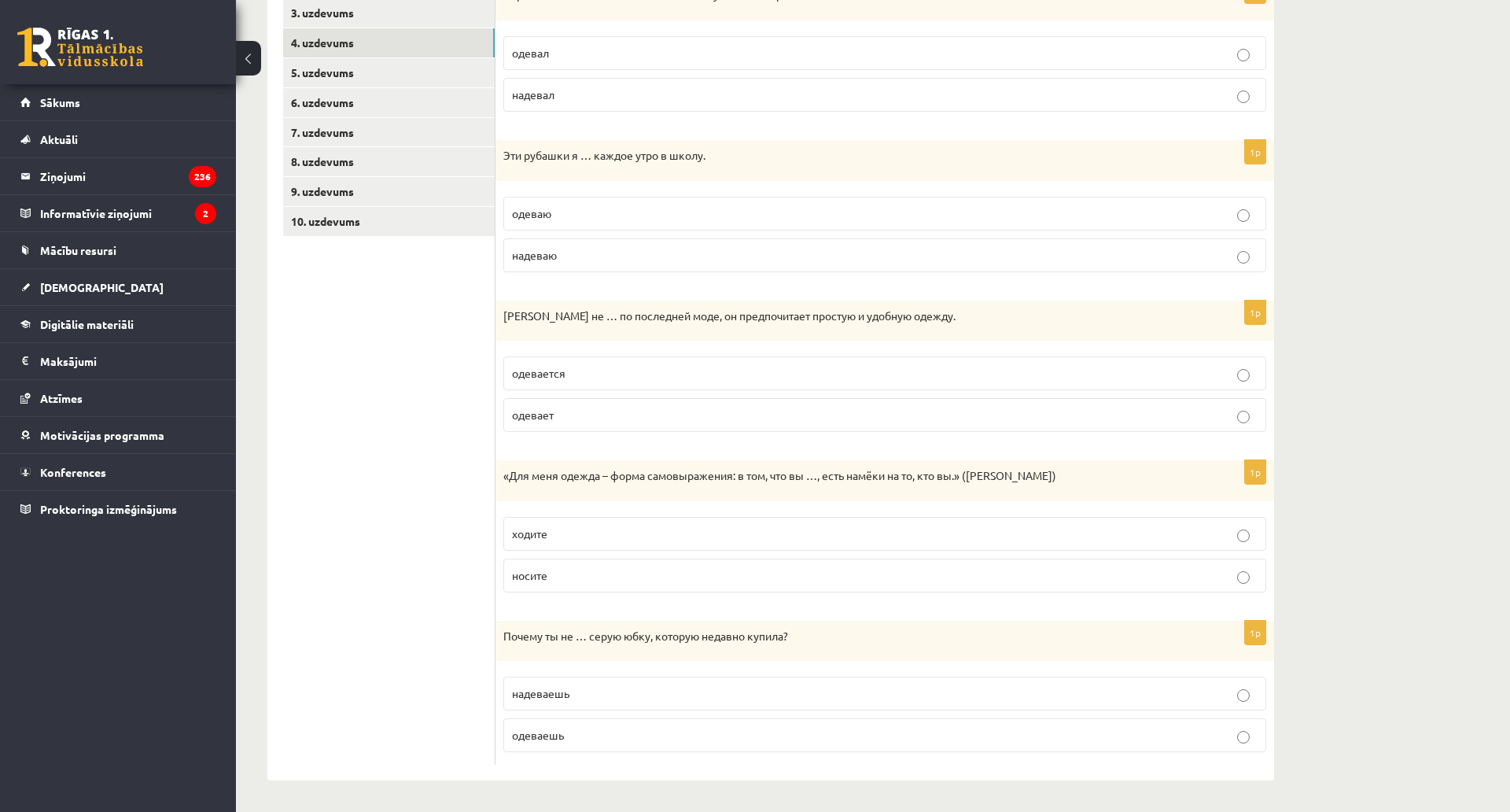
click at [557, 558] on label "носите" at bounding box center [884, 575] width 763 height 34
click at [557, 686] on span "надеваешь" at bounding box center [540, 693] width 58 height 14
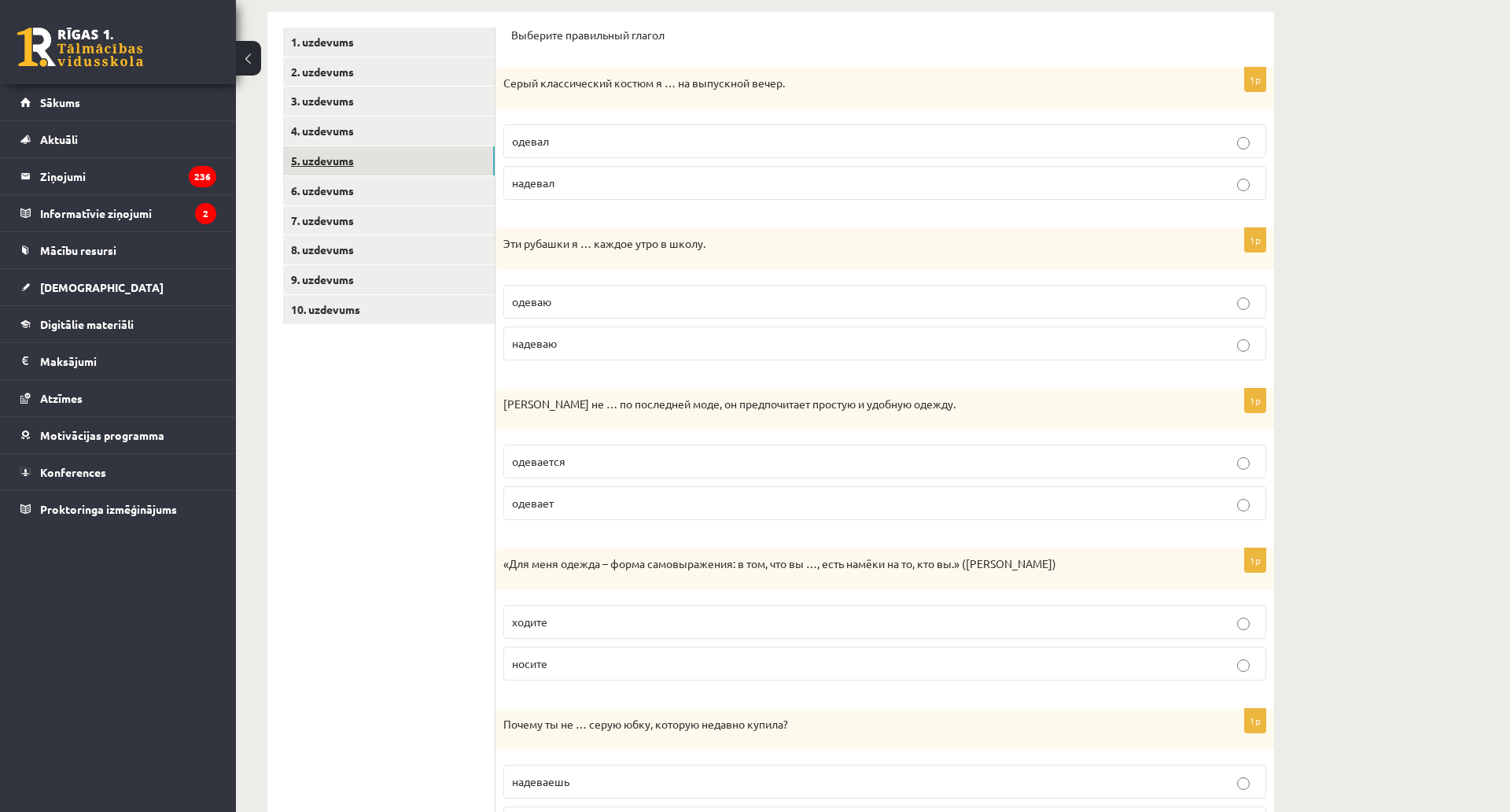
click at [369, 160] on link "5. uzdevums" at bounding box center [389, 161] width 212 height 29
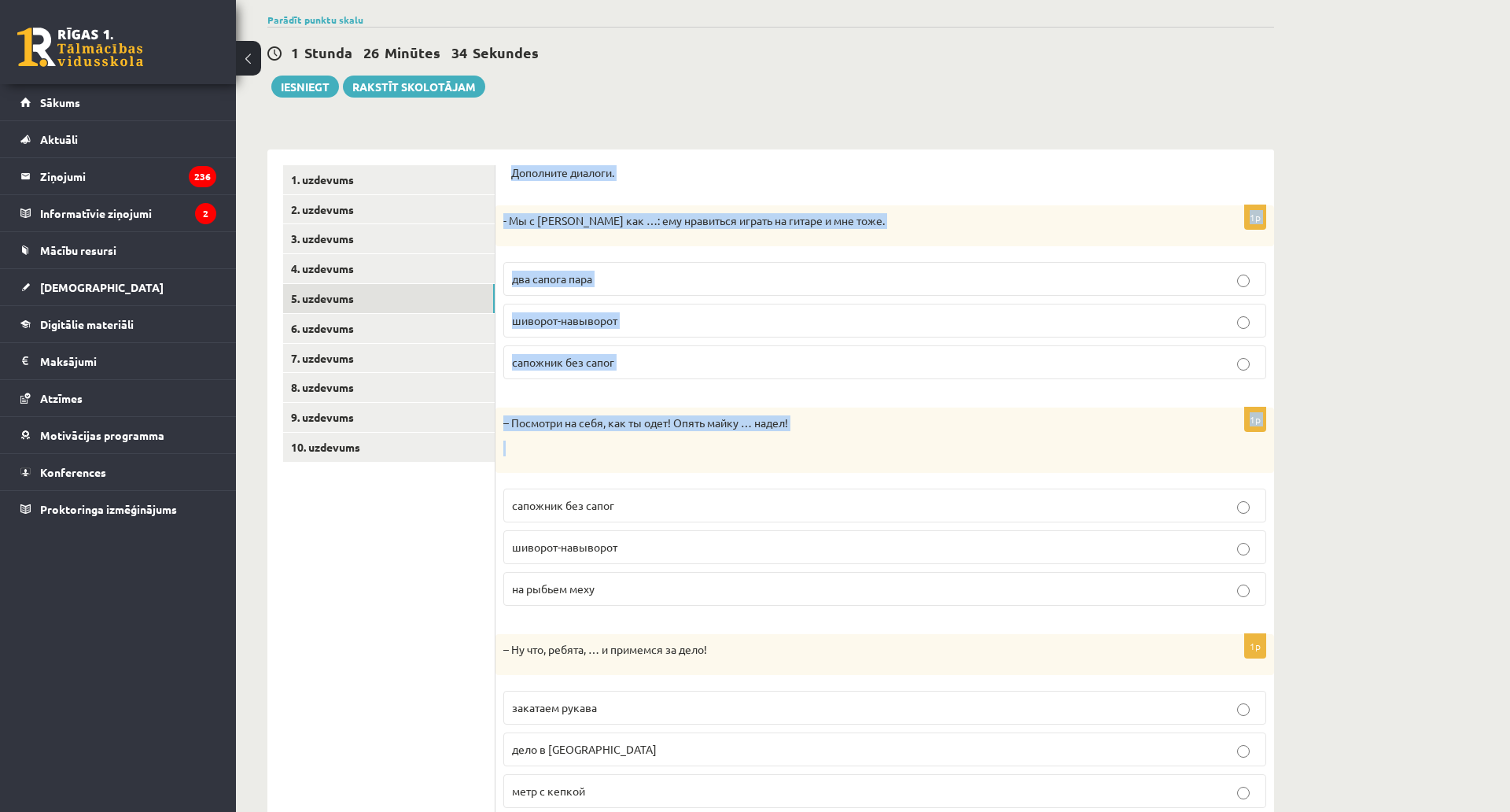
scroll to position [242, 0]
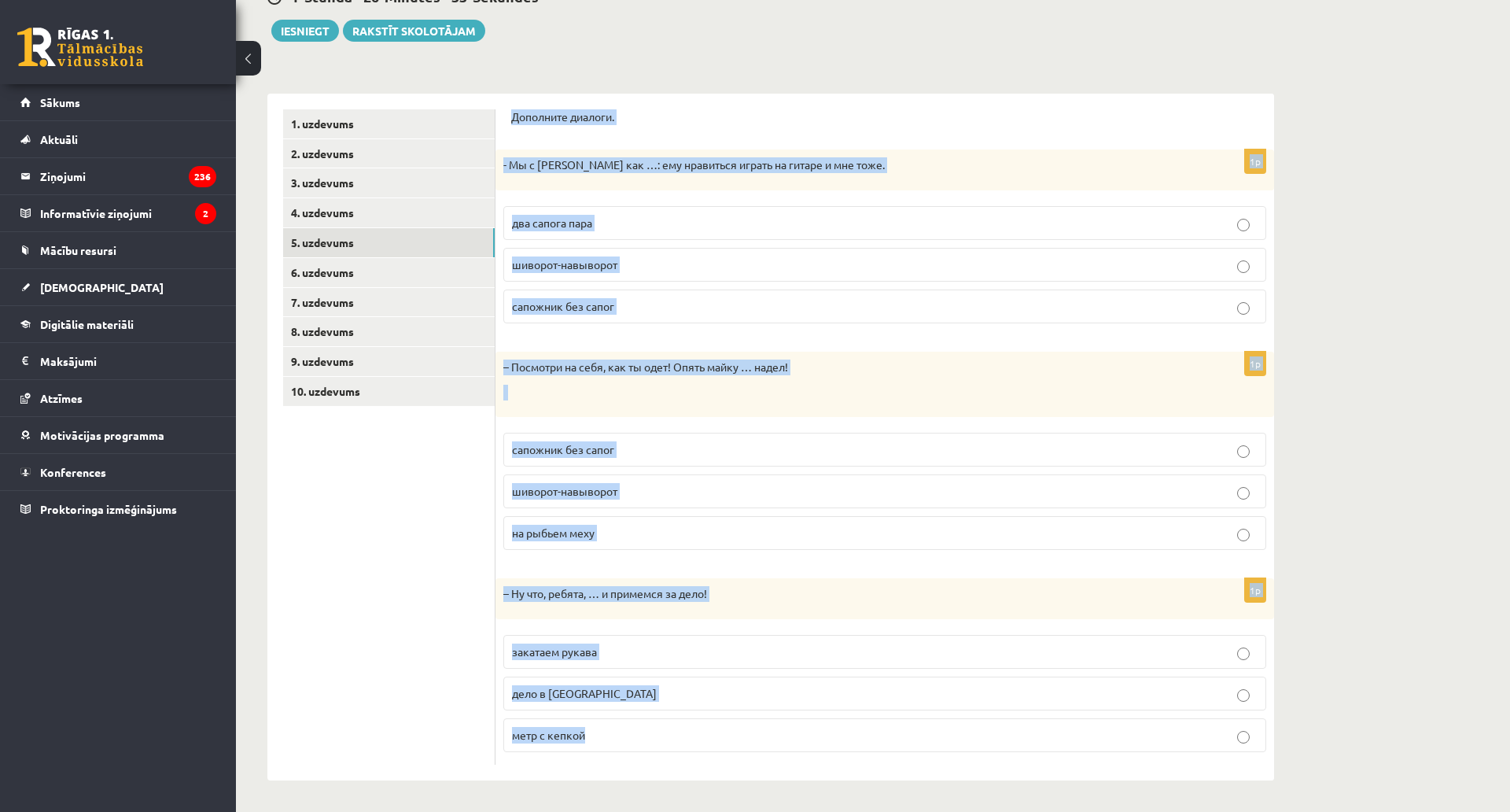
drag, startPoint x: 511, startPoint y: 199, endPoint x: 693, endPoint y: 674, distance: 508.7
click at [693, 674] on form "Дополните диалоги. 1p - Мы с [PERSON_NAME] как …: ему нравиться играть на гитар…" at bounding box center [884, 437] width 748 height 655
copy form "Дополните диалоги. 1p - Мы с [PERSON_NAME] как …: ему нравиться играть на гитар…"
click at [539, 216] on span "два сапога пара" at bounding box center [552, 223] width 80 height 14
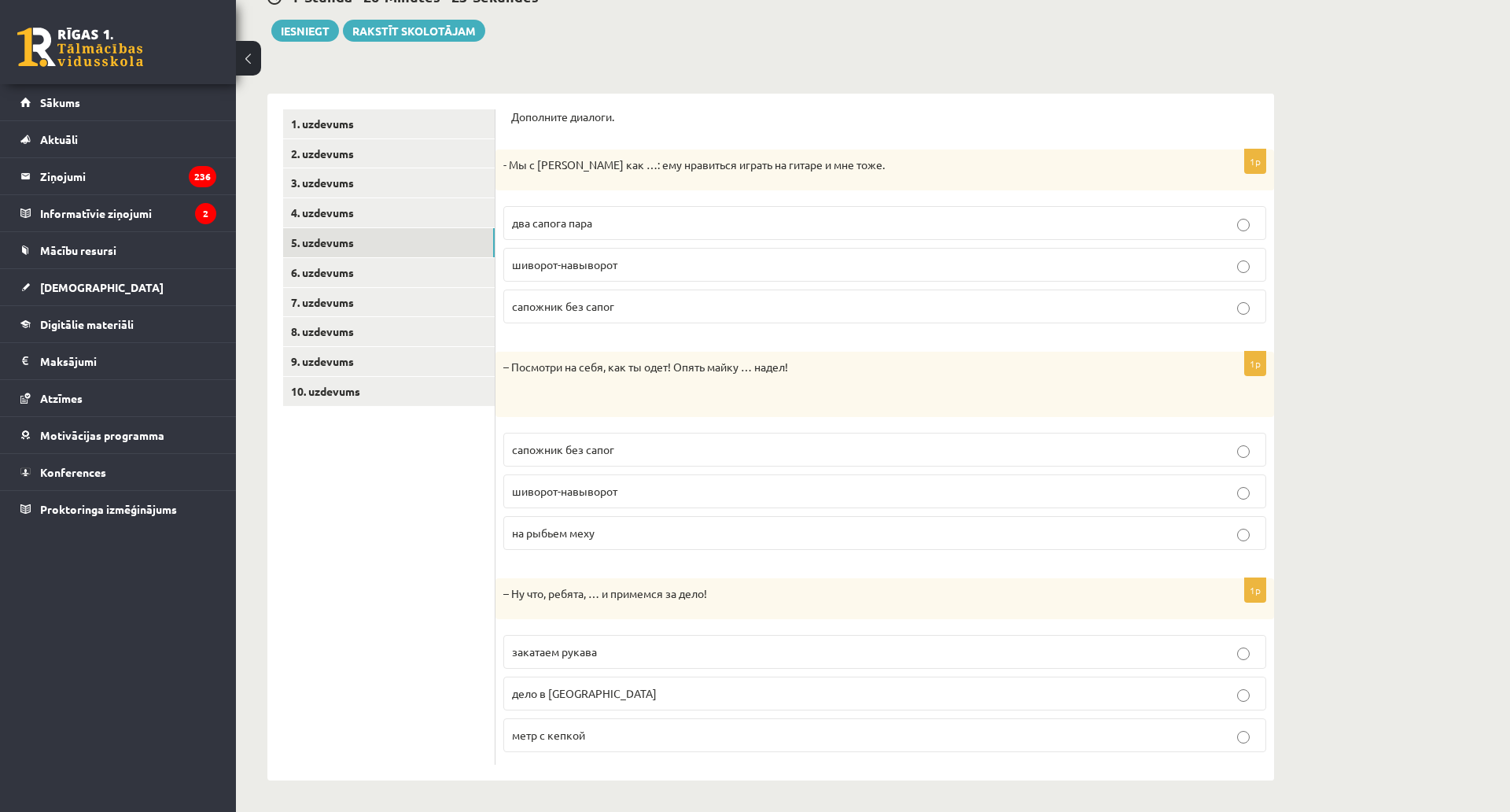
click at [534, 257] on span "шиворот-навыворот" at bounding box center [565, 264] width 106 height 14
click at [577, 644] on span "закатаем рукава" at bounding box center [554, 651] width 85 height 14
click at [576, 484] on span "шиворот-навыворот" at bounding box center [565, 491] width 106 height 14
click at [555, 216] on span "два сапога пара" at bounding box center [552, 223] width 80 height 14
click at [408, 258] on link "6. uzdevums" at bounding box center [389, 273] width 212 height 29
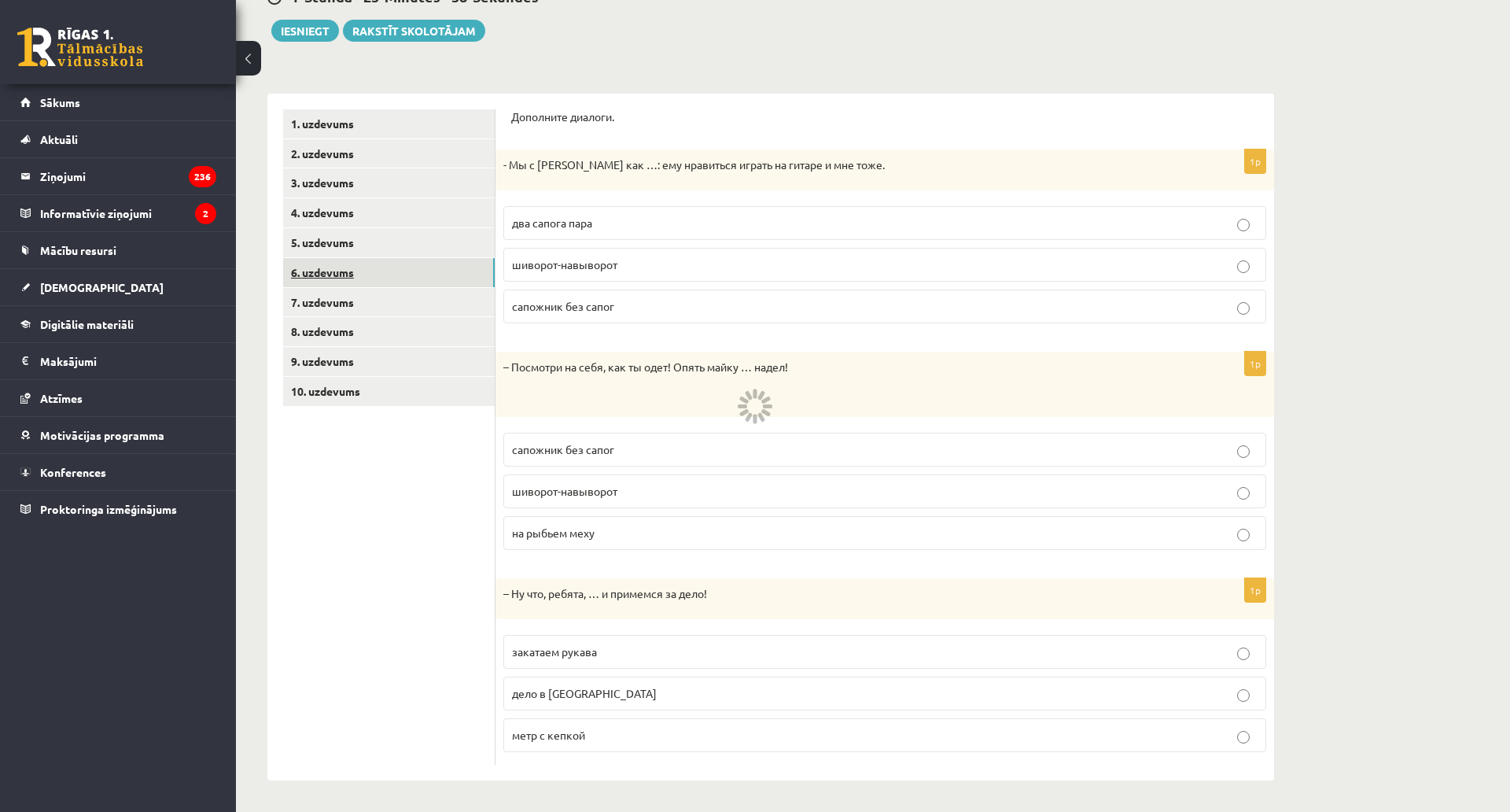
scroll to position [0, 0]
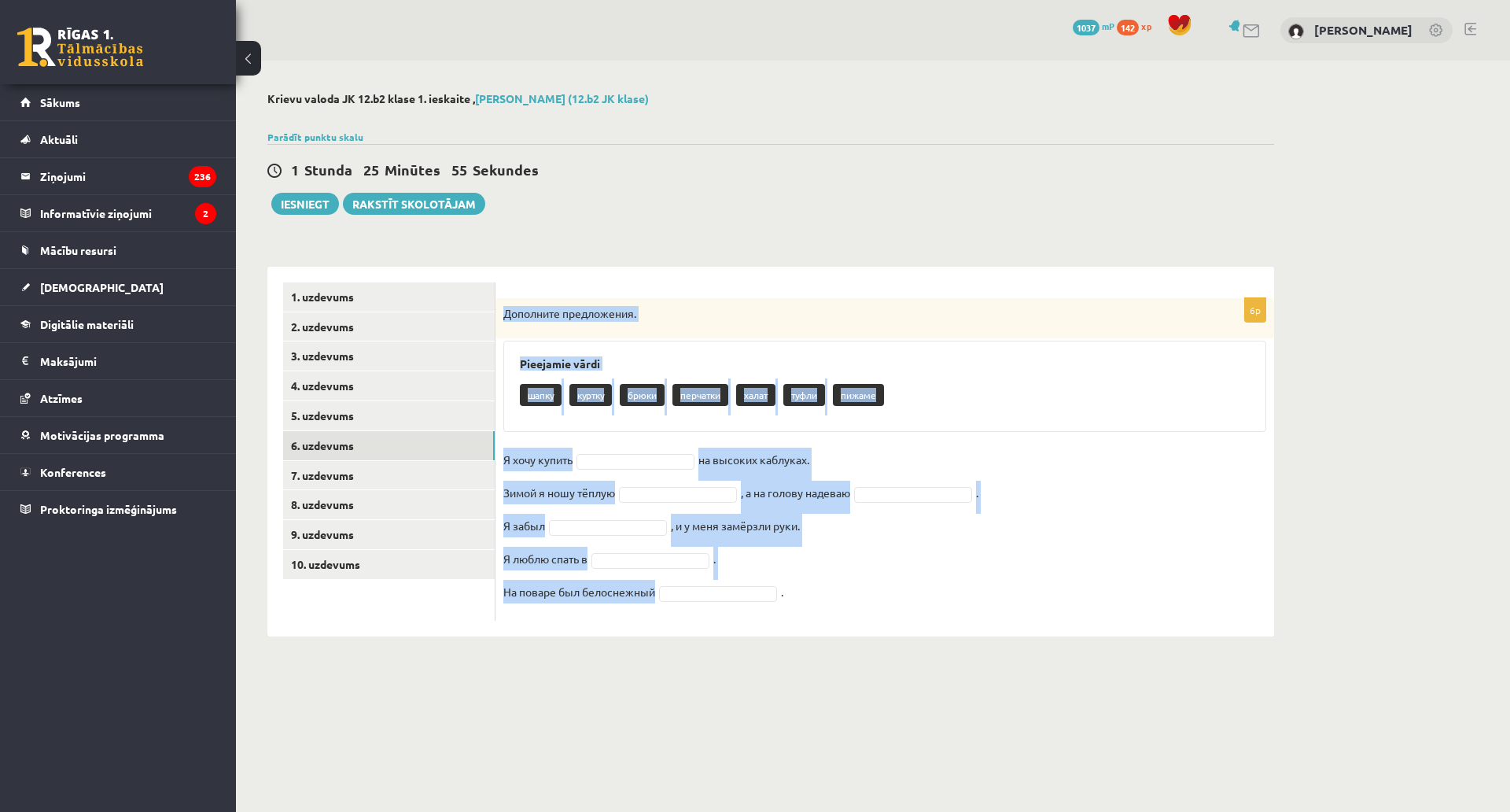
drag, startPoint x: 506, startPoint y: 308, endPoint x: 695, endPoint y: 601, distance: 348.7
click at [695, 601] on div "6p Дополните предложения. Pieejamie vārdi шапку куртку брюки перчатки халат туф…" at bounding box center [884, 459] width 779 height 322
copy div "Дополните предложения. Pieejamie vārdi шапку куртку брюки перчатки халат туфли …"
click at [575, 452] on fieldset "Я хочу купить на высоких каблуках. Зимой я ношу тёплую , а на голову надеваю . …" at bounding box center [884, 530] width 763 height 165
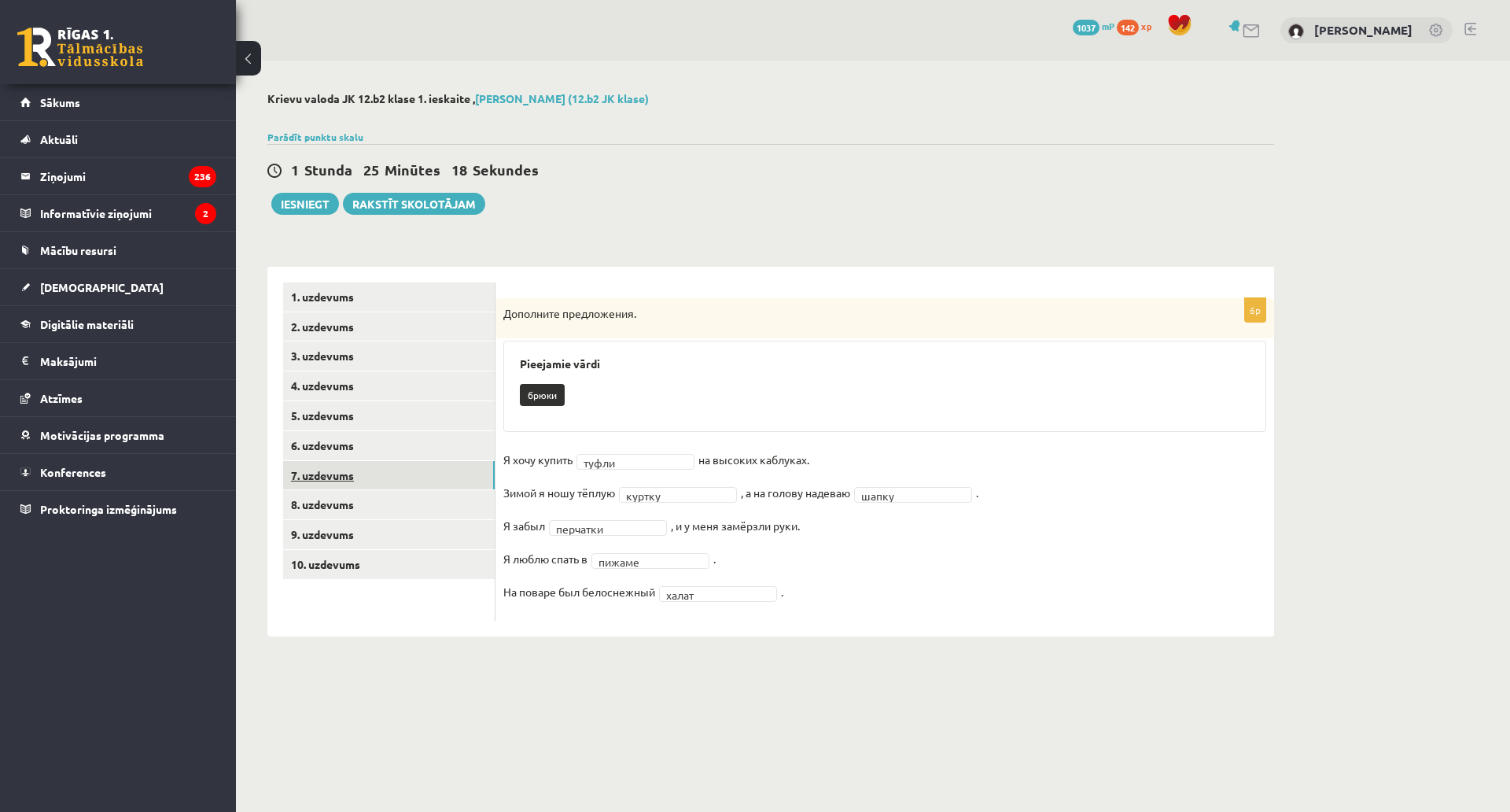
click at [367, 484] on link "7. uzdevums" at bounding box center [389, 476] width 212 height 29
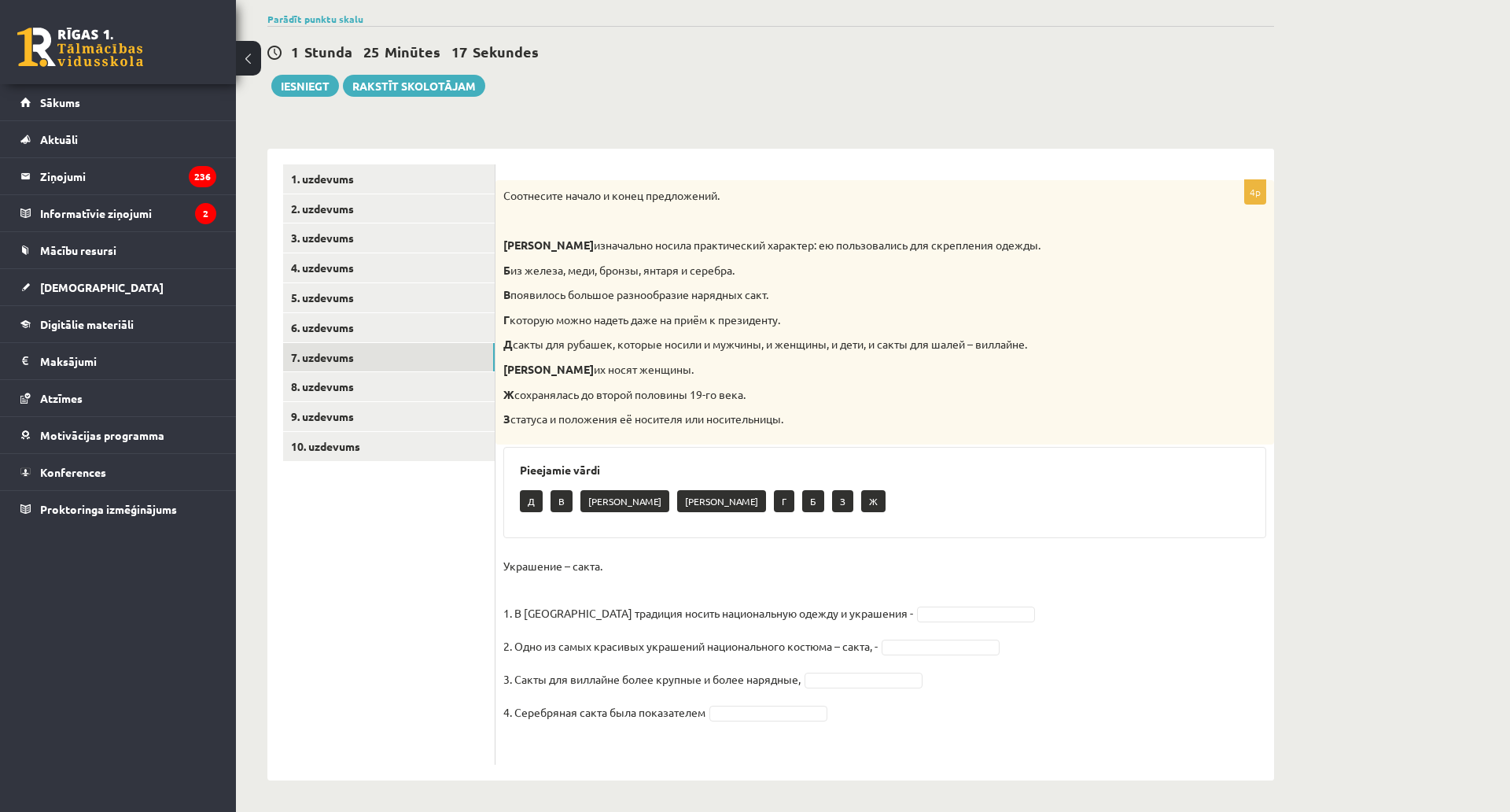
scroll to position [188, 0]
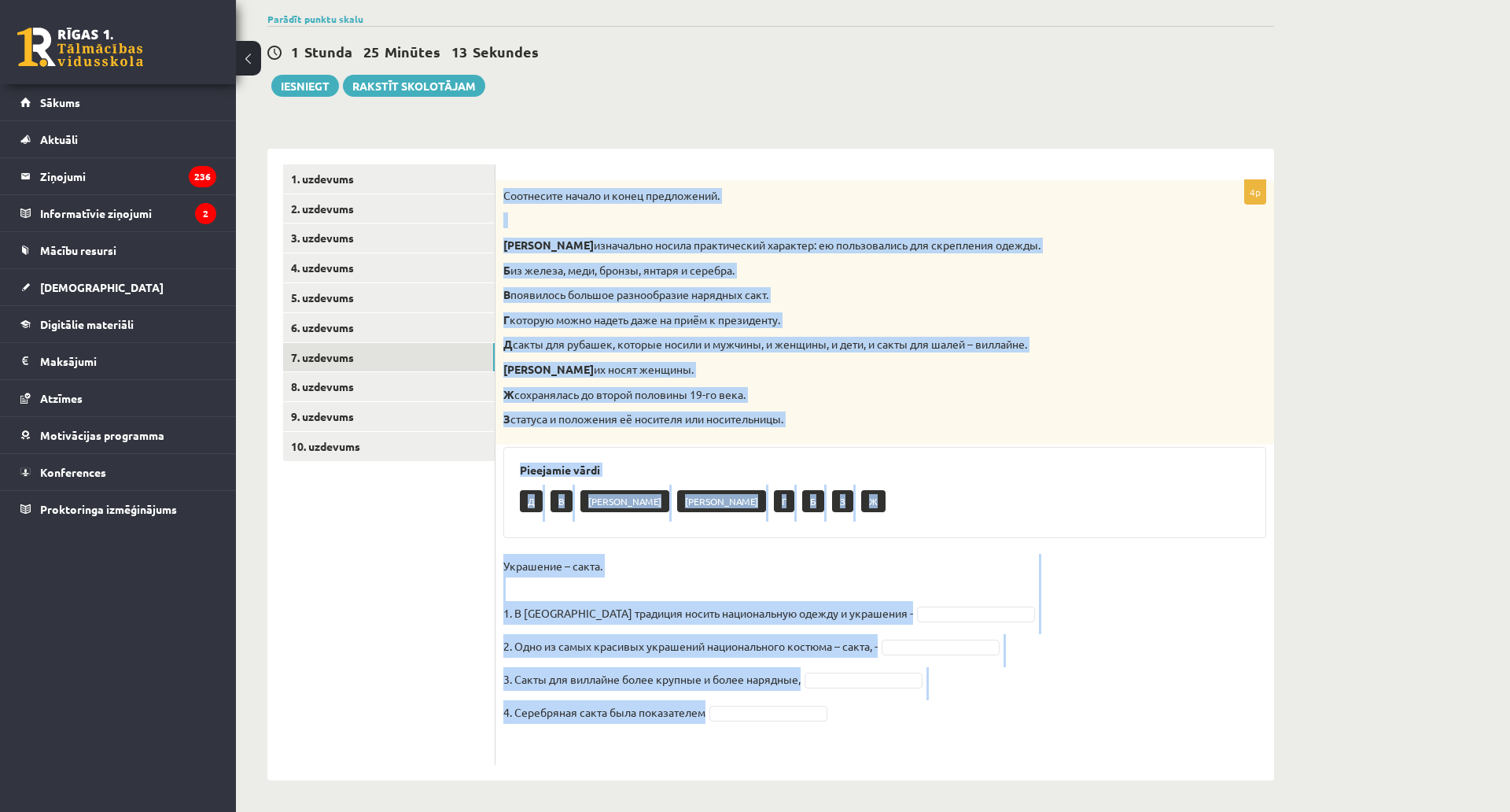
drag, startPoint x: 500, startPoint y: 121, endPoint x: 781, endPoint y: 647, distance: 596.4
click at [781, 647] on div "4p Соотнесите начало и конец предложений. А изначально носила практический хара…" at bounding box center [884, 472] width 779 height 584
copy div "Loremipsum dolors a conse adipiscinge. S doeiusmodt incidi utlaboreetdo magnaal…"
click at [555, 554] on p "Украшение – сакта. 1. В [GEOGRAPHIC_DATA] традиция носить национальную одежду и…" at bounding box center [708, 589] width 410 height 70
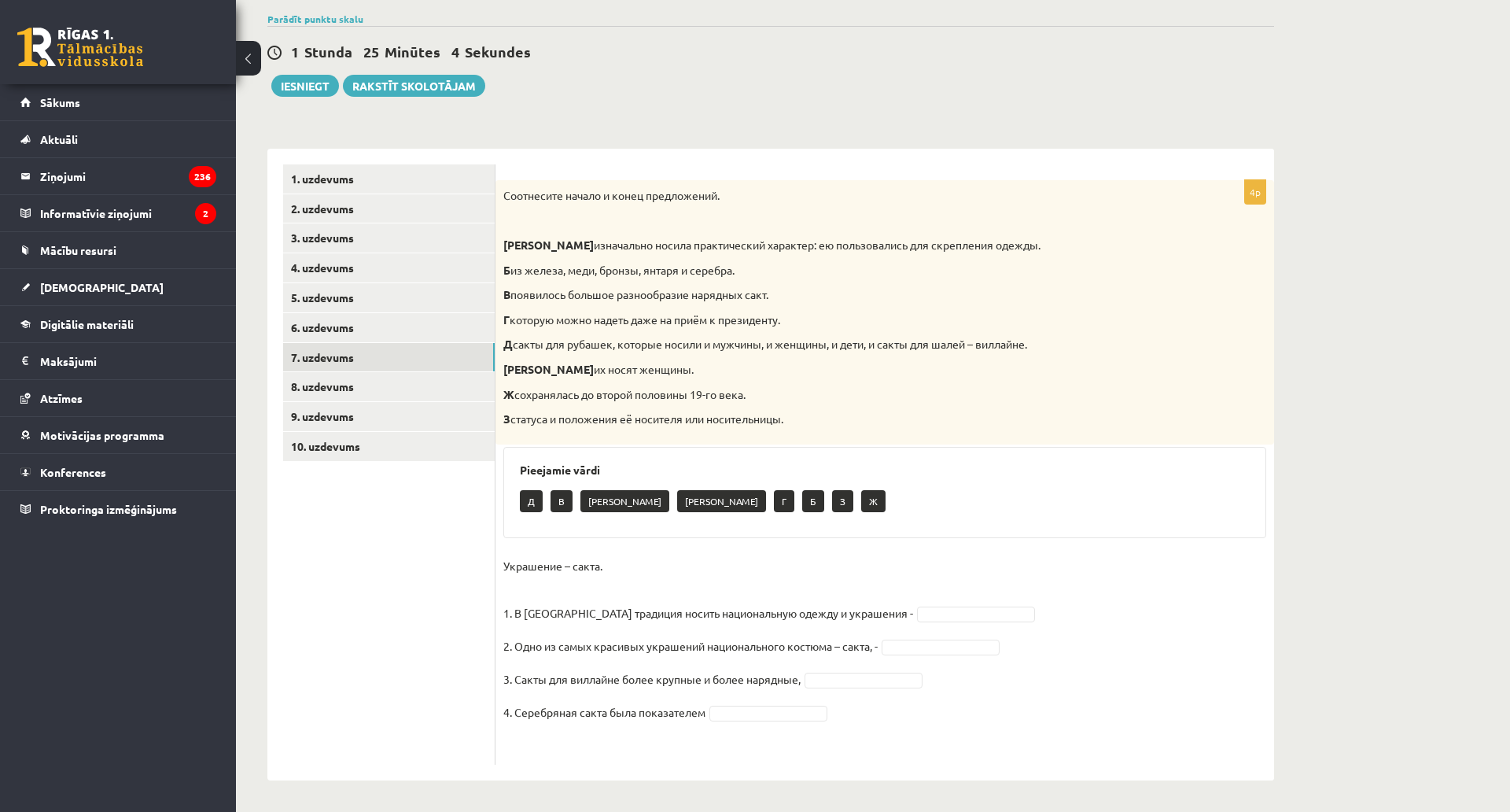
click at [688, 554] on p "Украшение – сакта. 1. В [GEOGRAPHIC_DATA] традиция носить национальную одежду и…" at bounding box center [708, 589] width 410 height 70
click at [645, 554] on p "Украшение – сакта. 1. В [GEOGRAPHIC_DATA] традиция носить национальную одежду и…" at bounding box center [708, 589] width 410 height 70
click at [602, 554] on p "Украшение – сакта. 1. В [GEOGRAPHIC_DATA] традиция носить национальную одежду и…" at bounding box center [708, 589] width 410 height 70
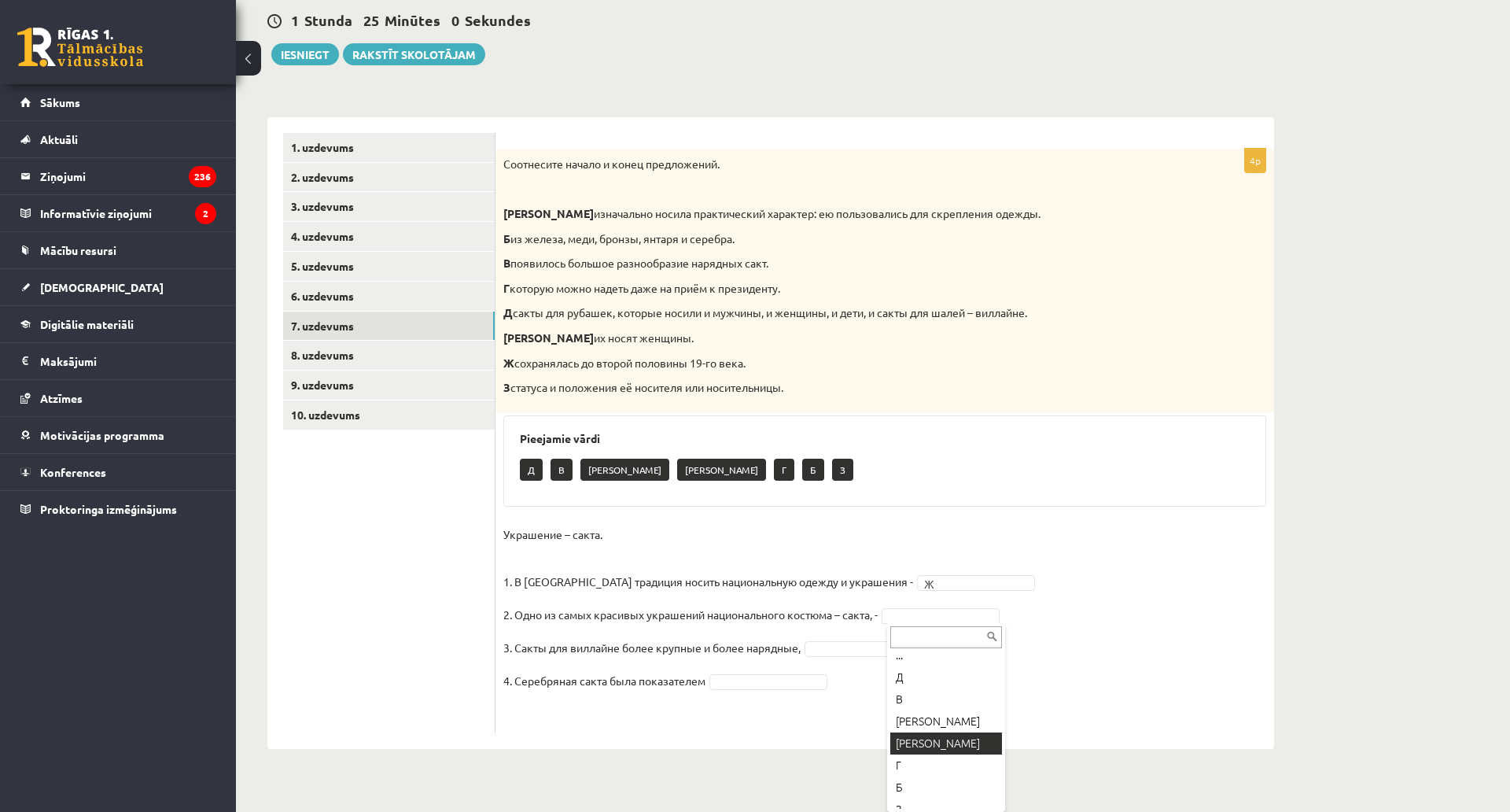
scroll to position [19, 0]
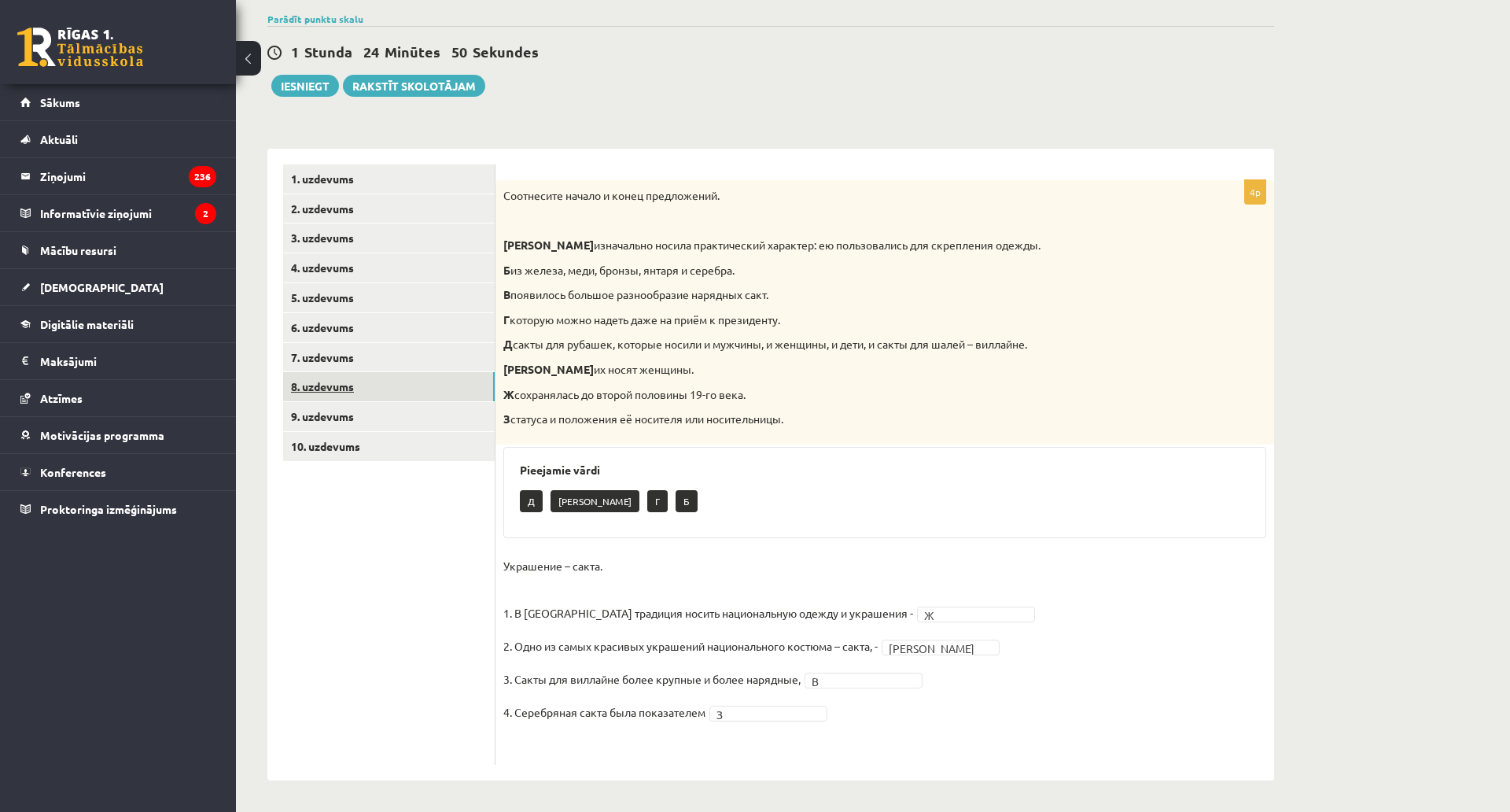
click at [389, 372] on link "8. uzdevums" at bounding box center [389, 387] width 212 height 29
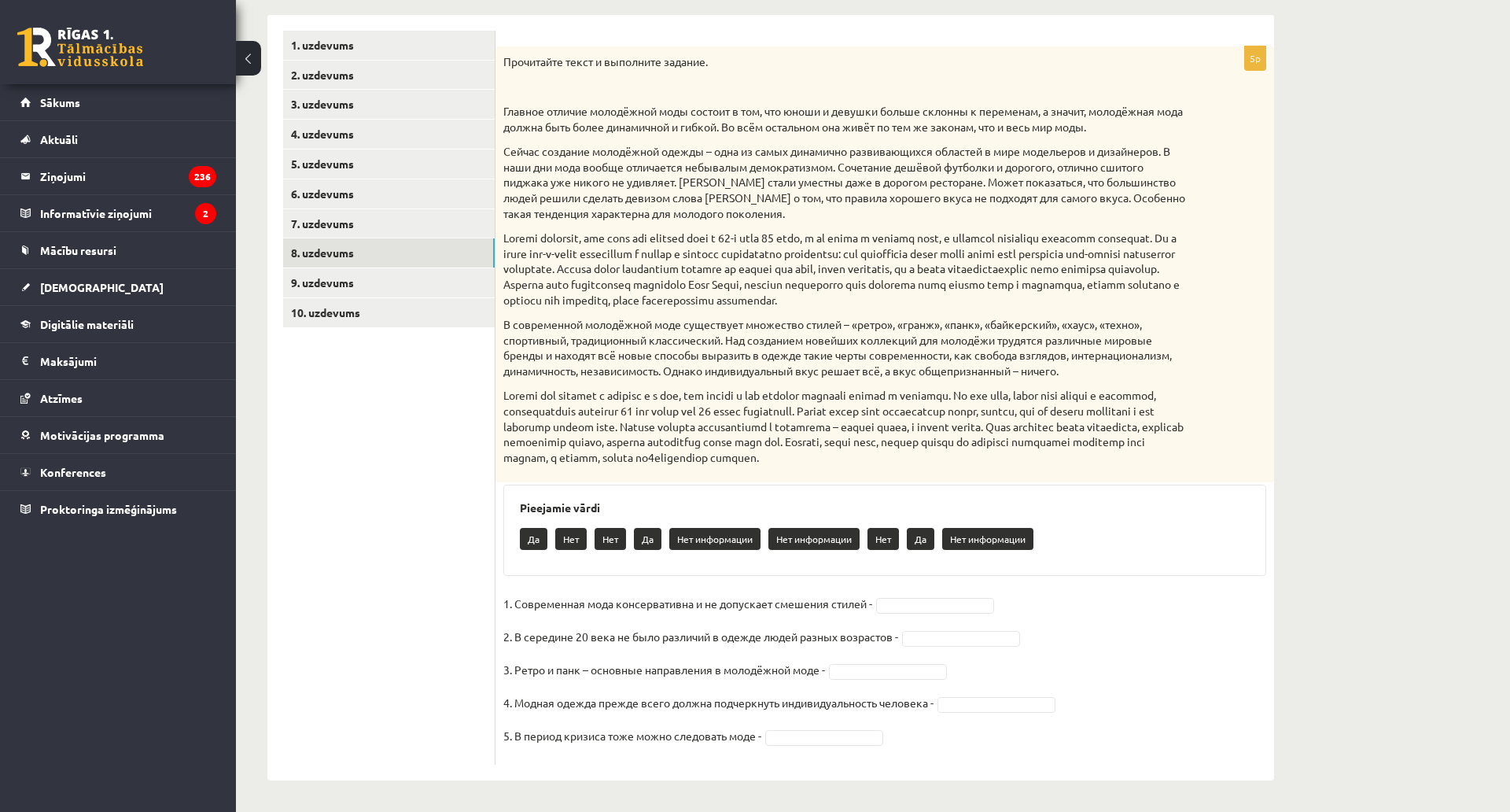
scroll to position [85, 0]
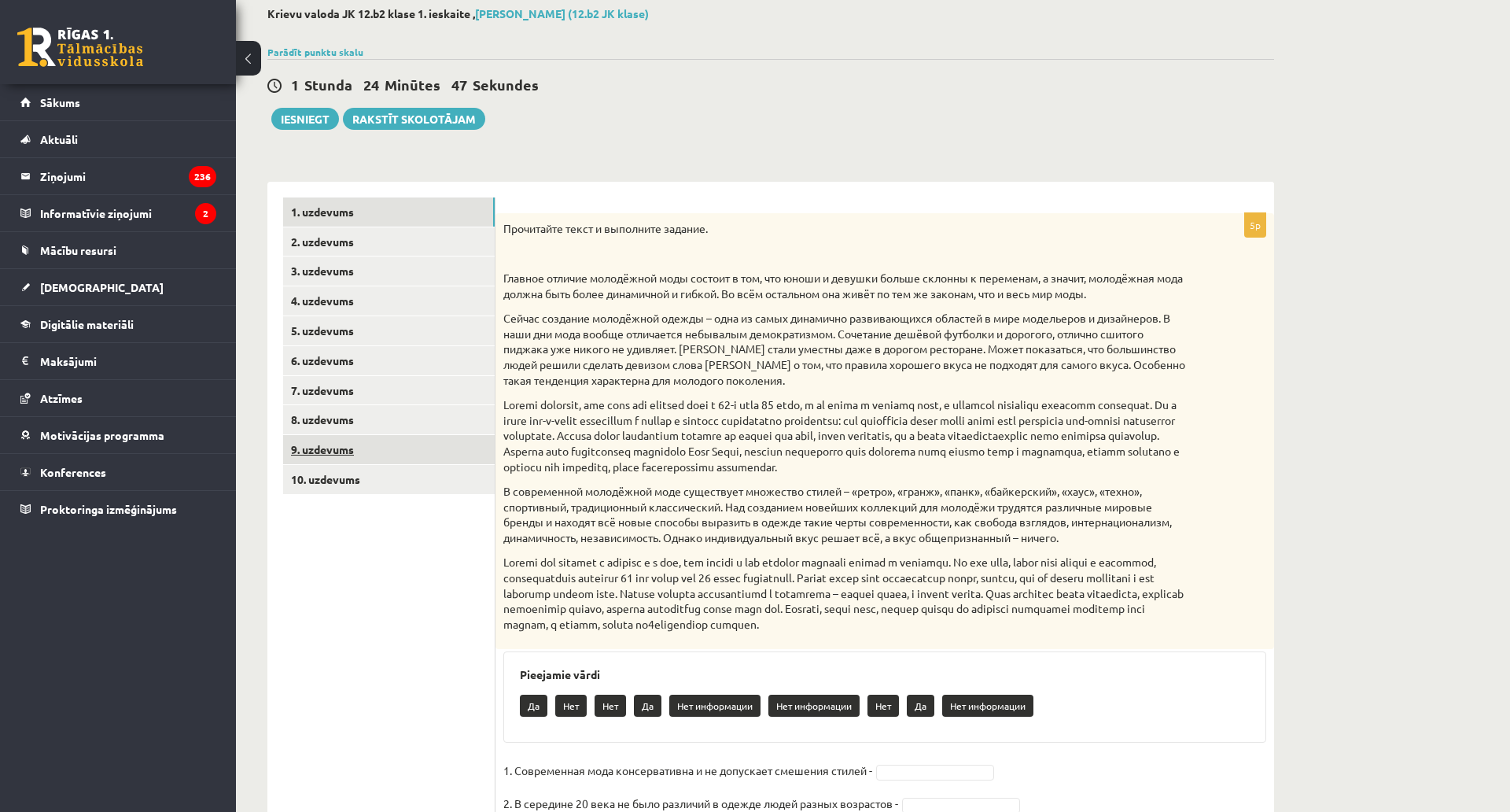
click at [410, 448] on link "9. uzdevums" at bounding box center [389, 449] width 212 height 29
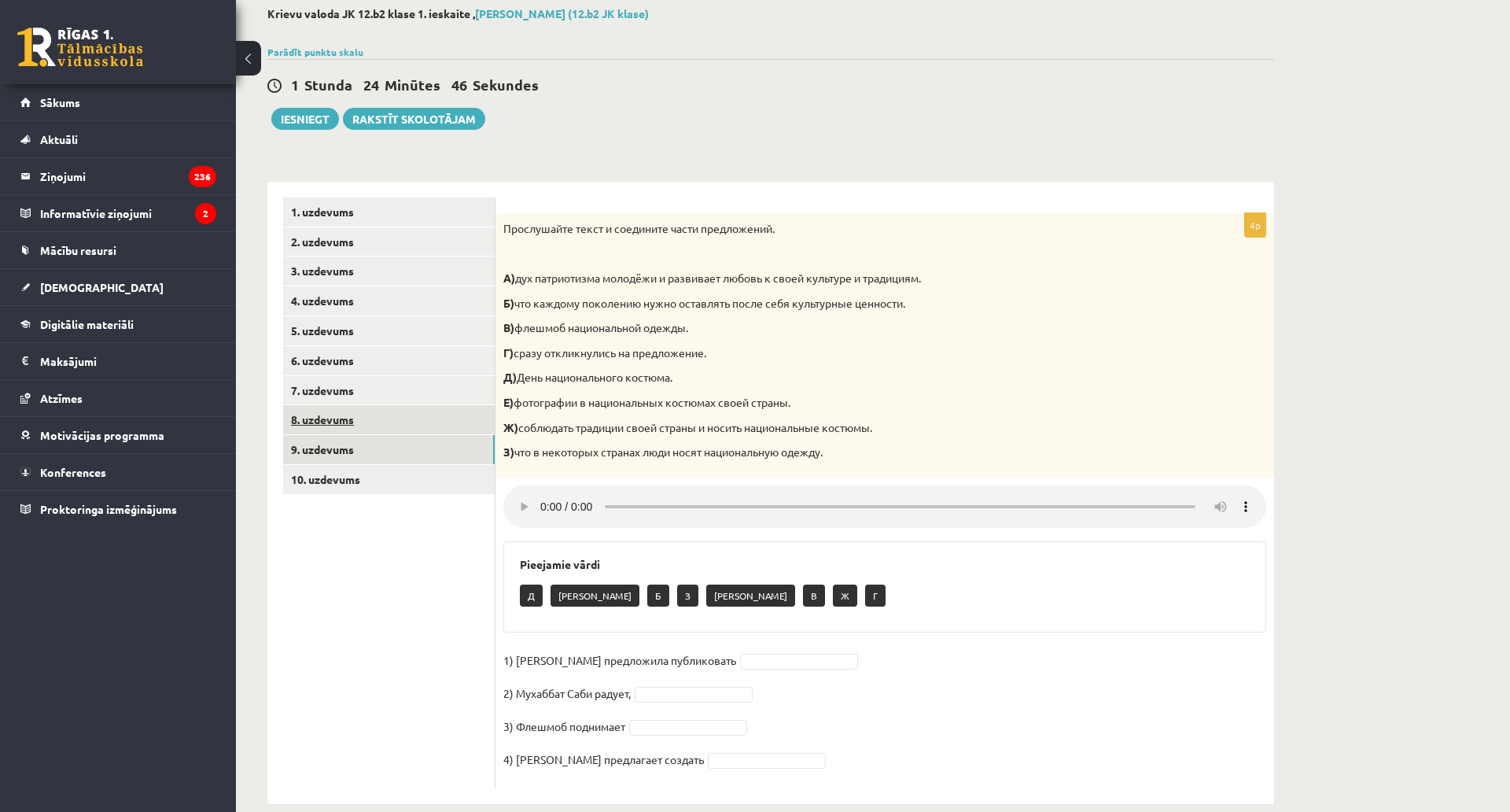
click at [399, 420] on link "8. uzdevums" at bounding box center [389, 419] width 212 height 29
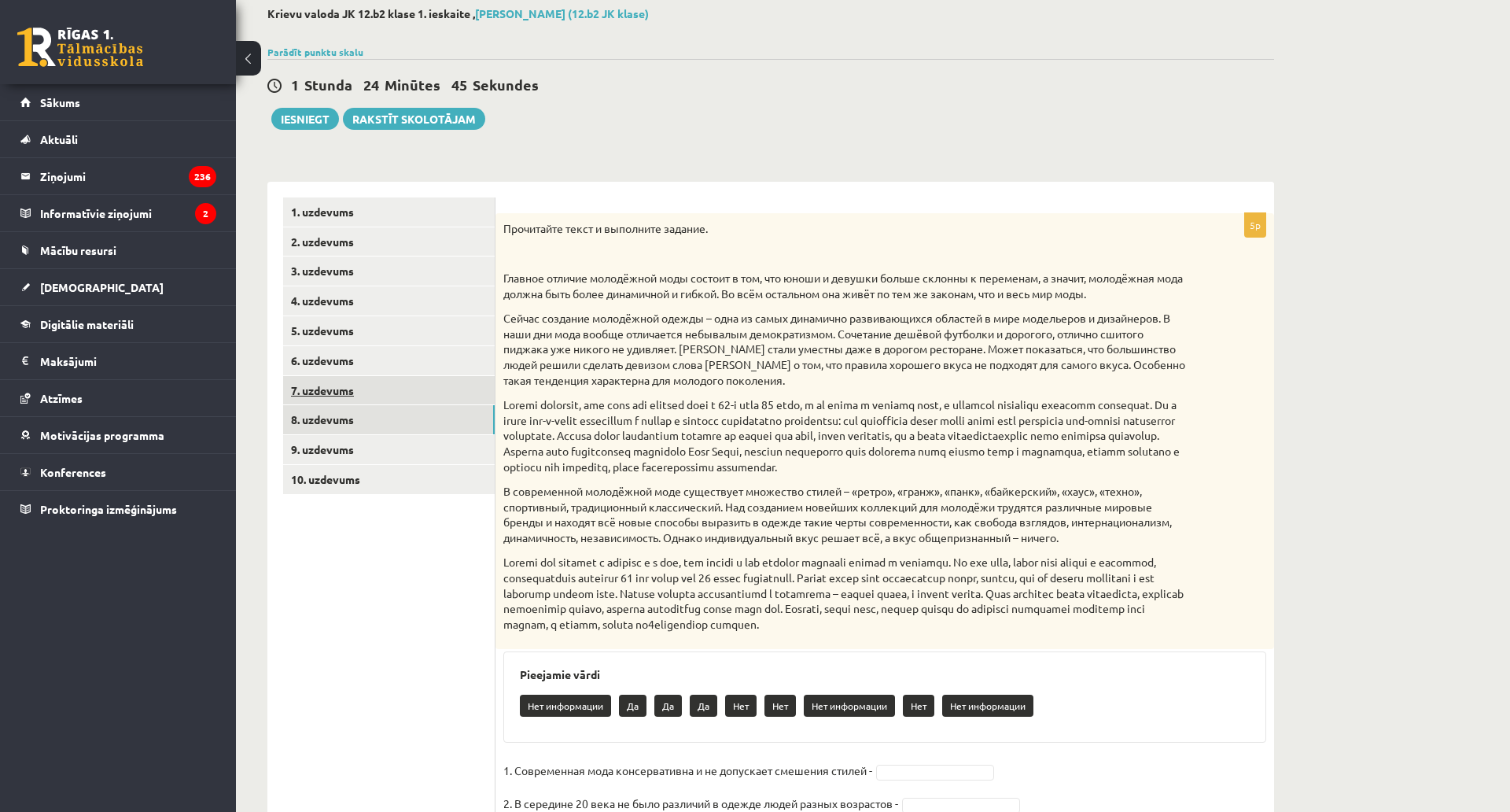
click at [384, 381] on link "7. uzdevums" at bounding box center [389, 391] width 212 height 29
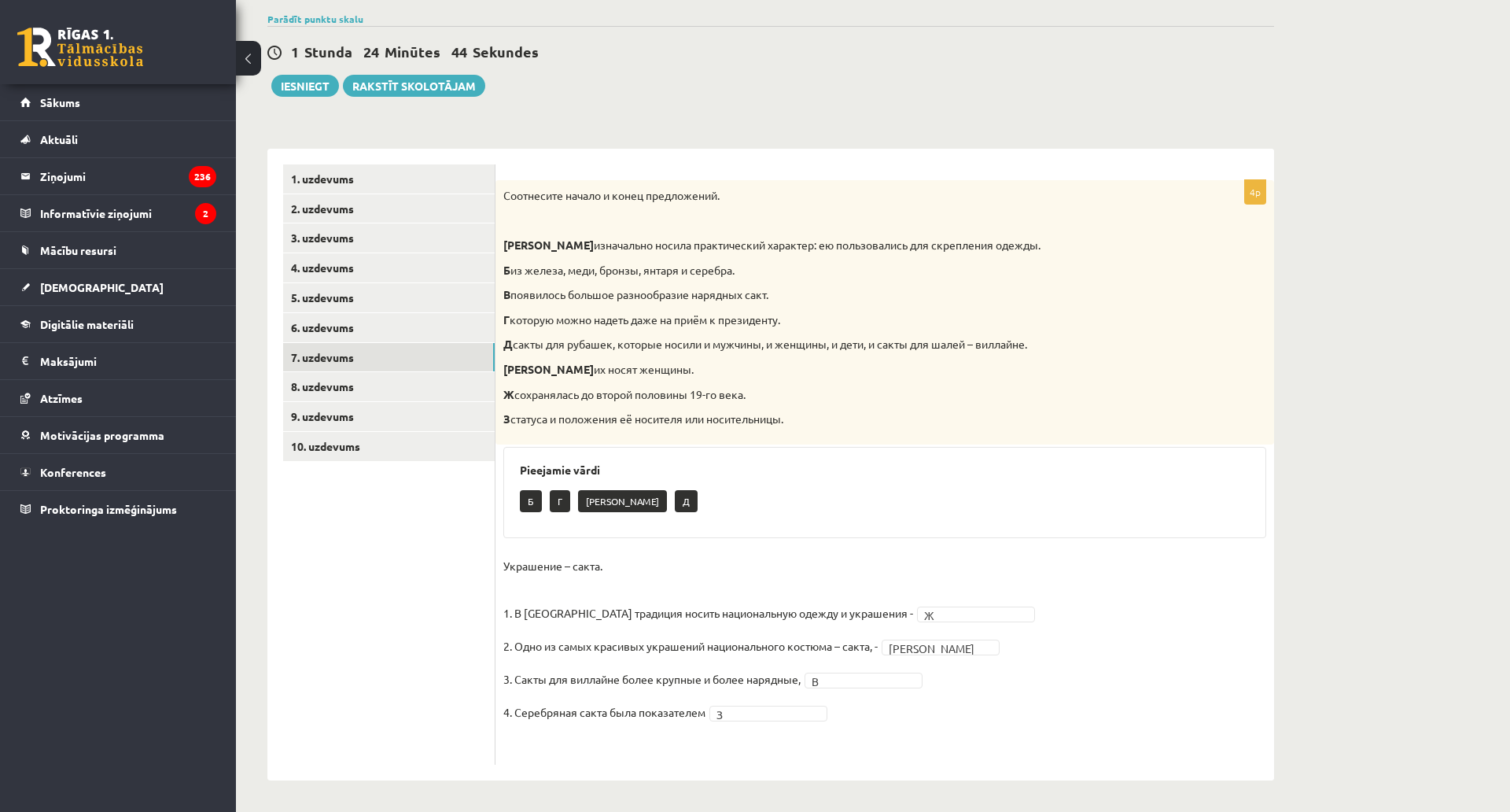
scroll to position [188, 0]
click at [357, 372] on link "8. uzdevums" at bounding box center [389, 387] width 212 height 29
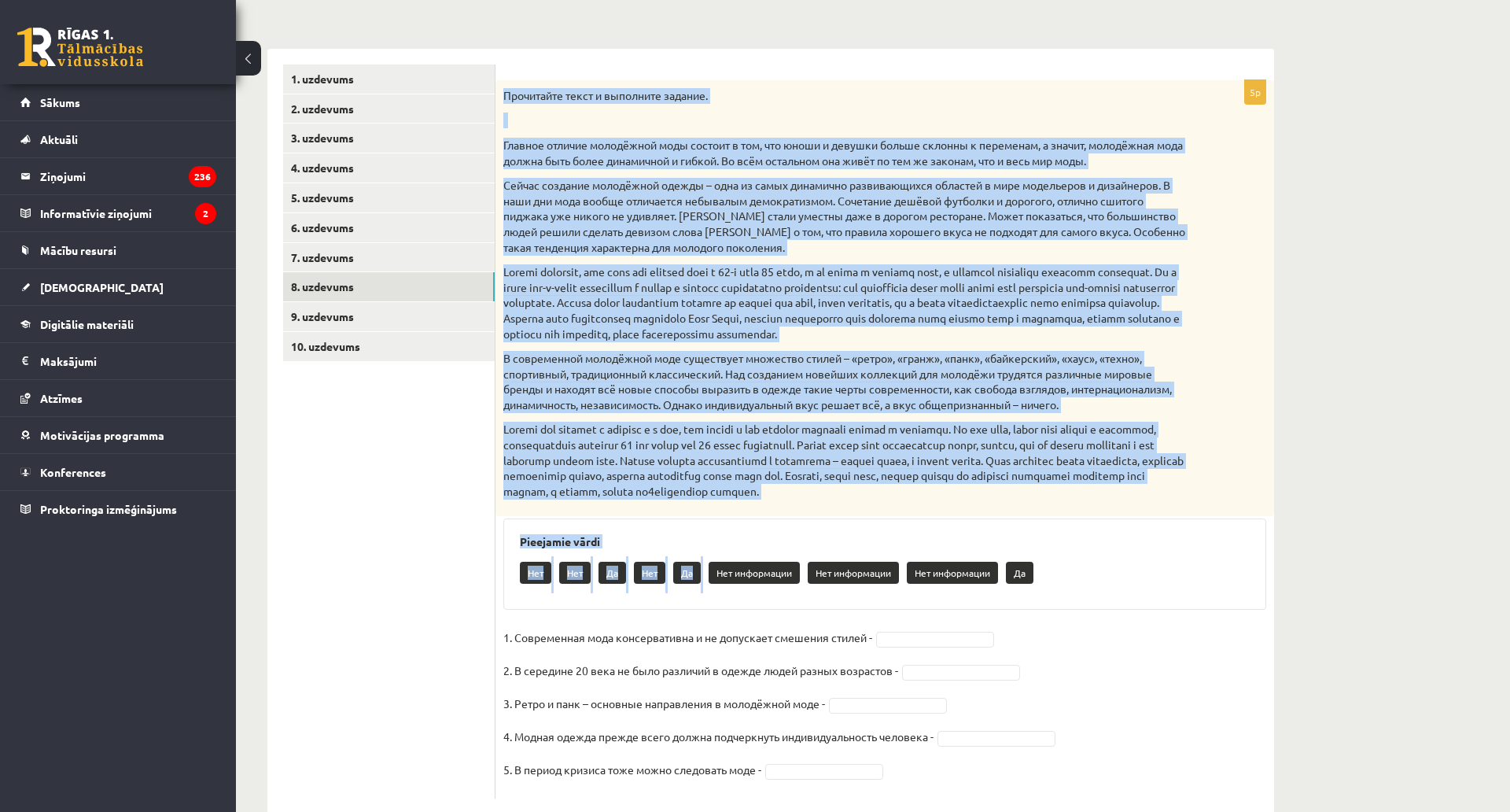
scroll to position [321, 0]
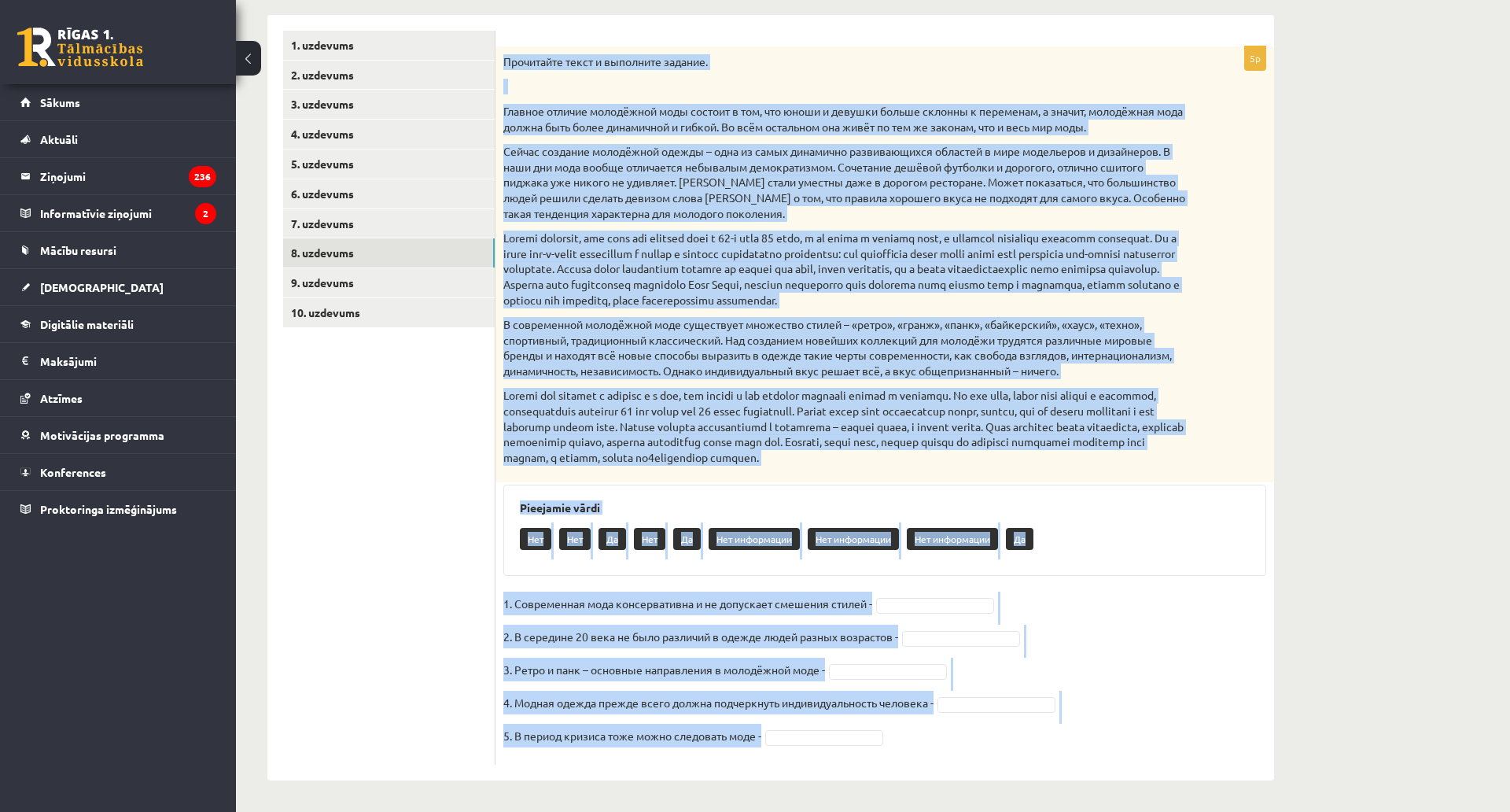
drag, startPoint x: 501, startPoint y: 224, endPoint x: 897, endPoint y: 668, distance: 594.9
click at [897, 668] on div "5p Прочитайте текст и выполните задание. Главное отличие молодёжной моды состои…" at bounding box center [884, 405] width 779 height 718
copy div "Loremipsum dolor s ametconse adipisc. Elitsed doeiusm temporinci utla etdolor m…"
click at [909, 591] on fieldset "1. Современная мода консервативна и не допускает смешения стилей - 2. В середин…" at bounding box center [884, 673] width 763 height 165
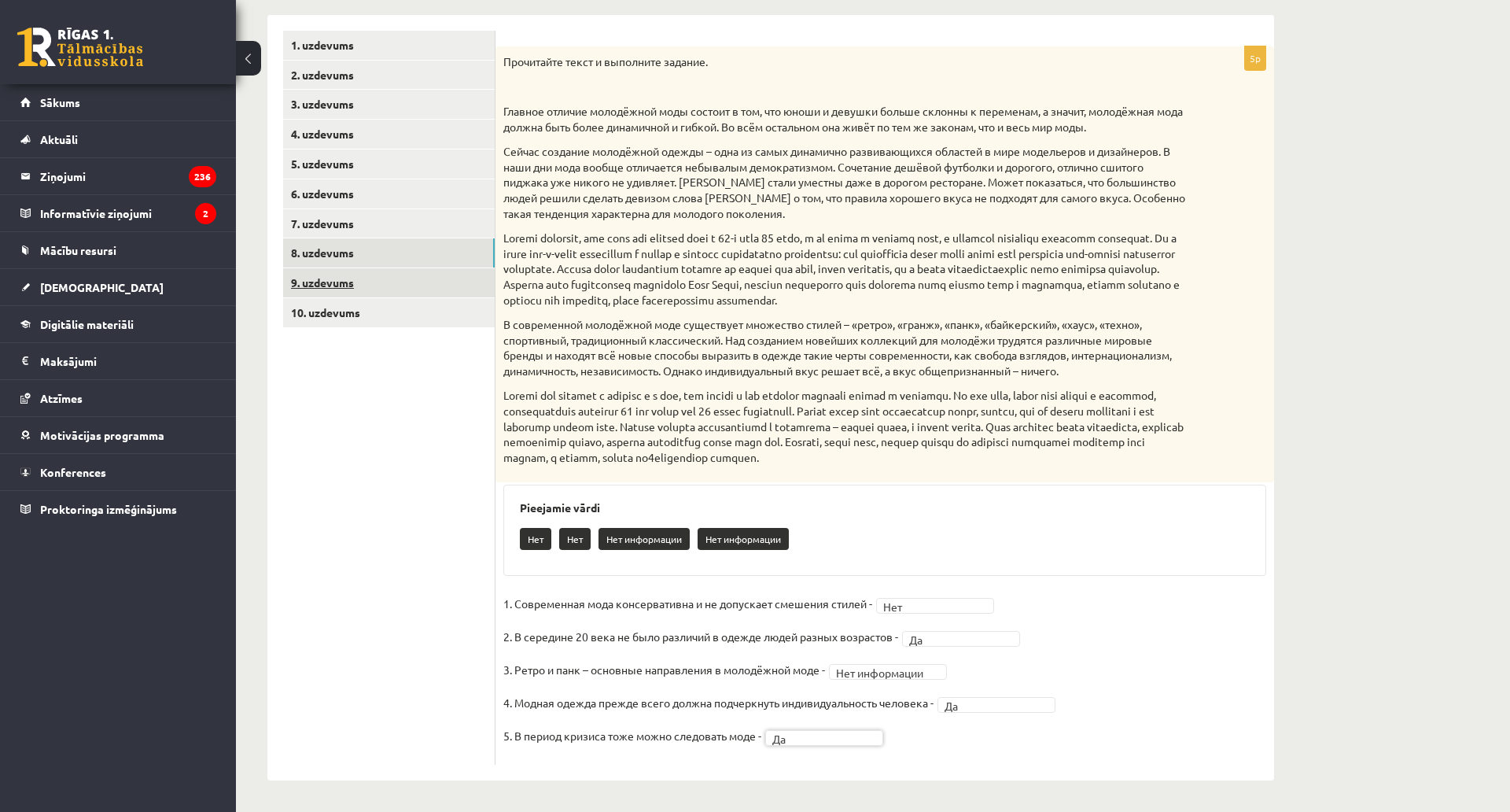
click at [380, 268] on link "9. uzdevums" at bounding box center [389, 282] width 212 height 29
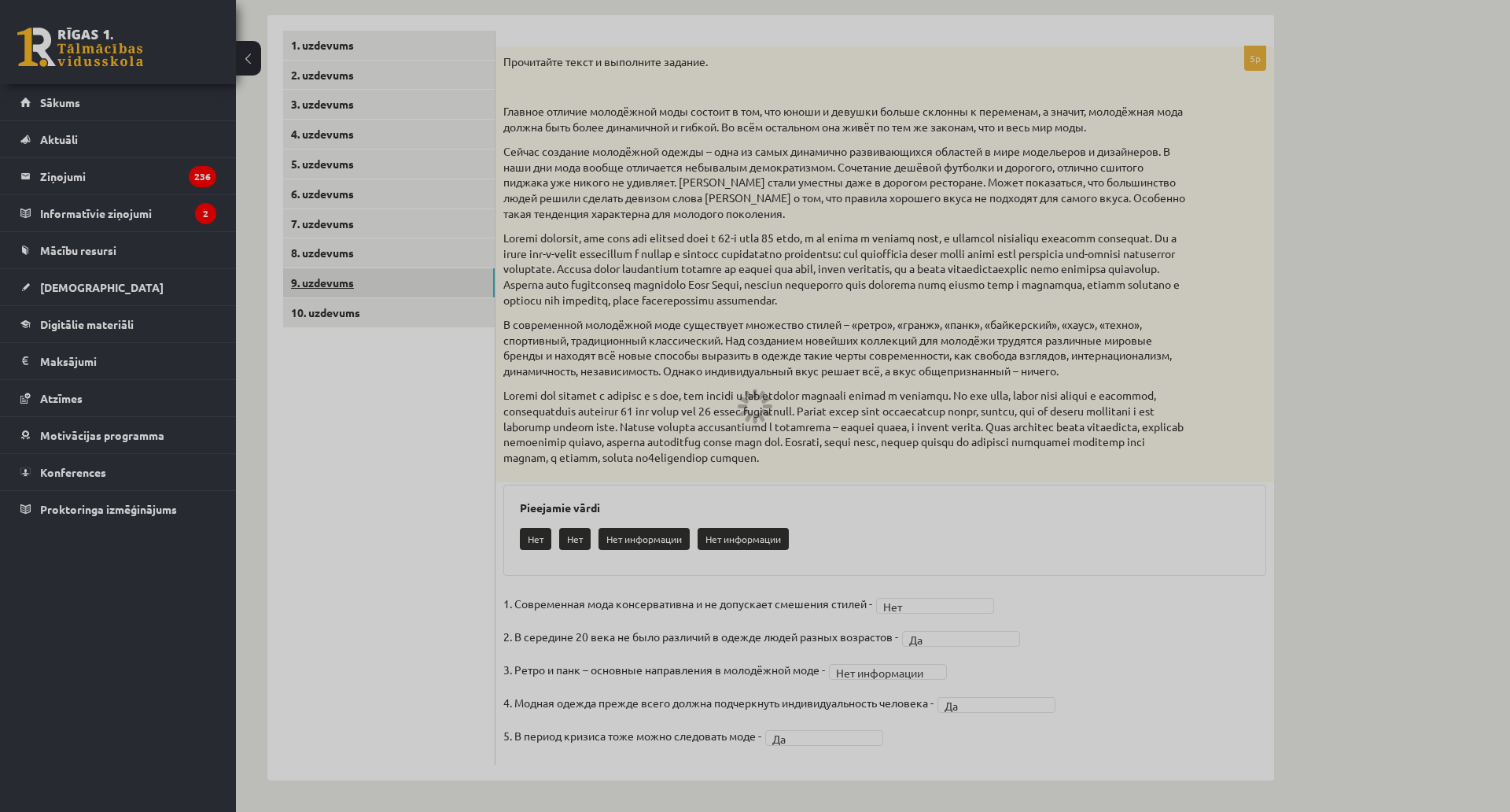
scroll to position [179, 0]
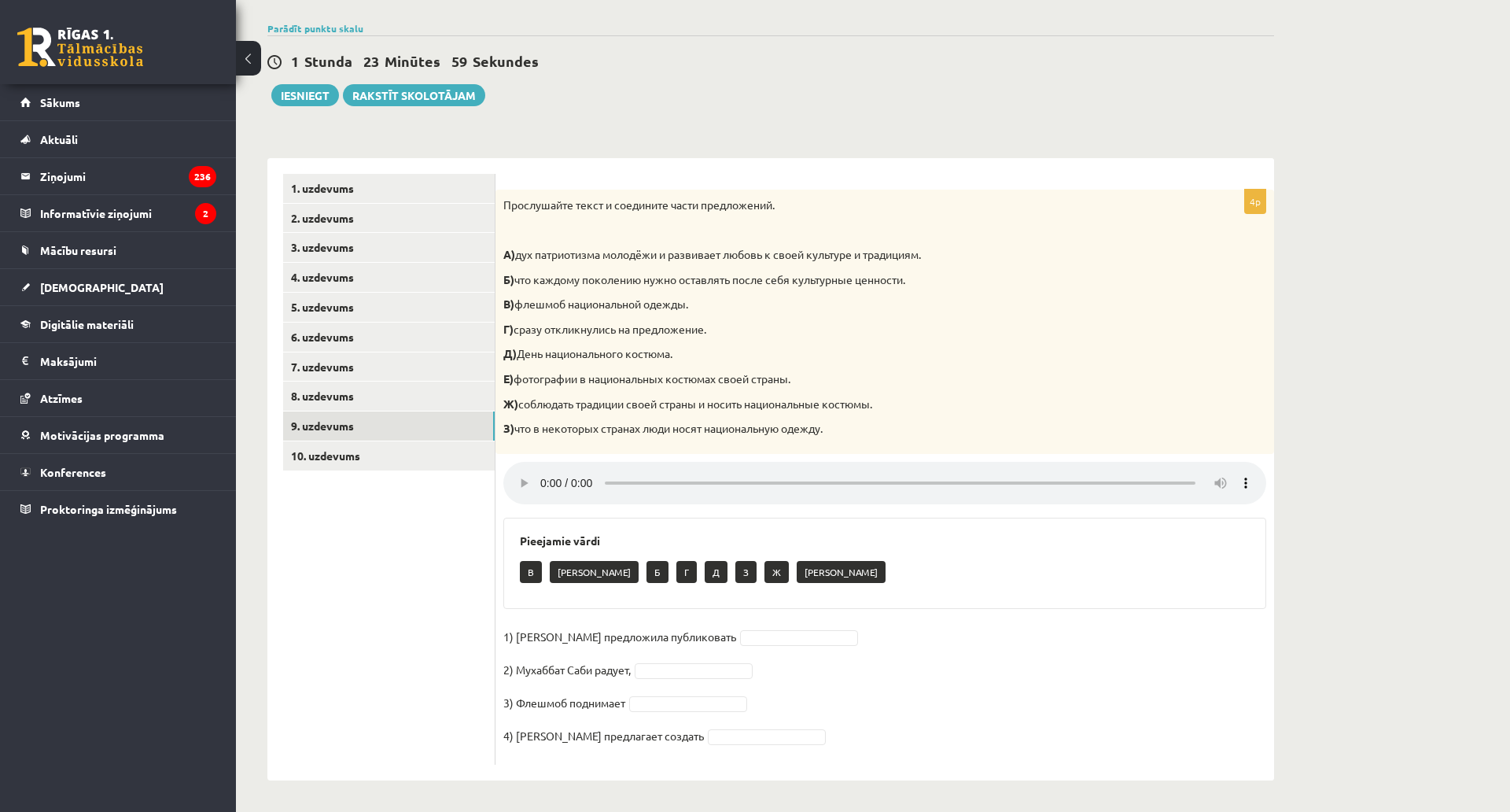
click at [705, 675] on fieldset "1) Девушка предложила публиковать 2) Мухаббат Саби радует, 3) Флешмоб поднимает…" at bounding box center [884, 690] width 763 height 132
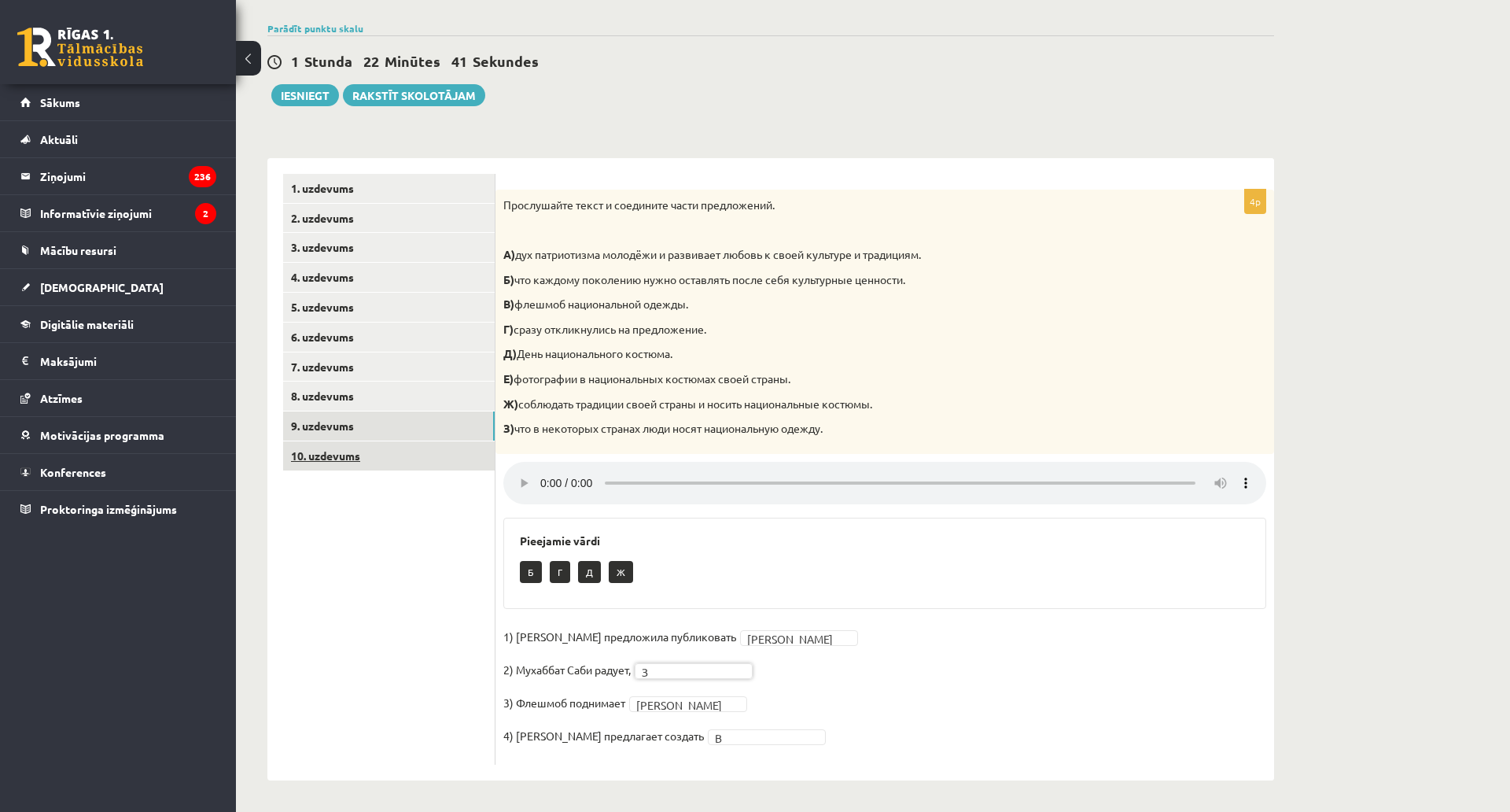
click at [402, 442] on link "10. uzdevums" at bounding box center [389, 456] width 212 height 29
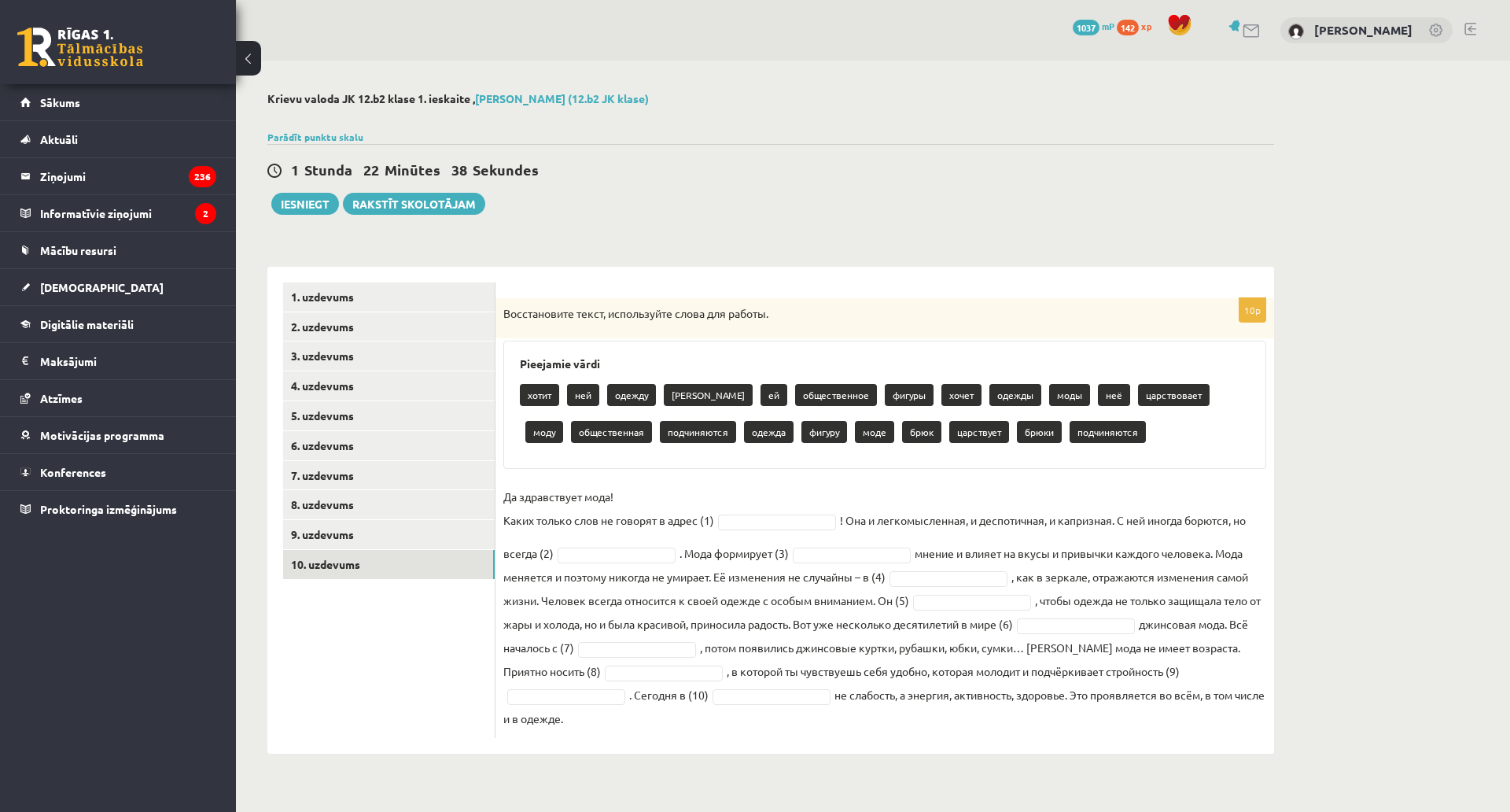
drag, startPoint x: 501, startPoint y: 268, endPoint x: 976, endPoint y: 704, distance: 644.8
click at [976, 704] on div "10p Восстановите текст, используйте слова для работы. Pieejamie vārdi хотит ней…" at bounding box center [884, 510] width 779 height 487
copy div "Восстановите текст, используйте слова для работы. Pieejamie vārdi хотит ней оде…"
click at [647, 485] on p "Да здравствует мода! Каких только слов не говорят в адрес (1)" at bounding box center [609, 508] width 211 height 47
click at [723, 490] on fieldset "Да здравствует мода! Каких только слов не говорят в адрес (1) ! Она и легкомысл…" at bounding box center [884, 607] width 763 height 245
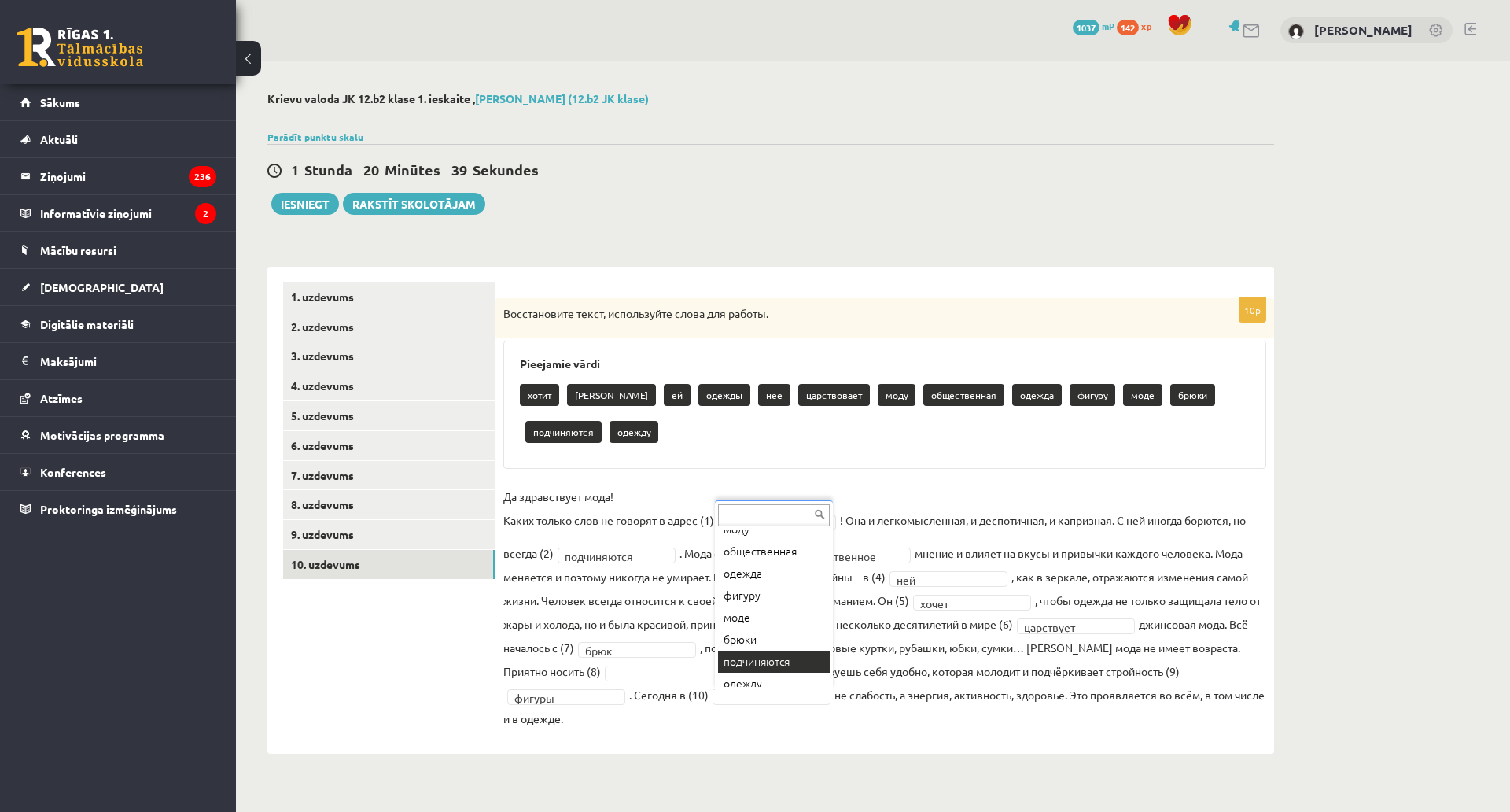
scroll to position [173, 0]
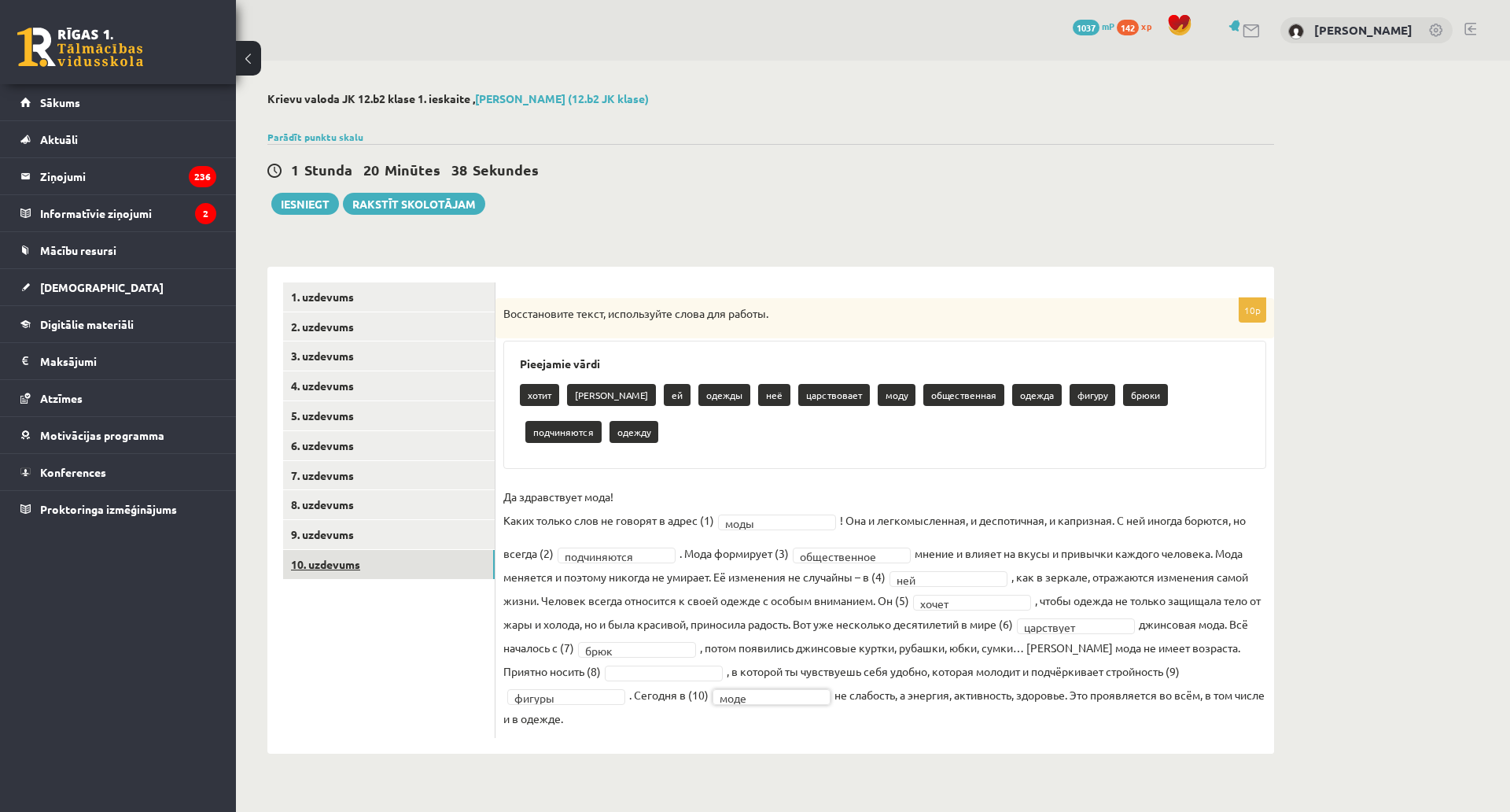
click at [399, 550] on link "10. uzdevums" at bounding box center [389, 565] width 212 height 29
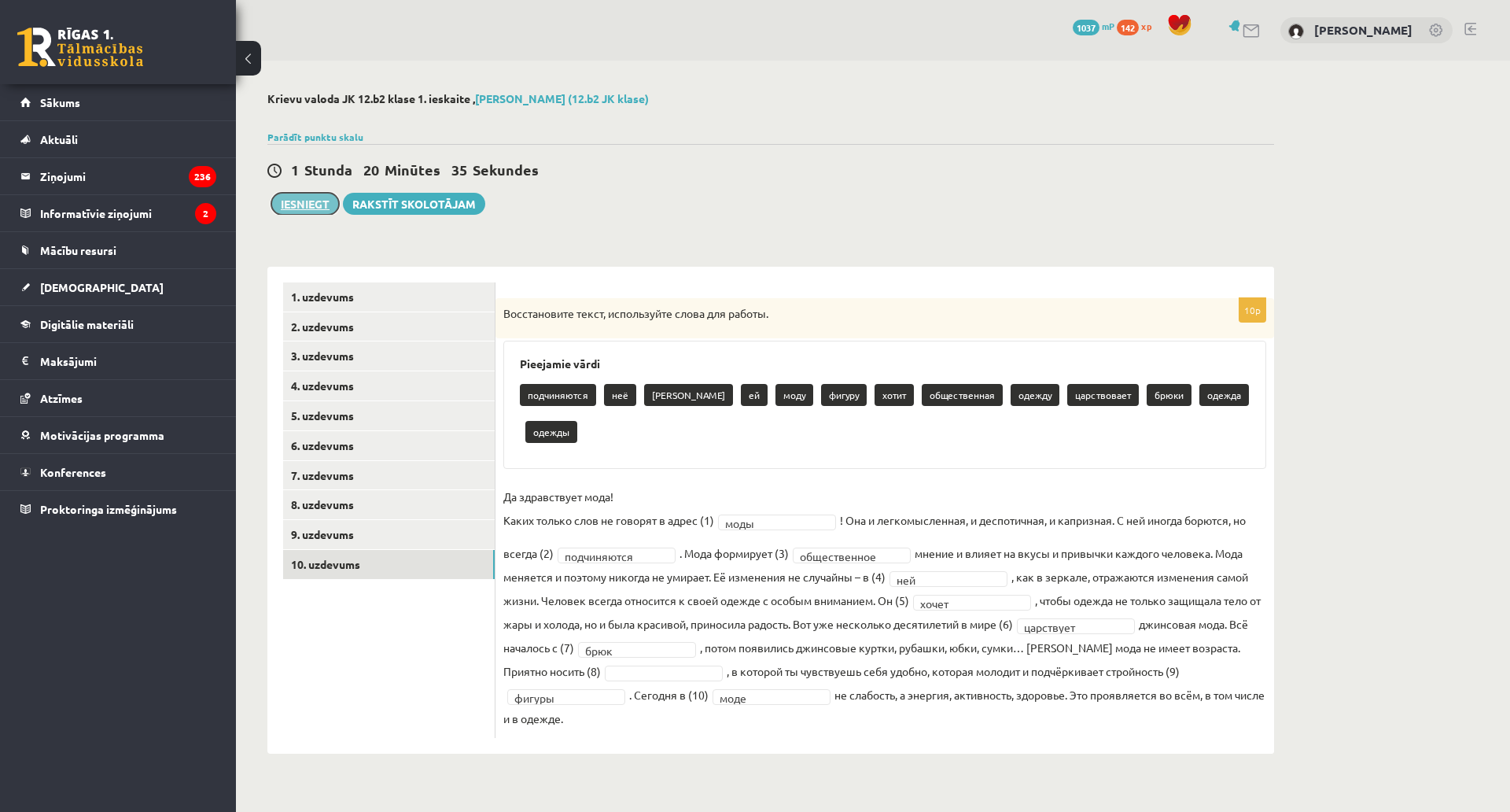
click at [321, 192] on button "Iesniegt" at bounding box center [305, 203] width 67 height 22
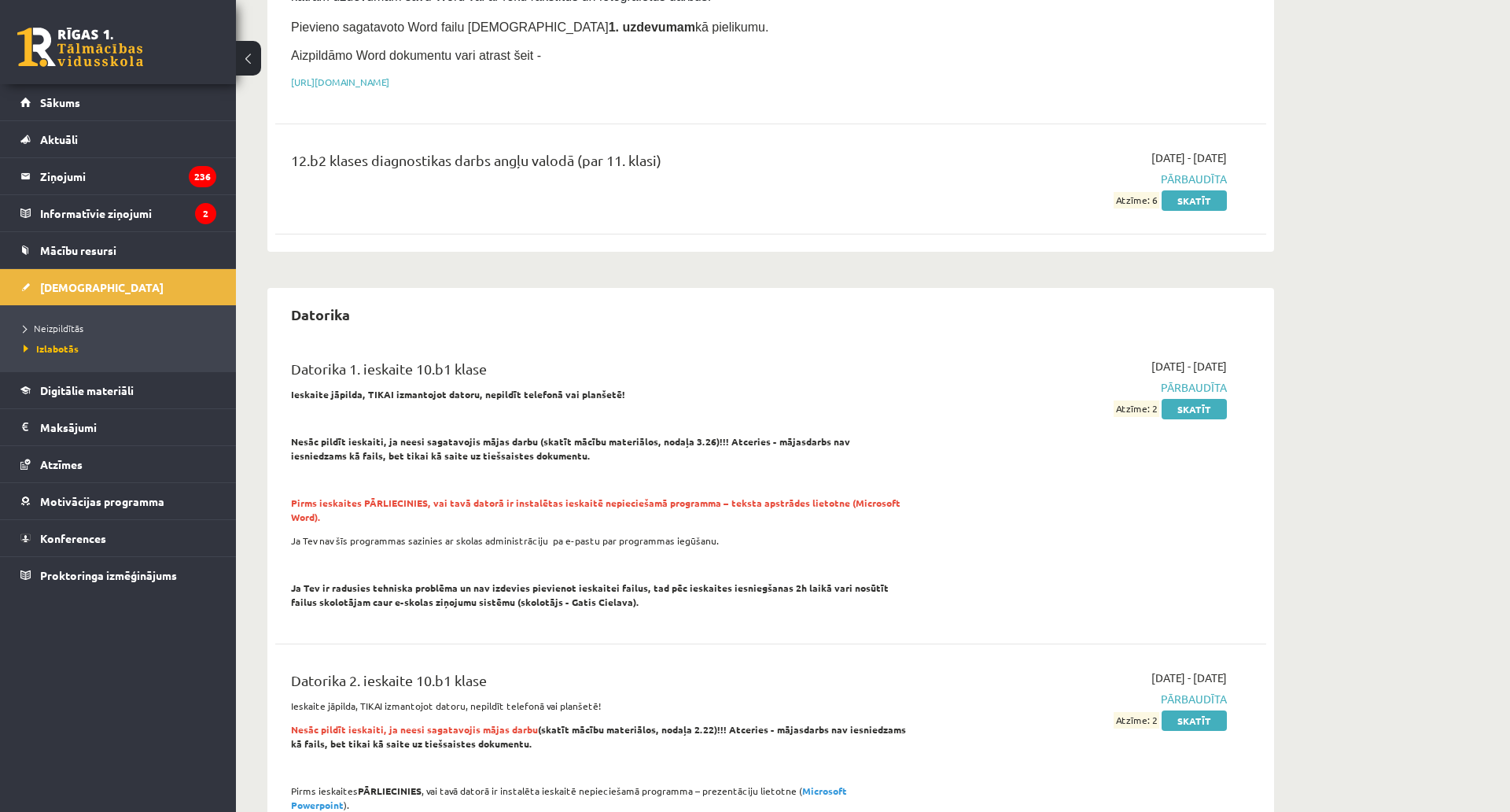
scroll to position [315, 0]
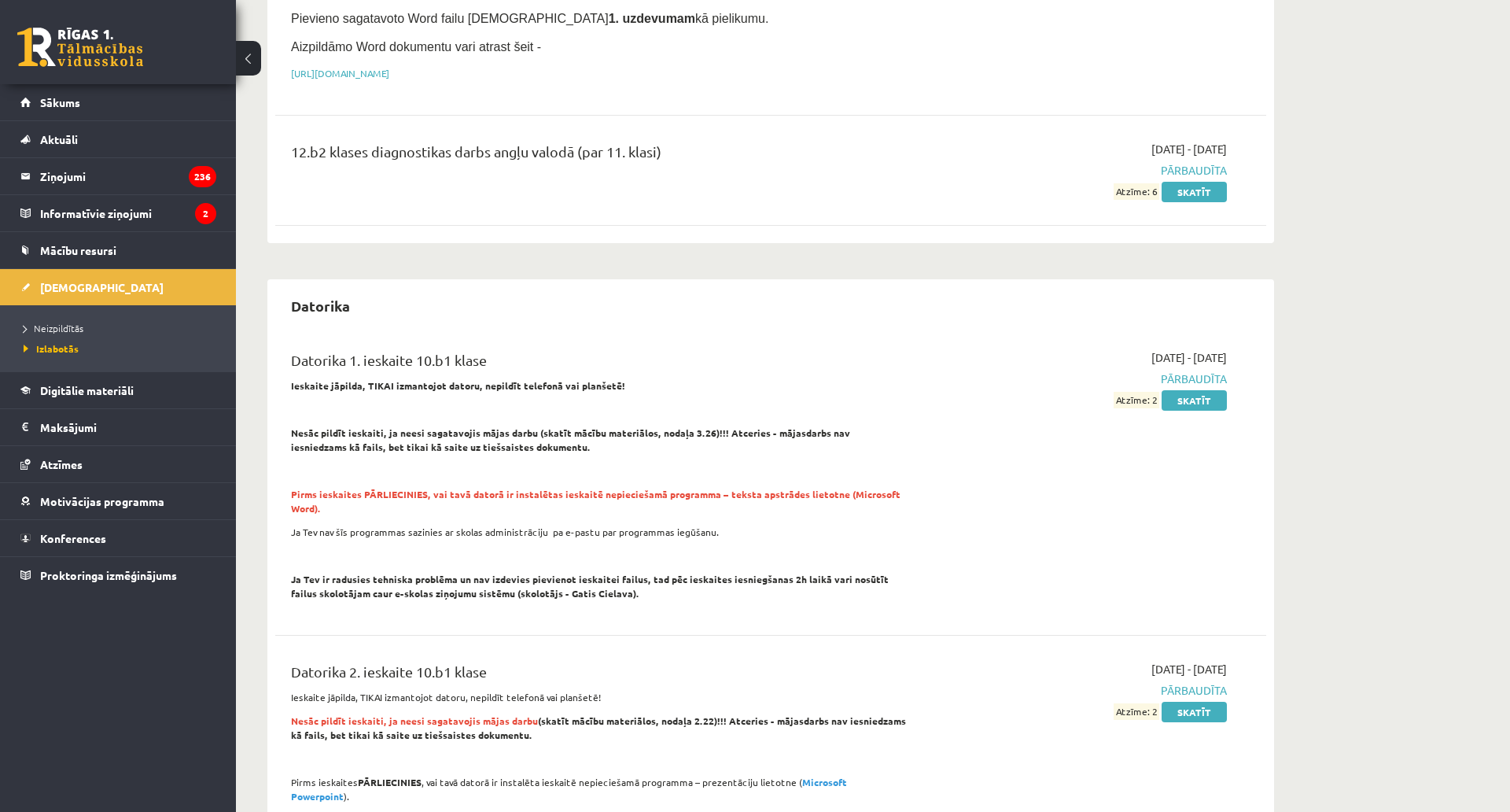
click at [59, 314] on ul "Neizpildītās [GEOGRAPHIC_DATA]" at bounding box center [117, 338] width 236 height 66
click at [70, 327] on span "Neizpildītās" at bounding box center [53, 327] width 60 height 13
